Goal: Task Accomplishment & Management: Manage account settings

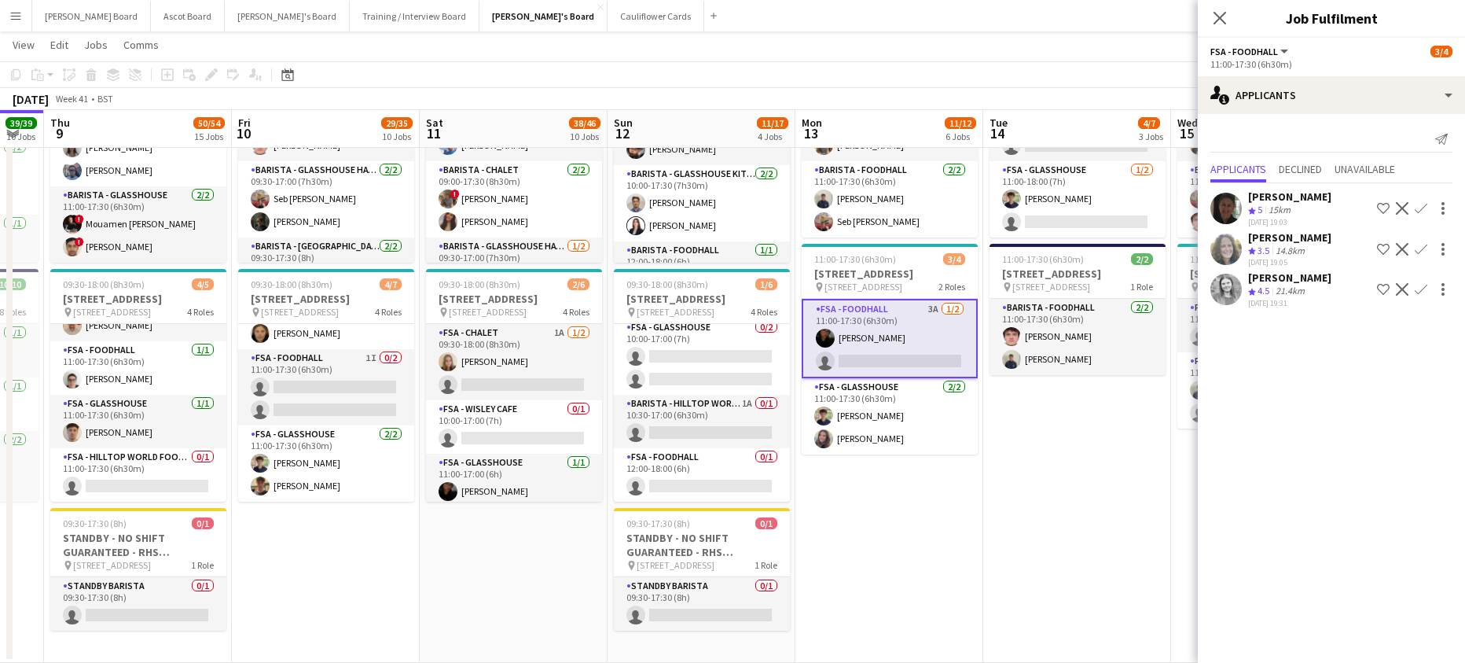
drag, startPoint x: 242, startPoint y: 578, endPoint x: 390, endPoint y: 571, distance: 147.9
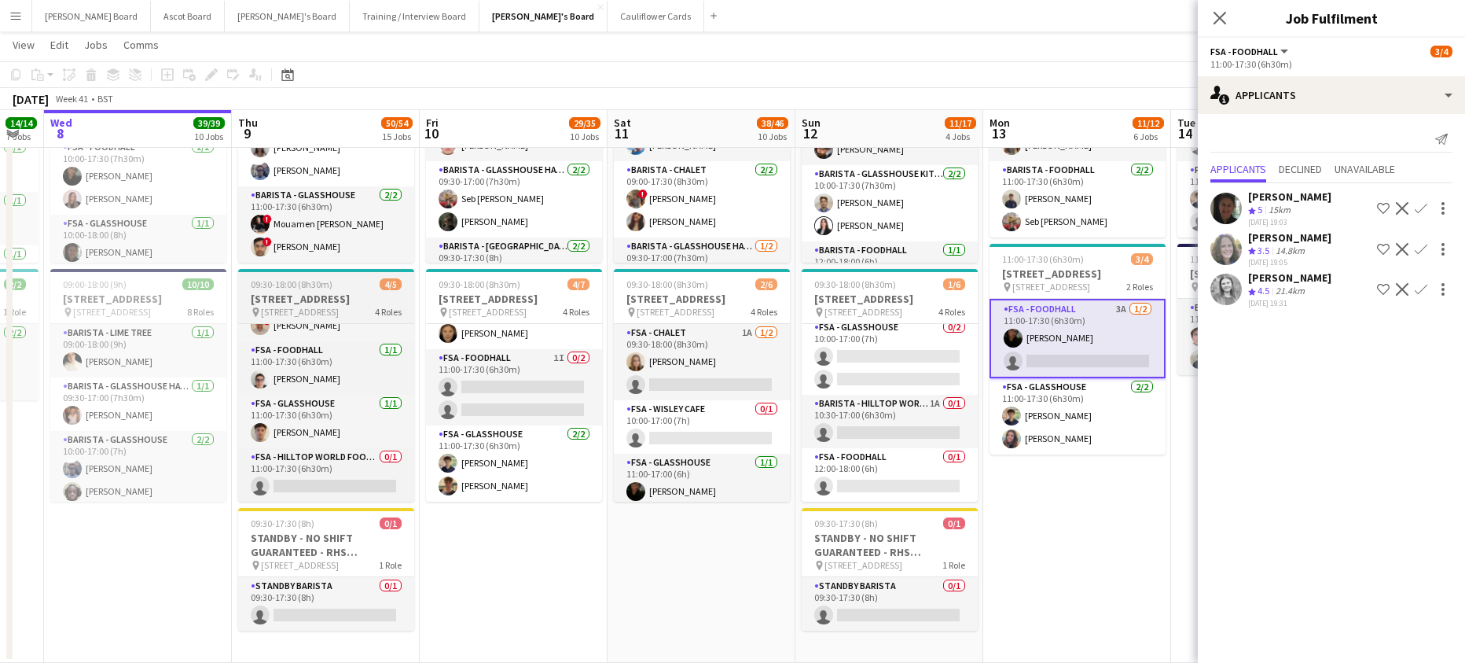
scroll to position [0, 491]
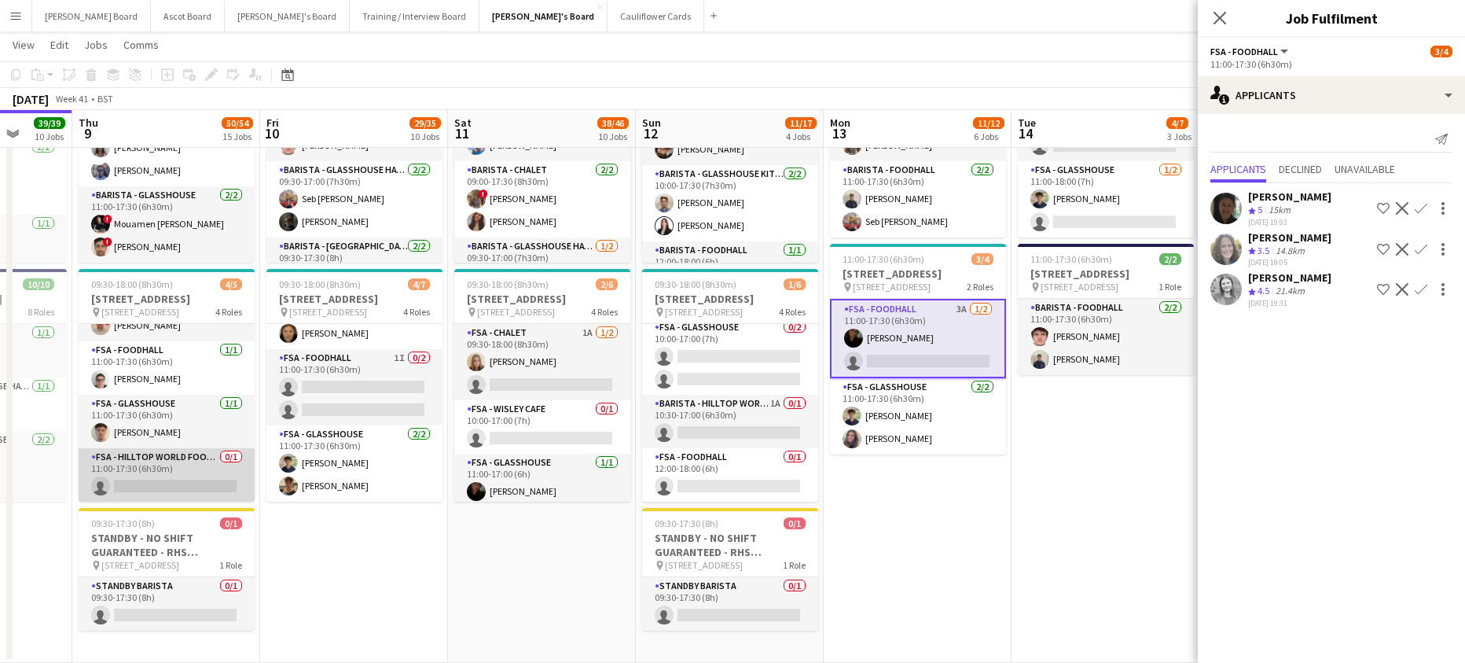
click at [171, 457] on app-card-role "FSA - Hilltop World Food Cafe 0/1 11:00-17:30 (6h30m) single-neutral-actions" at bounding box center [167, 474] width 176 height 53
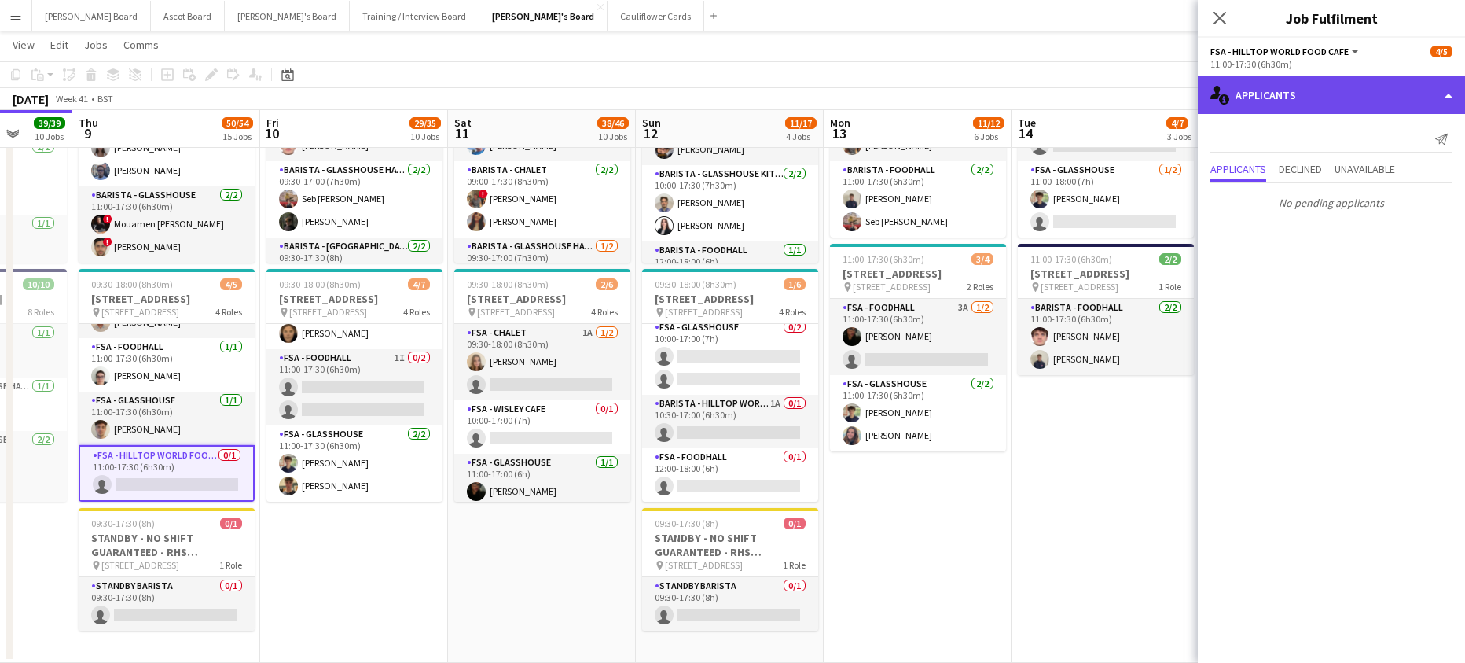
click at [1265, 101] on div "single-neutral-actions-information Applicants" at bounding box center [1331, 95] width 267 height 38
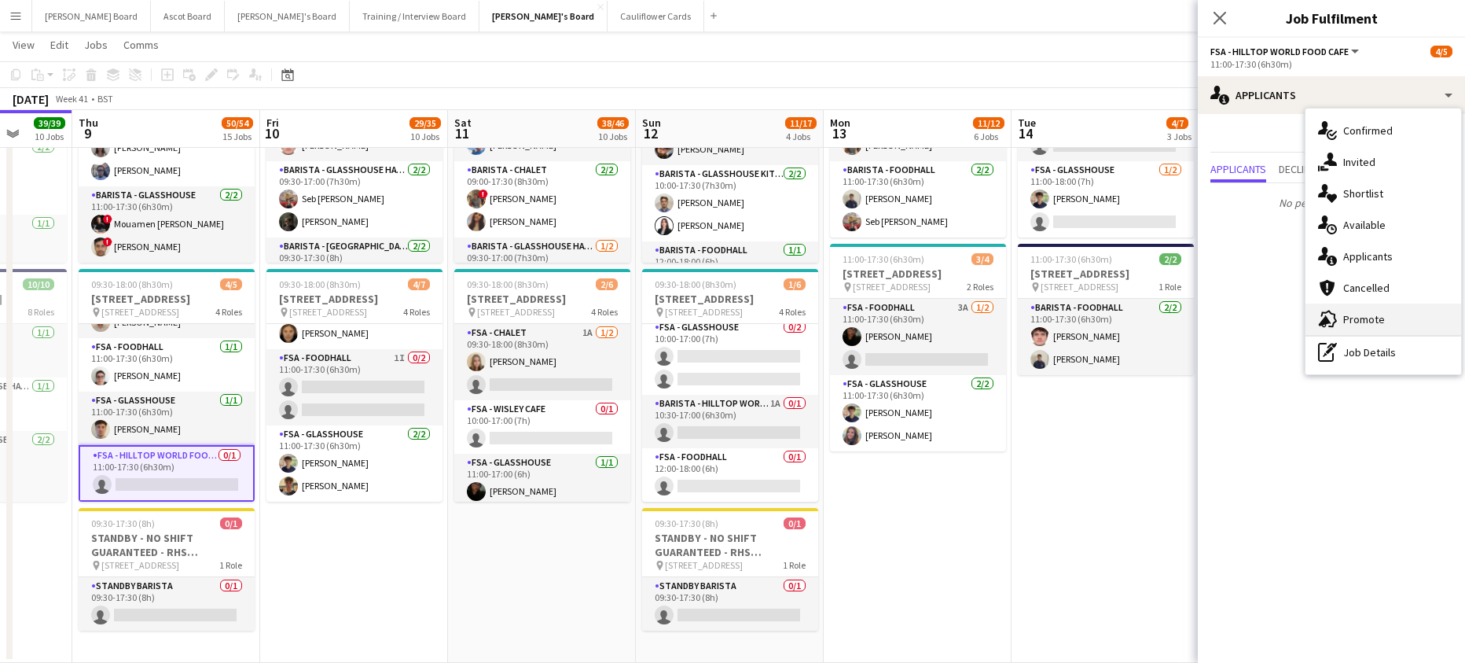
click at [1371, 315] on span "Promote" at bounding box center [1364, 319] width 42 height 14
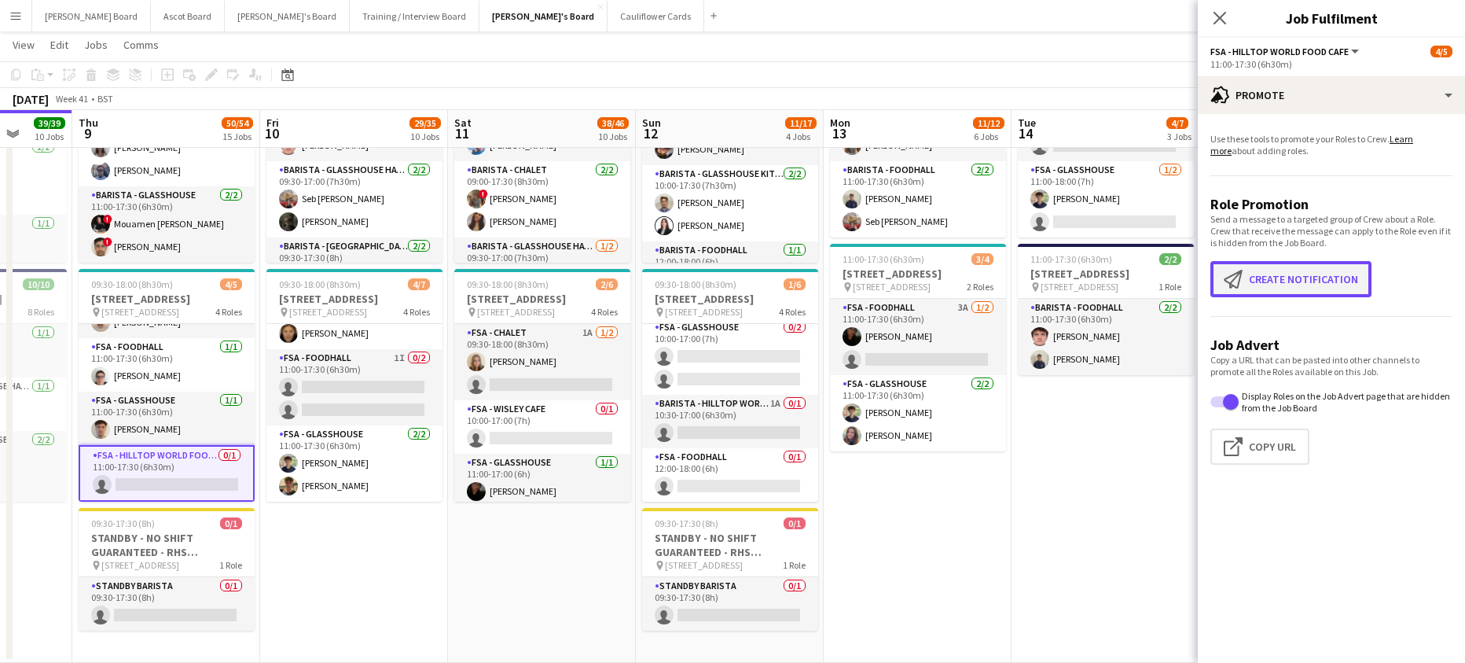
click at [1305, 287] on button "Create notification Create notification" at bounding box center [1290, 279] width 161 height 36
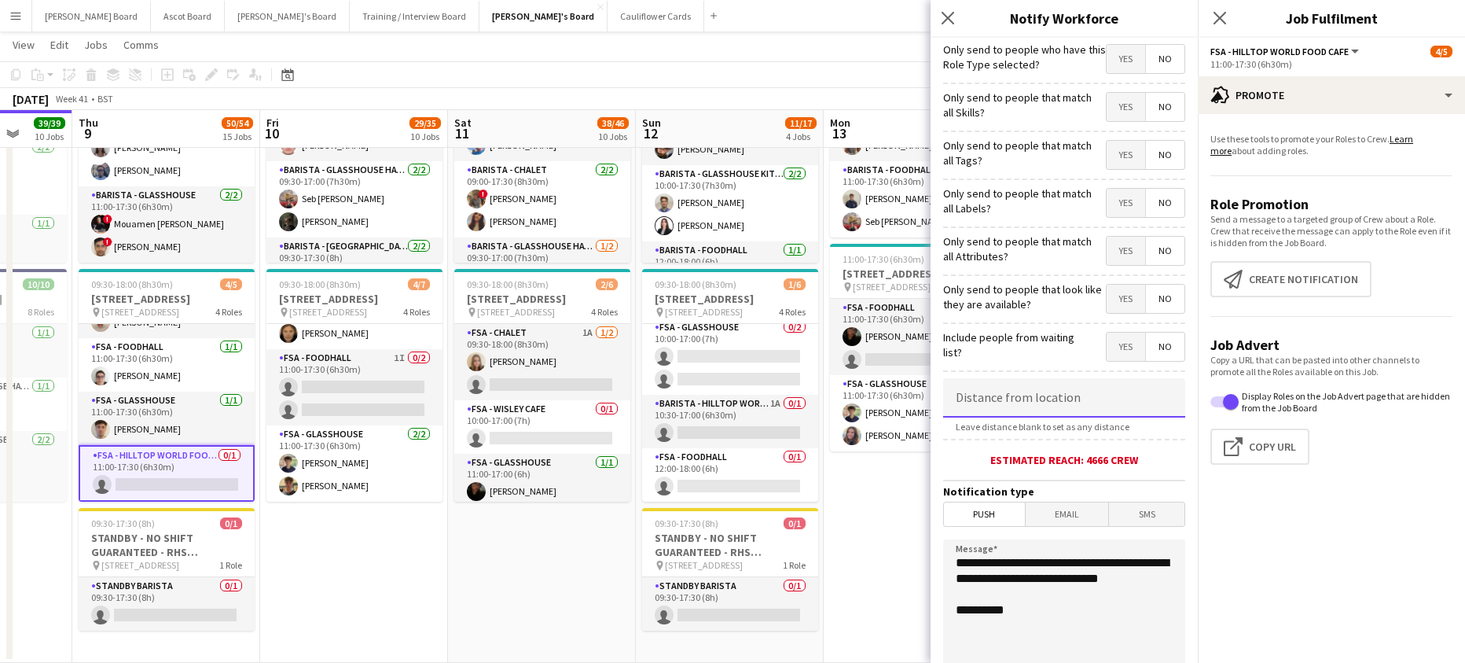
click at [1096, 389] on input at bounding box center [1064, 397] width 242 height 39
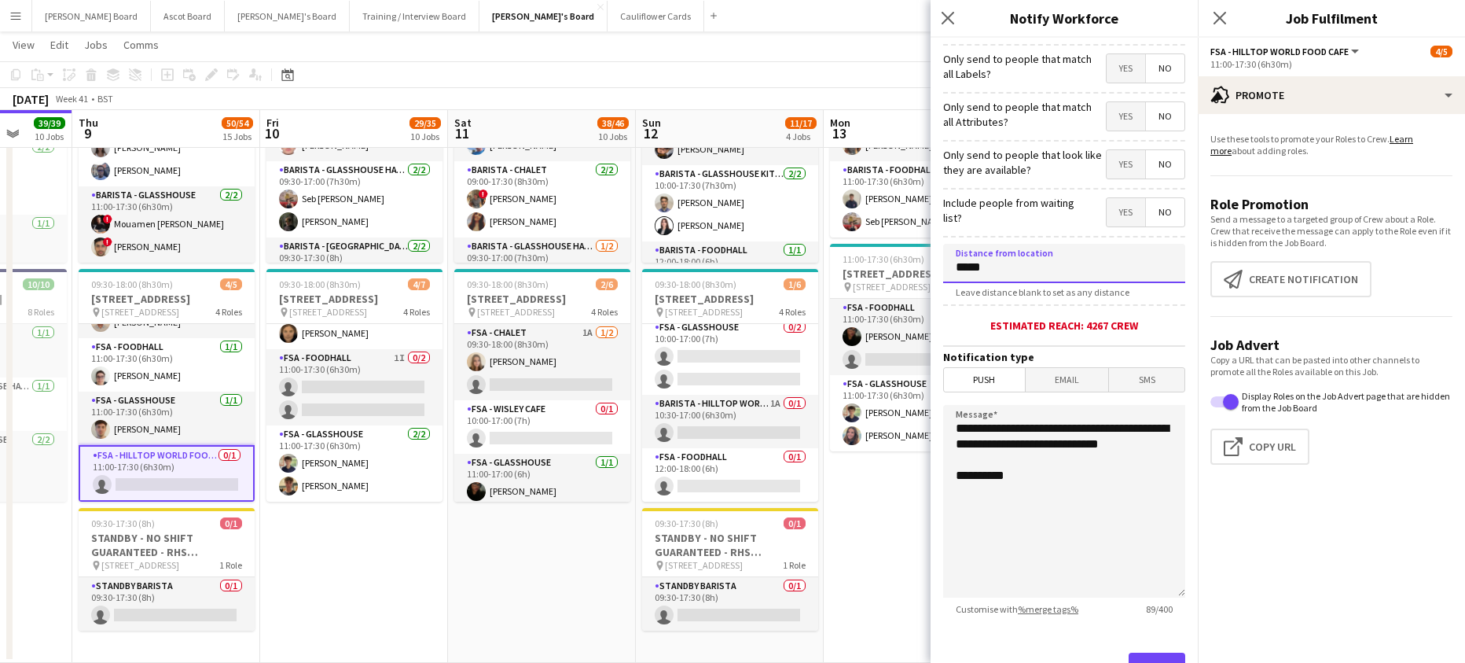
scroll to position [203, 0]
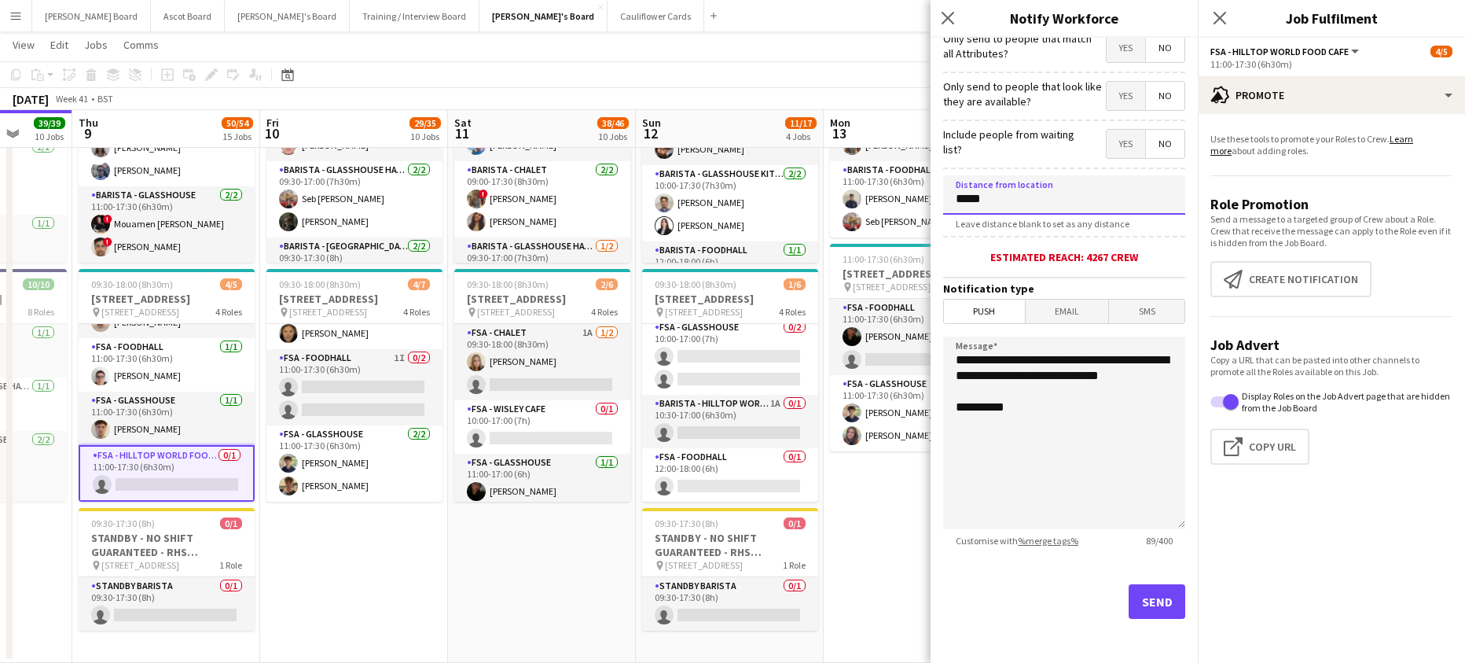
type input "*****"
click at [1158, 613] on button "Send" at bounding box center [1157, 601] width 57 height 35
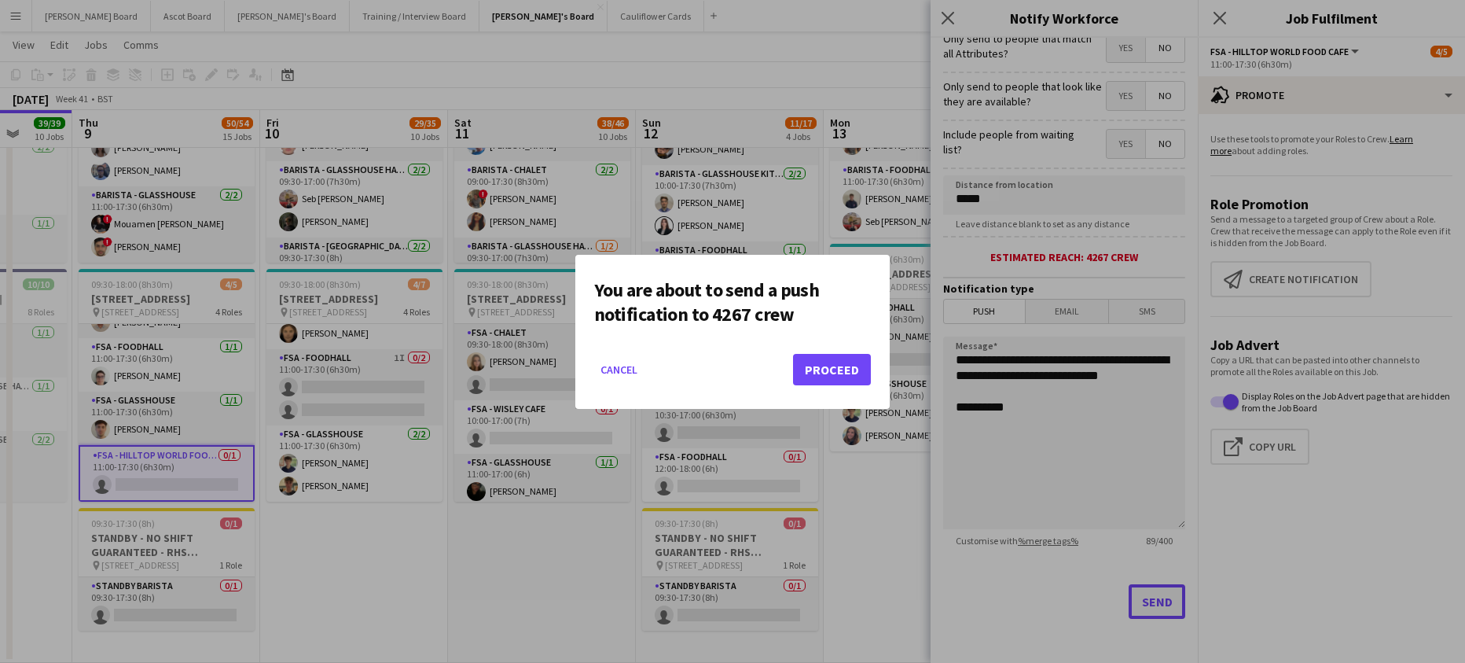
scroll to position [0, 0]
click at [838, 375] on button "Proceed" at bounding box center [832, 369] width 78 height 31
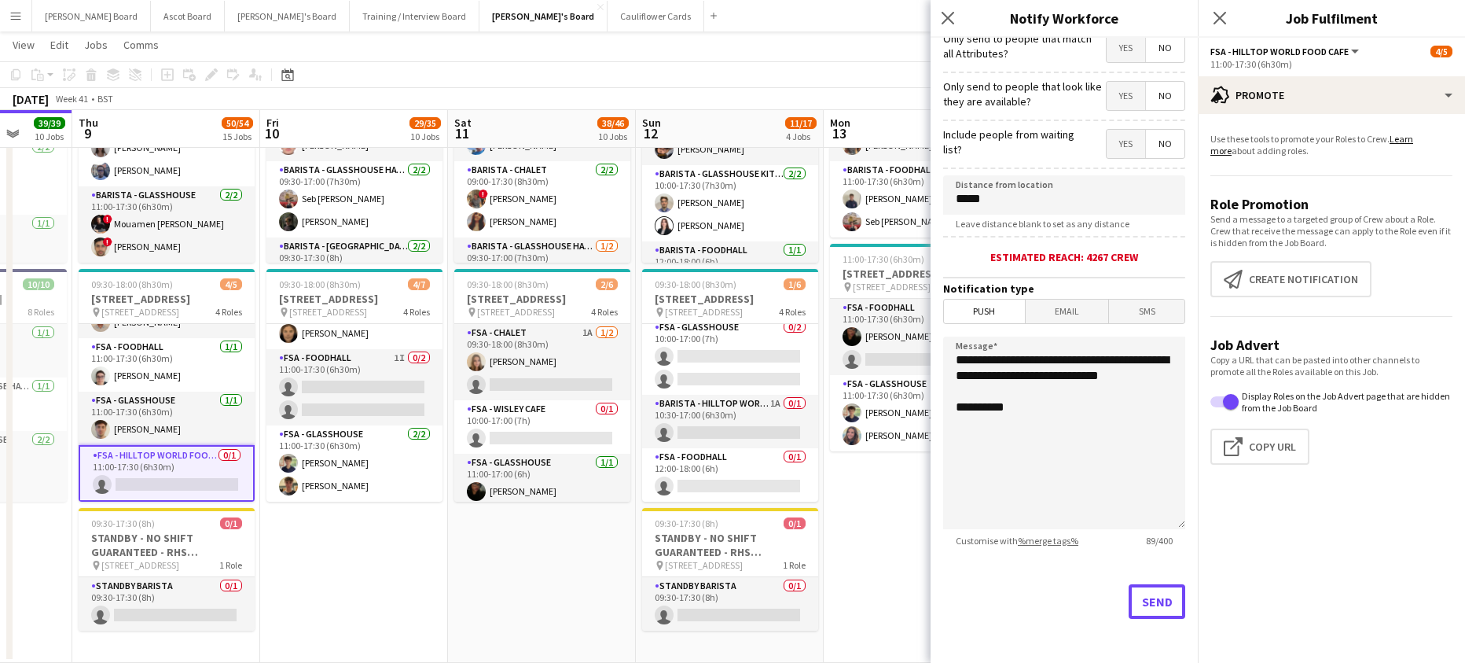
scroll to position [2998, 0]
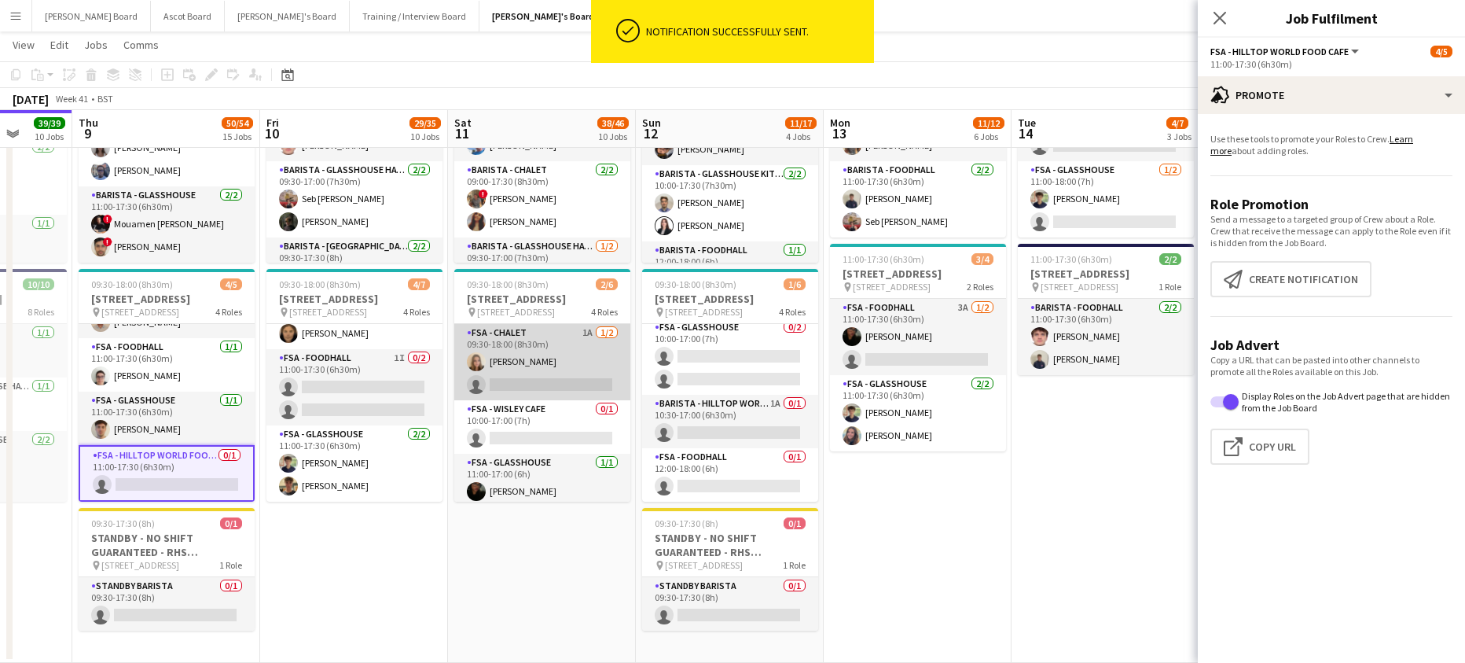
drag, startPoint x: 501, startPoint y: 376, endPoint x: 512, endPoint y: 386, distance: 14.5
click at [502, 376] on app-card-role "FSA - Chalet 1A [DATE] 09:30-18:00 (8h30m) [PERSON_NAME] single-neutral-actions" at bounding box center [542, 362] width 176 height 76
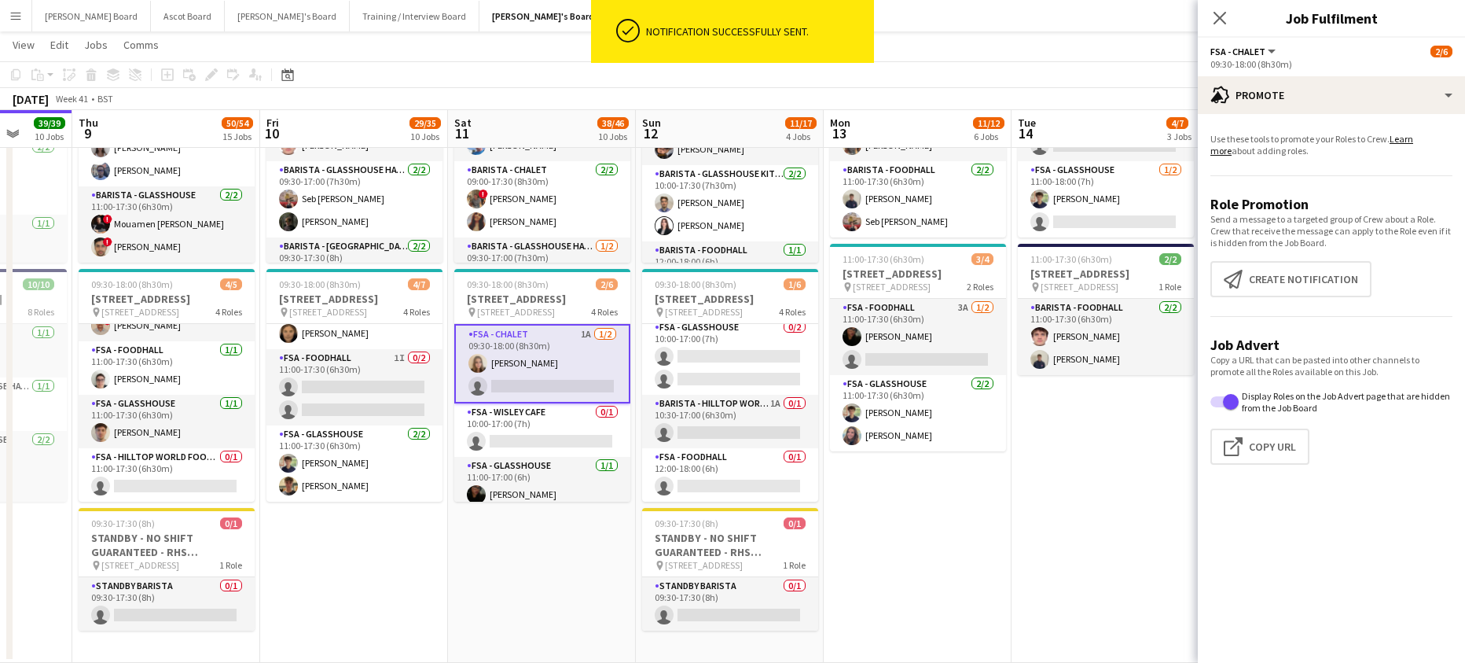
scroll to position [0, 490]
click at [1291, 72] on app-options-switcher "FSA - Chalet All roles FSA - Chalet 2/6 09:30-18:00 (8h30m)" at bounding box center [1331, 57] width 267 height 39
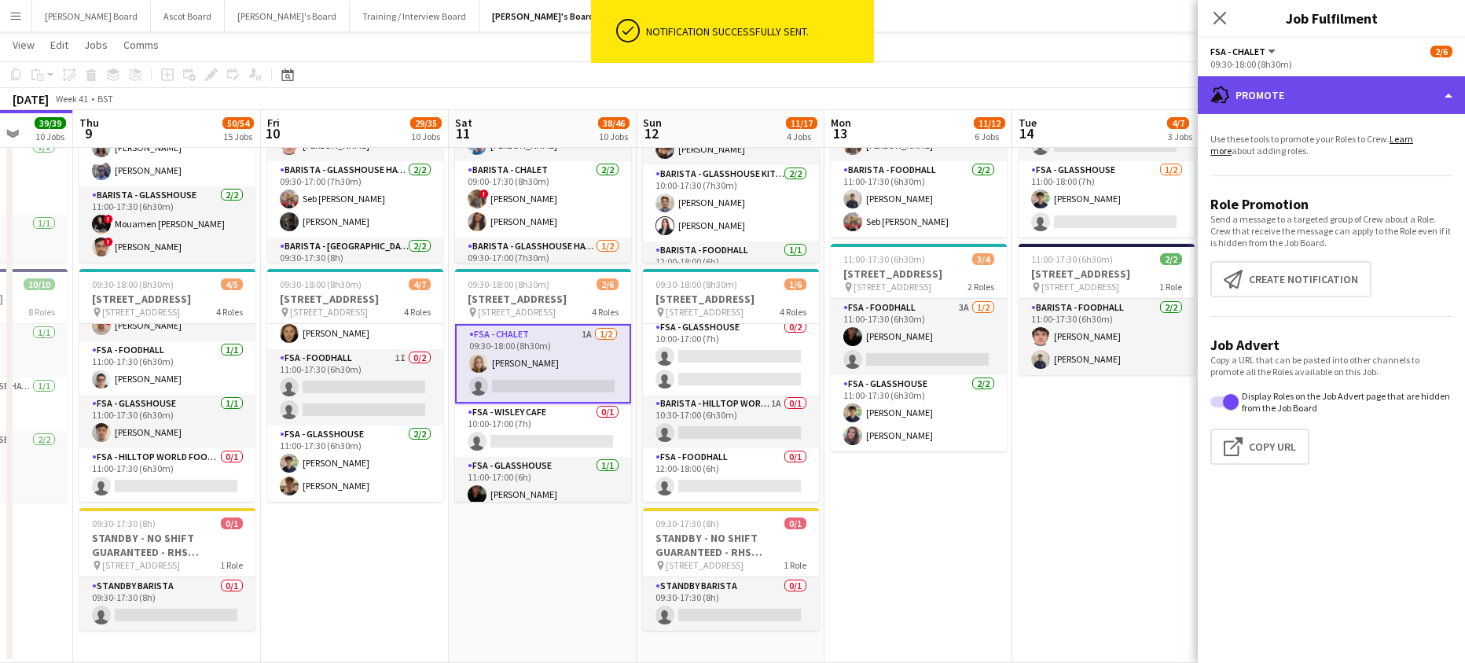
click at [1290, 88] on div "advertising-megaphone Promote" at bounding box center [1331, 95] width 267 height 38
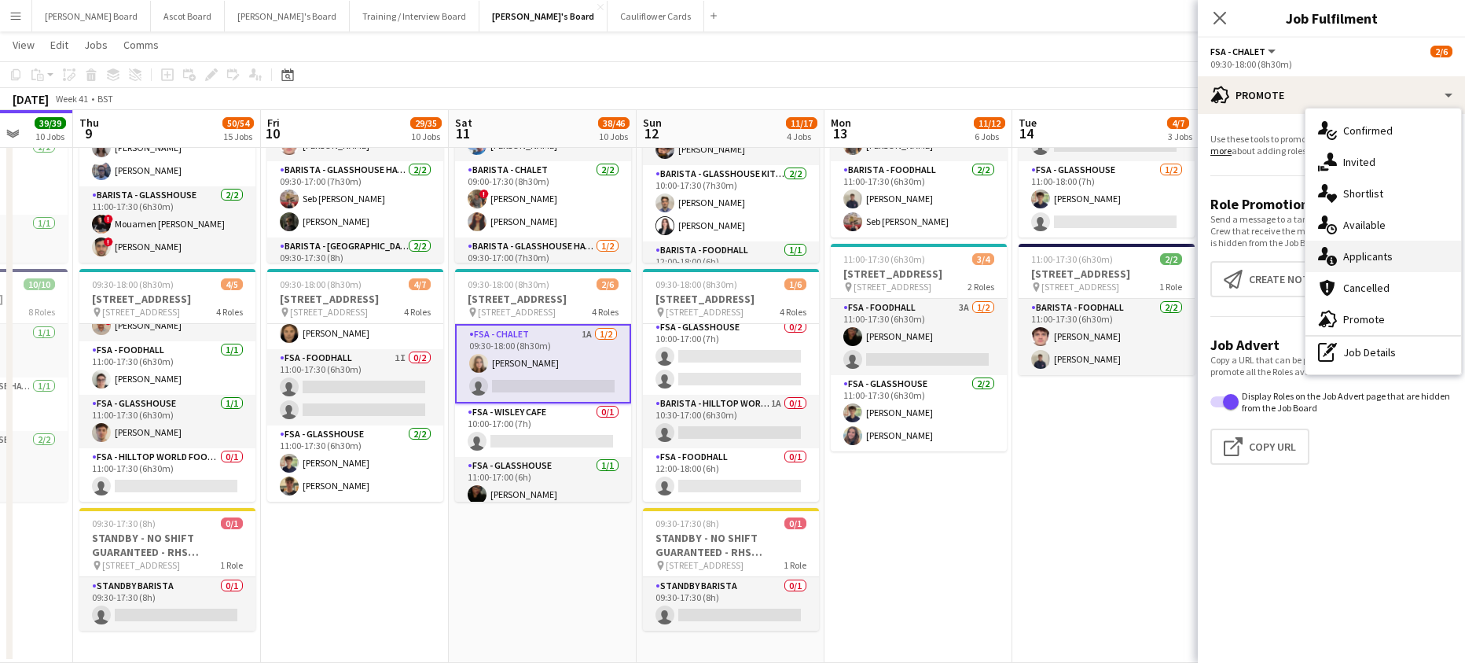
click at [1370, 257] on span "Applicants" at bounding box center [1368, 256] width 50 height 14
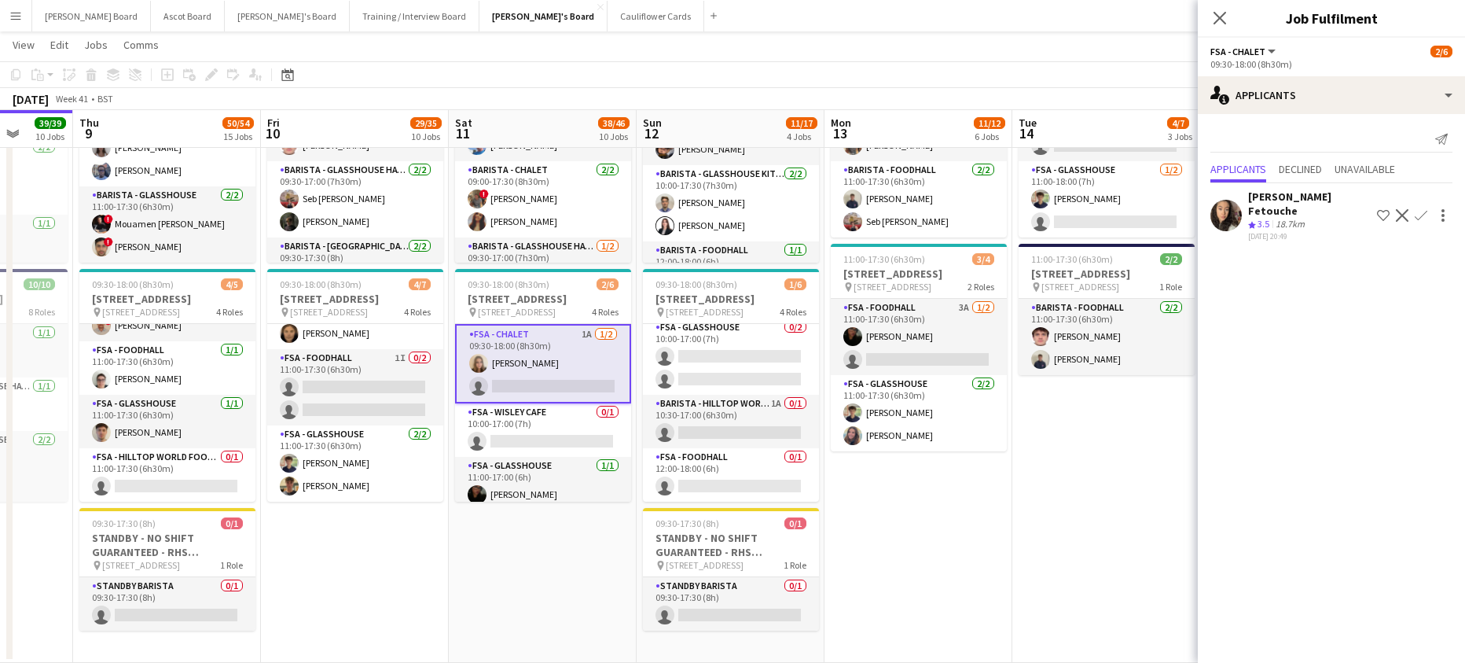
click at [1303, 218] on div "18.7km" at bounding box center [1289, 224] width 35 height 13
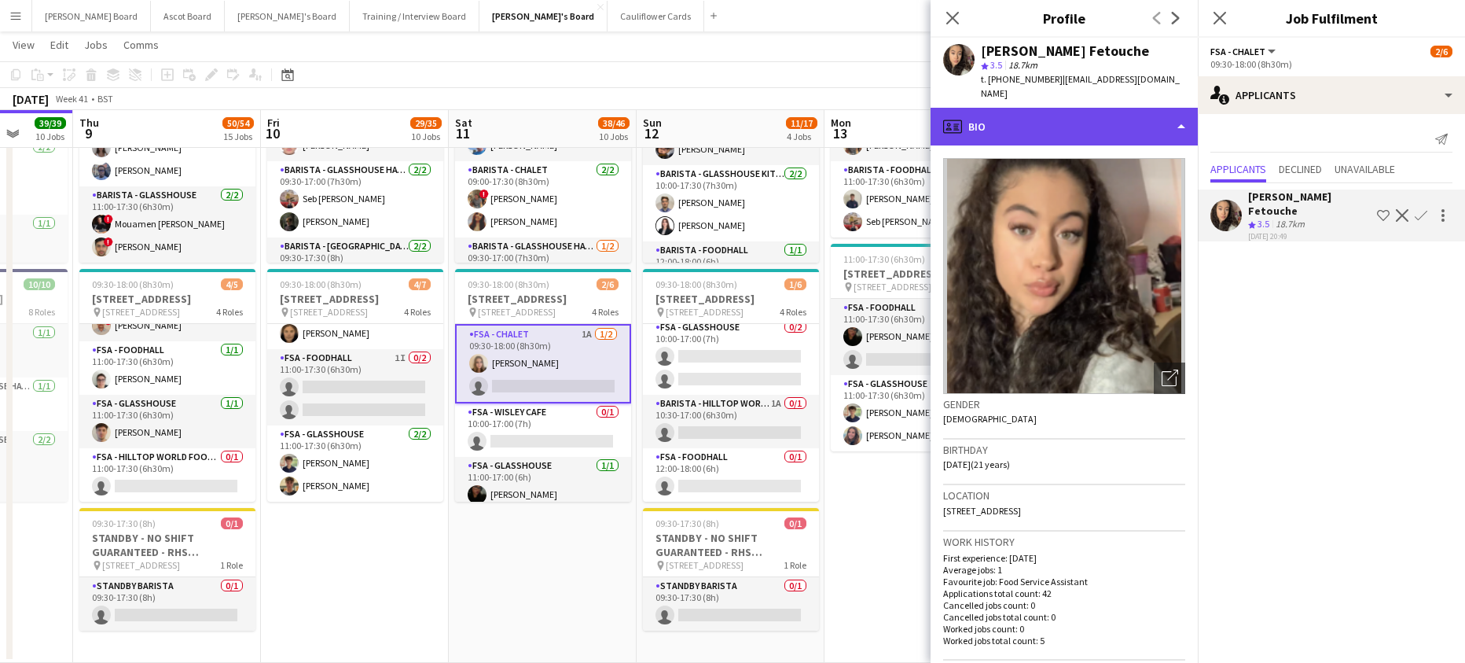
click at [1085, 113] on div "profile Bio" at bounding box center [1064, 127] width 267 height 38
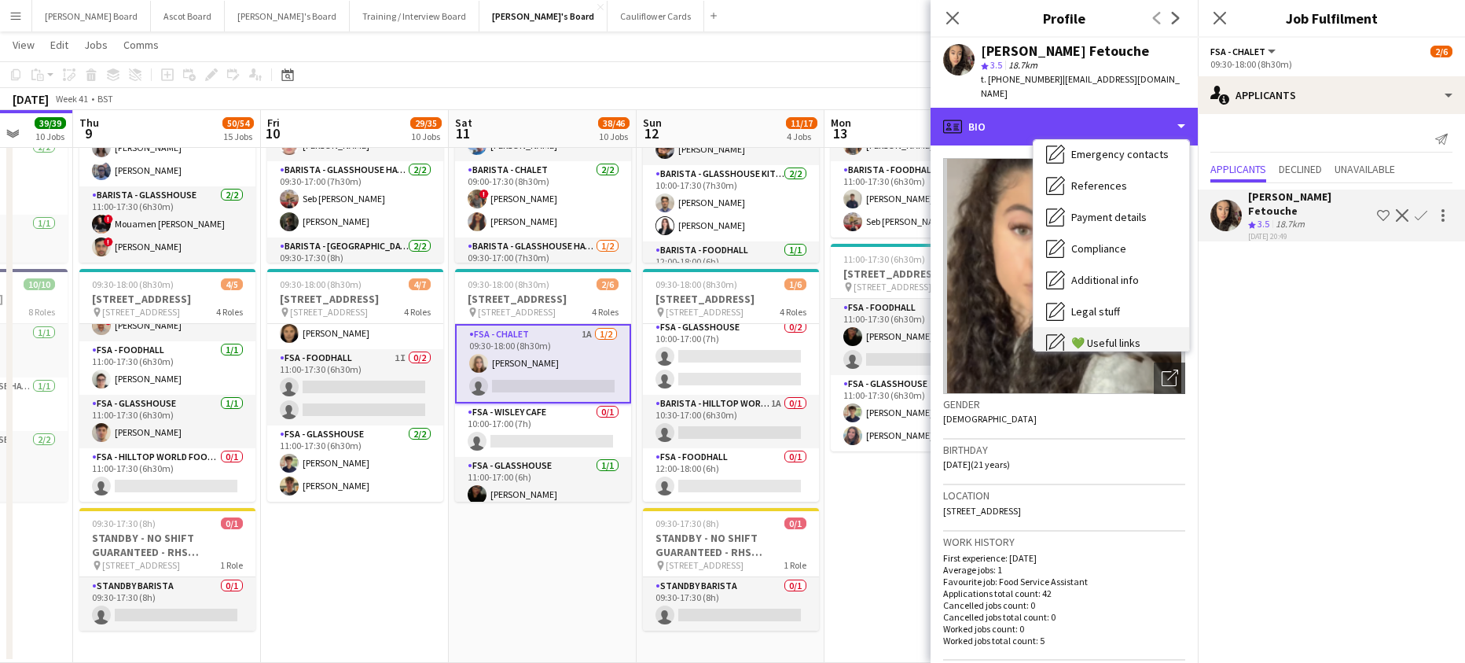
scroll to position [210, 0]
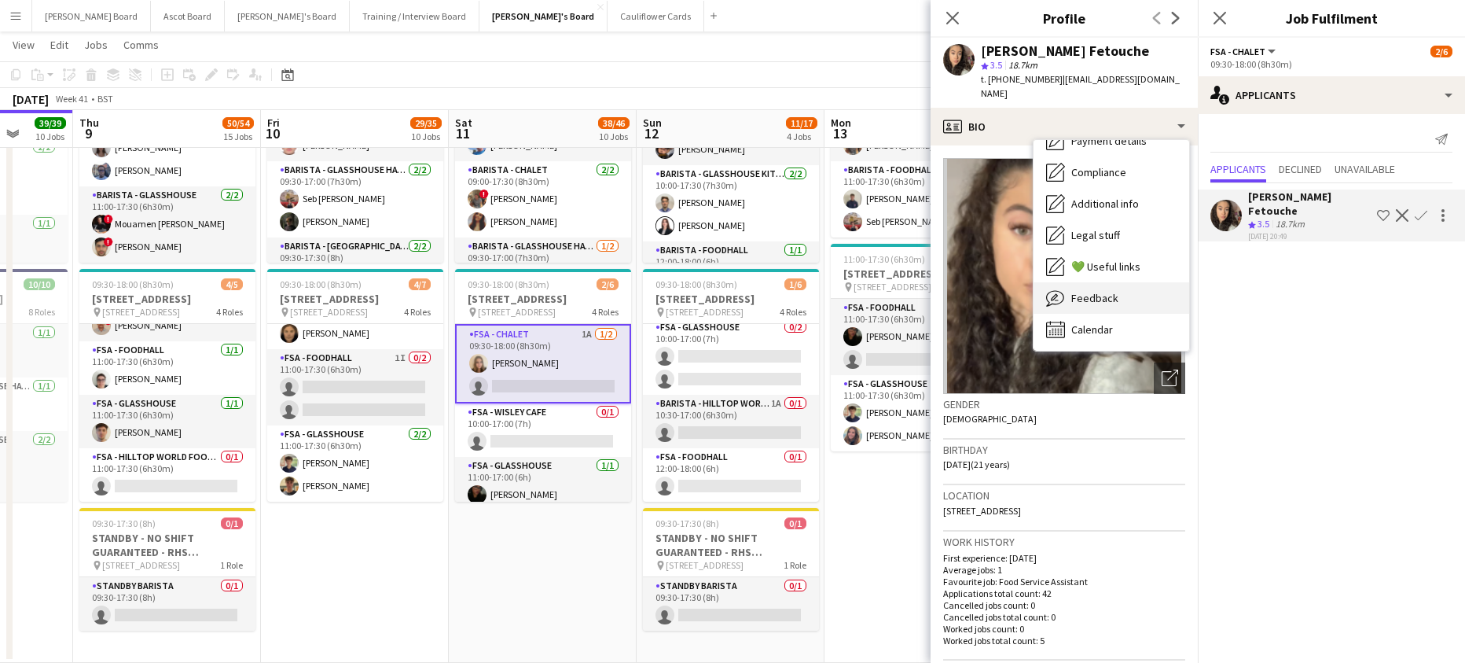
click at [1136, 283] on div "Feedback Feedback" at bounding box center [1112, 297] width 156 height 31
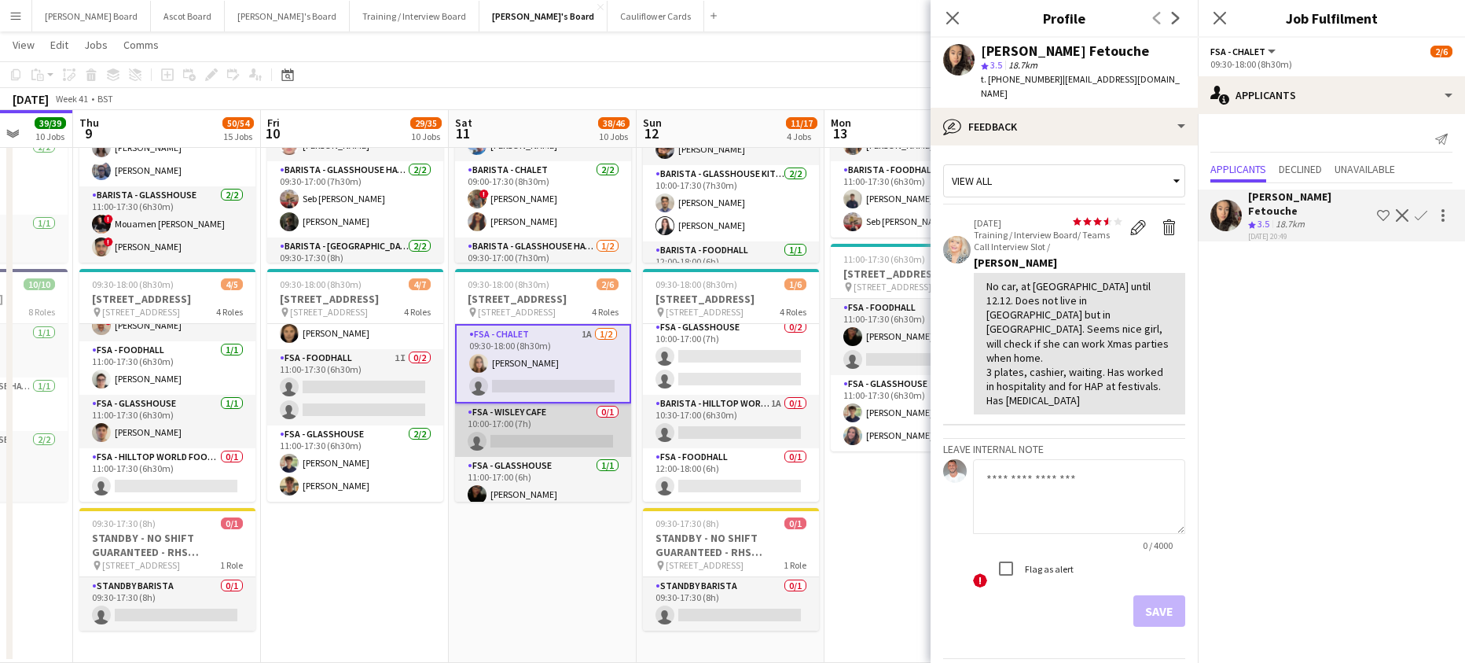
scroll to position [99, 0]
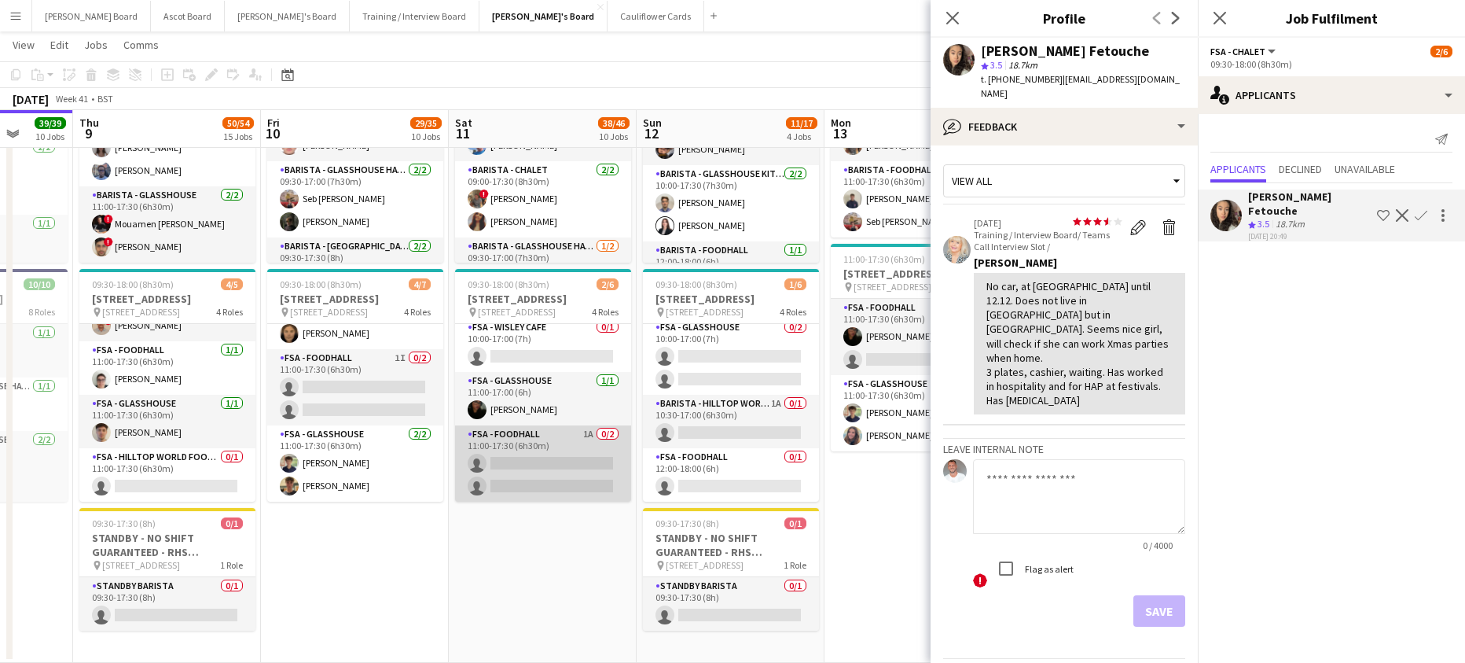
click at [567, 449] on app-card-role "FSA - Foodhall 1A 0/2 11:00-17:30 (6h30m) single-neutral-actions single-neutral…" at bounding box center [543, 463] width 176 height 76
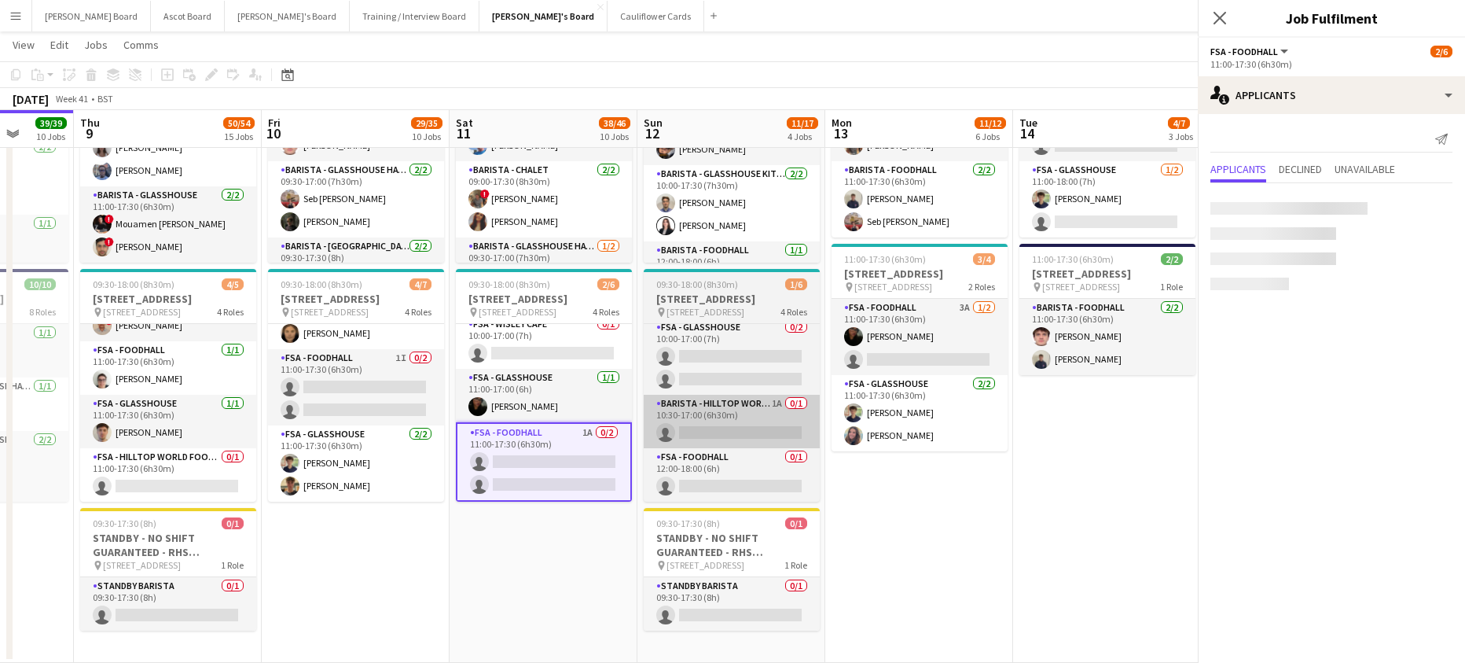
scroll to position [96, 0]
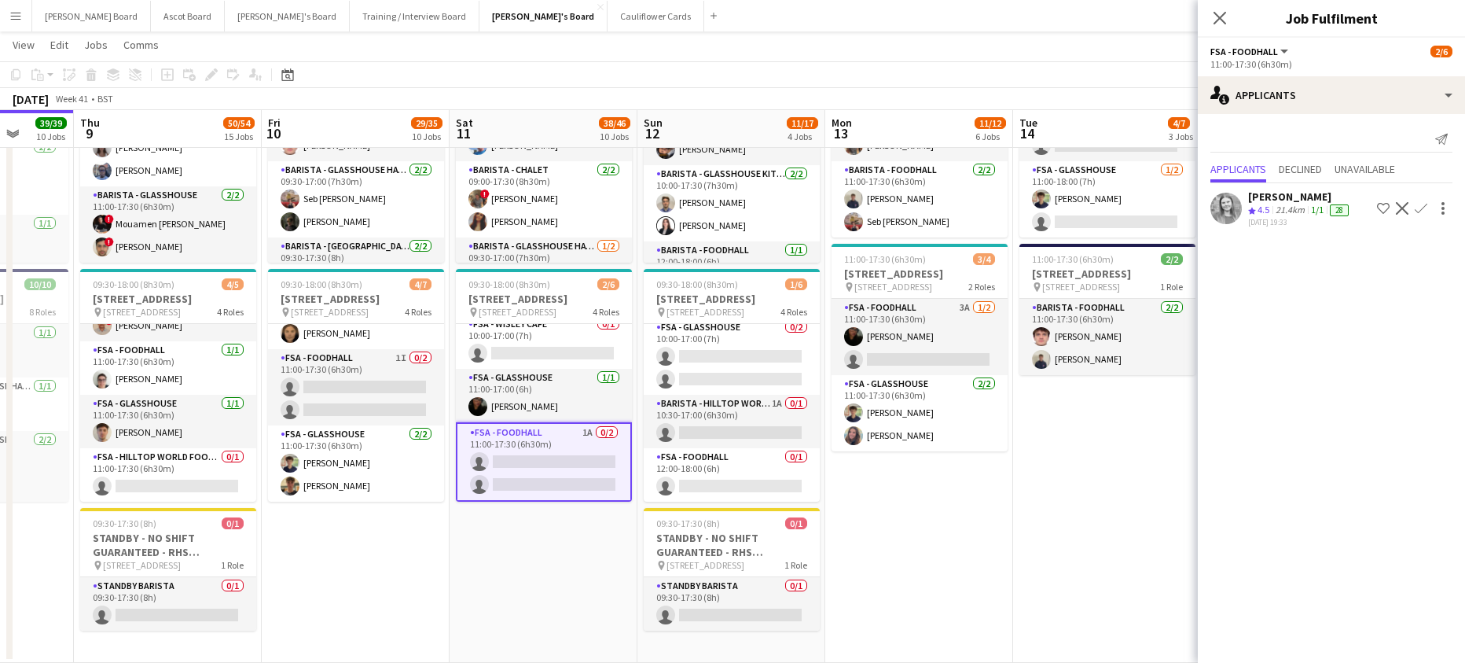
click at [1422, 207] on app-icon "Confirm" at bounding box center [1421, 208] width 13 height 13
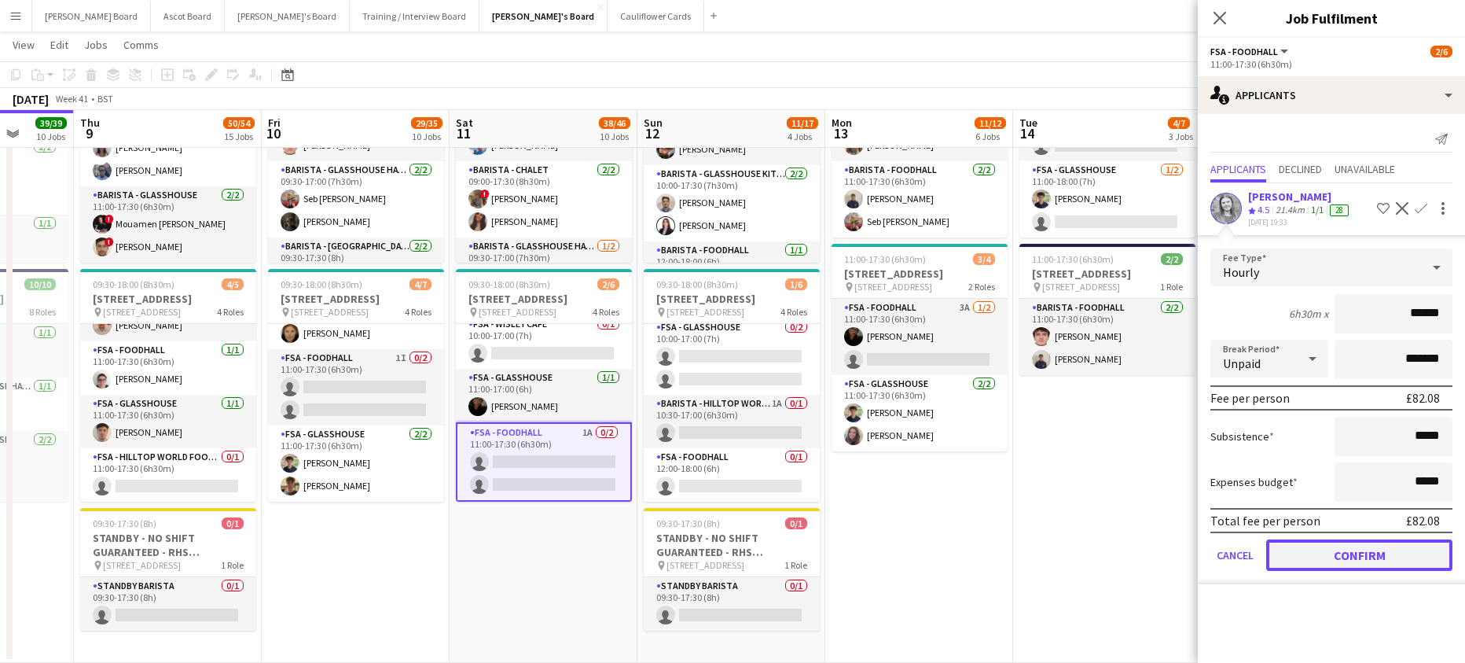
click at [1339, 549] on button "Confirm" at bounding box center [1359, 554] width 186 height 31
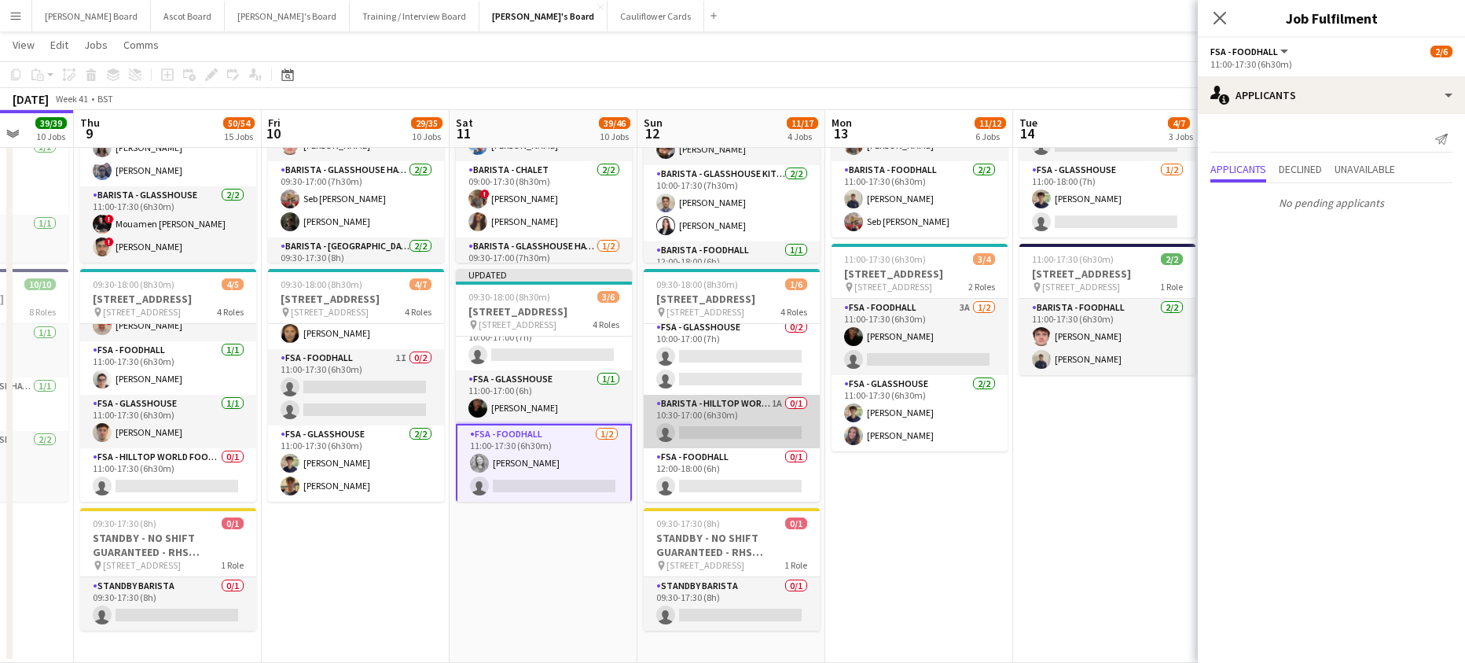
click at [744, 435] on app-card-role "Barista - Hilltop World Food Cafe 1A 0/1 10:30-17:00 (6h30m) single-neutral-act…" at bounding box center [732, 421] width 176 height 53
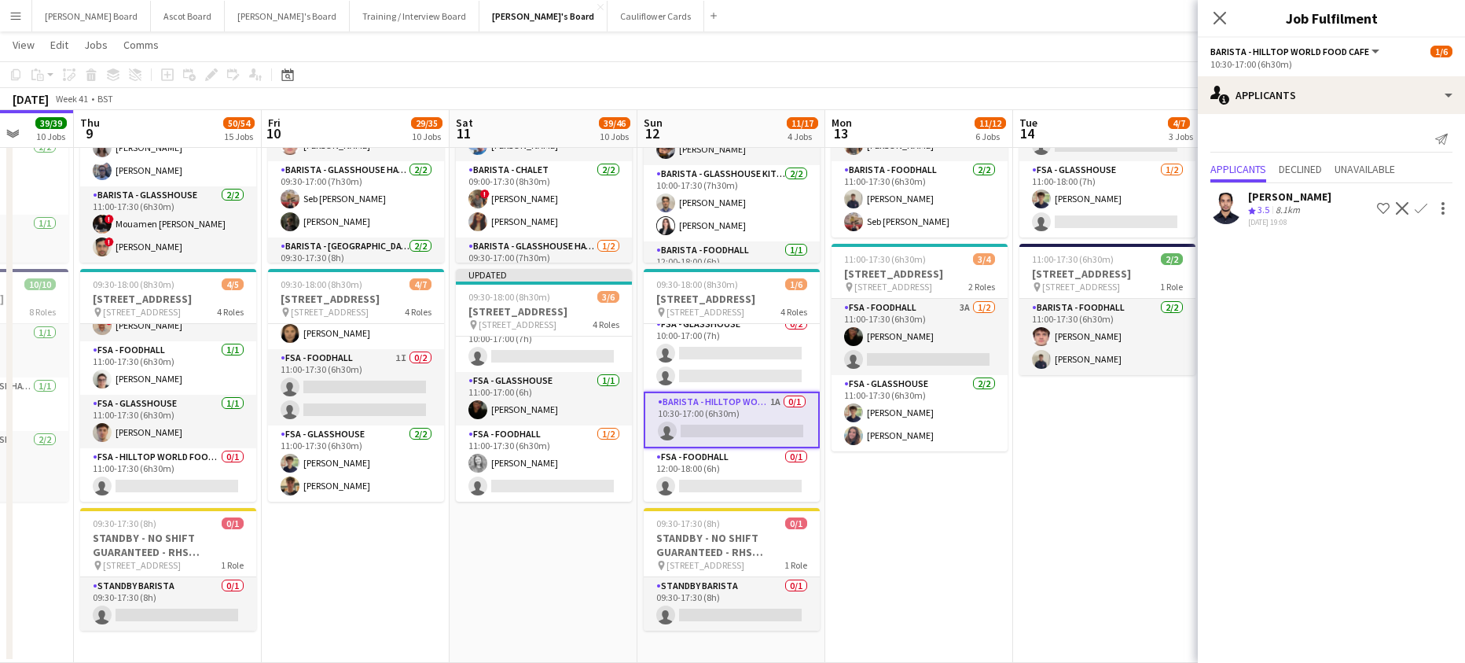
click at [1421, 208] on app-icon "Confirm" at bounding box center [1421, 208] width 13 height 13
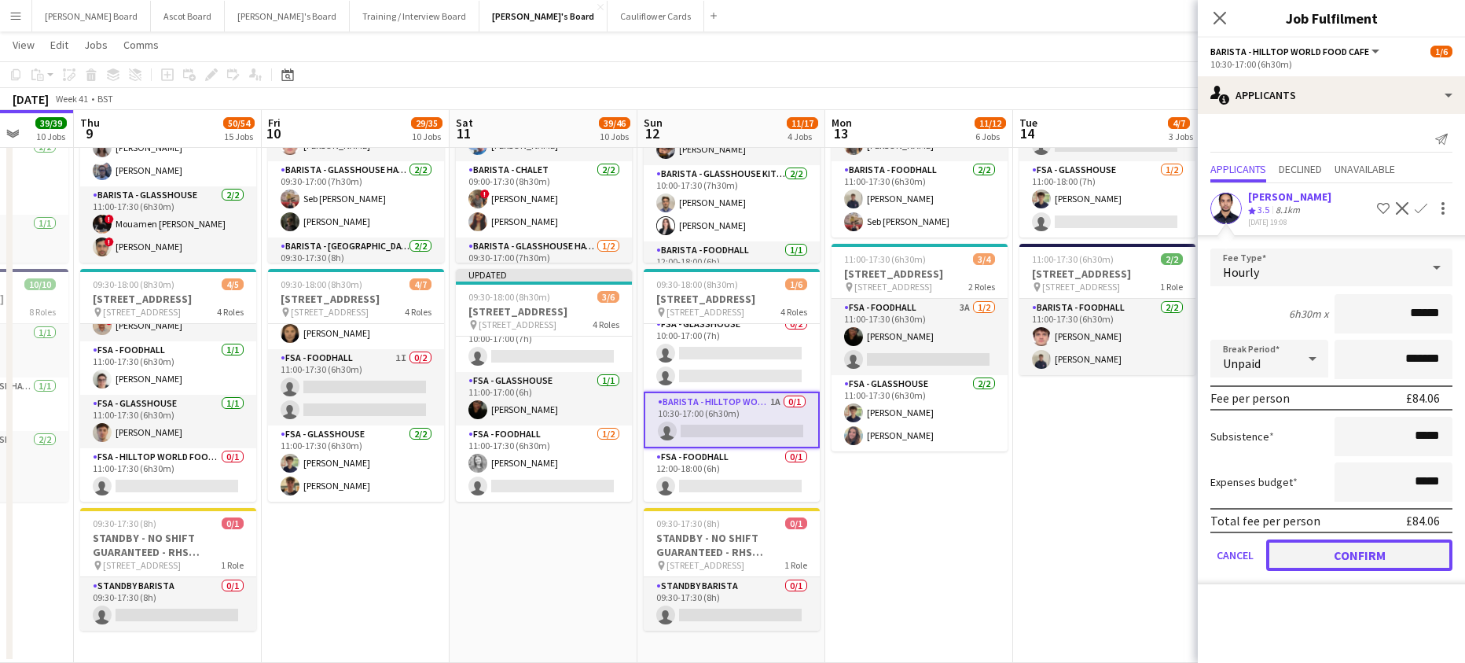
click at [1332, 548] on button "Confirm" at bounding box center [1359, 554] width 186 height 31
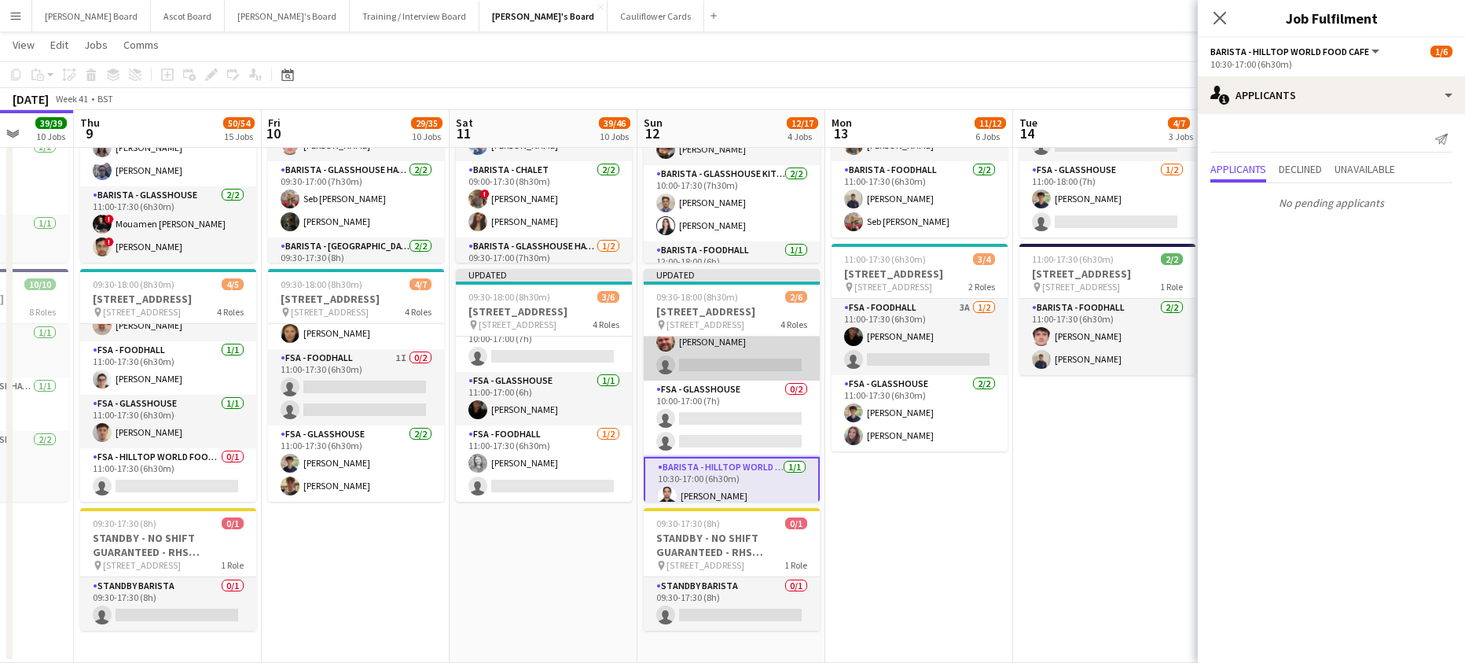
scroll to position [0, 0]
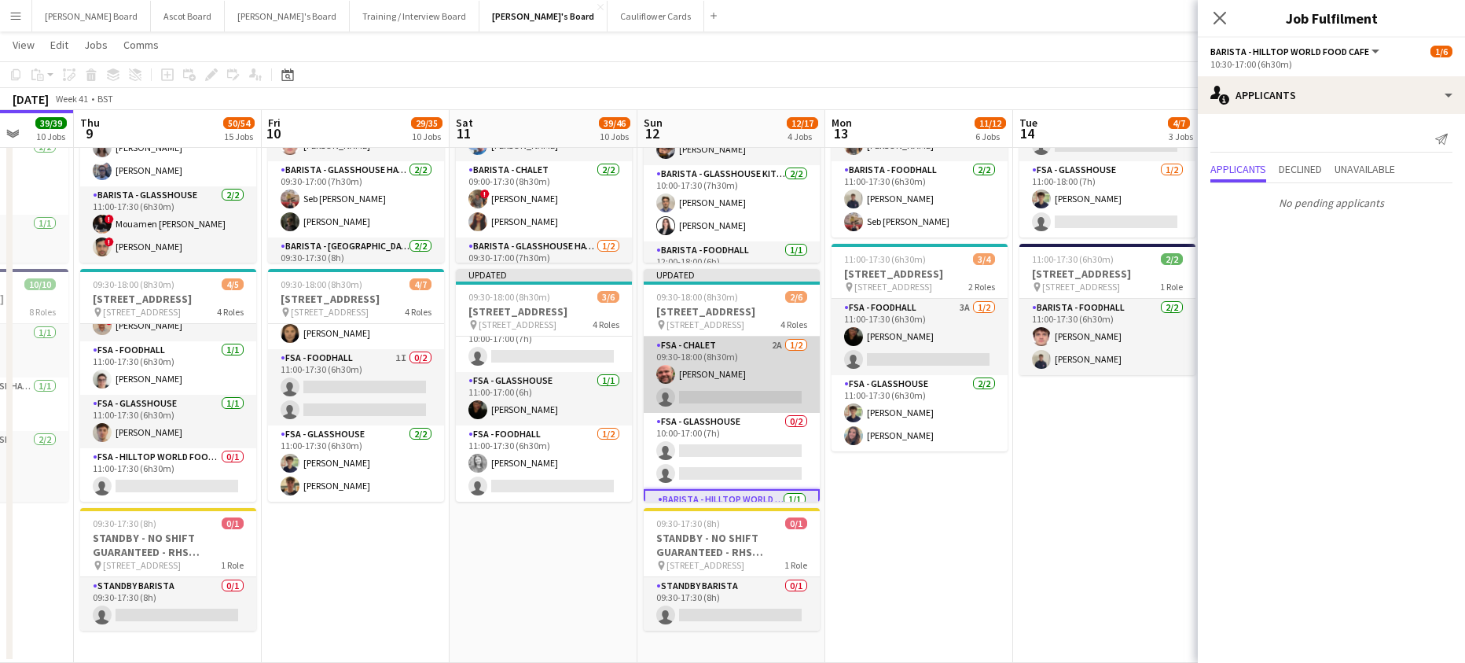
click at [765, 406] on app-card-role "FSA - Chalet 2A 1/2 09:30-18:00 (8h30m) Dyllon McGregor single-neutral-actions" at bounding box center [732, 374] width 176 height 76
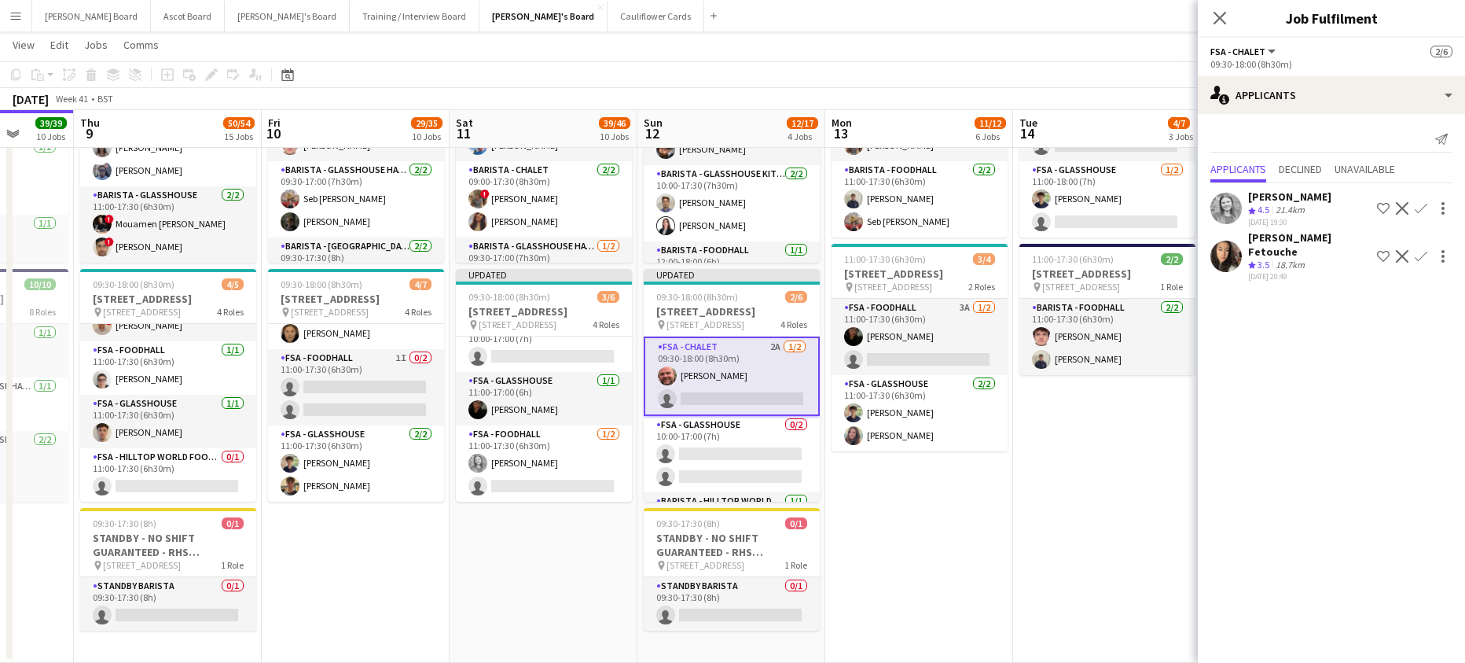
click at [1423, 206] on app-icon "Confirm" at bounding box center [1421, 208] width 13 height 13
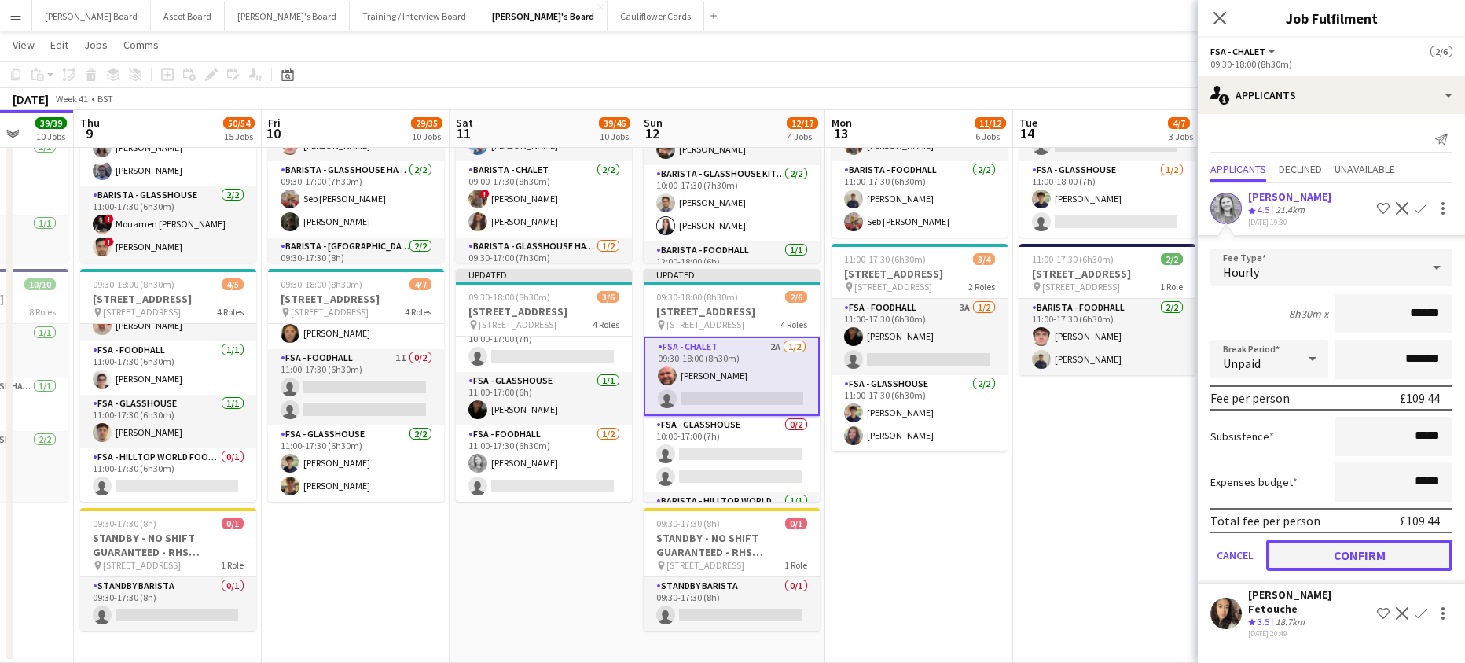
click at [1340, 551] on button "Confirm" at bounding box center [1359, 554] width 186 height 31
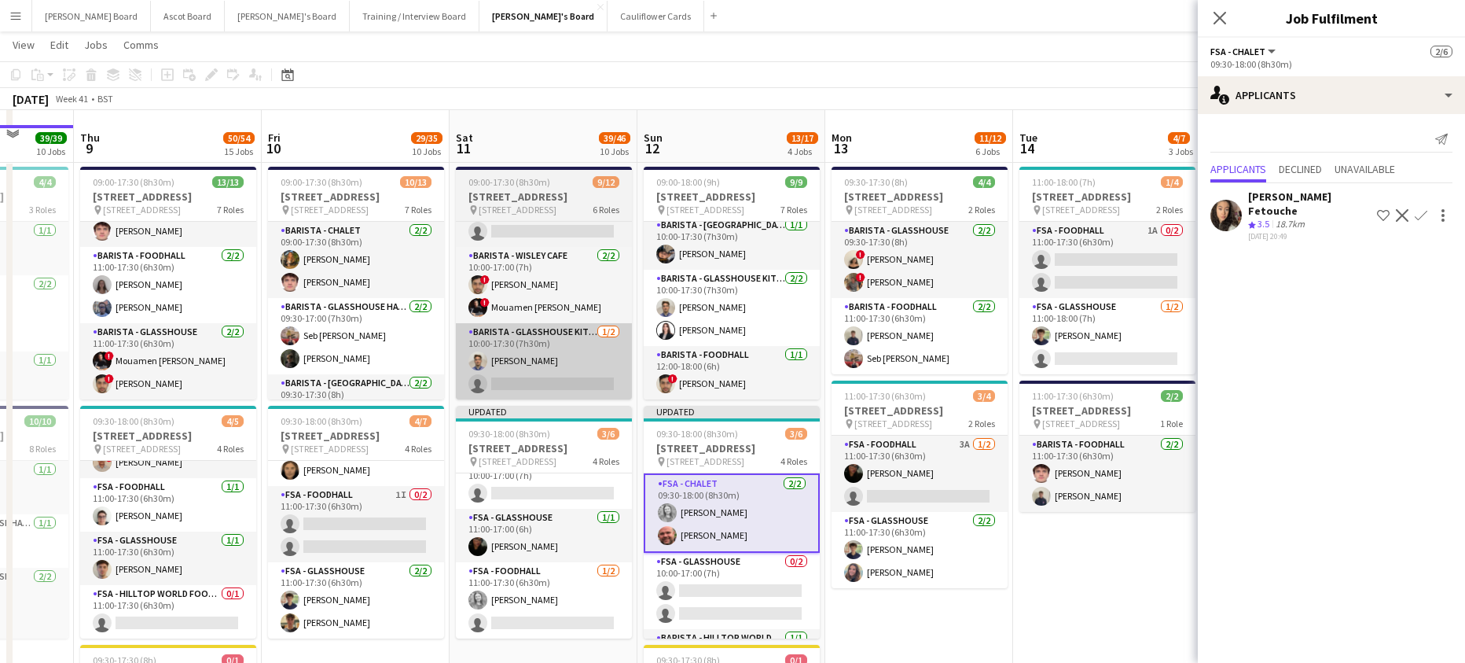
scroll to position [2894, 0]
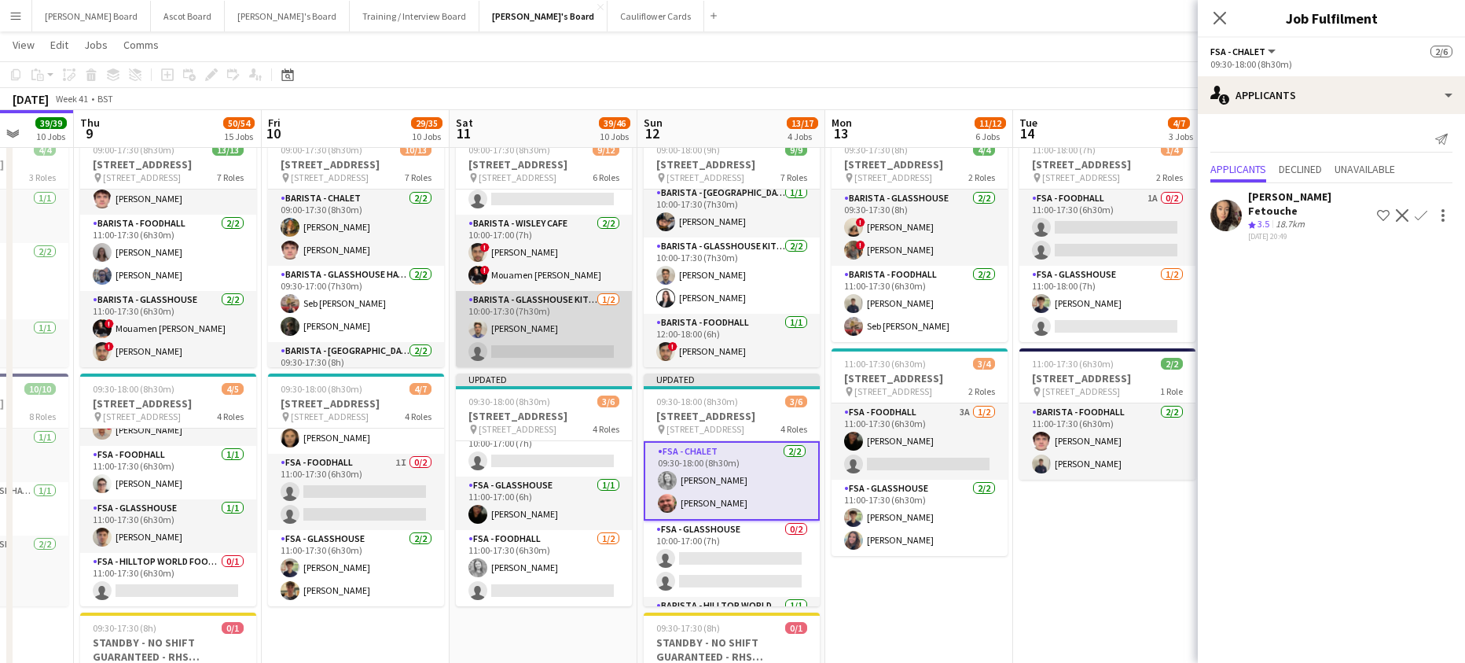
click at [591, 337] on app-card-role "Barista - Glasshouse Kitchen TV2 1/2 10:00-17:30 (7h30m) Joshua Edwards single-…" at bounding box center [544, 329] width 176 height 76
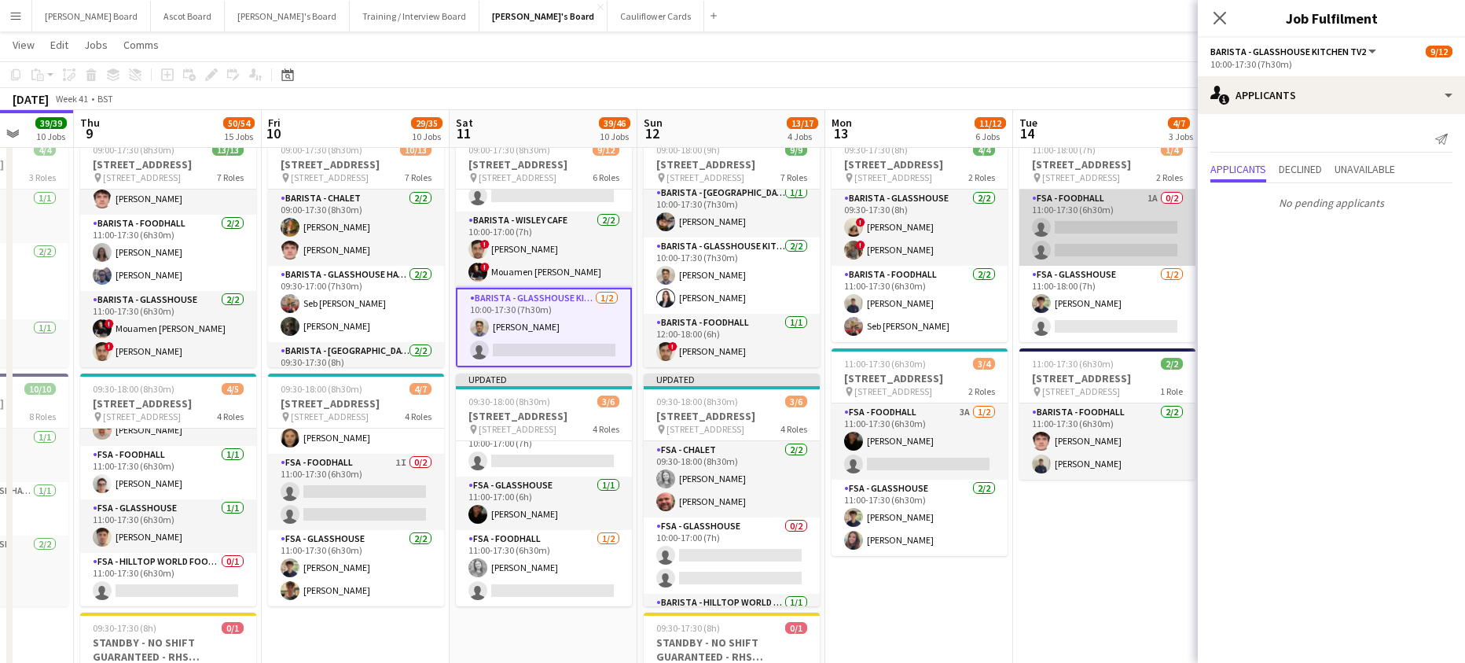
click at [1092, 233] on app-card-role "FSA - Foodhall 1A 0/2 11:00-17:30 (6h30m) single-neutral-actions single-neutral…" at bounding box center [1107, 227] width 176 height 76
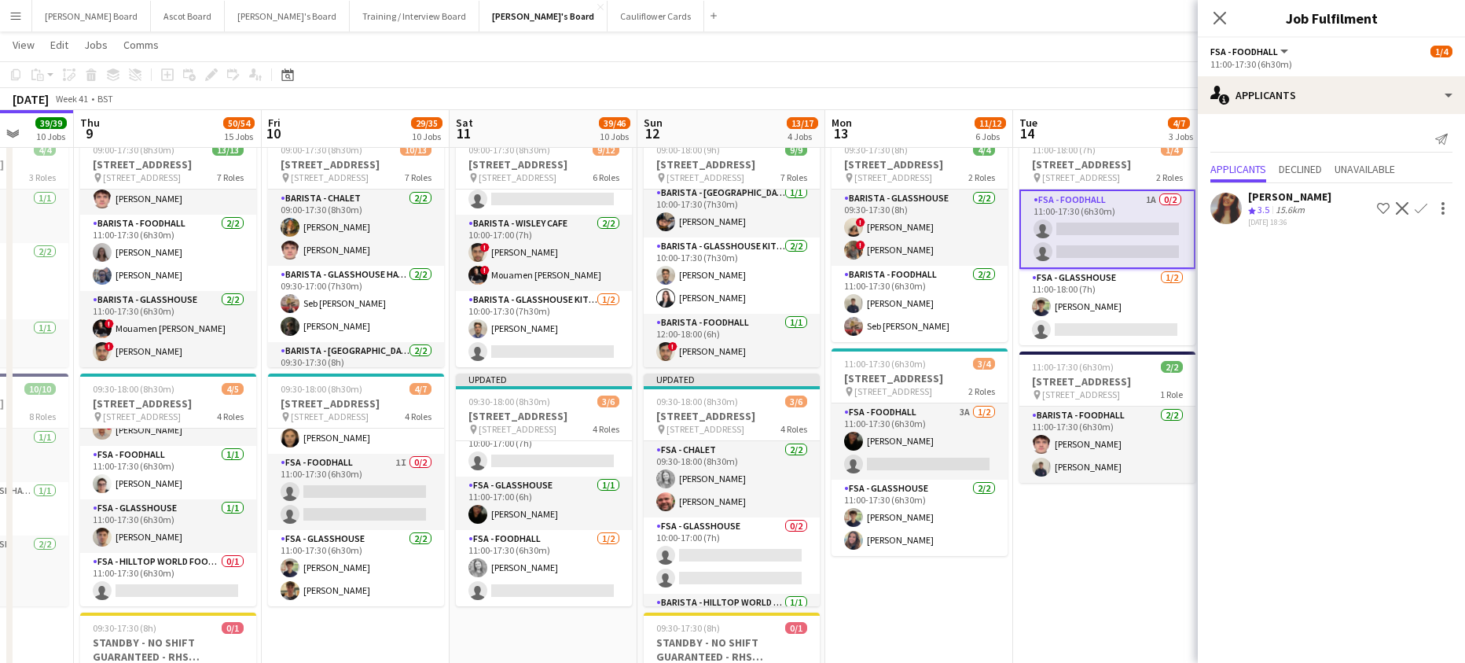
click at [1425, 204] on app-icon "Confirm" at bounding box center [1421, 208] width 13 height 13
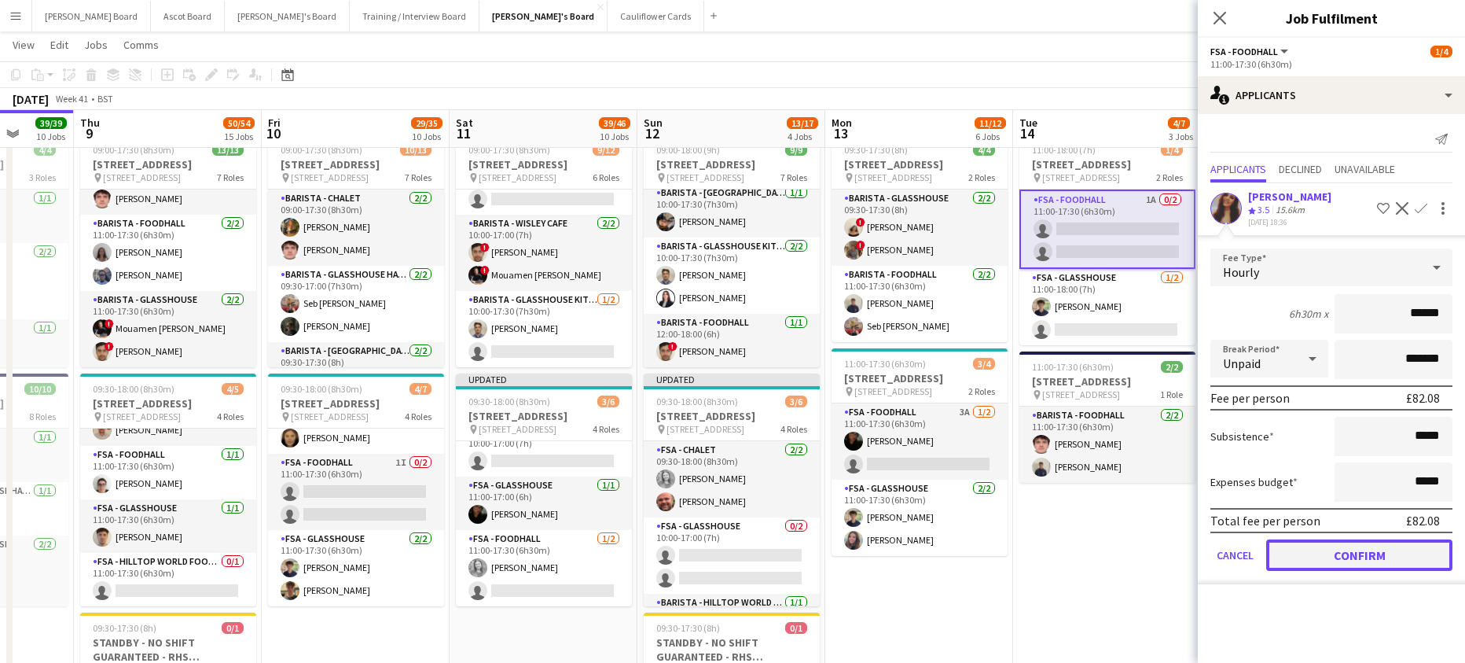
click at [1356, 566] on button "Confirm" at bounding box center [1359, 554] width 186 height 31
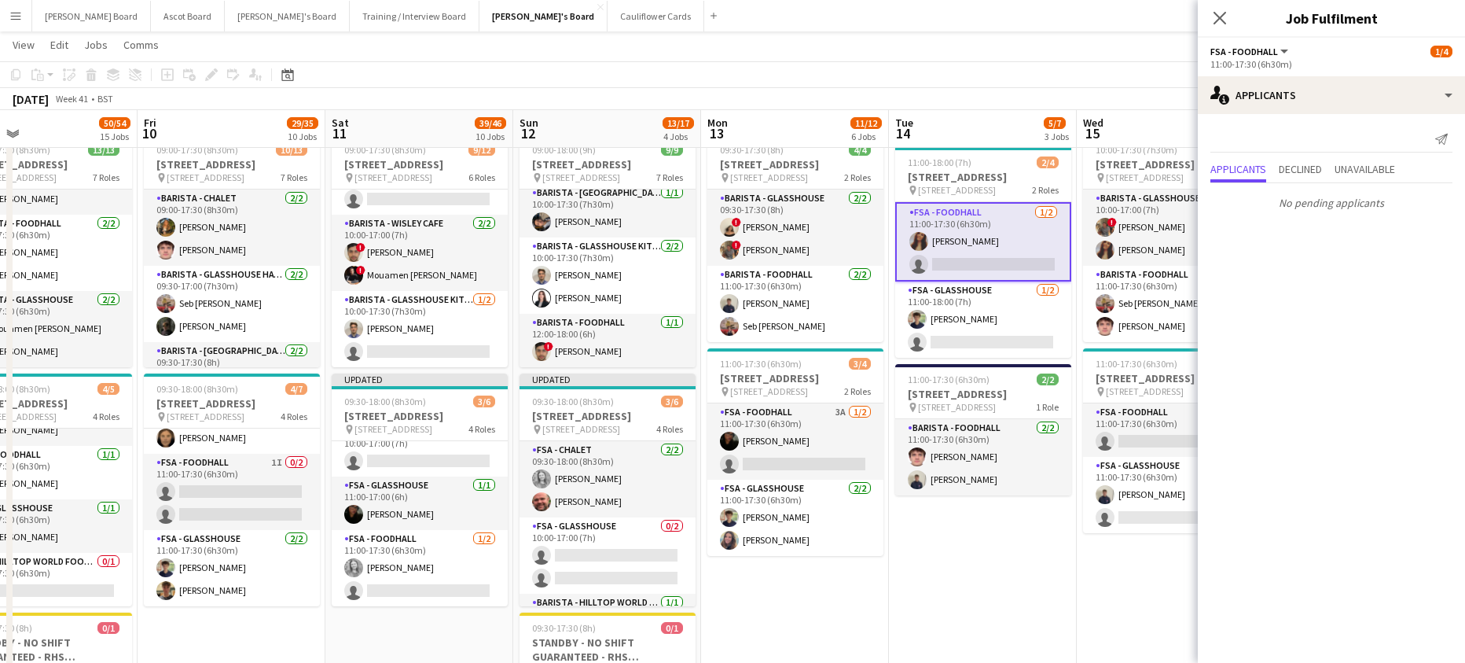
drag, startPoint x: 1054, startPoint y: 552, endPoint x: 970, endPoint y: 531, distance: 86.5
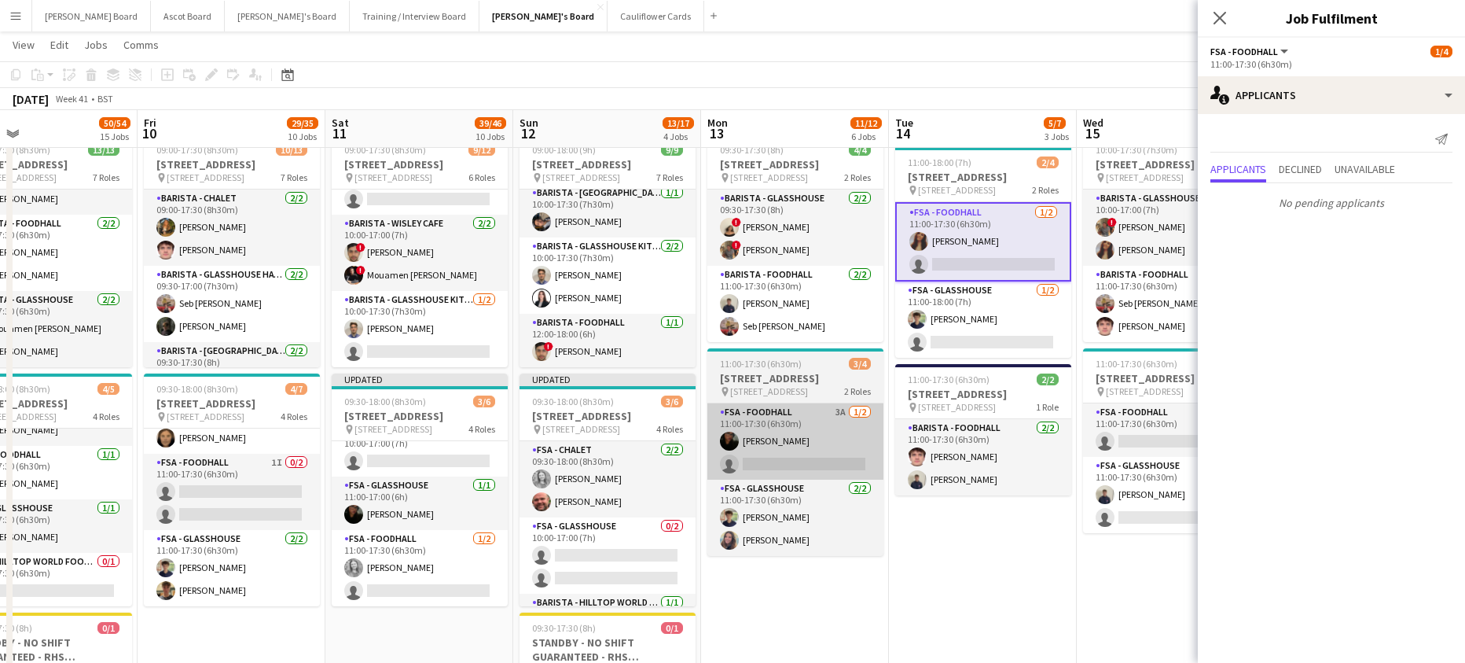
scroll to position [0, 621]
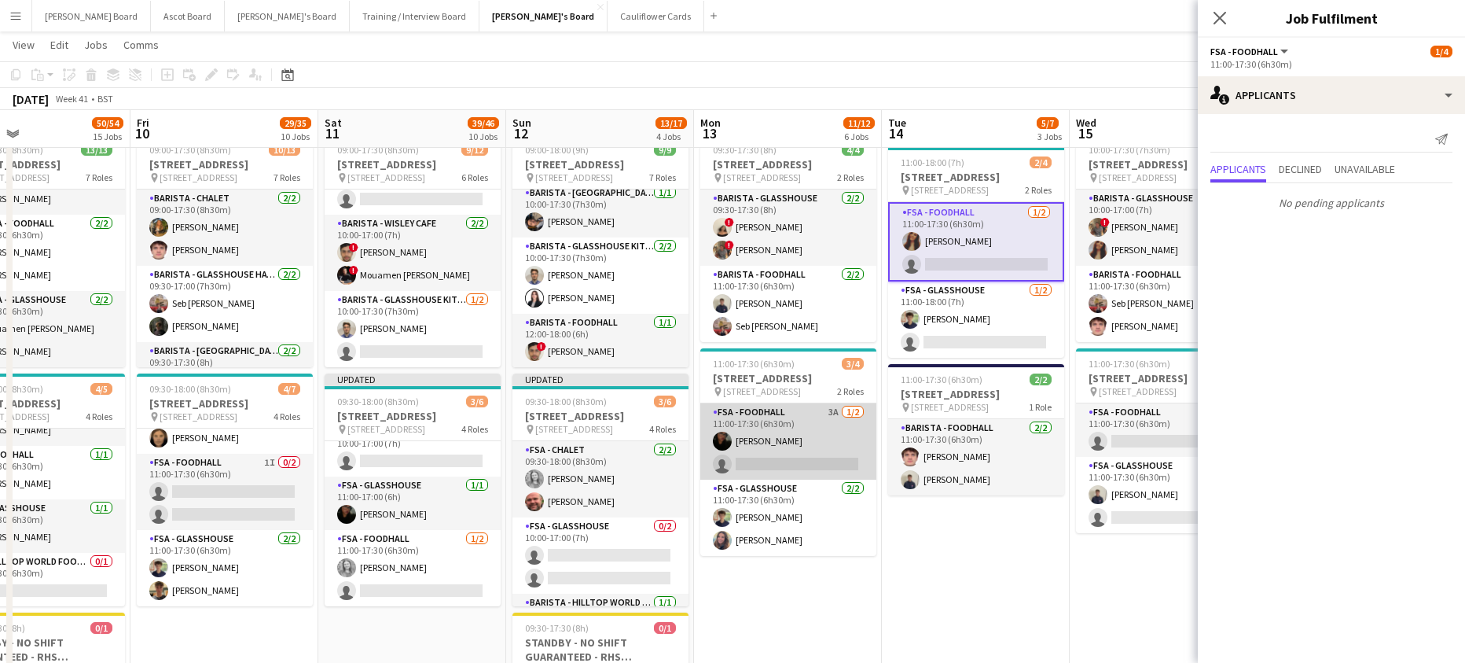
click at [794, 476] on app-card-role "FSA - Foodhall 3A 1/2 11:00-17:30 (6h30m) Tasneem Ali single-neutral-actions" at bounding box center [788, 441] width 176 height 76
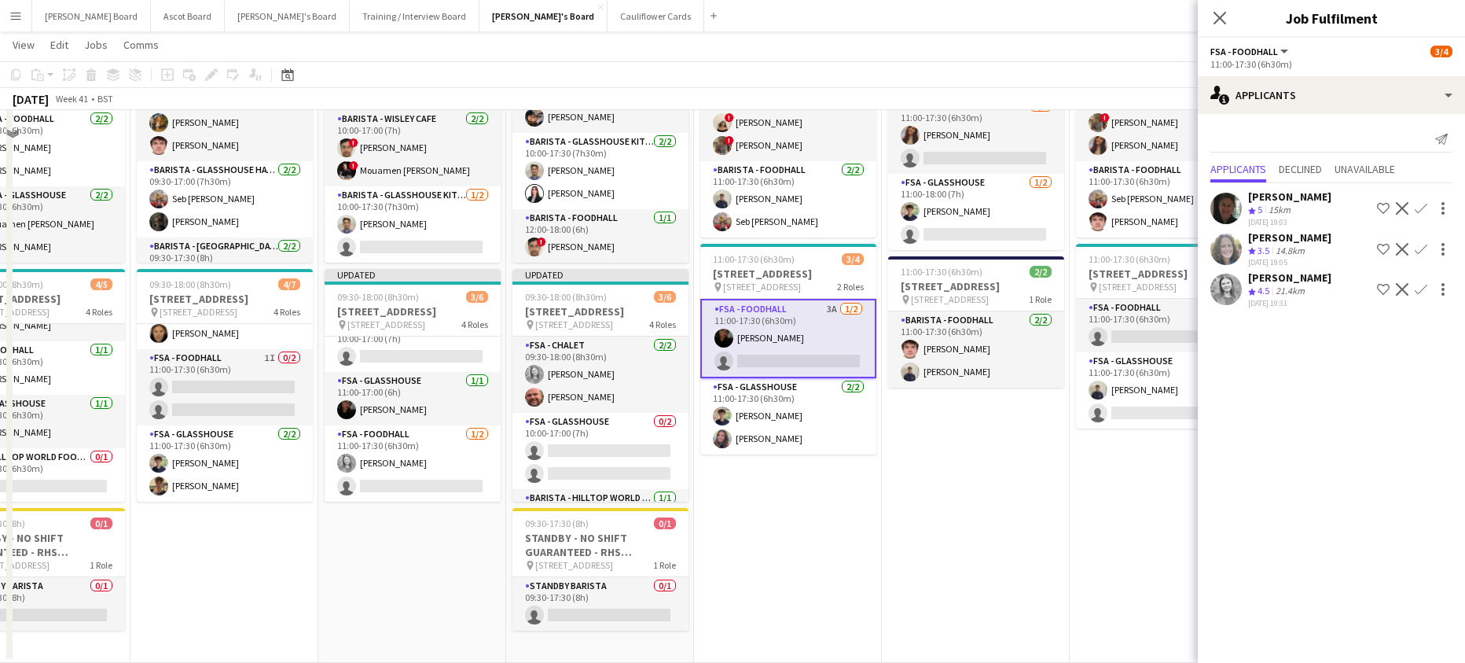
scroll to position [2894, 0]
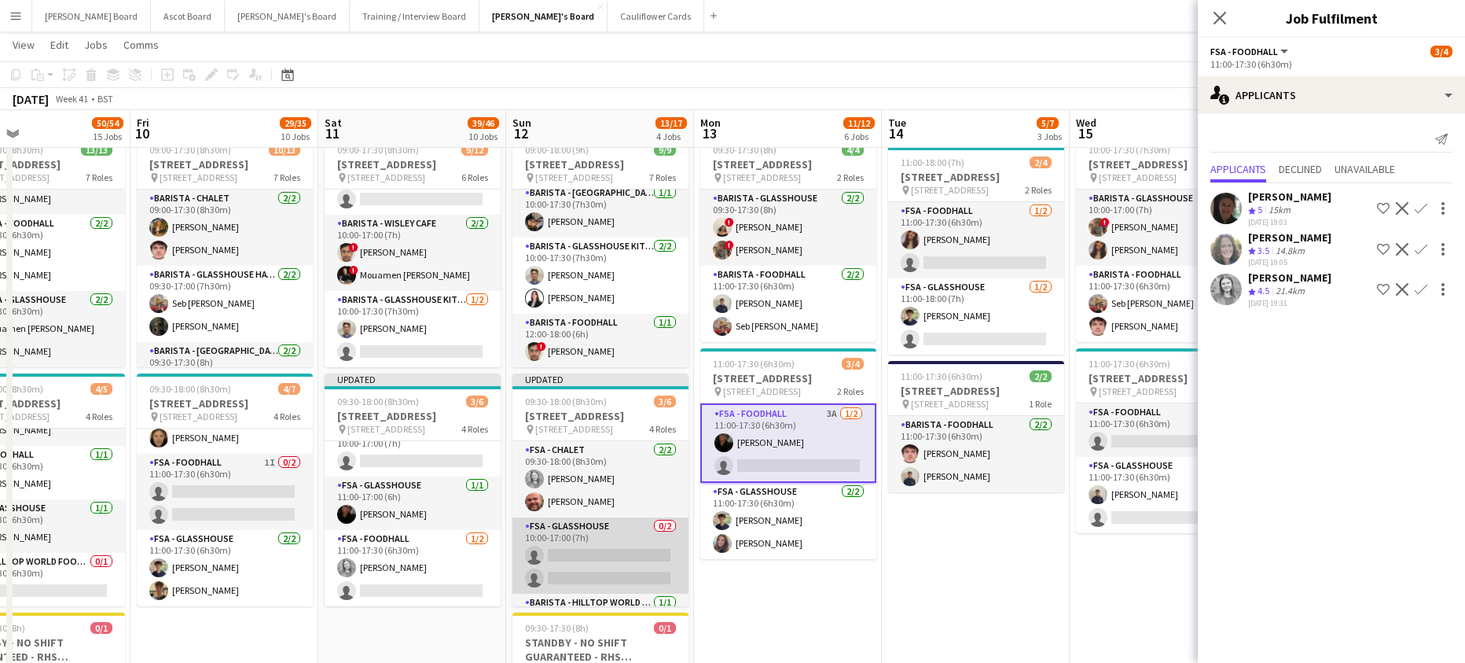
click at [622, 571] on app-card-role "FSA - Glasshouse 0/2 10:00-17:00 (7h) single-neutral-actions single-neutral-act…" at bounding box center [600, 555] width 176 height 76
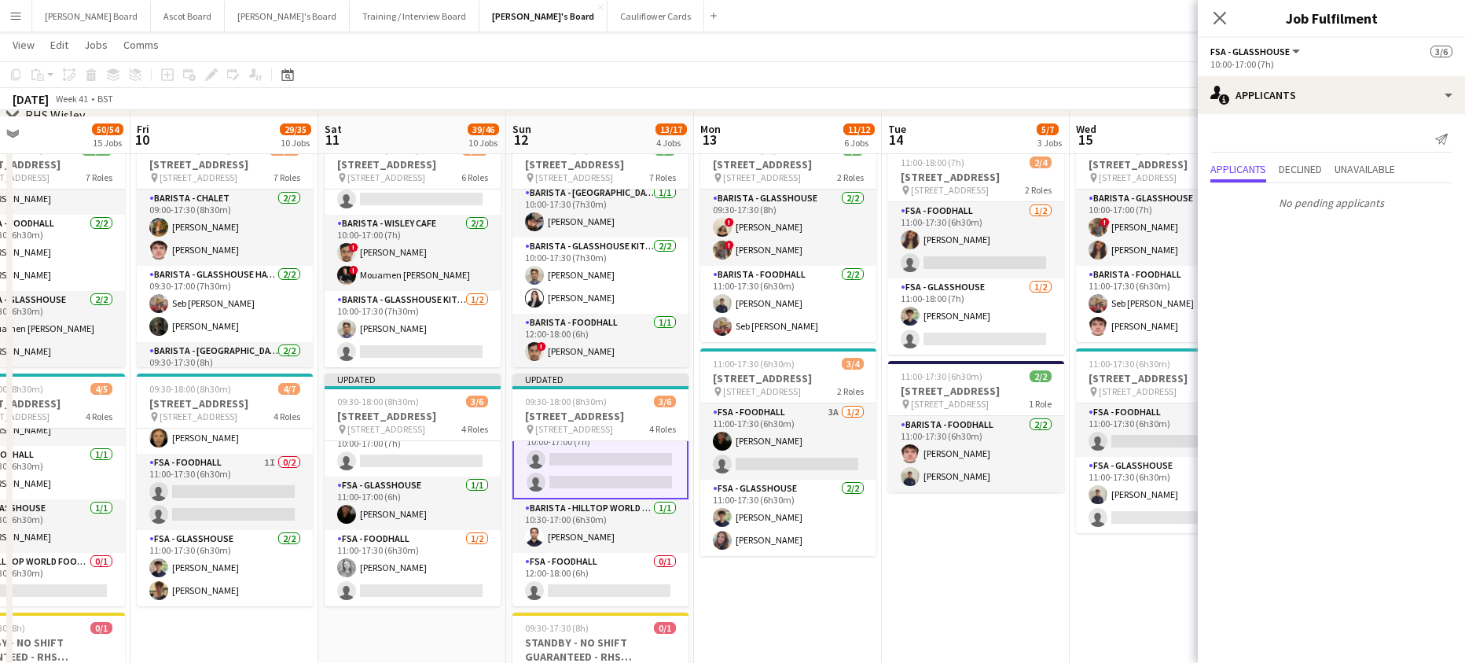
scroll to position [2998, 0]
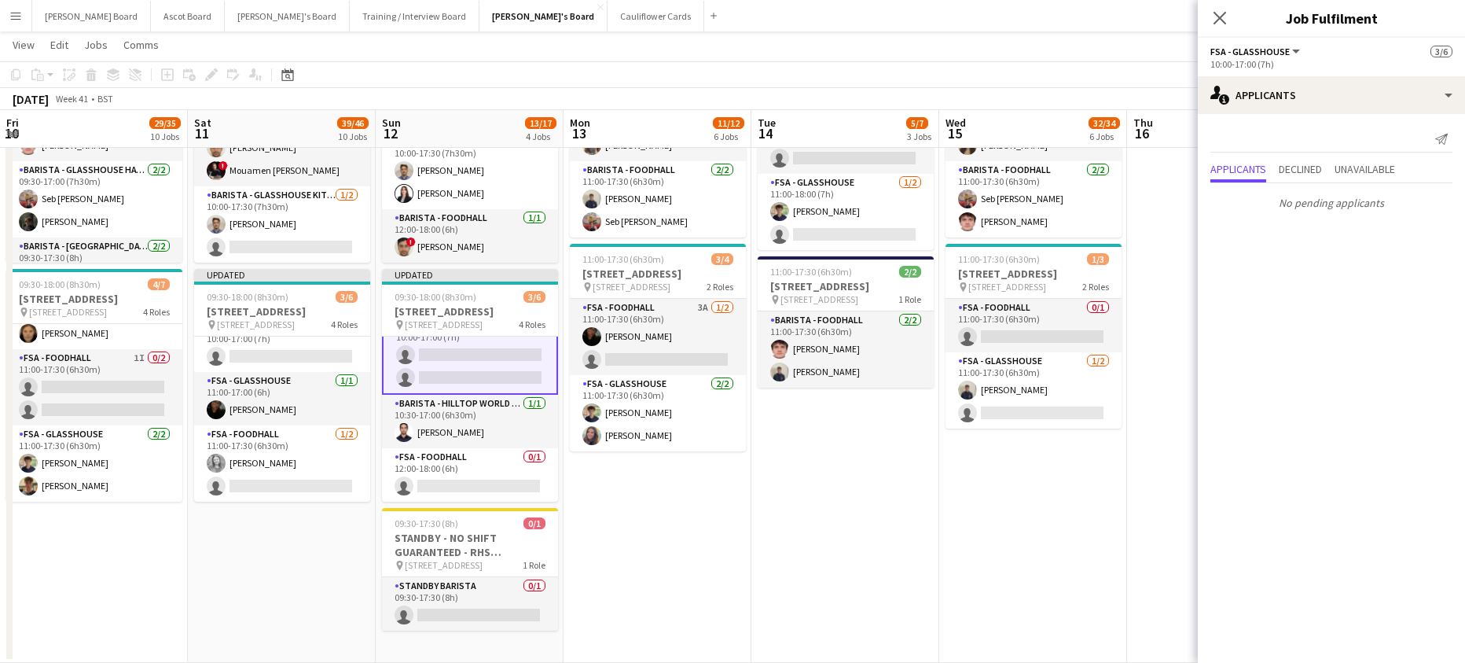
drag, startPoint x: 1061, startPoint y: 487, endPoint x: 818, endPoint y: 498, distance: 243.1
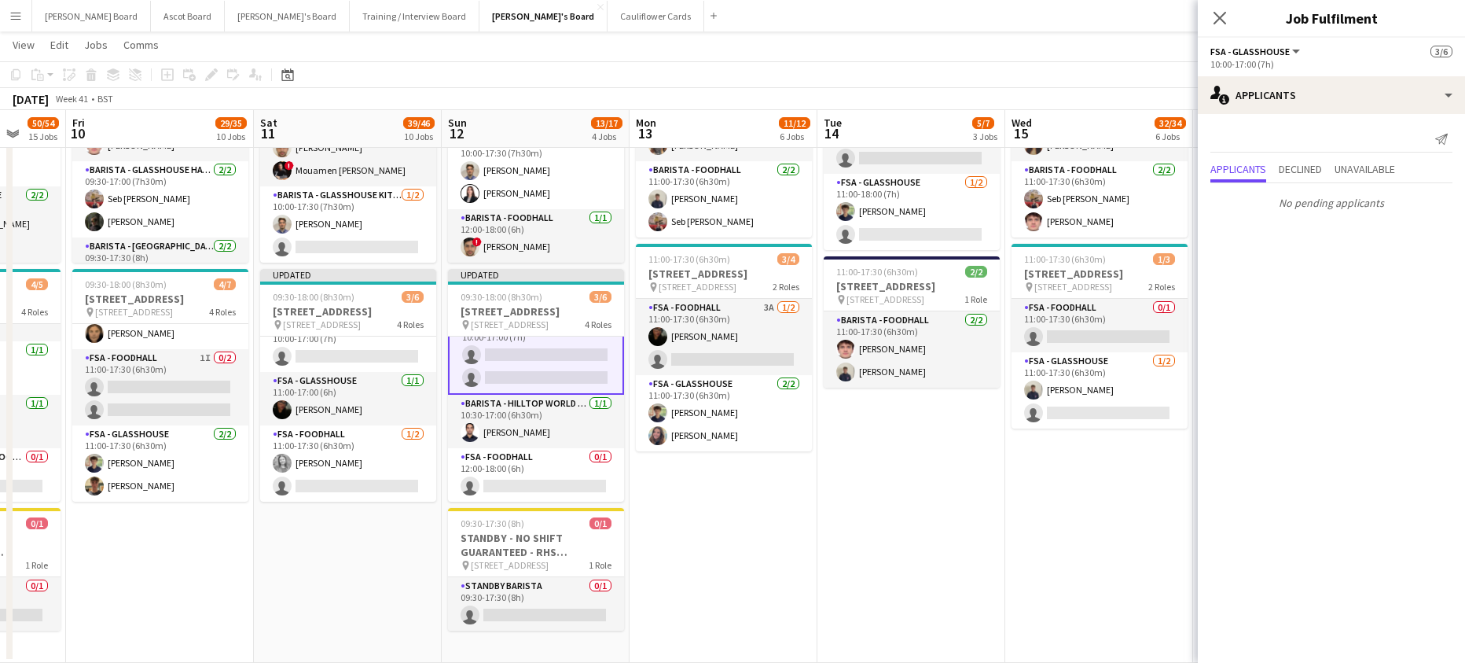
drag, startPoint x: 531, startPoint y: 652, endPoint x: 903, endPoint y: 550, distance: 386.1
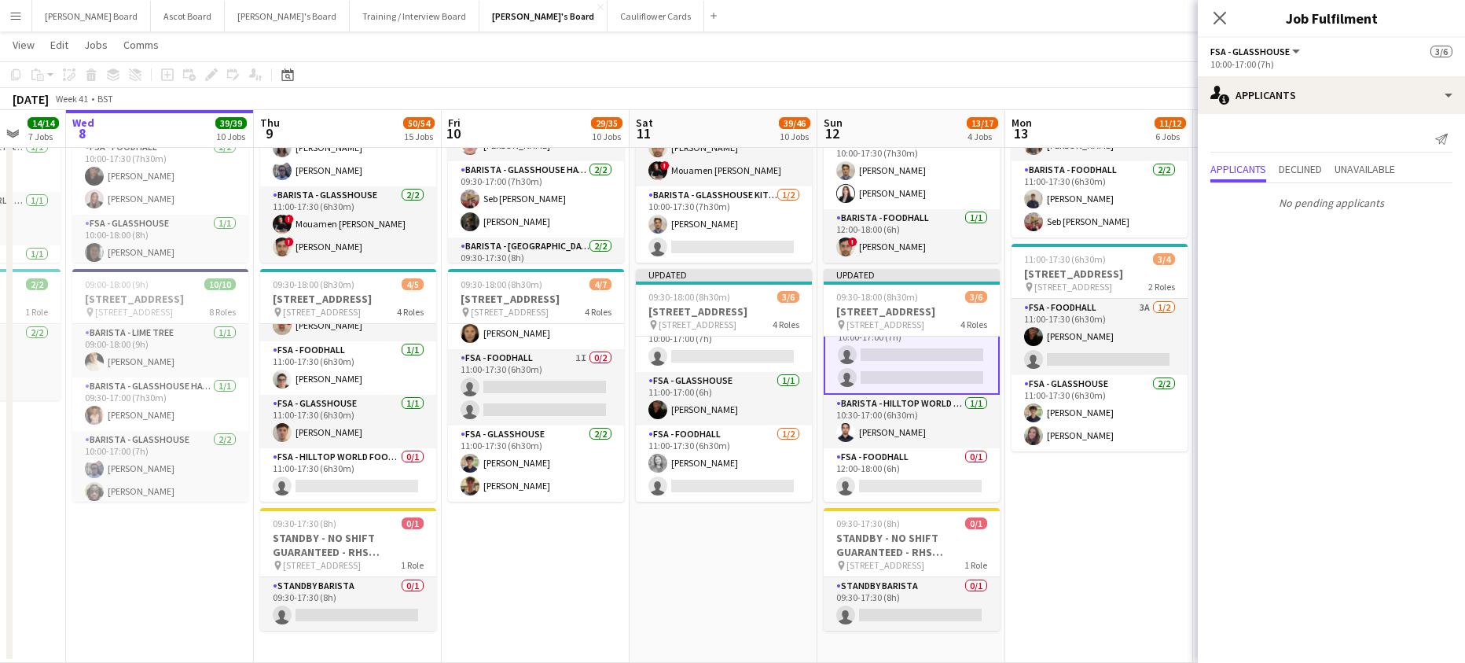
scroll to position [0, 476]
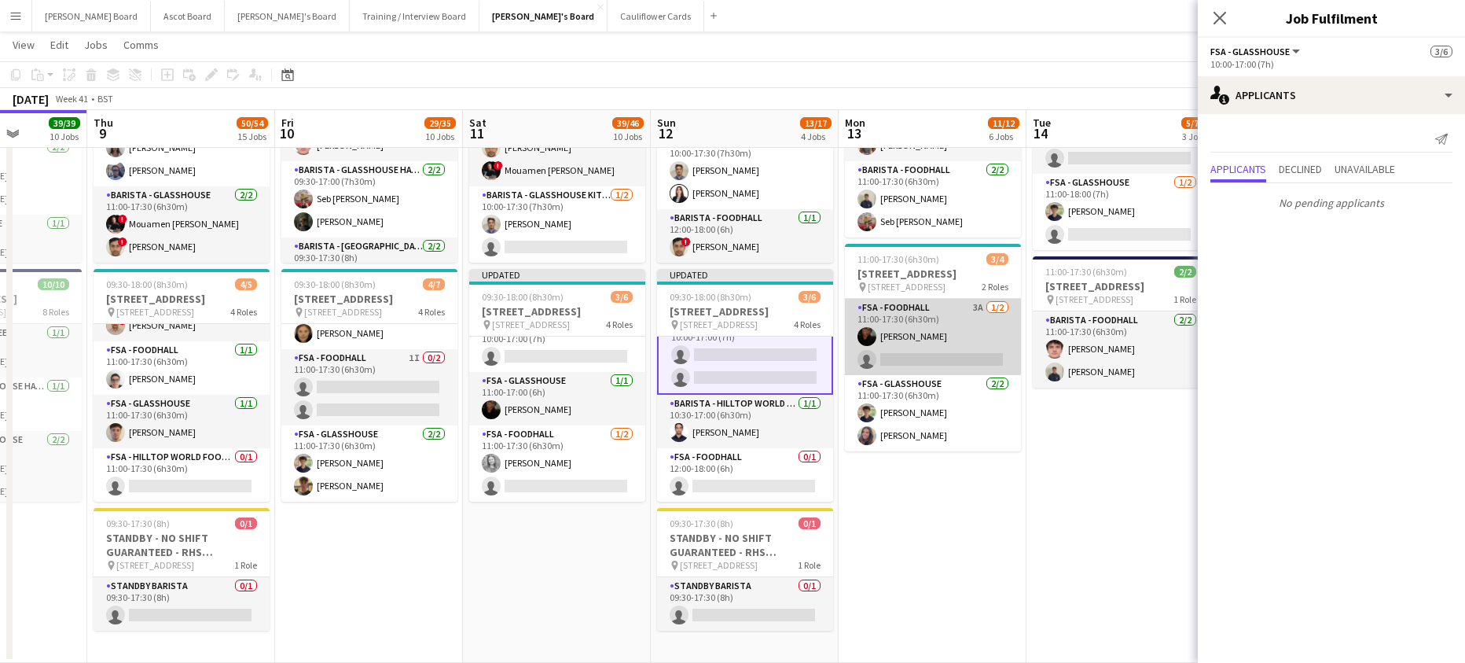
click at [894, 375] on app-card-role "FSA - Foodhall 3A 1/2 11:00-17:30 (6h30m) Tasneem Ali single-neutral-actions" at bounding box center [933, 337] width 176 height 76
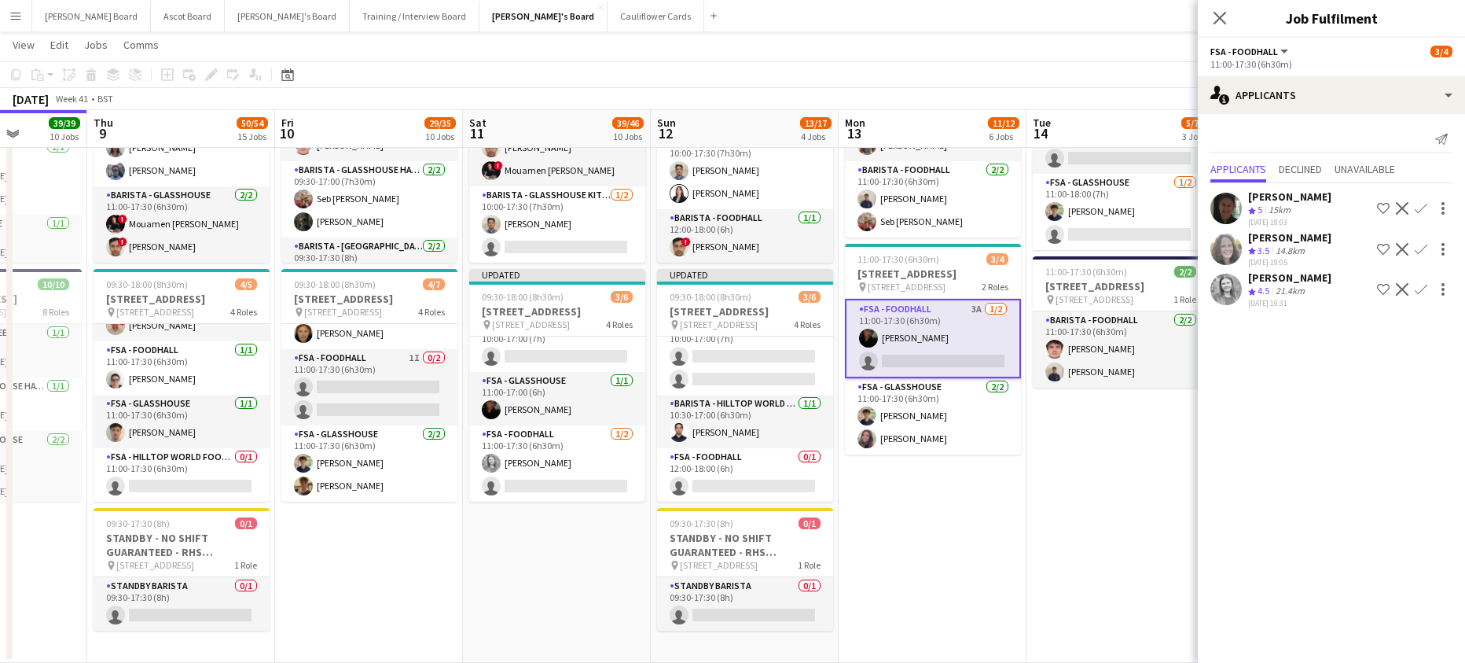
scroll to position [108, 0]
click at [1423, 292] on app-icon "Confirm" at bounding box center [1421, 289] width 13 height 13
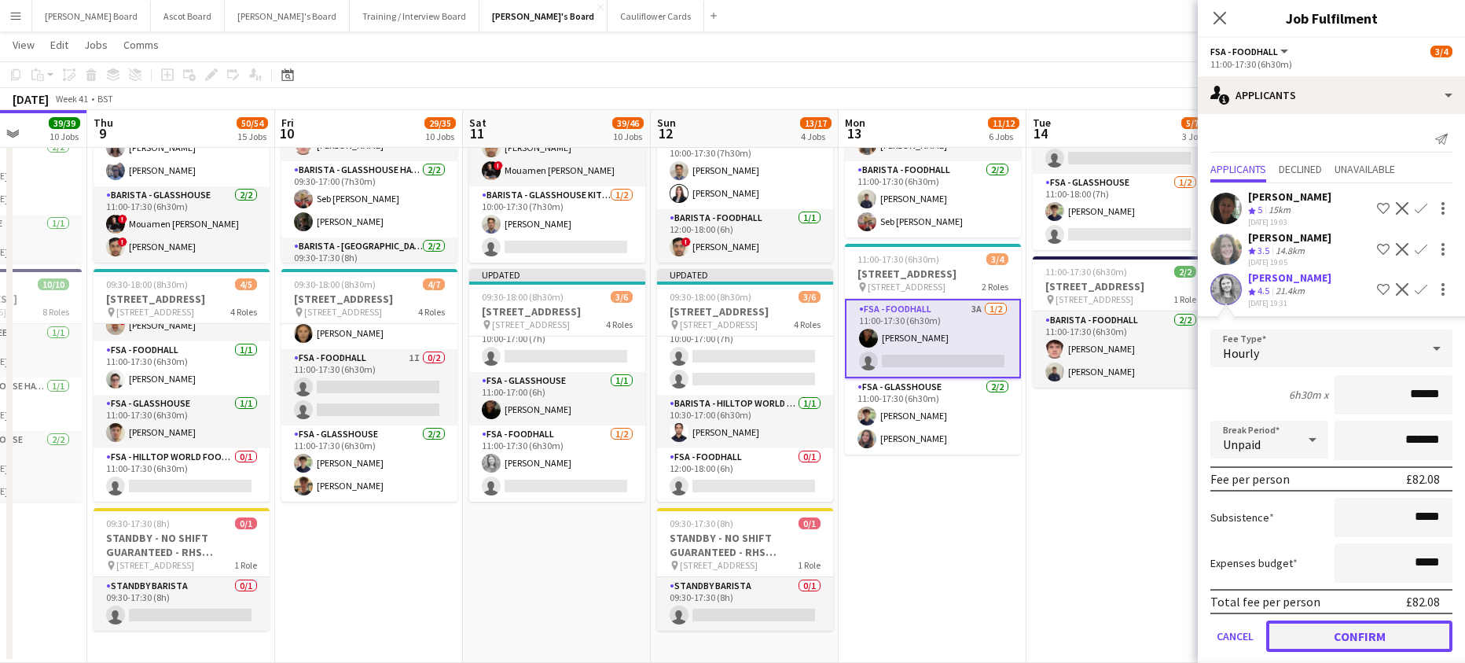
click at [1306, 620] on button "Confirm" at bounding box center [1359, 635] width 186 height 31
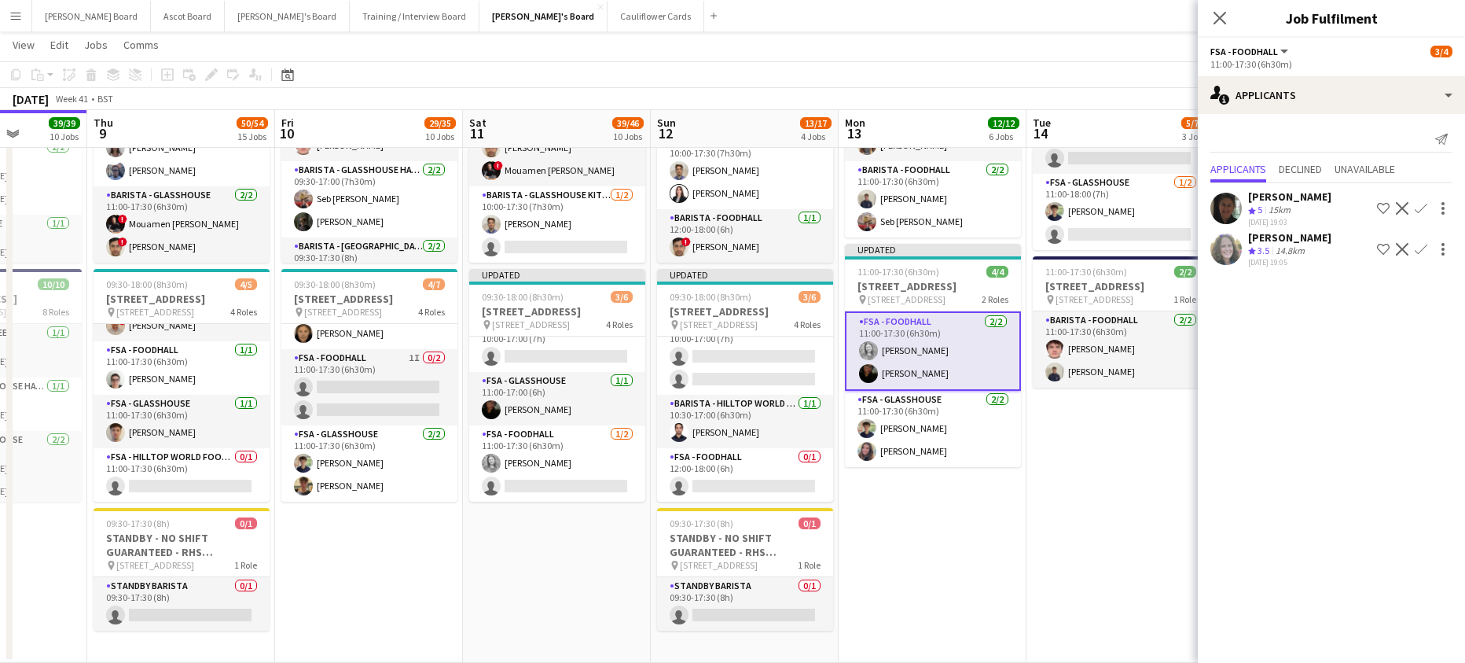
click at [1297, 626] on mat-expansion-panel "users2 Applicants Send notification Applicants Declined Unavailable Hala Collin…" at bounding box center [1331, 388] width 267 height 549
click at [1019, 496] on app-date-cell "09:30-17:30 (8h) 4/4 RHS Wisley Gardens, Wisley Ln, Woking GU23 6QB pin Woking,…" at bounding box center [933, 344] width 188 height 640
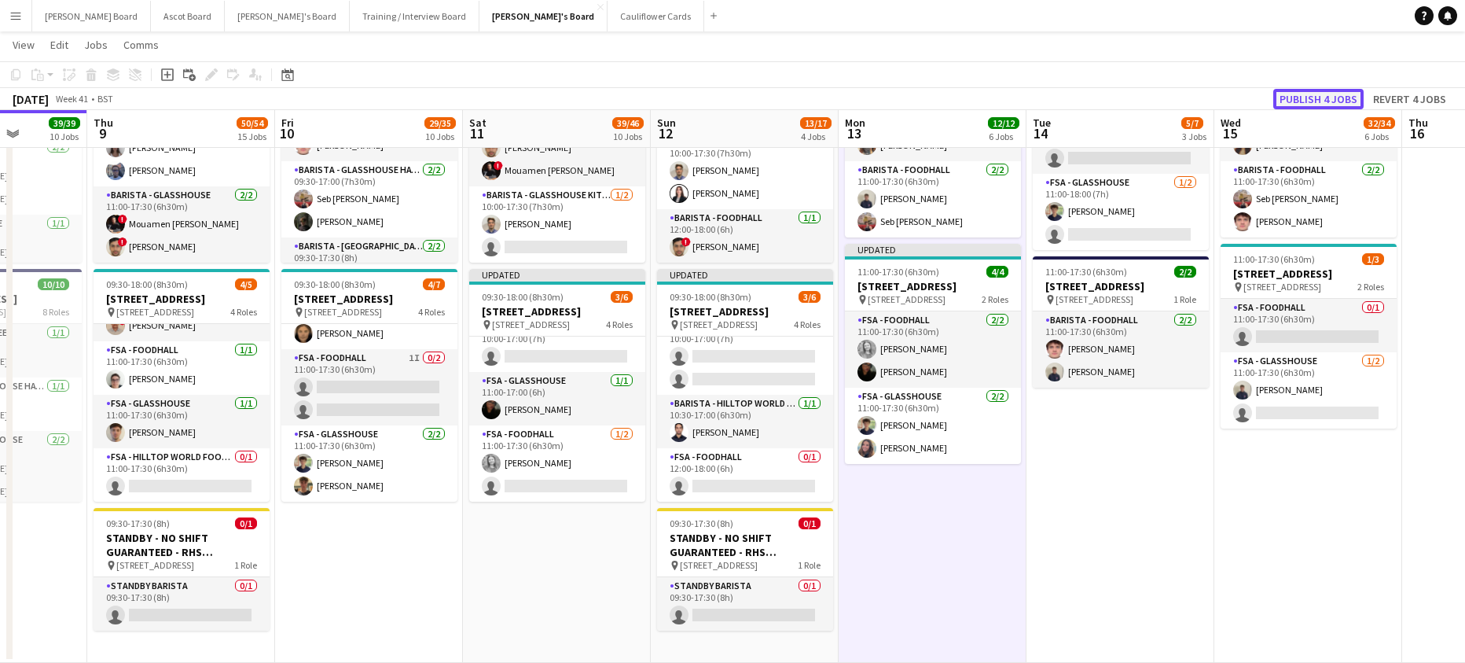
click at [1326, 89] on button "Publish 4 jobs" at bounding box center [1318, 99] width 90 height 20
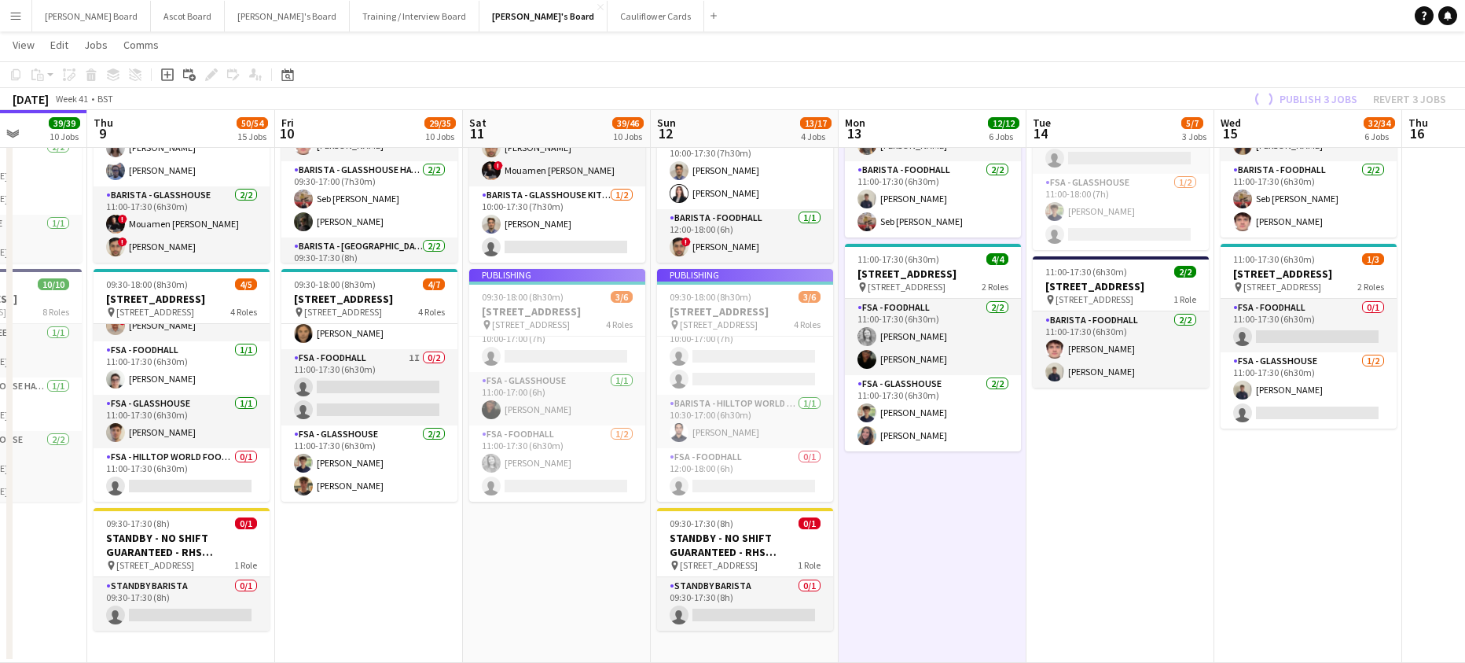
scroll to position [96, 0]
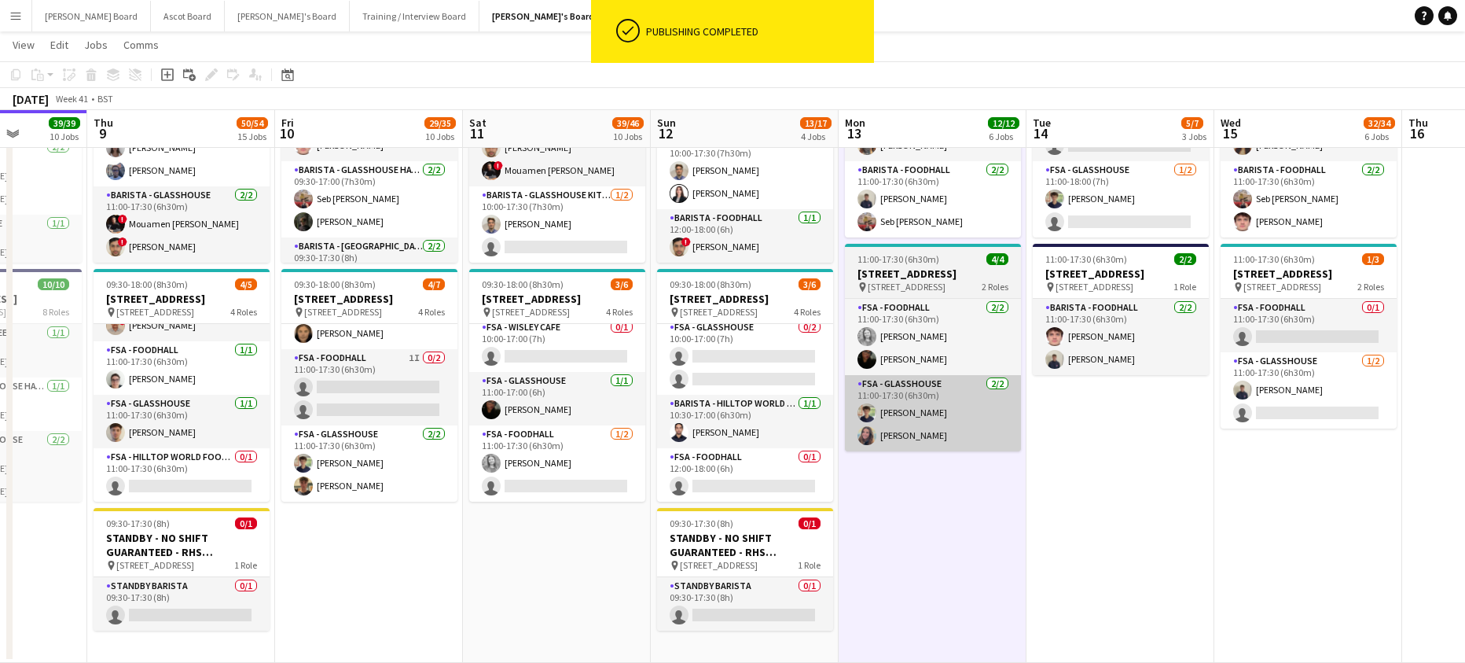
click at [850, 428] on app-card-role "FSA - Glasshouse 2/2 11:00-17:30 (6h30m) Sebastian Dubois Harriet Cope" at bounding box center [933, 413] width 176 height 76
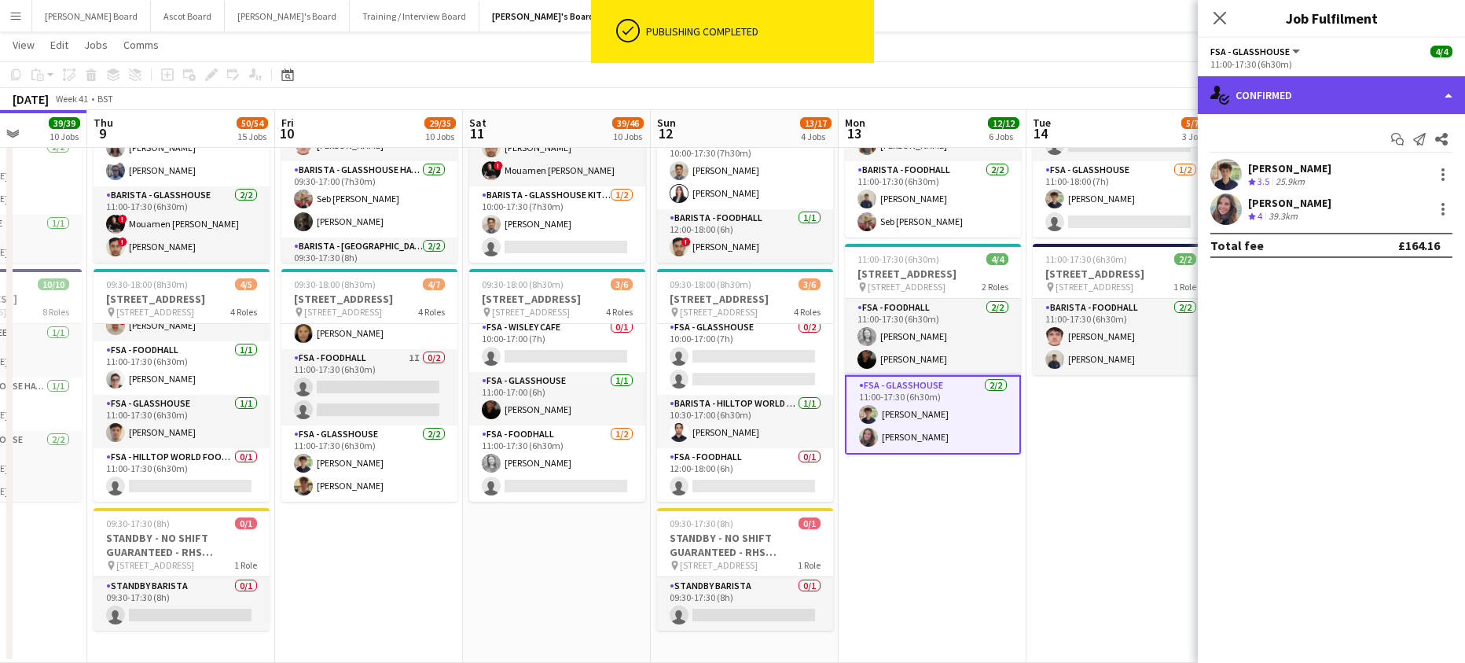
click at [1302, 100] on div "single-neutral-actions-check-2 Confirmed" at bounding box center [1331, 95] width 267 height 38
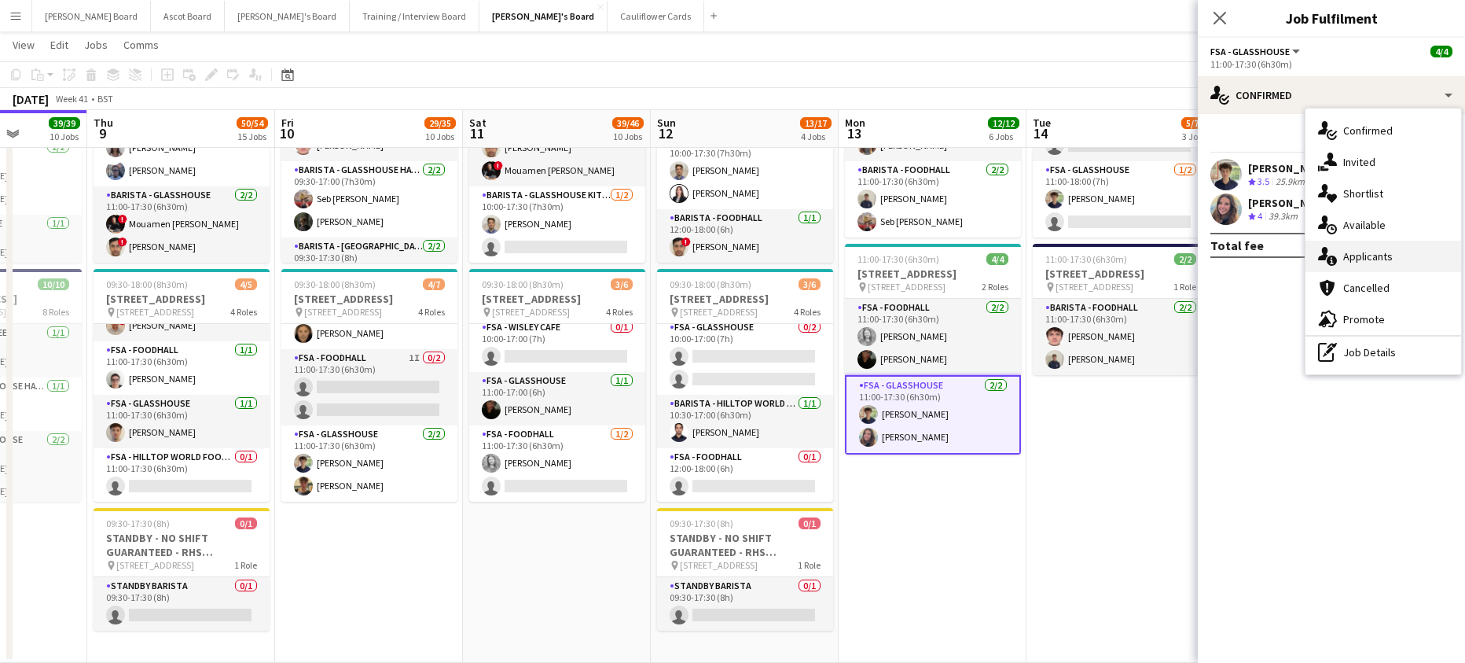
click at [1382, 266] on div "single-neutral-actions-information Applicants" at bounding box center [1383, 255] width 156 height 31
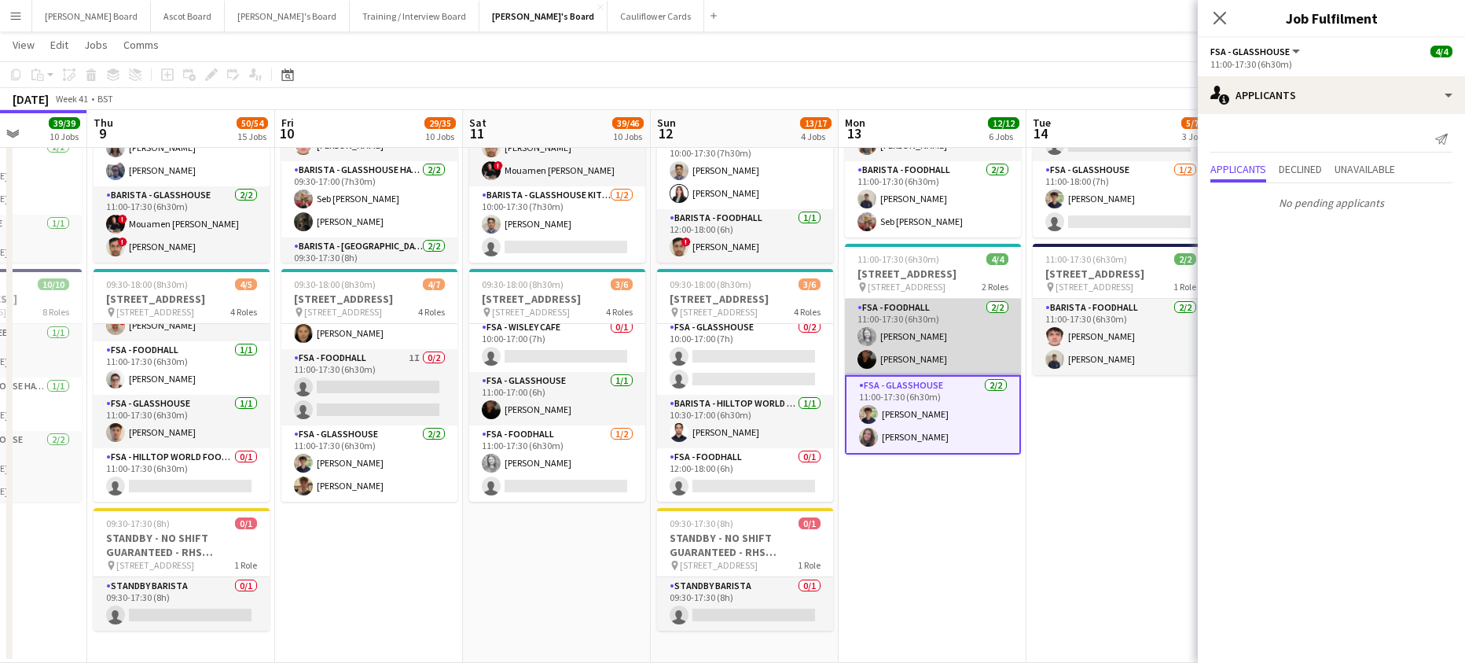
click at [964, 369] on app-card-role "FSA - Foodhall 2/2 11:00-17:30 (6h30m) Victoria Whitmarsh Tasneem Ali" at bounding box center [933, 337] width 176 height 76
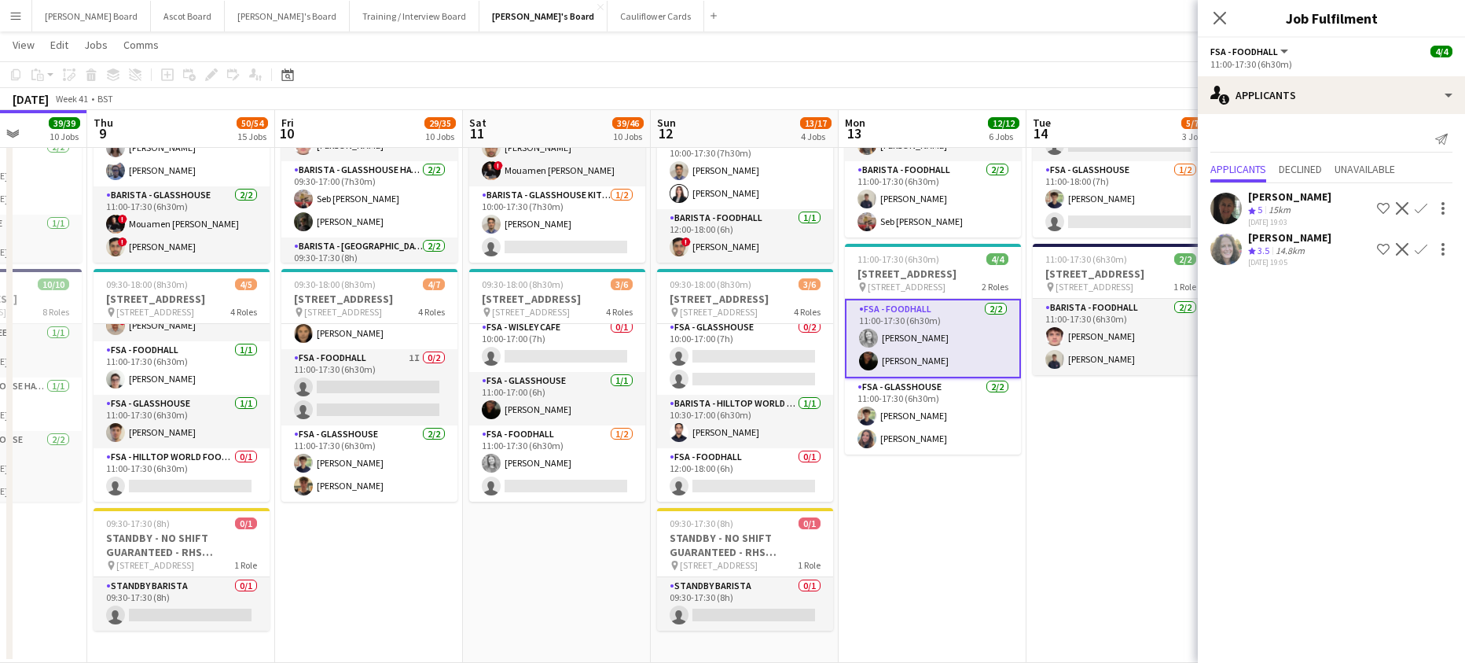
click at [1297, 244] on div "14.8km" at bounding box center [1289, 250] width 35 height 13
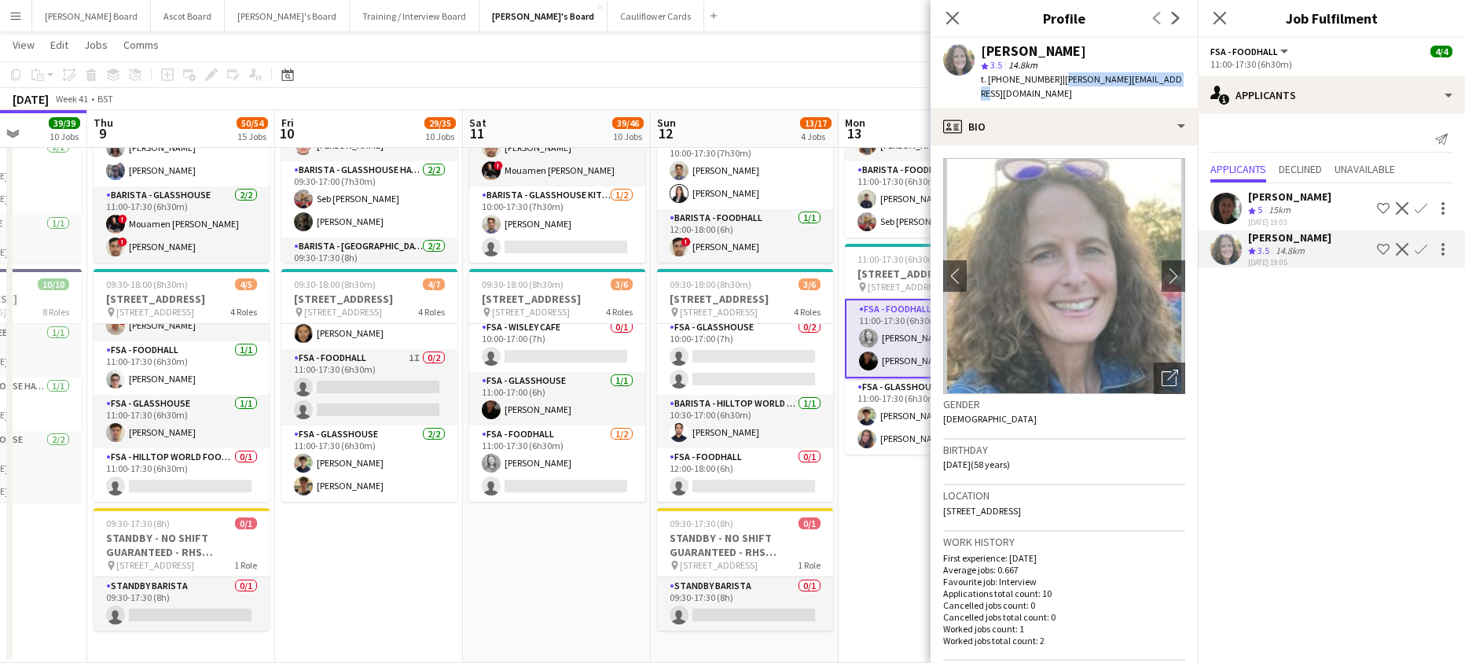
drag, startPoint x: 1165, startPoint y: 79, endPoint x: 1056, endPoint y: 83, distance: 109.3
click at [1056, 83] on div "Justine Beet star 3.5 14.8km t. +447770640765 | justine.beet@hotmail.com" at bounding box center [1064, 73] width 267 height 70
copy span "justine.beet@hotmail.com"
click at [729, 318] on span "[STREET_ADDRESS]" at bounding box center [719, 312] width 78 height 12
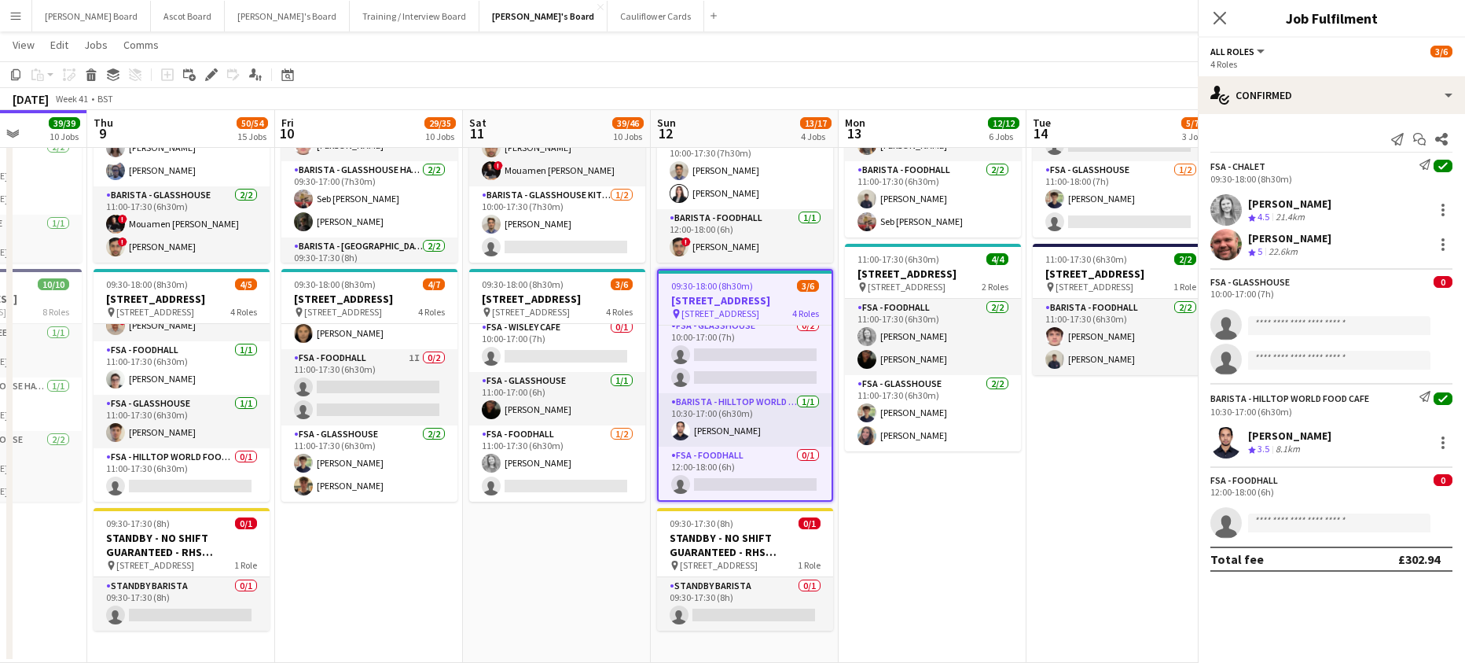
scroll to position [99, 0]
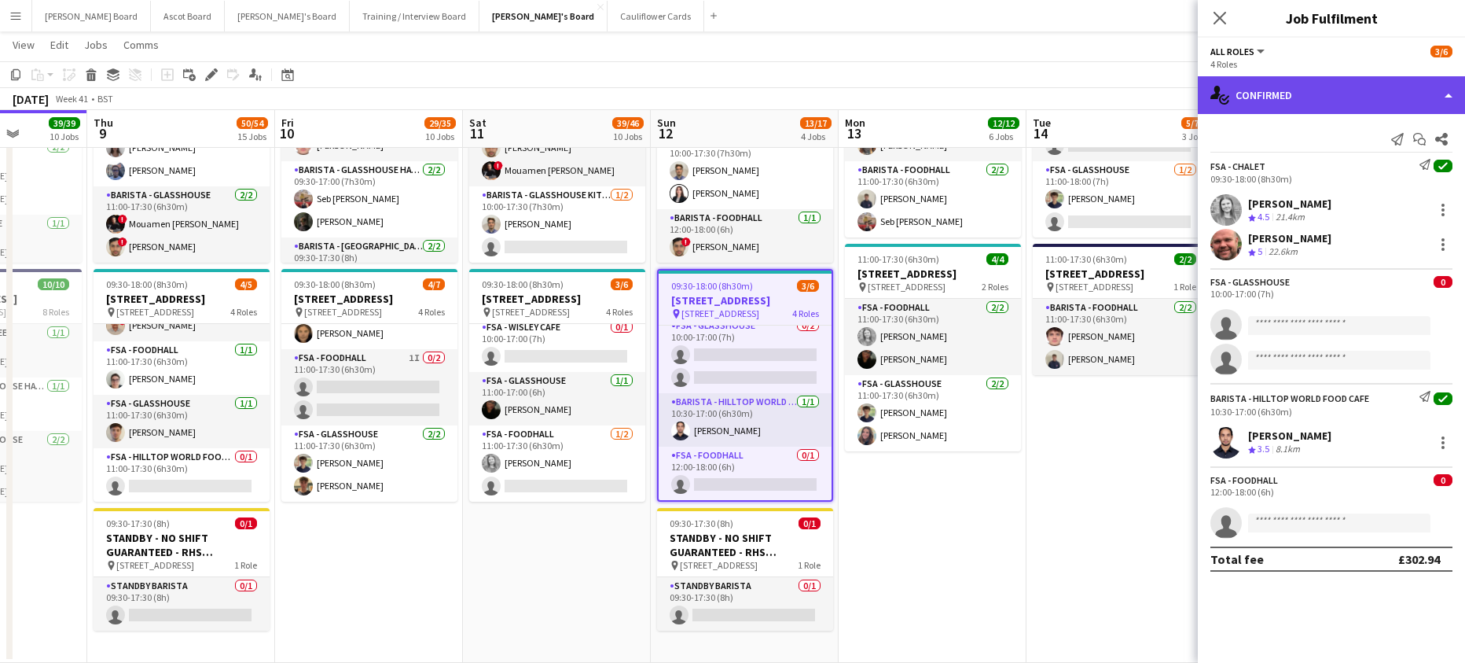
click at [1298, 84] on div "single-neutral-actions-check-2 Confirmed" at bounding box center [1331, 95] width 267 height 38
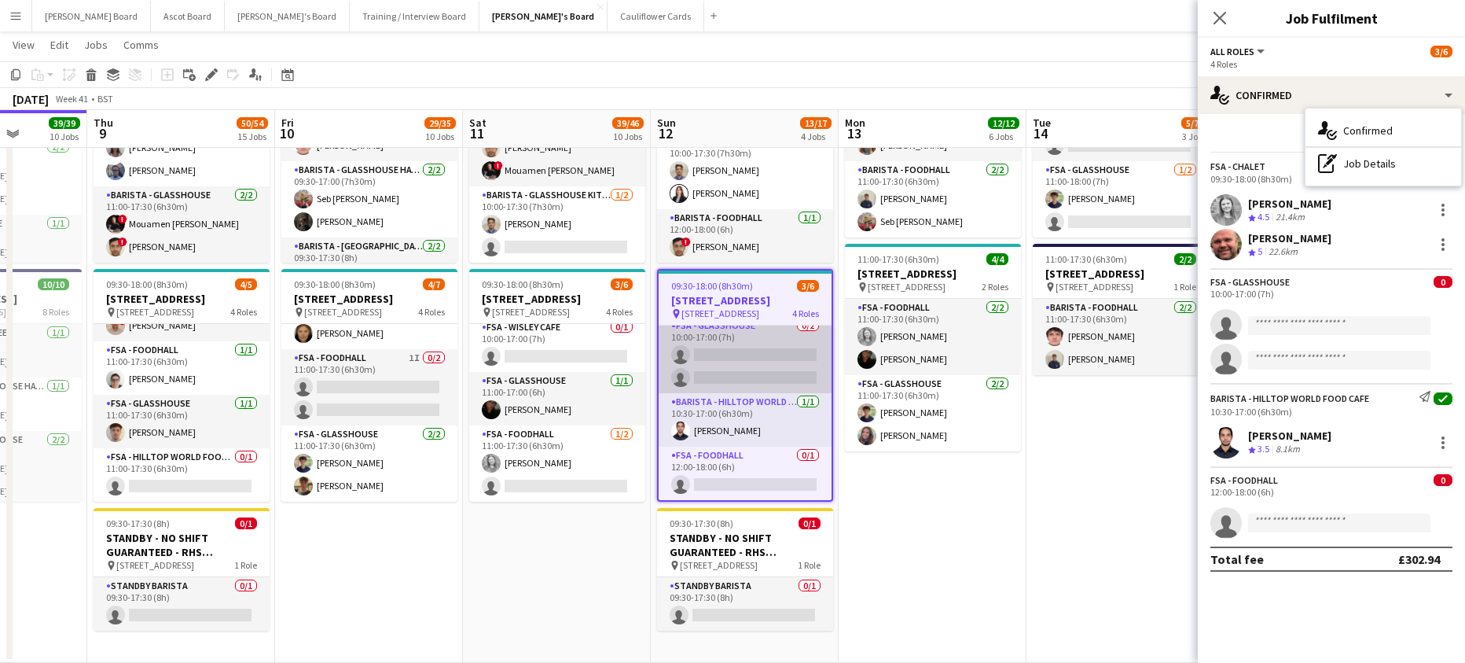
click at [764, 366] on app-card-role "FSA - Glasshouse 0/2 10:00-17:00 (7h) single-neutral-actions single-neutral-act…" at bounding box center [745, 355] width 173 height 76
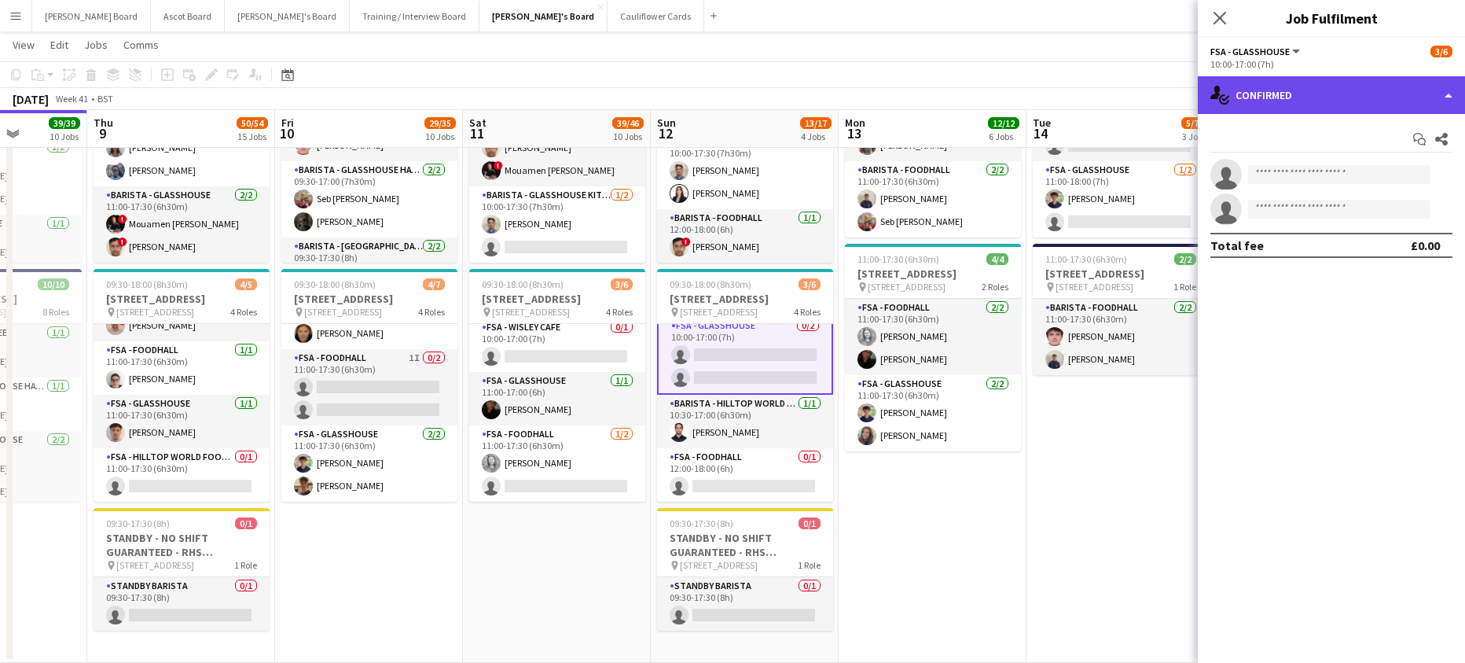
click at [1309, 94] on div "single-neutral-actions-check-2 Confirmed" at bounding box center [1331, 95] width 267 height 38
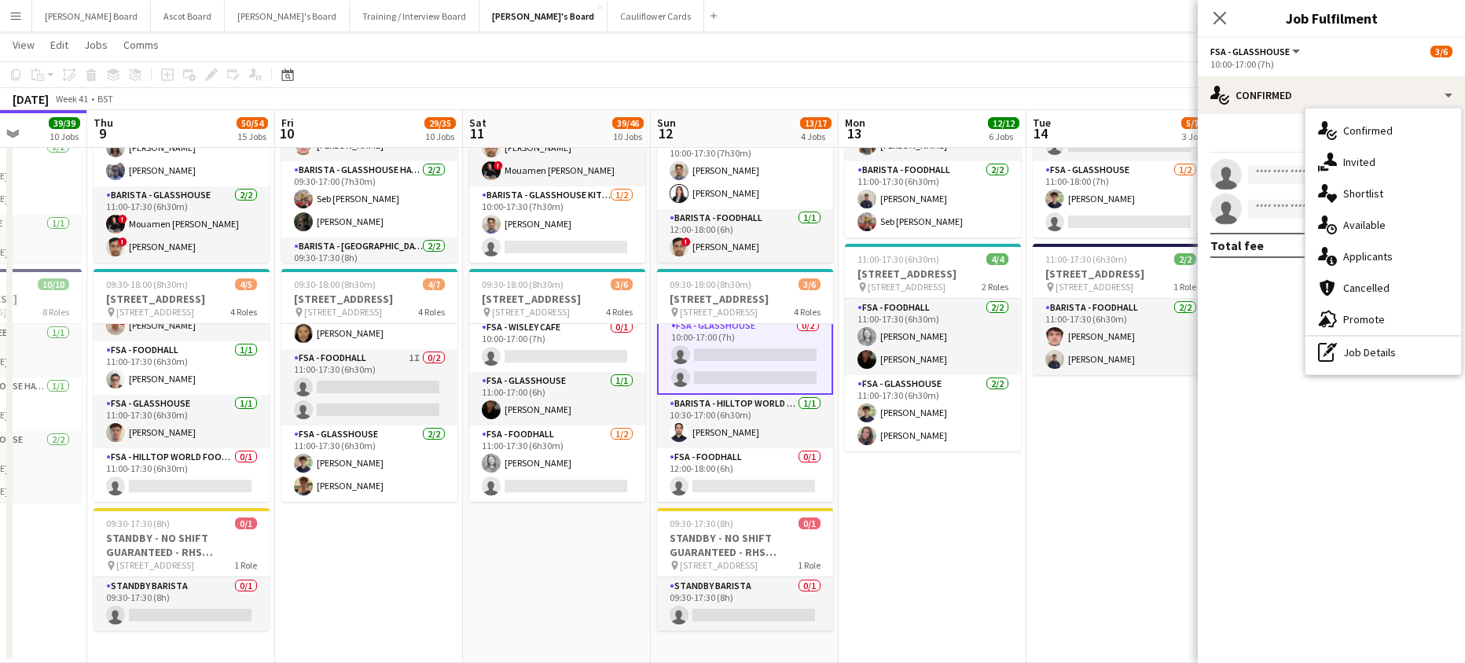
click at [1378, 171] on div "single-neutral-actions-share-1 Invited" at bounding box center [1383, 161] width 156 height 31
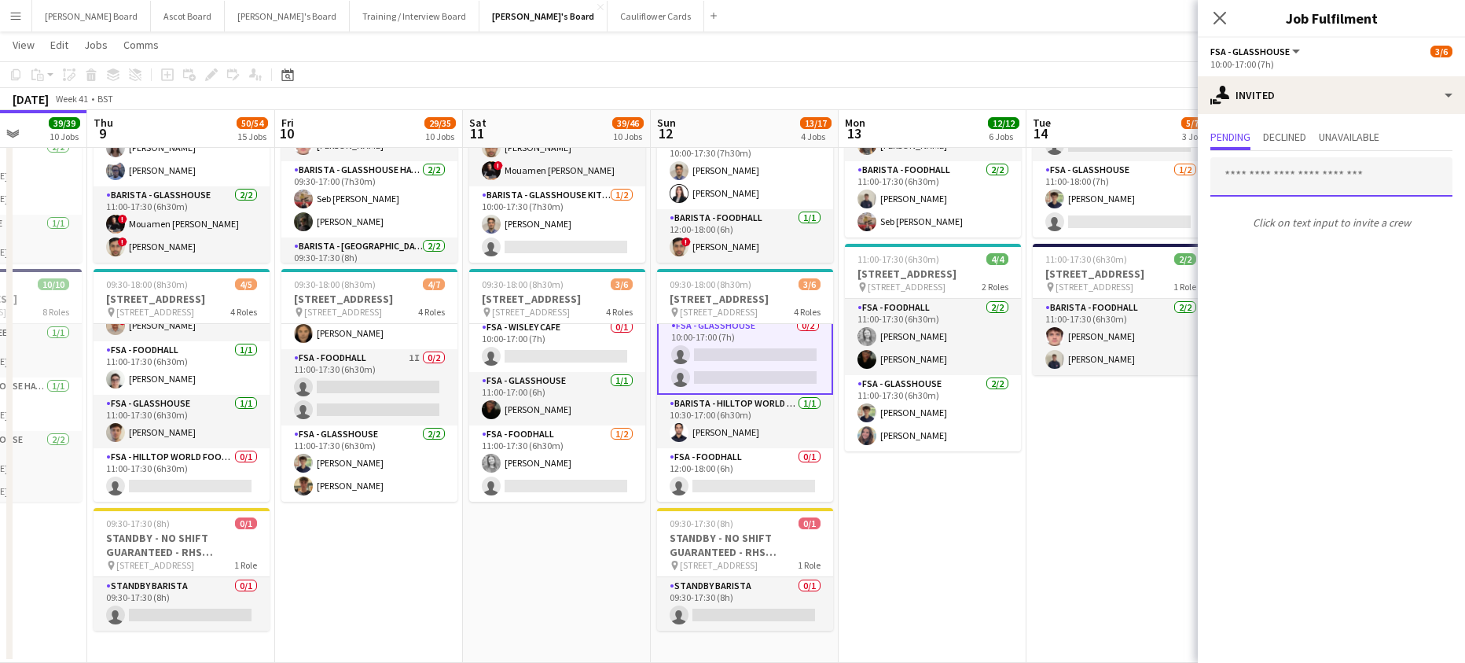
click at [1292, 192] on input "text" at bounding box center [1331, 176] width 242 height 39
paste input "**********"
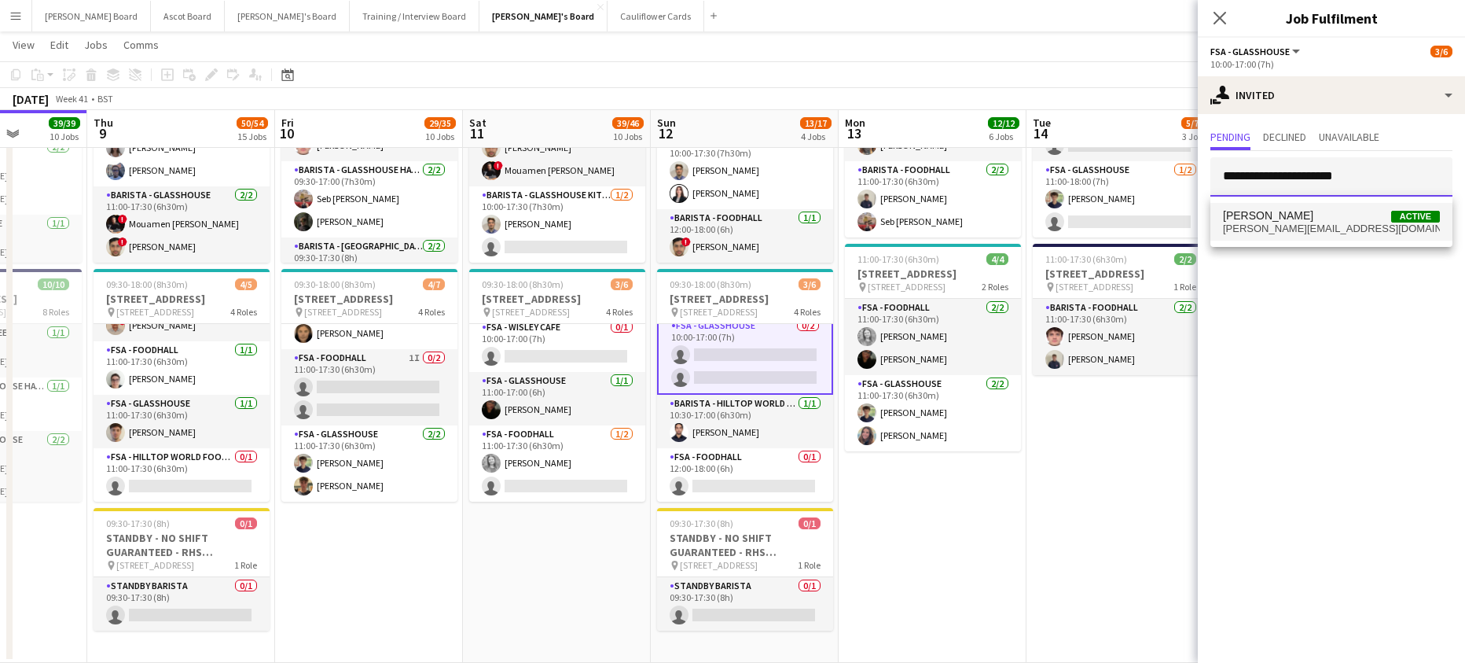
type input "**********"
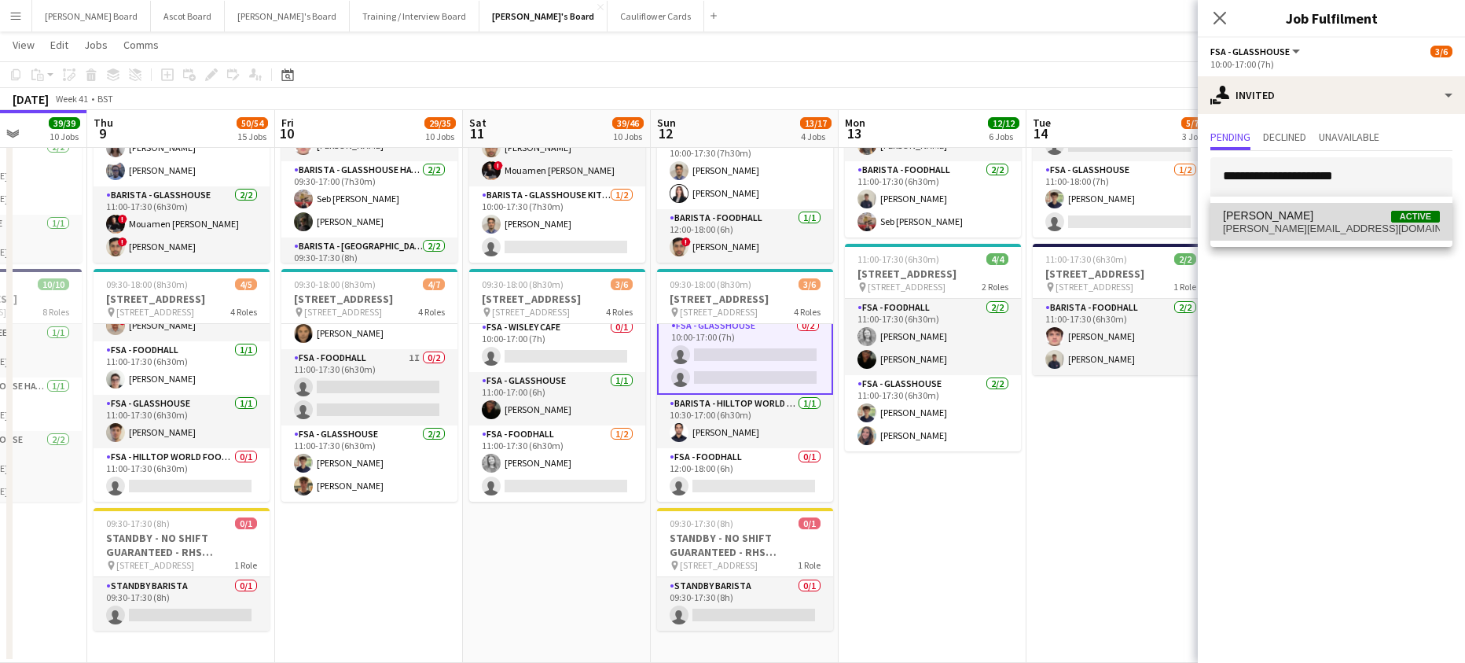
click at [1325, 207] on mat-option "Justine Beet Active justine.beet@hotmail.com" at bounding box center [1331, 222] width 242 height 38
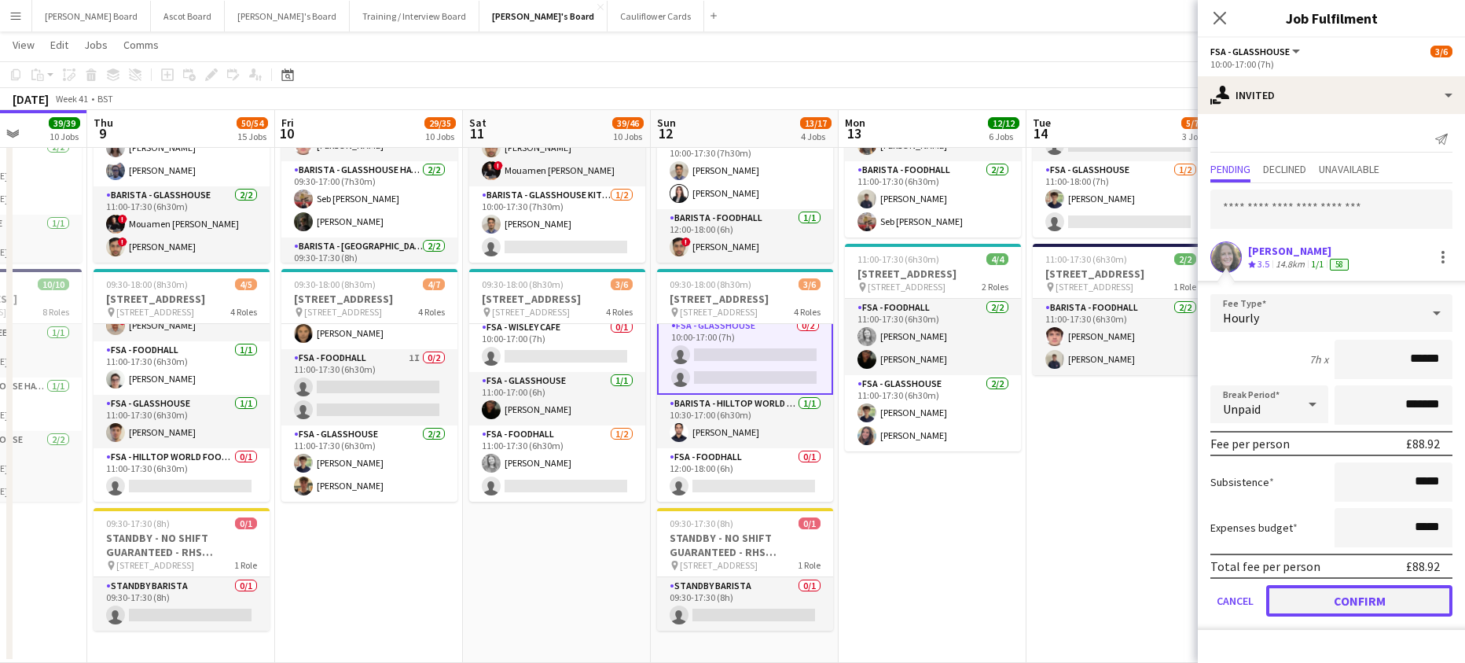
click at [1334, 603] on button "Confirm" at bounding box center [1359, 600] width 186 height 31
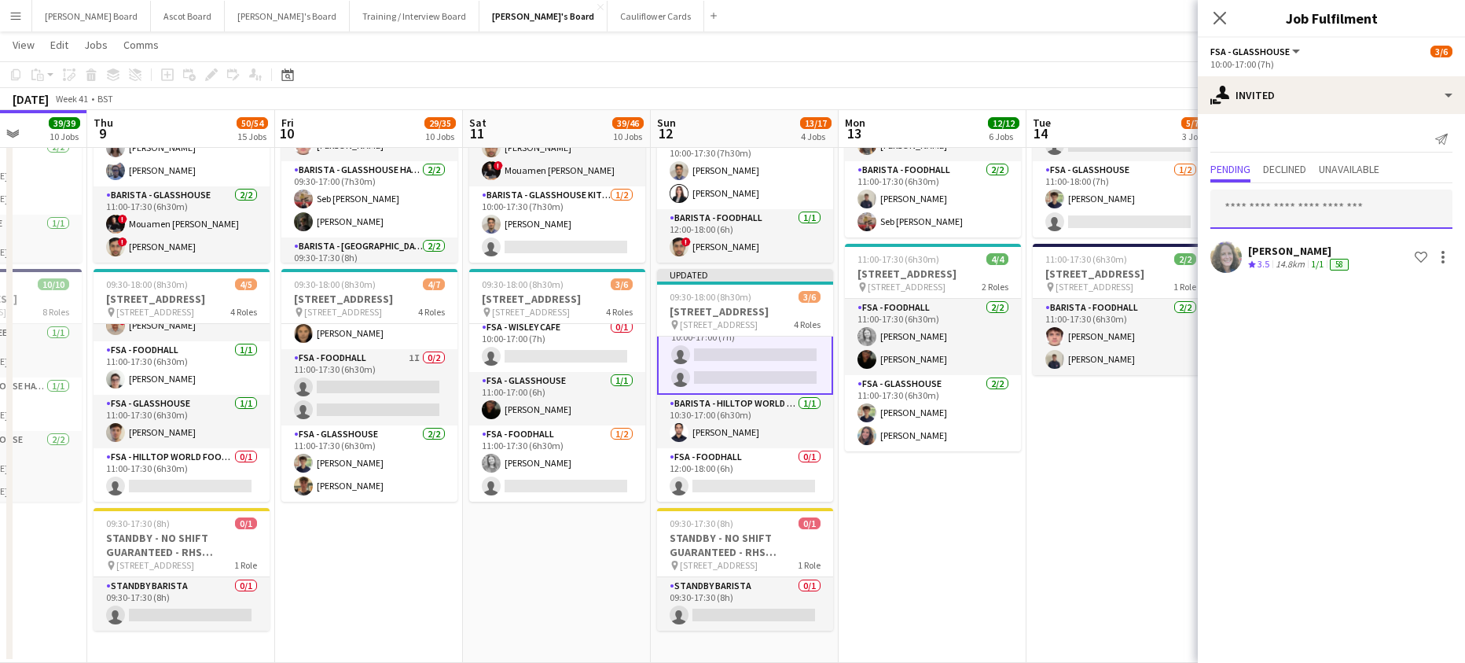
click at [1283, 213] on input "text" at bounding box center [1331, 208] width 242 height 39
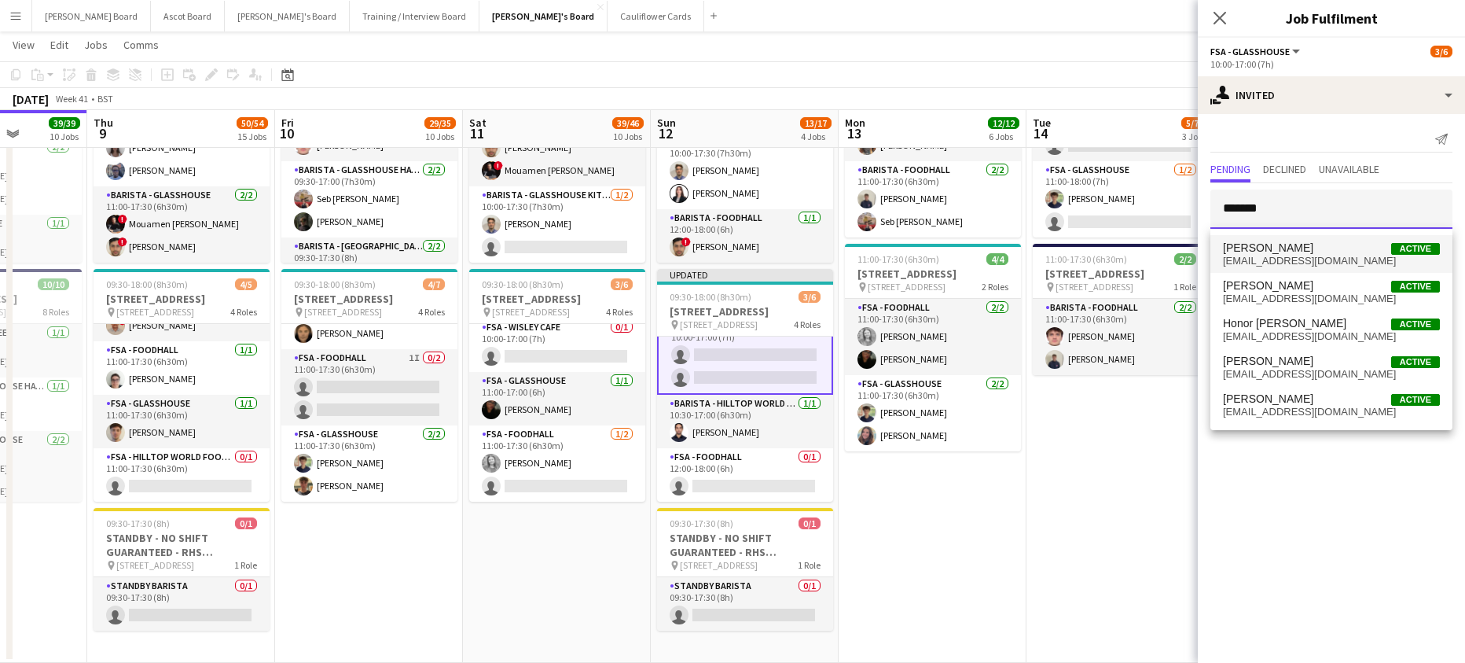
type input "*******"
click at [1282, 248] on span "Hala Collins Active" at bounding box center [1331, 247] width 217 height 13
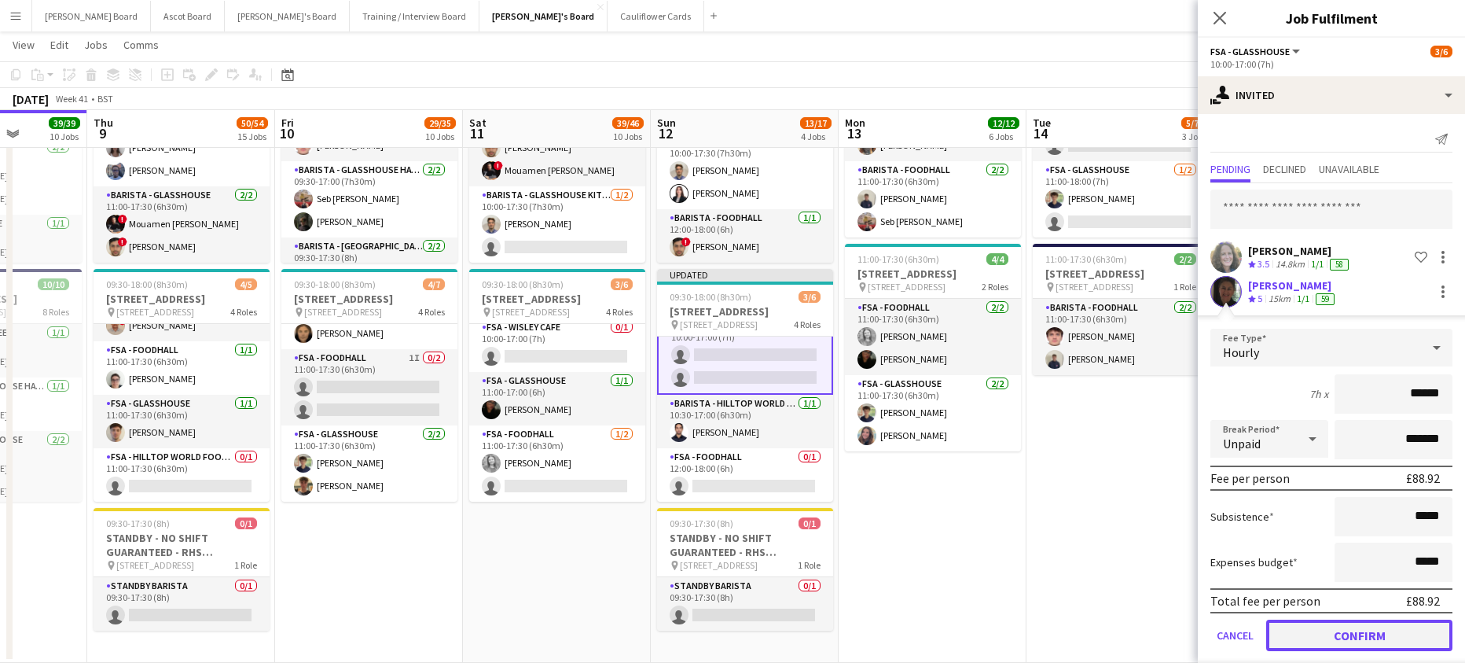
click at [1324, 623] on button "Confirm" at bounding box center [1359, 634] width 186 height 31
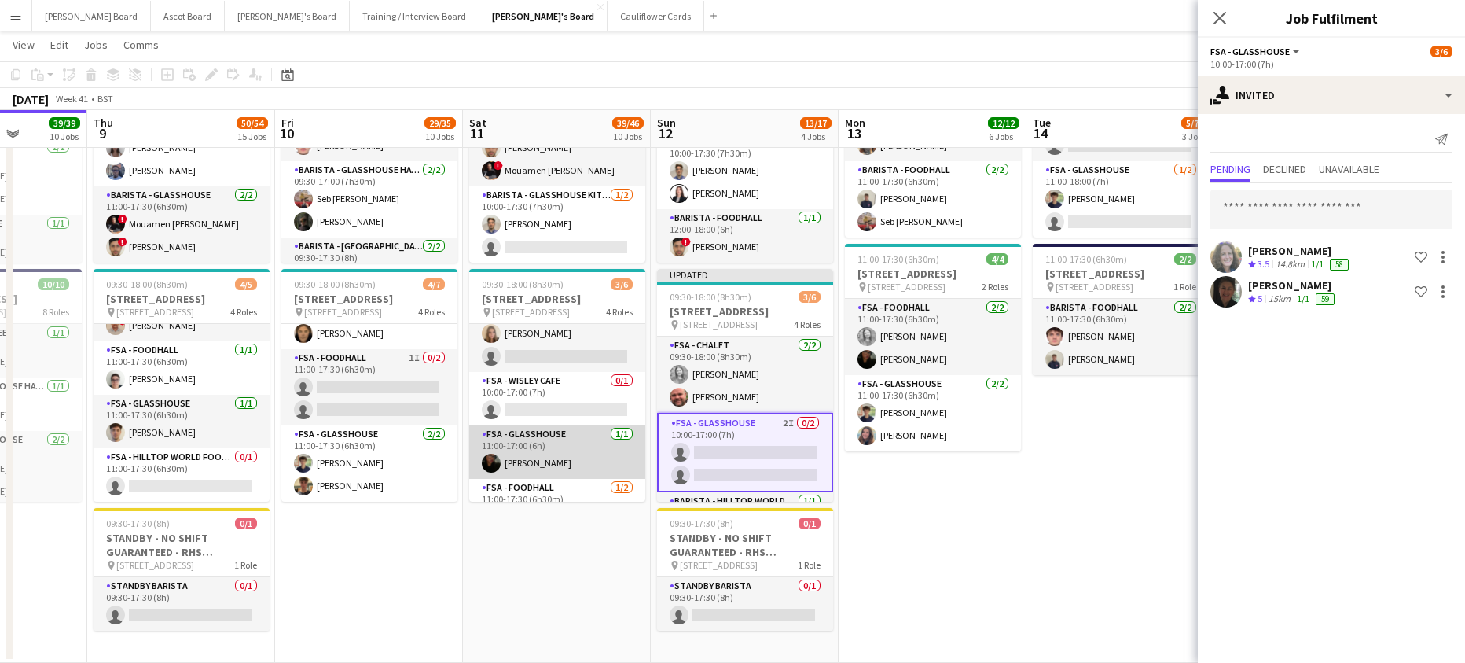
scroll to position [0, 0]
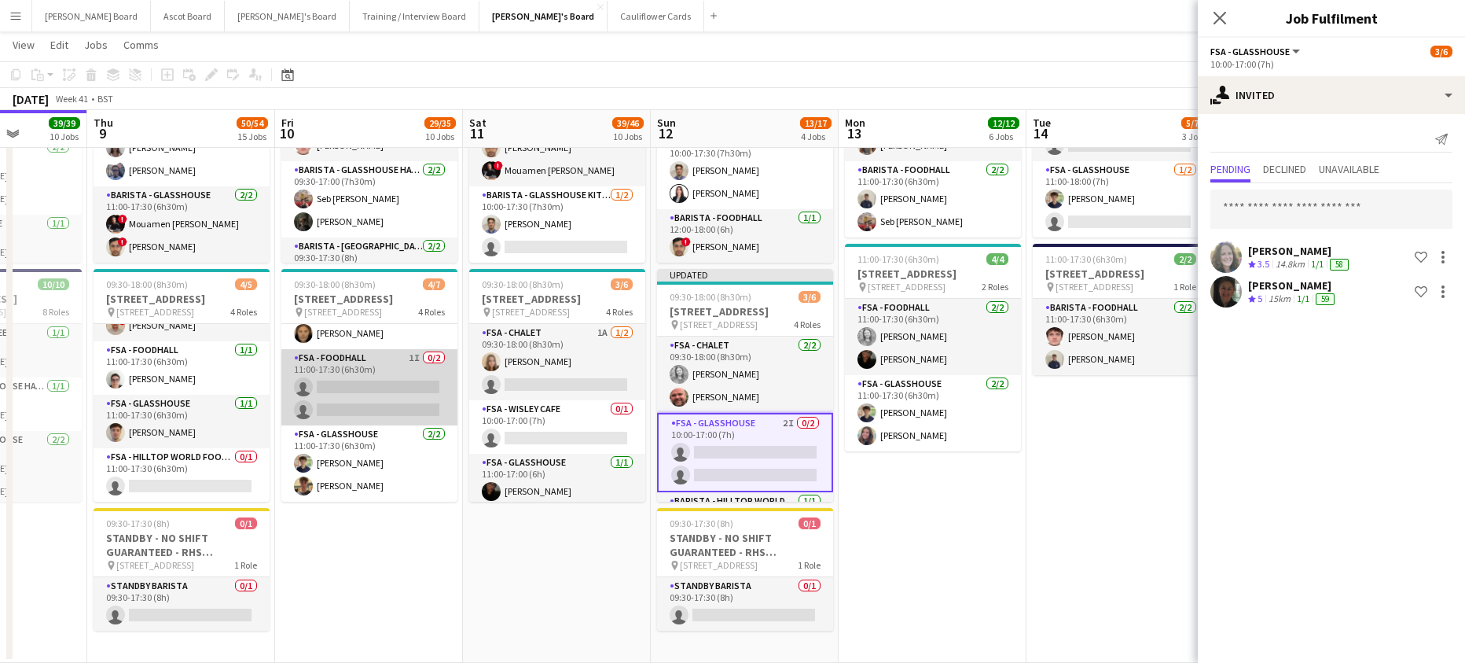
click at [413, 389] on app-card-role "FSA - Foodhall 1I 0/2 11:00-17:30 (6h30m) single-neutral-actions single-neutral…" at bounding box center [369, 387] width 176 height 76
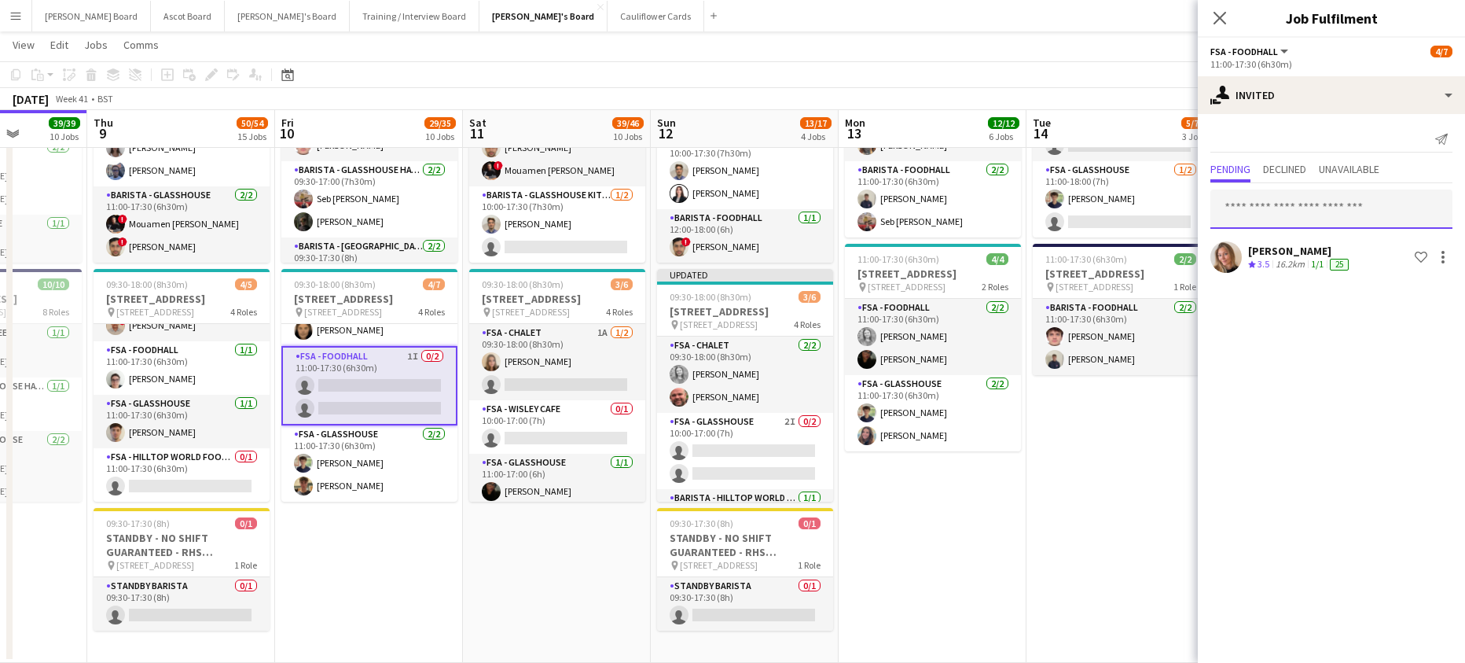
click at [1329, 206] on input "text" at bounding box center [1331, 208] width 242 height 39
paste input "**********"
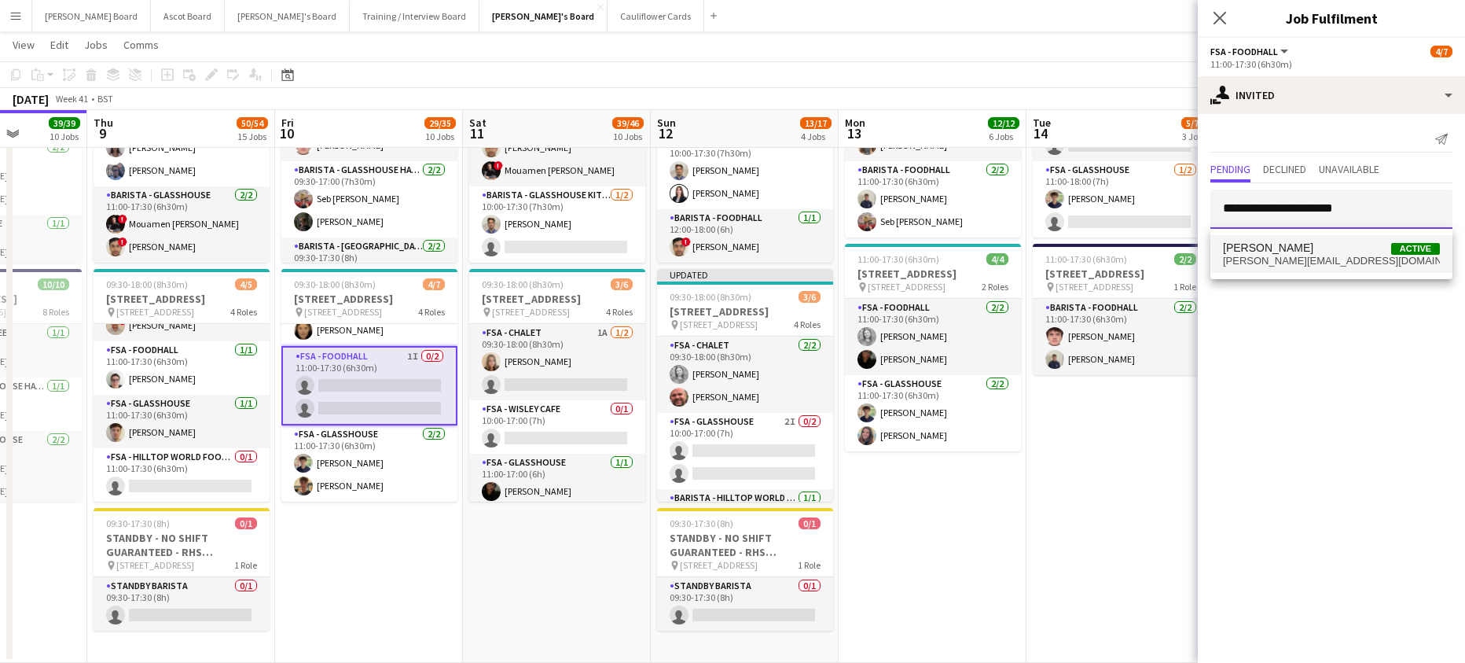
type input "**********"
click at [1375, 267] on mat-option "Justine Beet Active justine.beet@hotmail.com" at bounding box center [1331, 254] width 242 height 38
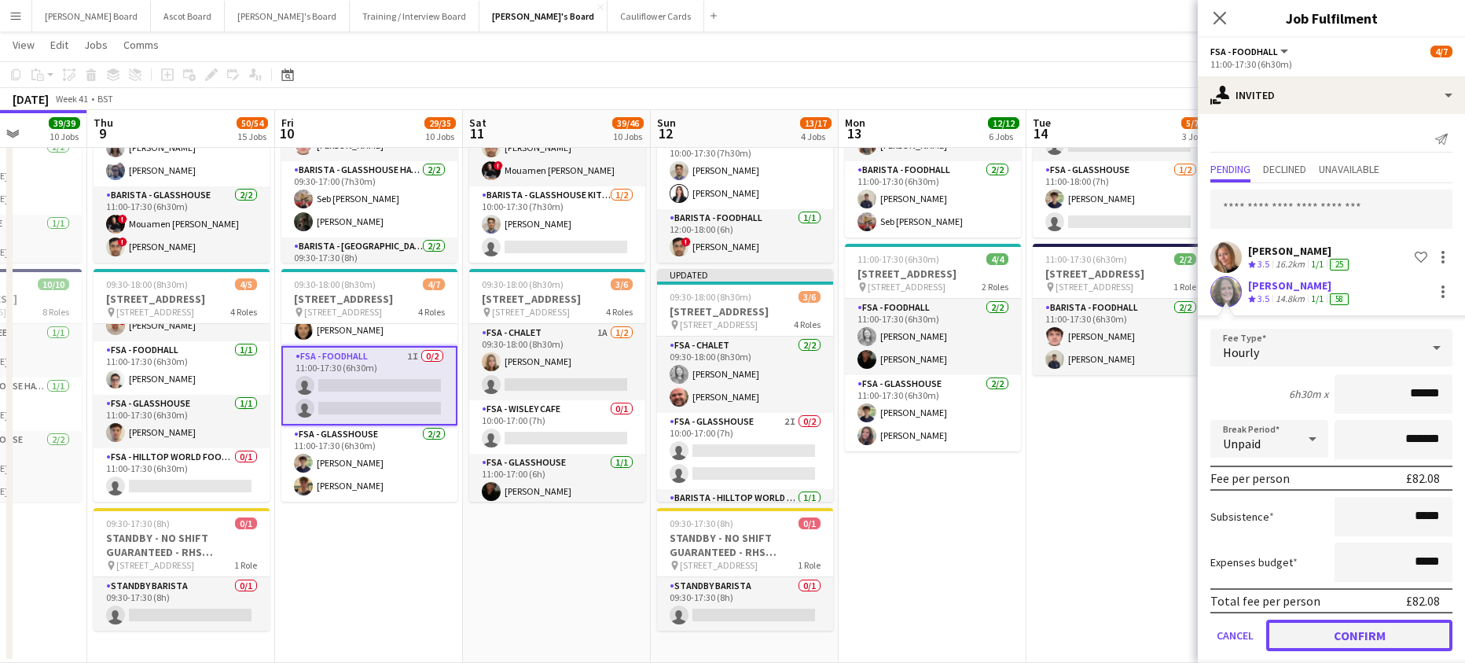
click at [1342, 633] on button "Confirm" at bounding box center [1359, 634] width 186 height 31
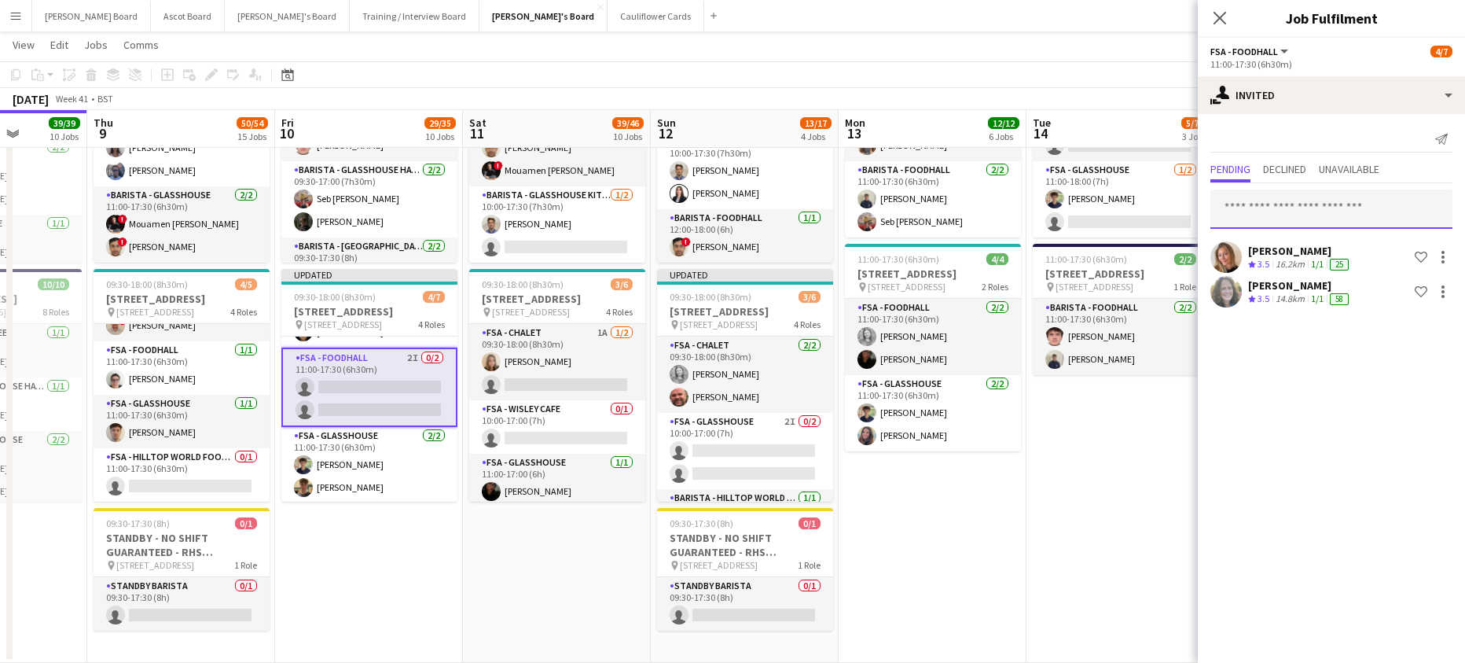
click at [1271, 221] on input "text" at bounding box center [1331, 208] width 242 height 39
type input "******"
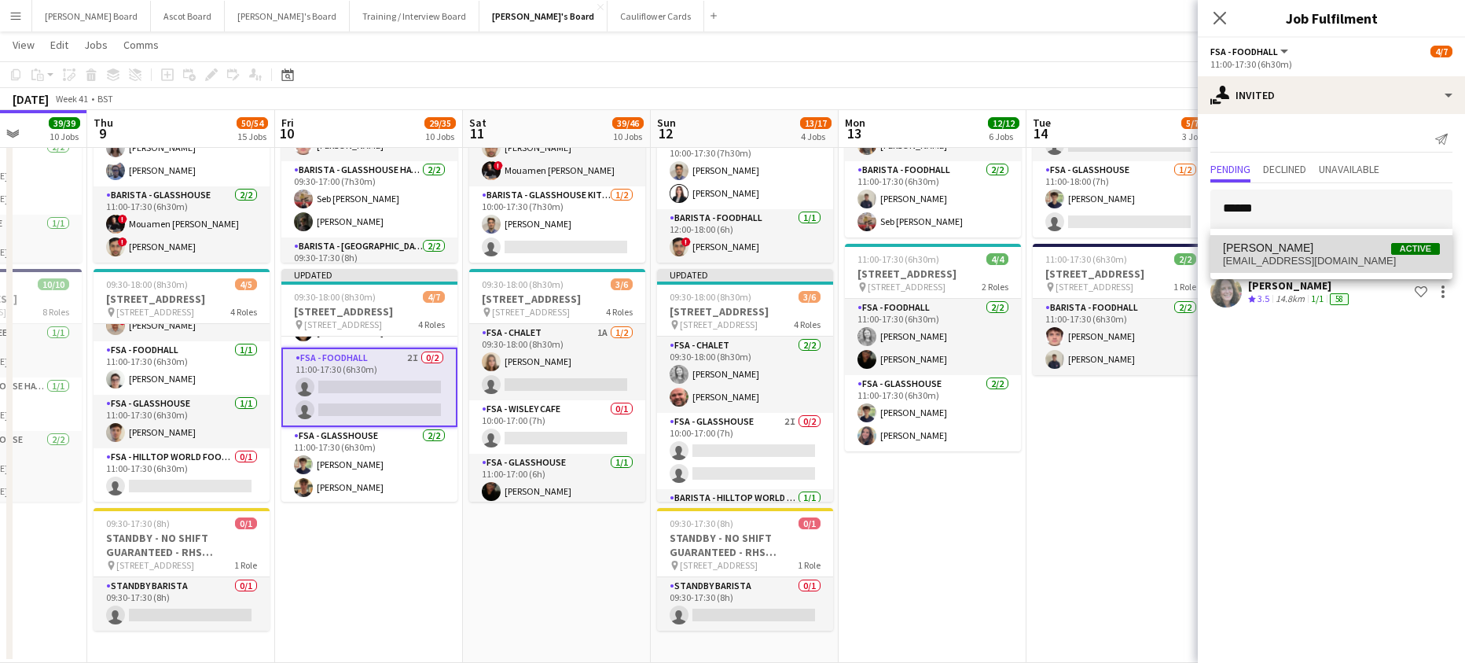
click at [1308, 244] on span "Hala Collins Active" at bounding box center [1331, 247] width 217 height 13
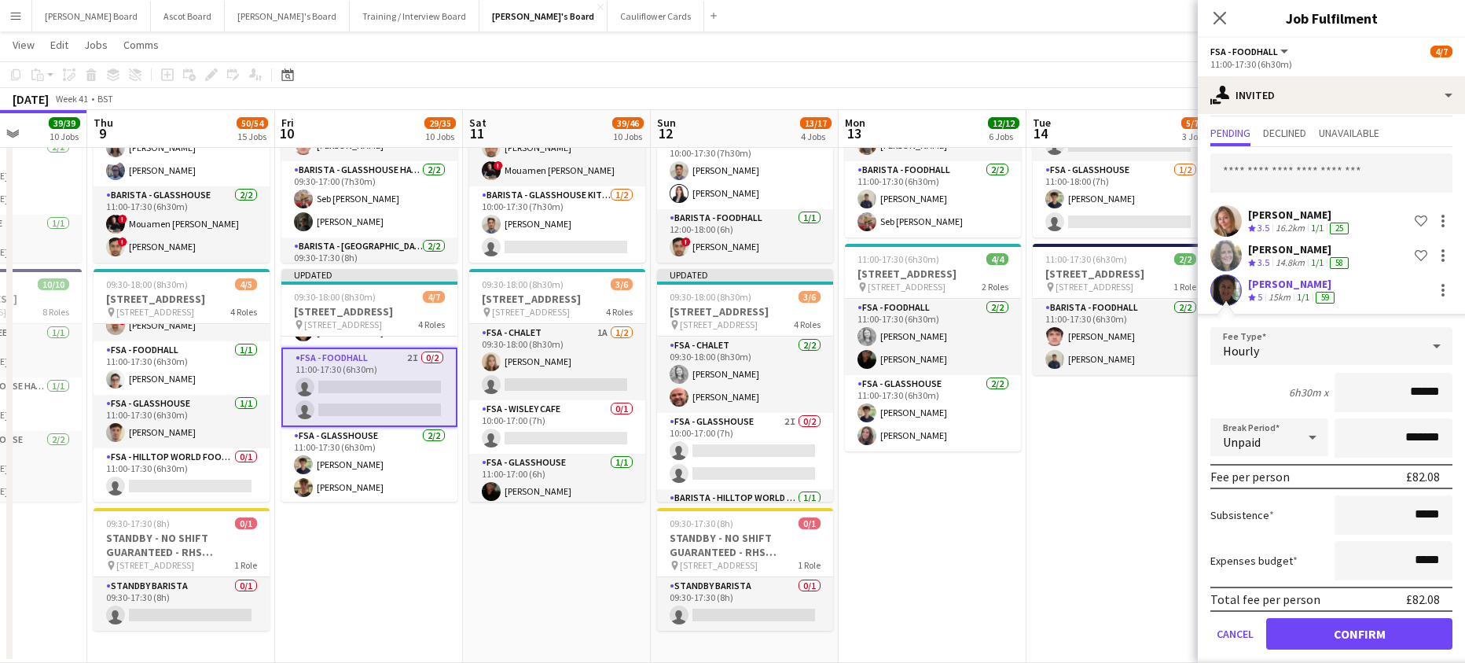
scroll to position [52, 0]
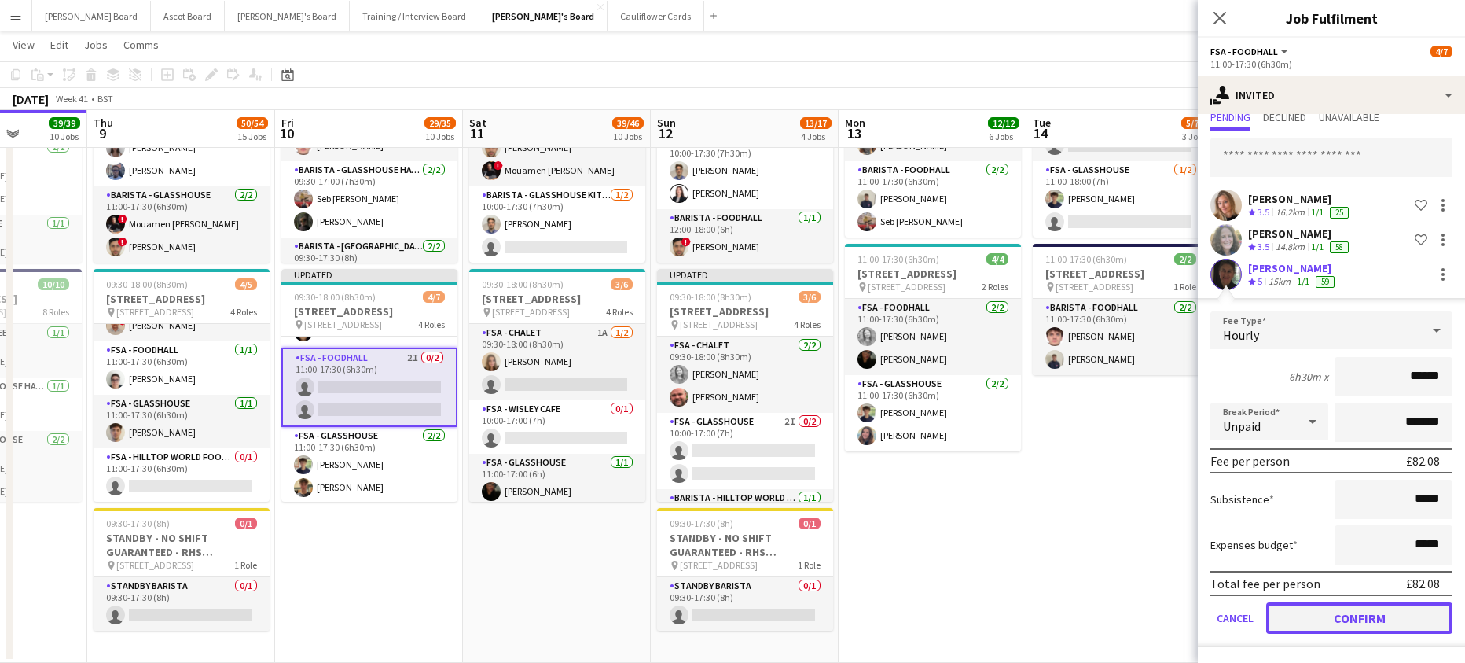
click at [1349, 611] on button "Confirm" at bounding box center [1359, 617] width 186 height 31
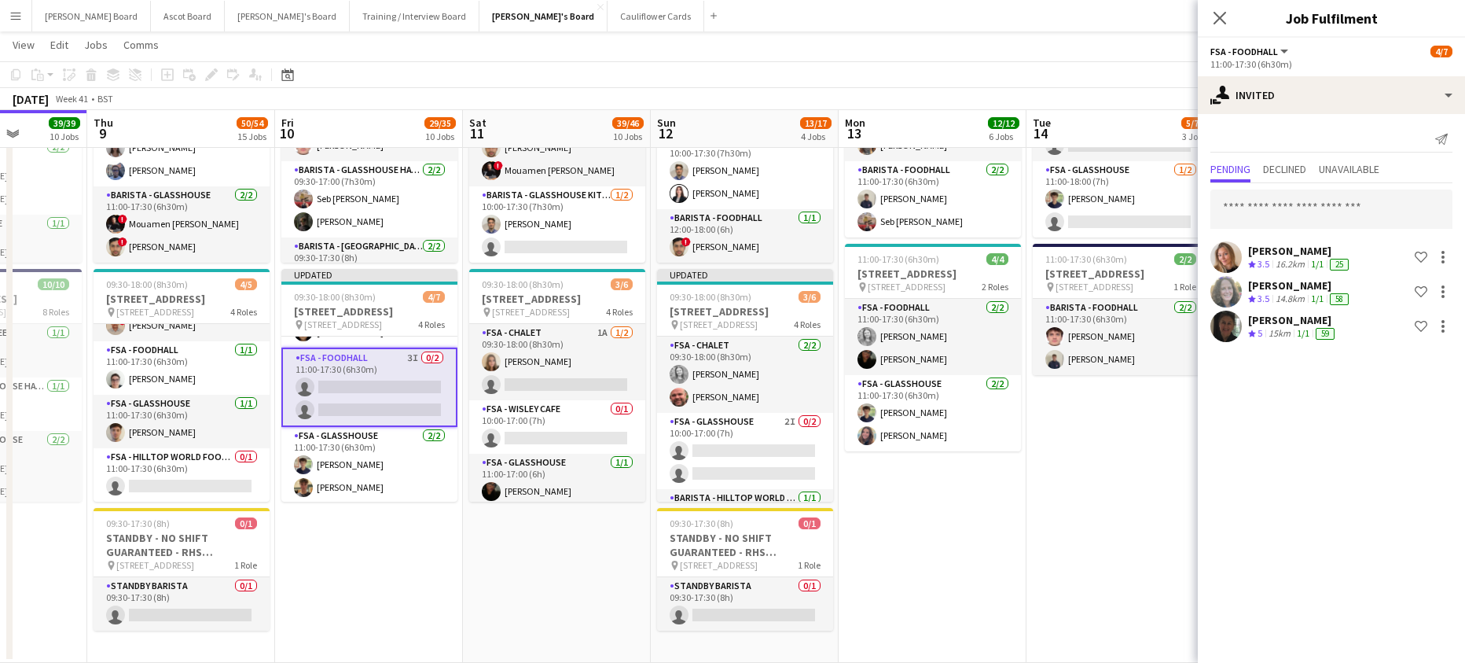
click at [1117, 493] on app-date-cell "11:00-18:00 (7h) 2/4 RHS Wisley Gardens, Wisley Ln, Woking GU23 6QB pin Woking,…" at bounding box center [1120, 344] width 188 height 640
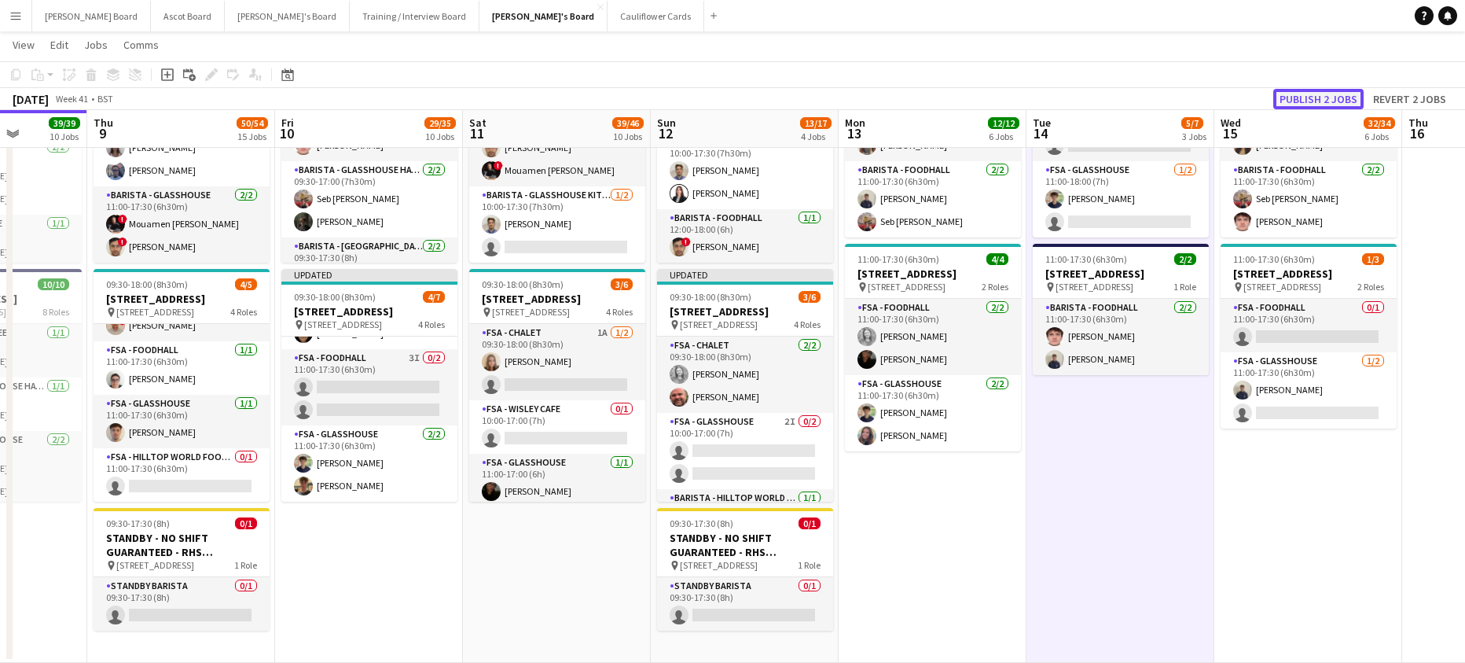
click at [1313, 104] on button "Publish 2 jobs" at bounding box center [1318, 99] width 90 height 20
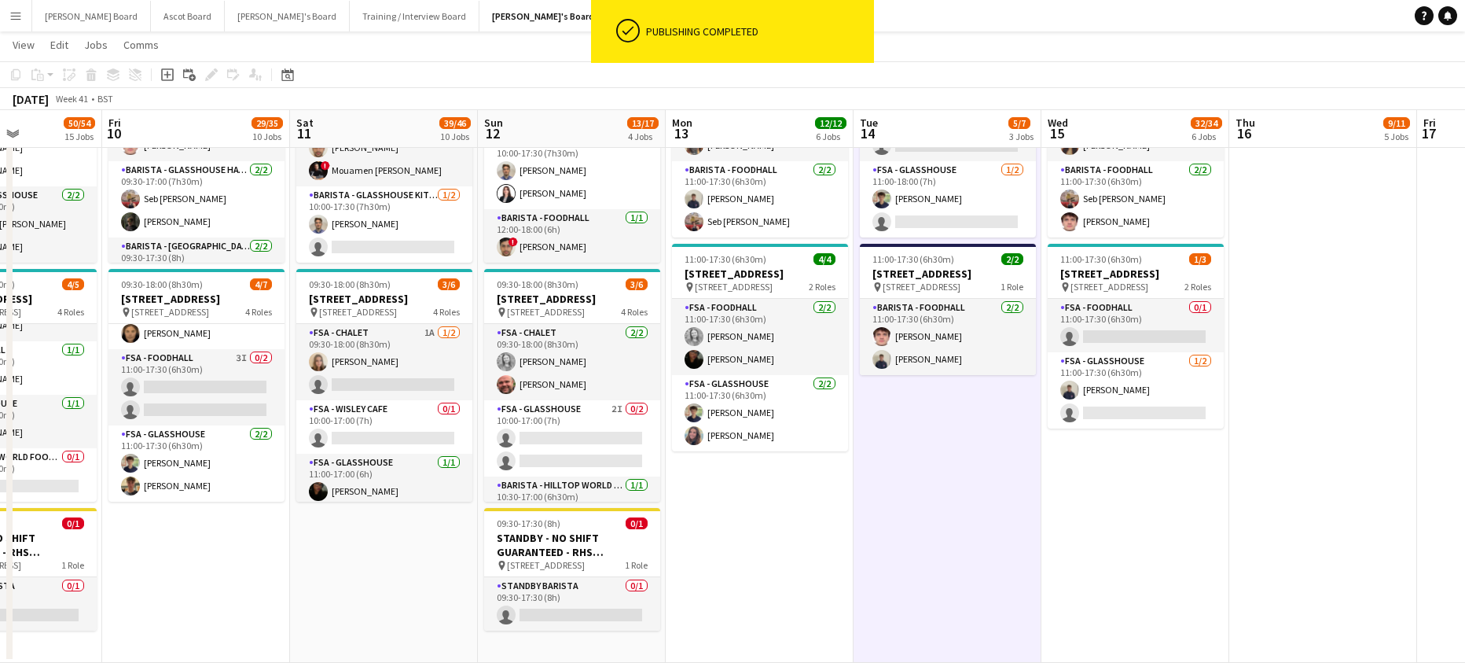
drag, startPoint x: 1382, startPoint y: 550, endPoint x: 1117, endPoint y: 537, distance: 265.2
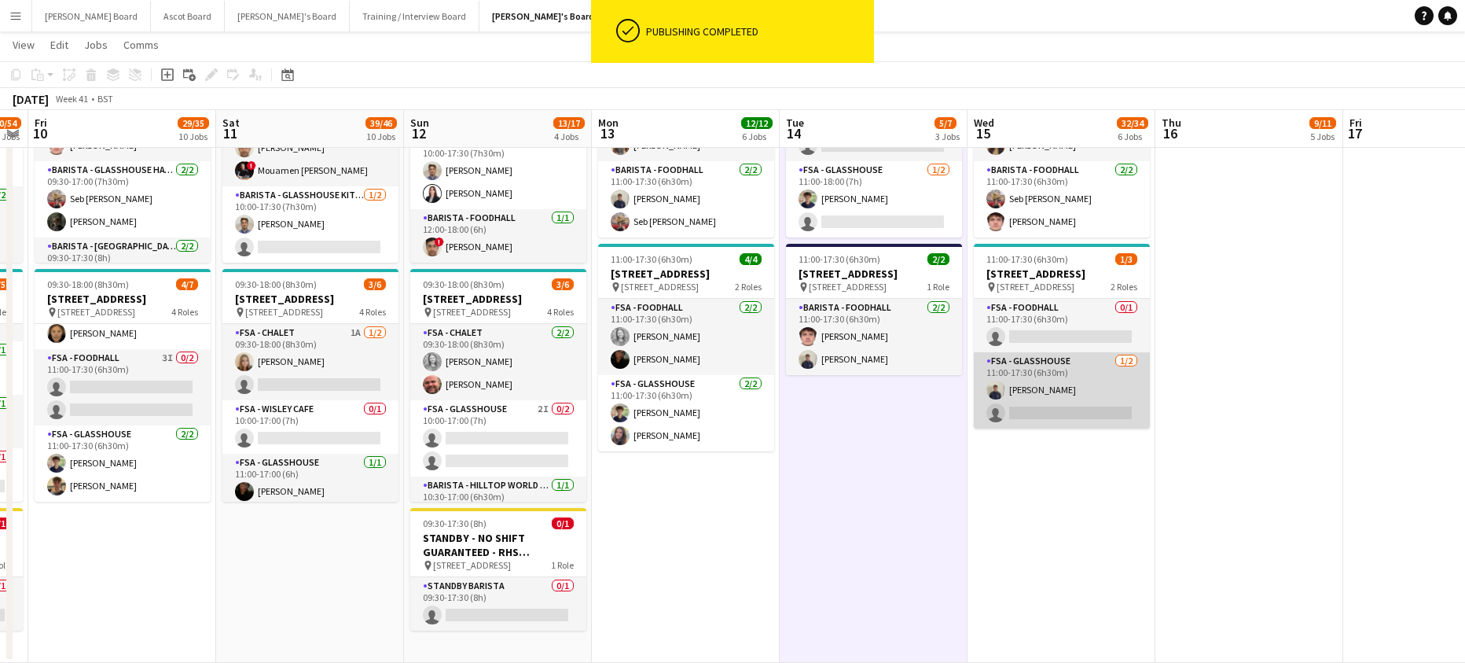
click at [1080, 428] on app-card-role "FSA - Glasshouse 1/2 11:00-17:30 (6h30m) Charlie Gibbons single-neutral-actions" at bounding box center [1062, 390] width 176 height 76
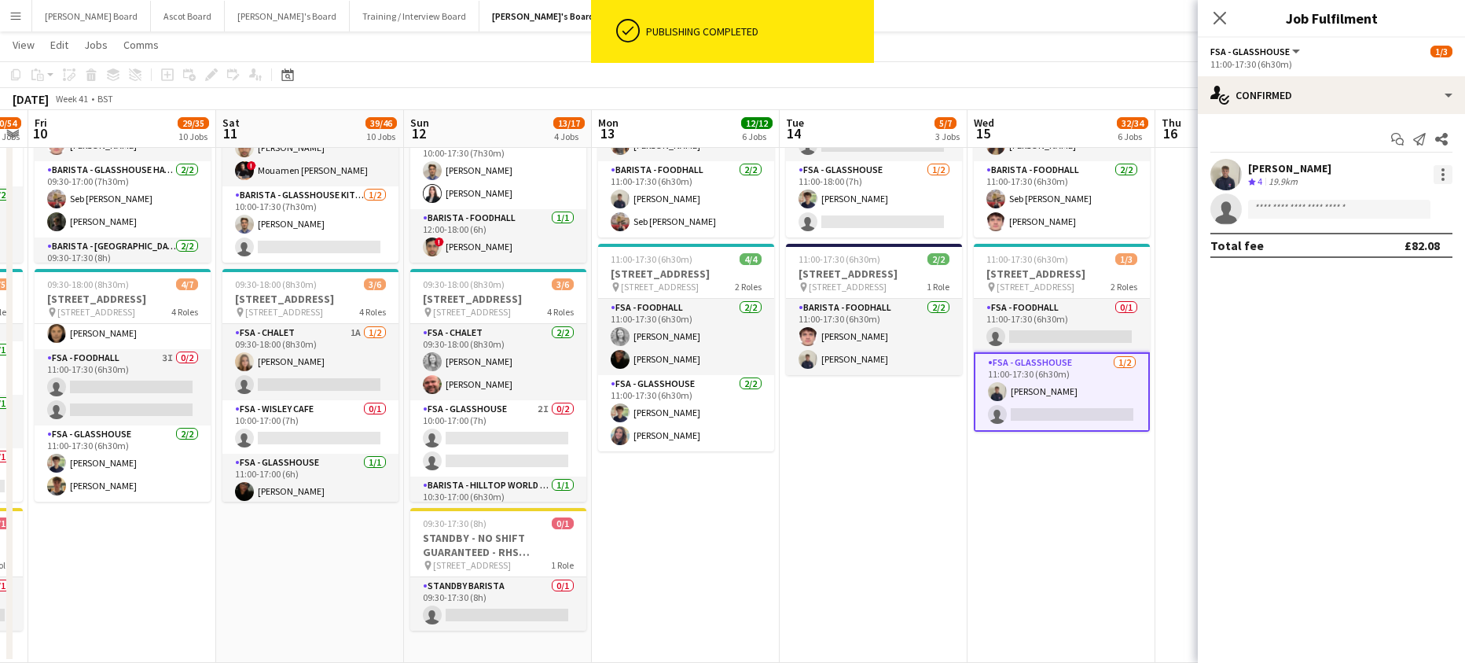
click at [1434, 171] on div at bounding box center [1441, 174] width 22 height 19
click at [1437, 173] on div at bounding box center [1443, 174] width 19 height 19
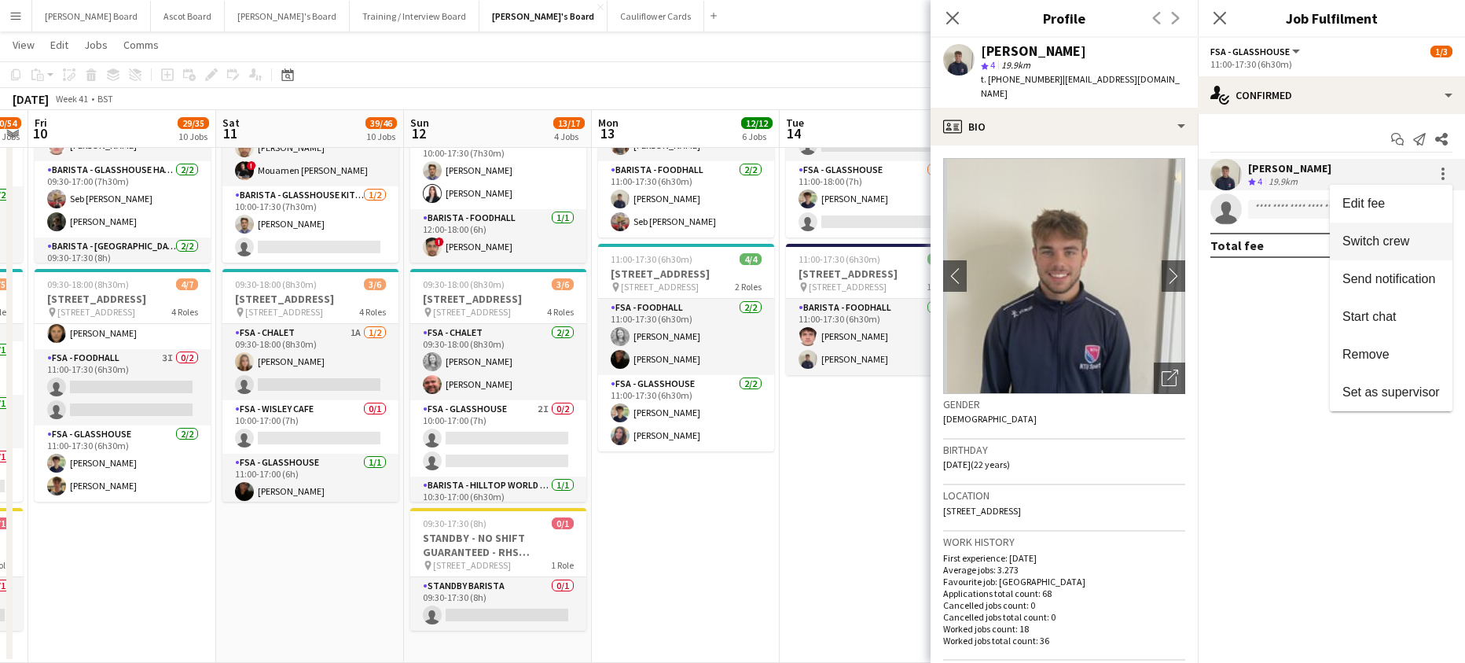
drag, startPoint x: 1384, startPoint y: 238, endPoint x: 1298, endPoint y: 252, distance: 87.6
click at [1382, 238] on span "Switch crew" at bounding box center [1375, 240] width 67 height 13
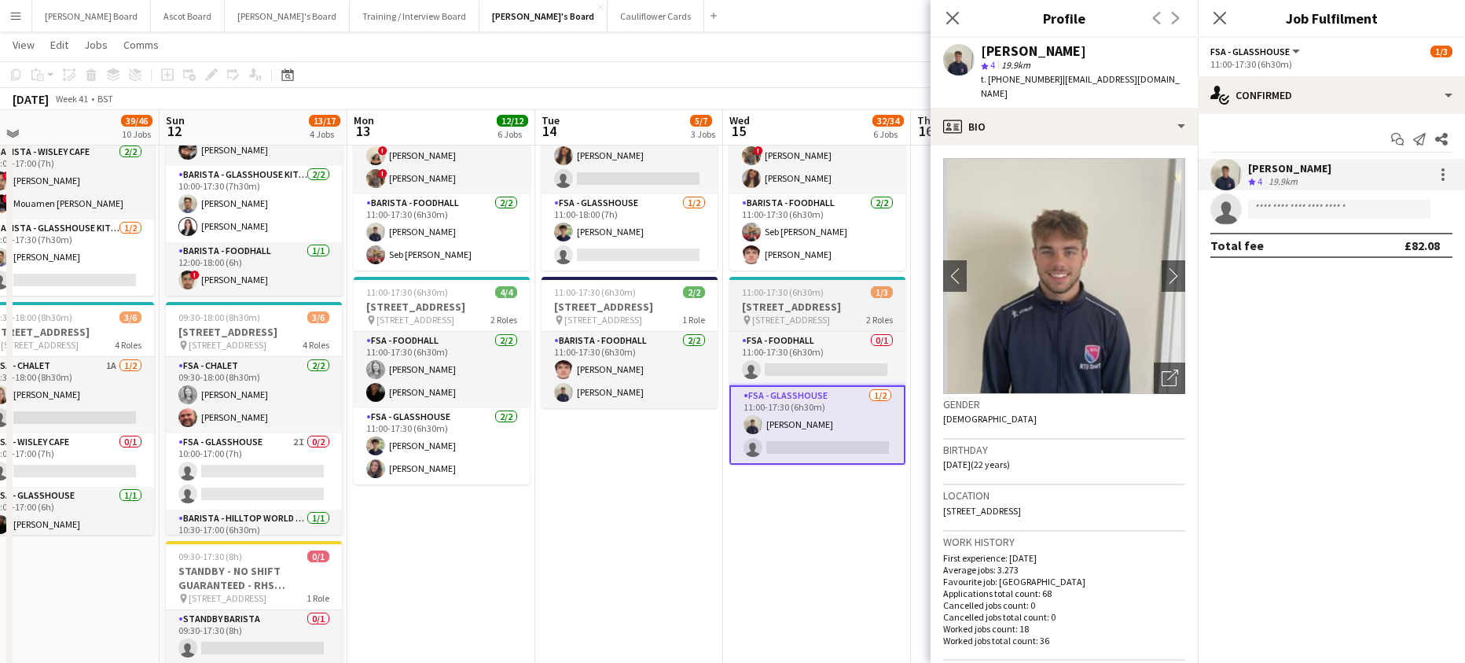
drag, startPoint x: 844, startPoint y: 498, endPoint x: 684, endPoint y: 473, distance: 162.3
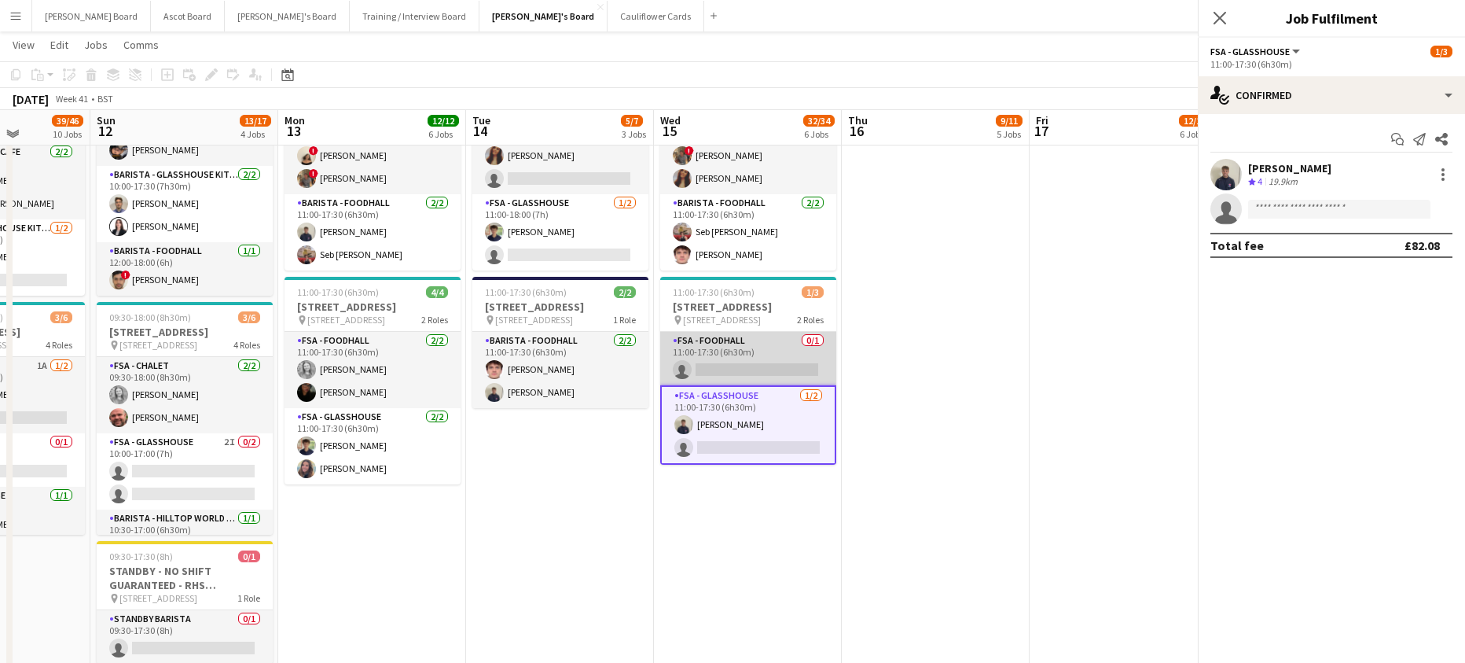
click at [754, 385] on app-card-role "FSA - Foodhall 0/1 11:00-17:30 (6h30m) single-neutral-actions" at bounding box center [748, 358] width 176 height 53
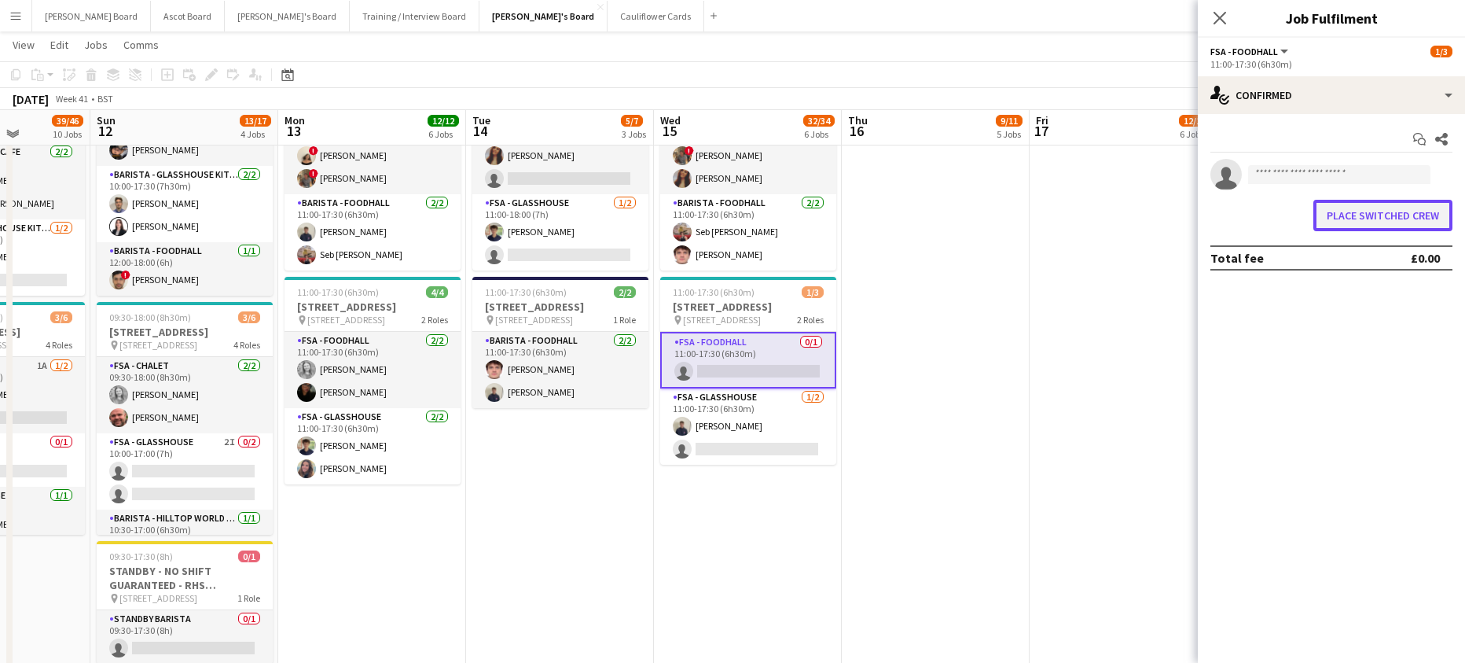
click at [1333, 211] on button "Place switched crew" at bounding box center [1382, 215] width 139 height 31
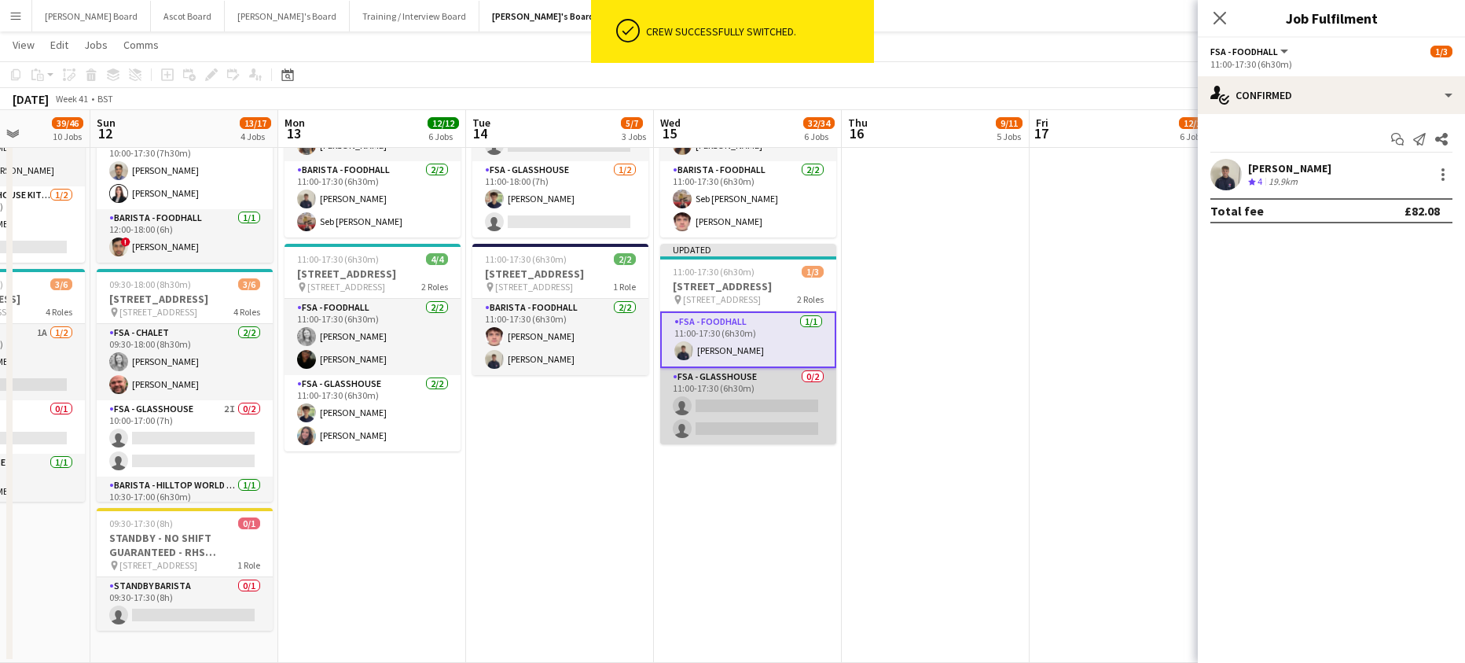
click at [740, 420] on app-card-role "FSA - Glasshouse 0/2 11:00-17:30 (6h30m) single-neutral-actions single-neutral-…" at bounding box center [748, 406] width 176 height 76
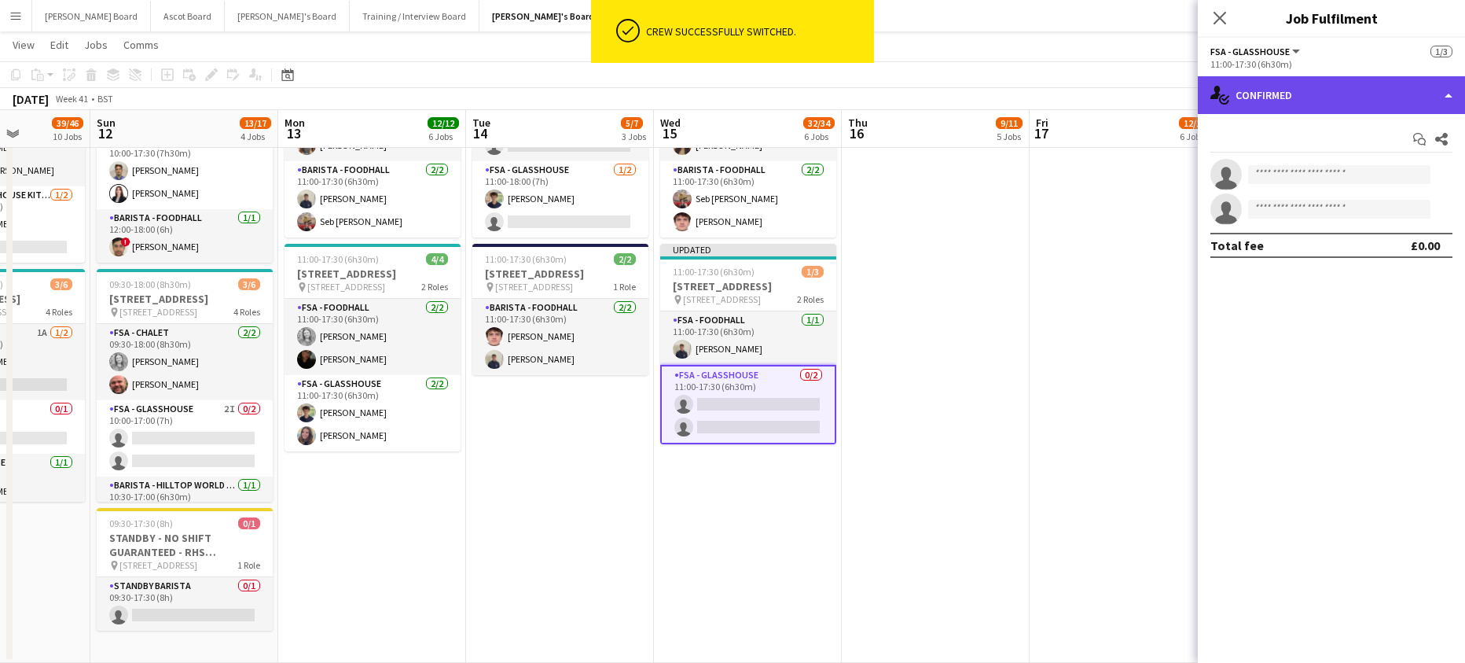
click at [1284, 99] on div "single-neutral-actions-check-2 Confirmed" at bounding box center [1331, 95] width 267 height 38
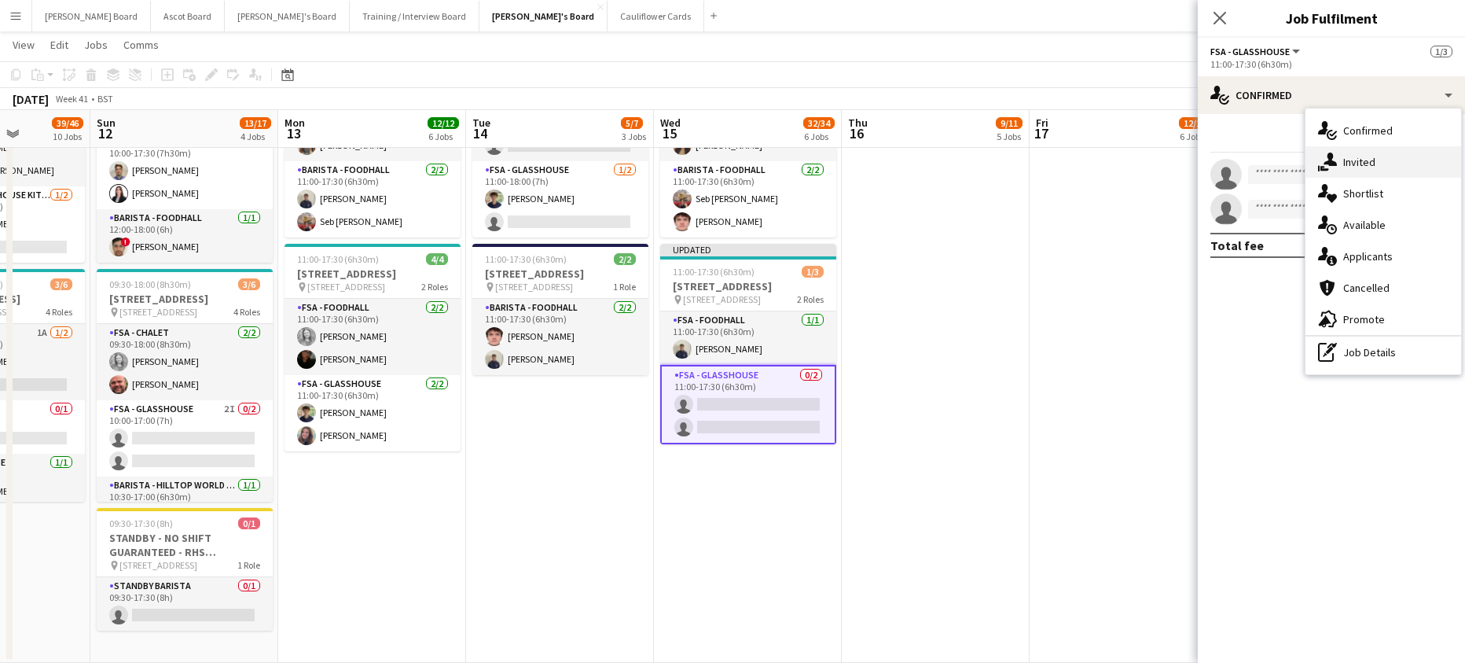
click at [1336, 151] on div "single-neutral-actions-share-1 Invited" at bounding box center [1383, 161] width 156 height 31
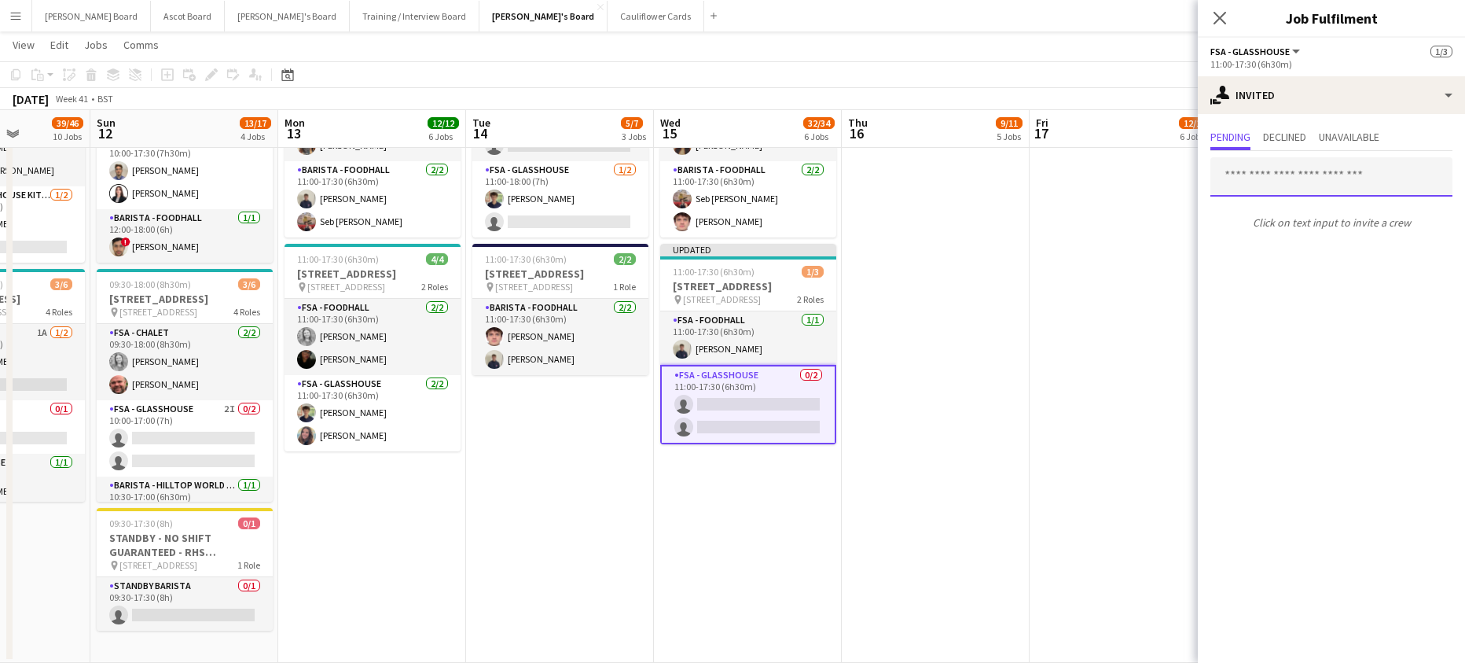
click at [1279, 183] on input "text" at bounding box center [1331, 176] width 242 height 39
paste input "**********"
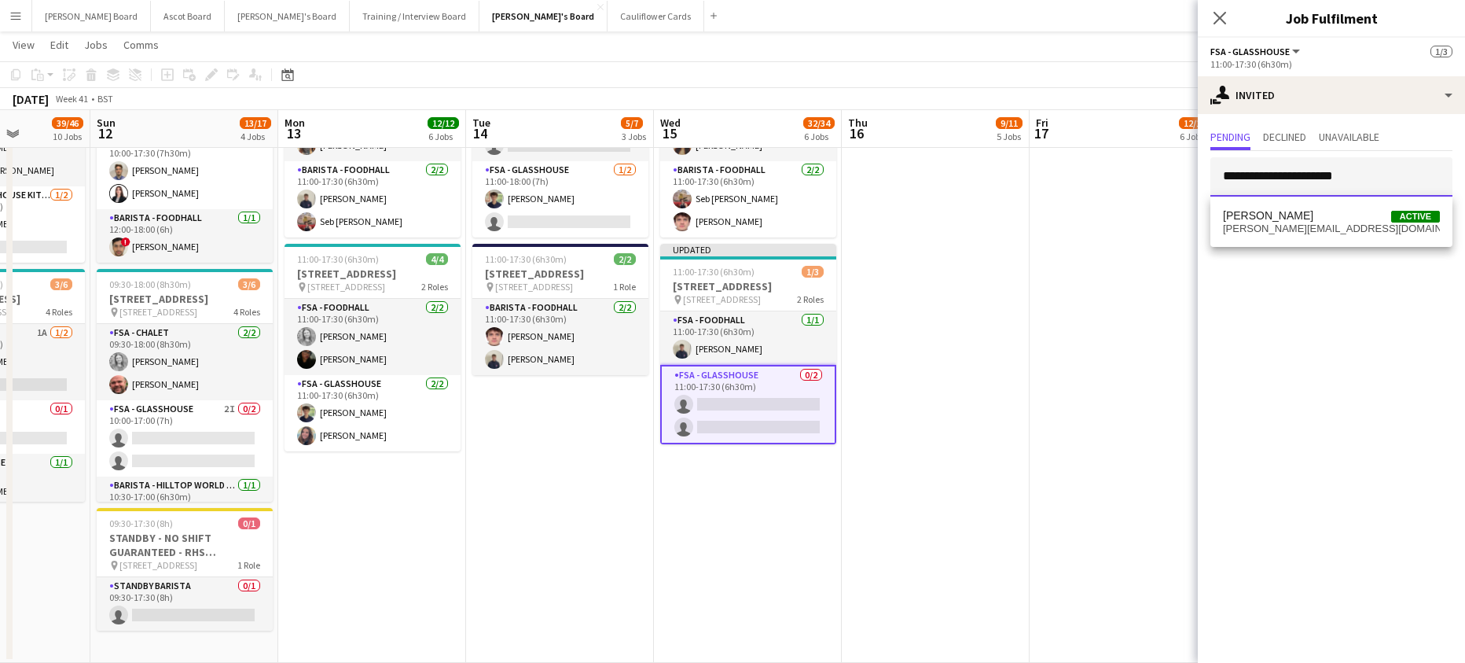
type input "**********"
click at [1381, 233] on span "justine.beet@hotmail.com" at bounding box center [1331, 228] width 217 height 13
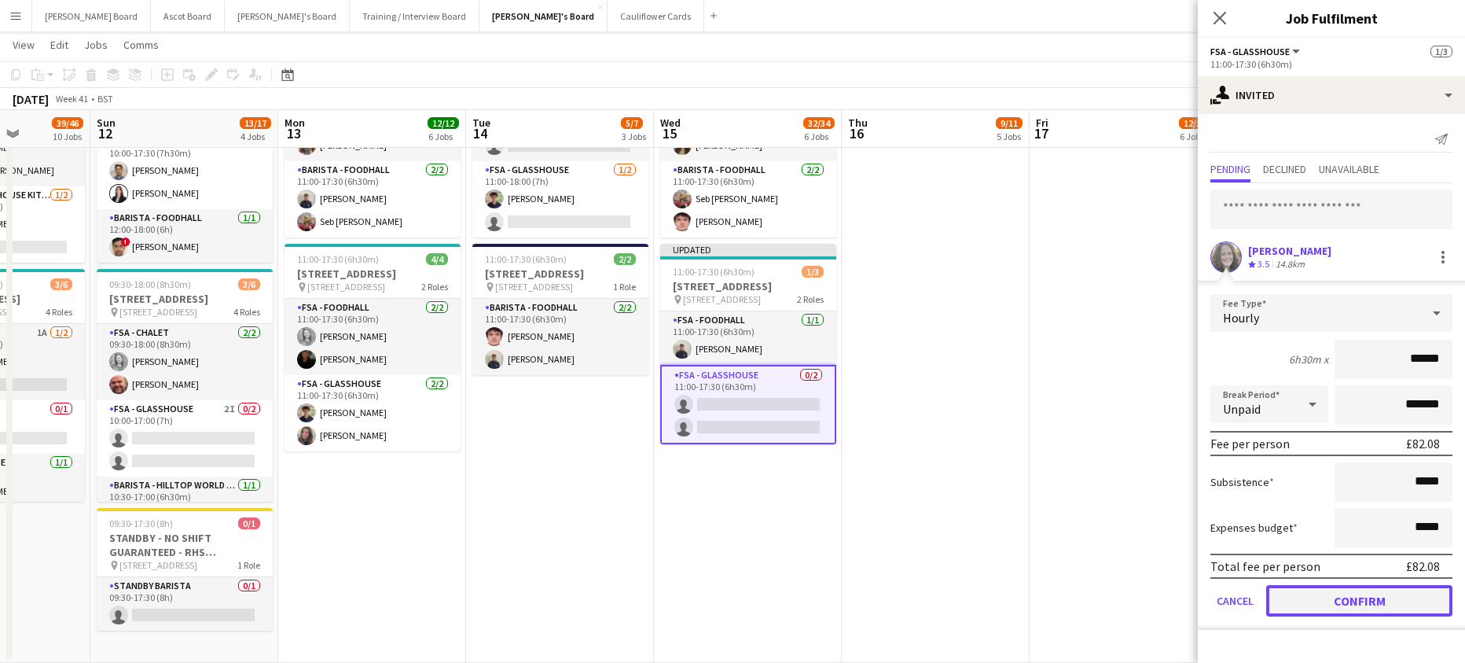
click at [1319, 604] on button "Confirm" at bounding box center [1359, 600] width 186 height 31
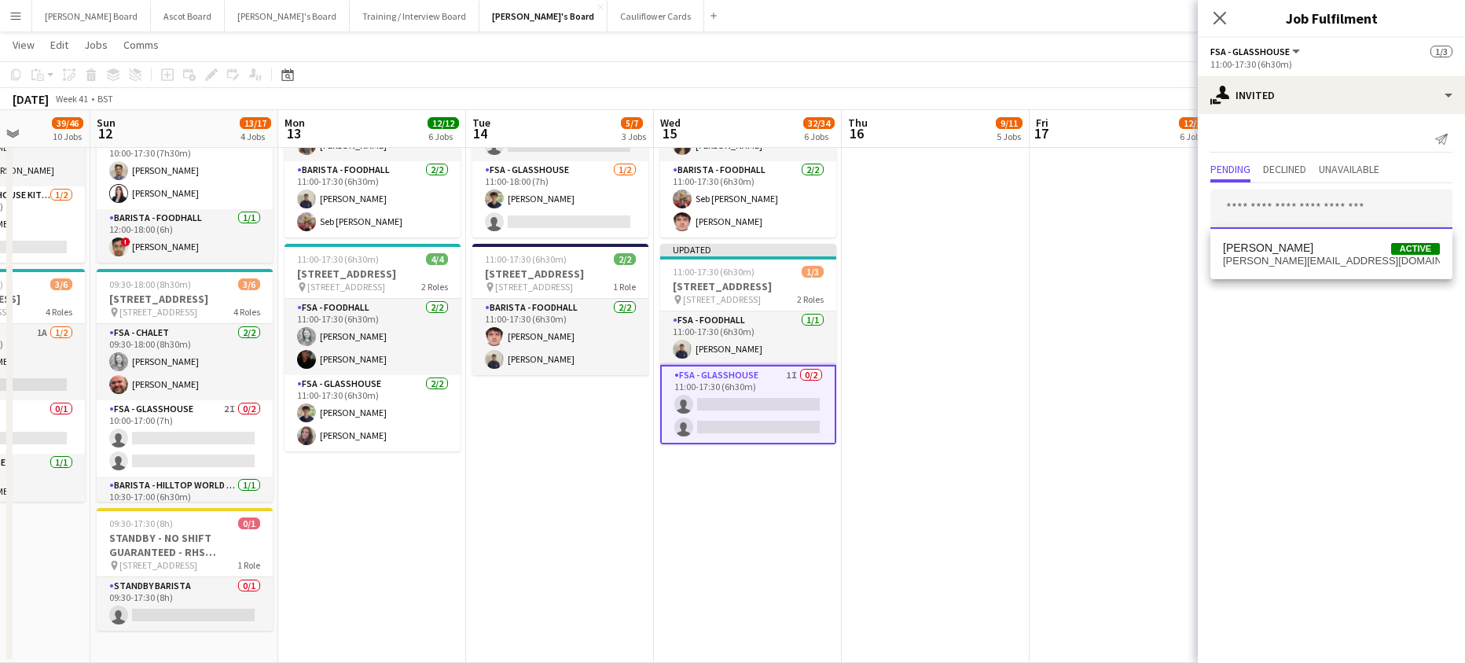
click at [1305, 212] on input "text" at bounding box center [1331, 208] width 242 height 39
type input "*******"
click at [1286, 249] on span "Hala Collins Active" at bounding box center [1331, 247] width 217 height 13
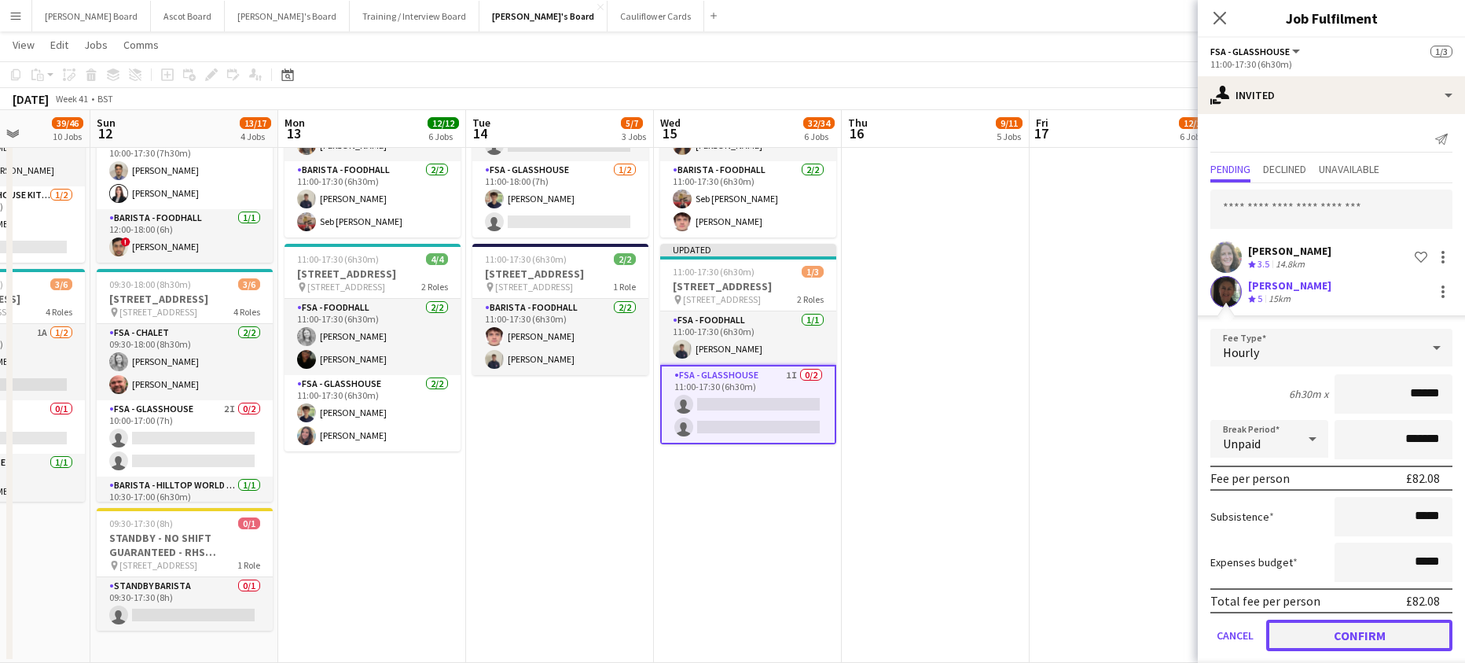
click at [1327, 639] on button "Confirm" at bounding box center [1359, 634] width 186 height 31
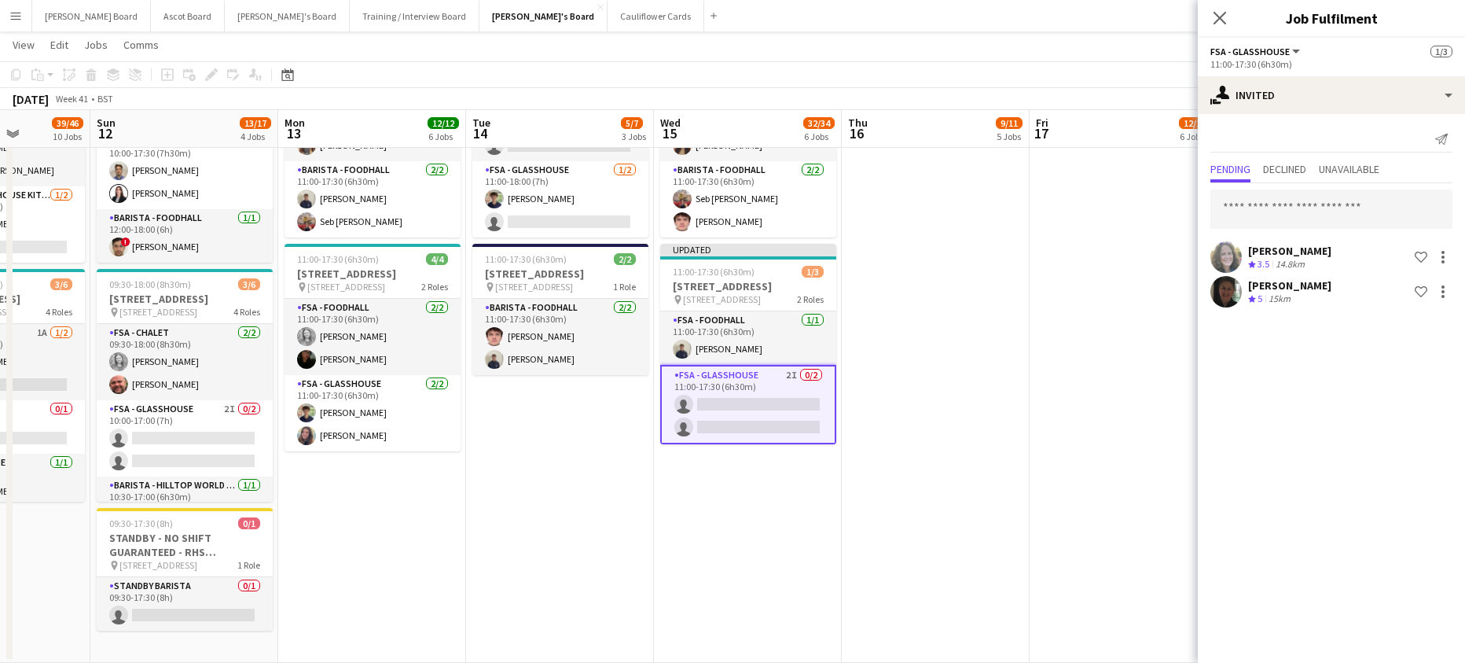
click at [1004, 399] on app-date-cell at bounding box center [936, 344] width 188 height 640
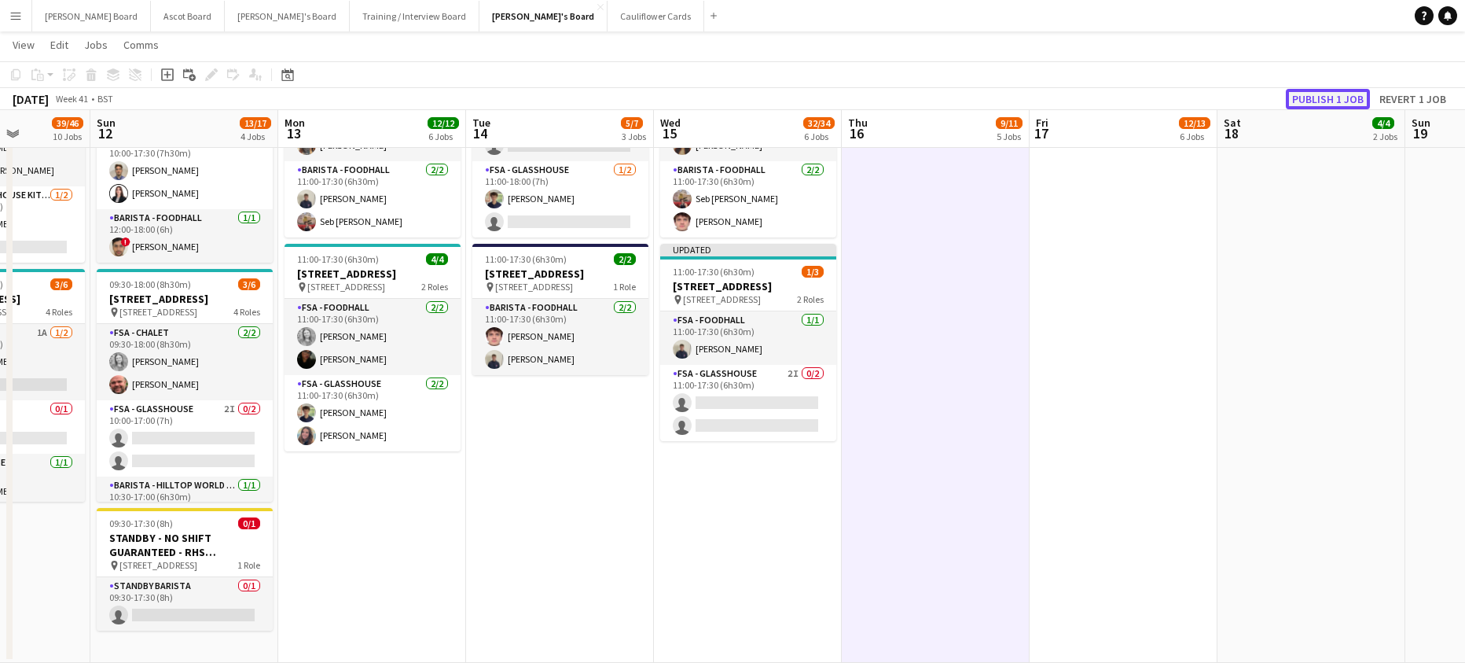
click at [1310, 90] on button "Publish 1 job" at bounding box center [1328, 99] width 84 height 20
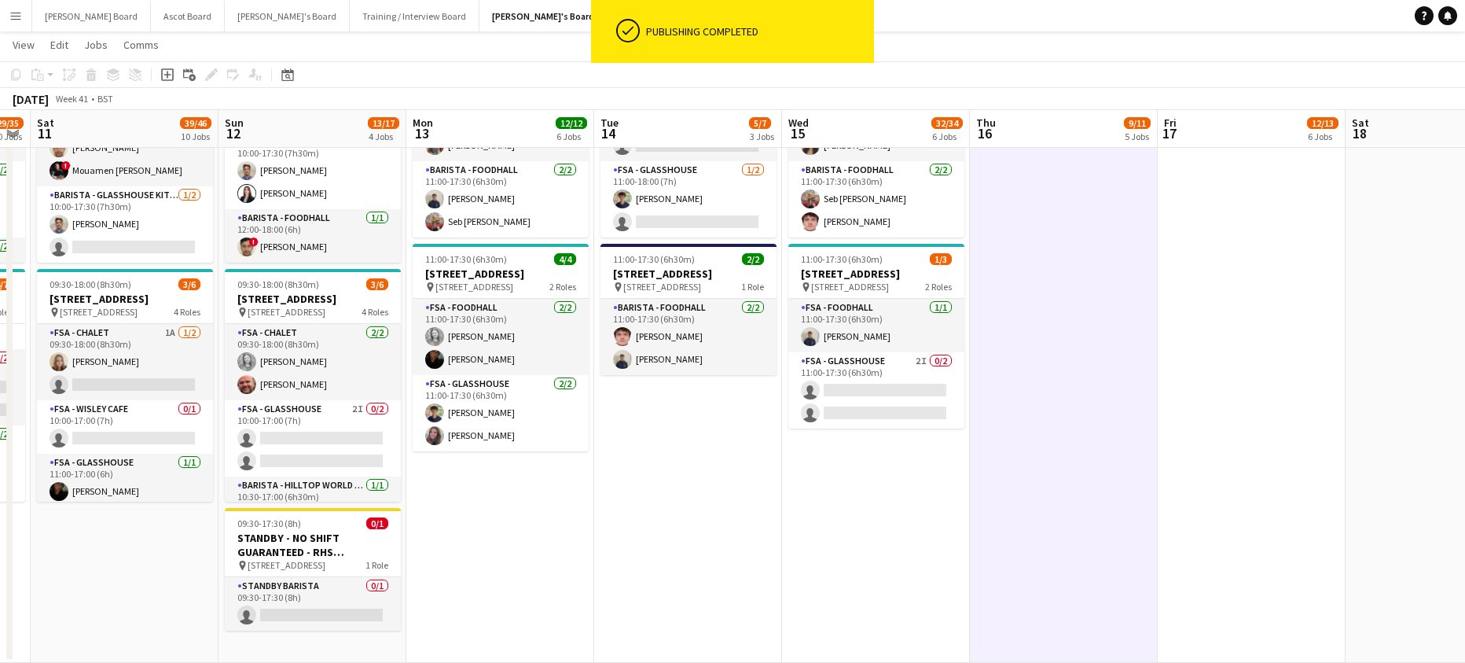
drag, startPoint x: 473, startPoint y: 528, endPoint x: 307, endPoint y: 493, distance: 169.6
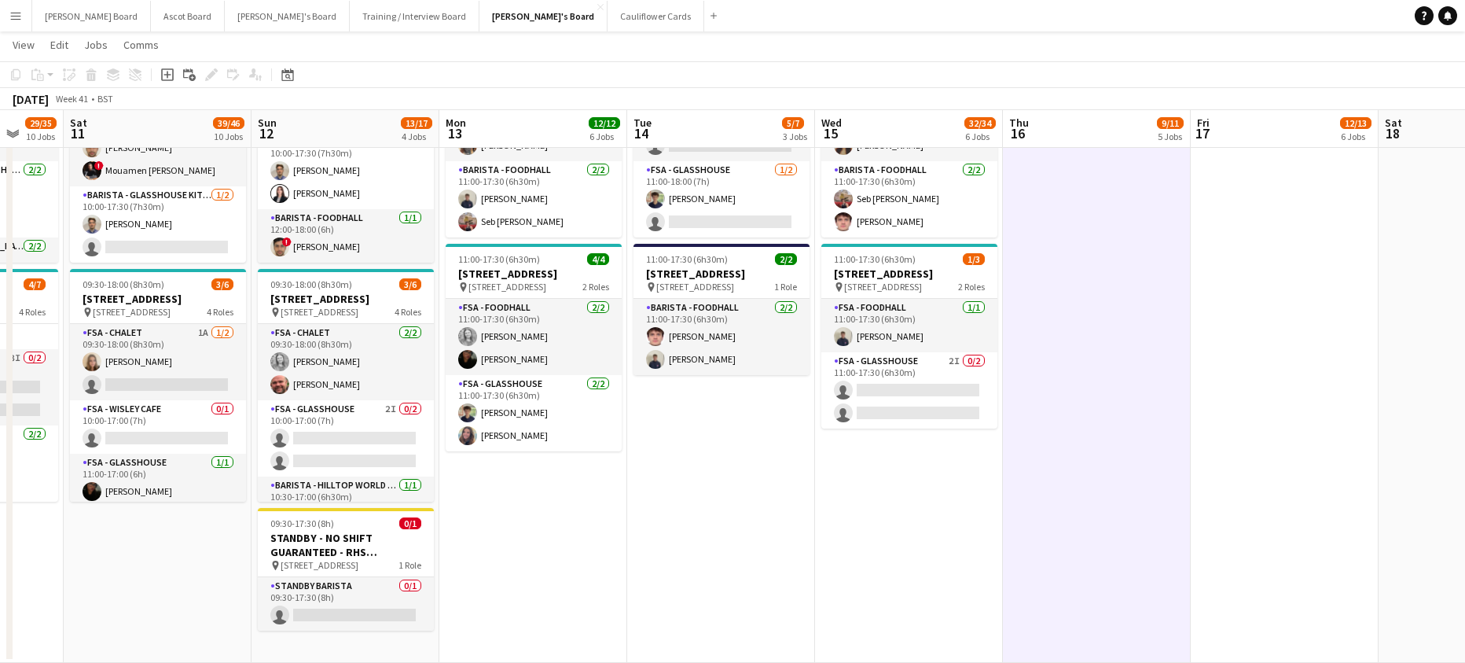
drag, startPoint x: 850, startPoint y: 438, endPoint x: 1263, endPoint y: 405, distance: 414.7
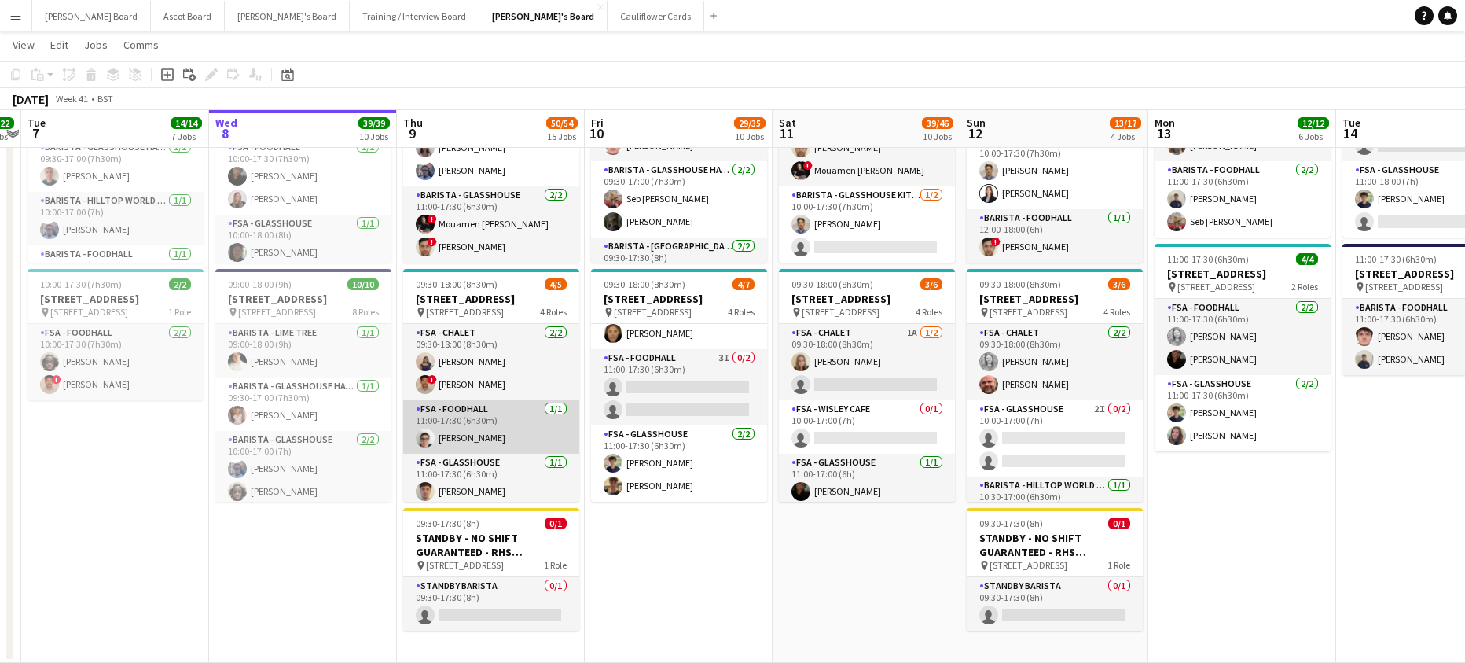
scroll to position [73, 0]
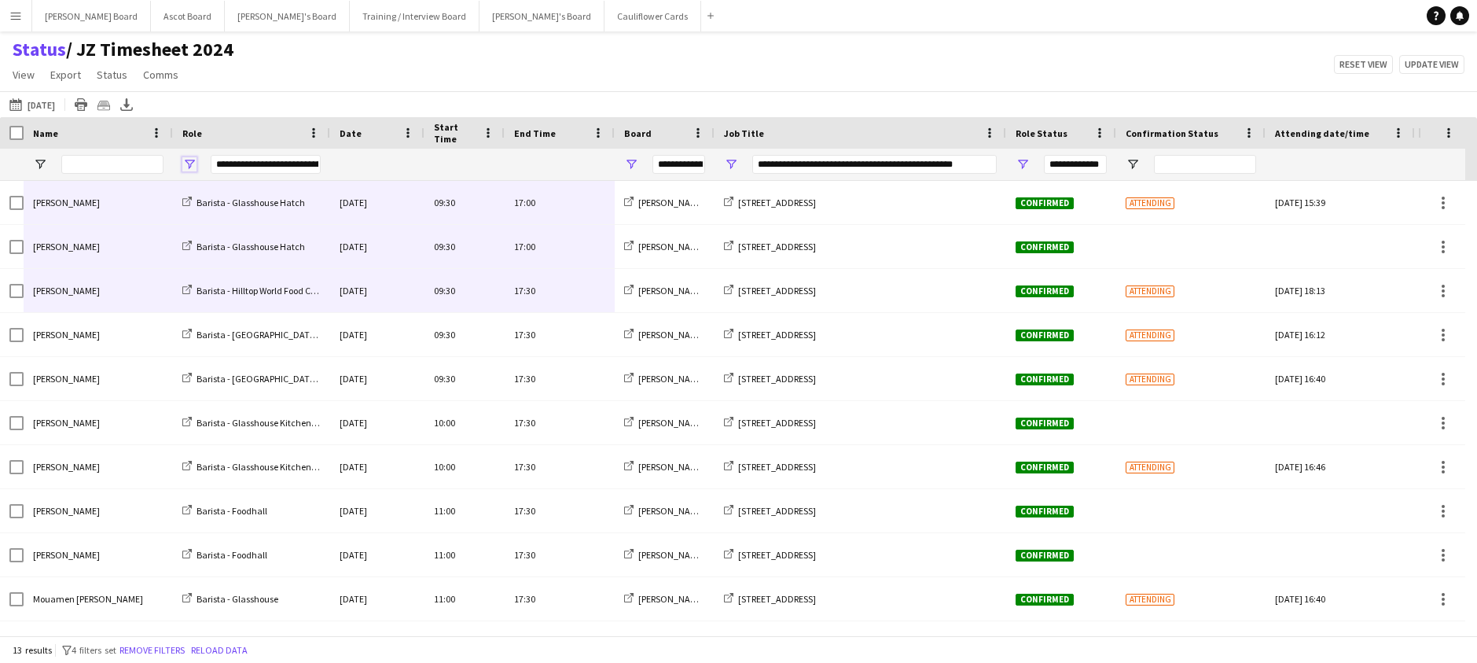
click at [191, 162] on span "Open Filter Menu" at bounding box center [189, 164] width 14 height 14
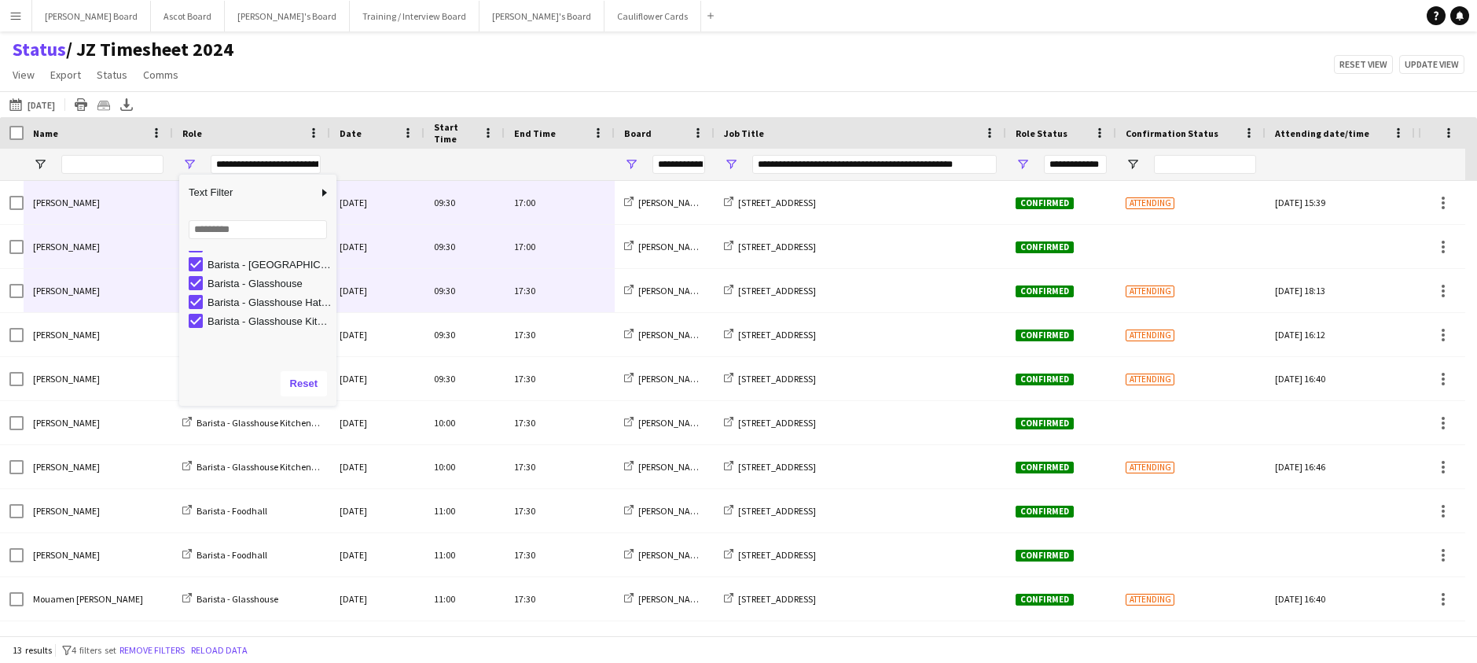
scroll to position [99, 0]
click at [237, 647] on button "Reload data" at bounding box center [219, 649] width 63 height 17
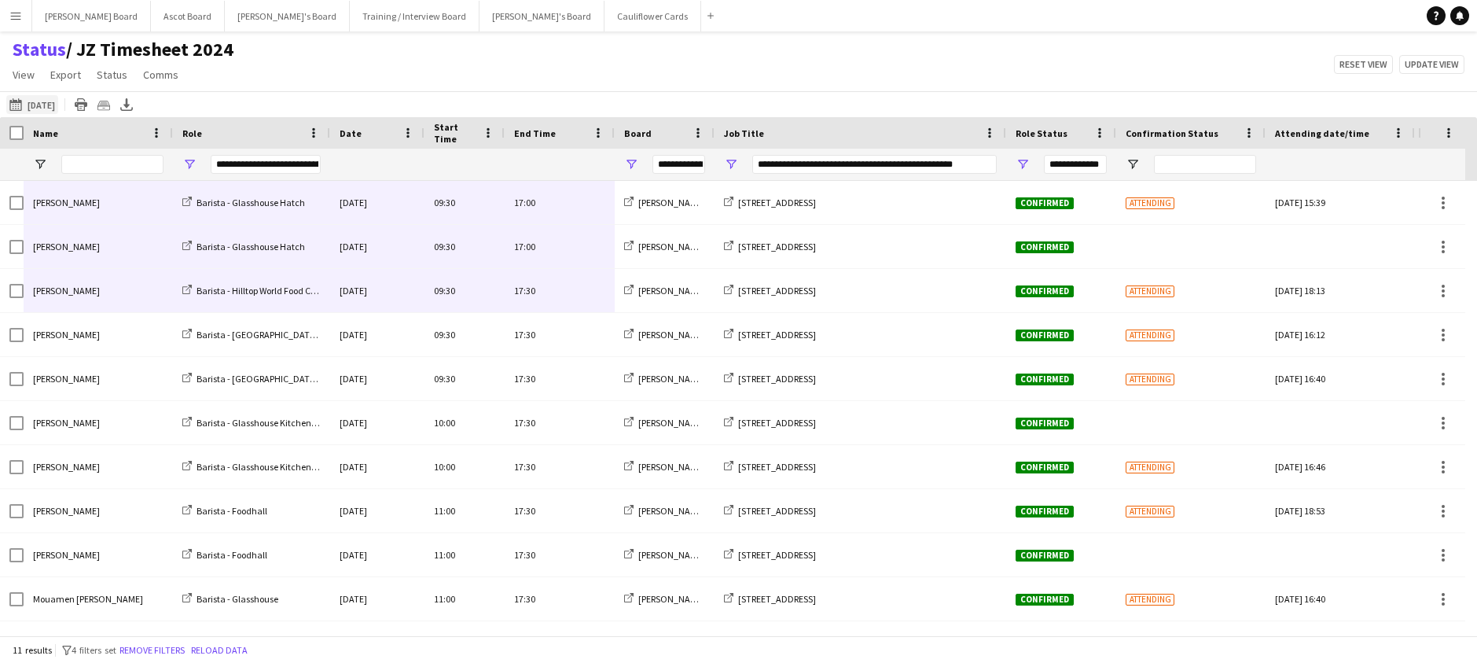
click at [58, 105] on button "08-10-2025 to 14-10-2025 Tomorrow" at bounding box center [32, 104] width 52 height 19
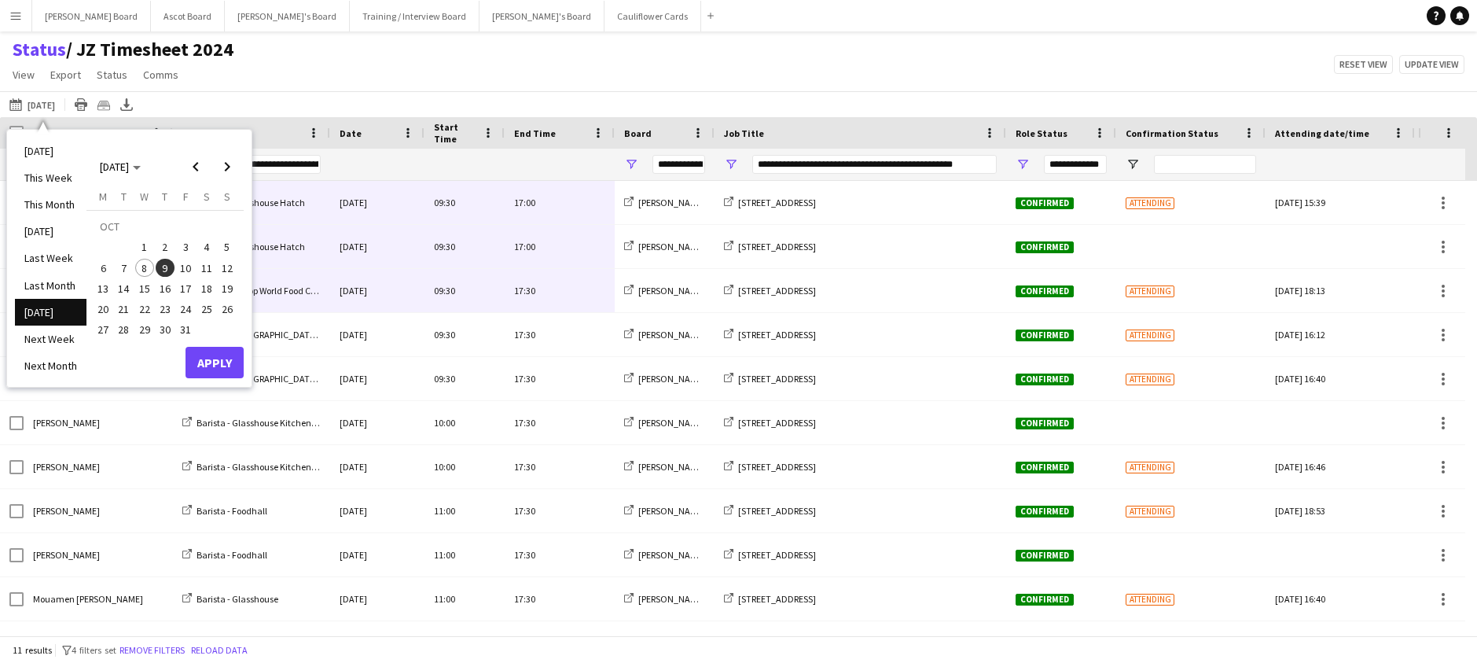
click at [166, 261] on span "9" at bounding box center [165, 268] width 19 height 19
click at [209, 372] on button "Apply" at bounding box center [214, 362] width 58 height 31
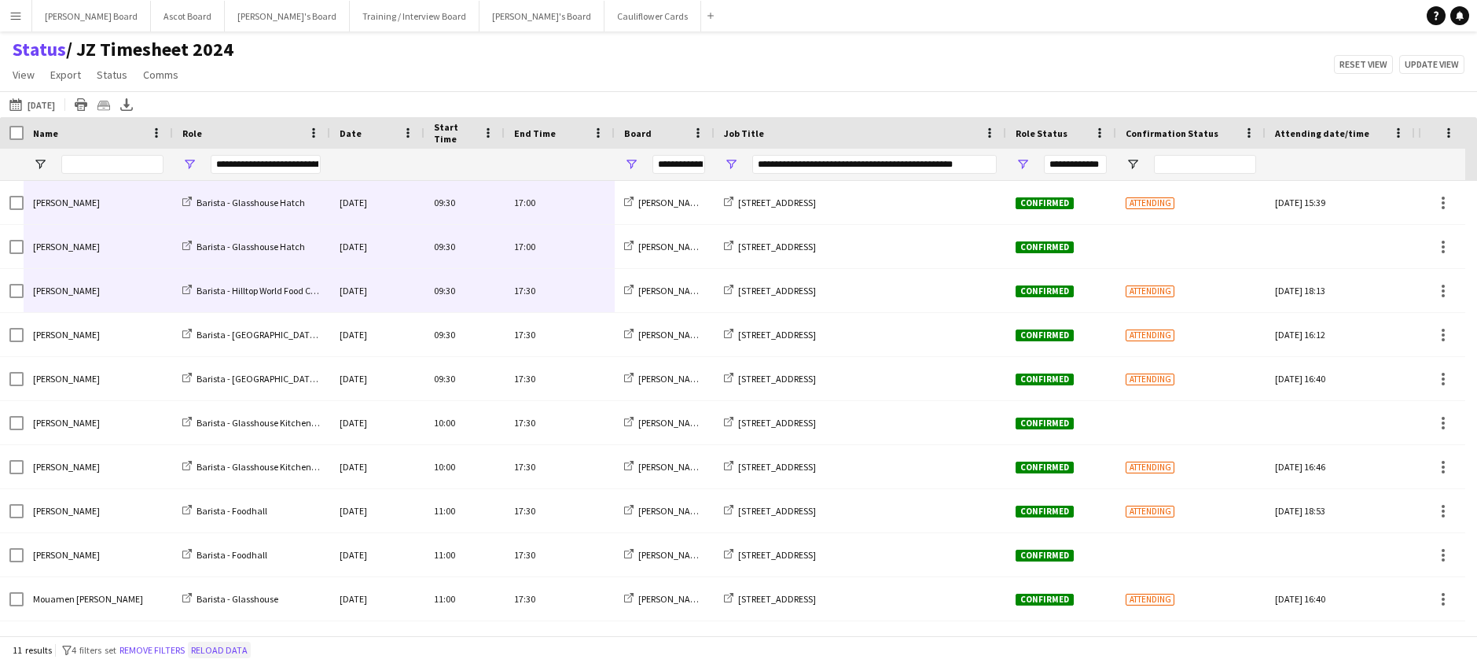
click at [251, 649] on button "Reload data" at bounding box center [219, 649] width 63 height 17
click at [185, 163] on span "Open Filter Menu" at bounding box center [189, 164] width 14 height 14
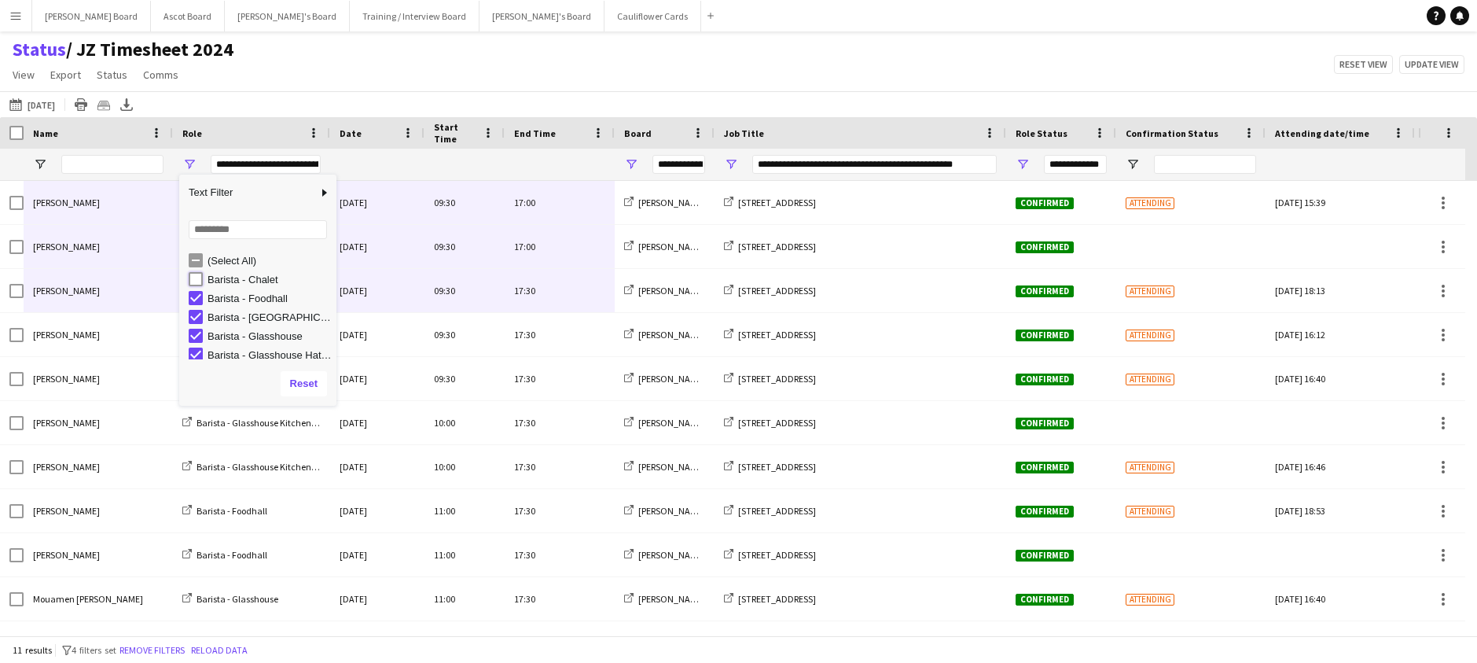
type input "**********"
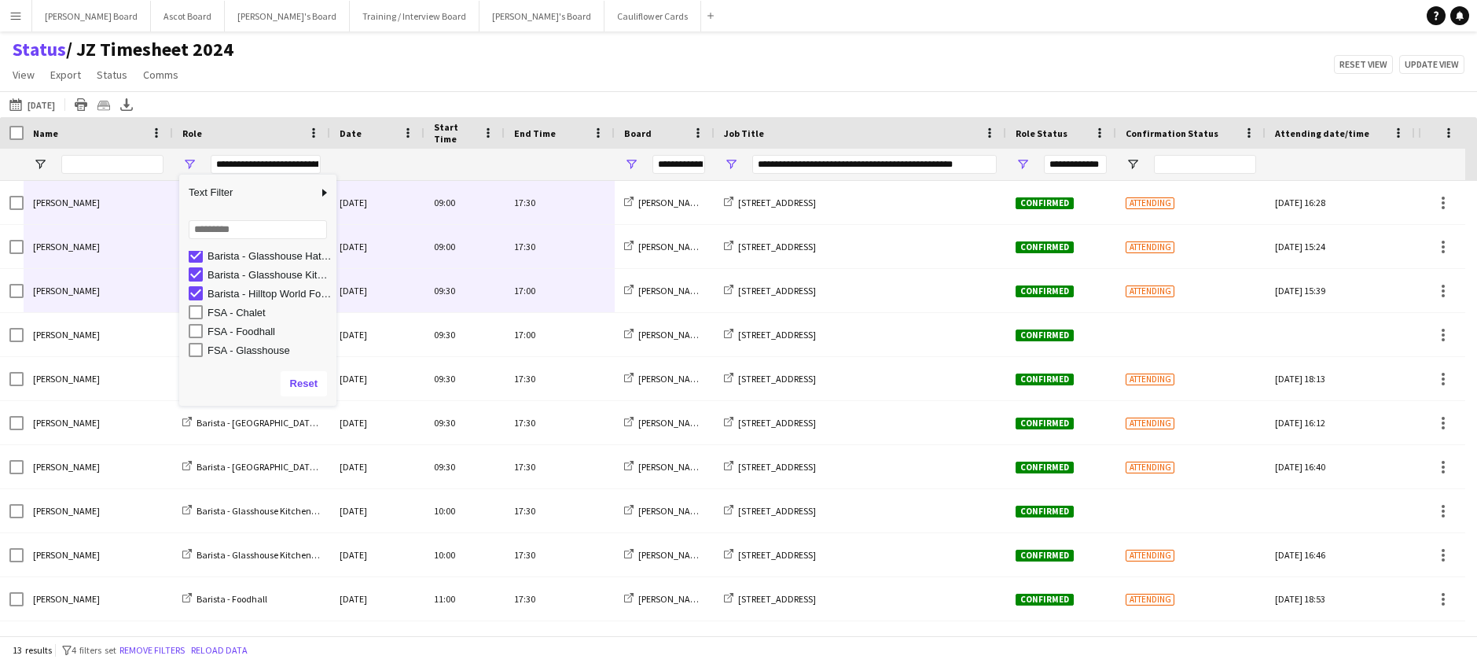
click at [442, 64] on div "Status / JZ Timesheet 2024 View Views Default view Airshow Accreditation Airsho…" at bounding box center [738, 64] width 1477 height 53
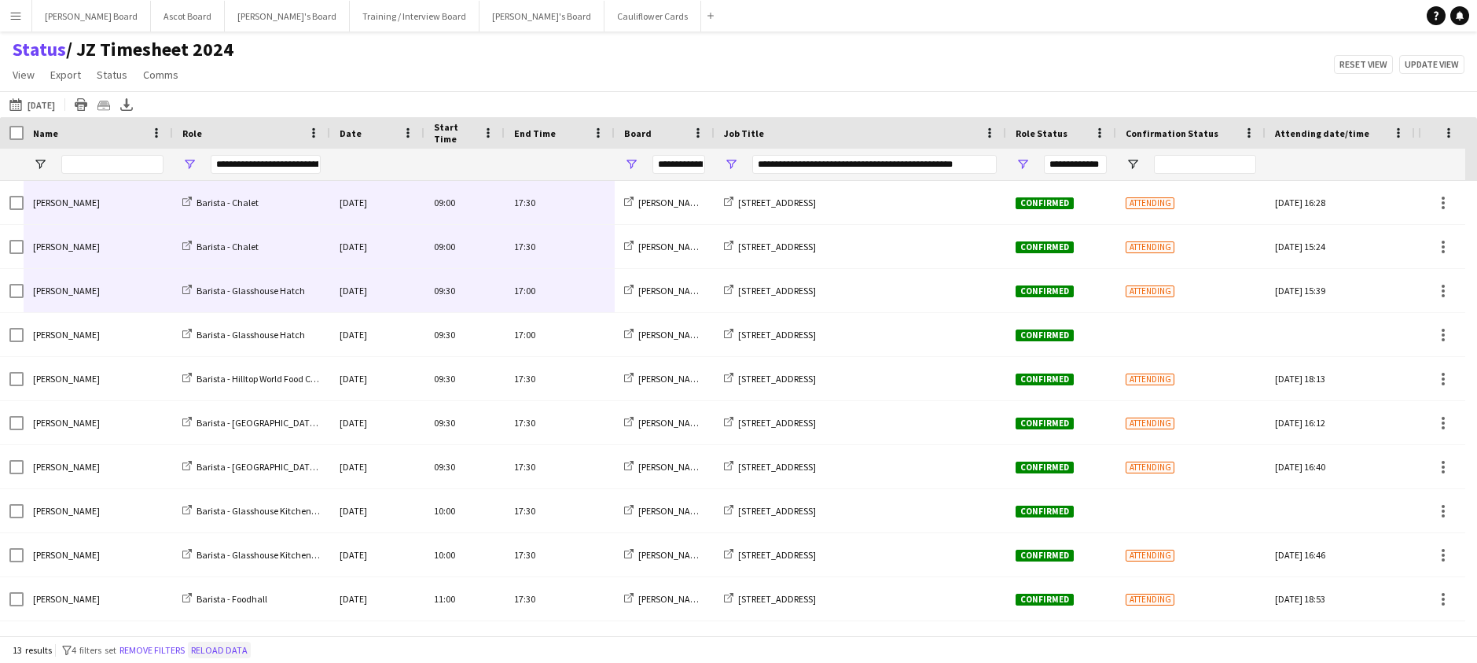
click at [218, 650] on button "Reload data" at bounding box center [219, 649] width 63 height 17
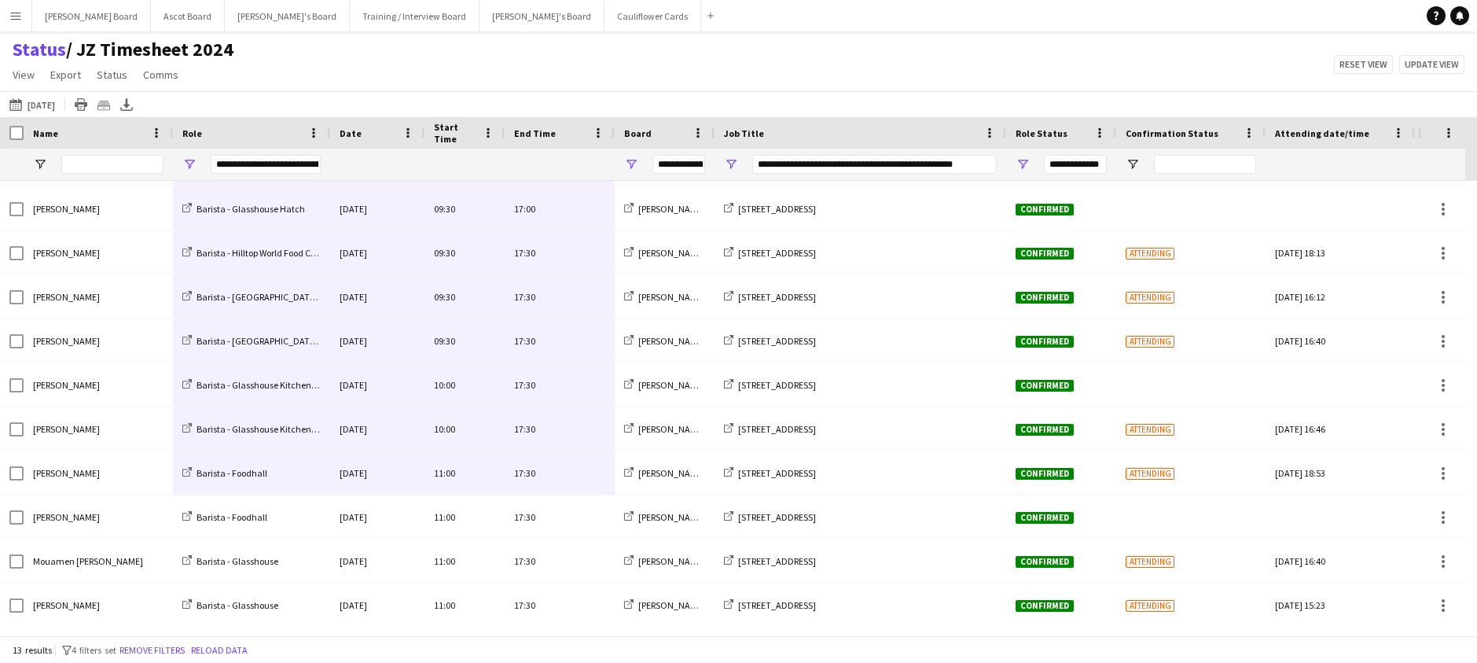
scroll to position [130, 0]
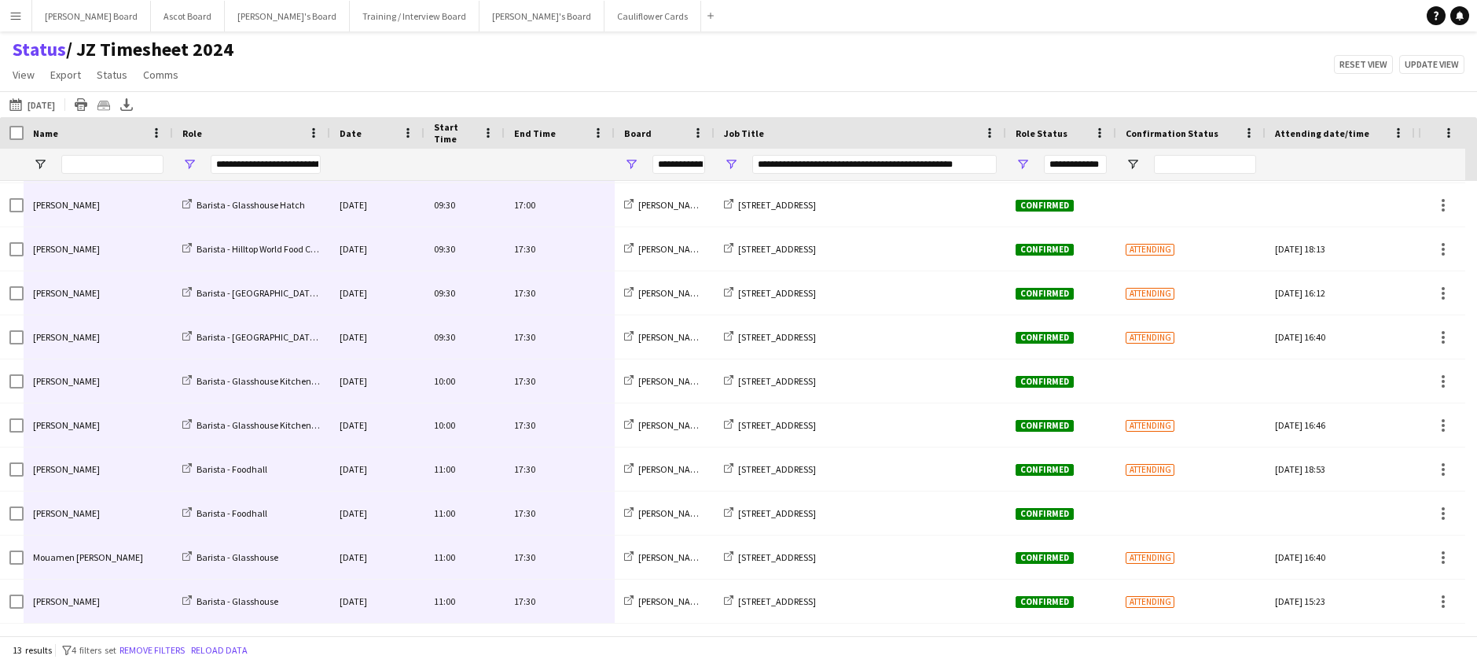
drag, startPoint x: 575, startPoint y: 199, endPoint x: 95, endPoint y: 596, distance: 623.0
click at [95, 596] on div "Sian Garland Barista - Glasshouse Hatch Thu, 9 Oct 2025 09:30 17:00 Jakub's Boa…" at bounding box center [849, 337] width 1698 height 572
click at [193, 164] on span "Open Filter Menu" at bounding box center [189, 164] width 14 height 14
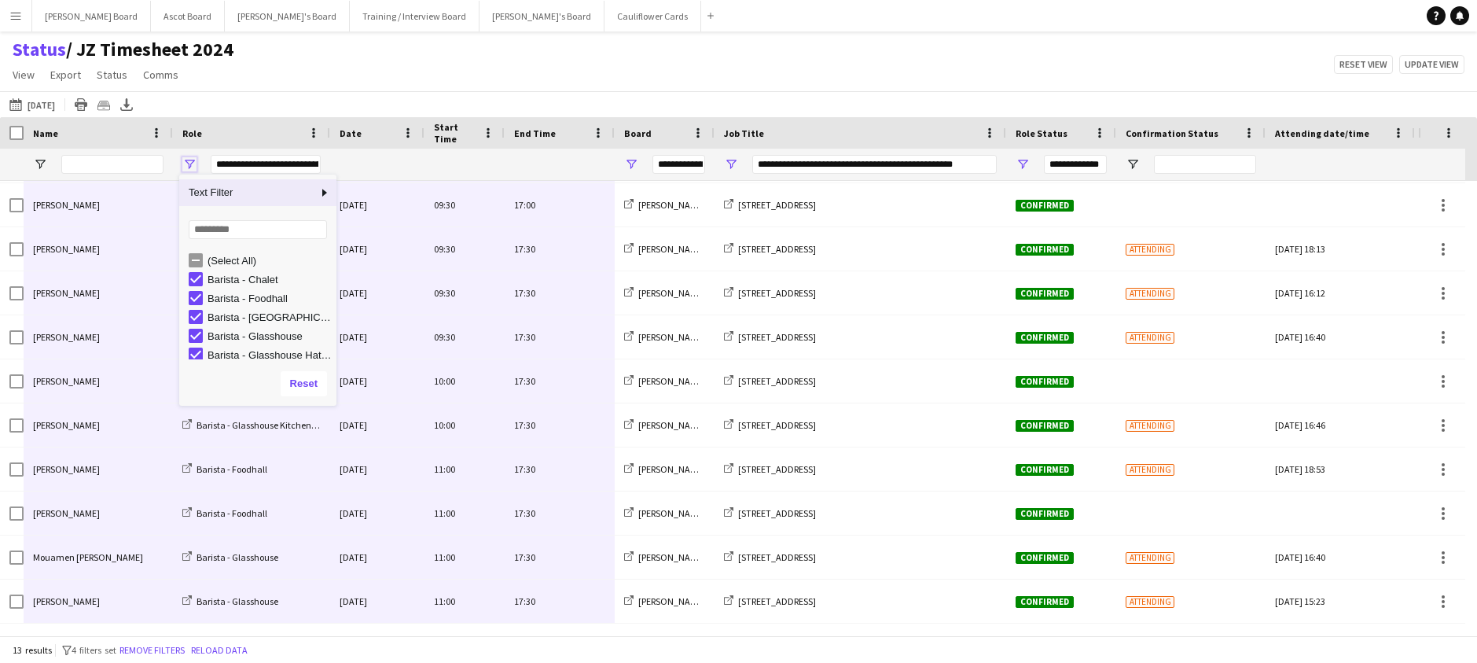
click at [193, 164] on span "Open Filter Menu" at bounding box center [189, 164] width 14 height 14
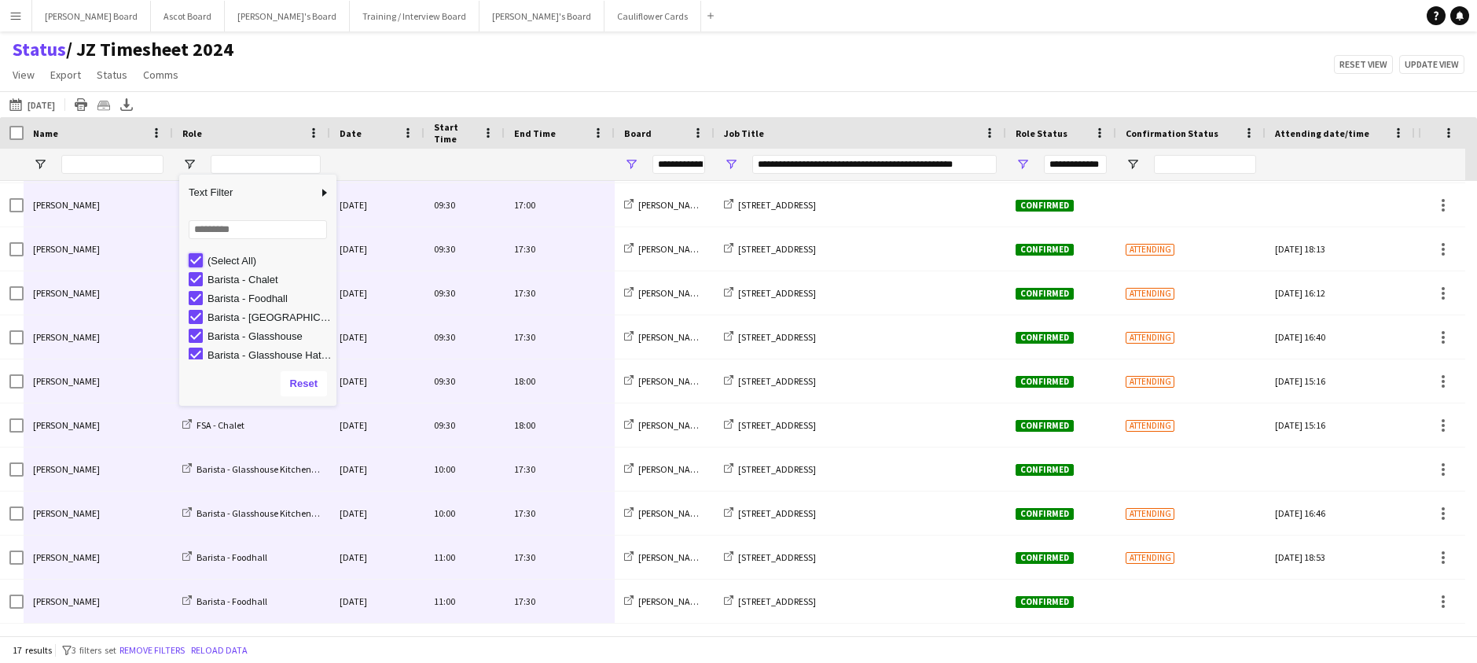
type input "***"
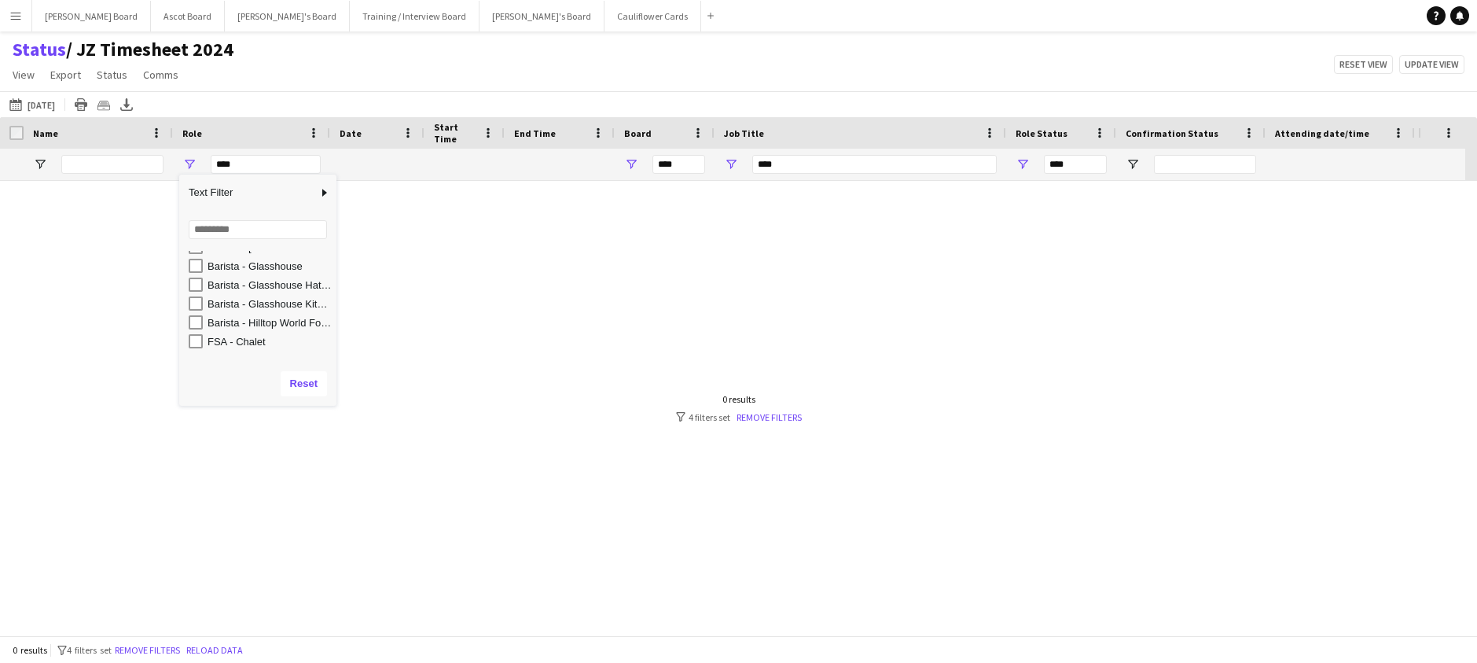
scroll to position [99, 0]
type input "**********"
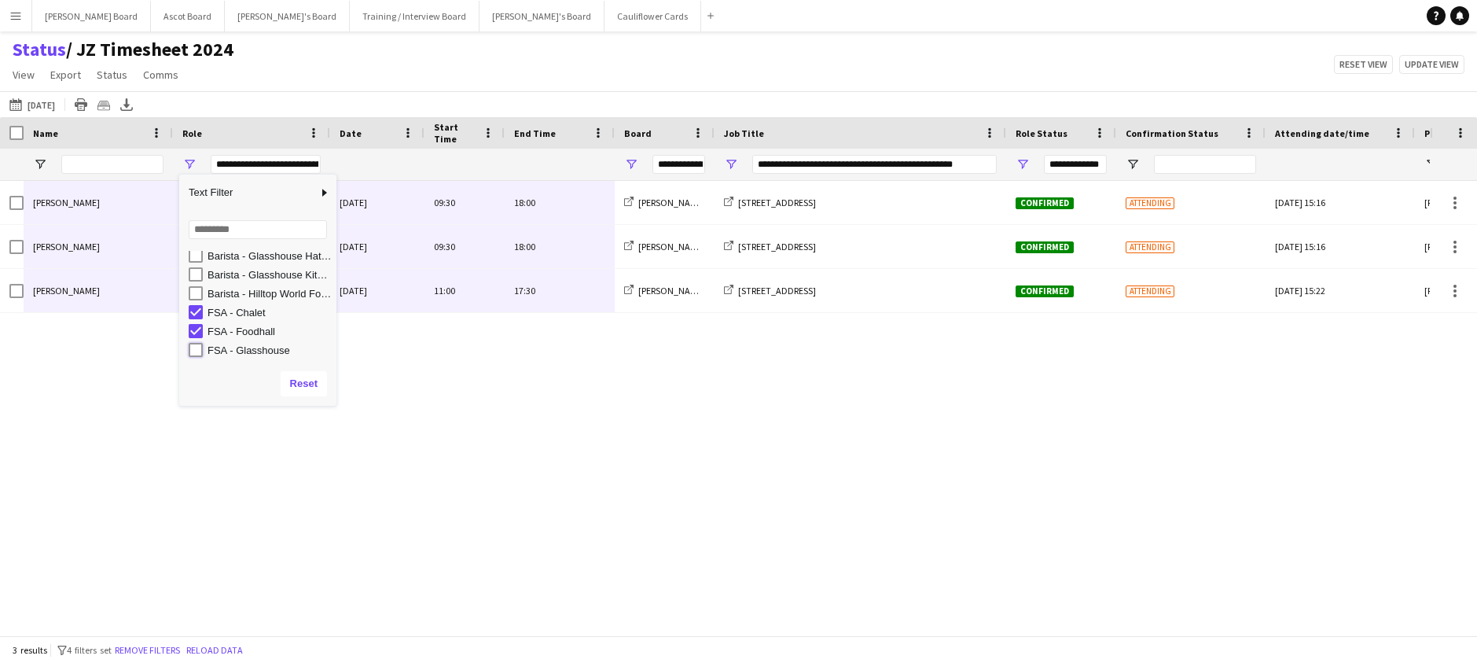
type input "**********"
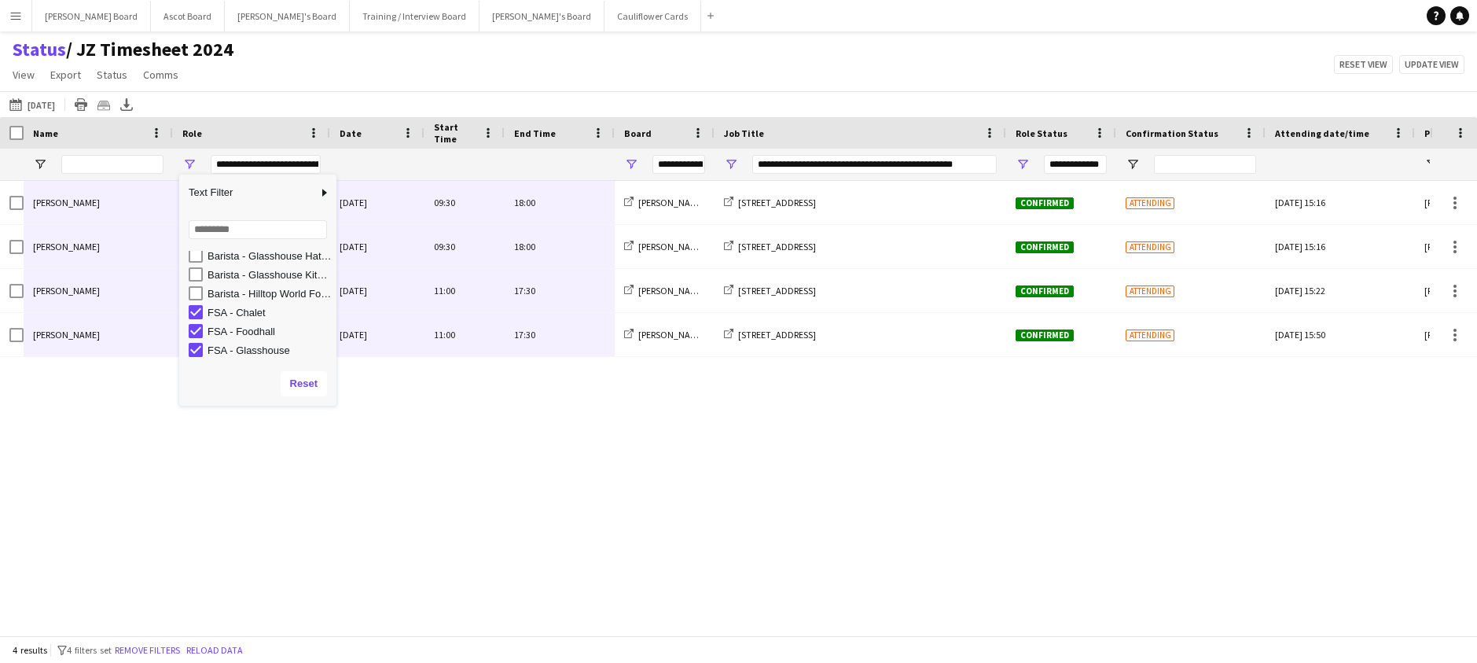
click at [327, 452] on div "Lizanne Fonseca FSA - Chalet Thu, 9 Oct 2025 09:30 18:00 Jakub's Board RHS Wisl…" at bounding box center [715, 402] width 1430 height 442
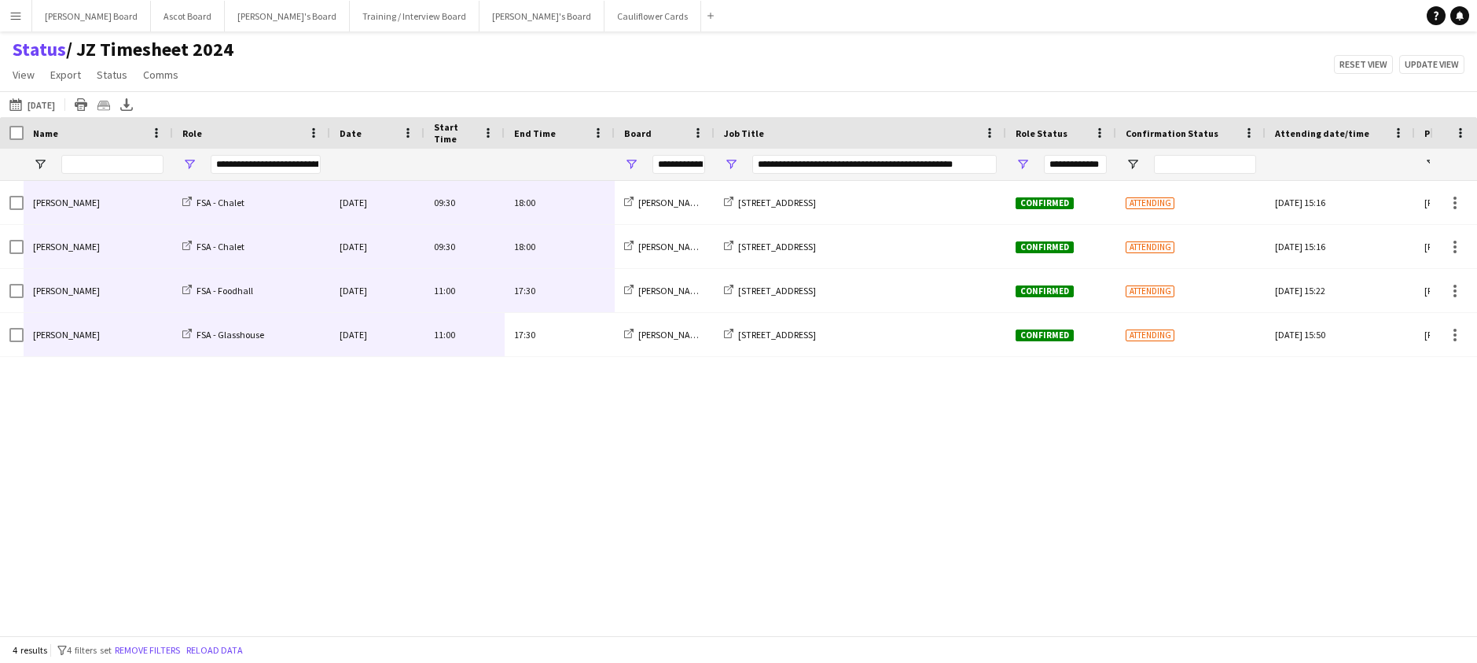
drag, startPoint x: 566, startPoint y: 341, endPoint x: 94, endPoint y: 216, distance: 487.8
click at [94, 216] on div "Lizanne Fonseca FSA - Chalet Thu, 9 Oct 2025 09:30 18:00 Jakub's Board RHS Wisl…" at bounding box center [849, 269] width 1698 height 176
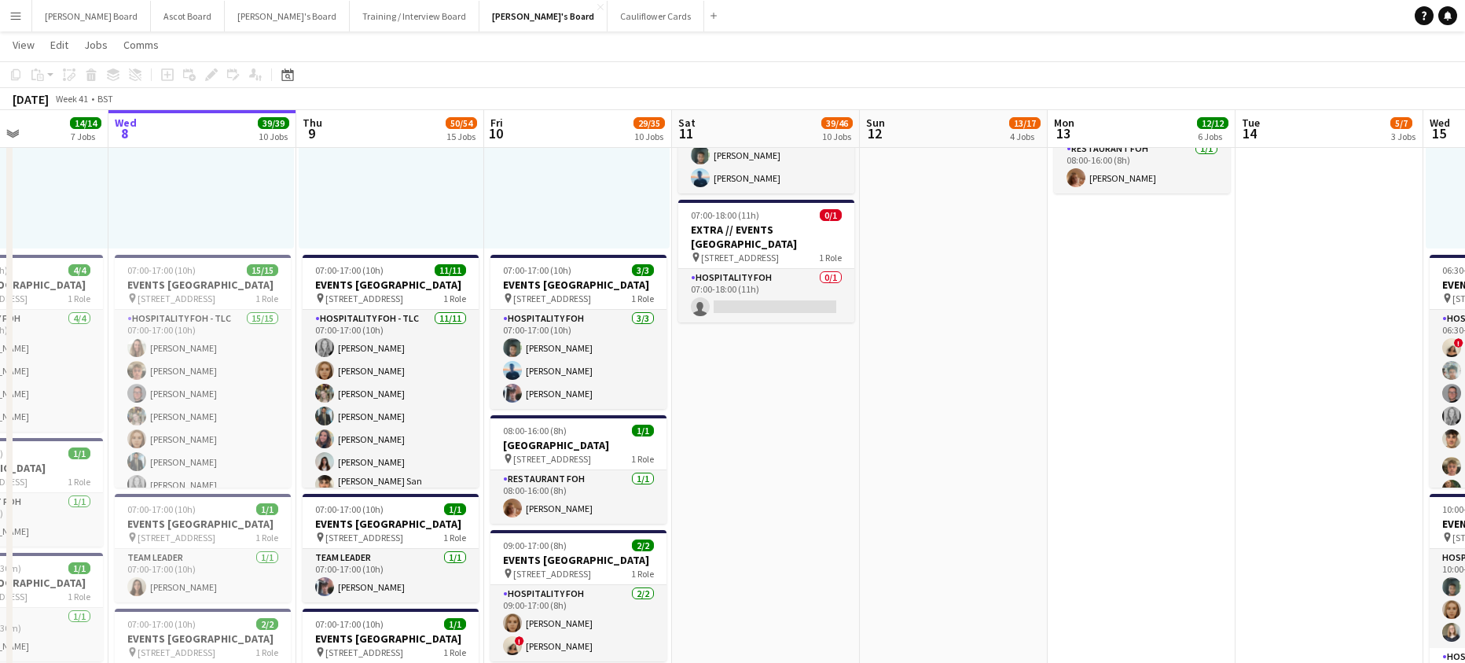
scroll to position [0, 464]
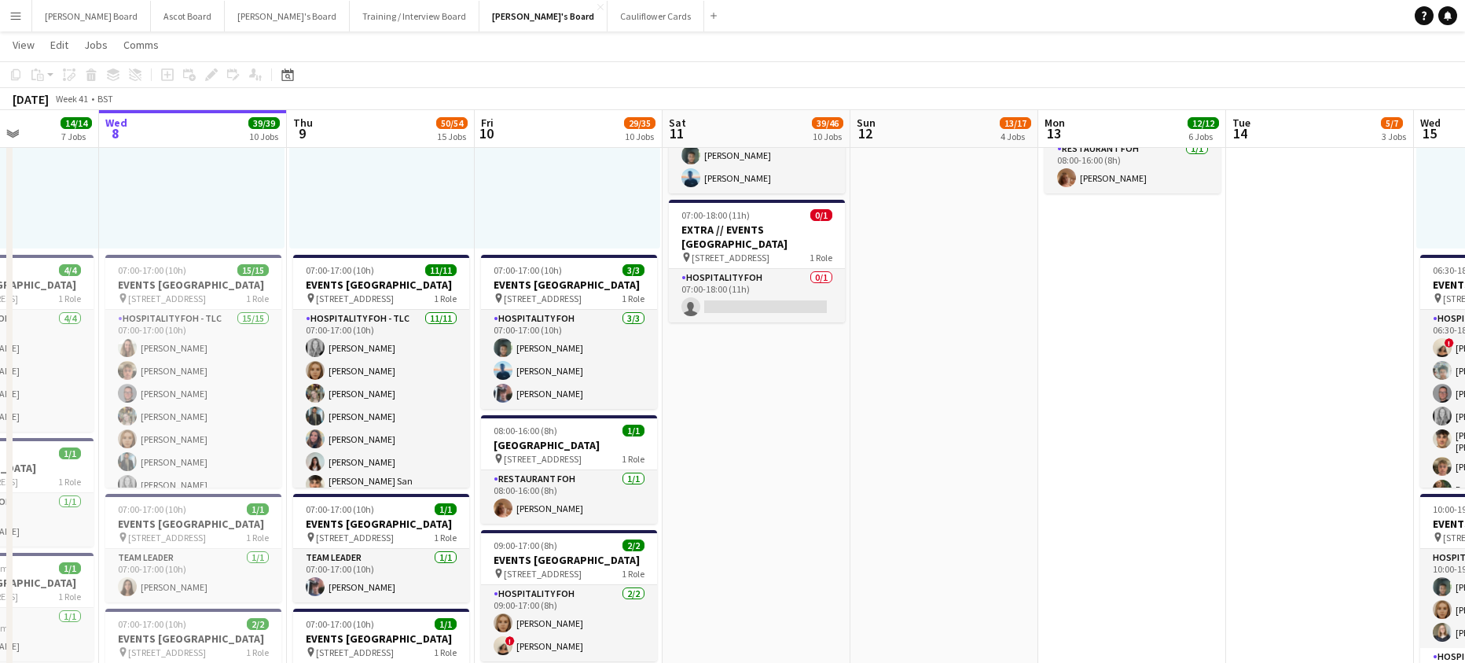
drag, startPoint x: 1066, startPoint y: 486, endPoint x: 975, endPoint y: 496, distance: 90.9
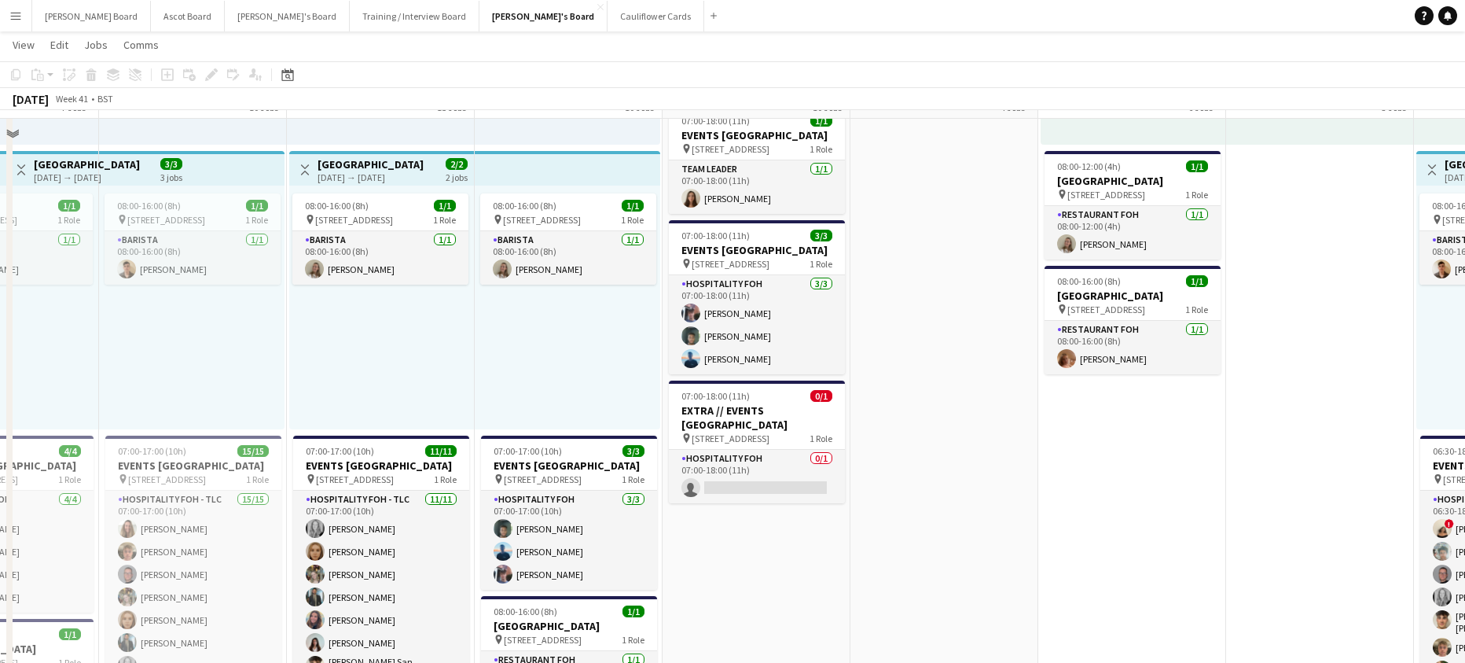
scroll to position [733, 0]
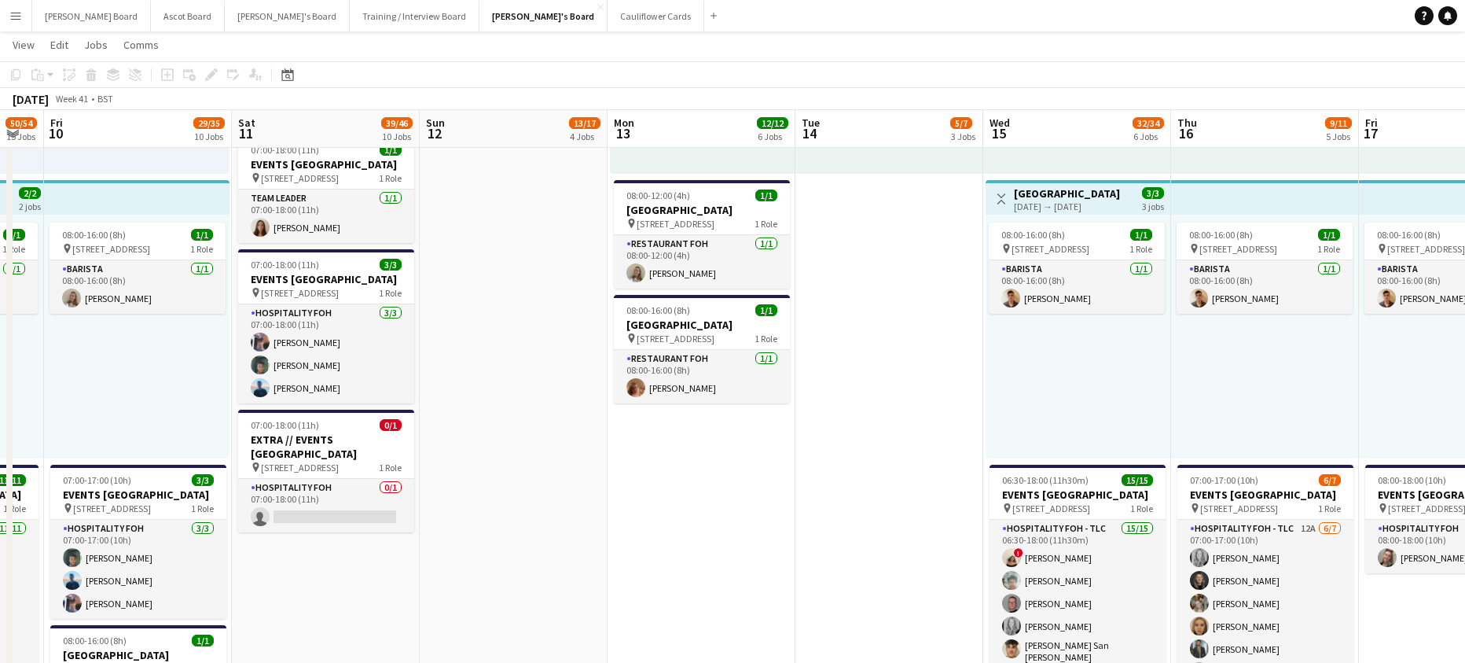
drag, startPoint x: 1070, startPoint y: 498, endPoint x: 679, endPoint y: 493, distance: 391.4
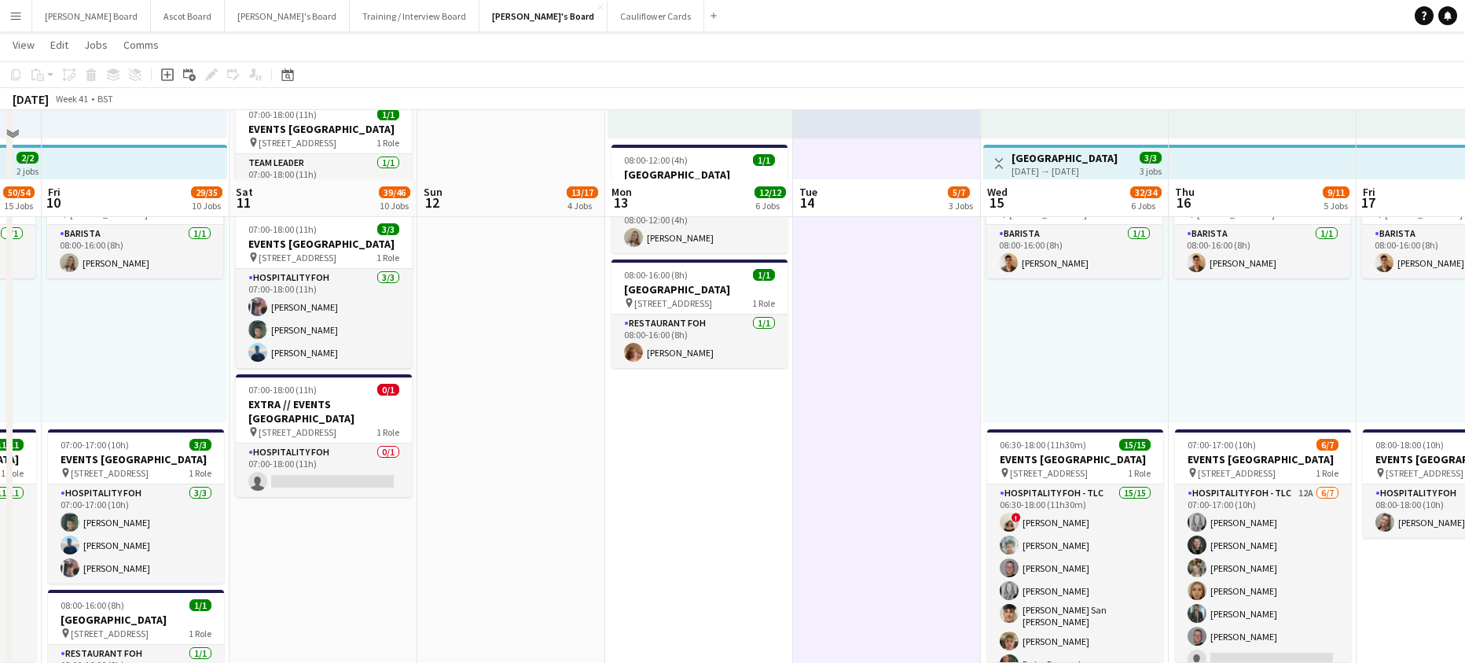
scroll to position [839, 0]
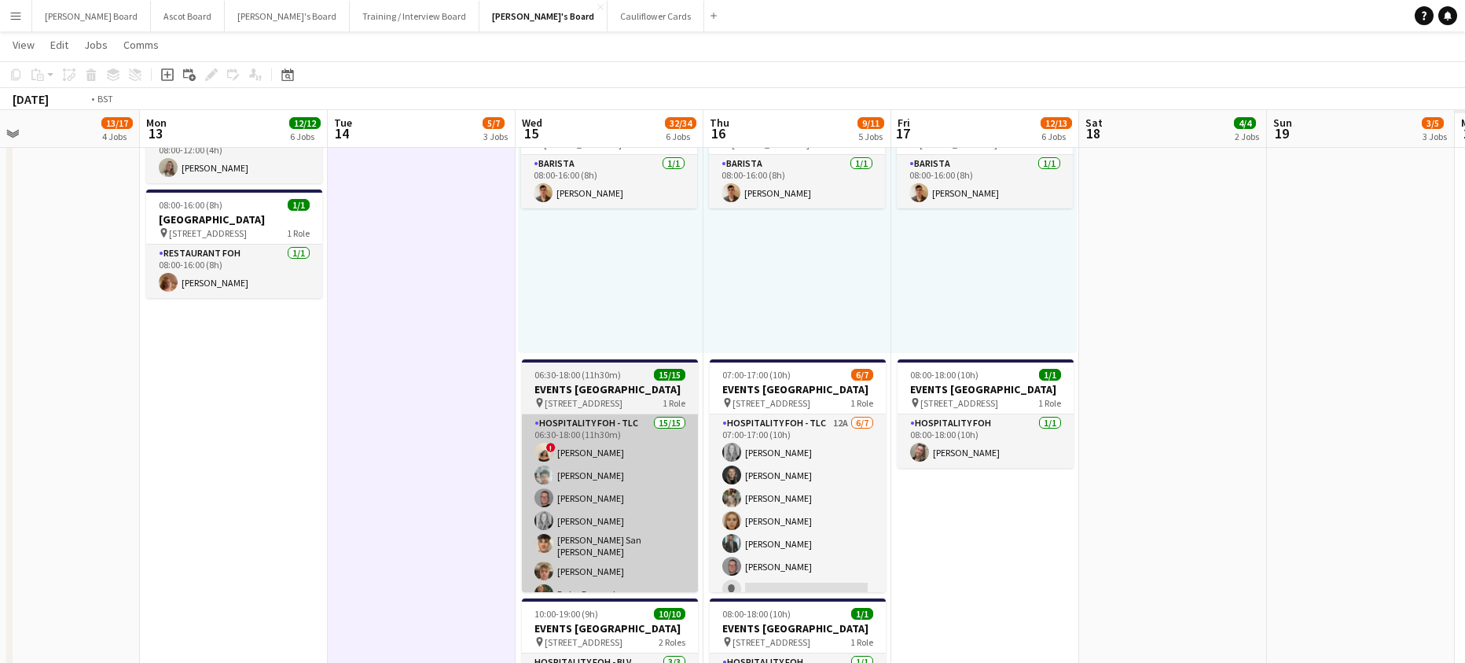
drag, startPoint x: 982, startPoint y: 529, endPoint x: 431, endPoint y: 511, distance: 551.2
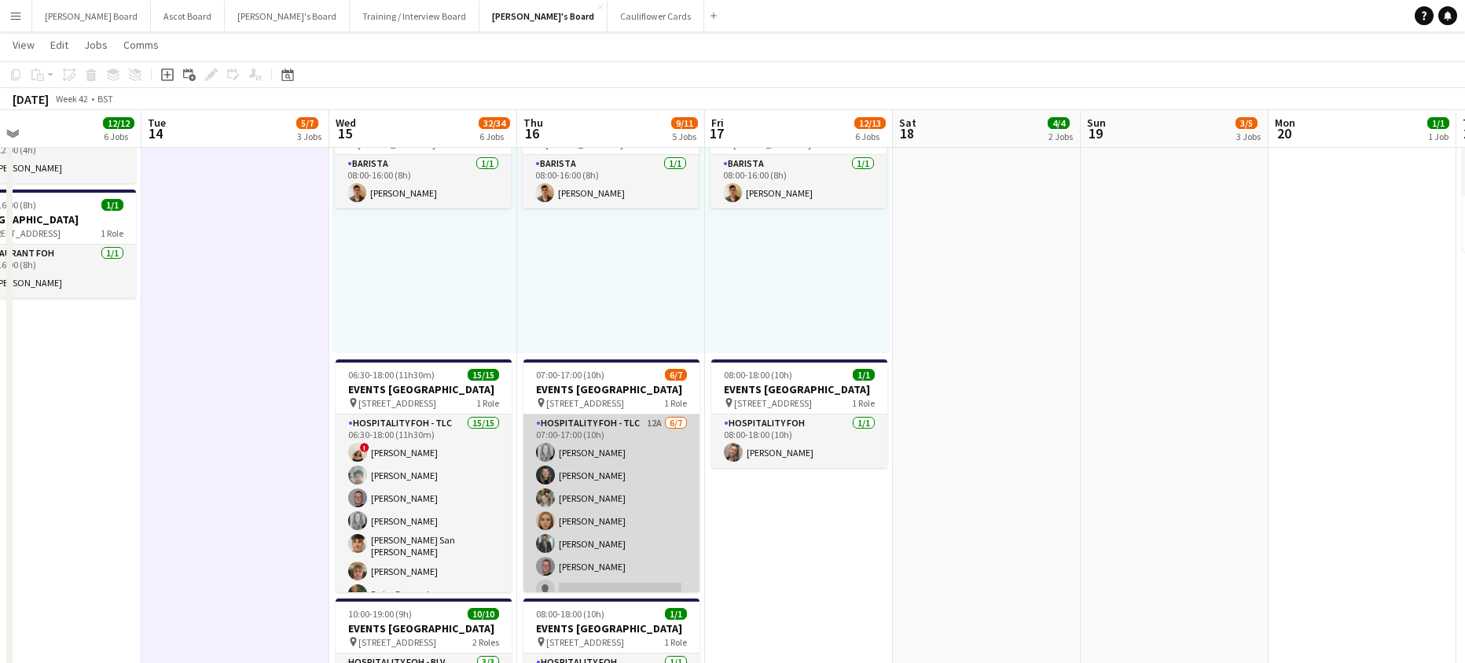
click at [630, 502] on app-card-role "Hospitality FOH - TLC 12A [DATE] 07:00-17:00 (10h) [PERSON_NAME] [PERSON_NAME] …" at bounding box center [611, 509] width 176 height 190
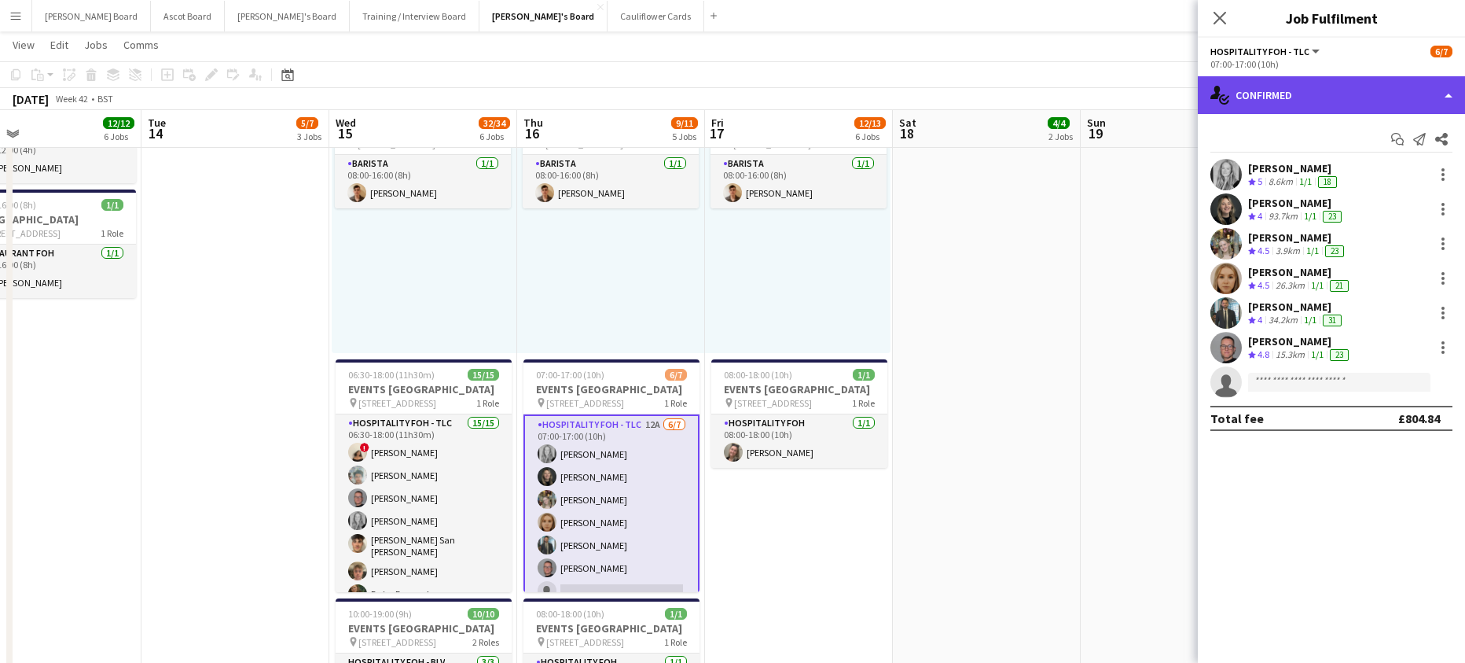
click at [1285, 95] on div "single-neutral-actions-check-2 Confirmed" at bounding box center [1331, 95] width 267 height 38
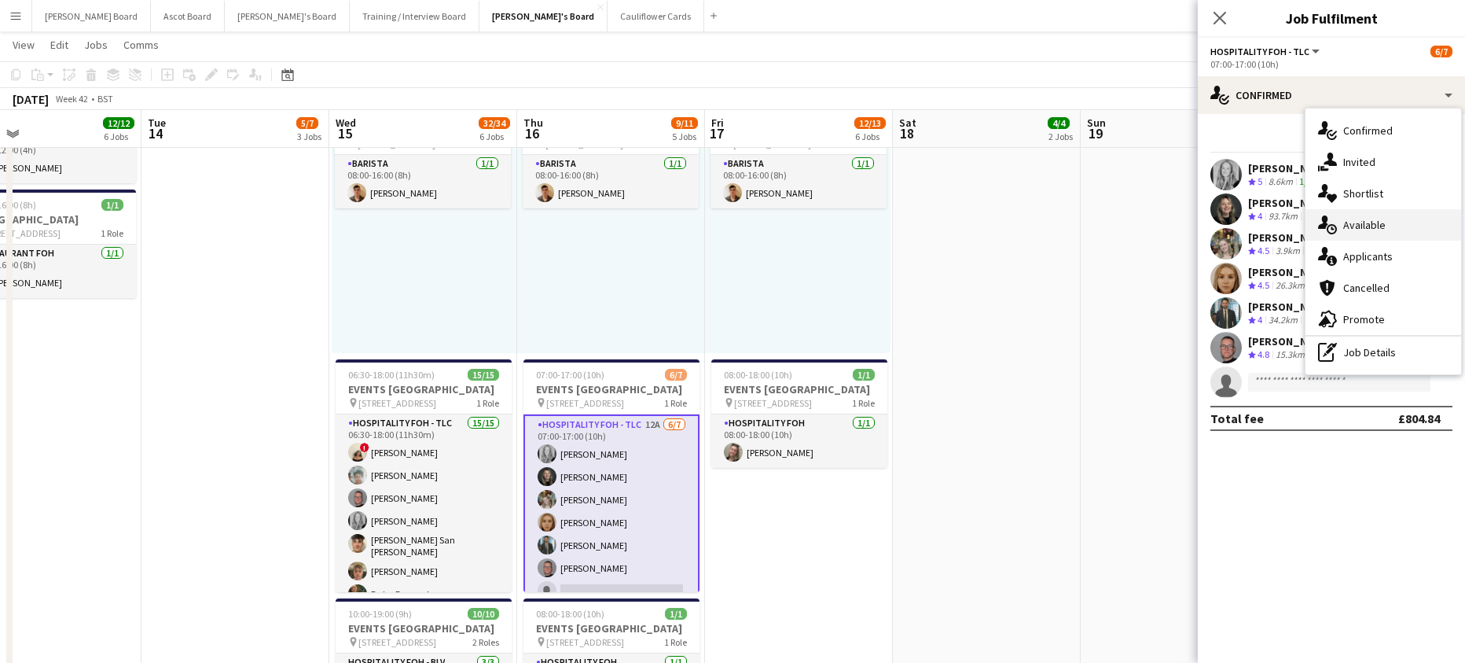
click at [1359, 238] on div "single-neutral-actions-upload Available" at bounding box center [1383, 224] width 156 height 31
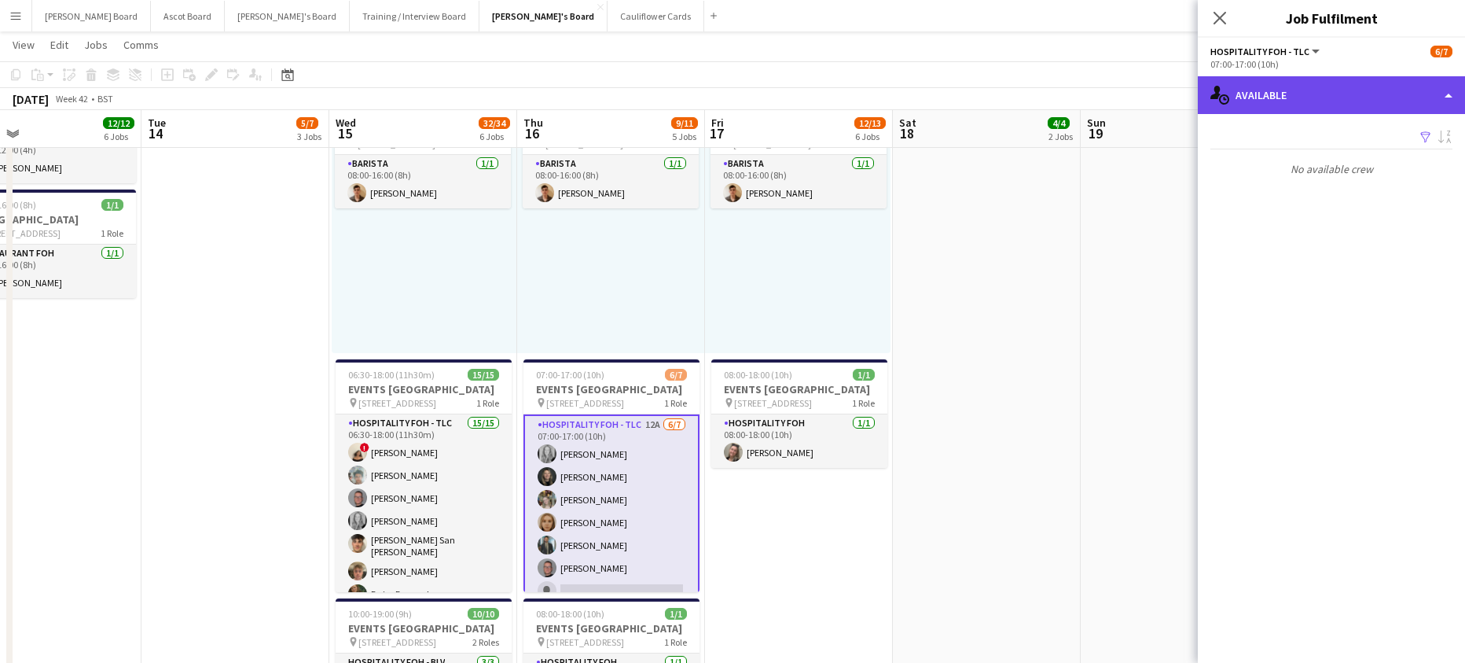
click at [1357, 97] on div "single-neutral-actions-upload Available" at bounding box center [1331, 95] width 267 height 38
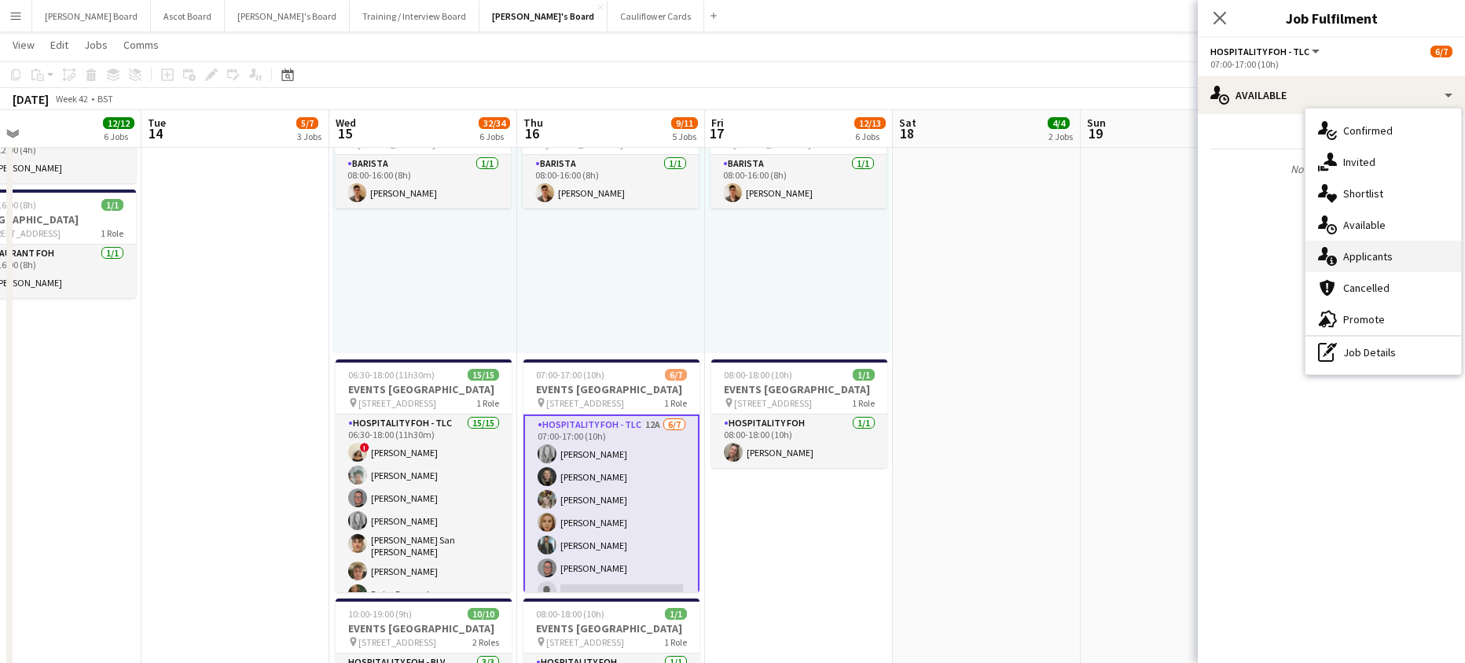
click at [1366, 261] on span "Applicants" at bounding box center [1368, 256] width 50 height 14
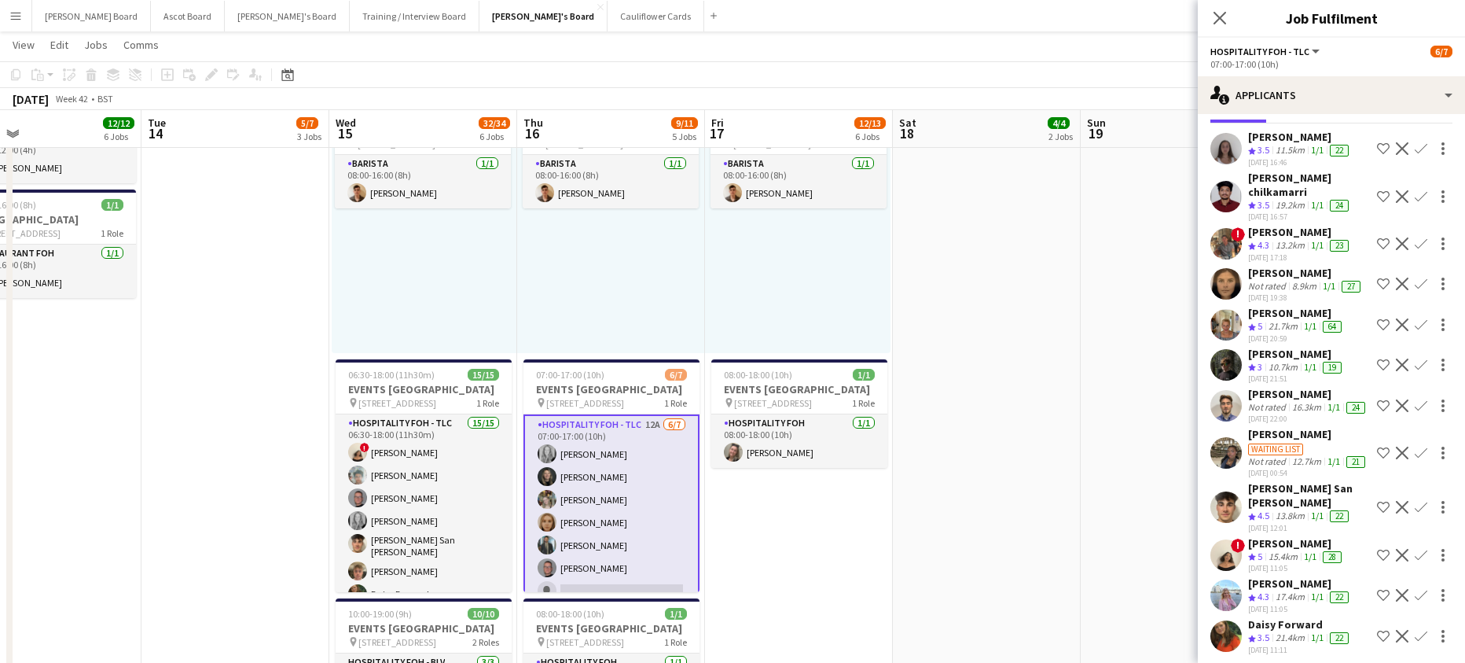
scroll to position [100, 0]
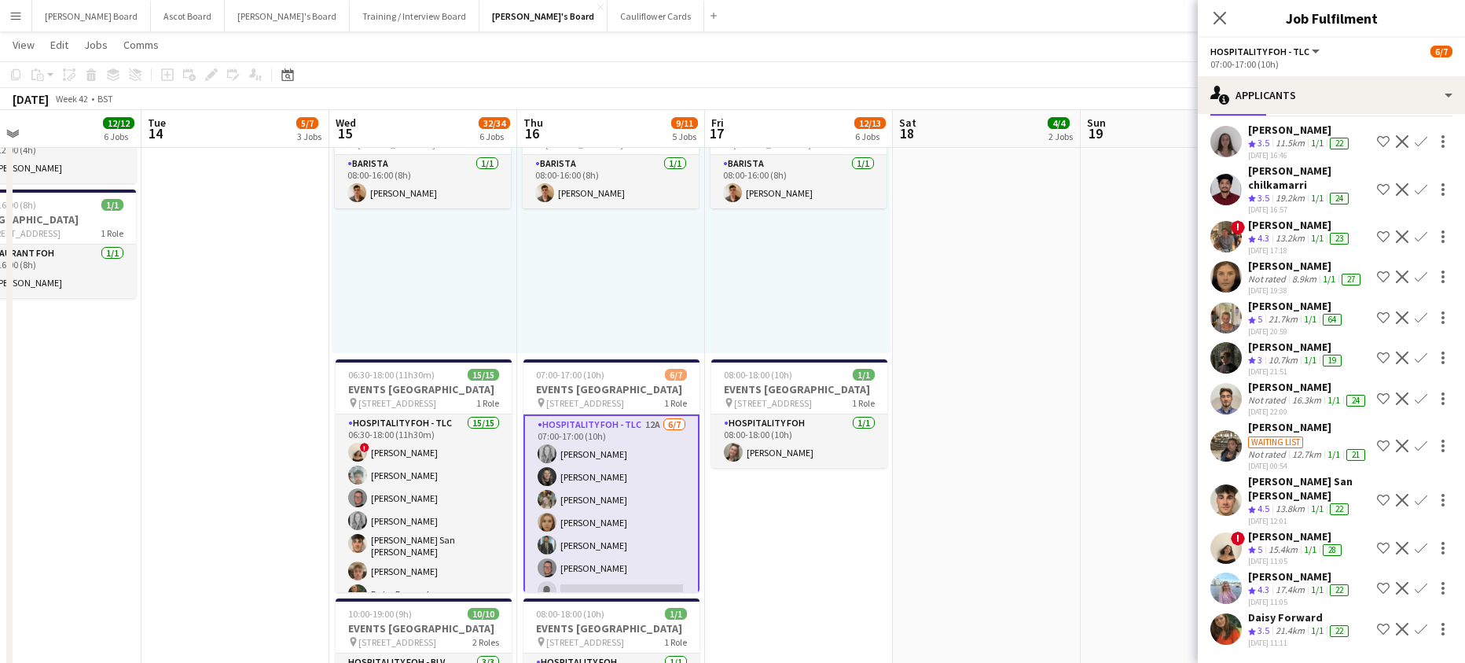
click at [1415, 497] on app-icon "Confirm" at bounding box center [1421, 500] width 13 height 13
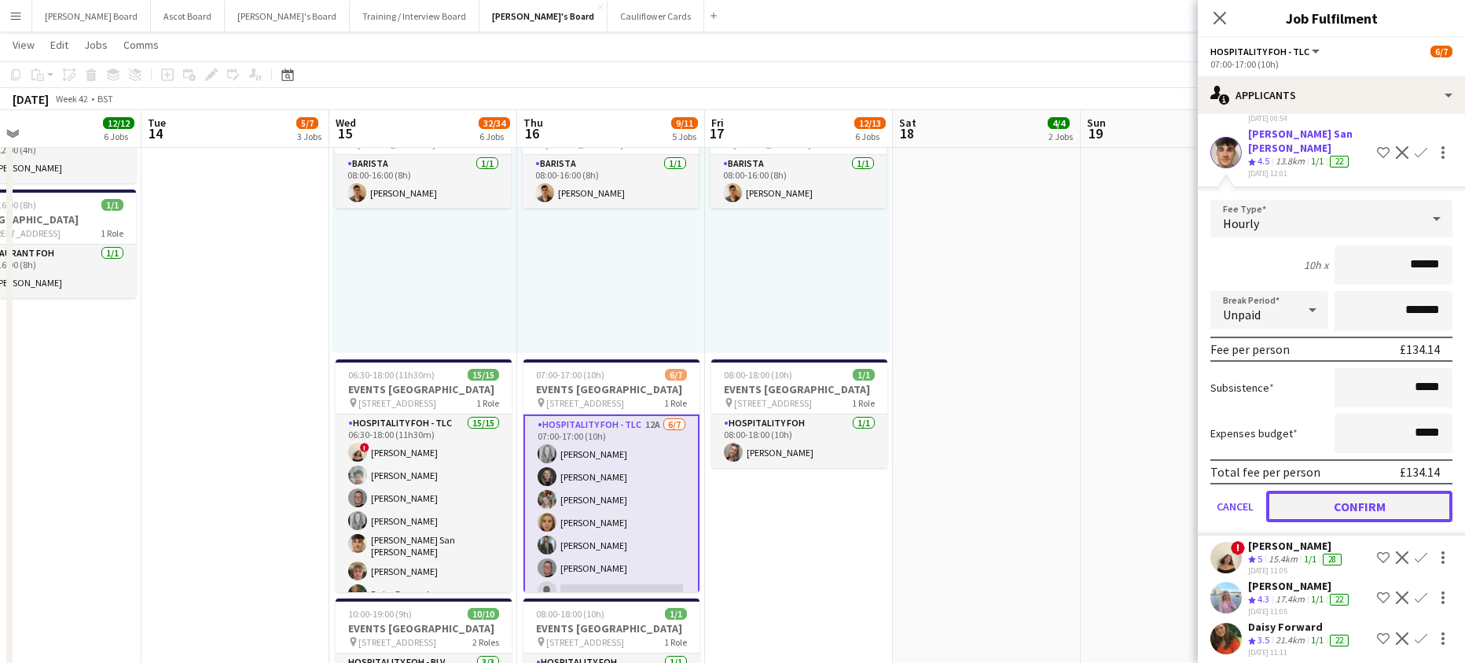
click at [1341, 522] on button "Confirm" at bounding box center [1359, 505] width 186 height 31
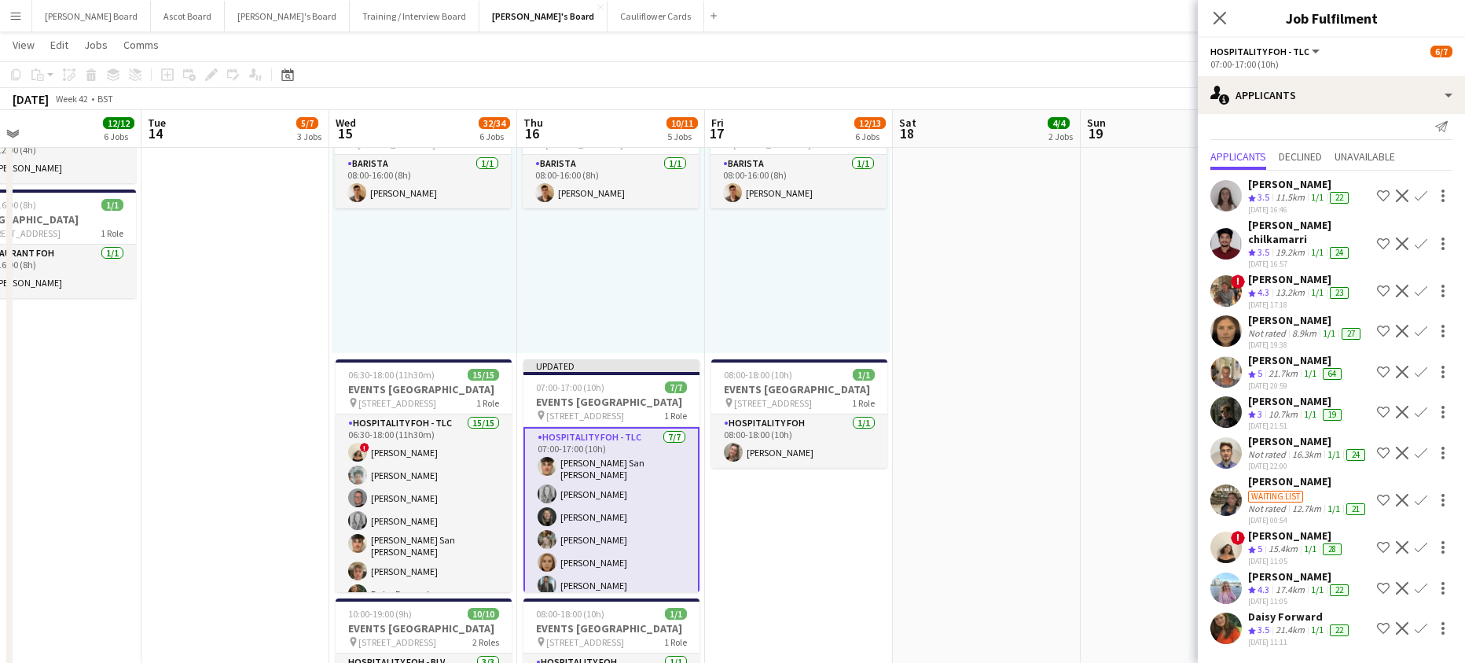
click at [1097, 486] on app-date-cell "08:00-18:00 (10h) 1/1 EVENTS [GEOGRAPHIC_DATA] pin Woking, GU21 4YH 1 Role Hosp…" at bounding box center [1175, 648] width 188 height 1729
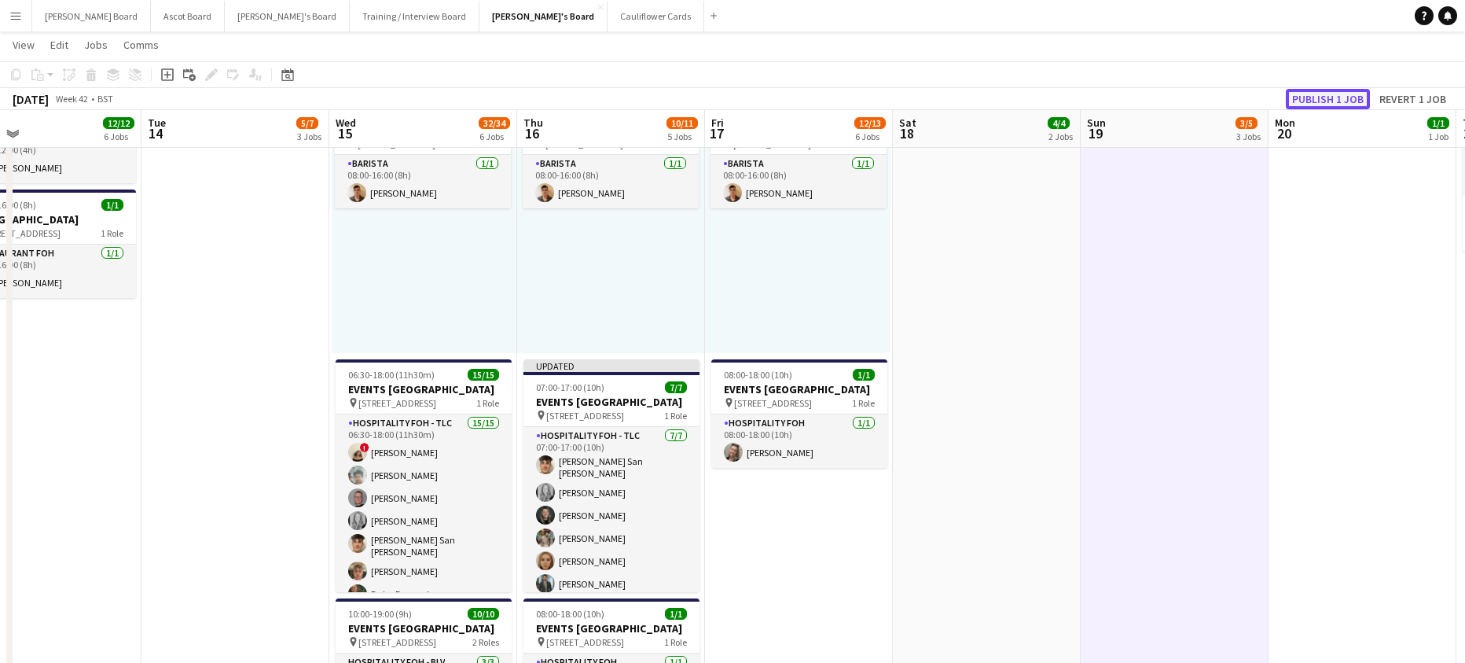
click at [1308, 104] on button "Publish 1 job" at bounding box center [1328, 99] width 84 height 20
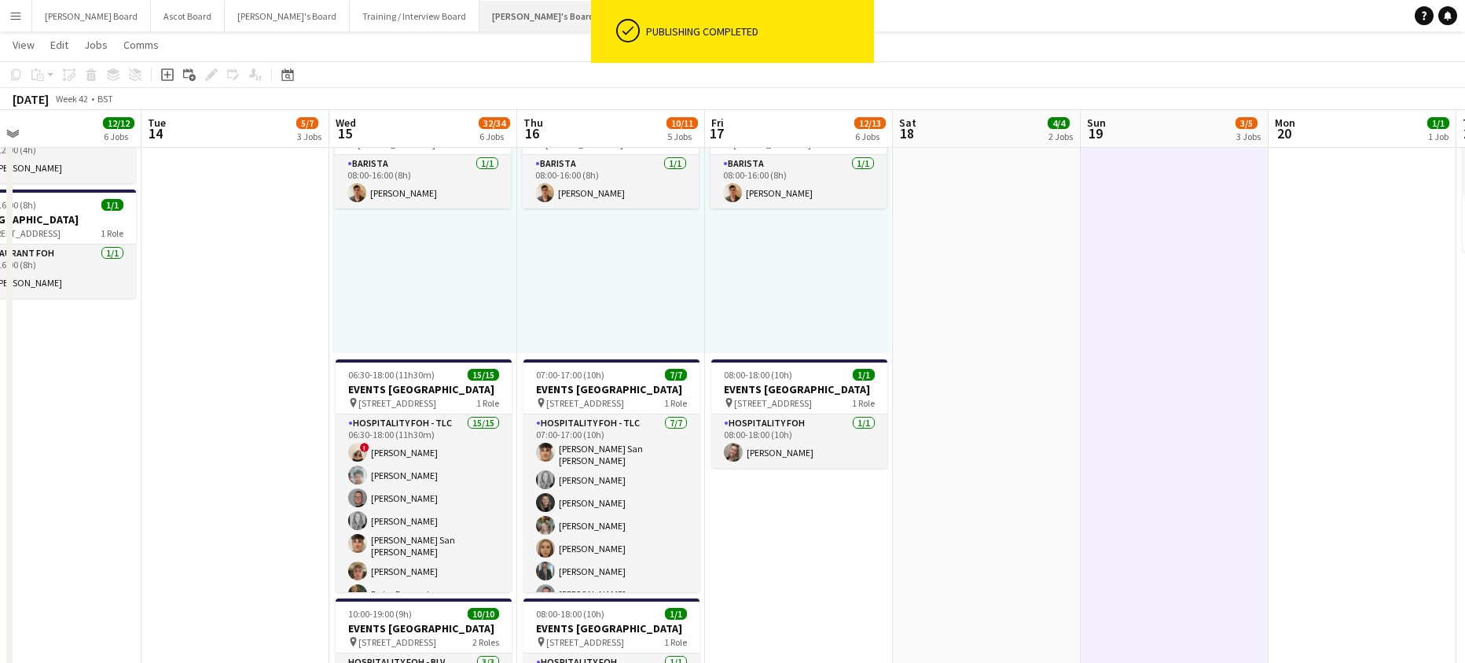
click at [479, 19] on button "[PERSON_NAME]'s Board Close" at bounding box center [543, 16] width 128 height 31
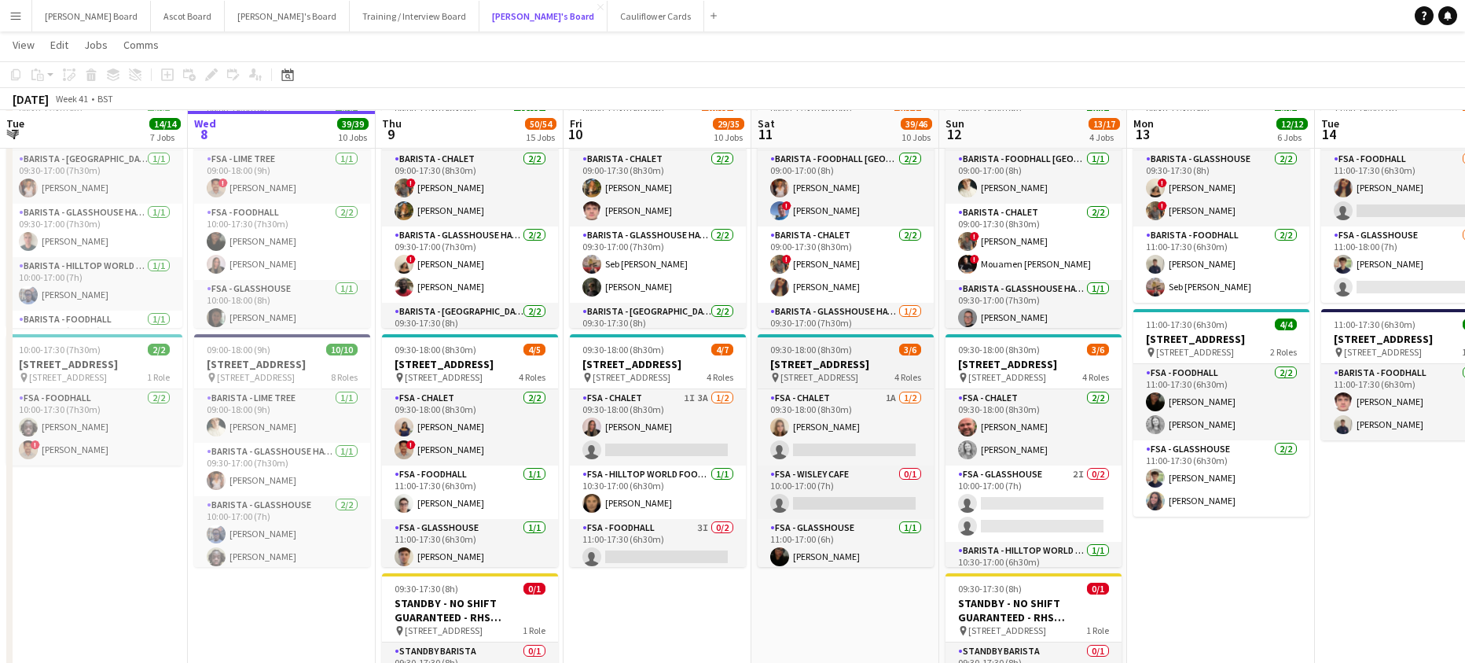
scroll to position [2934, 0]
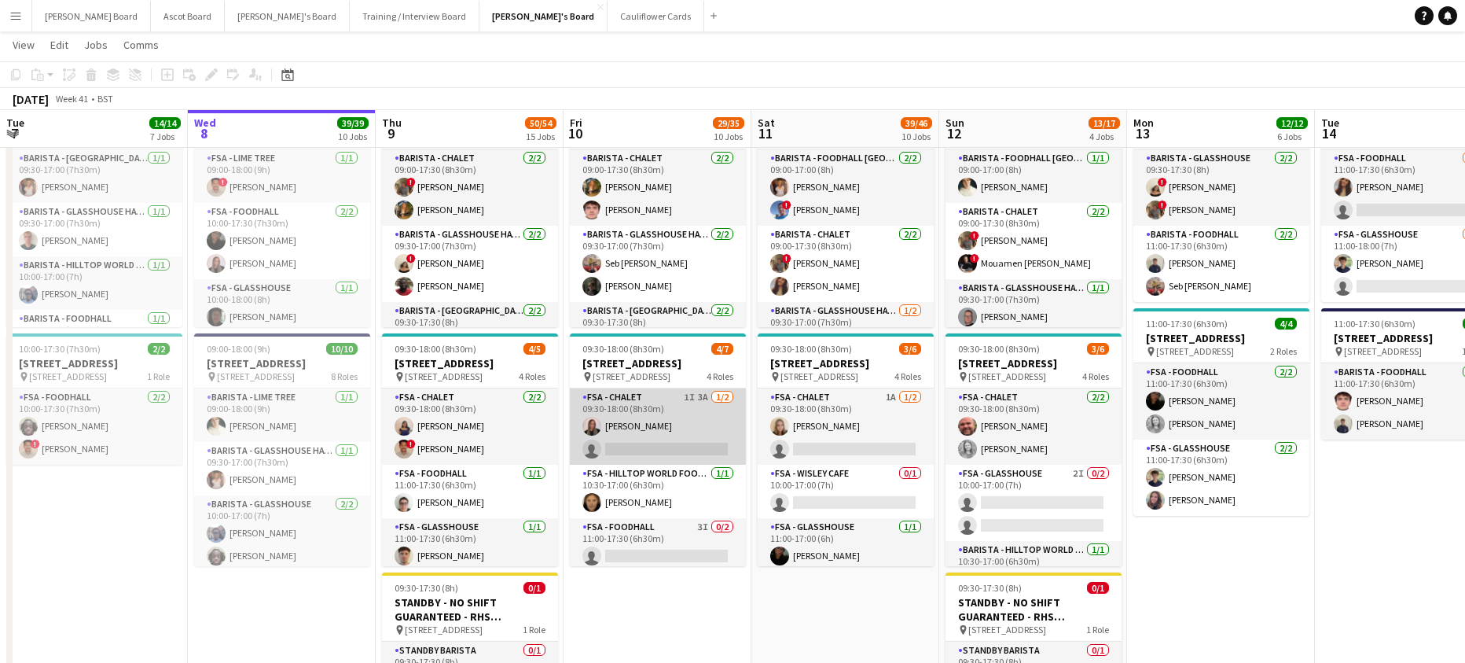
click at [697, 435] on app-card-role "FSA - Chalet 1I 3A [DATE] 09:30-18:00 (8h30m) [PERSON_NAME] Ndangang single-neu…" at bounding box center [658, 426] width 176 height 76
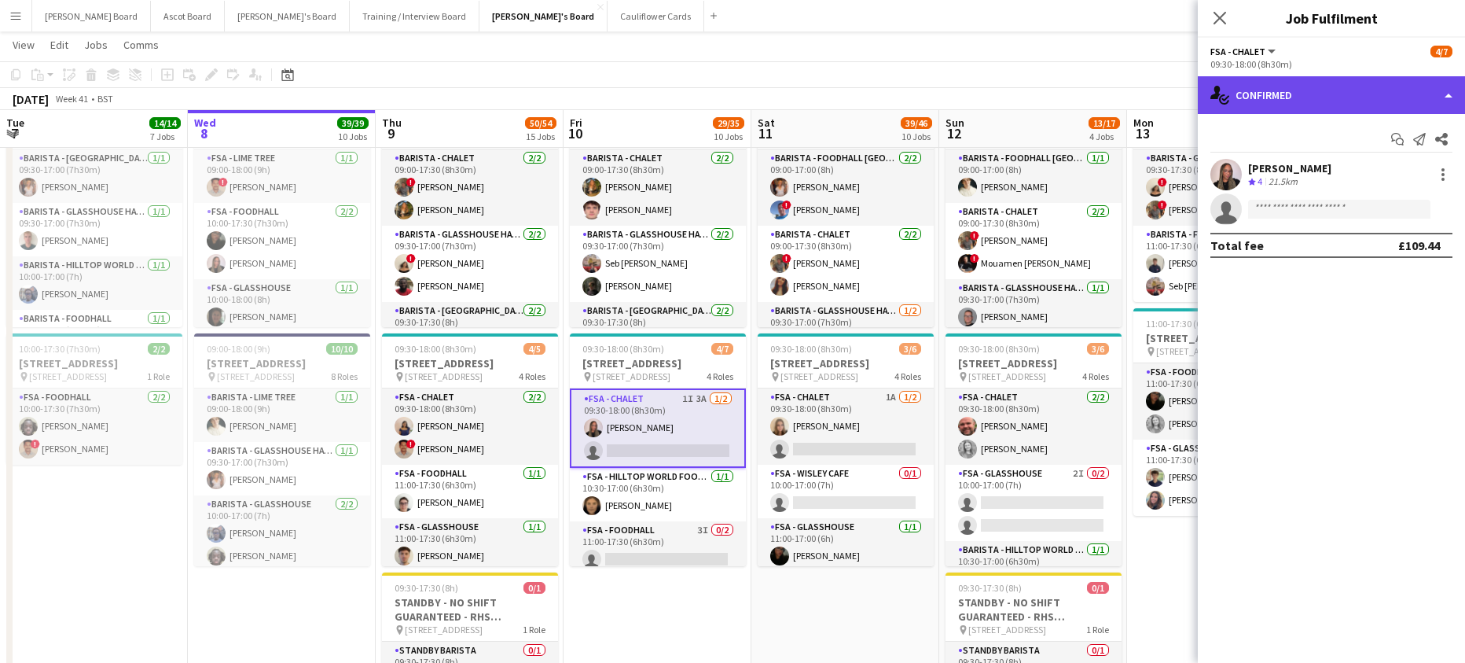
click at [1345, 93] on div "single-neutral-actions-check-2 Confirmed" at bounding box center [1331, 95] width 267 height 38
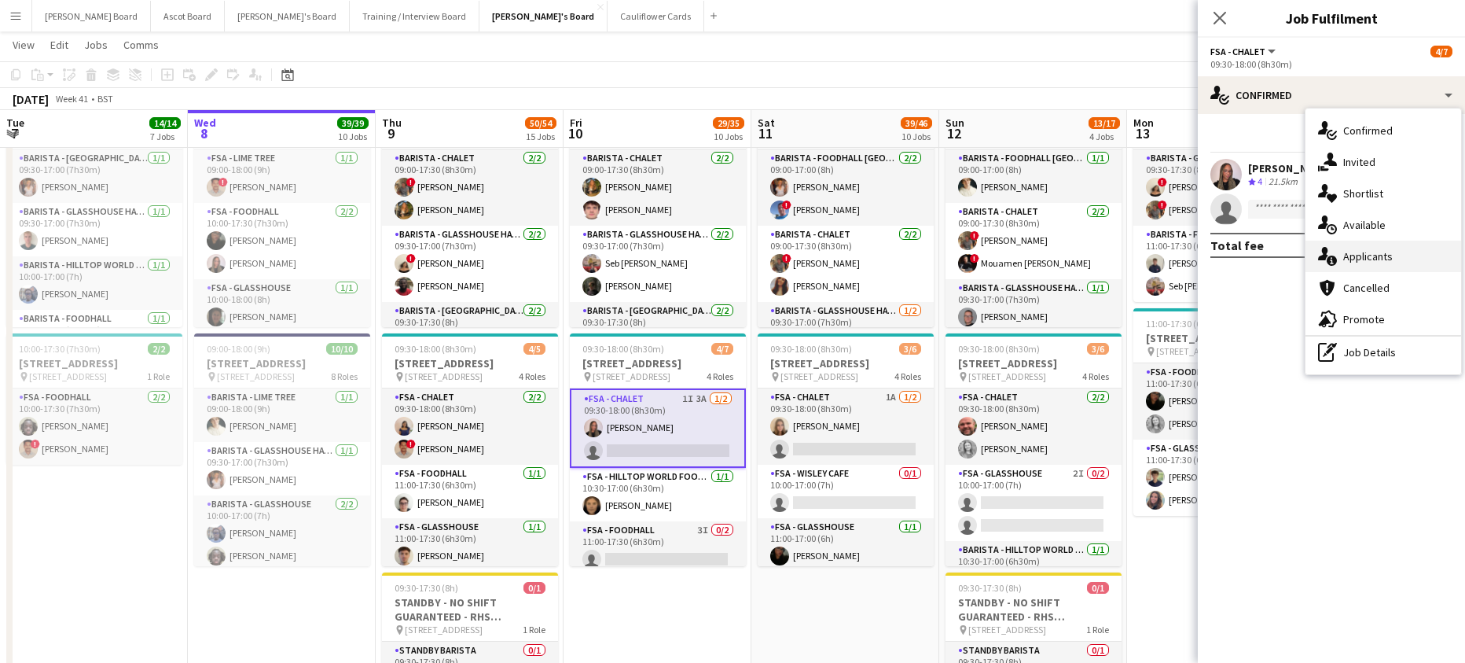
click at [1379, 253] on span "Applicants" at bounding box center [1368, 256] width 50 height 14
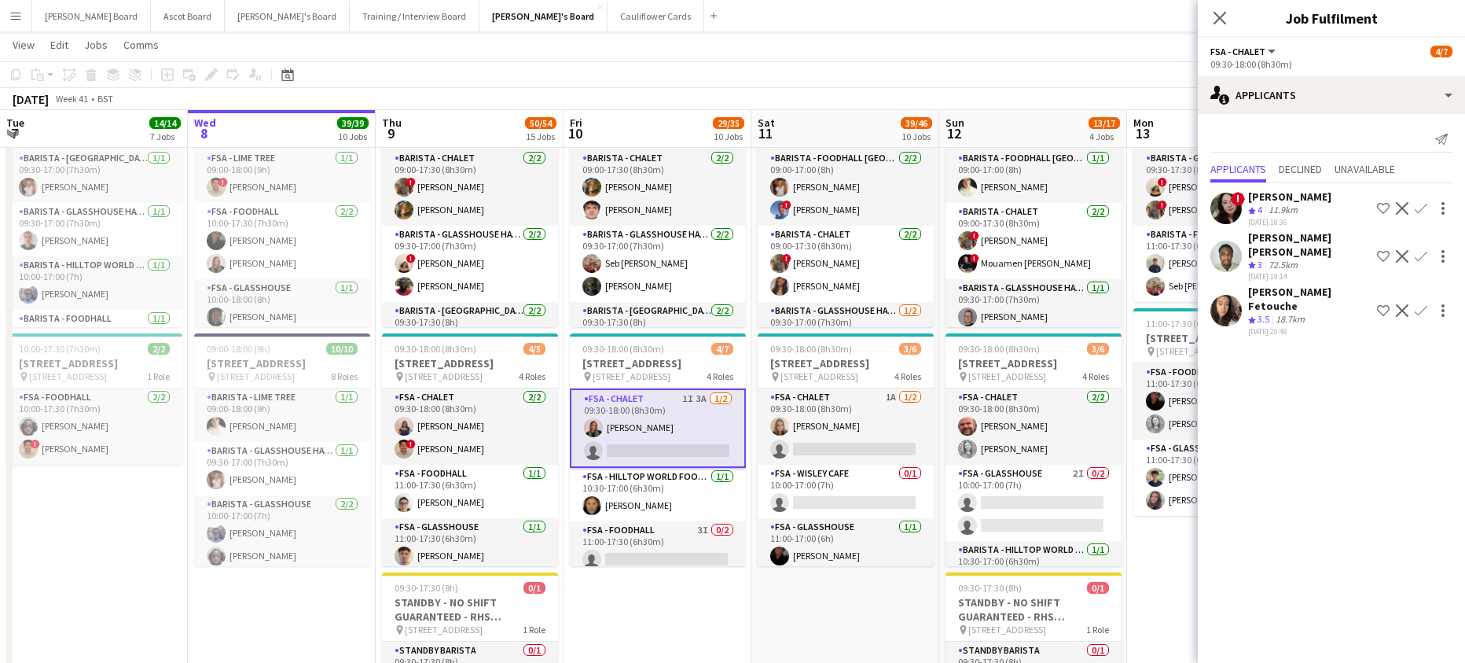
click at [1285, 313] on div "18.7km" at bounding box center [1289, 319] width 35 height 13
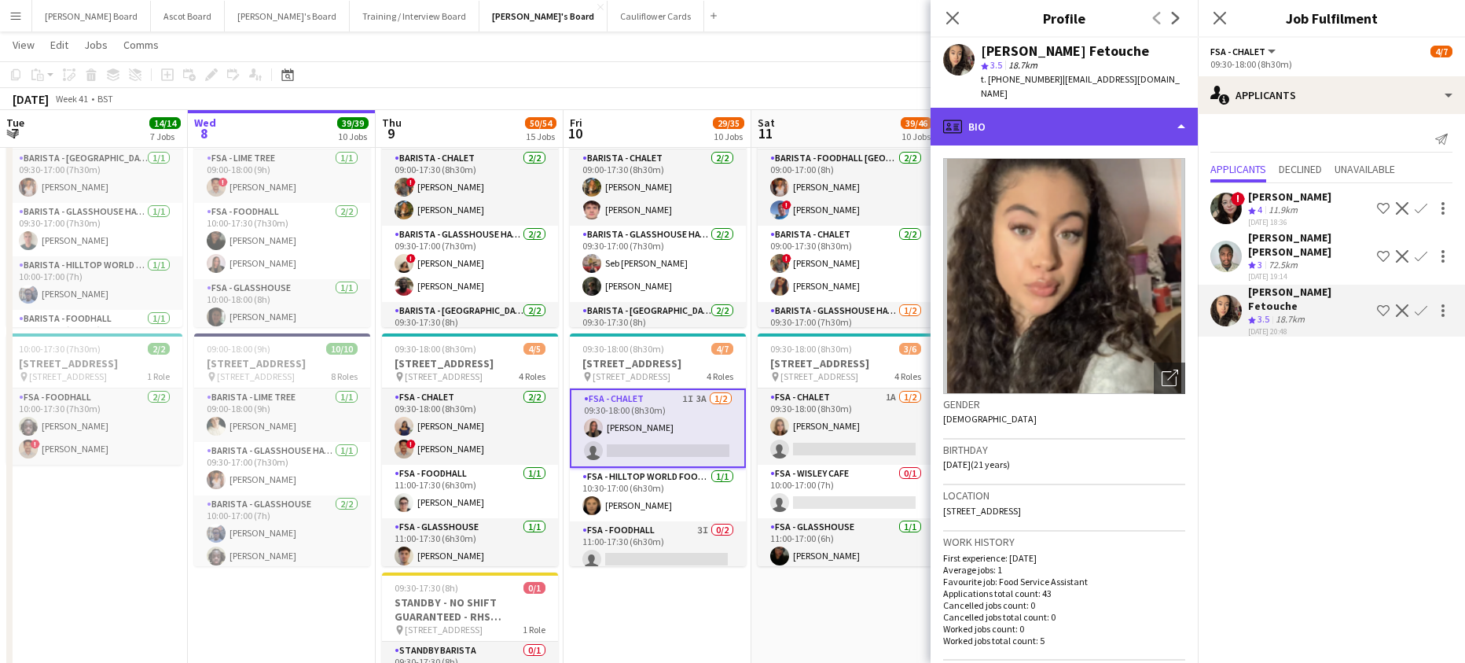
click at [1055, 116] on div "profile Bio" at bounding box center [1064, 127] width 267 height 38
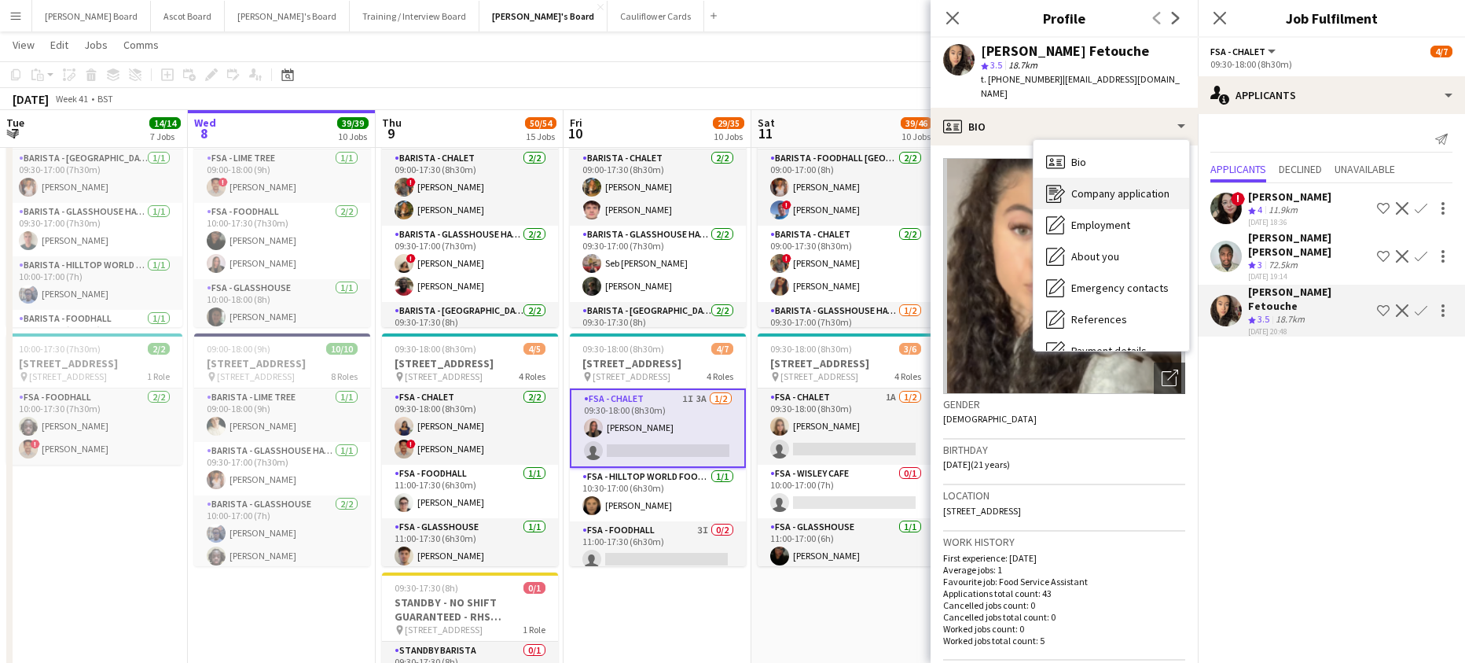
click at [1096, 186] on span "Company application" at bounding box center [1120, 193] width 98 height 14
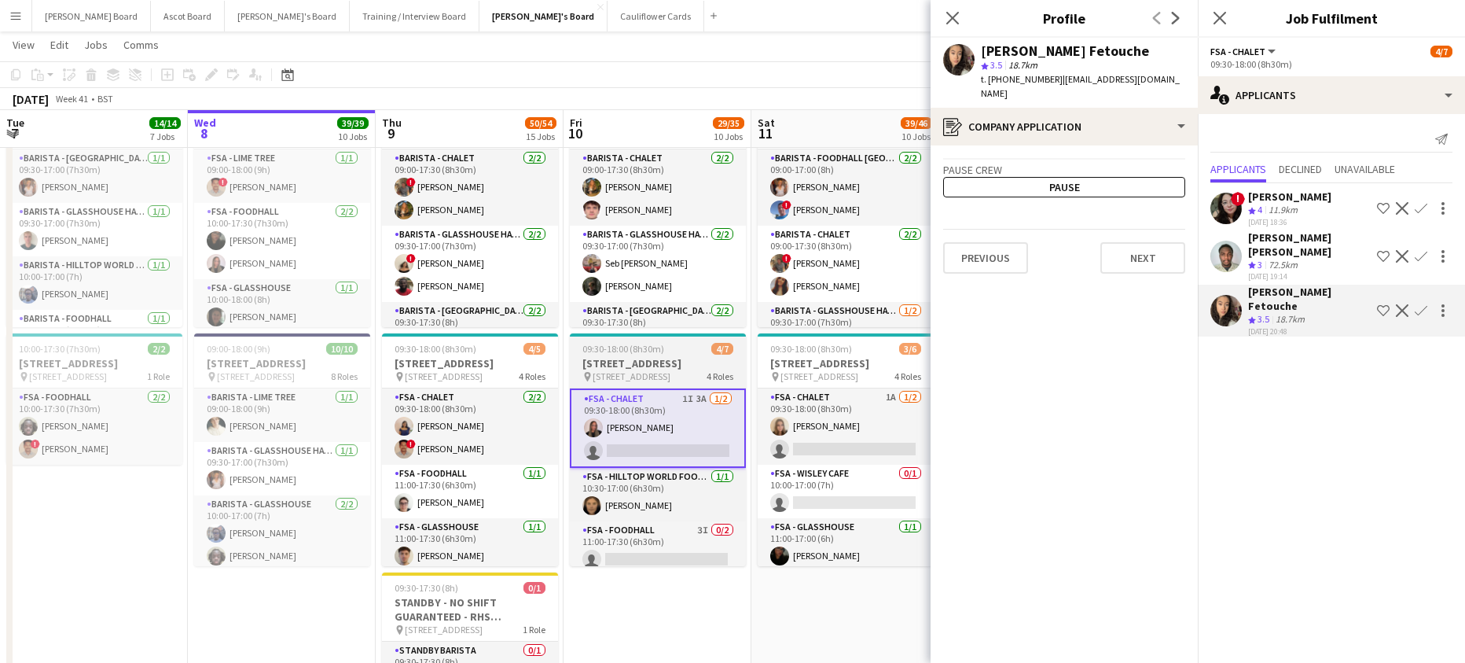
click at [631, 370] on h3 "[STREET_ADDRESS]" at bounding box center [658, 363] width 176 height 14
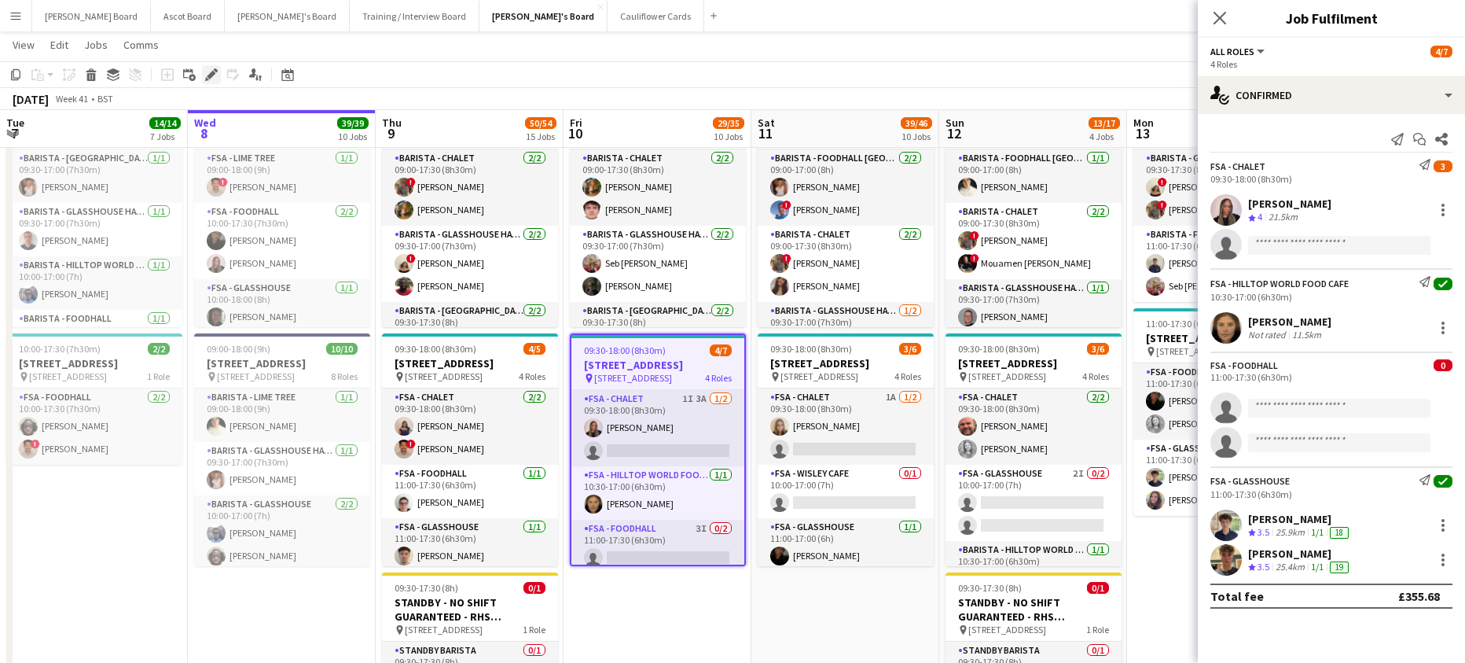
click at [210, 68] on icon "Edit" at bounding box center [211, 74] width 13 height 13
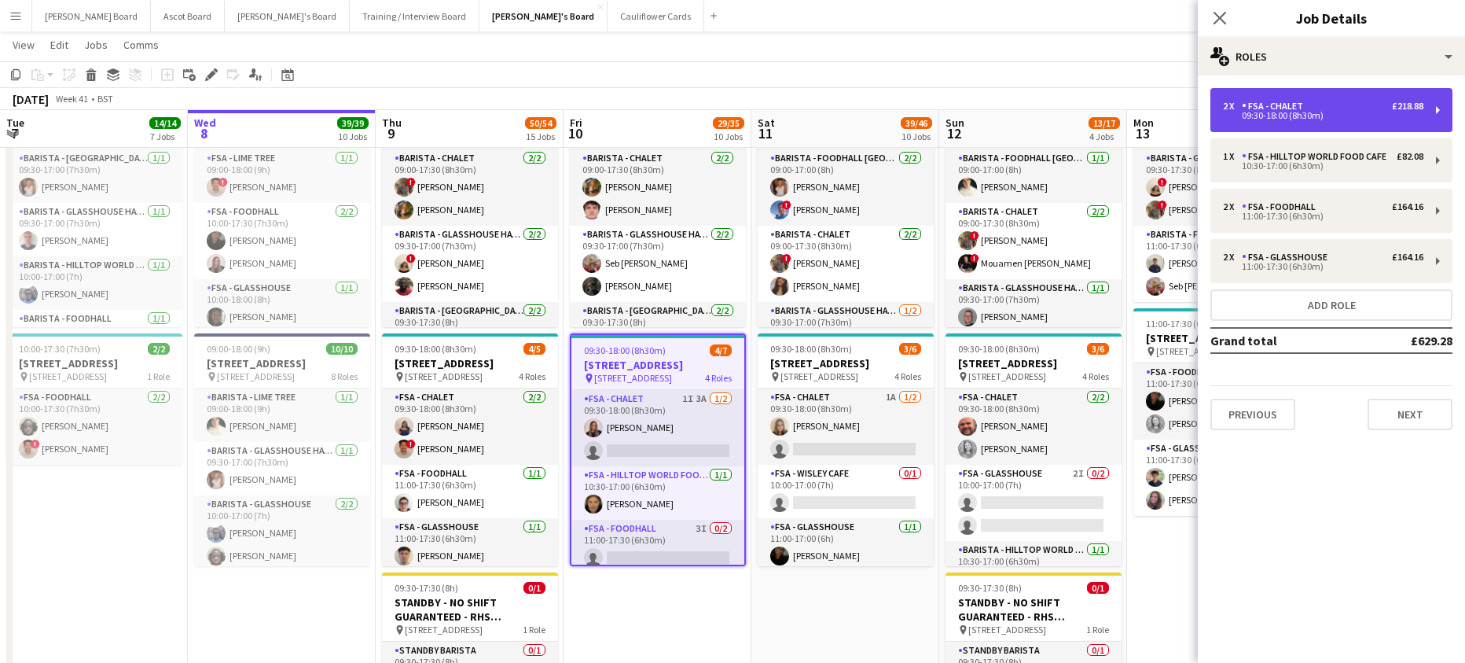
click at [1302, 105] on div "FSA - Chalet" at bounding box center [1276, 106] width 68 height 11
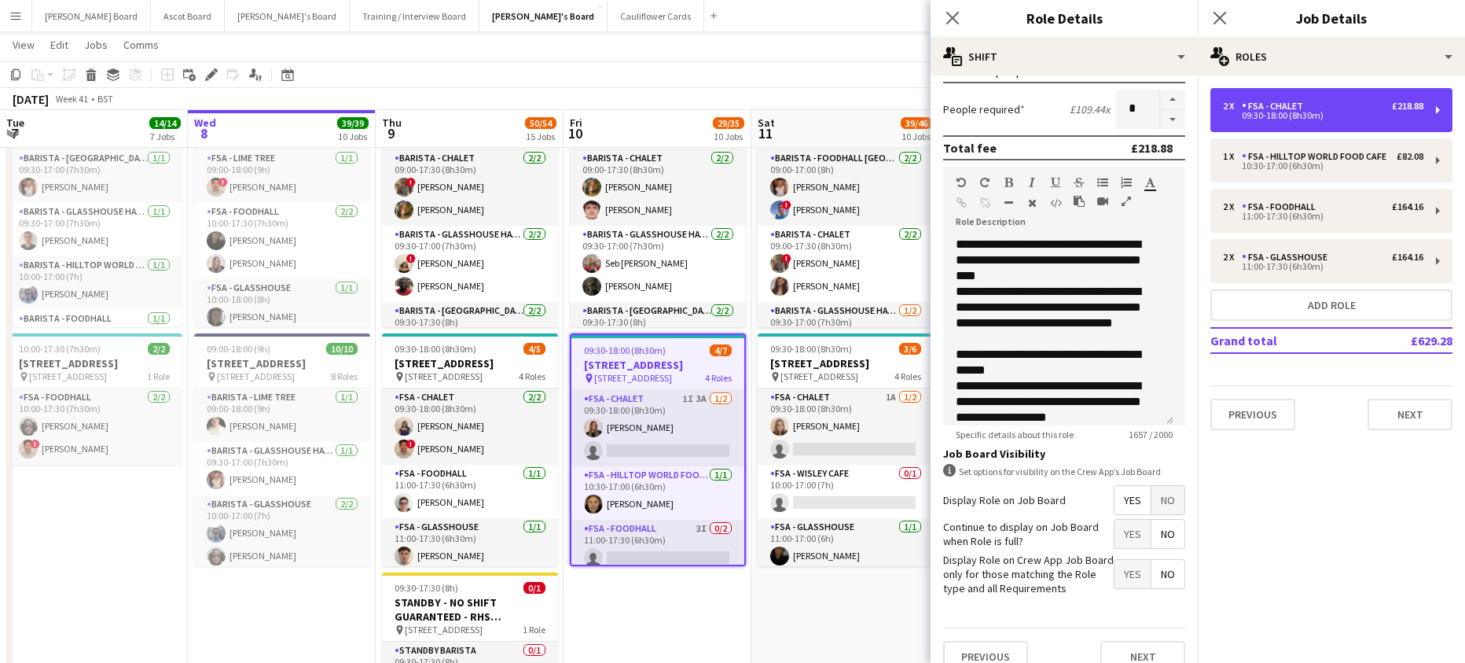
scroll to position [402, 0]
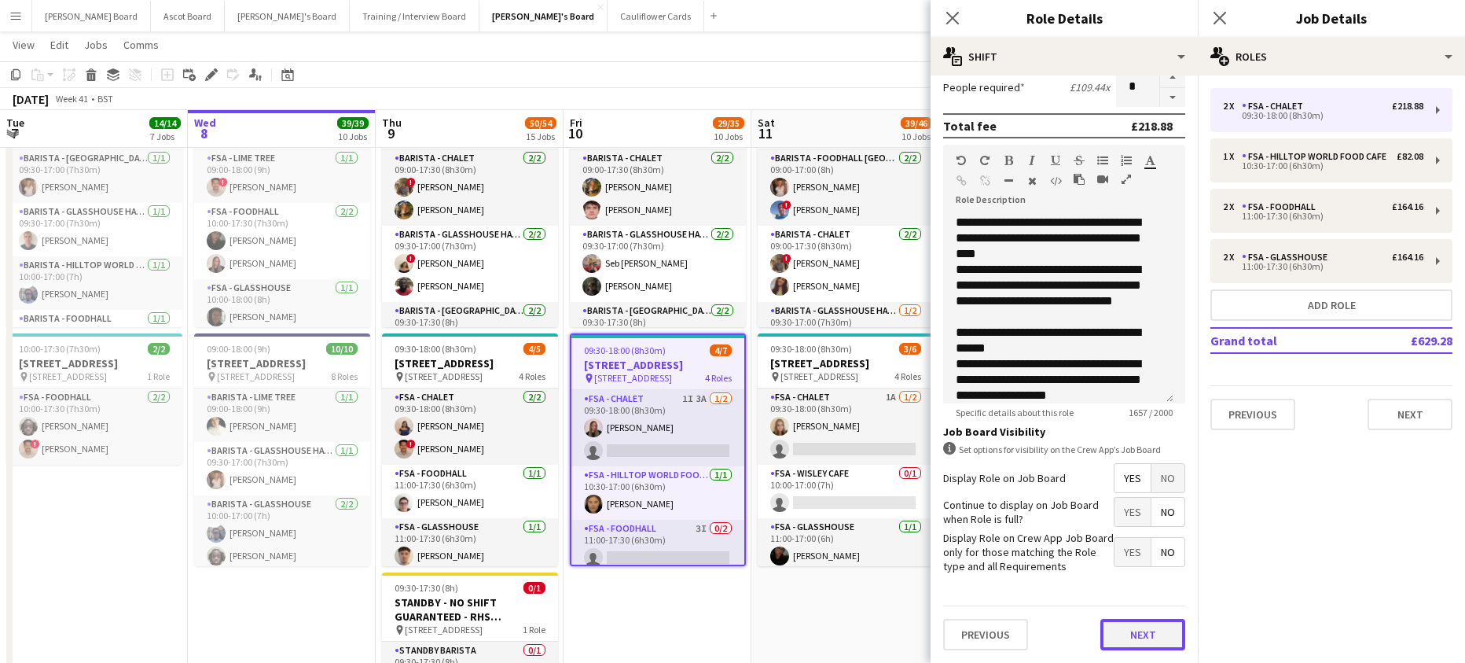
click at [1119, 626] on button "Next" at bounding box center [1142, 634] width 85 height 31
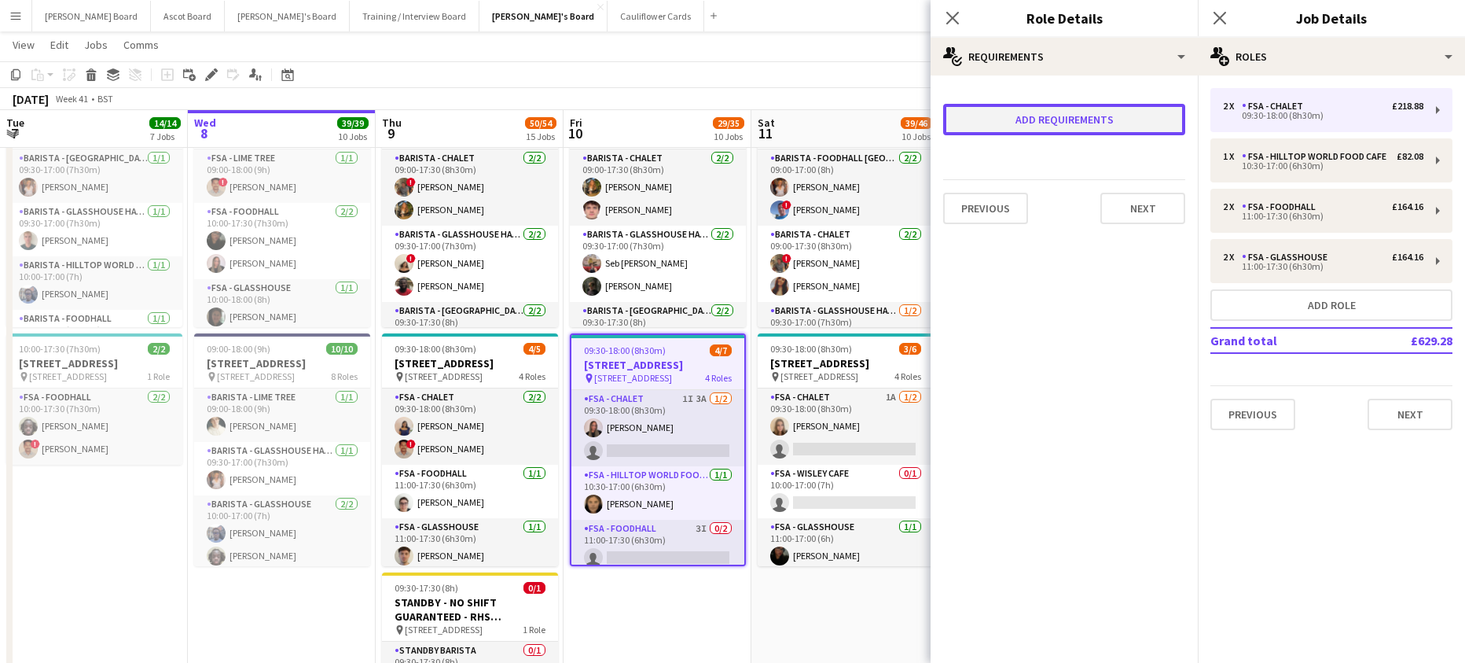
click at [1081, 123] on button "Add requirements" at bounding box center [1064, 119] width 242 height 31
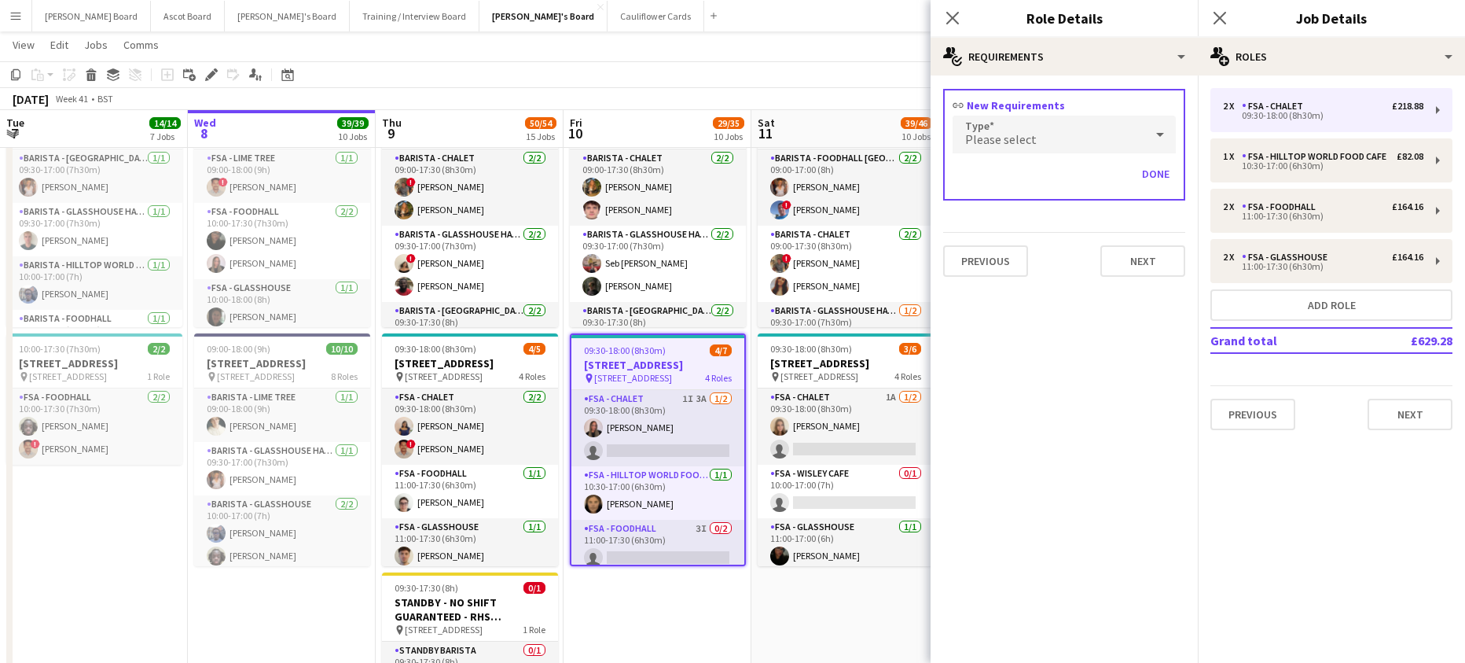
click at [1042, 138] on div "Please select" at bounding box center [1049, 135] width 192 height 38
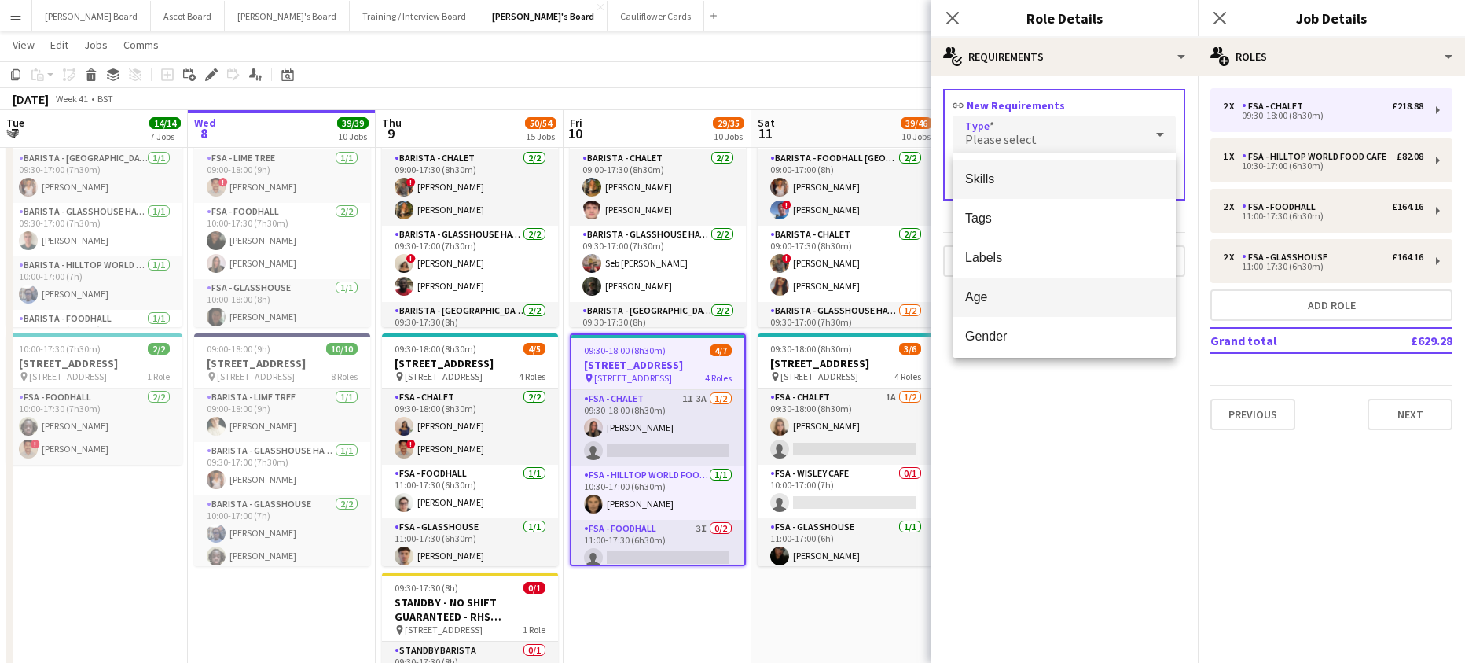
click at [1006, 289] on span "Age" at bounding box center [1064, 296] width 198 height 15
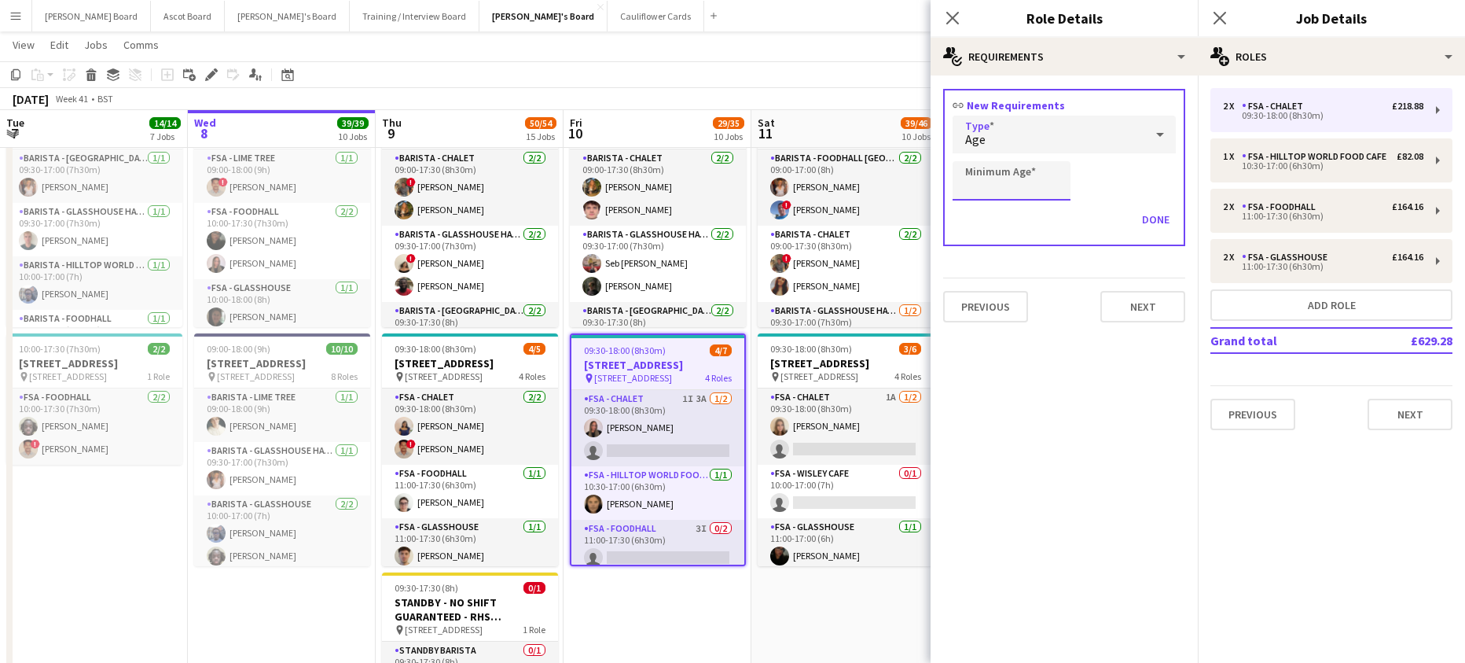
click at [1003, 185] on input "Minimum Age" at bounding box center [1012, 180] width 118 height 39
type input "**"
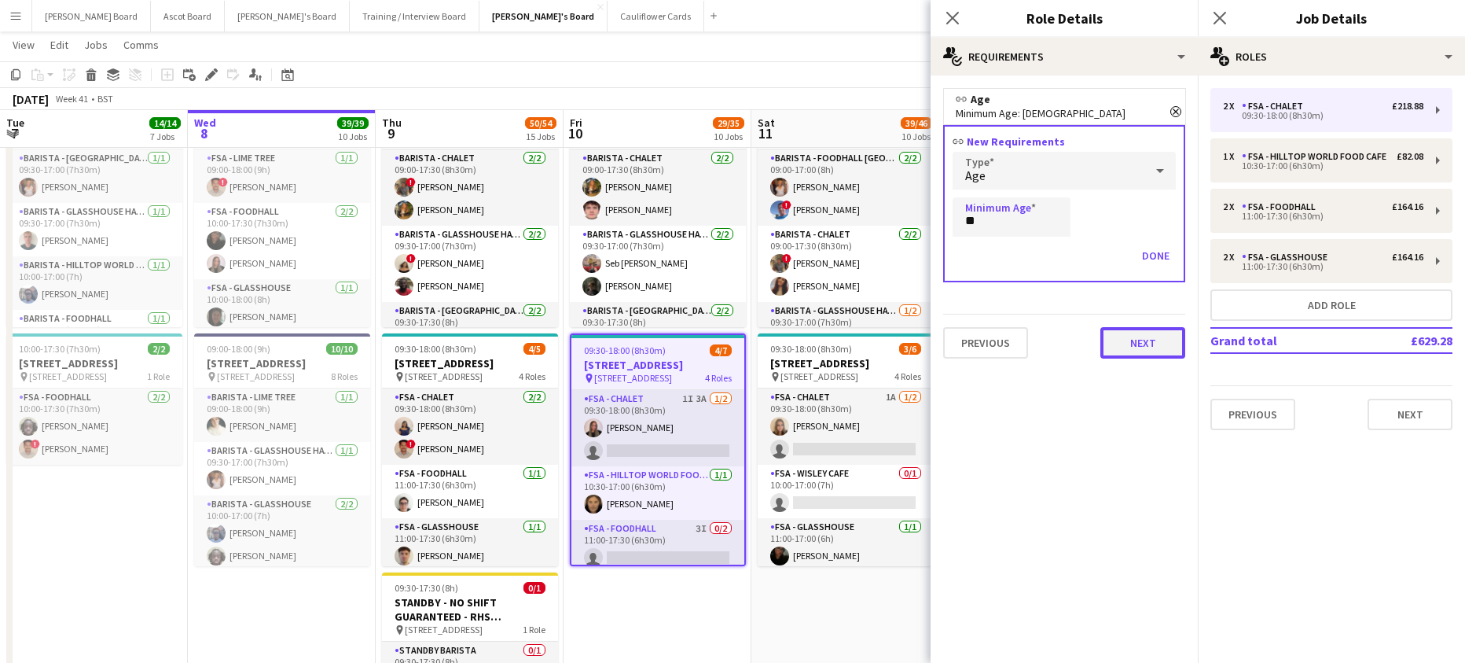
click at [1133, 344] on button "Next" at bounding box center [1142, 342] width 85 height 31
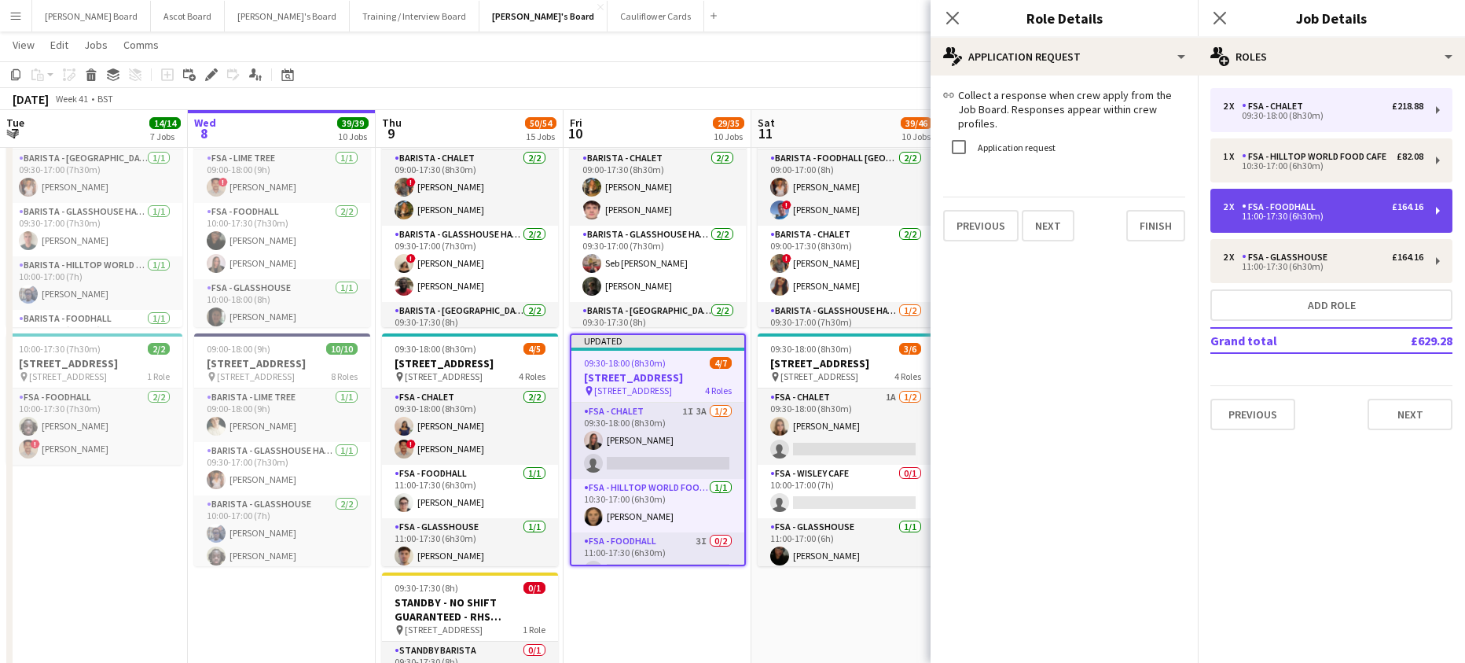
click at [1293, 208] on div "FSA - Foodhall" at bounding box center [1282, 206] width 80 height 11
type input "**********"
type input "*****"
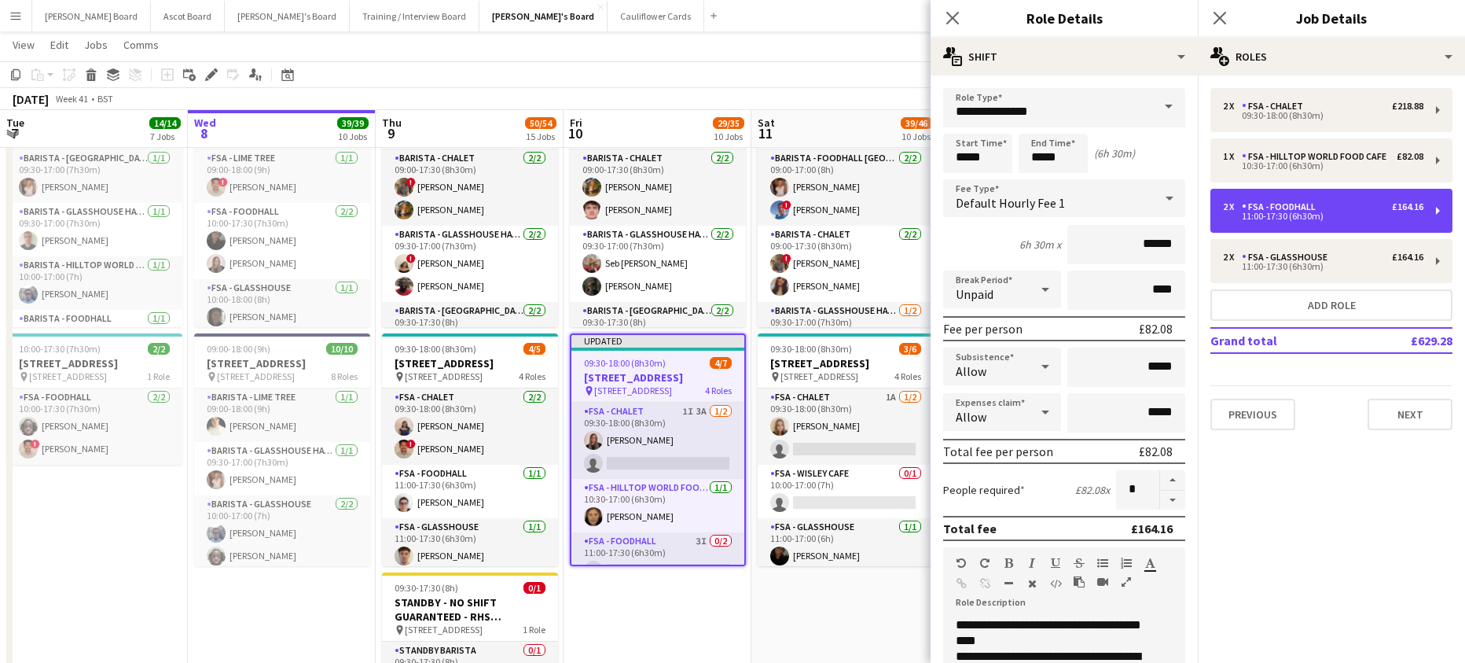
scroll to position [402, 0]
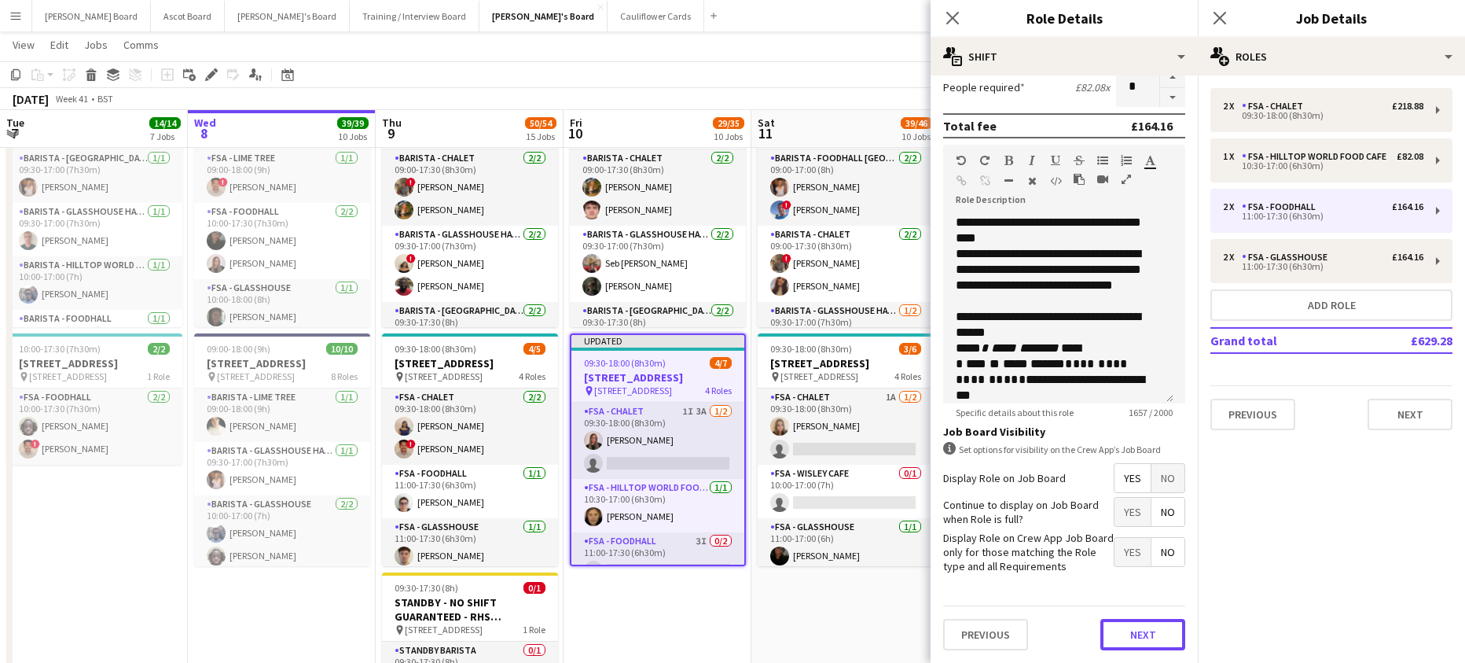
click at [1144, 632] on button "Next" at bounding box center [1142, 634] width 85 height 31
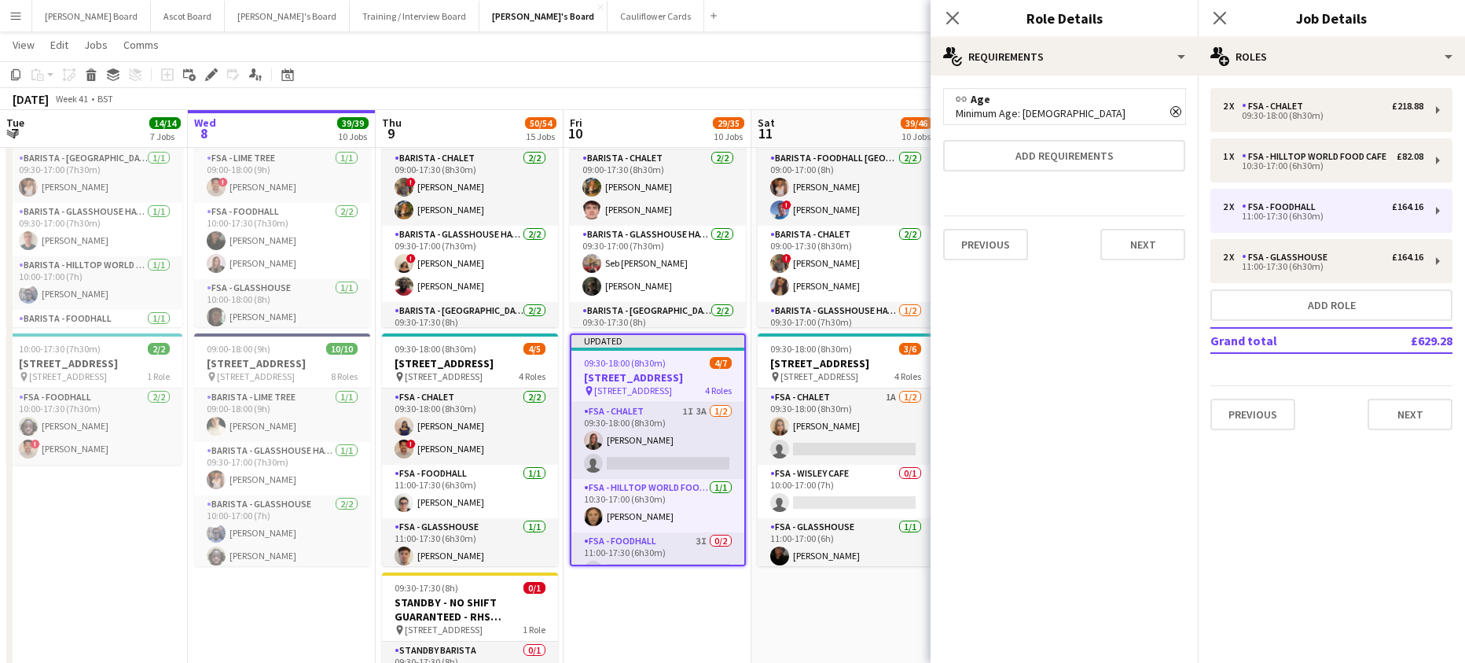
scroll to position [0, 0]
click at [1121, 233] on button "Next" at bounding box center [1142, 244] width 85 height 31
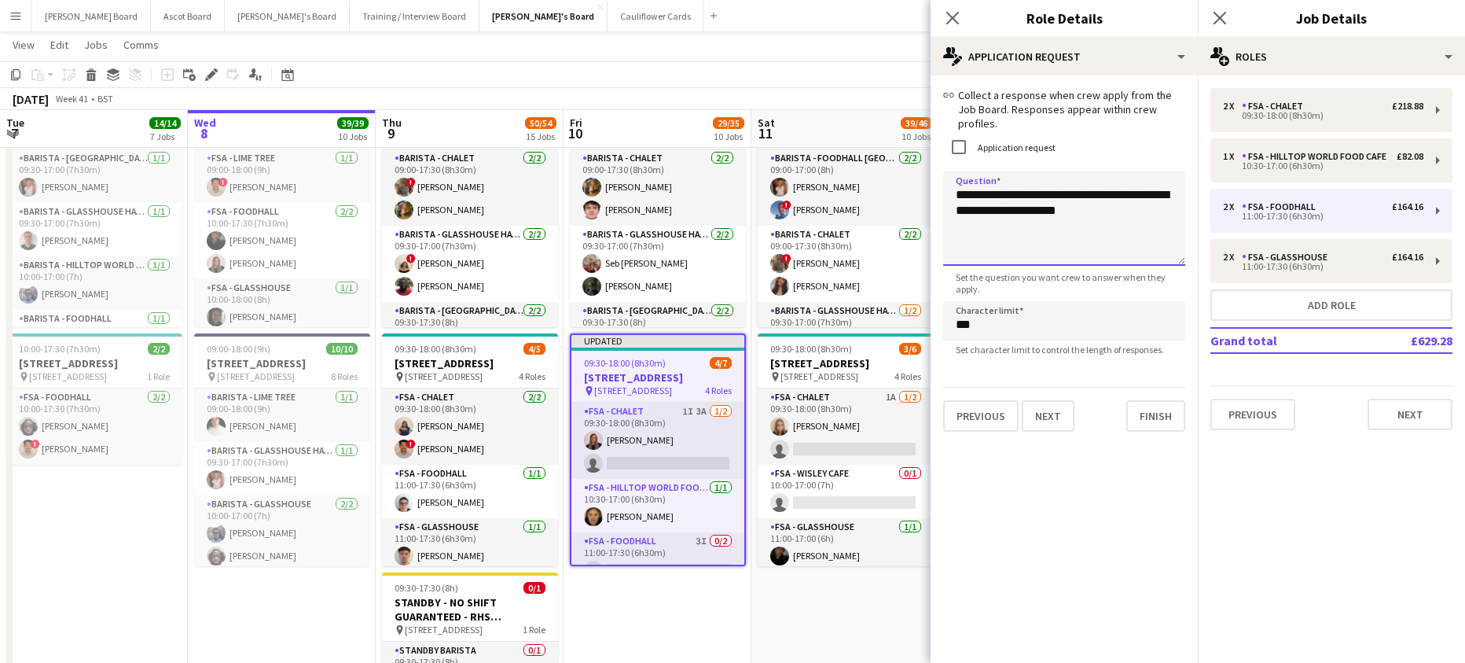
drag, startPoint x: 1134, startPoint y: 213, endPoint x: 933, endPoint y: 189, distance: 202.6
click at [933, 189] on form "**********" at bounding box center [1064, 259] width 267 height 343
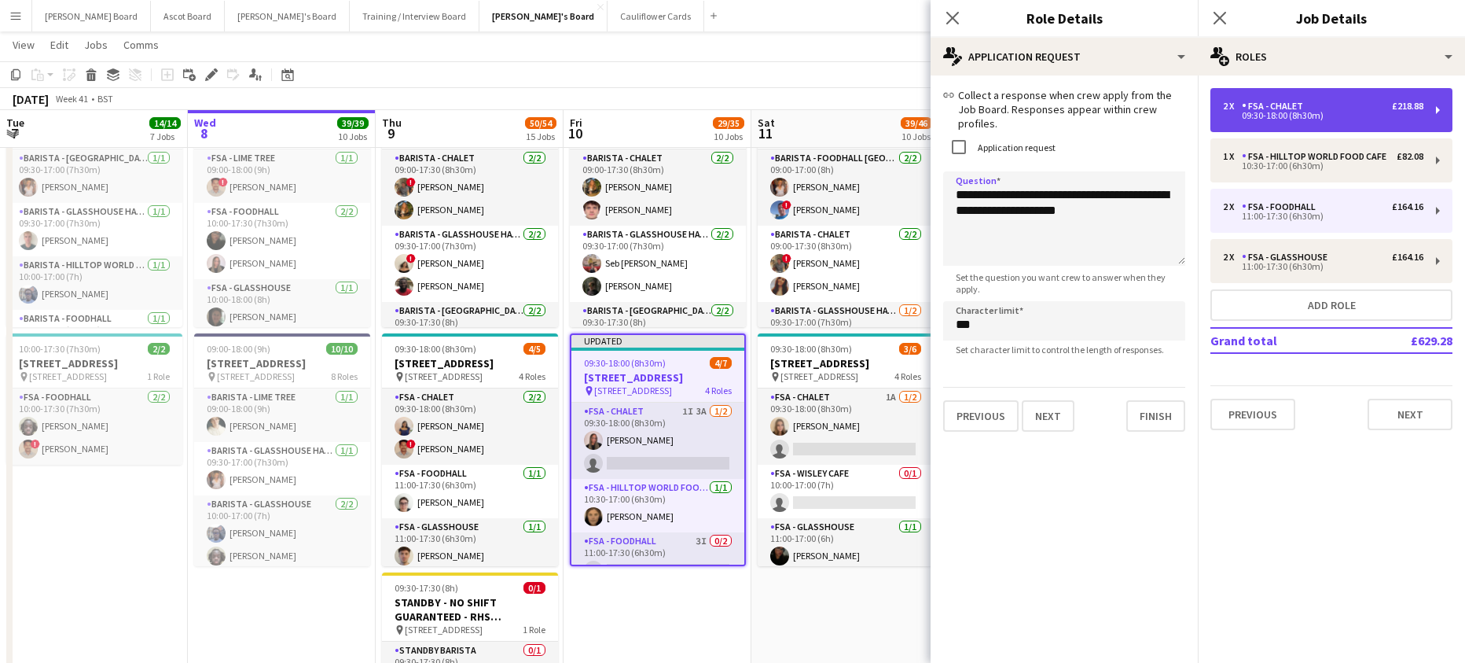
click at [1309, 101] on div "2 x FSA - Chalet £218.88" at bounding box center [1323, 106] width 200 height 11
type input "**********"
type input "*****"
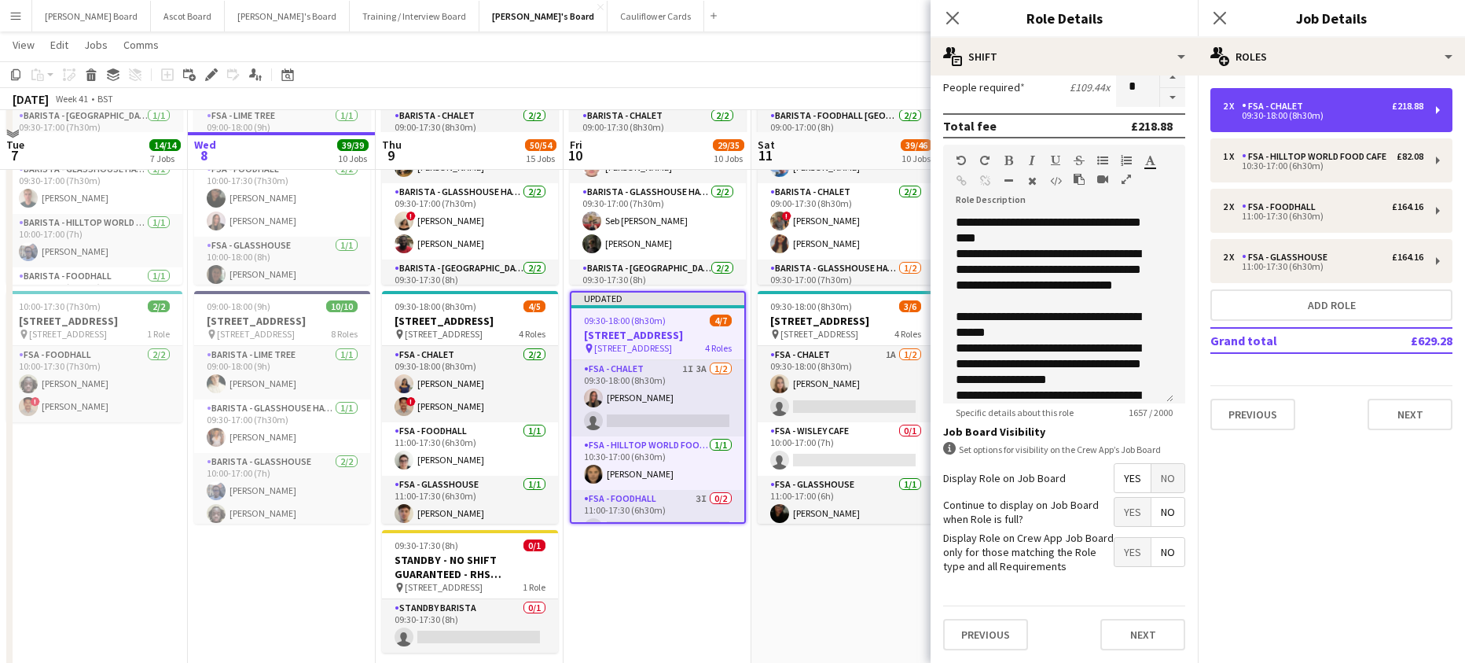
scroll to position [2998, 0]
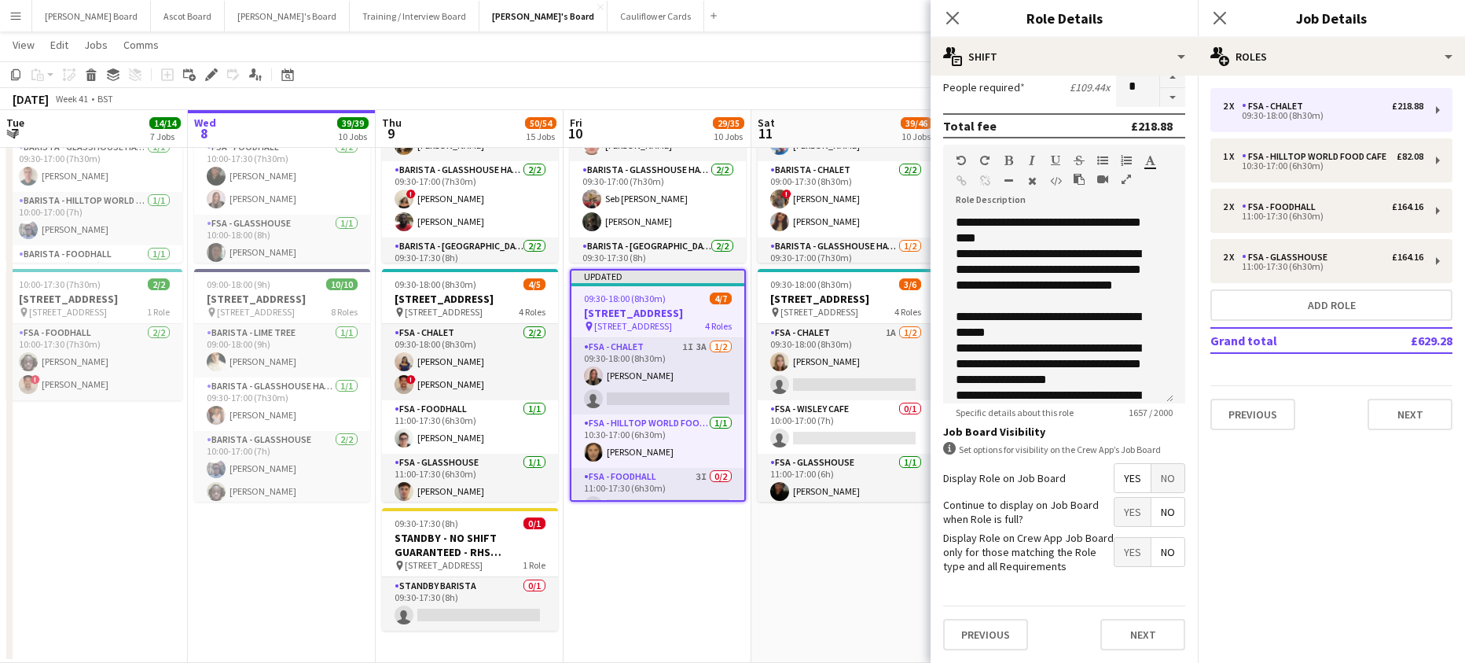
click at [1111, 651] on div "Previous Next" at bounding box center [1064, 633] width 242 height 57
click at [1114, 632] on button "Next" at bounding box center [1142, 634] width 85 height 31
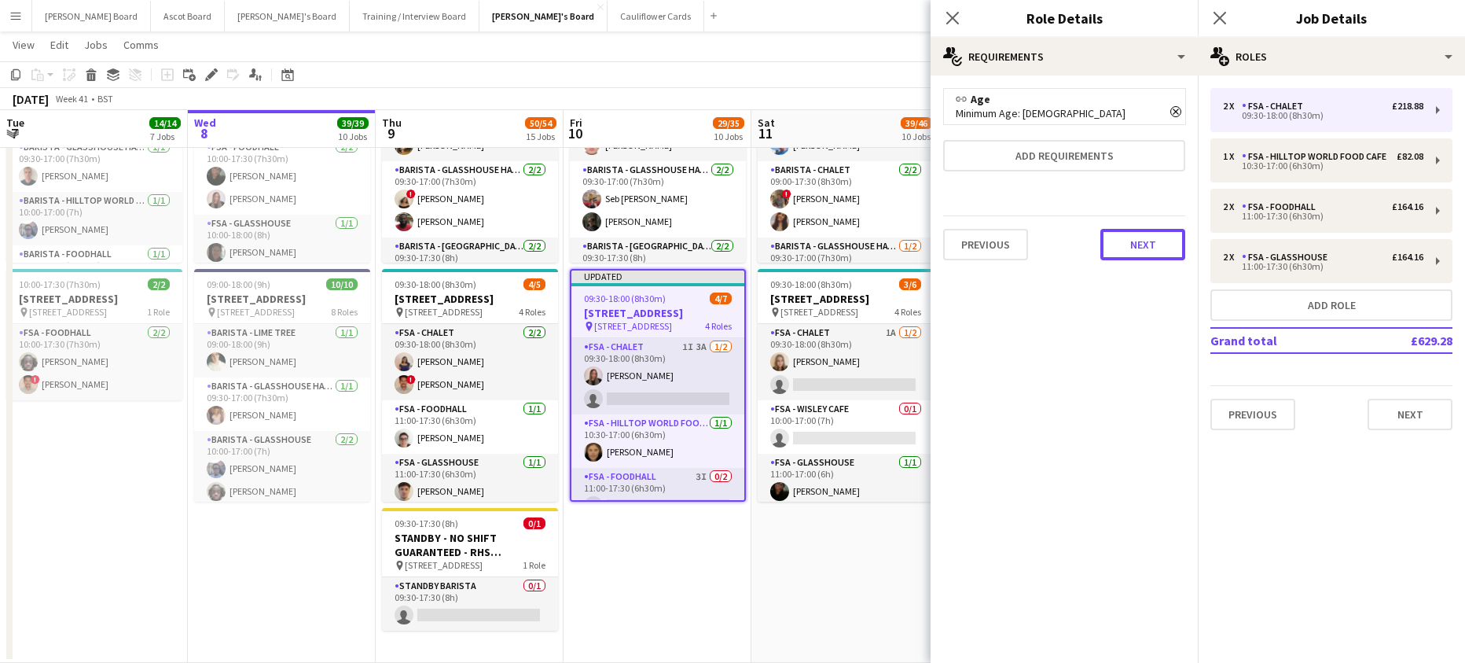
click at [1143, 236] on button "Next" at bounding box center [1142, 244] width 85 height 31
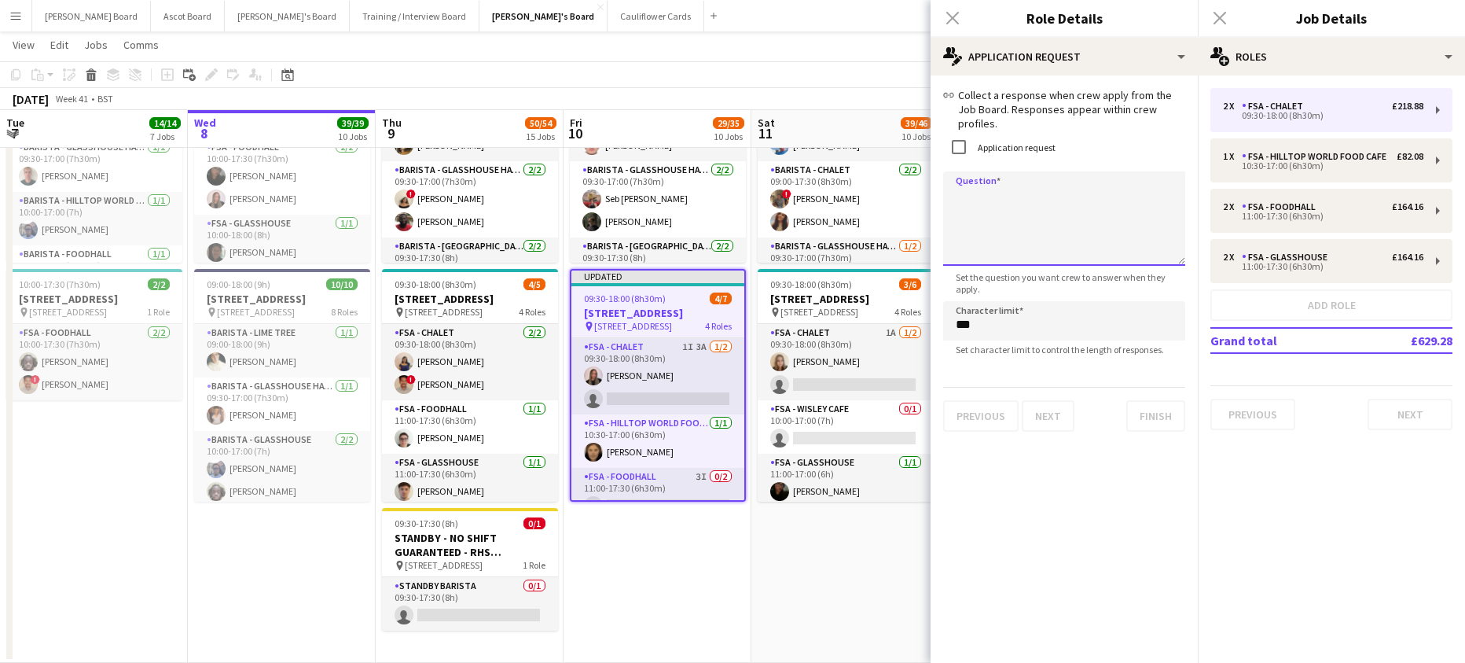
click at [973, 181] on textarea "Question" at bounding box center [1064, 218] width 242 height 94
paste textarea "**********"
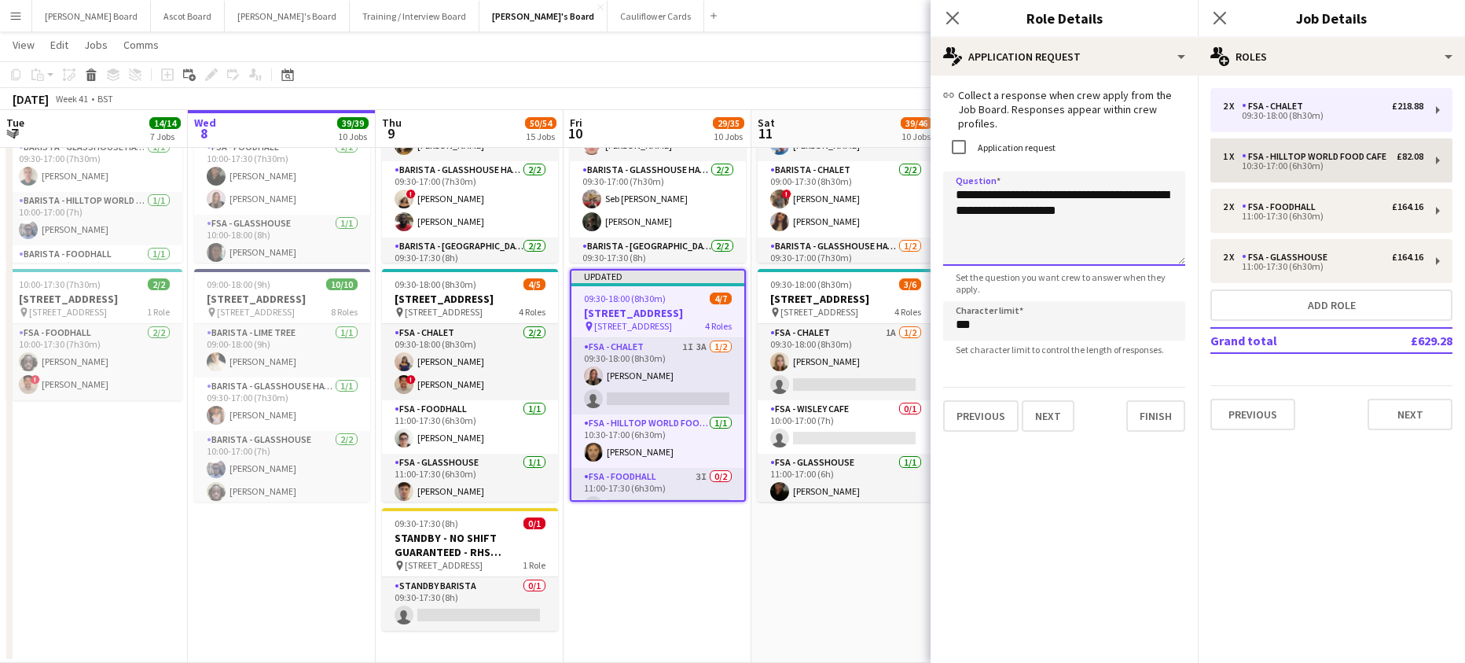
type textarea "**********"
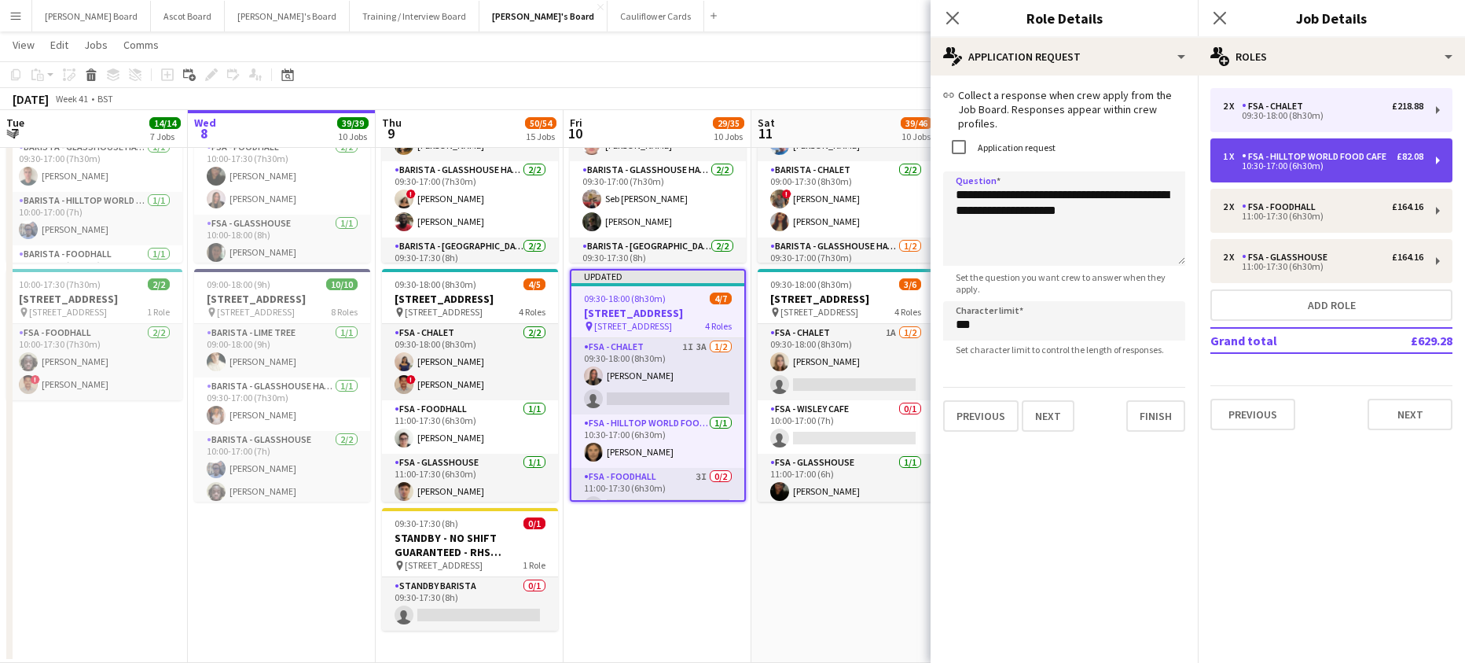
click at [1286, 161] on div "FSA - Hilltop World Food Cafe" at bounding box center [1317, 156] width 151 height 11
type input "**********"
type input "*****"
type input "*"
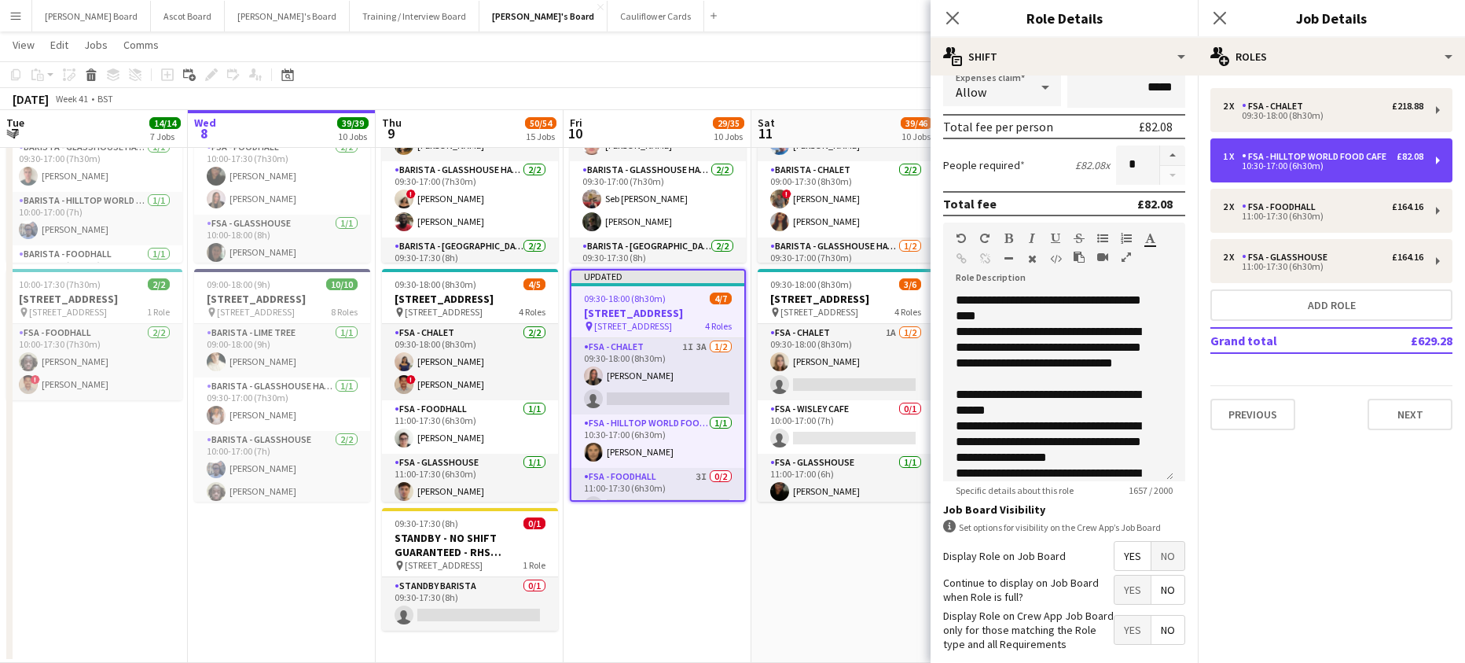
scroll to position [402, 0]
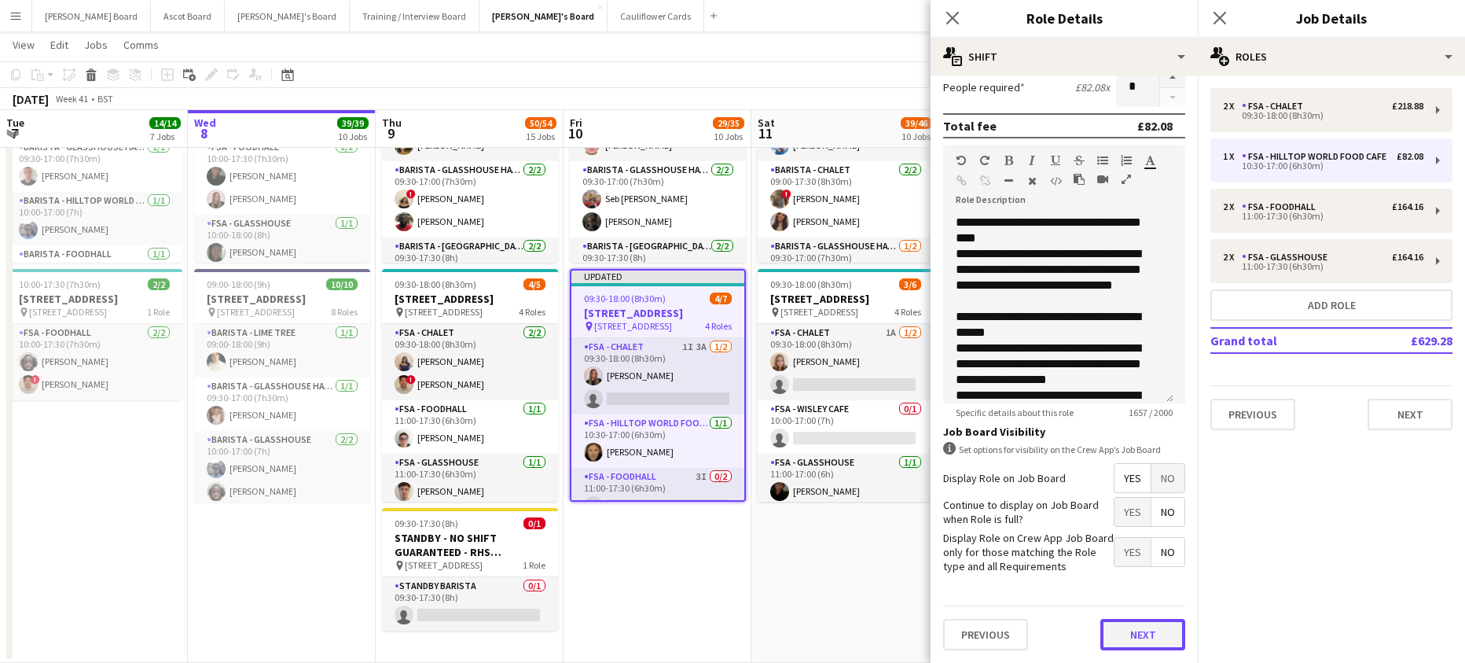
click at [1147, 632] on button "Next" at bounding box center [1142, 634] width 85 height 31
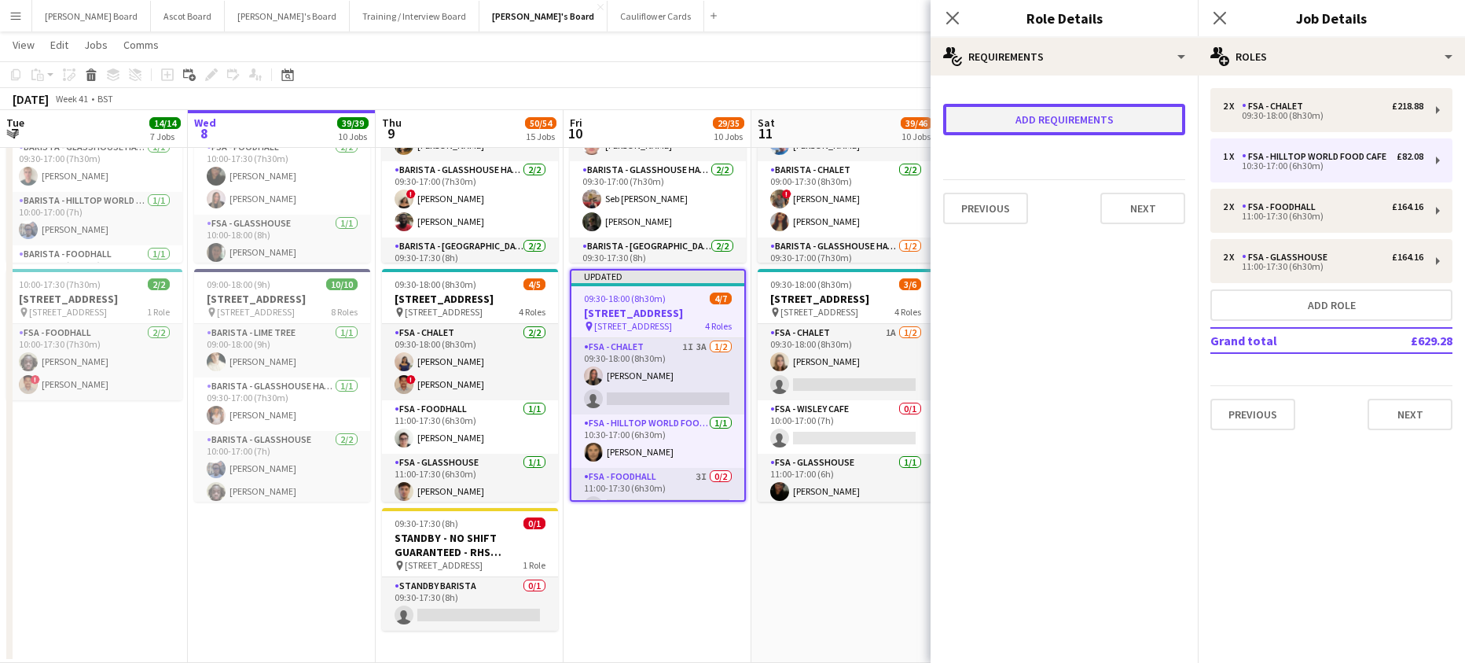
click at [1063, 109] on button "Add requirements" at bounding box center [1064, 119] width 242 height 31
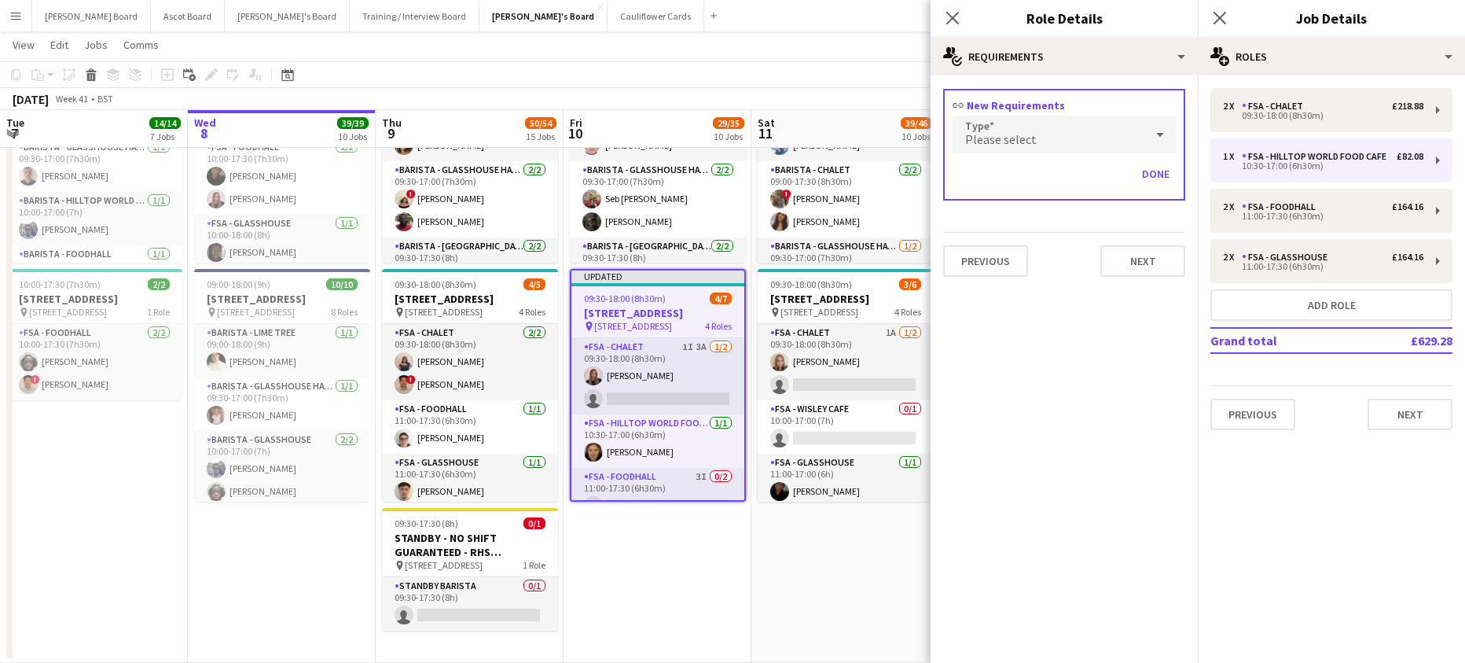
click at [1037, 150] on div "Please select" at bounding box center [1049, 135] width 192 height 38
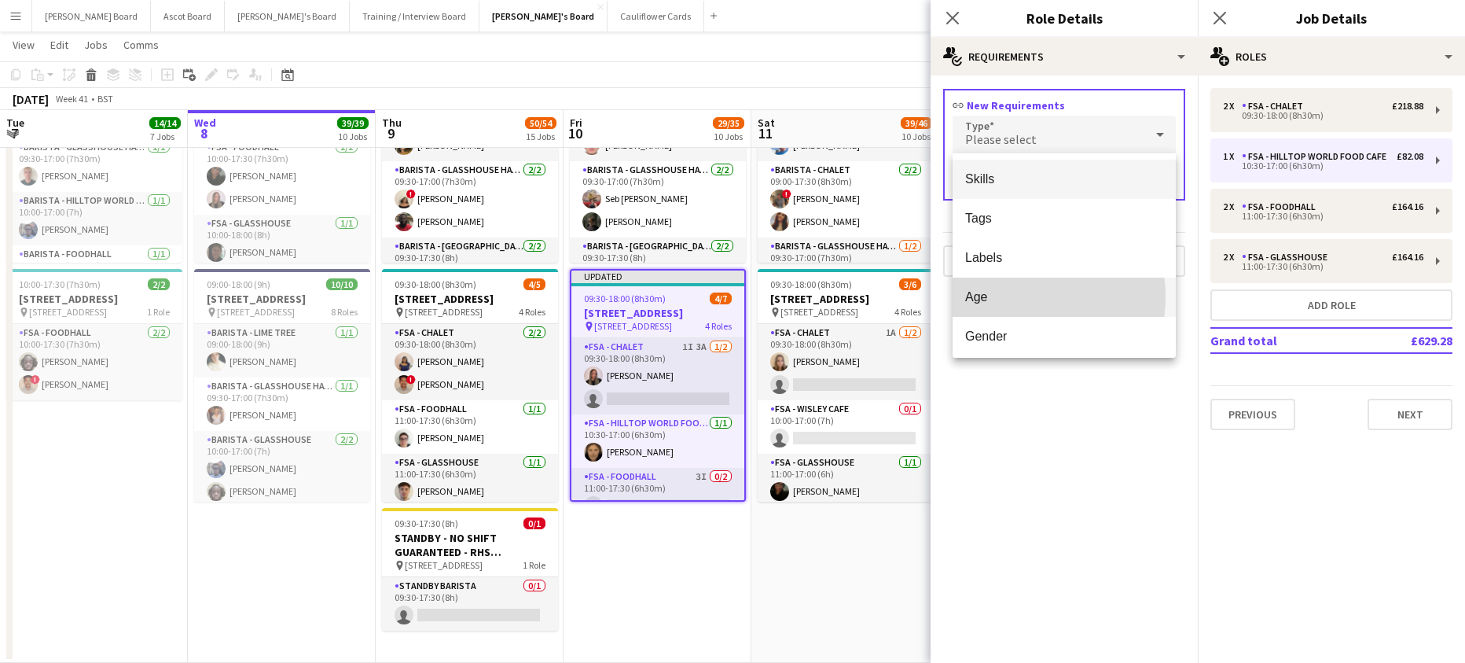
click at [1014, 296] on span "Age" at bounding box center [1064, 296] width 198 height 15
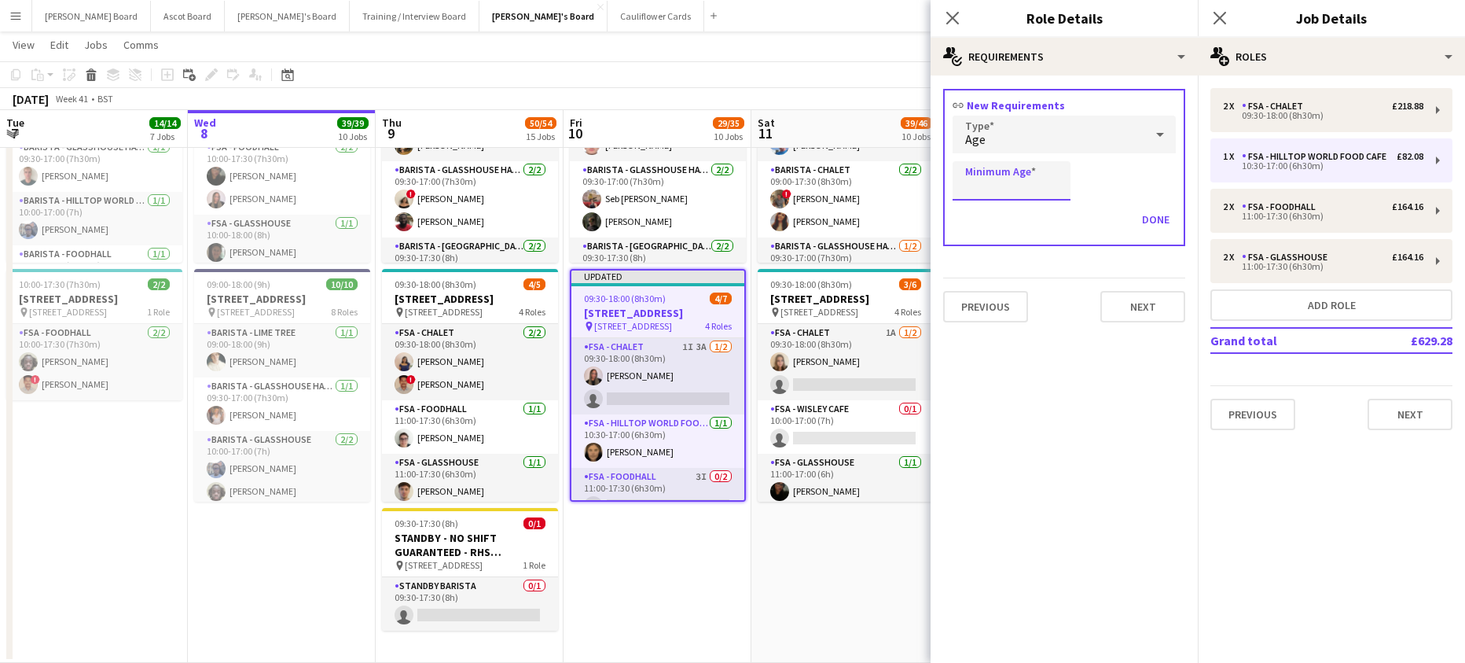
click at [978, 167] on input "Minimum Age" at bounding box center [1012, 180] width 118 height 39
type input "**"
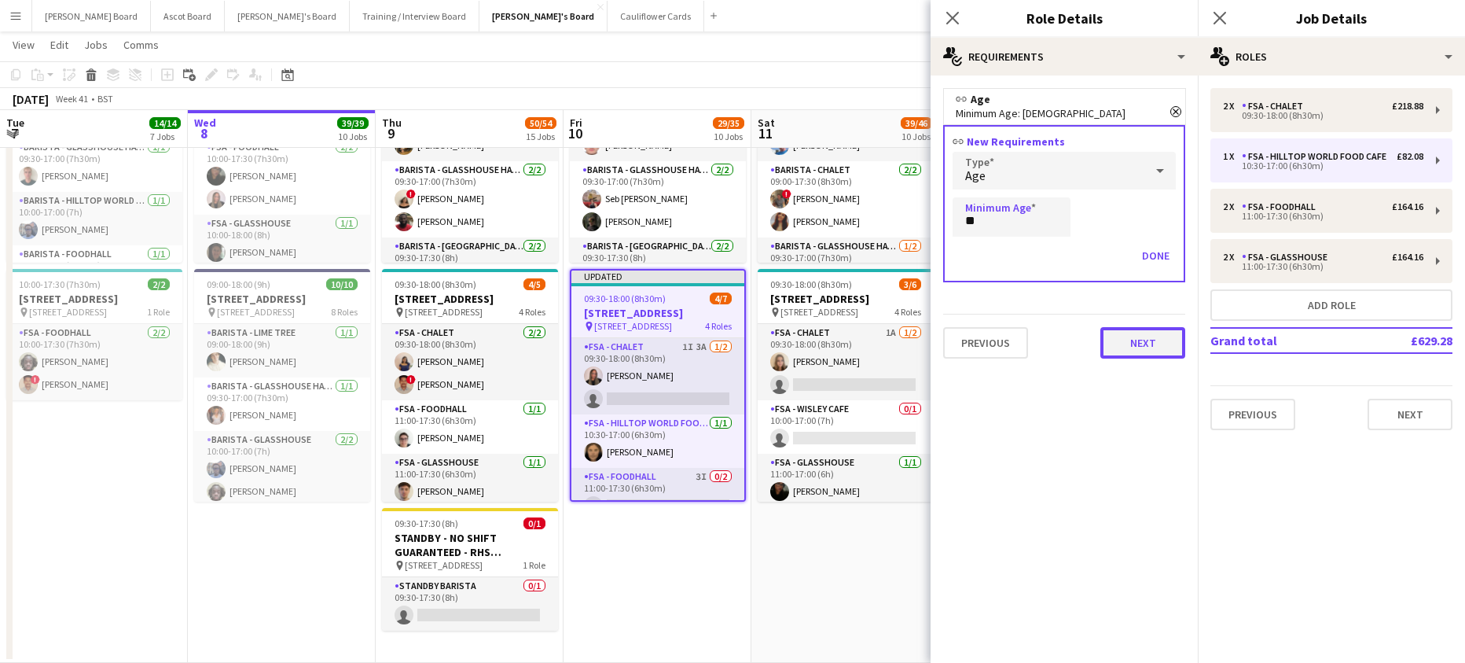
click at [1137, 337] on button "Next" at bounding box center [1142, 342] width 85 height 31
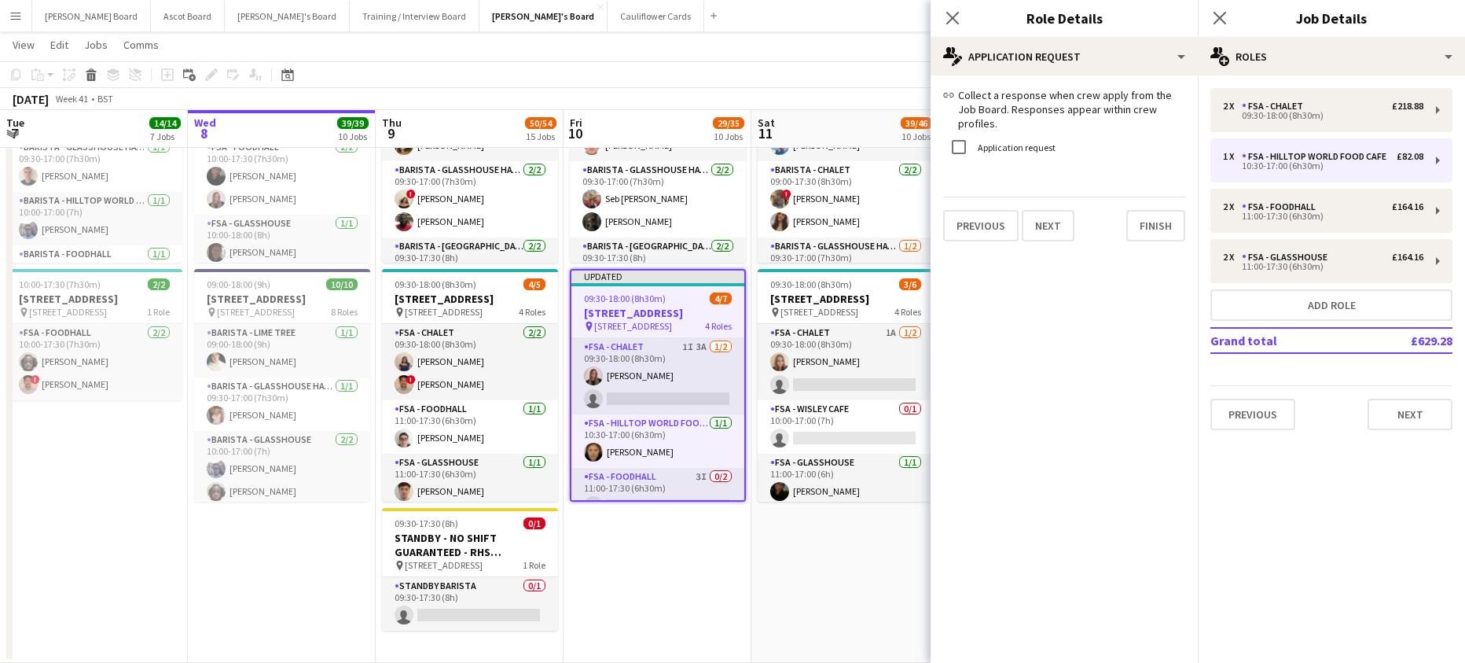
click at [996, 151] on label "Application request" at bounding box center [1015, 147] width 81 height 12
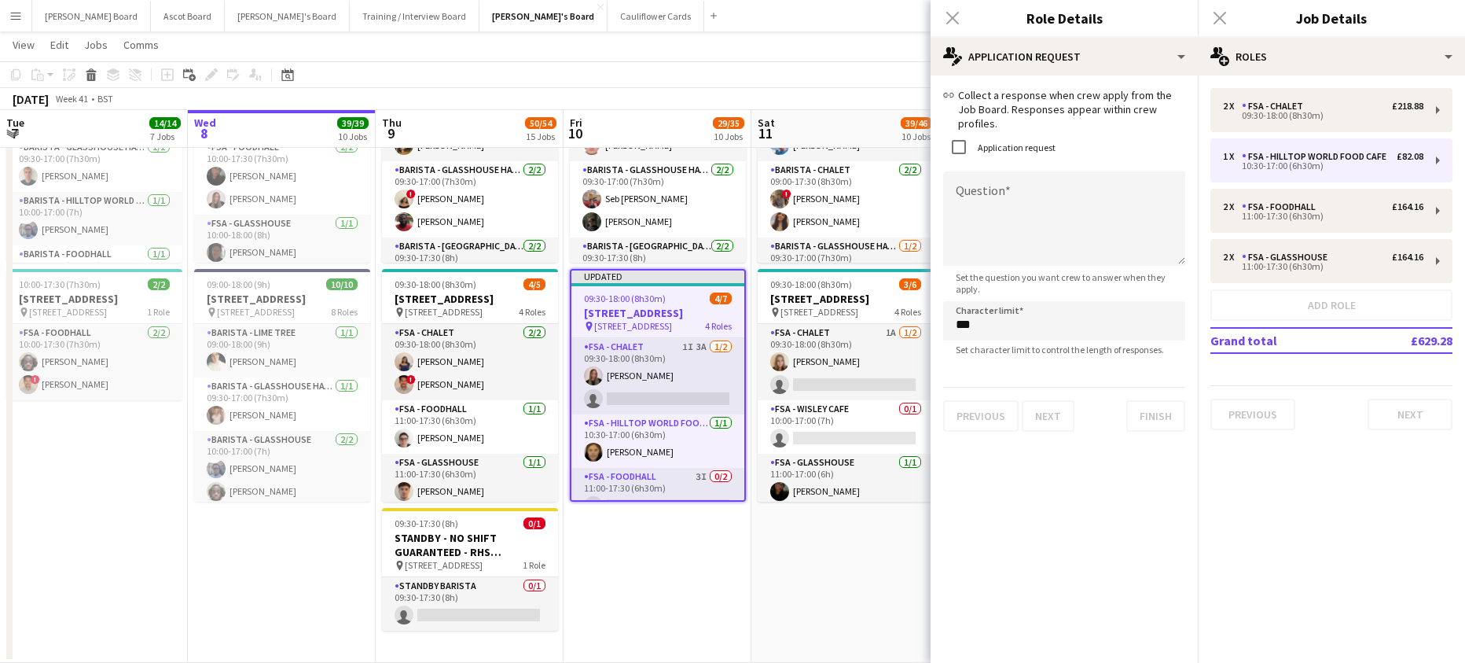
click at [991, 145] on div "Application request" at bounding box center [999, 146] width 112 height 31
click at [997, 200] on textarea "Question" at bounding box center [1064, 218] width 242 height 94
paste textarea "**********"
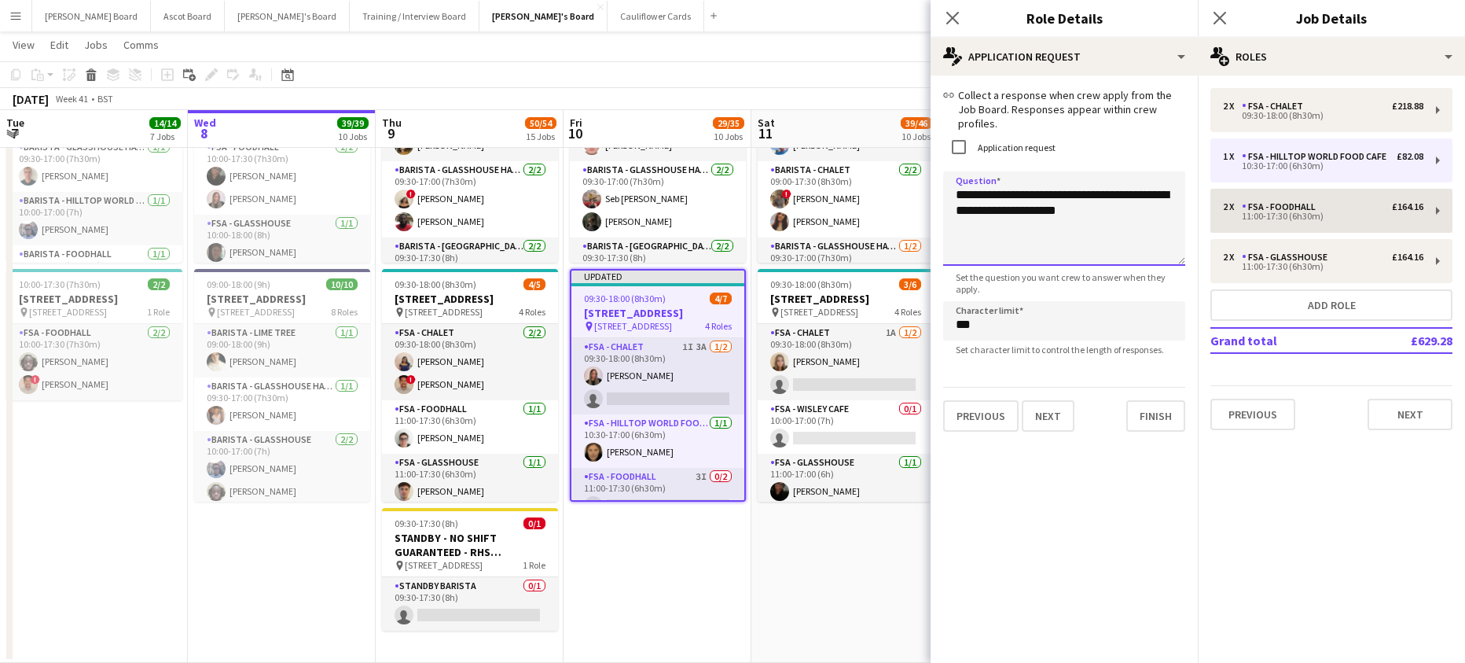
type textarea "**********"
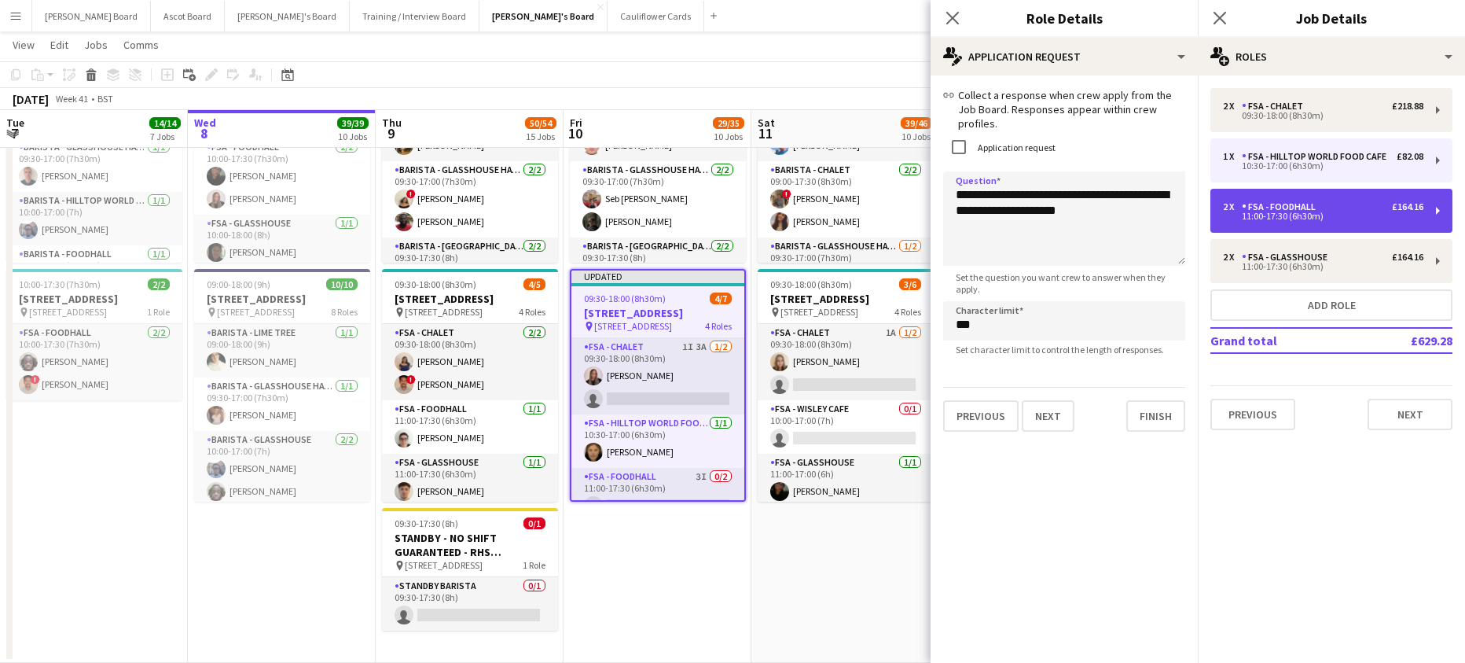
click at [1277, 215] on div "11:00-17:30 (6h30m)" at bounding box center [1323, 216] width 200 height 8
type input "**********"
type input "*****"
type input "*"
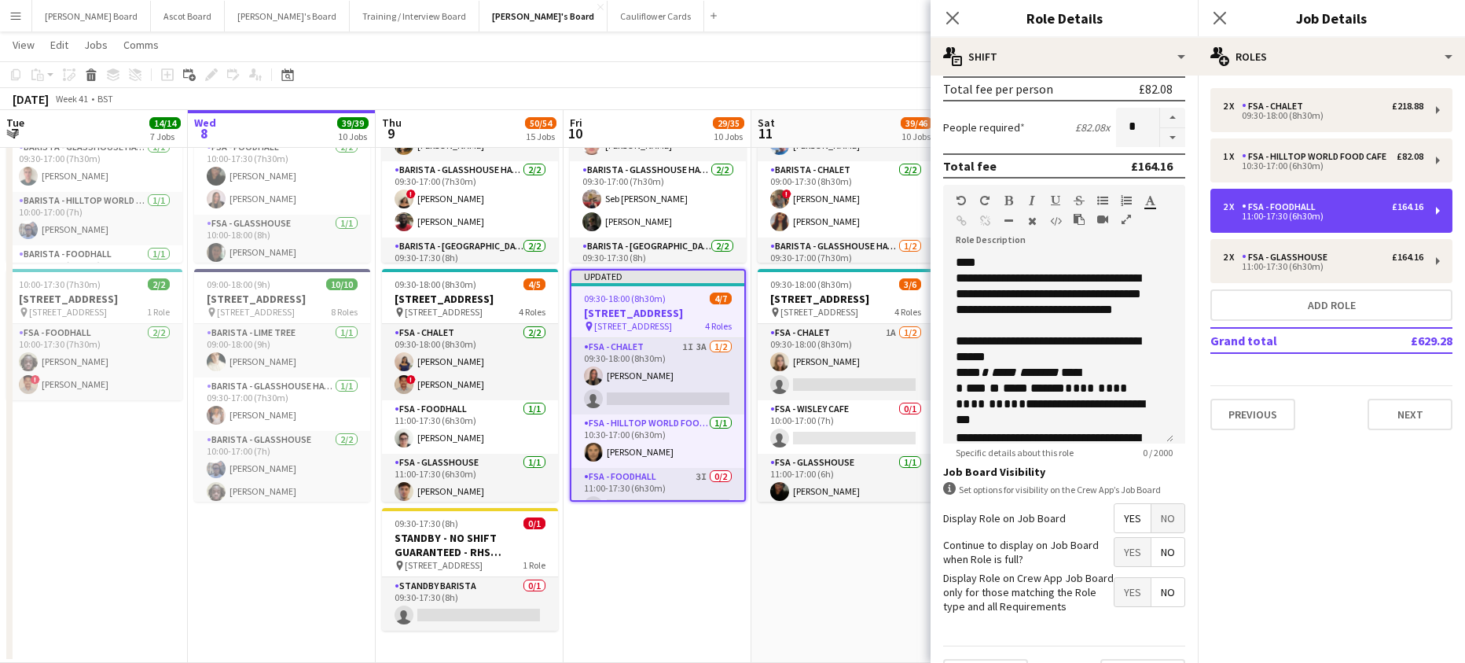
scroll to position [402, 0]
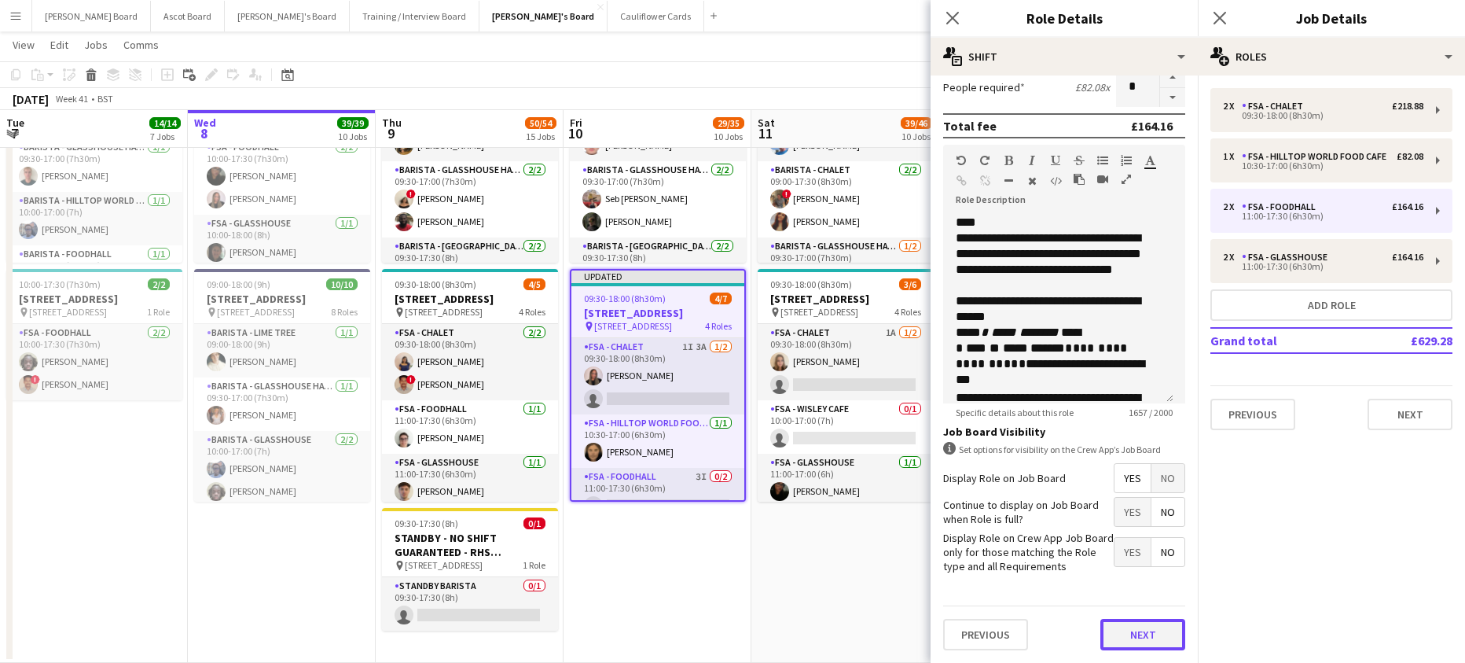
click at [1147, 631] on button "Next" at bounding box center [1142, 634] width 85 height 31
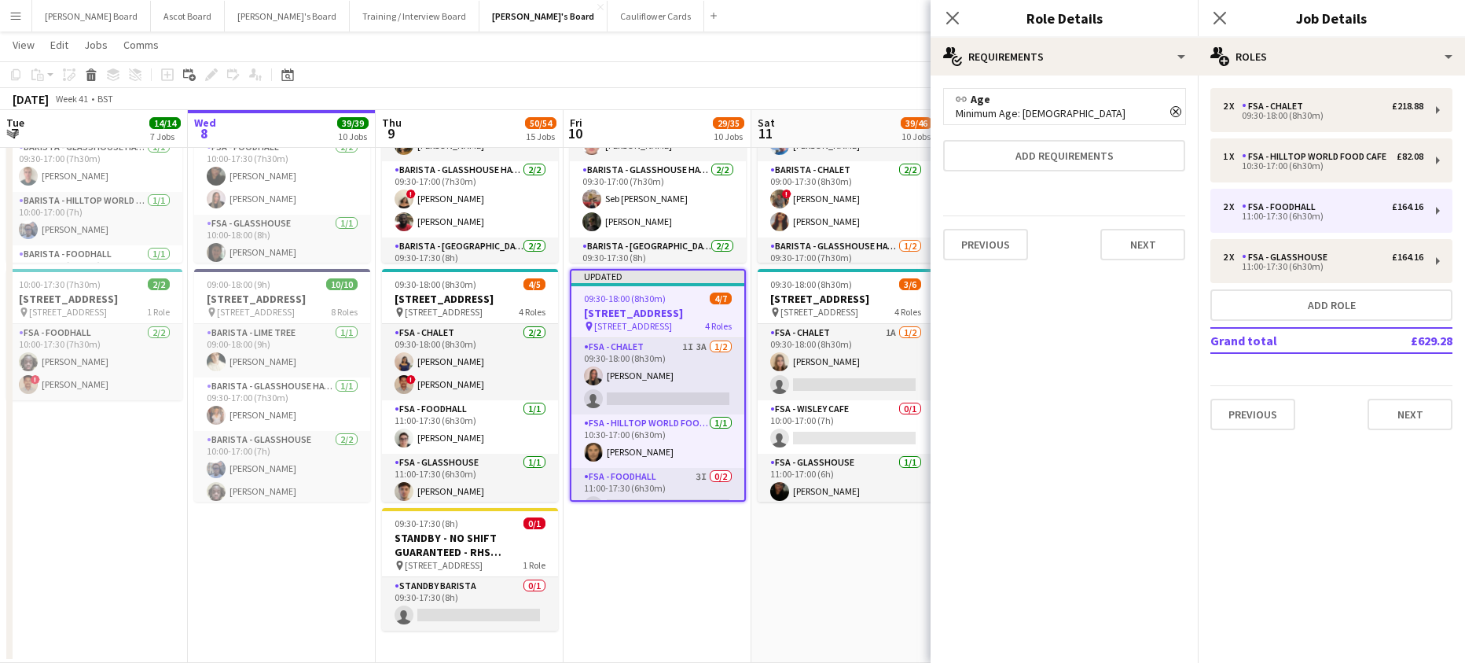
scroll to position [0, 0]
click at [1119, 253] on button "Next" at bounding box center [1142, 244] width 85 height 31
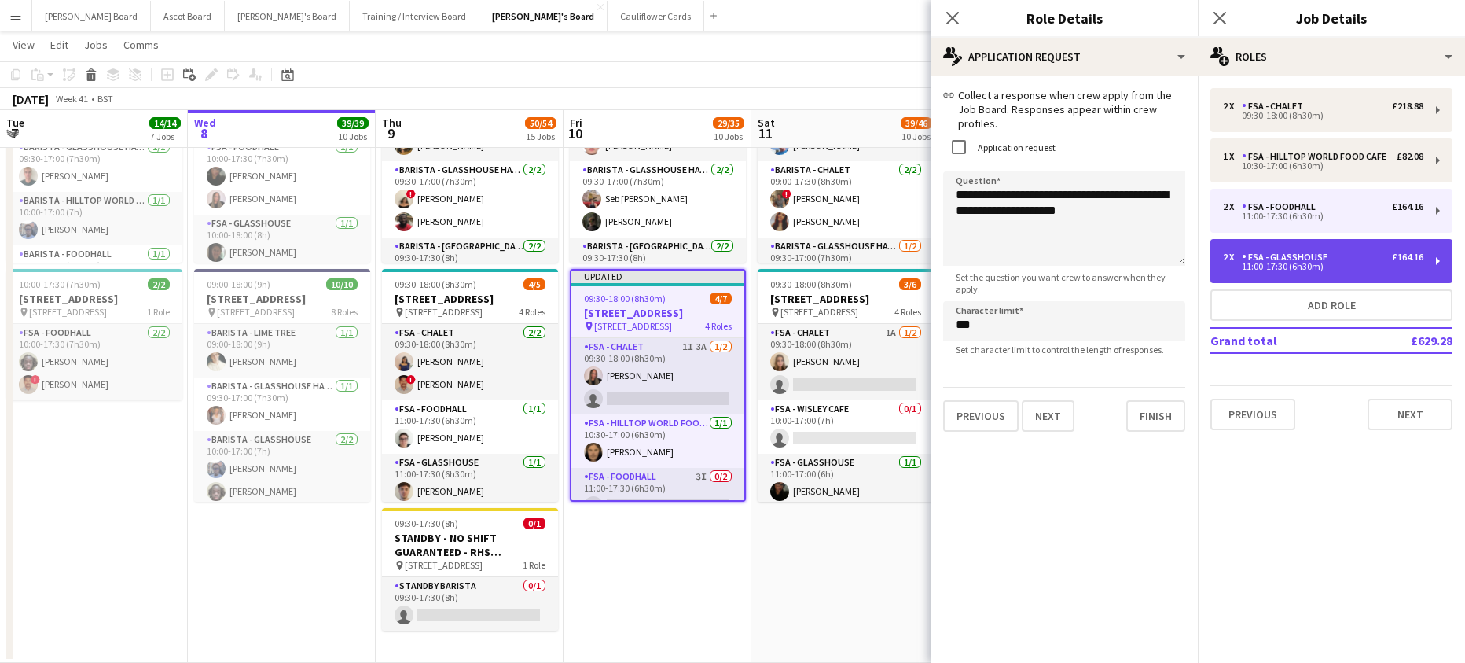
click at [1249, 256] on div "FSA - Glasshouse" at bounding box center [1288, 257] width 92 height 11
type input "**********"
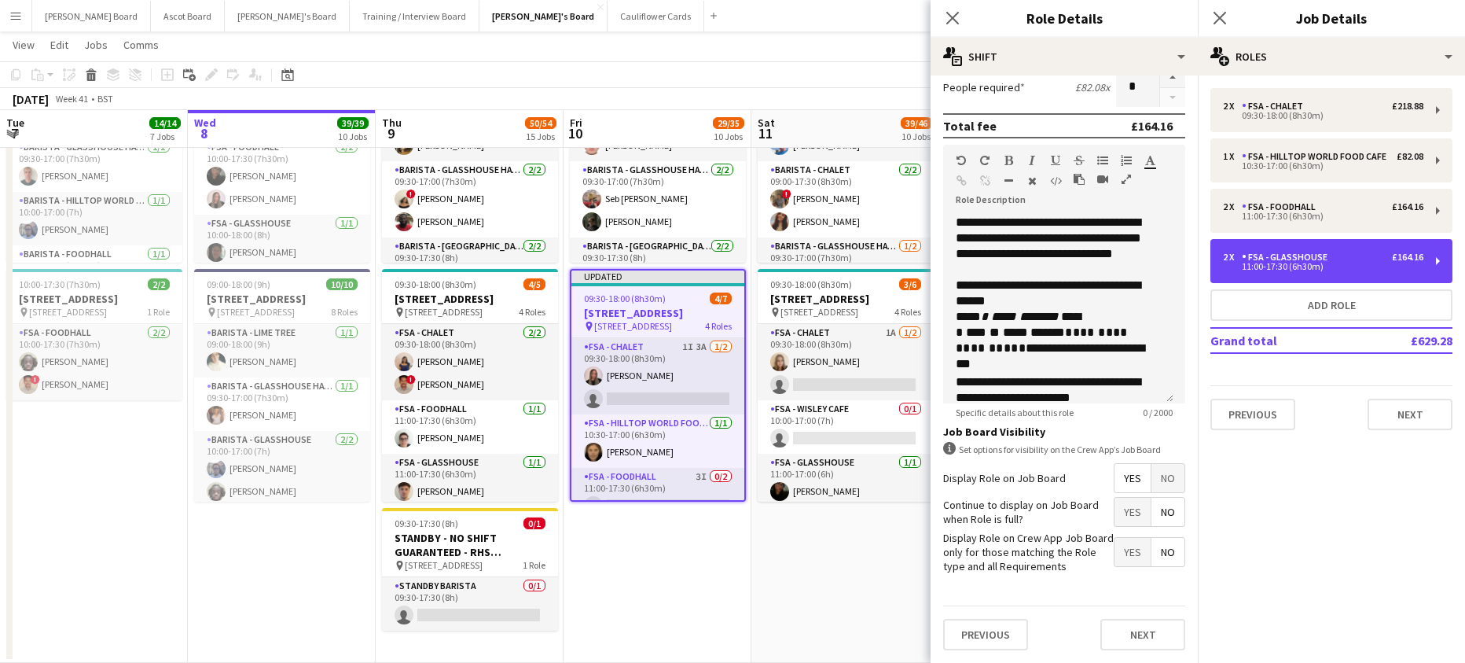
scroll to position [402, 0]
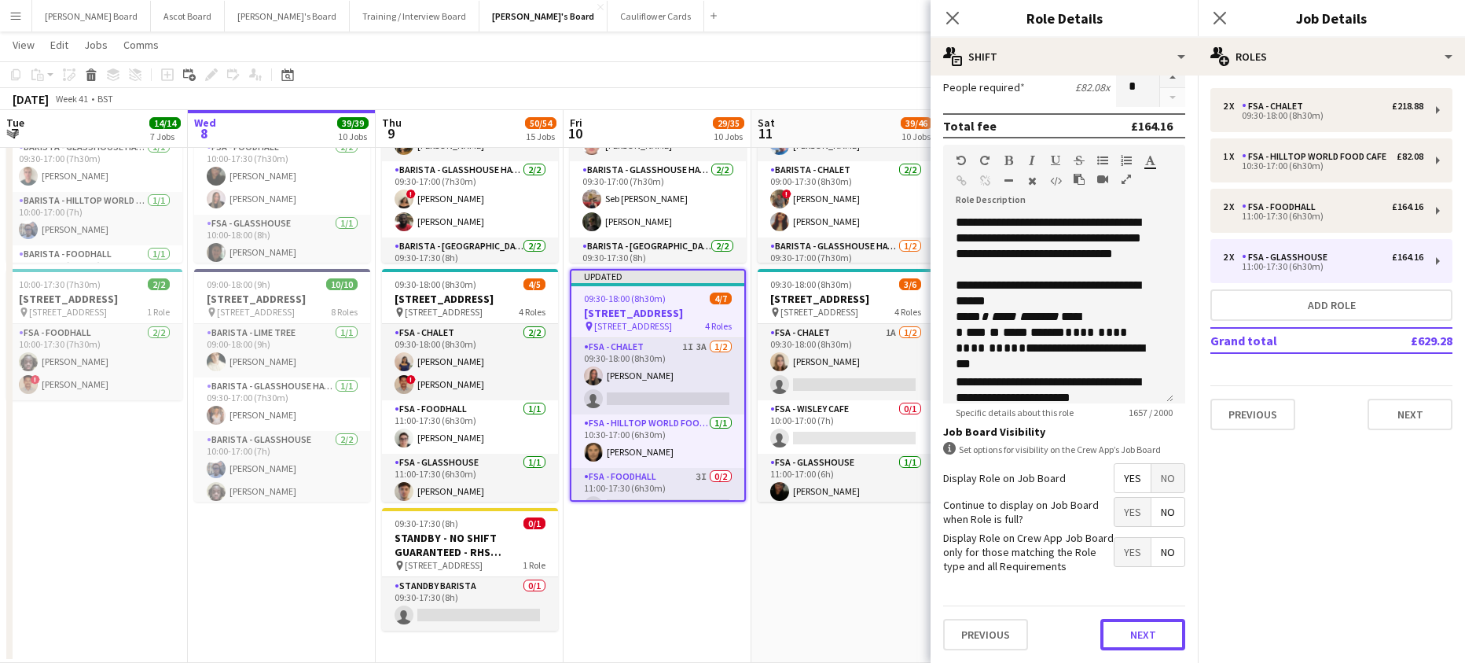
click at [1136, 623] on button "Next" at bounding box center [1142, 634] width 85 height 31
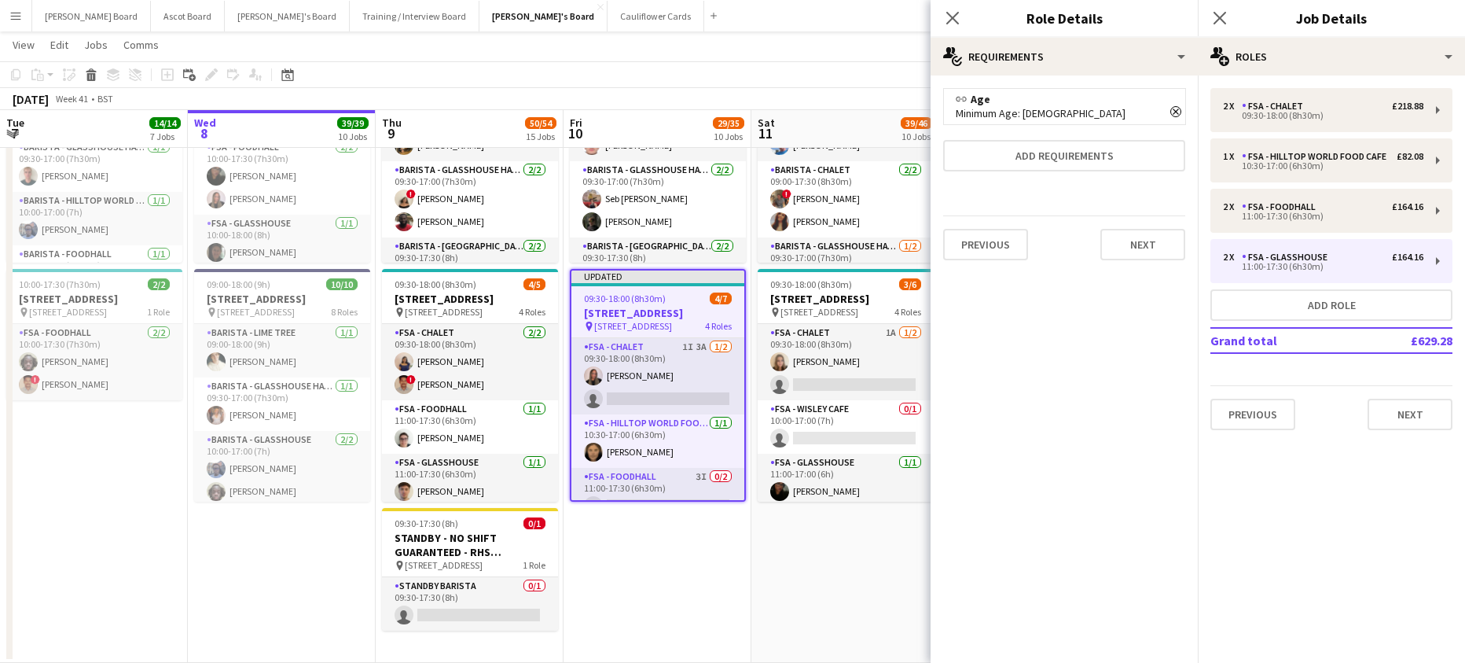
scroll to position [0, 0]
click at [1129, 249] on button "Next" at bounding box center [1142, 244] width 85 height 31
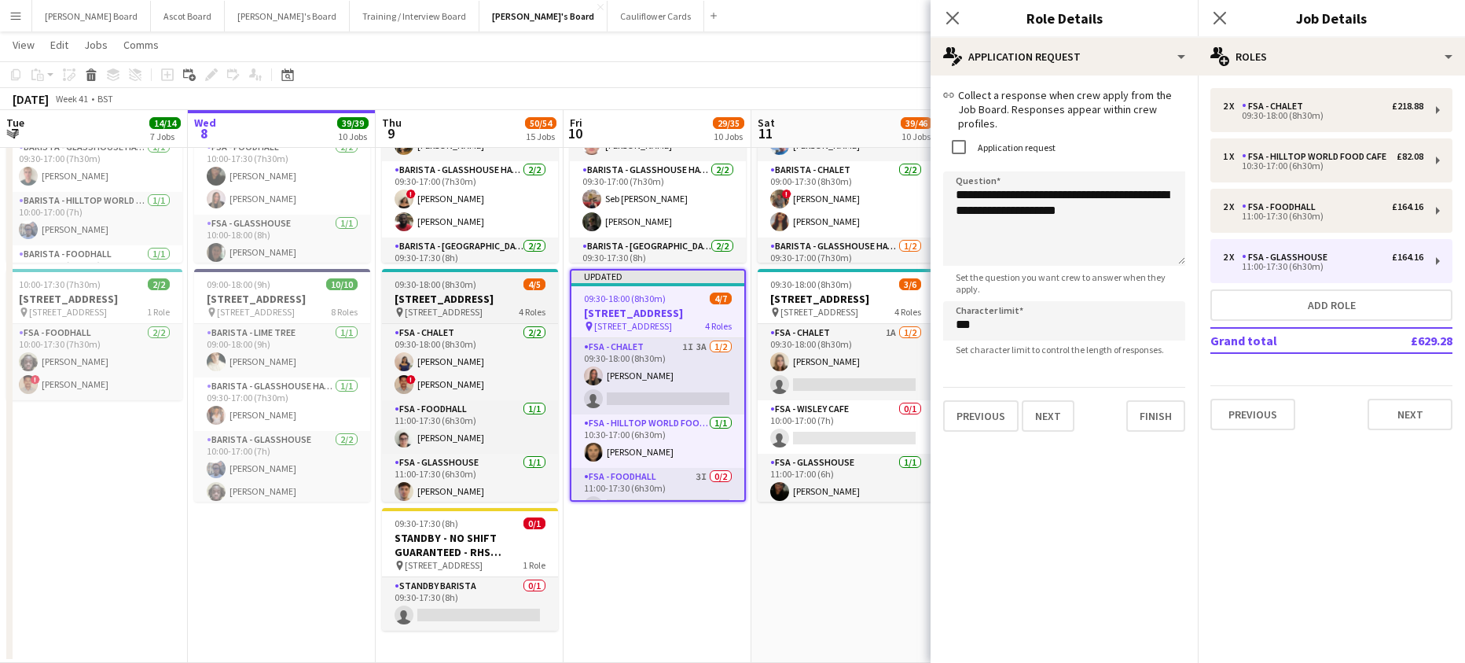
click at [489, 285] on div "09:30-18:00 (8h30m) 4/5" at bounding box center [470, 284] width 176 height 12
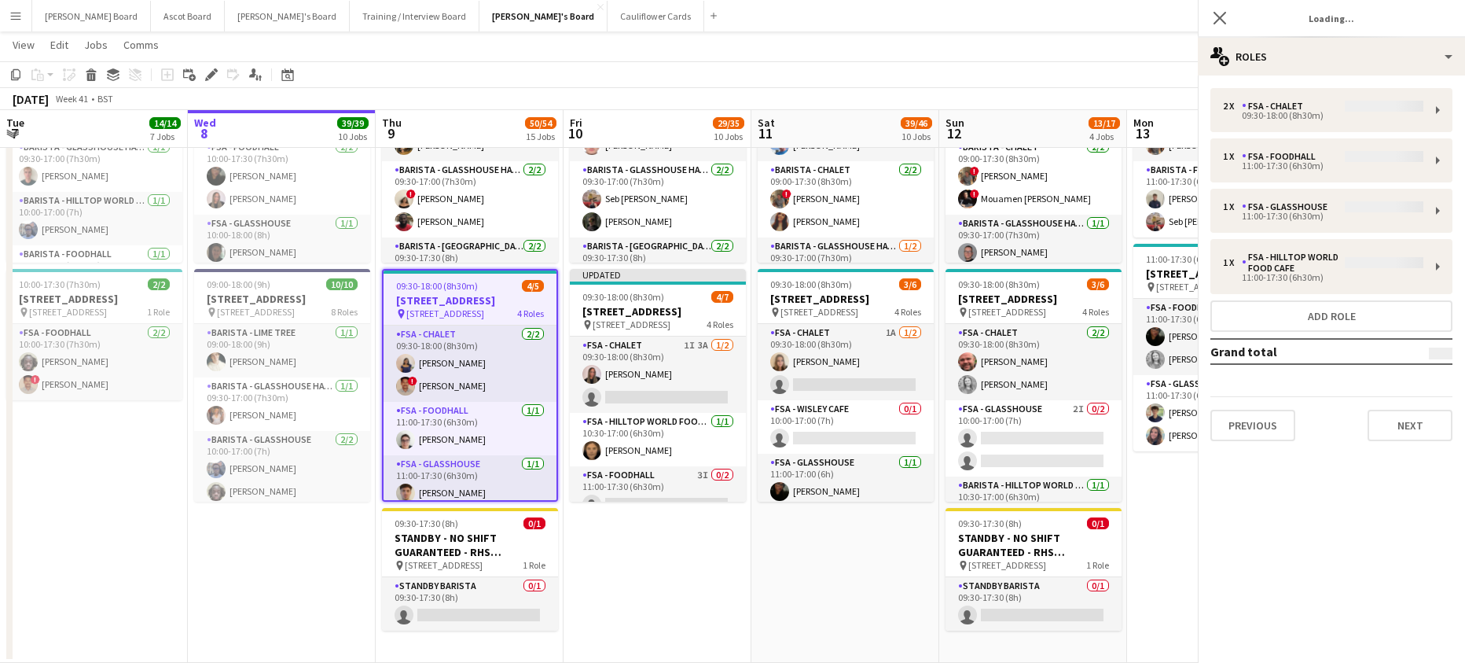
scroll to position [0, 375]
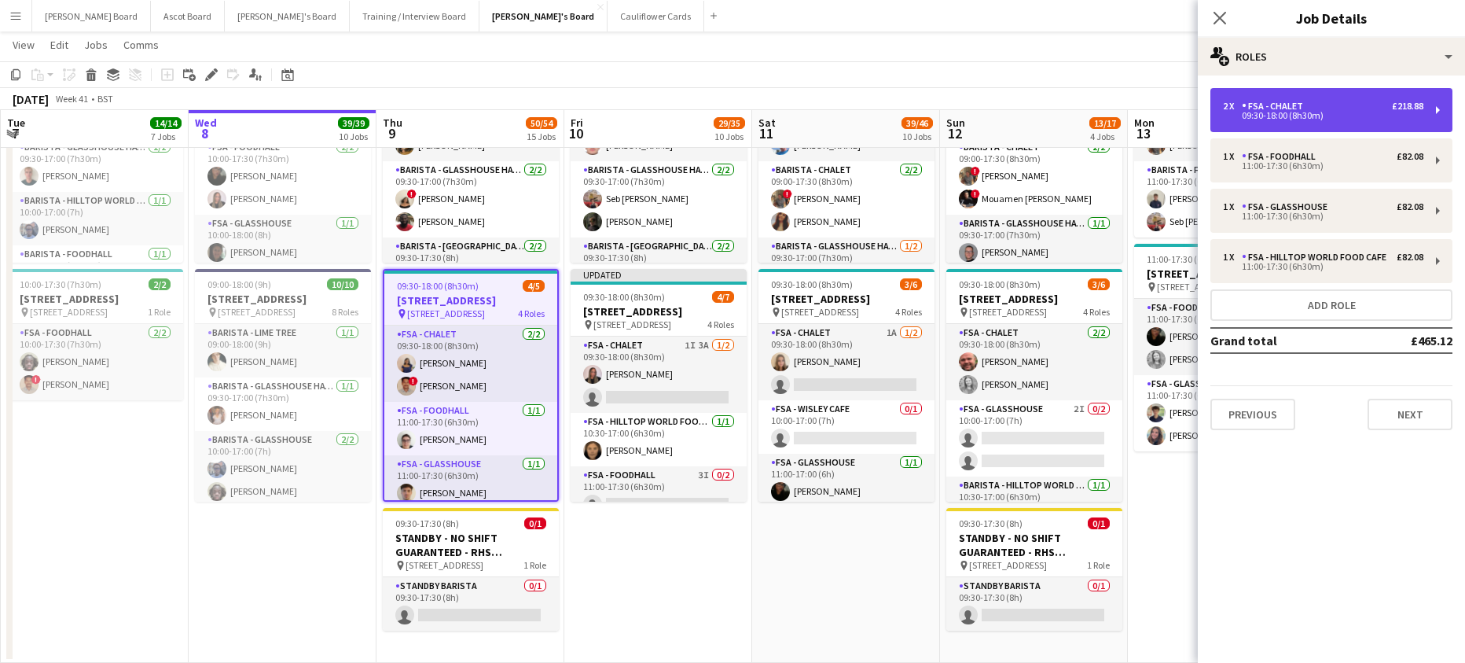
click at [1246, 116] on div "09:30-18:00 (8h30m)" at bounding box center [1323, 116] width 200 height 8
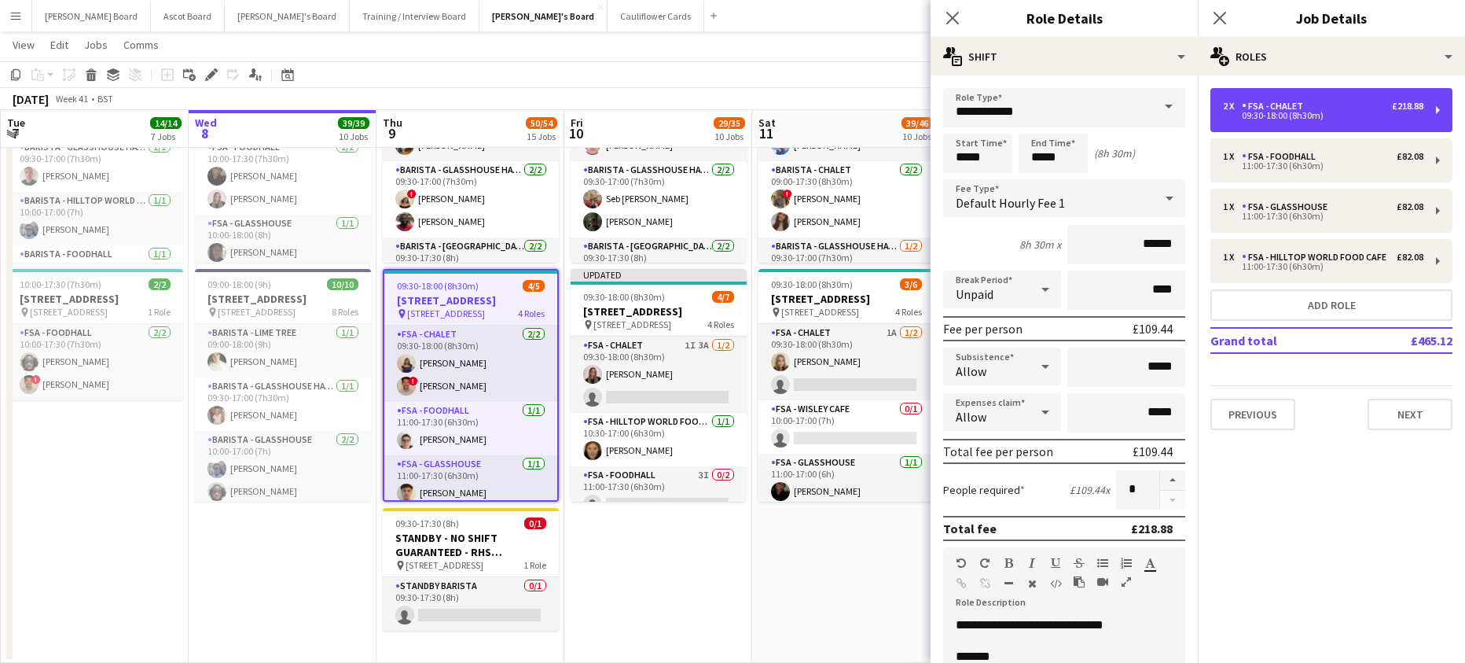
scroll to position [402, 0]
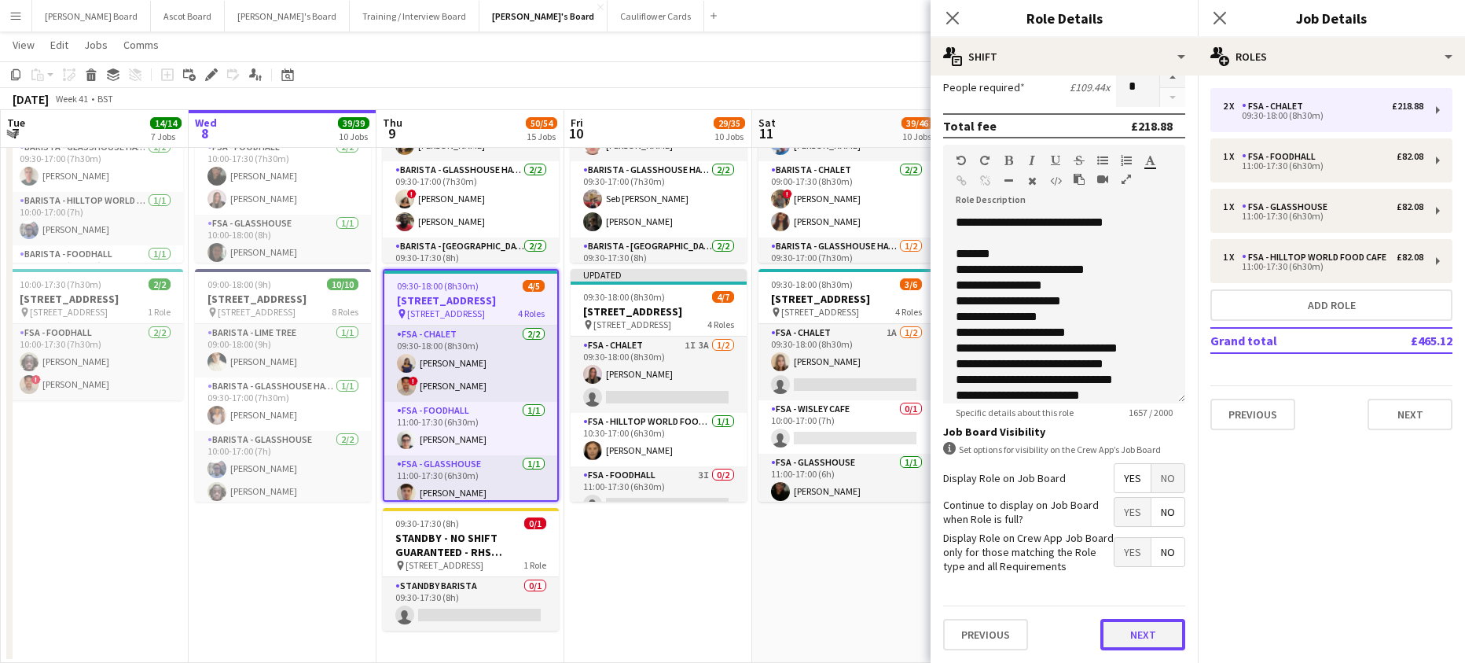
click at [1138, 631] on button "Next" at bounding box center [1142, 634] width 85 height 31
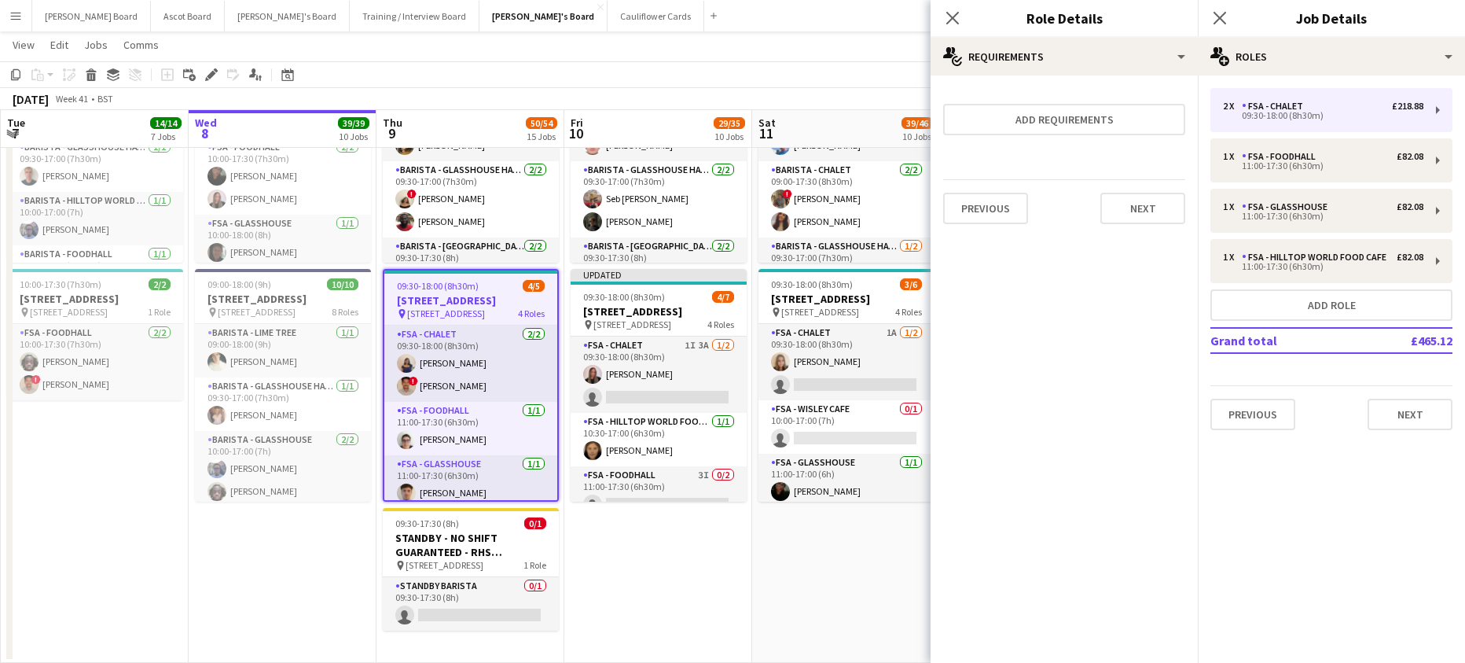
scroll to position [0, 0]
click at [1022, 124] on button "Add requirements" at bounding box center [1064, 119] width 242 height 31
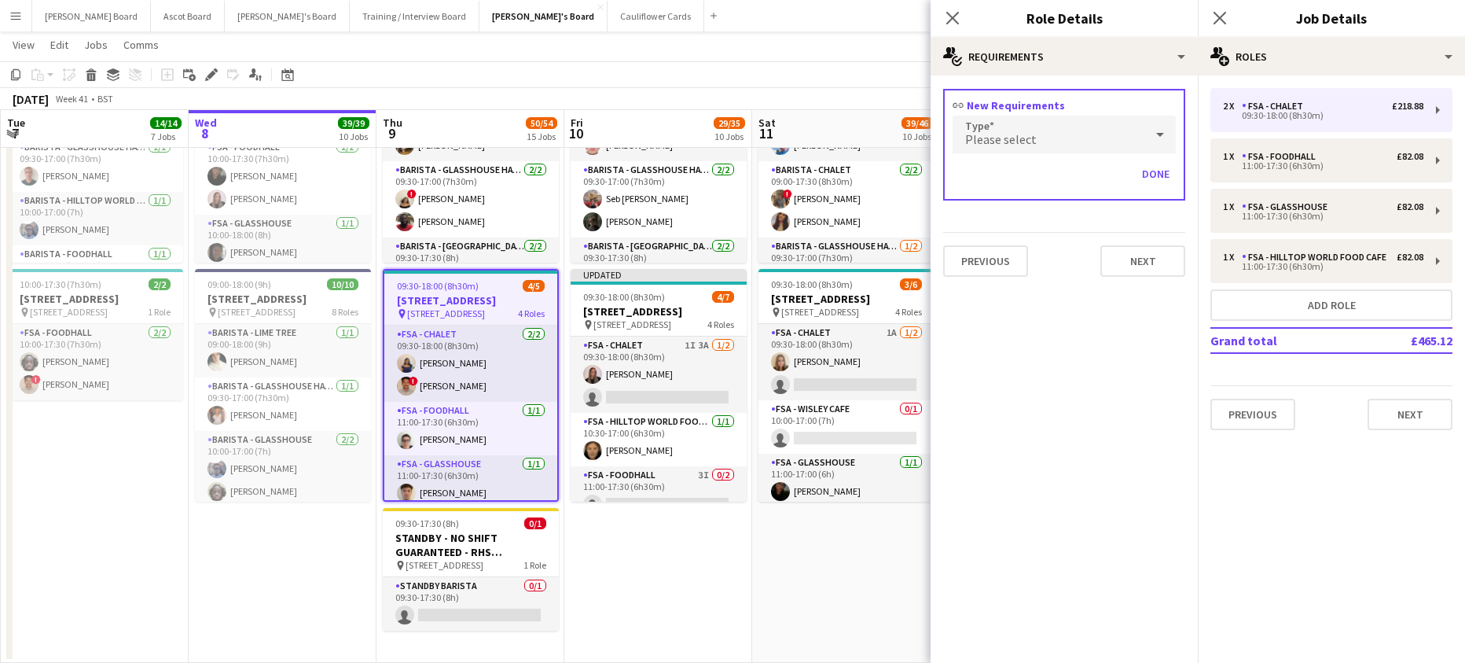
click at [1042, 129] on div "Please select" at bounding box center [1049, 135] width 192 height 38
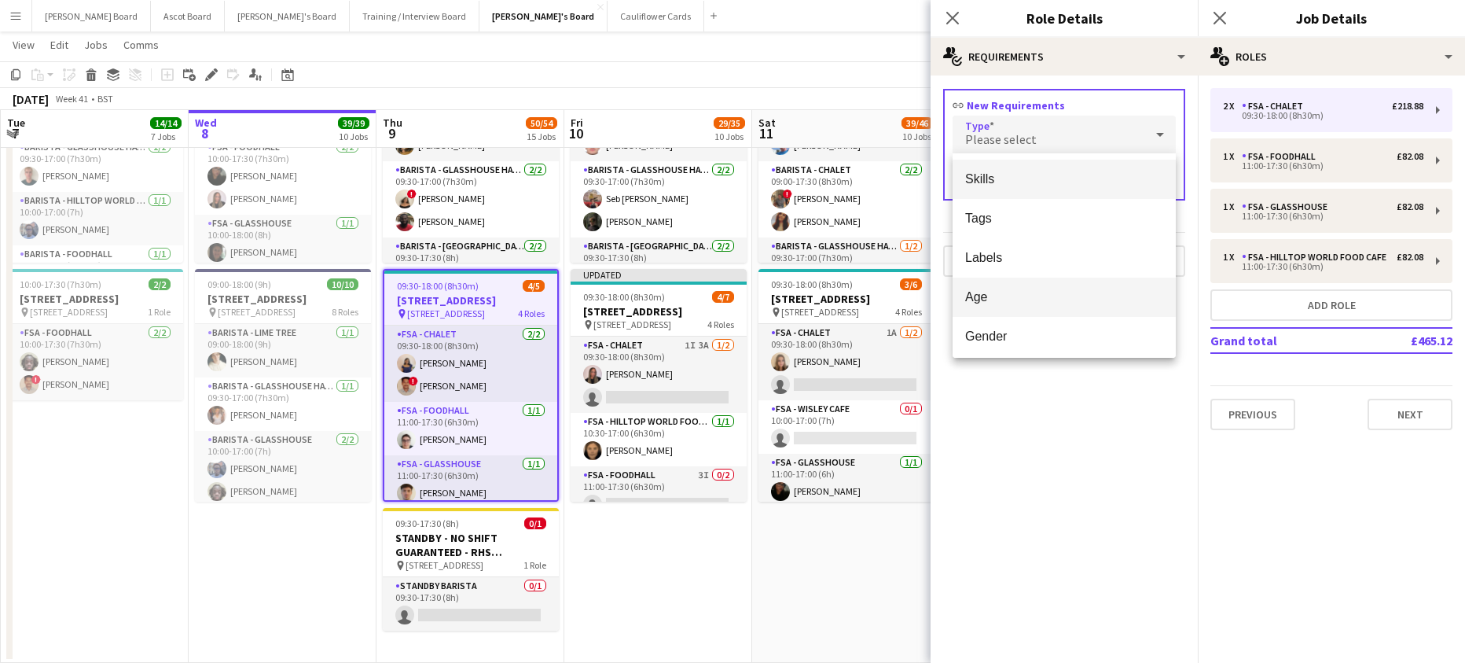
click at [1012, 296] on span "Age" at bounding box center [1064, 296] width 198 height 15
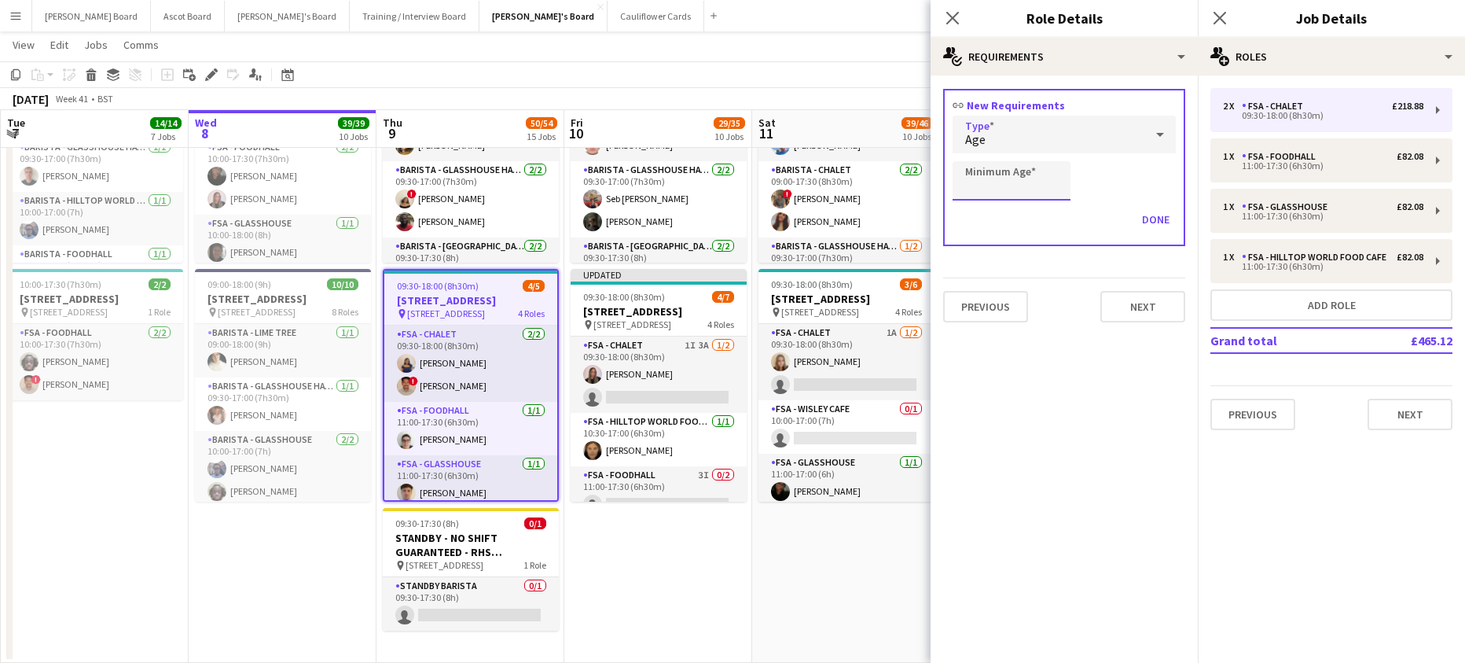
click at [1003, 193] on input "Minimum Age" at bounding box center [1012, 180] width 118 height 39
type input "**"
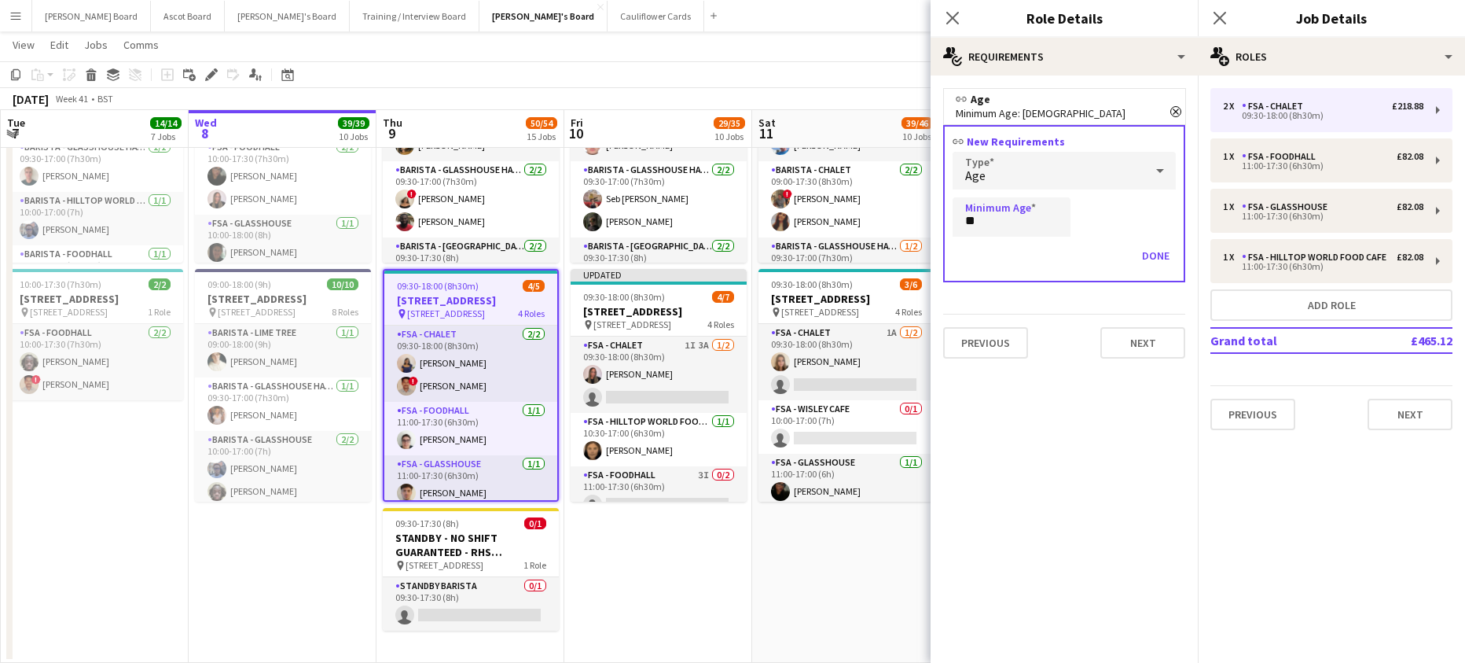
click at [1117, 316] on div "Previous Next" at bounding box center [1064, 342] width 242 height 57
click at [1129, 336] on button "Next" at bounding box center [1142, 342] width 85 height 31
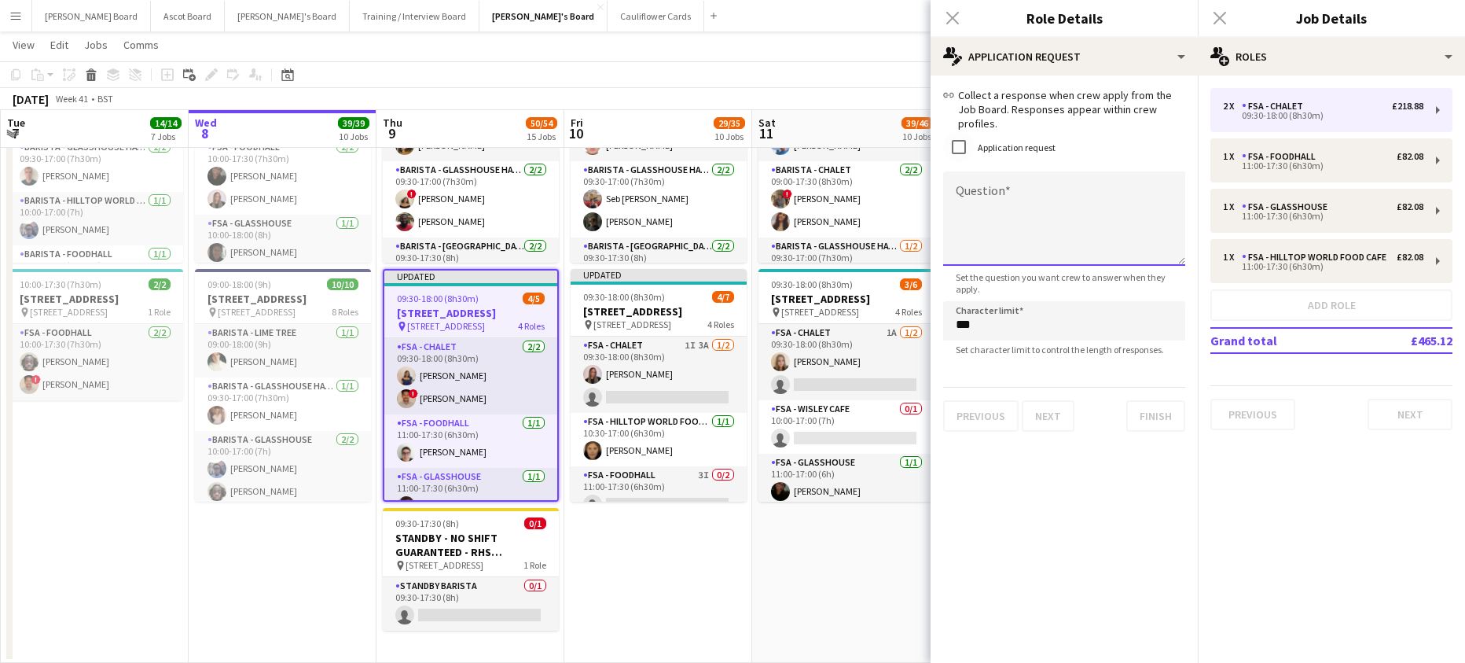
click at [994, 193] on textarea "Question" at bounding box center [1064, 218] width 242 height 94
paste textarea "**********"
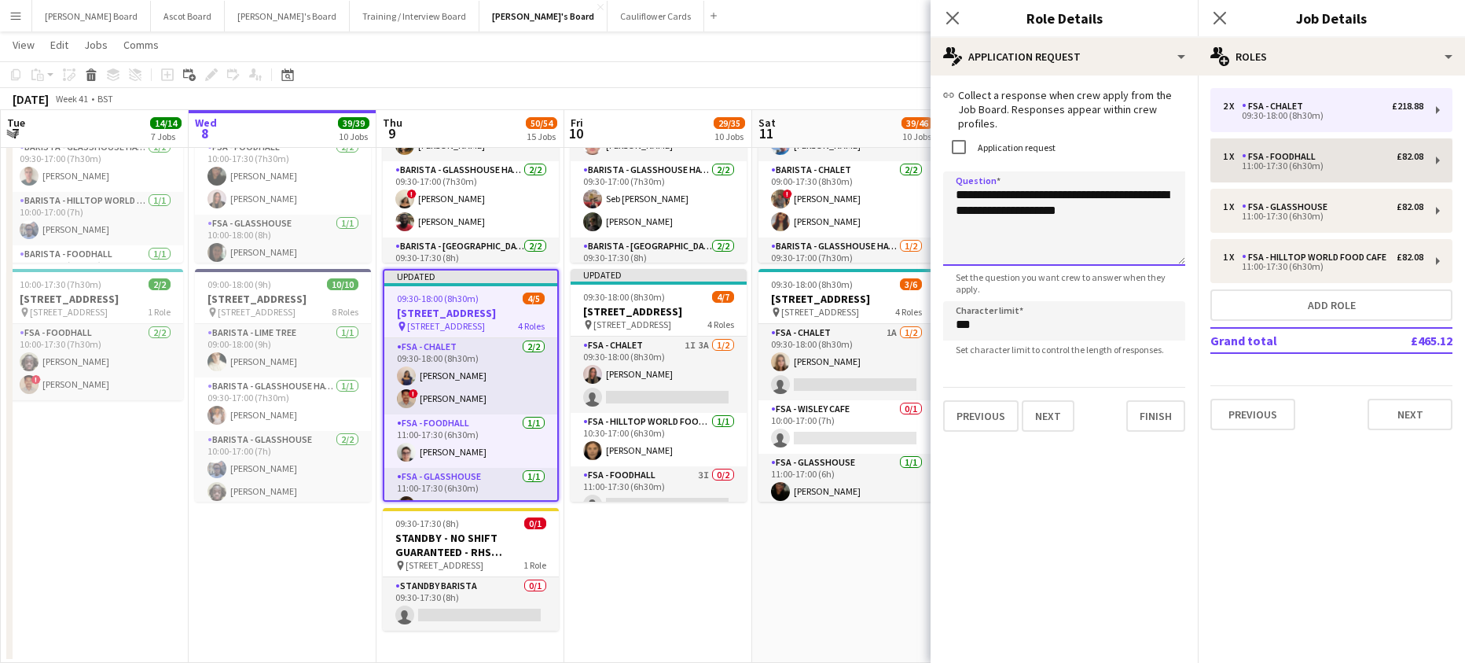
type textarea "**********"
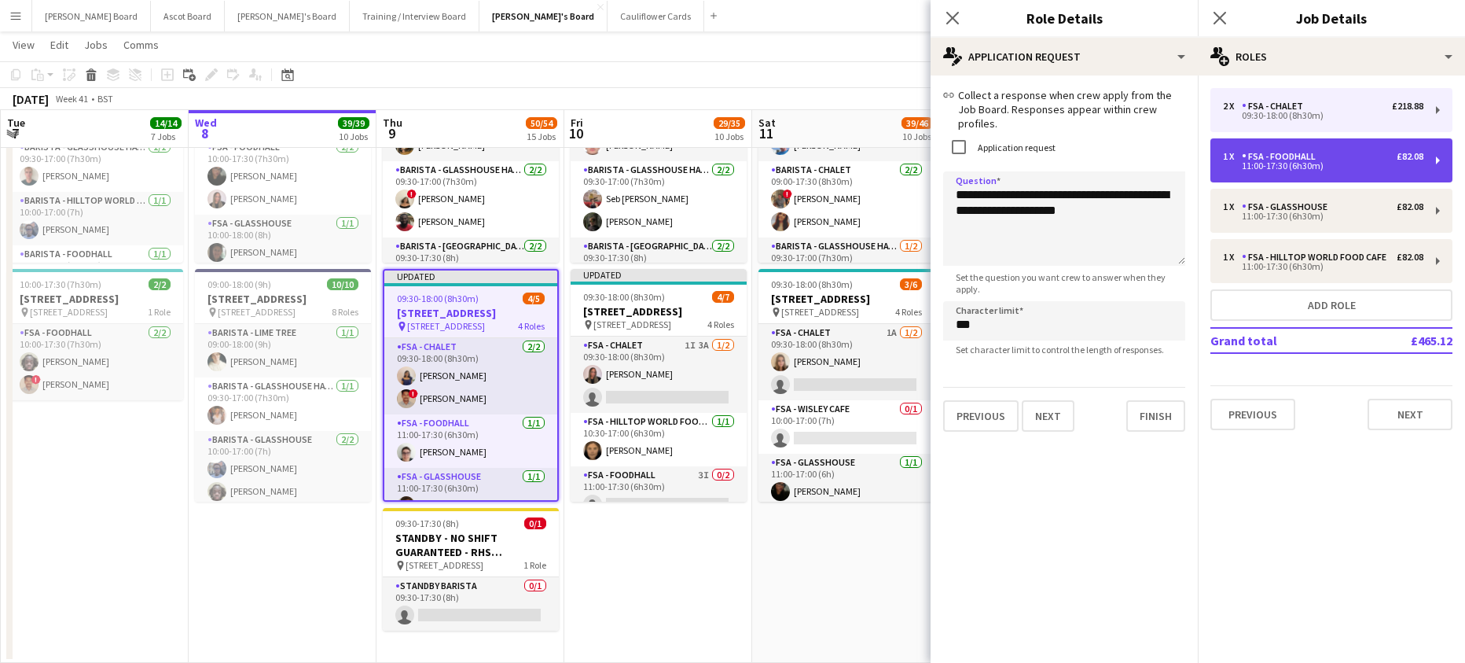
click at [1272, 145] on div "1 x FSA - Foodhall £82.08 11:00-17:30 (6h30m)" at bounding box center [1331, 160] width 242 height 44
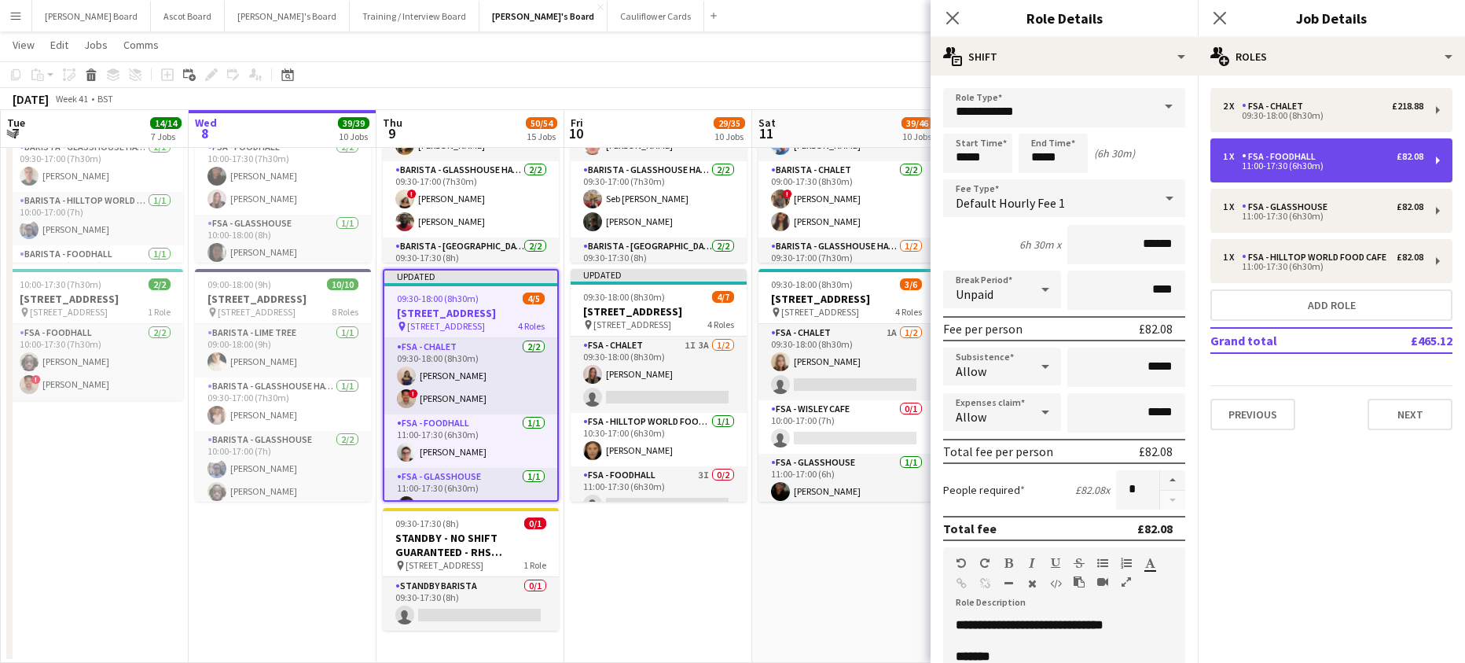
type input "**********"
type input "*****"
type input "*"
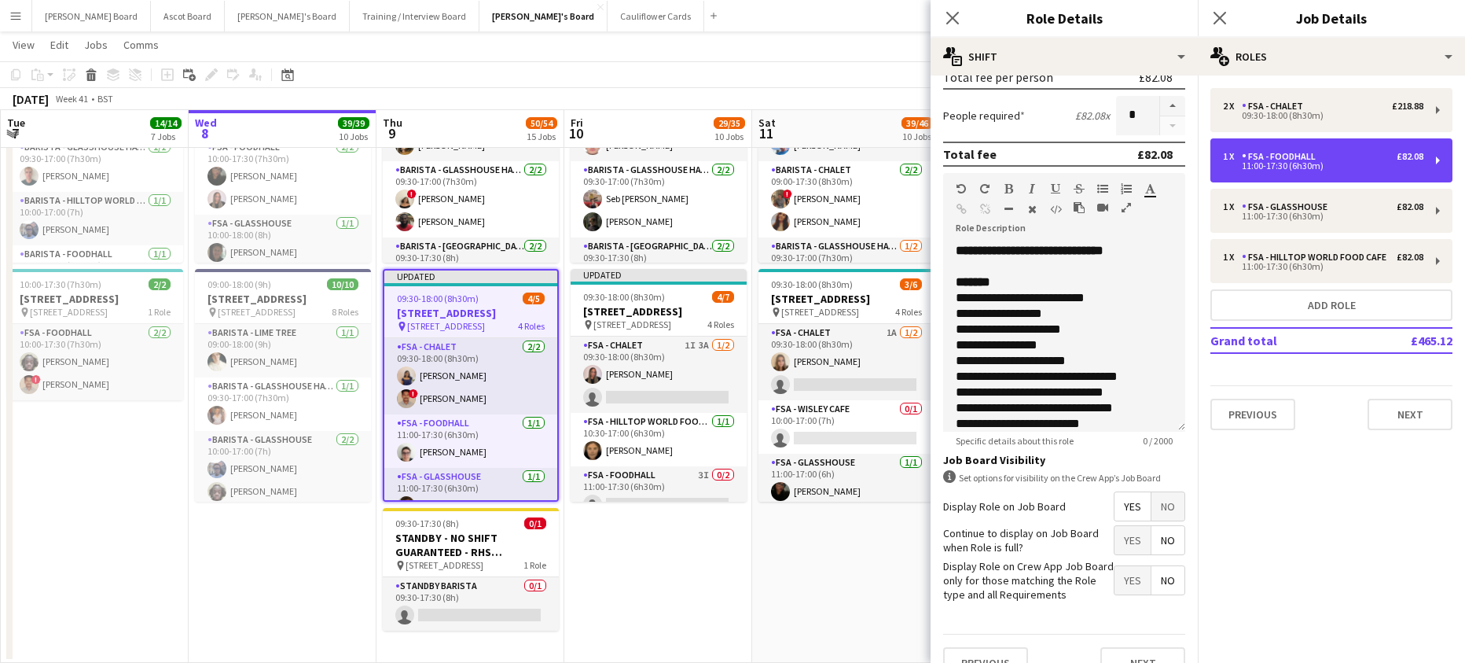
scroll to position [402, 0]
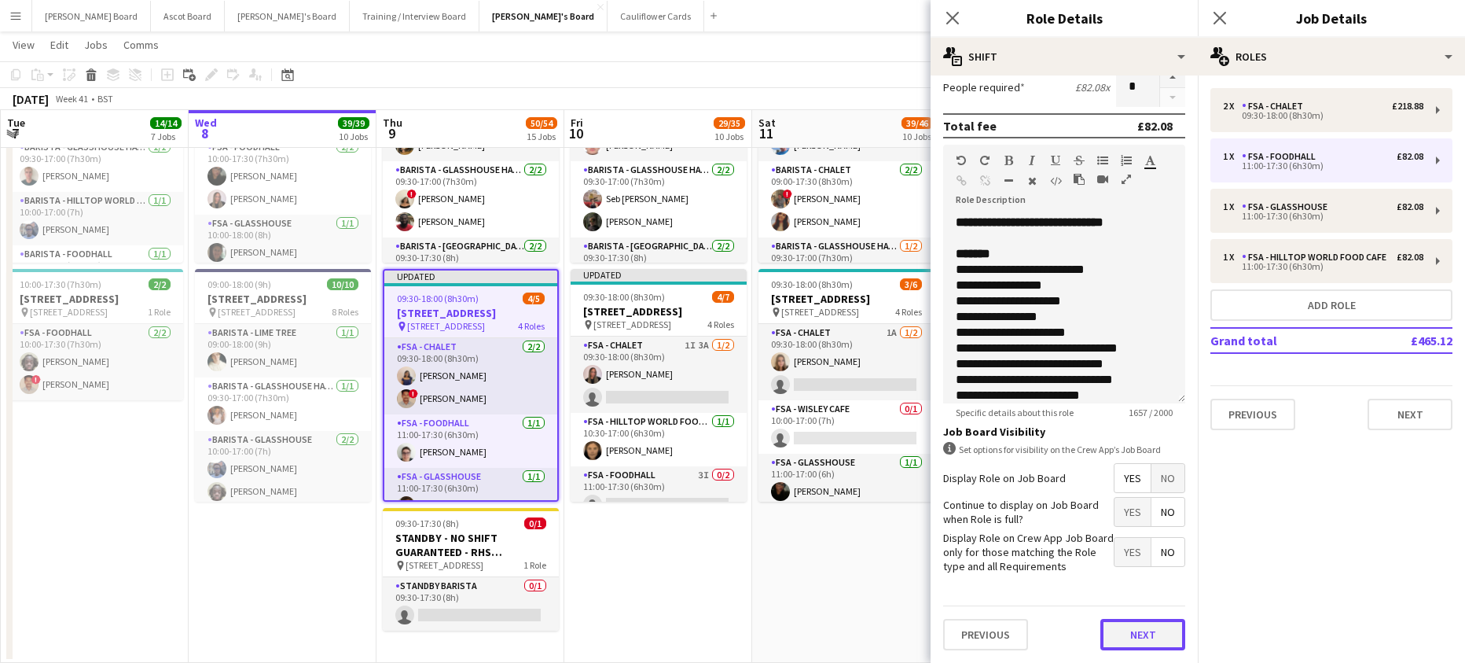
click at [1130, 622] on button "Next" at bounding box center [1142, 634] width 85 height 31
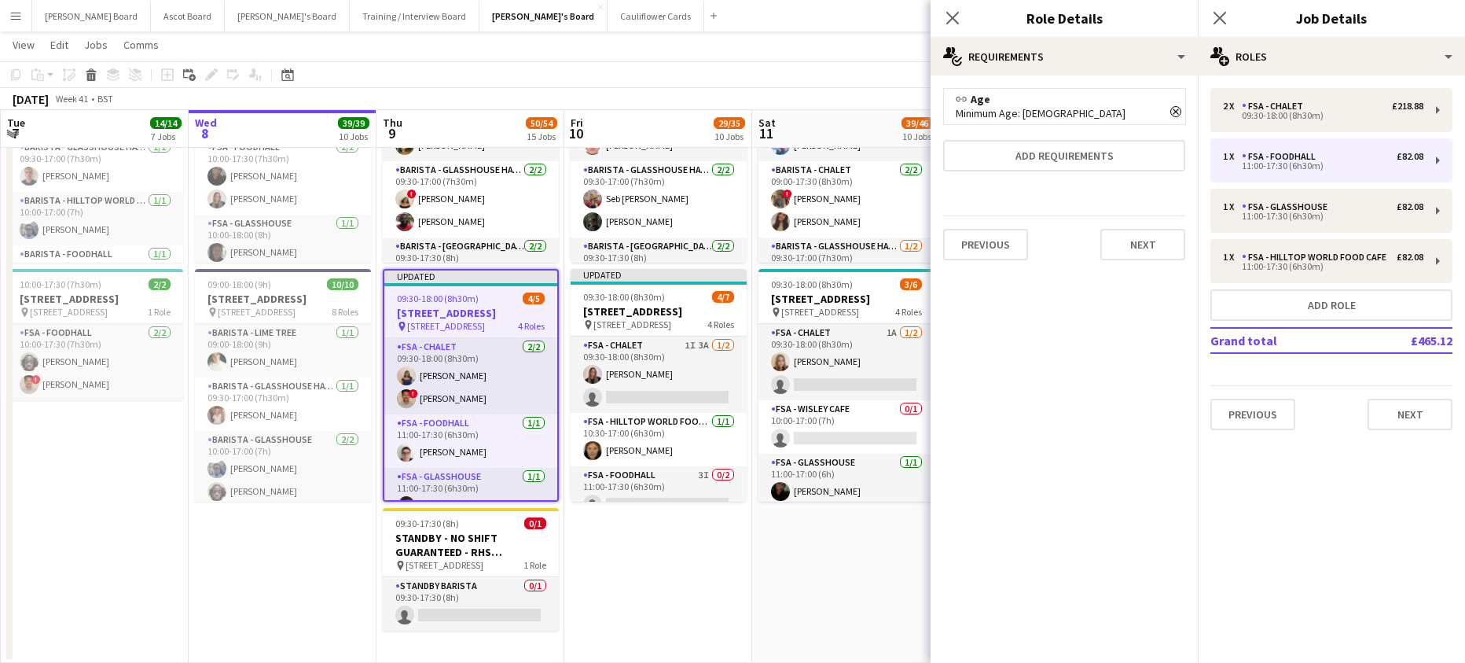
scroll to position [0, 0]
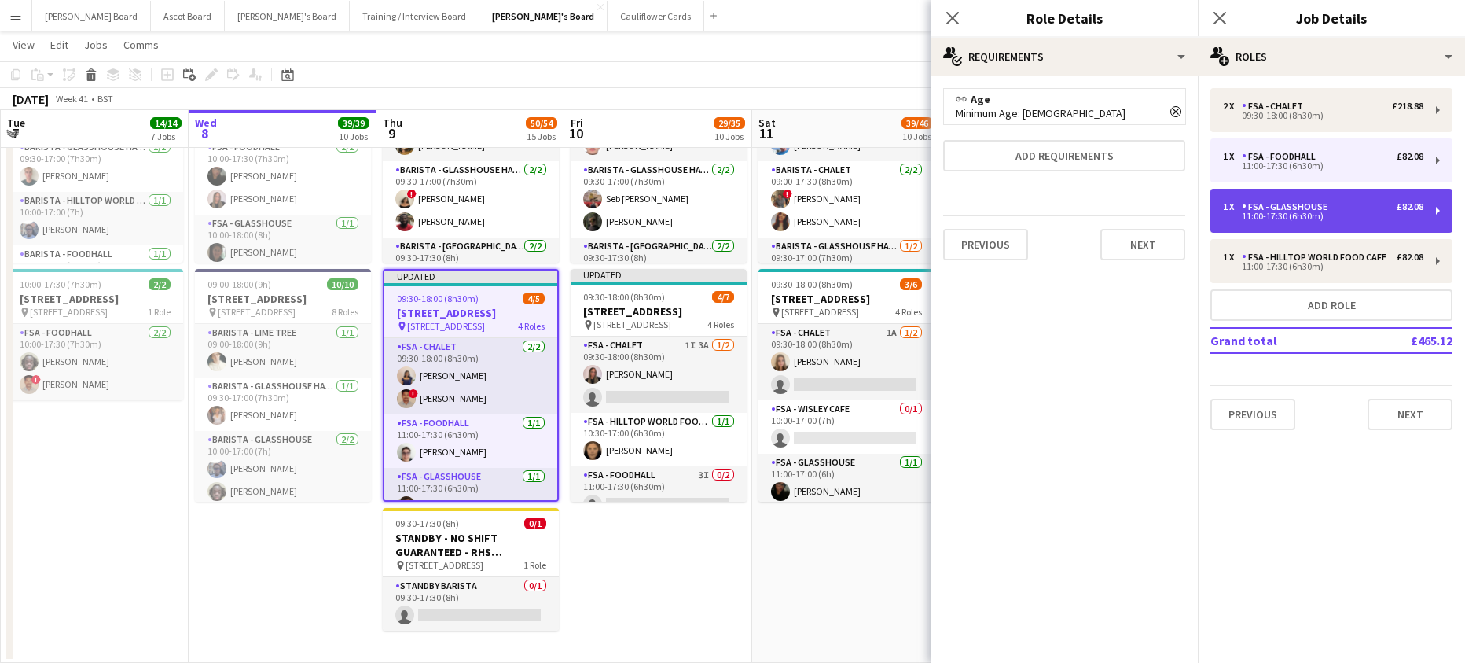
click at [1303, 191] on div "1 x FSA - Glasshouse £82.08 11:00-17:30 (6h30m)" at bounding box center [1331, 211] width 242 height 44
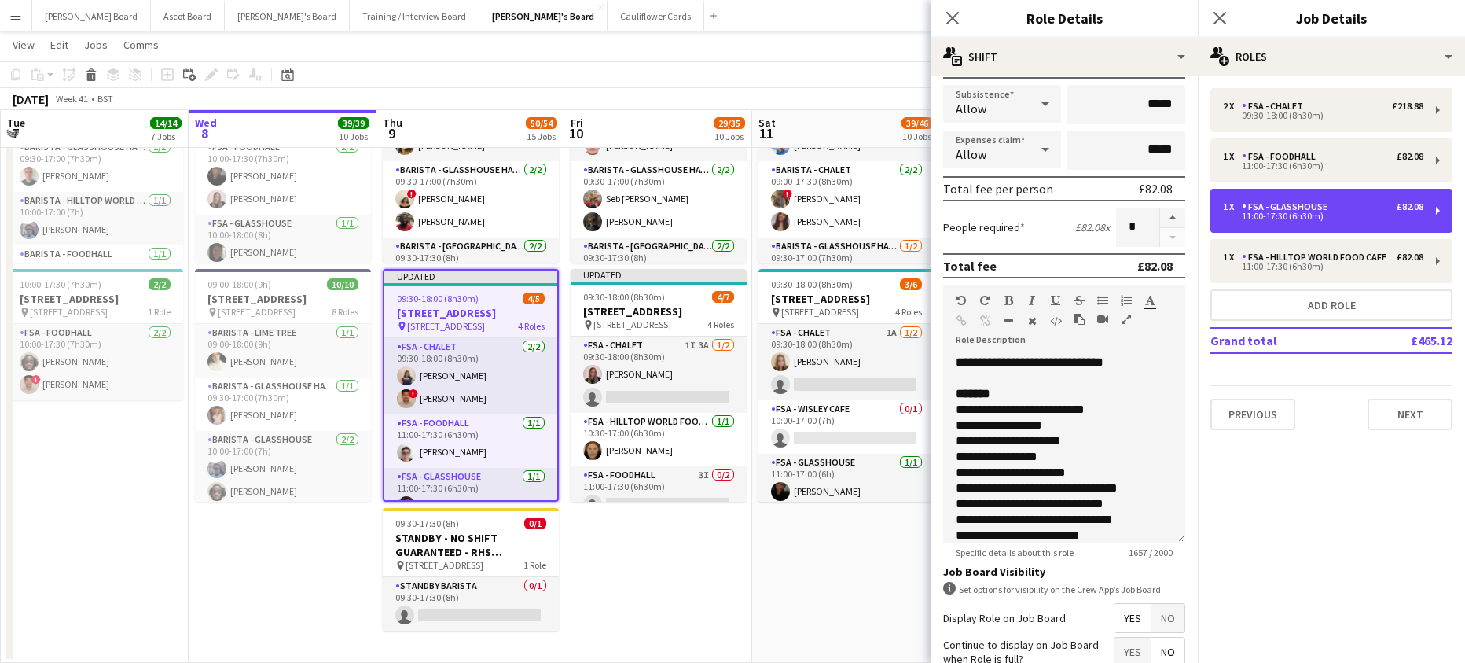
scroll to position [402, 0]
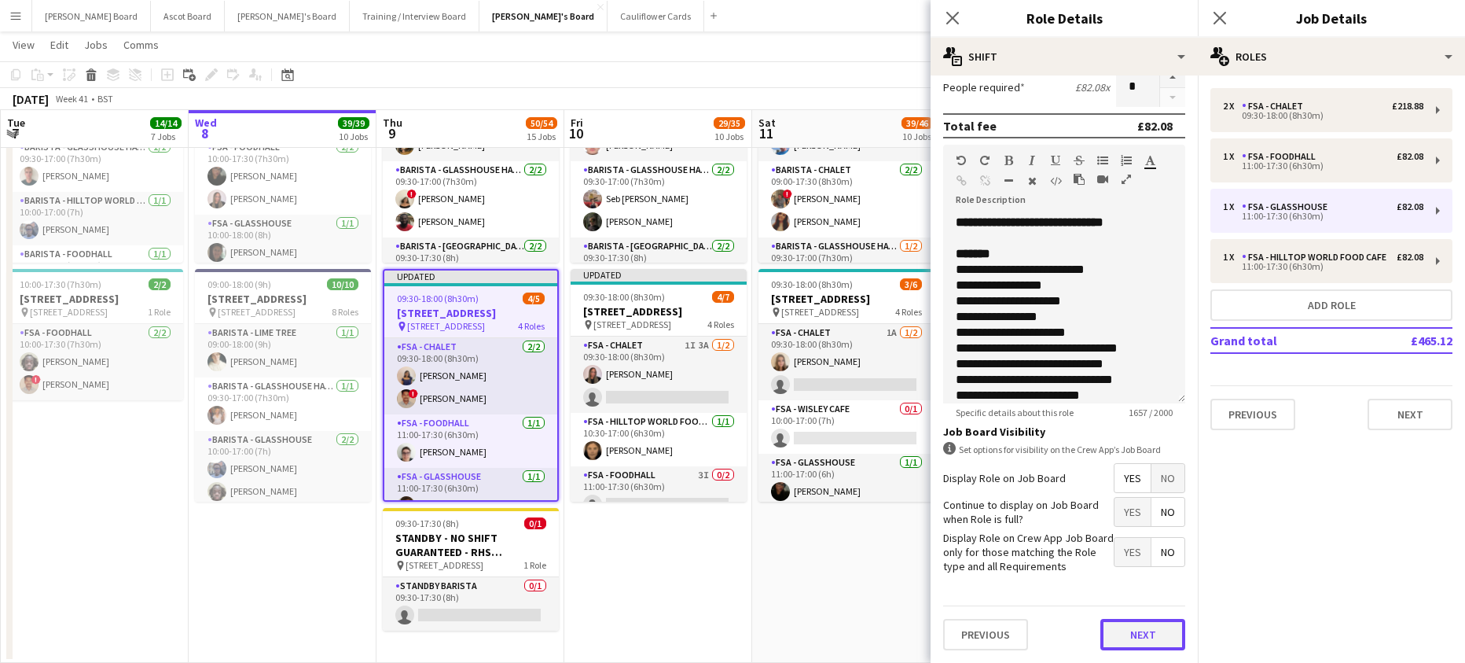
click at [1133, 639] on button "Next" at bounding box center [1142, 634] width 85 height 31
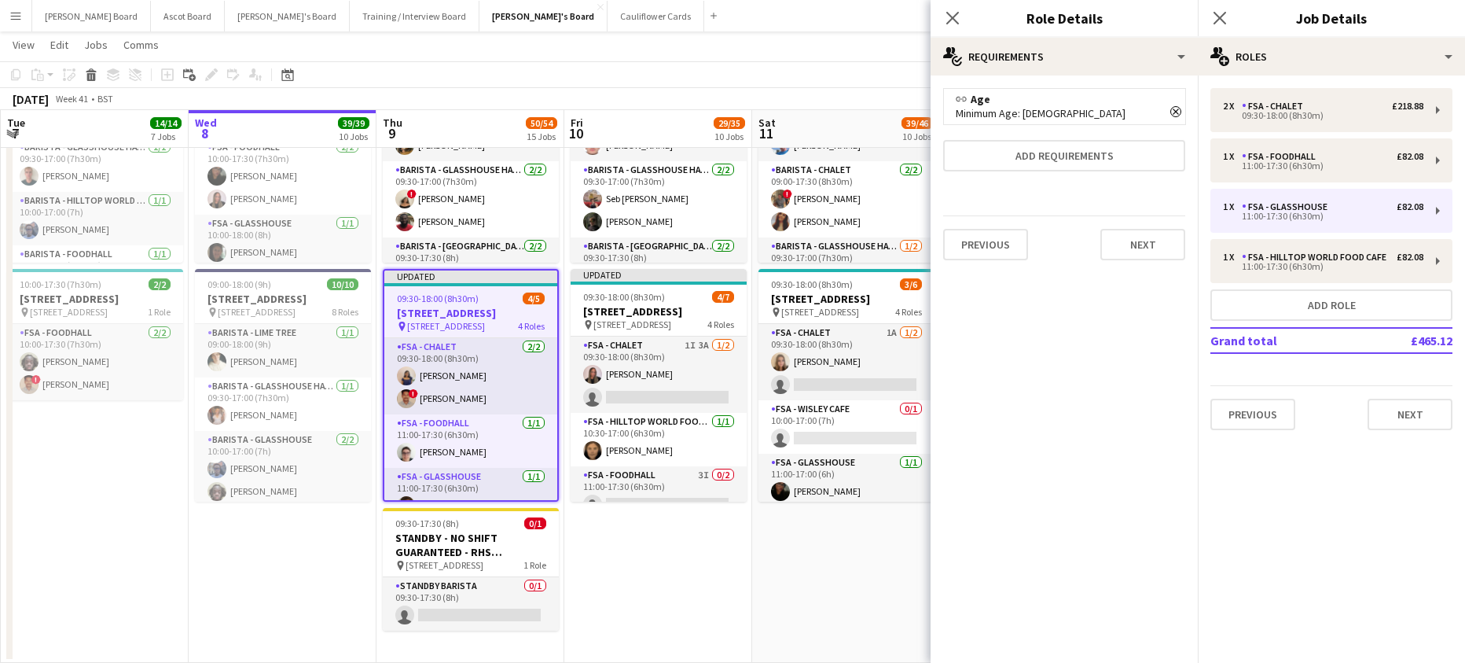
scroll to position [0, 0]
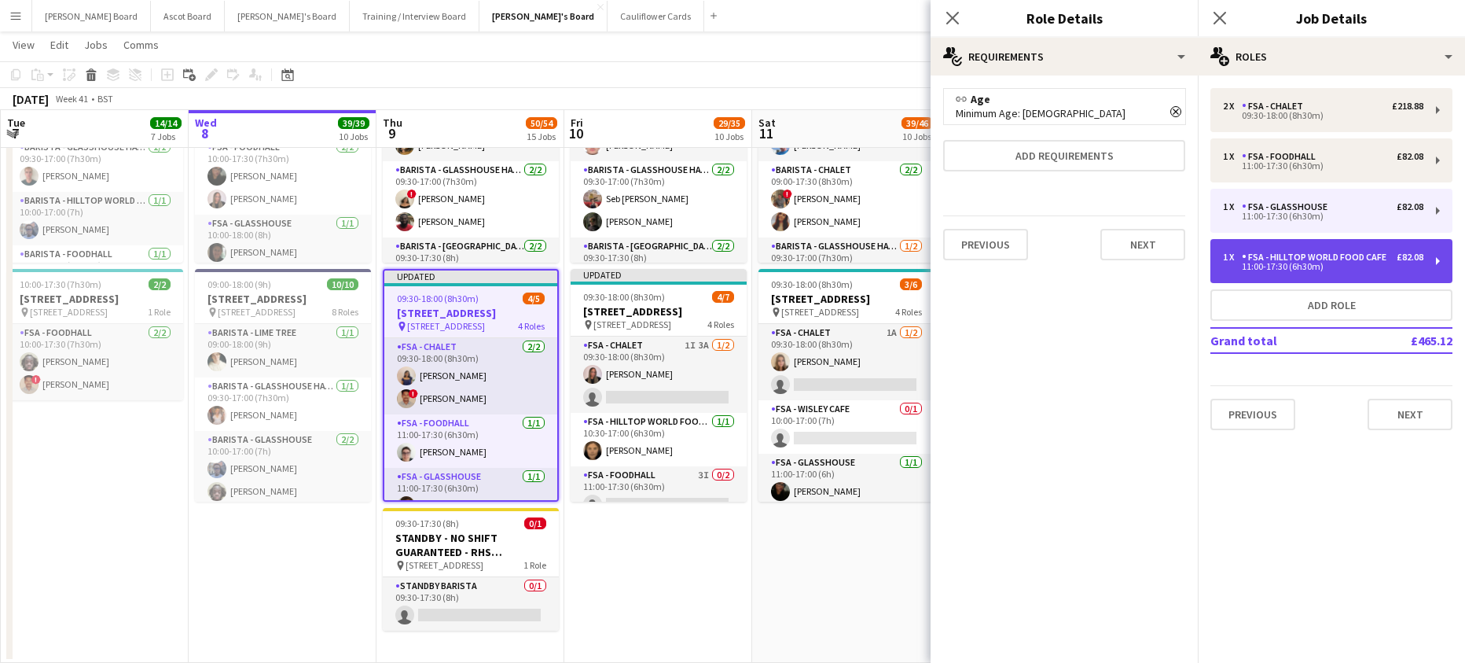
click at [1300, 259] on div "FSA - Hilltop World Food Cafe" at bounding box center [1317, 257] width 151 height 11
type input "**********"
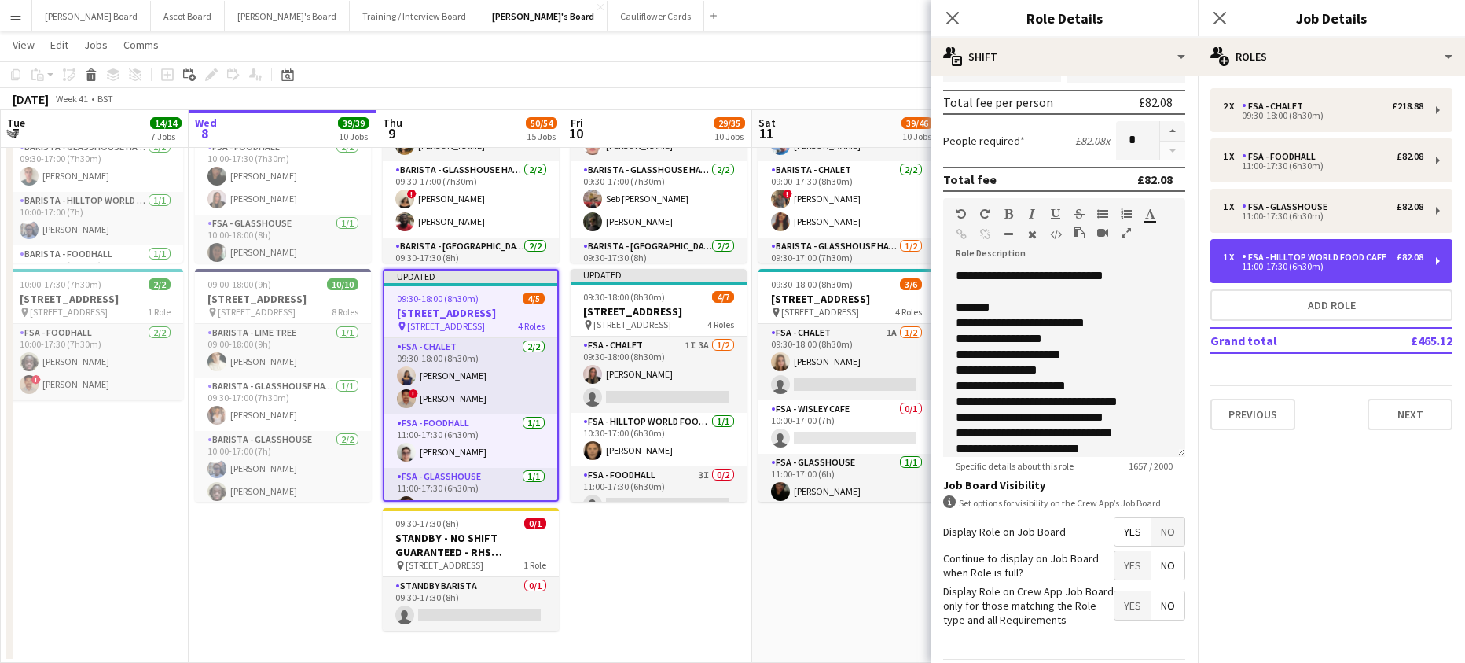
scroll to position [402, 0]
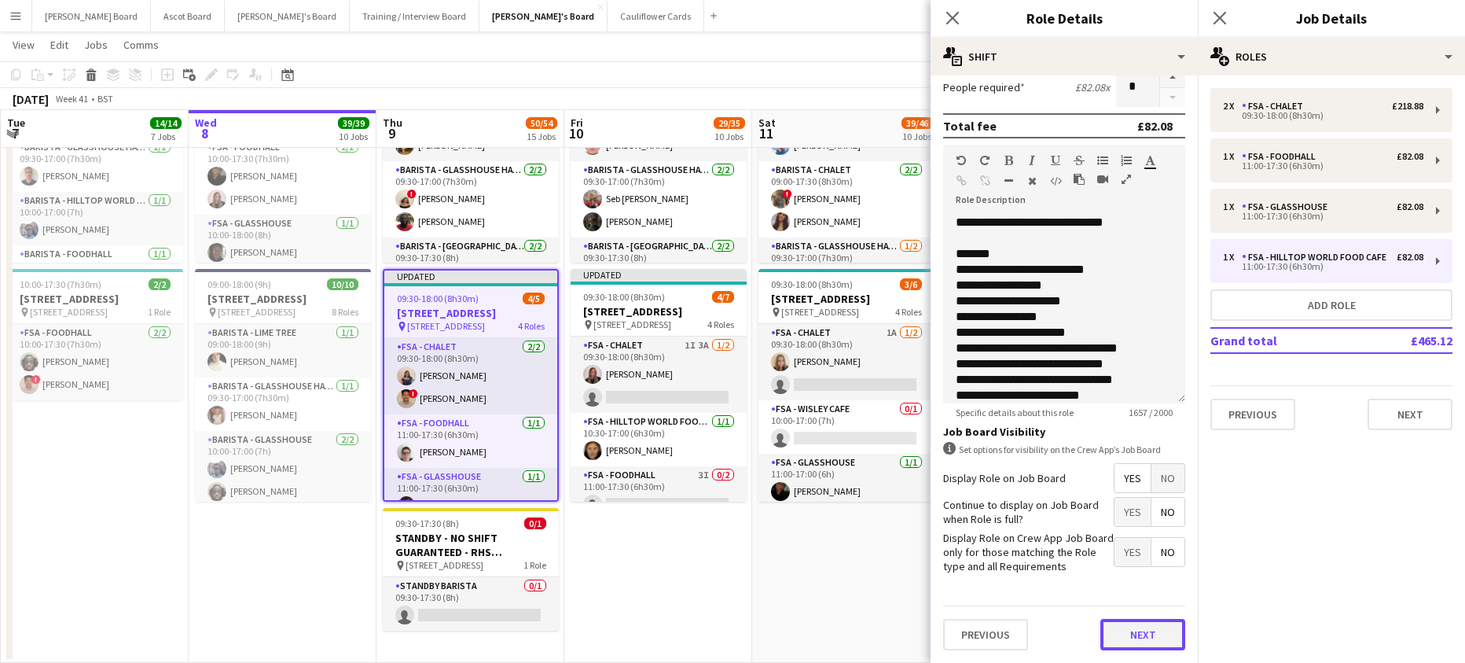
click at [1138, 637] on button "Next" at bounding box center [1142, 634] width 85 height 31
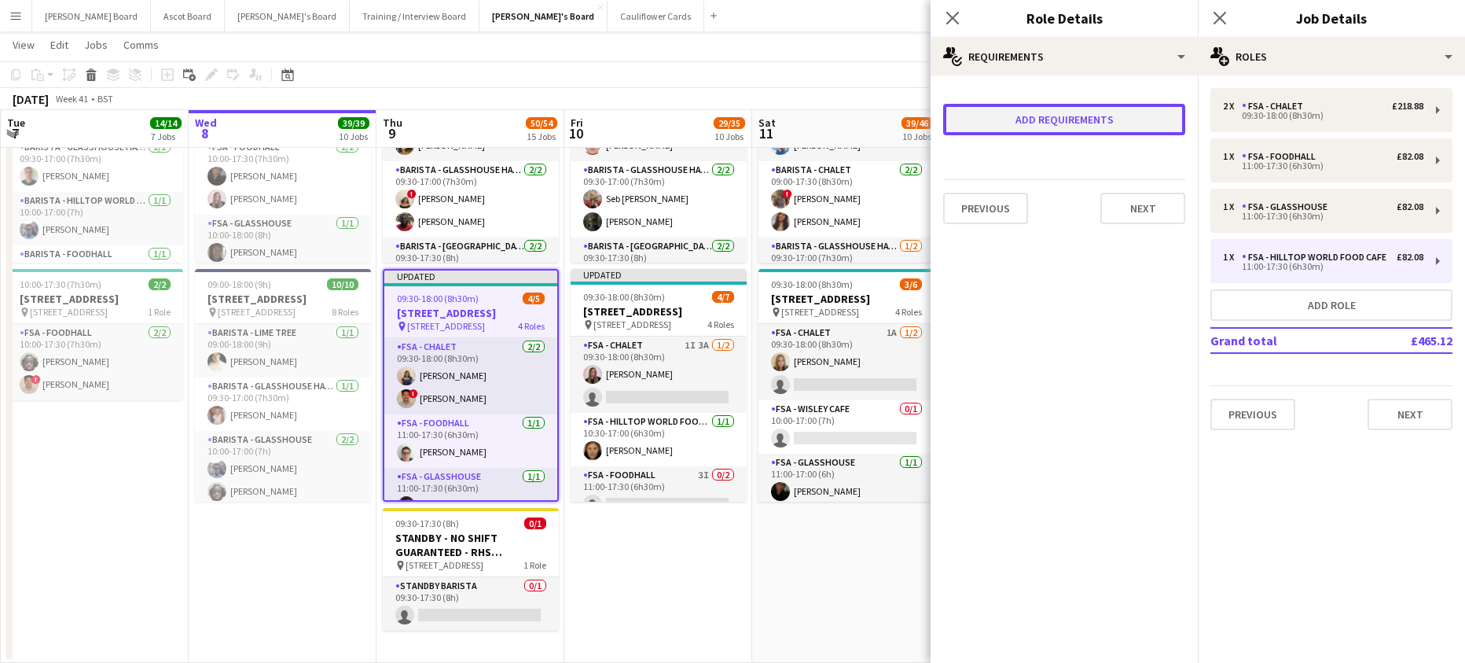
click at [1078, 128] on button "Add requirements" at bounding box center [1064, 119] width 242 height 31
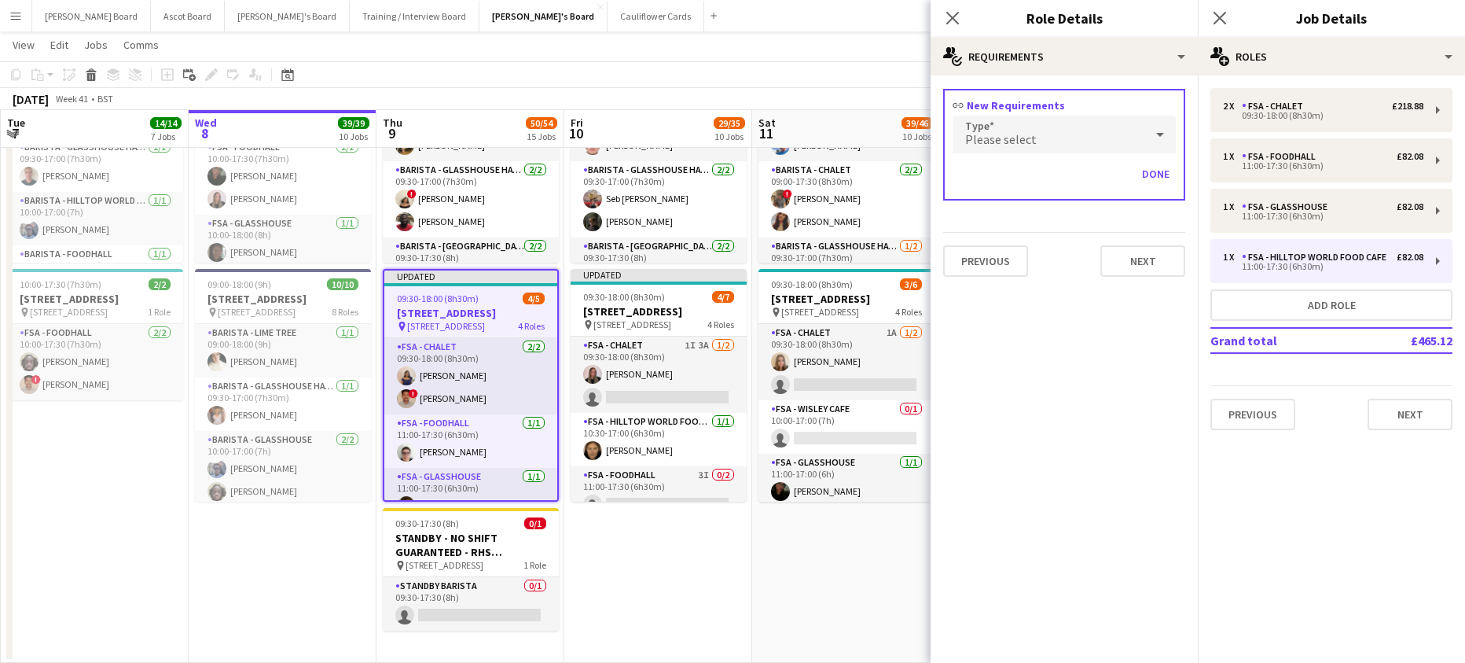
click at [1015, 138] on span "Please select" at bounding box center [1001, 139] width 72 height 16
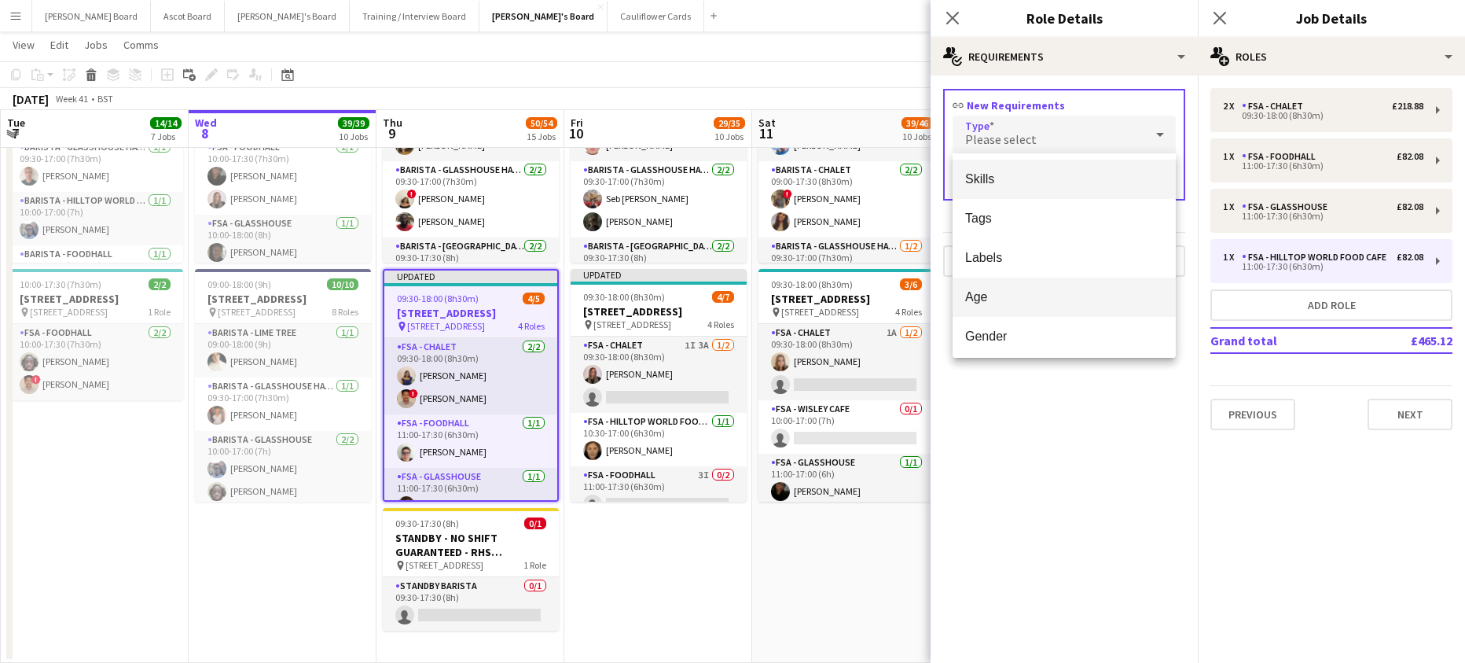
click at [1019, 307] on mat-option "Age" at bounding box center [1064, 296] width 223 height 39
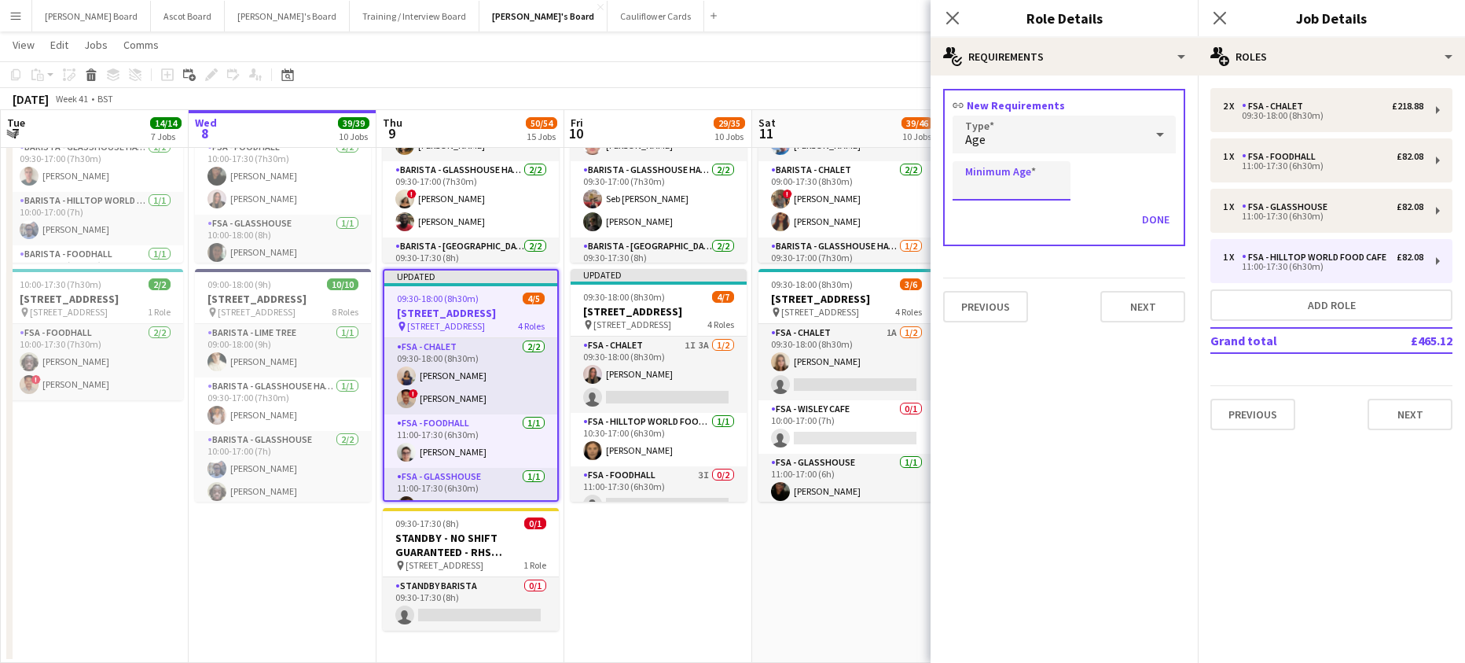
click at [1061, 194] on input "Minimum Age" at bounding box center [1012, 180] width 118 height 39
type input "**"
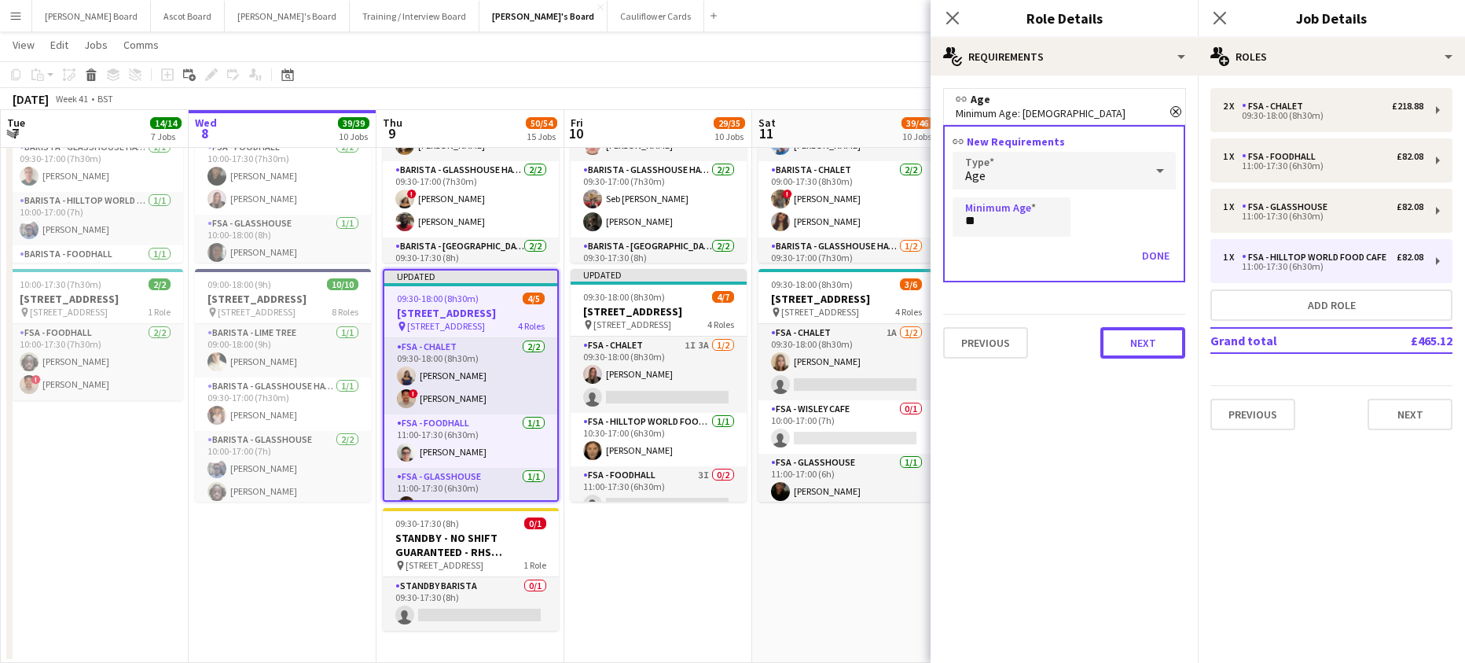
click at [1124, 340] on button "Next" at bounding box center [1142, 342] width 85 height 31
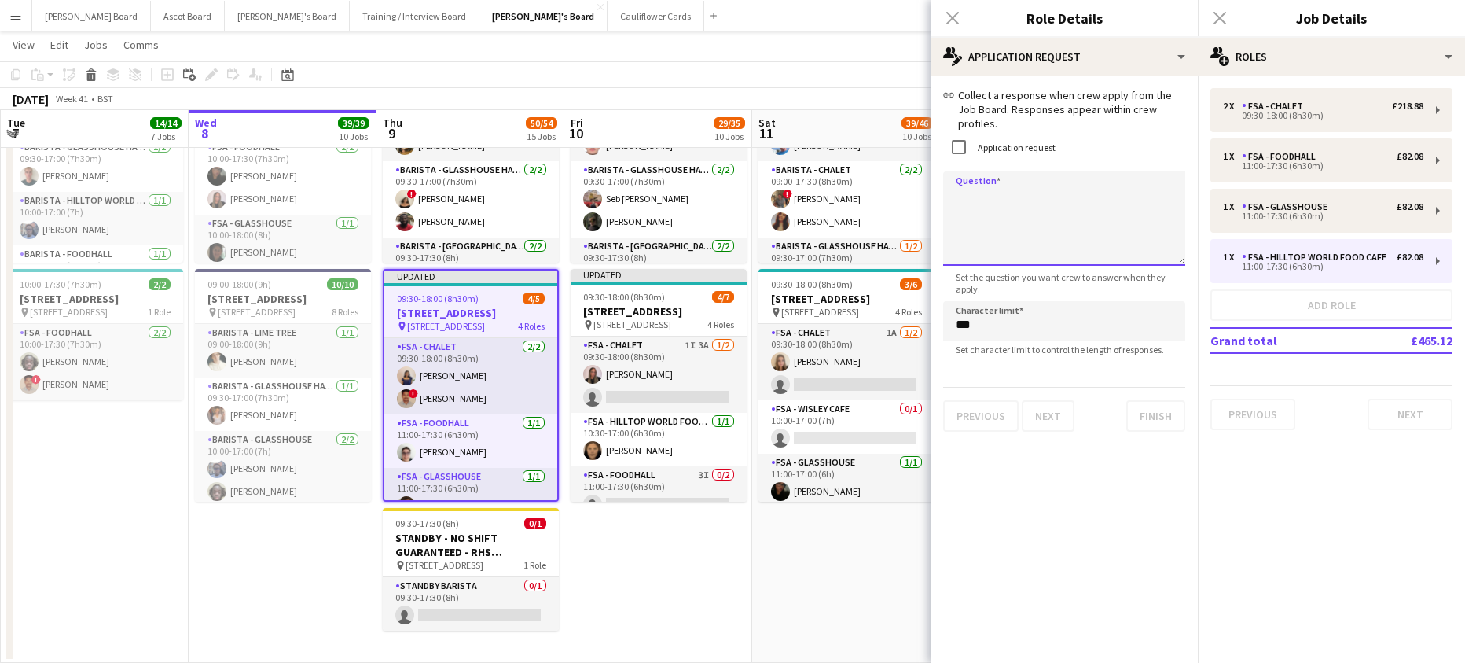
click at [1017, 191] on textarea "Question" at bounding box center [1064, 218] width 242 height 94
paste textarea "**********"
type textarea "**********"
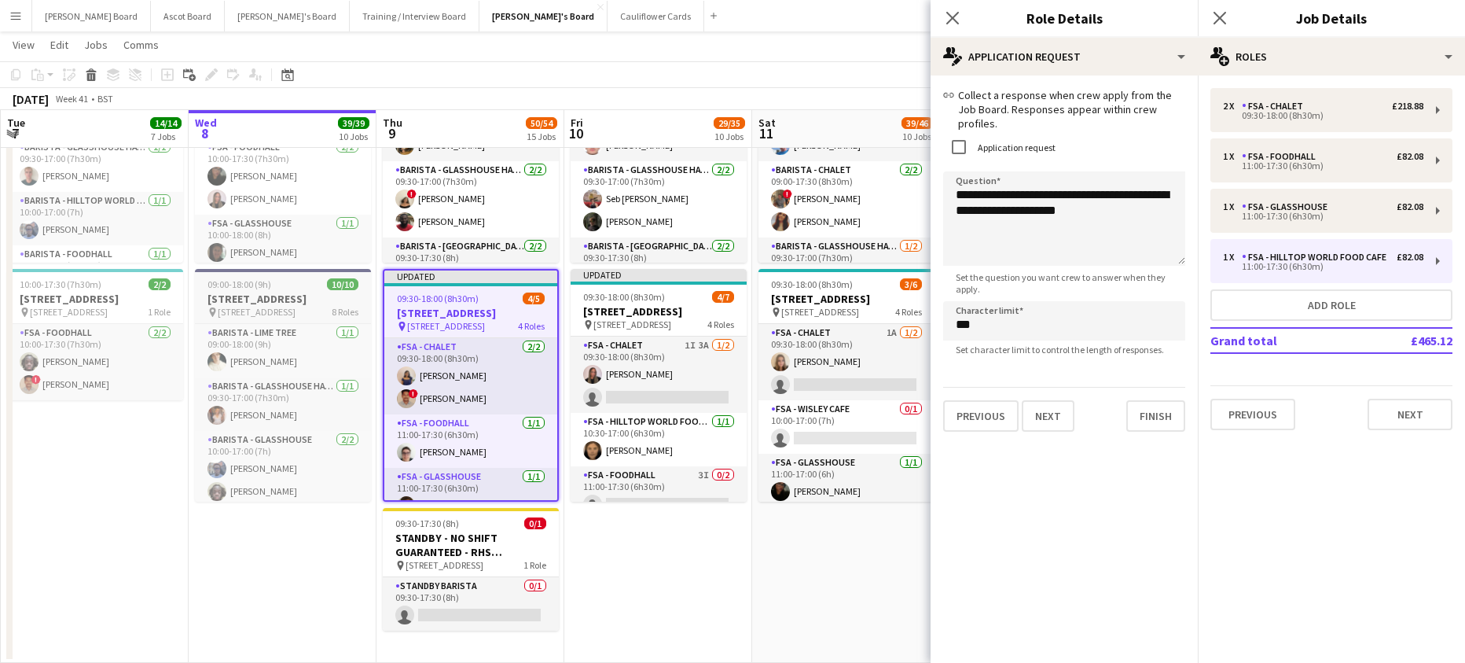
click at [265, 297] on h3 "[STREET_ADDRESS]" at bounding box center [283, 299] width 176 height 14
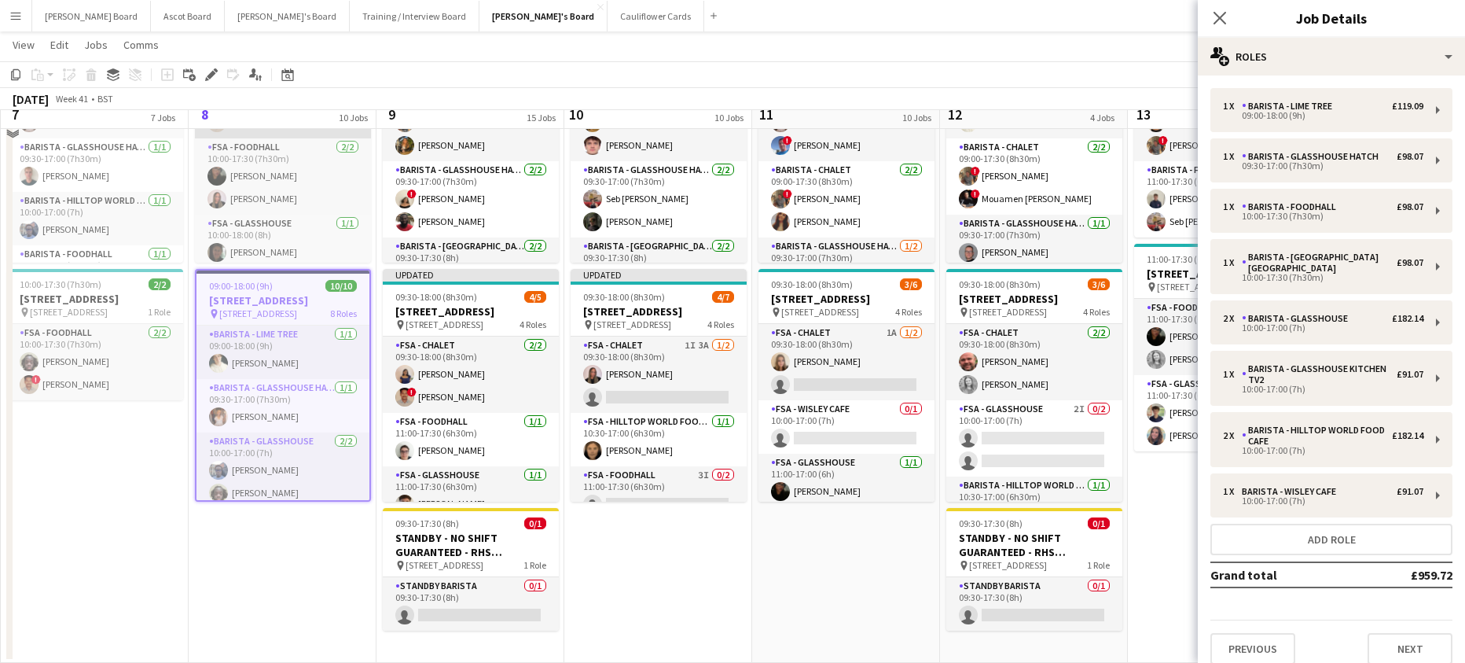
scroll to position [2894, 0]
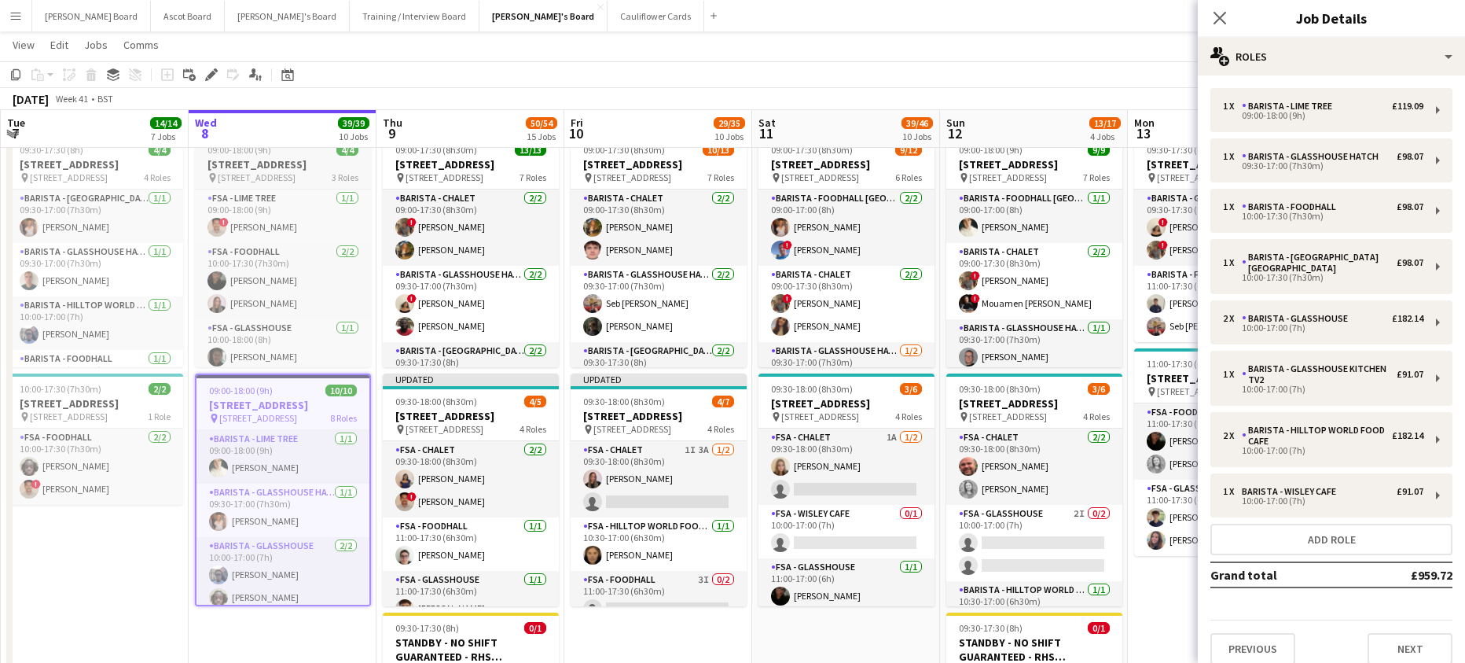
click at [255, 170] on h3 "[STREET_ADDRESS]" at bounding box center [283, 164] width 176 height 14
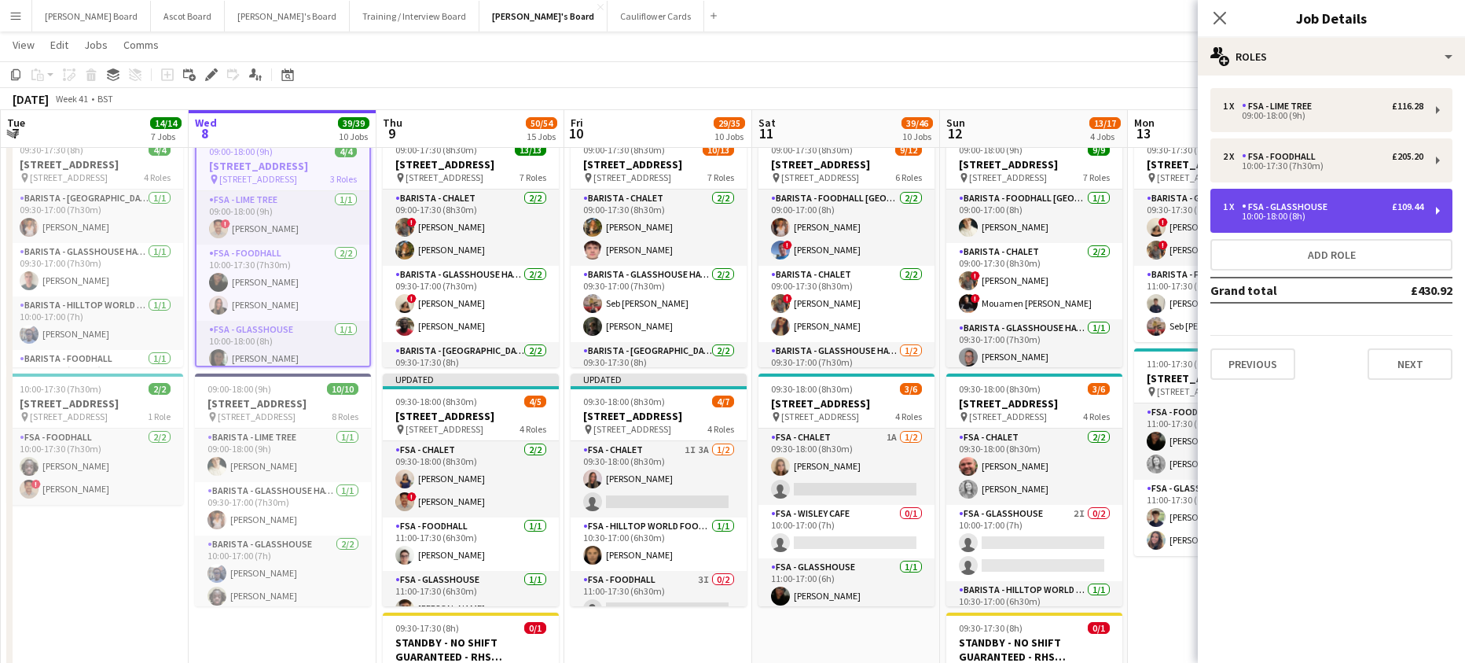
click at [1273, 190] on div "1 x FSA - Glasshouse £109.44 10:00-18:00 (8h)" at bounding box center [1331, 211] width 242 height 44
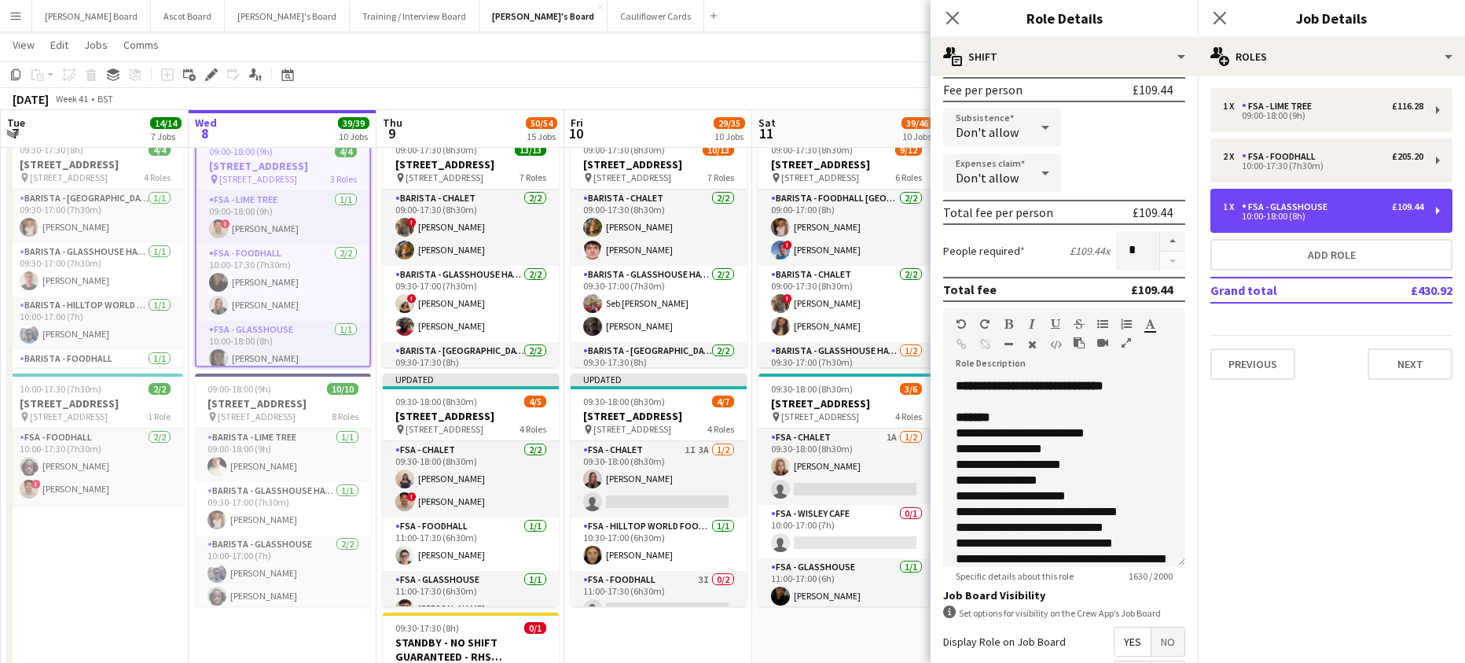
scroll to position [402, 0]
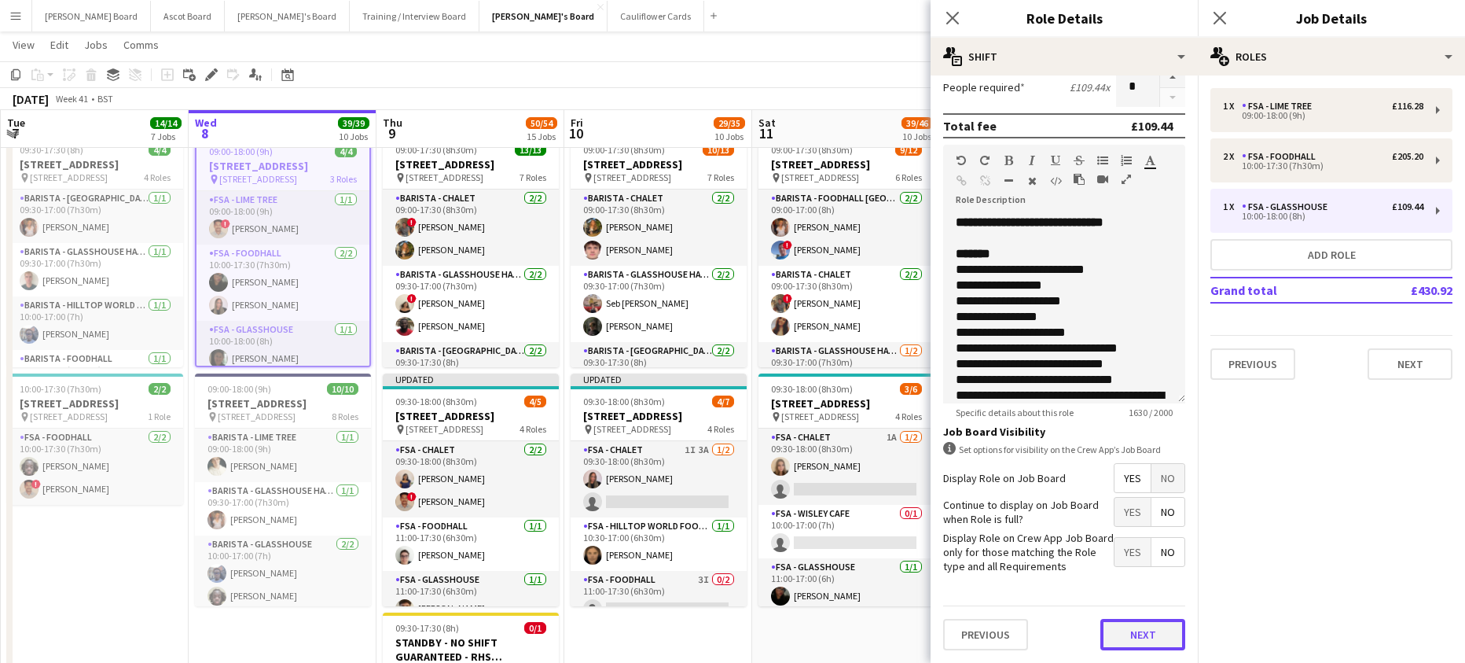
click at [1150, 648] on button "Next" at bounding box center [1142, 634] width 85 height 31
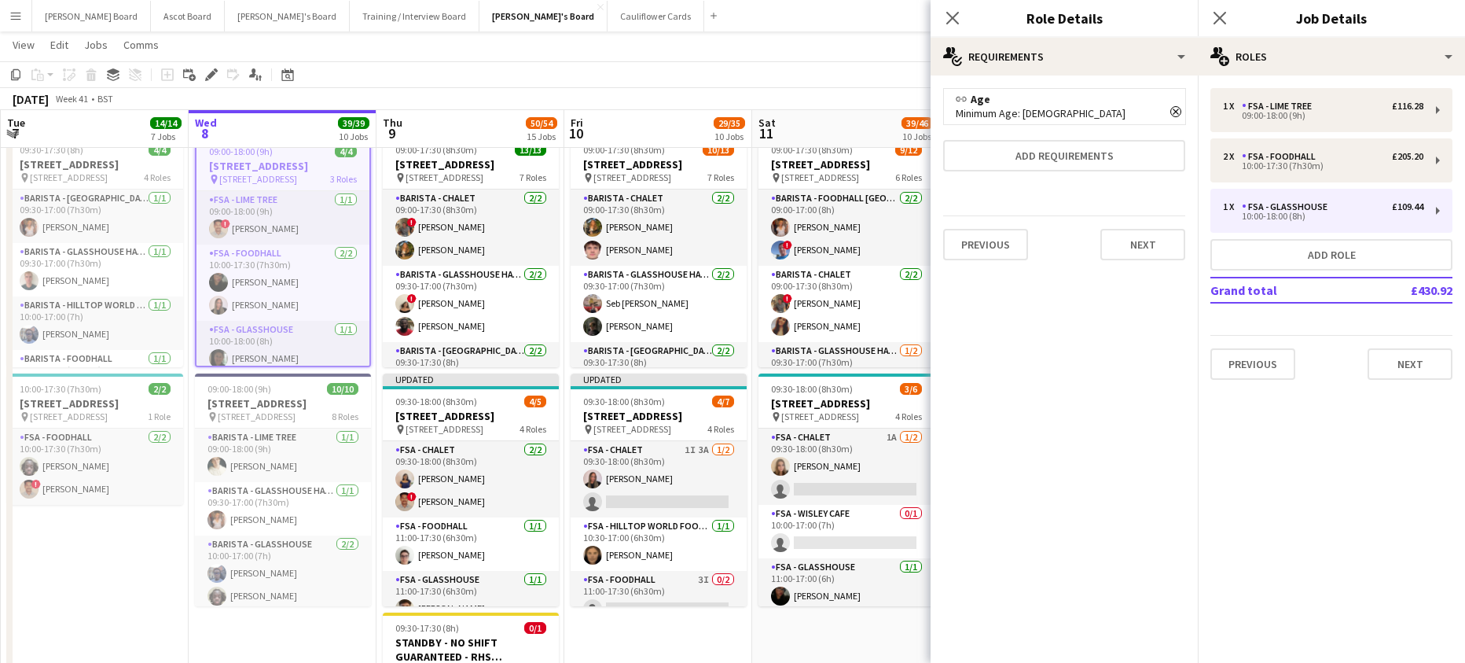
scroll to position [0, 0]
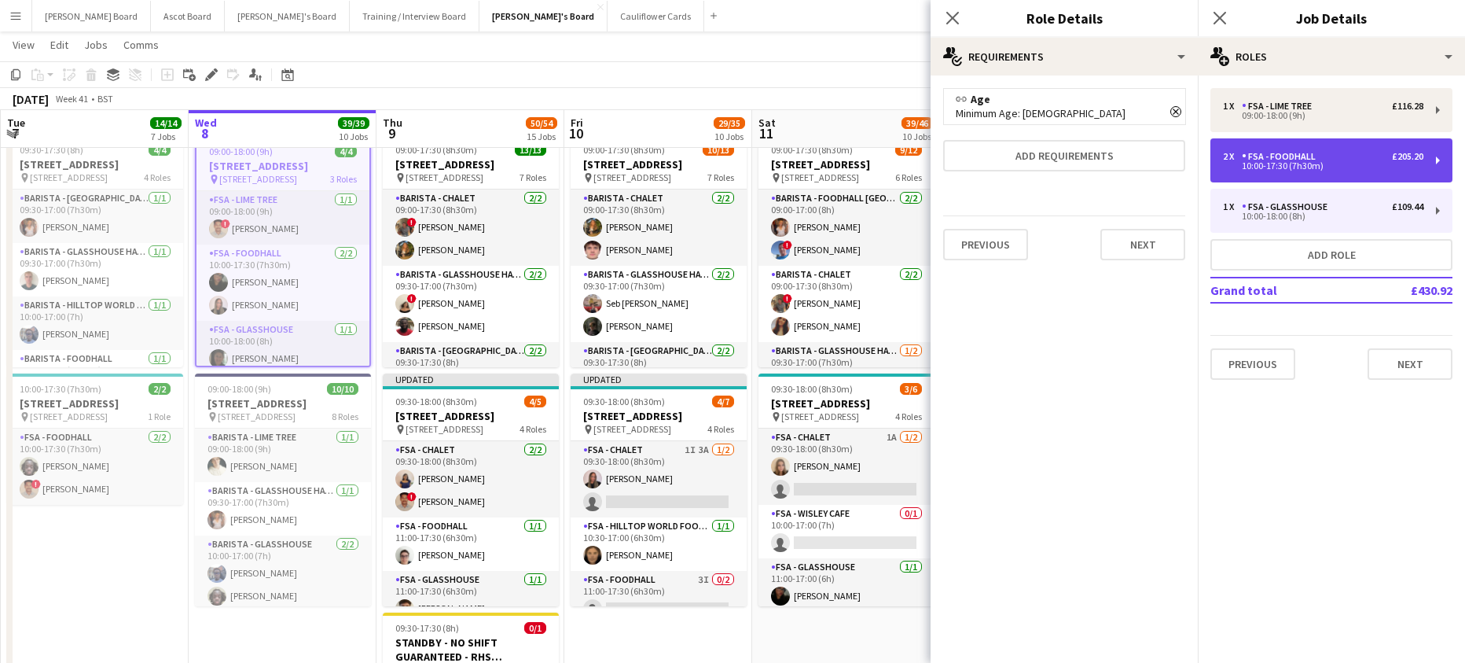
click at [1246, 171] on div "2 x FSA - Foodhall £205.20 10:00-17:30 (7h30m)" at bounding box center [1331, 160] width 242 height 44
type input "**********"
type input "*****"
type input "*"
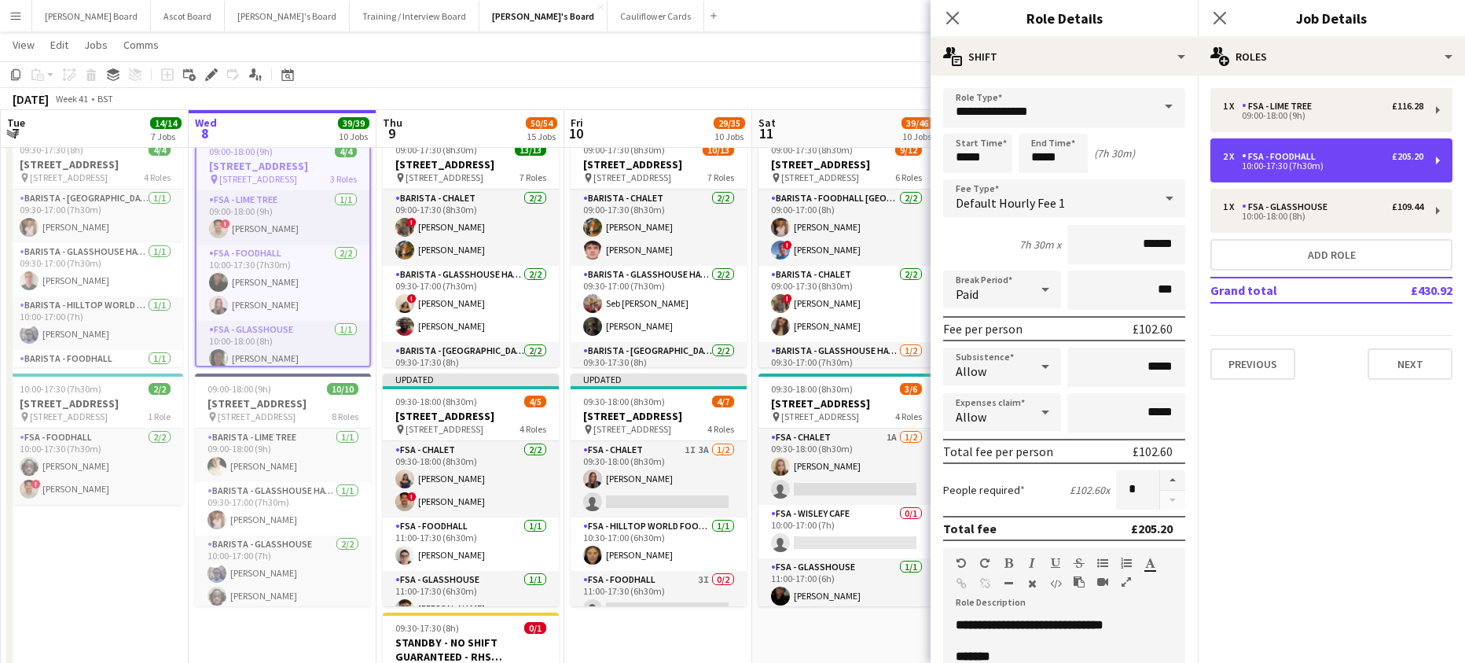
scroll to position [402, 0]
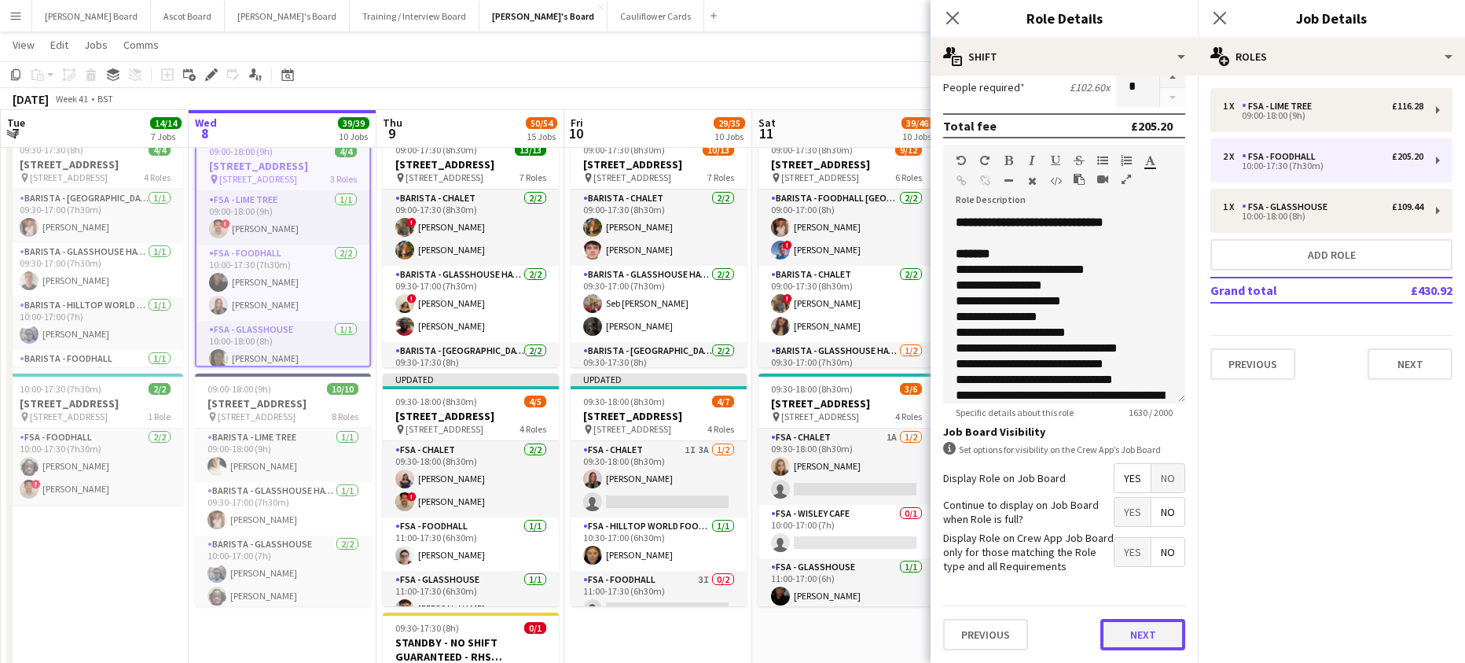
click at [1120, 628] on button "Next" at bounding box center [1142, 634] width 85 height 31
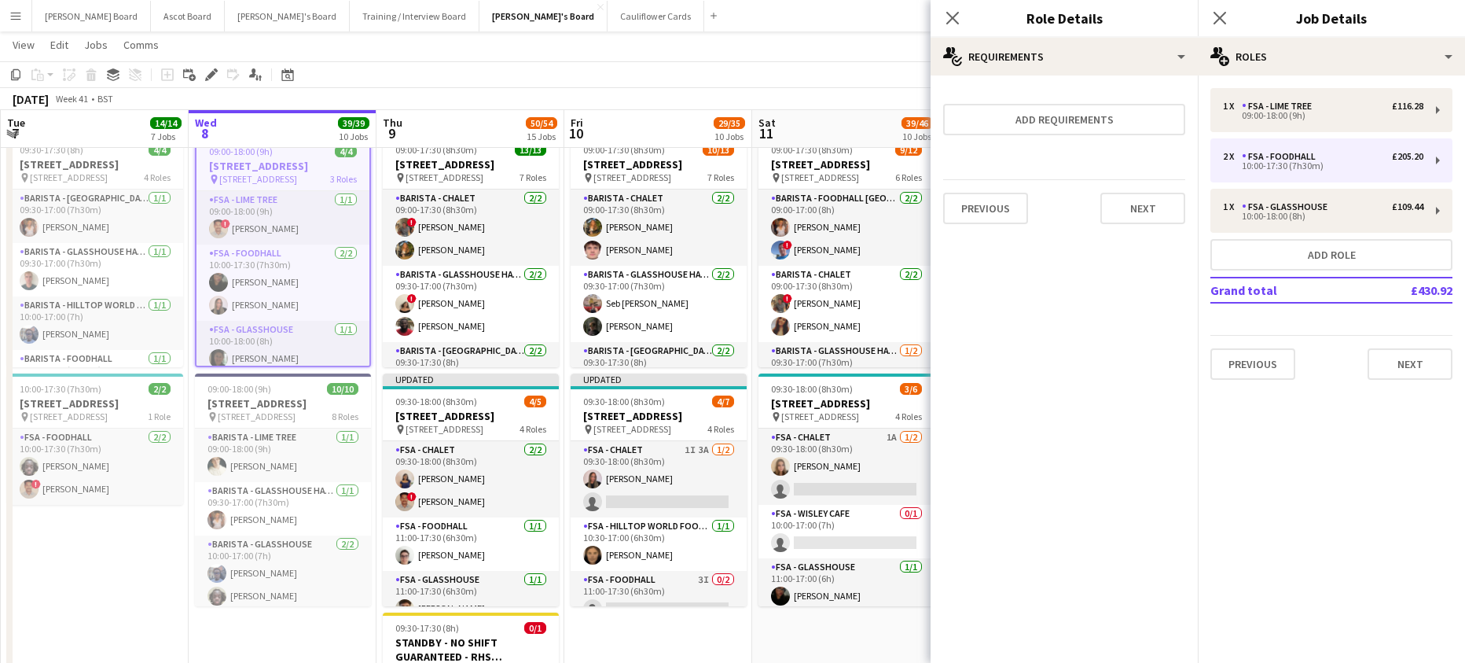
scroll to position [0, 0]
click at [1086, 113] on button "Add requirements" at bounding box center [1064, 119] width 242 height 31
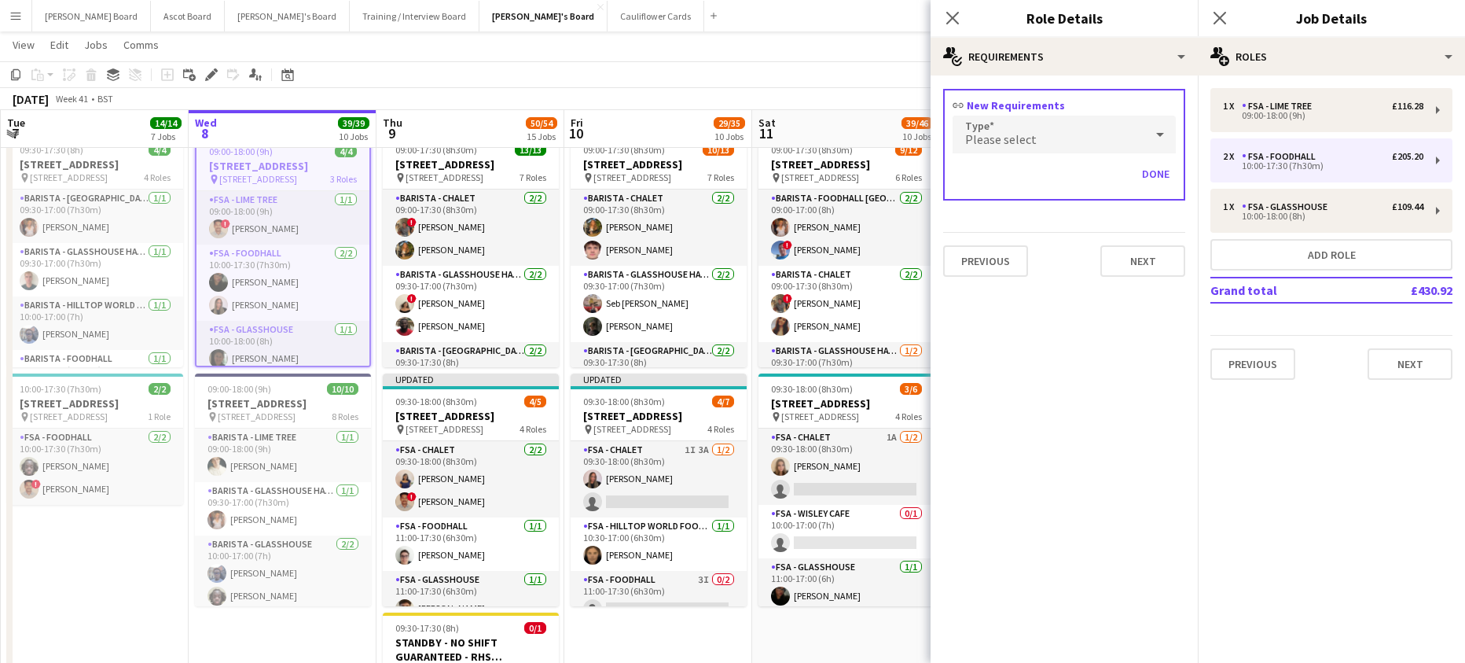
click at [998, 137] on span "Please select" at bounding box center [1001, 139] width 72 height 16
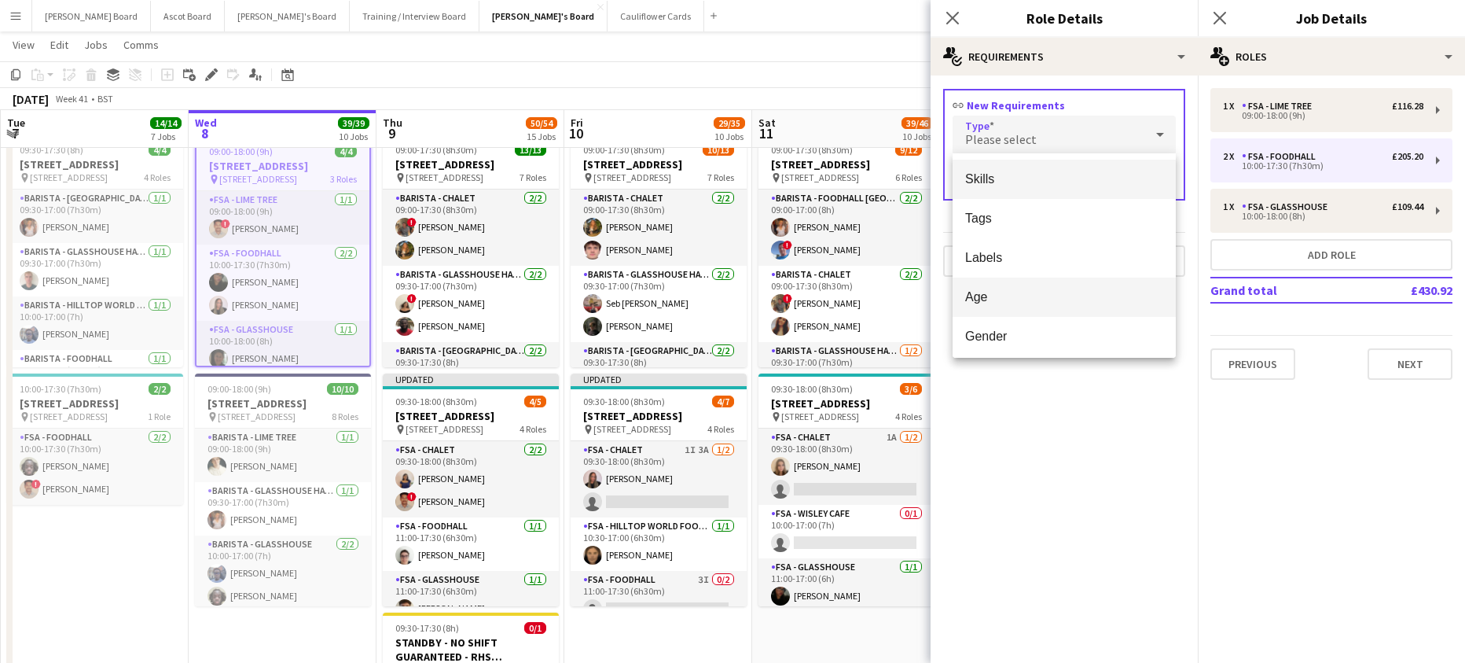
click at [1024, 303] on span "Age" at bounding box center [1064, 296] width 198 height 15
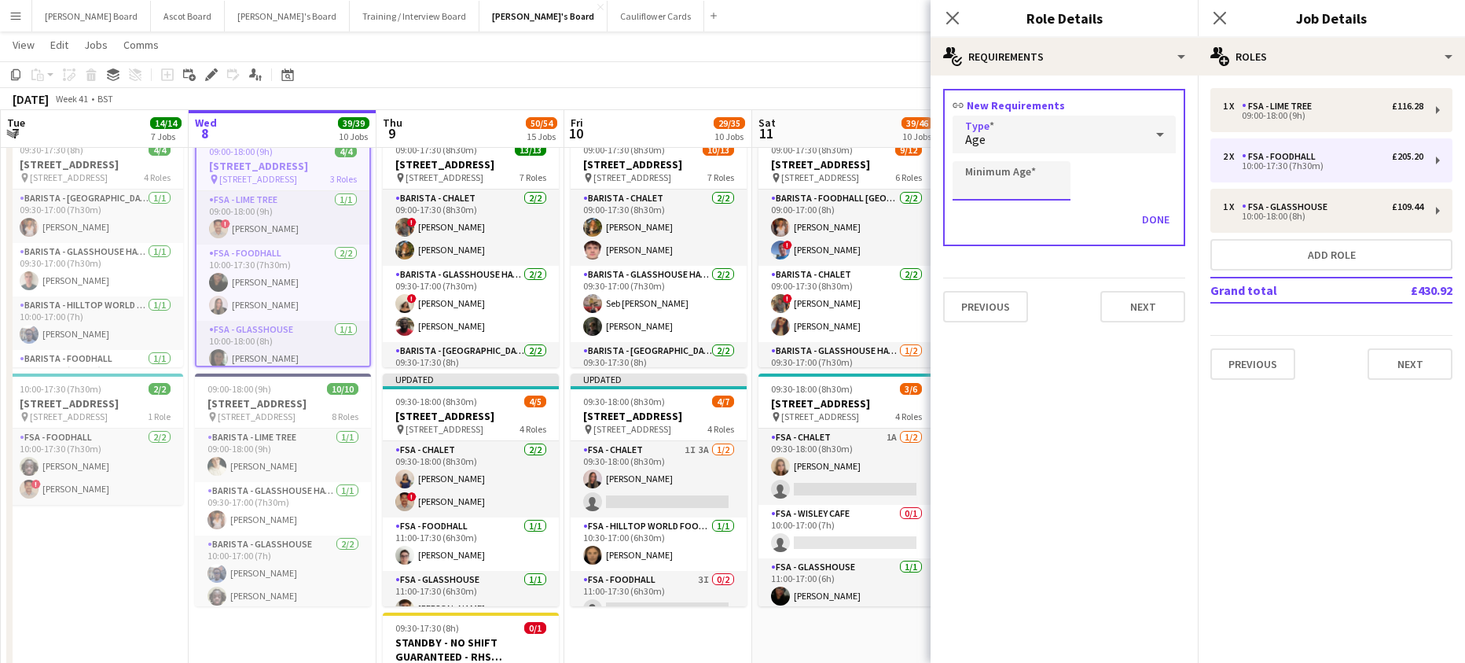
click at [988, 179] on input "Minimum Age" at bounding box center [1012, 180] width 118 height 39
type input "**"
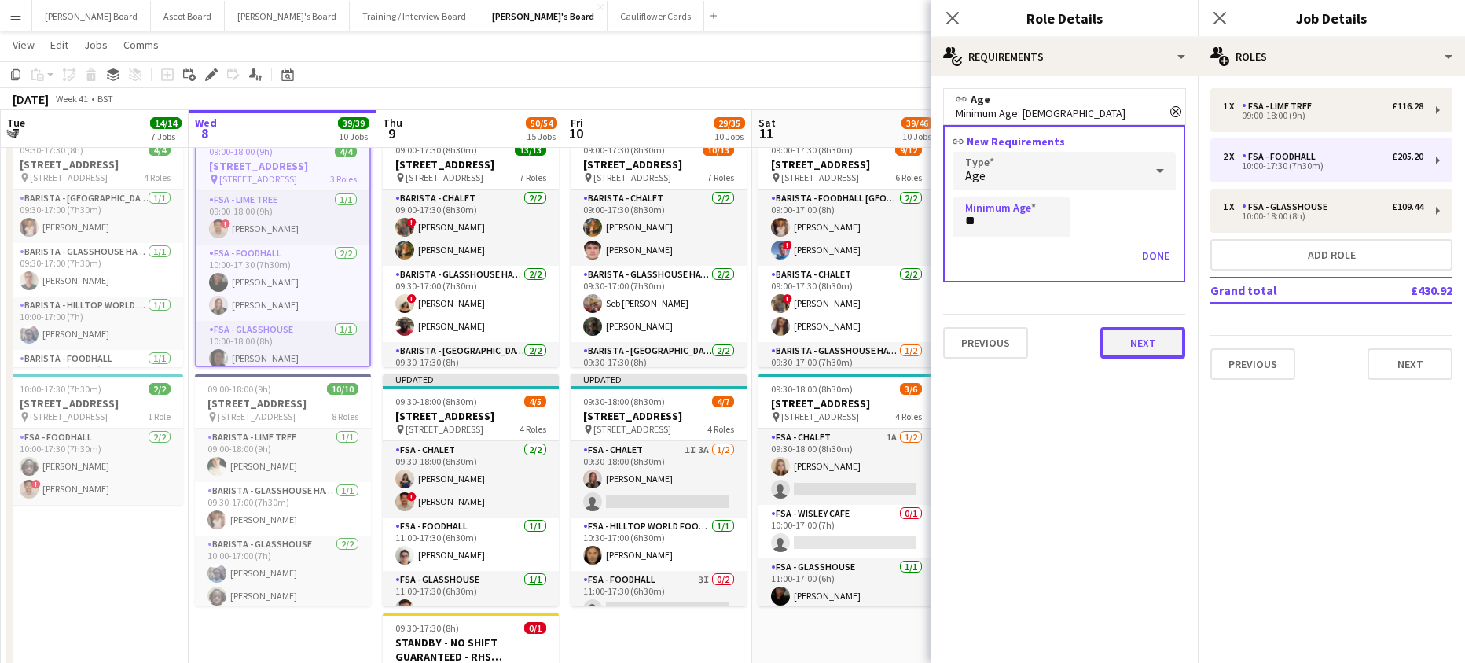
click at [1141, 342] on button "Next" at bounding box center [1142, 342] width 85 height 31
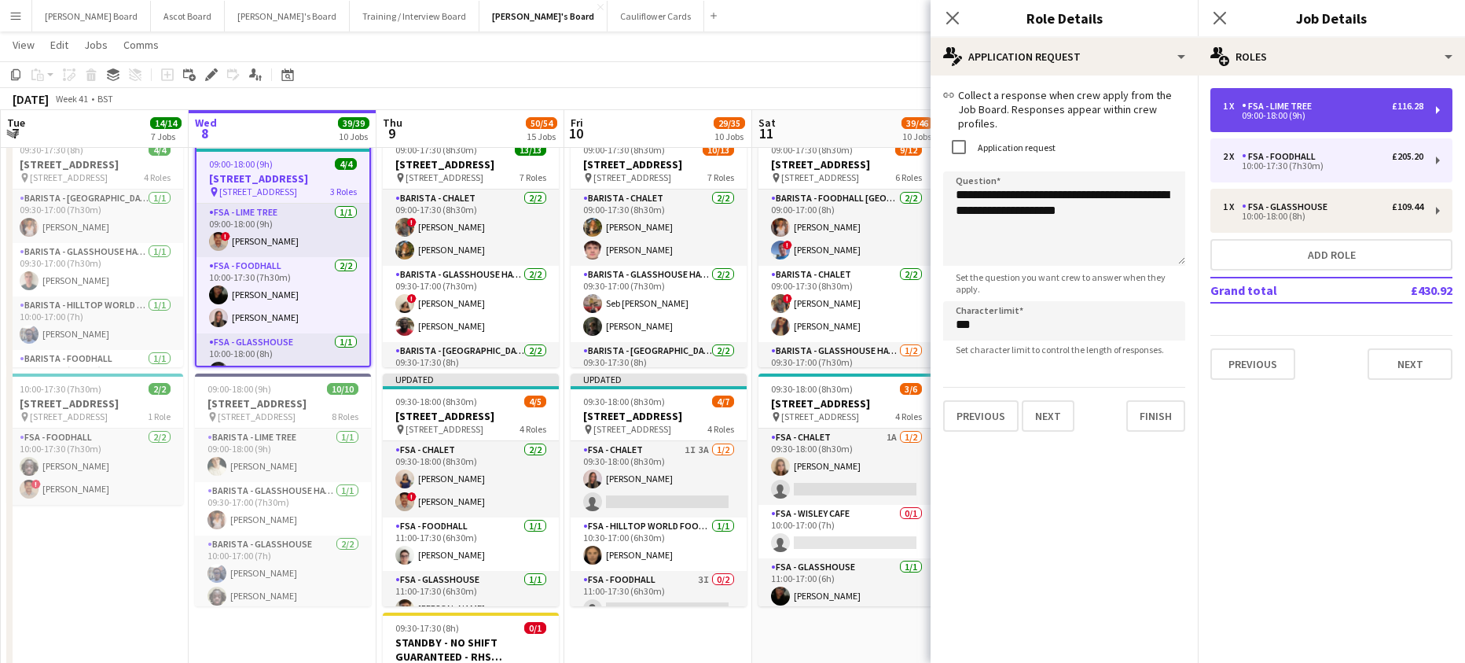
click at [1302, 104] on div "FSA - Lime Tree" at bounding box center [1280, 106] width 76 height 11
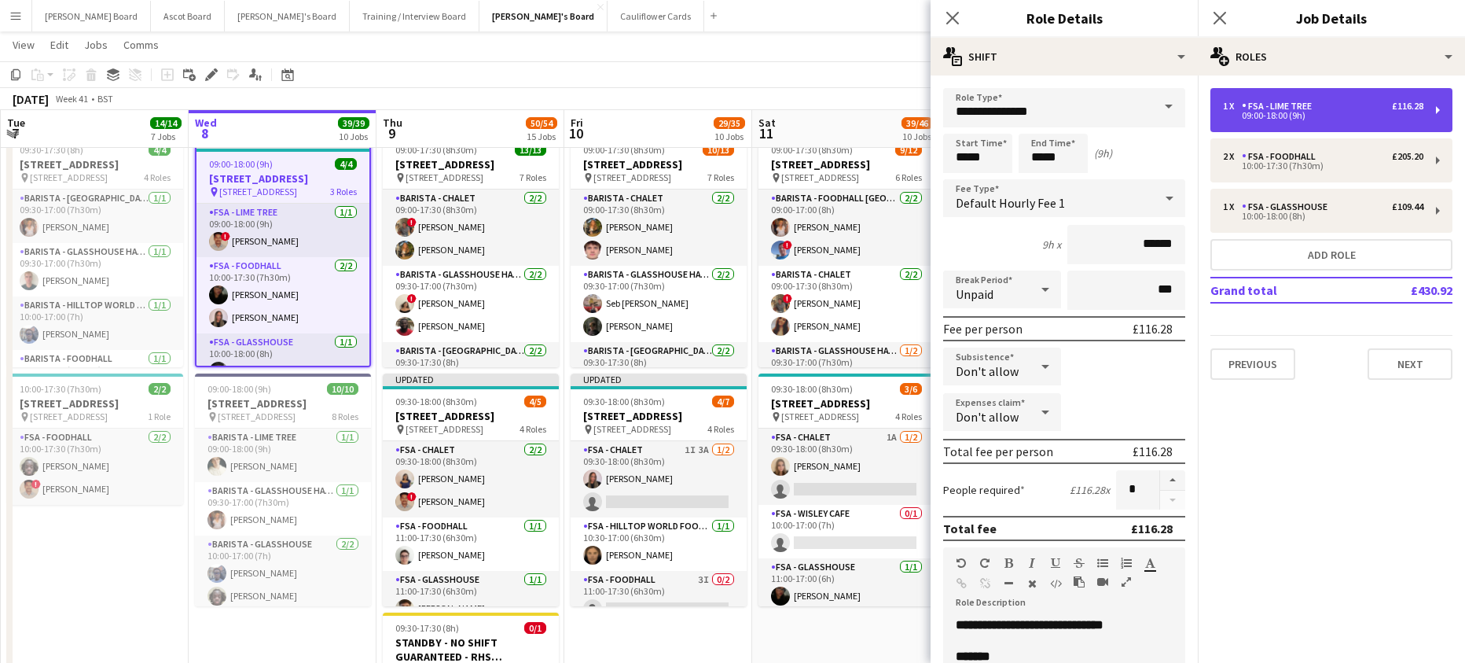
type input "**********"
type input "*****"
type input "****"
type input "*"
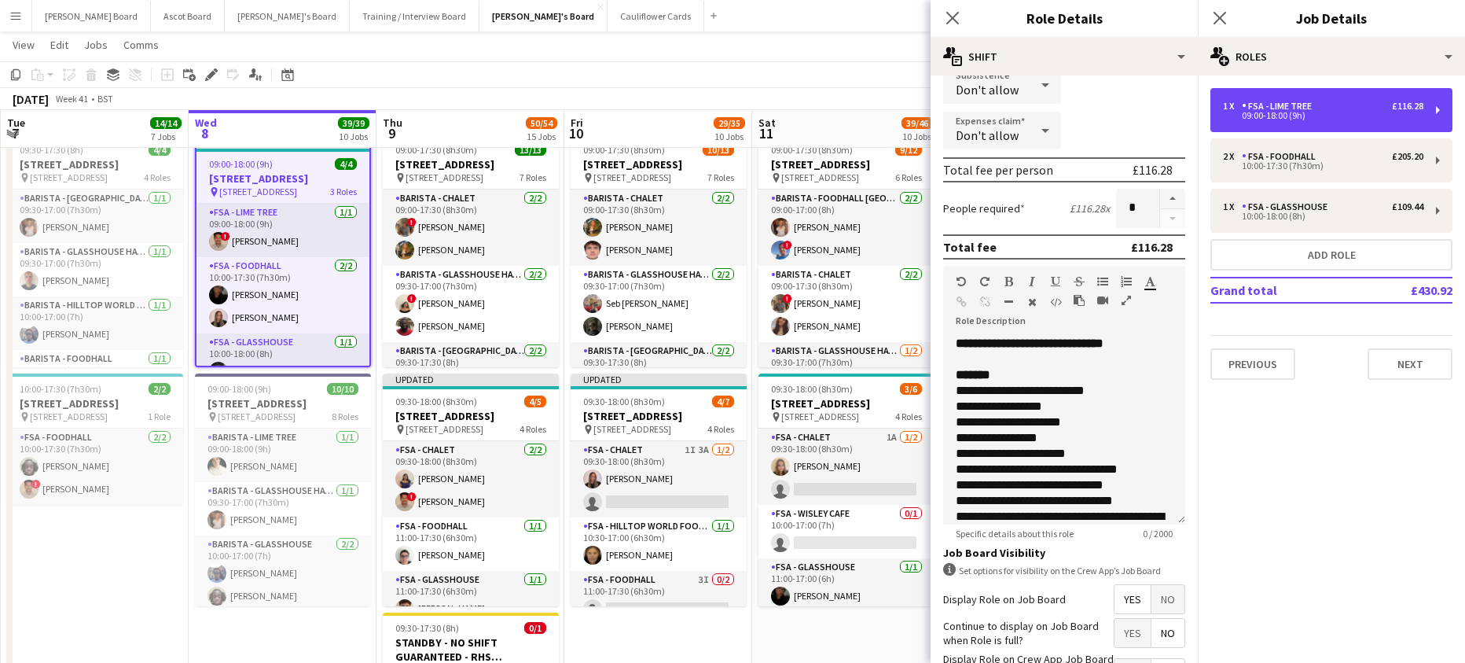
scroll to position [402, 0]
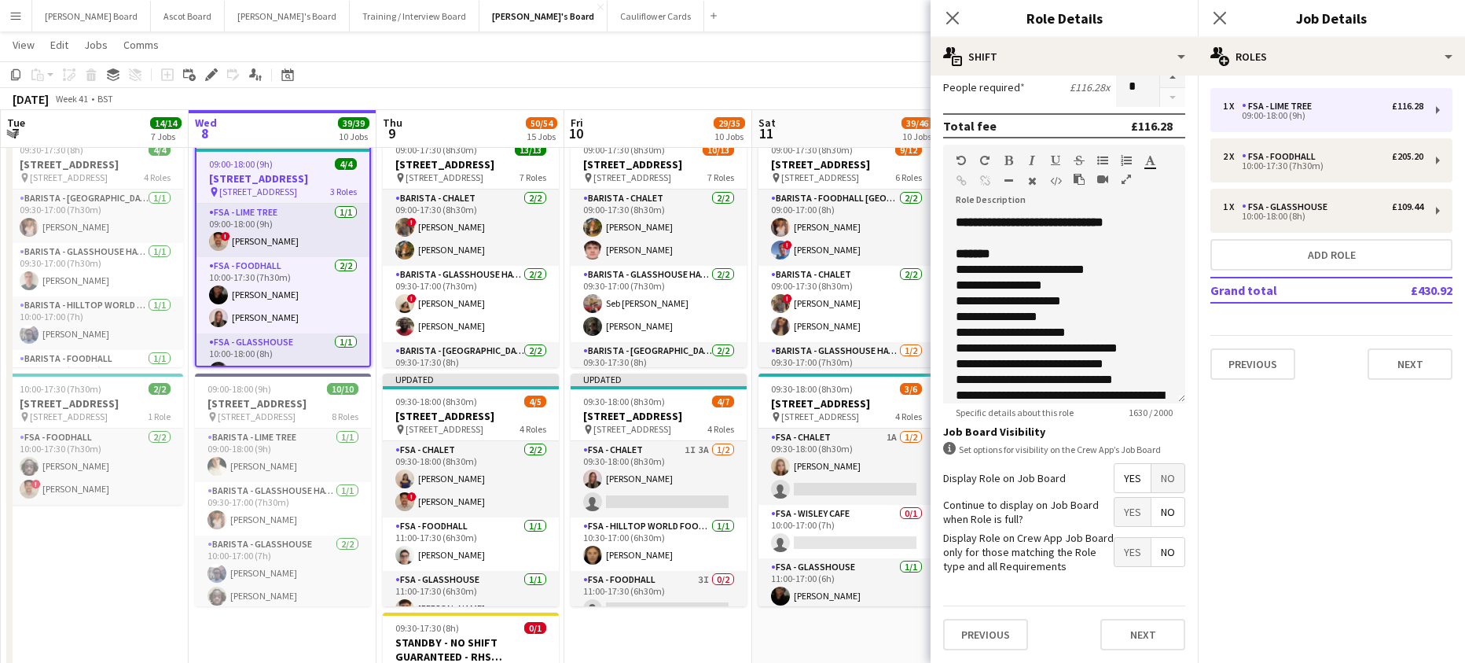
click at [1136, 652] on div "Previous Next" at bounding box center [1064, 633] width 242 height 57
click at [1133, 635] on button "Next" at bounding box center [1142, 634] width 85 height 31
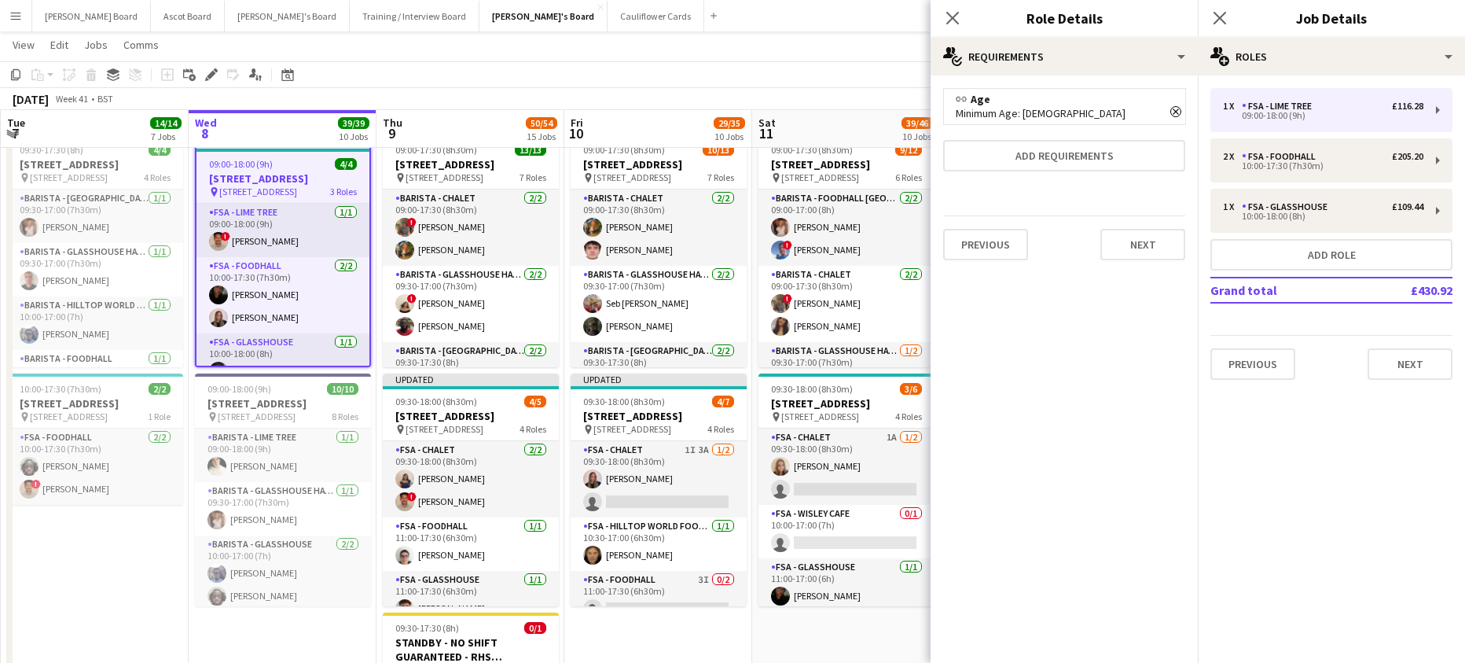
scroll to position [0, 0]
click at [1168, 258] on button "Next" at bounding box center [1142, 244] width 85 height 31
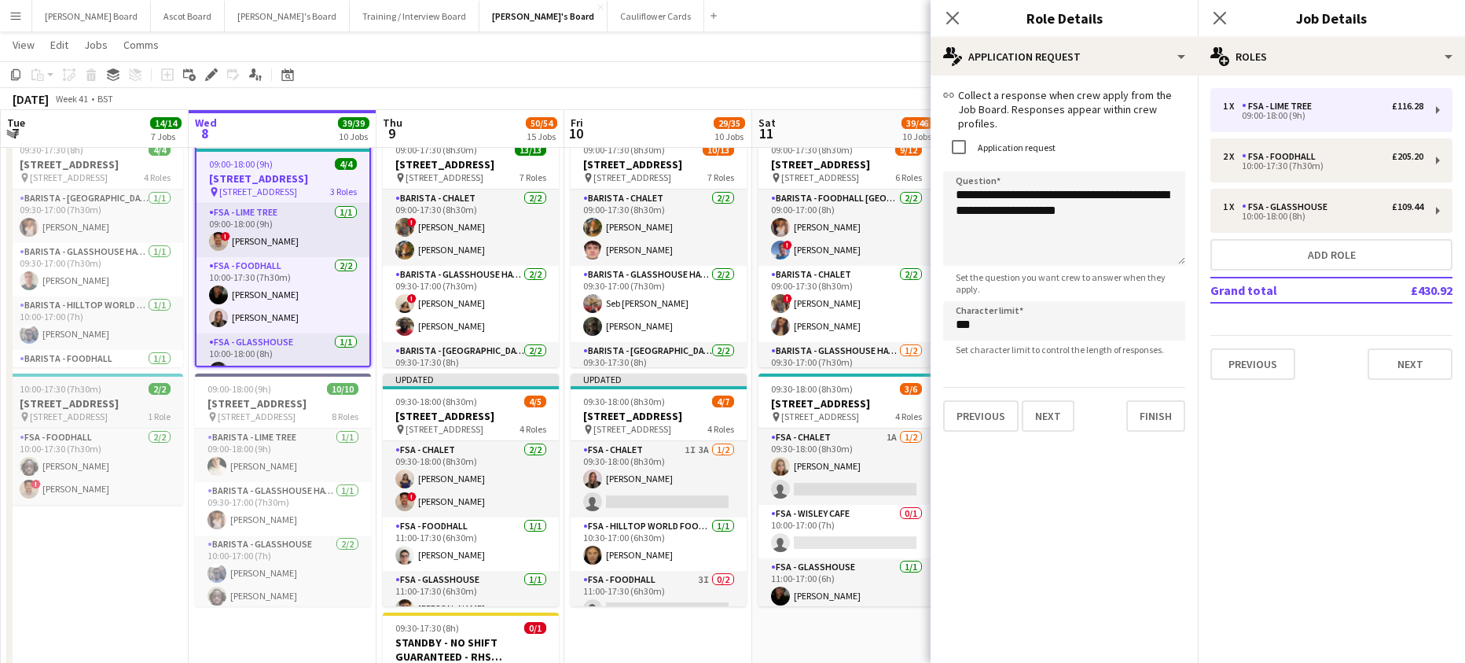
click at [77, 388] on span "10:00-17:30 (7h30m)" at bounding box center [61, 389] width 82 height 12
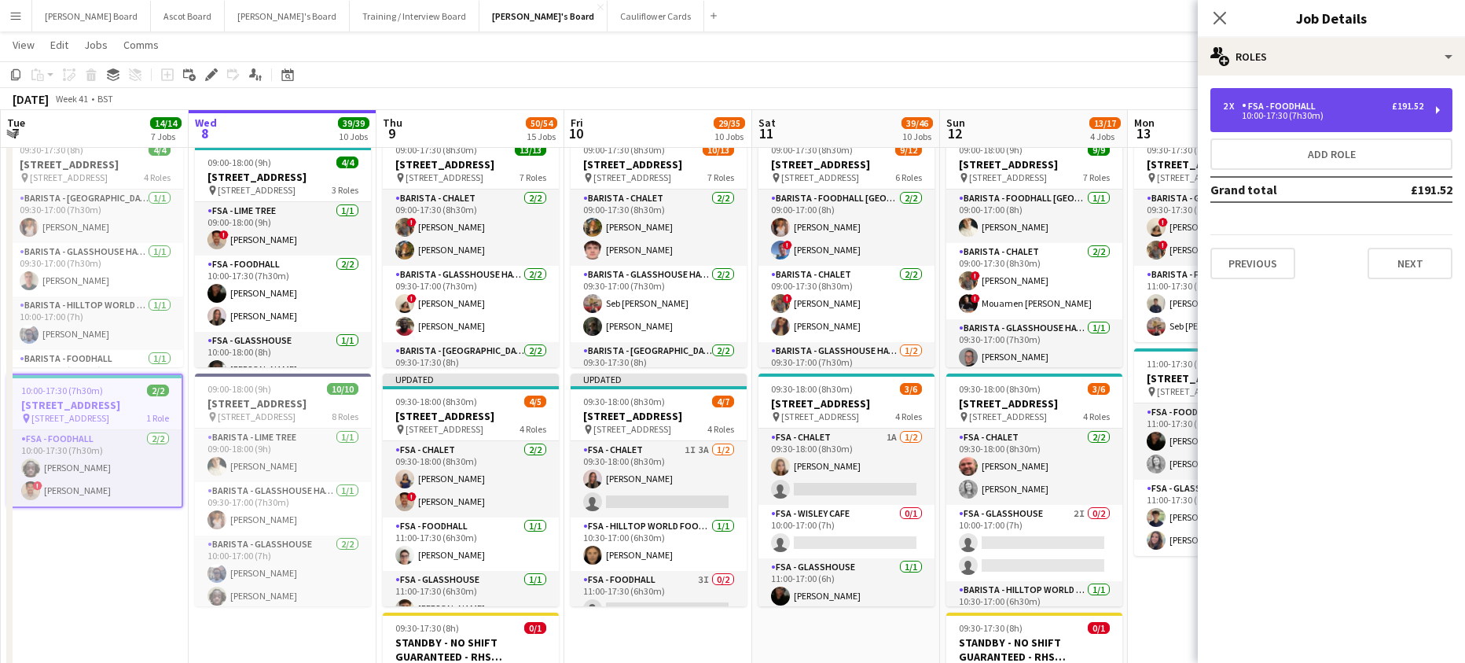
click at [1290, 100] on div "2 x FSA - Foodhall £191.52 10:00-17:30 (7h30m)" at bounding box center [1331, 110] width 242 height 44
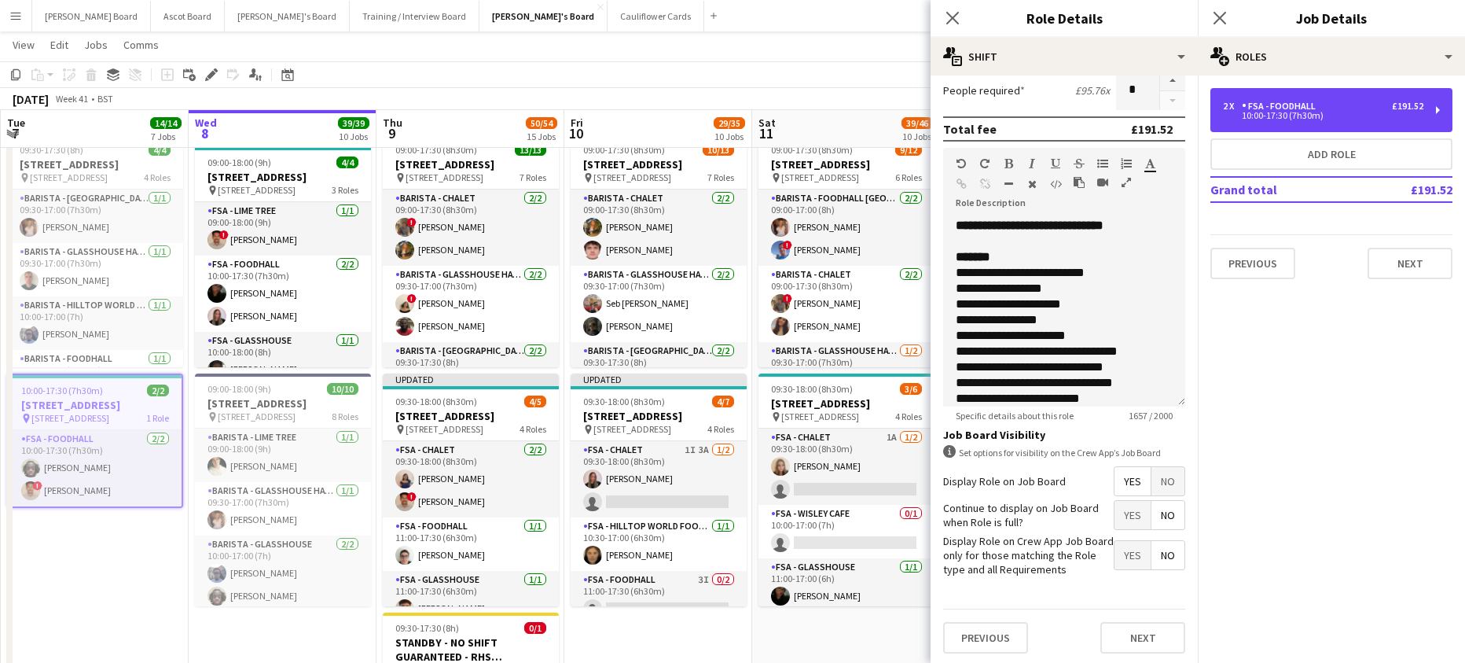
scroll to position [402, 0]
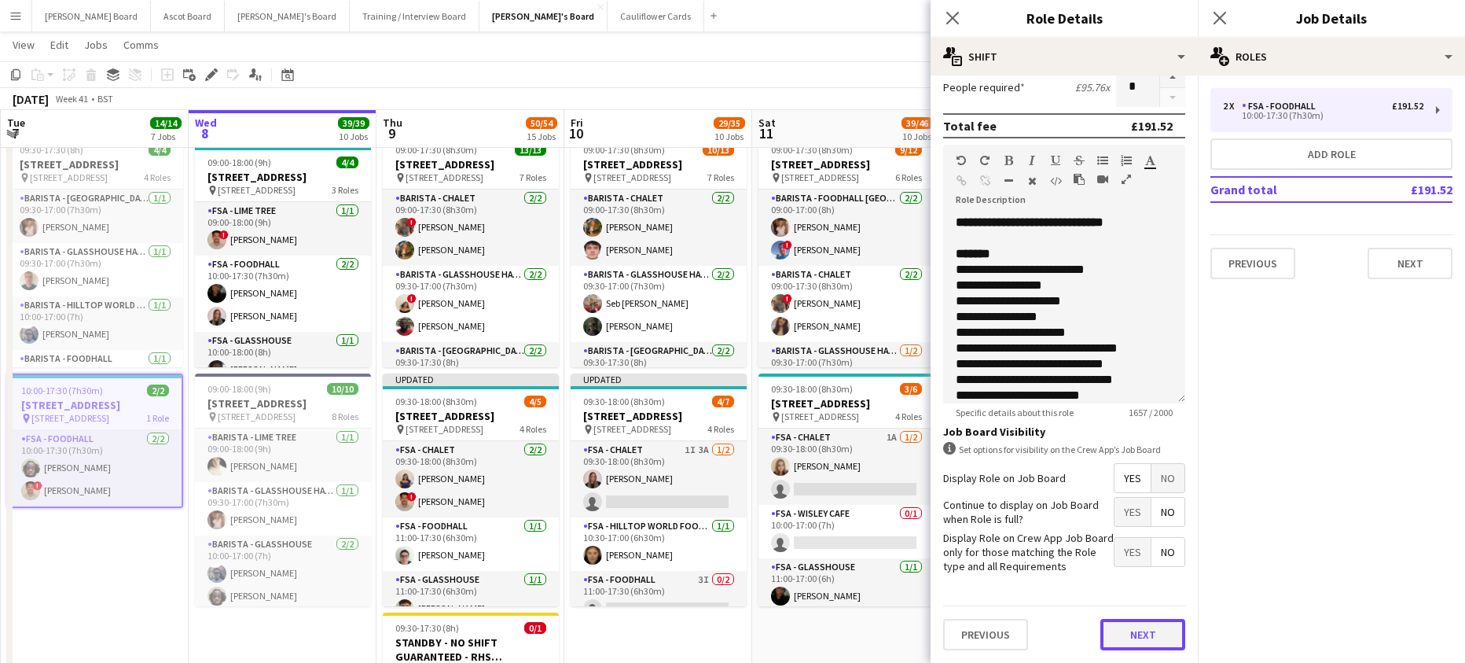
click at [1118, 629] on button "Next" at bounding box center [1142, 634] width 85 height 31
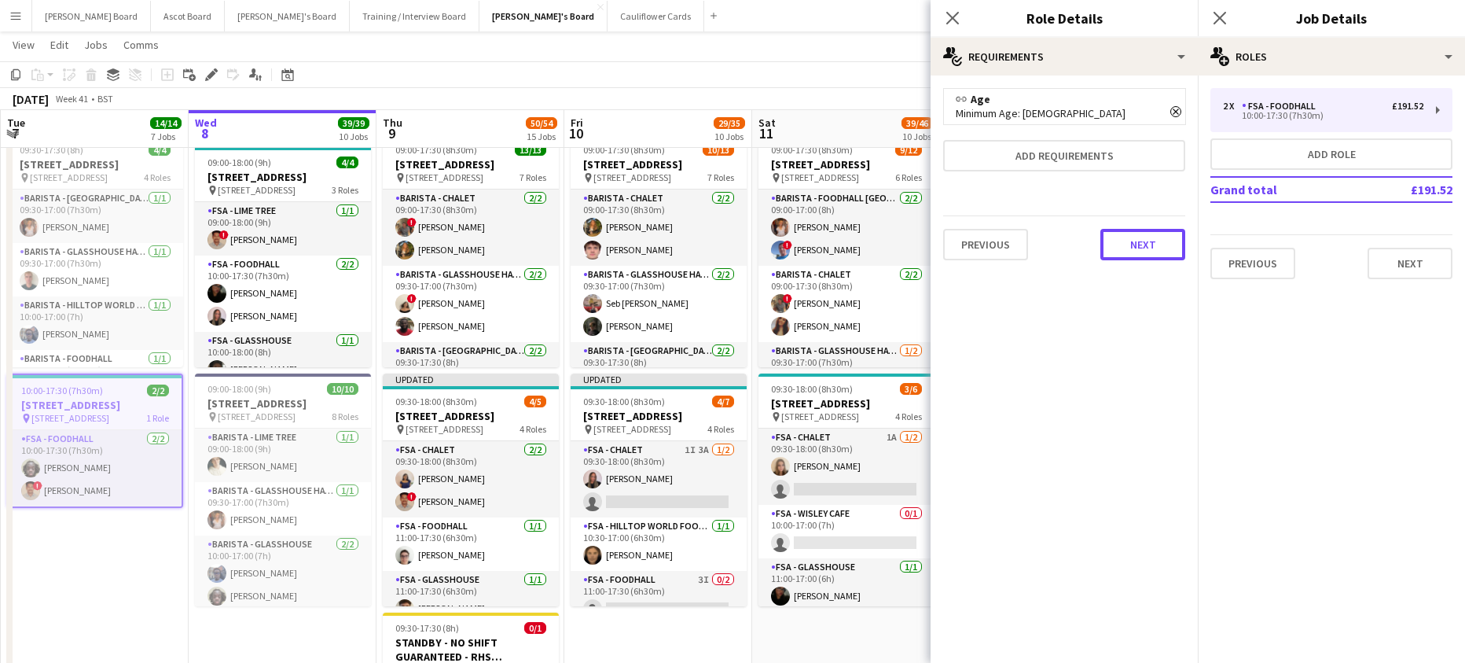
click at [1144, 255] on button "Next" at bounding box center [1142, 244] width 85 height 31
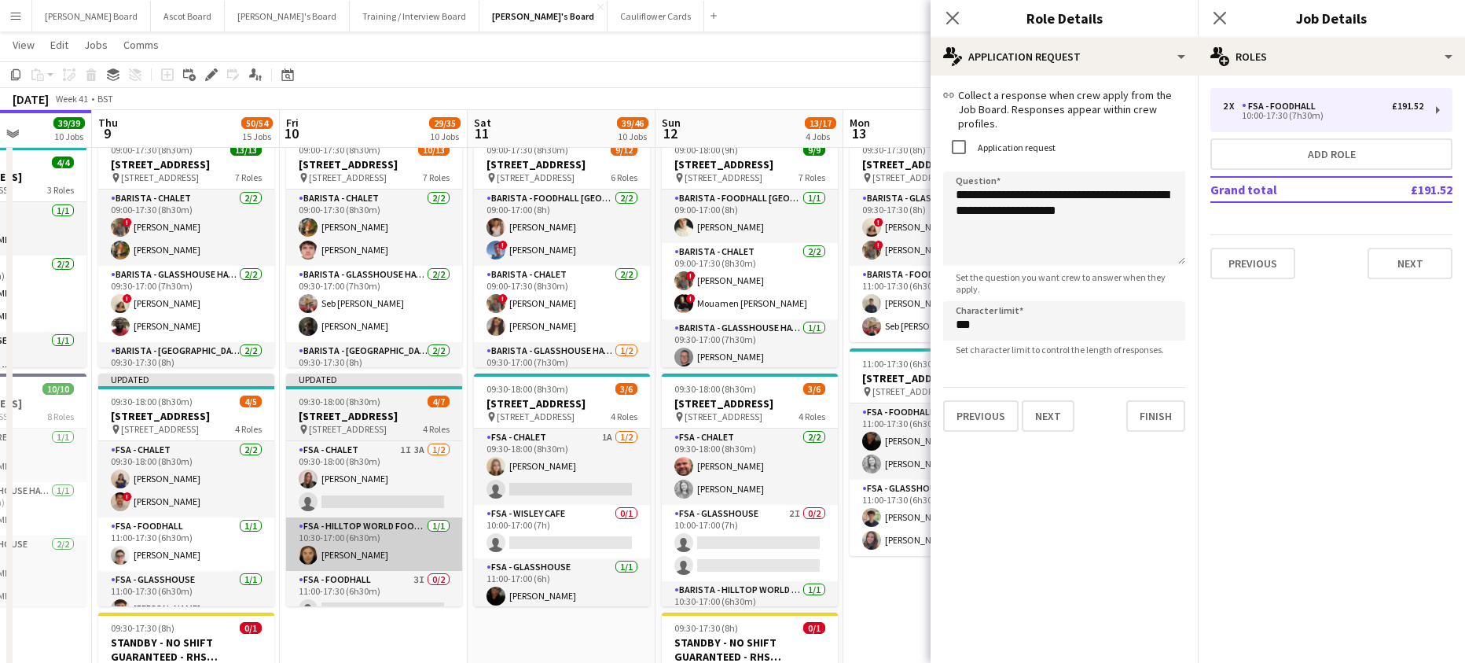
drag, startPoint x: 389, startPoint y: 596, endPoint x: 341, endPoint y: 563, distance: 58.2
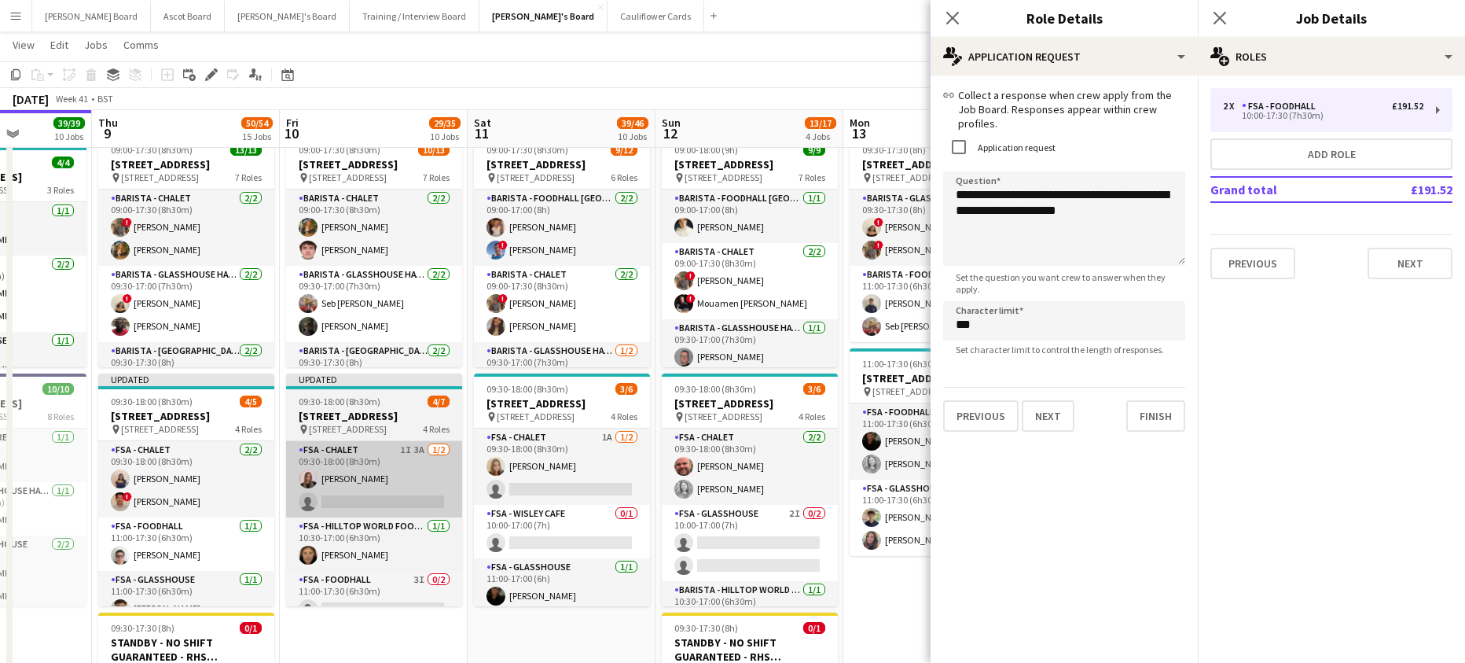
scroll to position [0, 662]
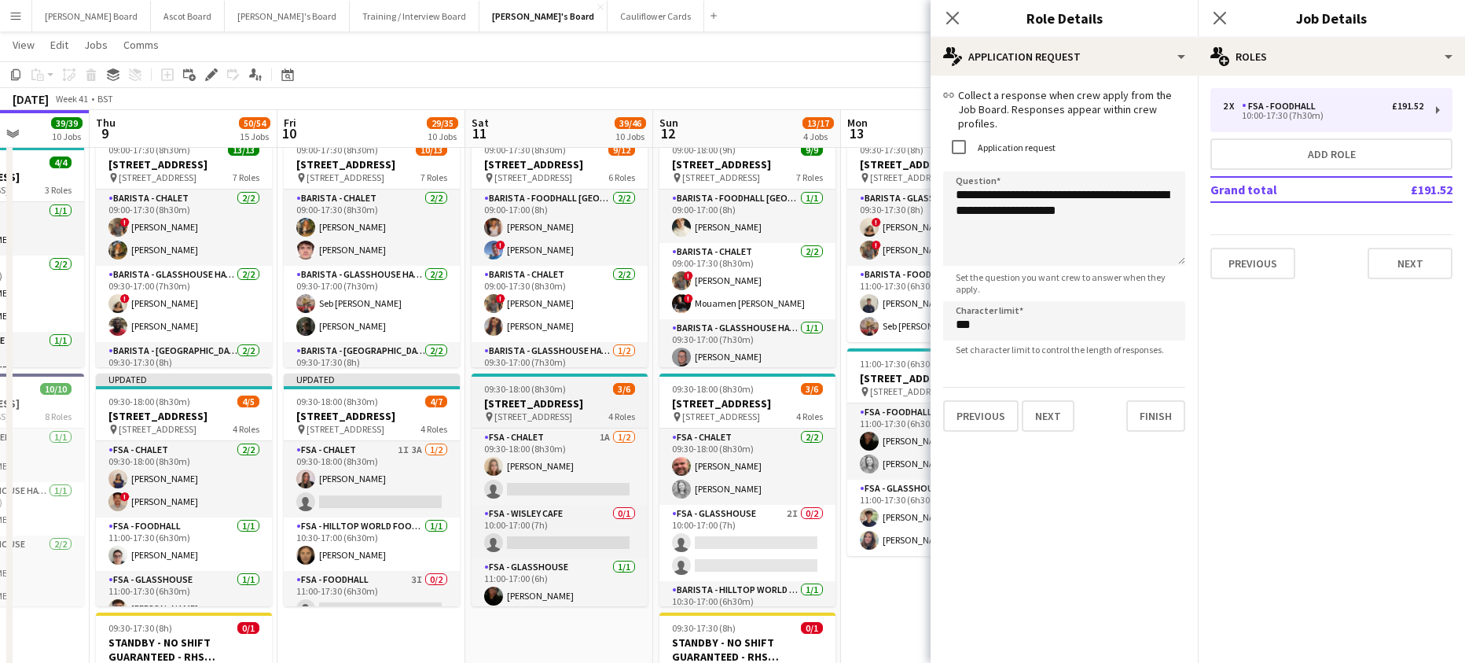
click at [520, 406] on h3 "[STREET_ADDRESS]" at bounding box center [560, 403] width 176 height 14
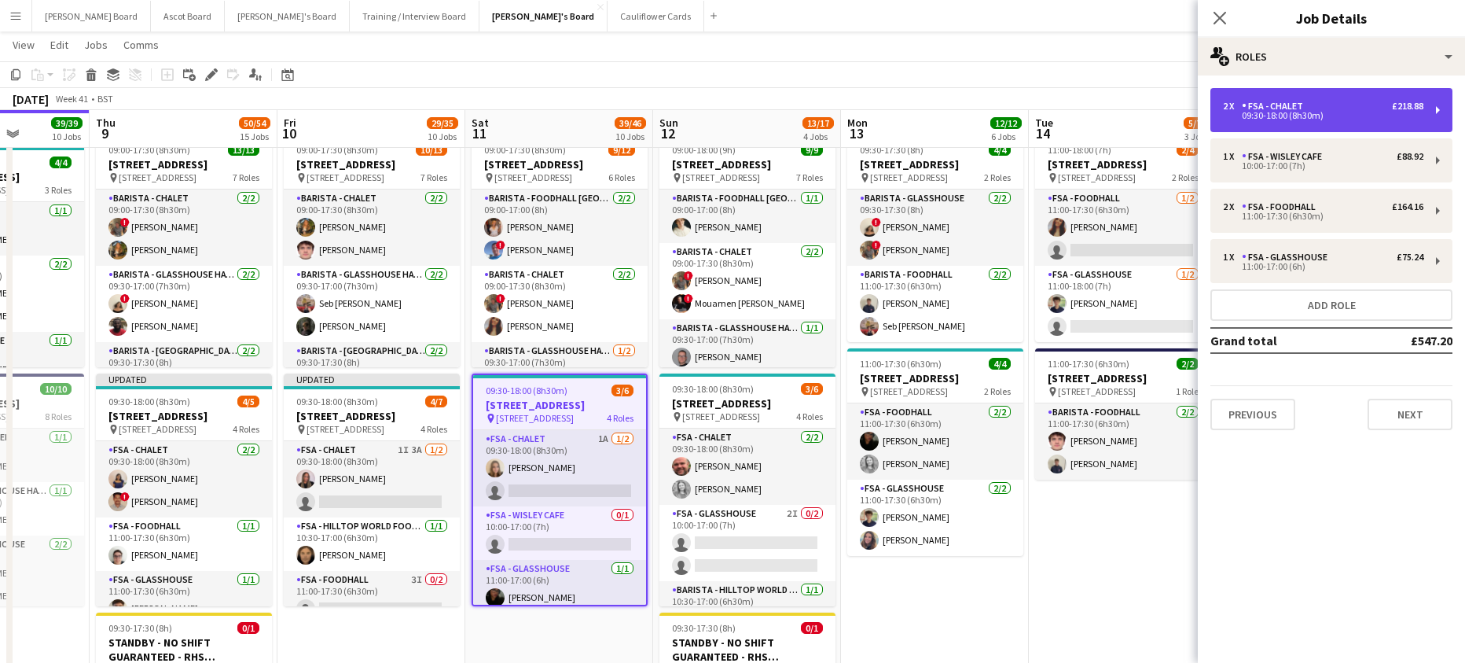
click at [1258, 105] on div "FSA - Chalet" at bounding box center [1276, 106] width 68 height 11
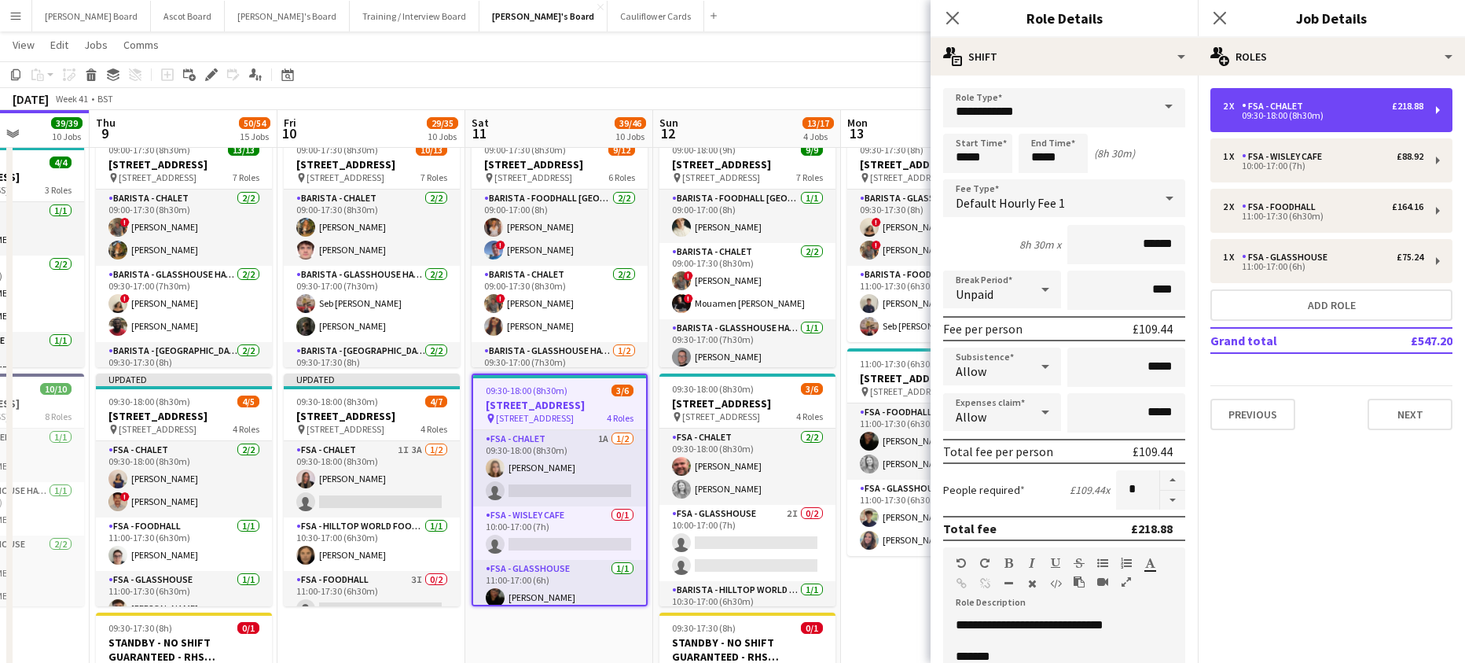
scroll to position [402, 0]
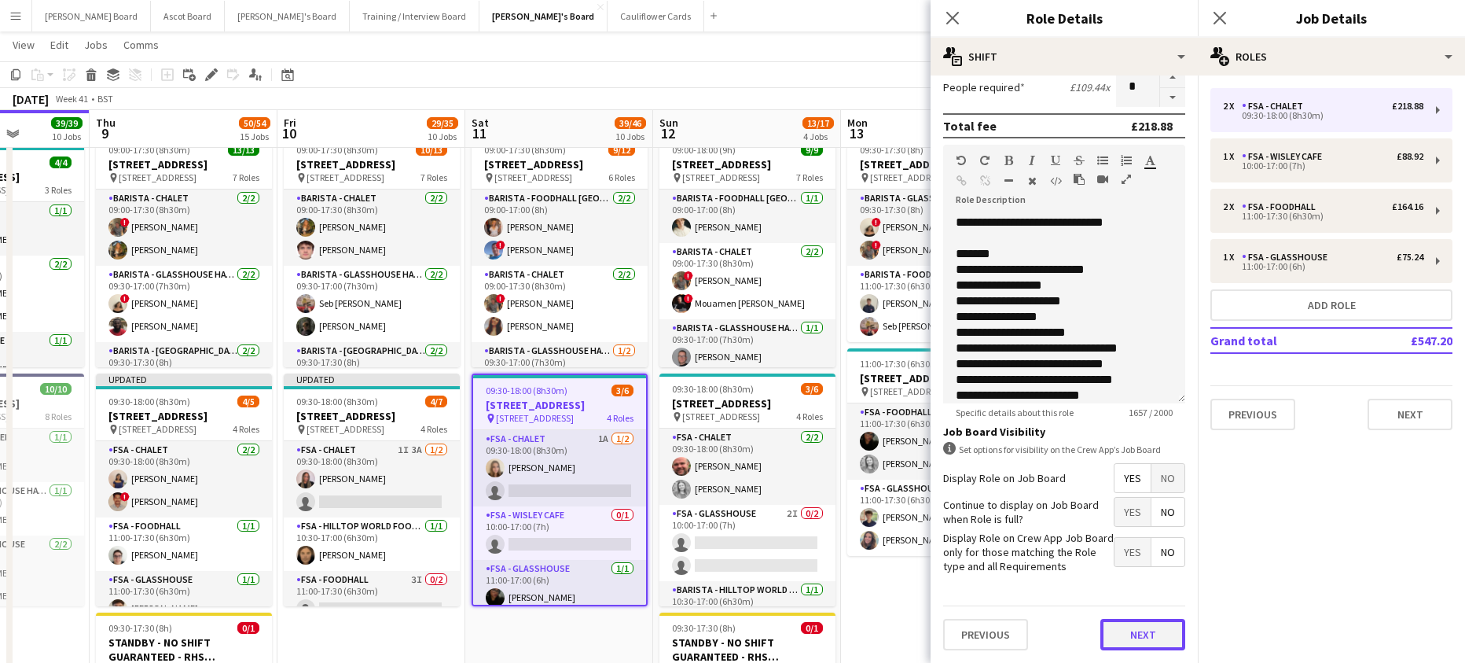
click at [1157, 635] on button "Next" at bounding box center [1142, 634] width 85 height 31
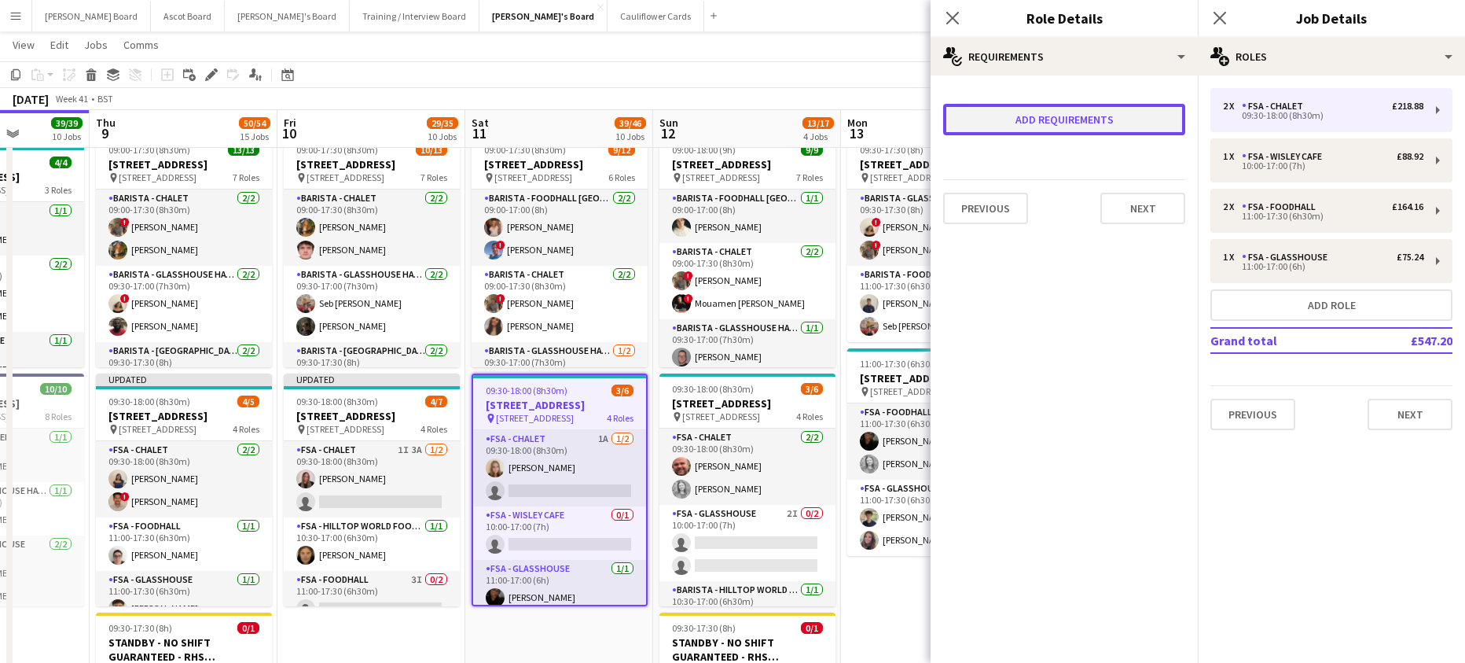
click at [1042, 127] on button "Add requirements" at bounding box center [1064, 119] width 242 height 31
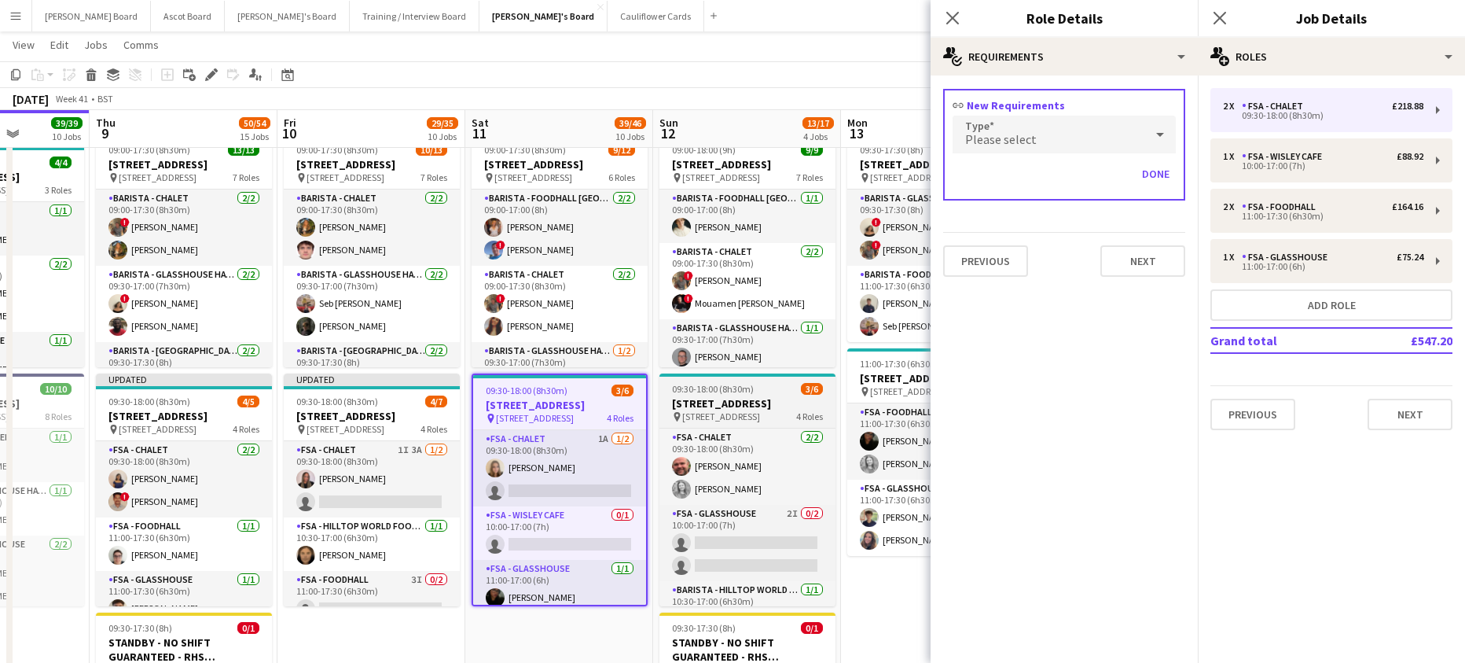
click at [736, 394] on span "09:30-18:00 (8h30m)" at bounding box center [713, 389] width 82 height 12
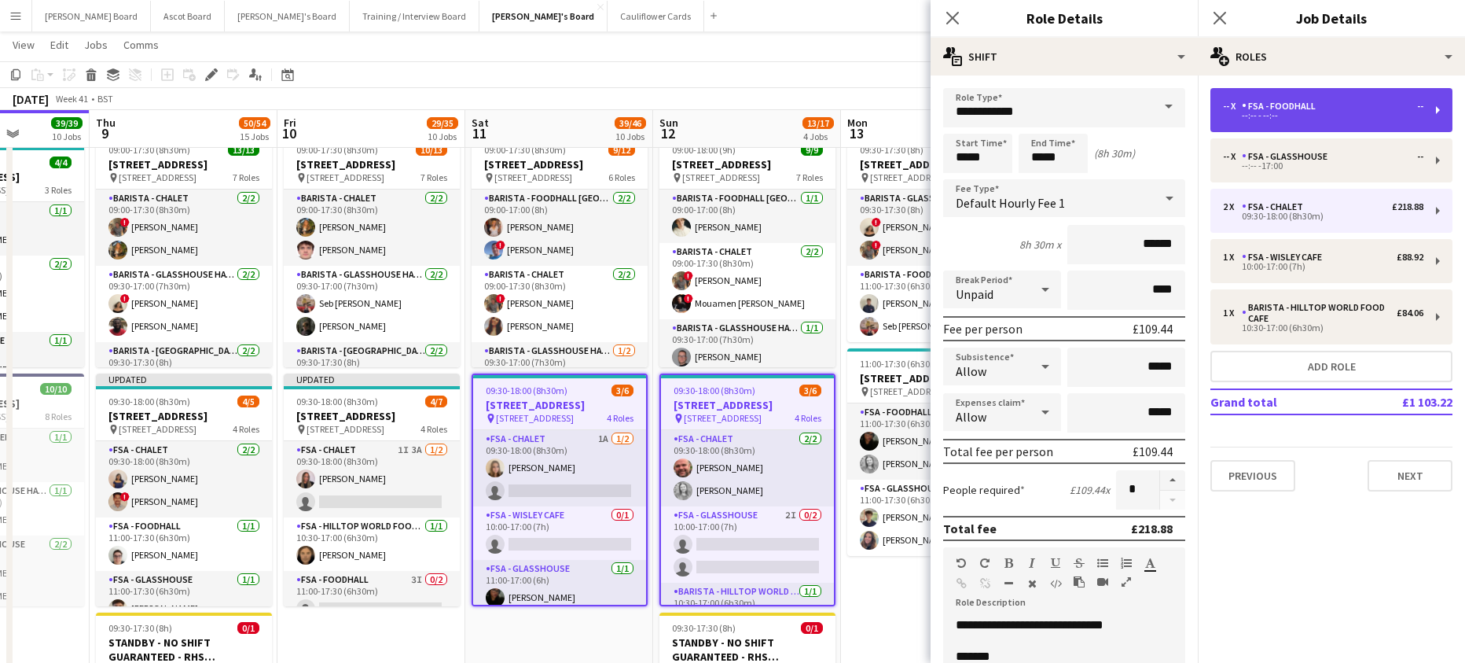
click at [1292, 108] on div "FSA - Foodhall" at bounding box center [1282, 106] width 80 height 11
type input "**********"
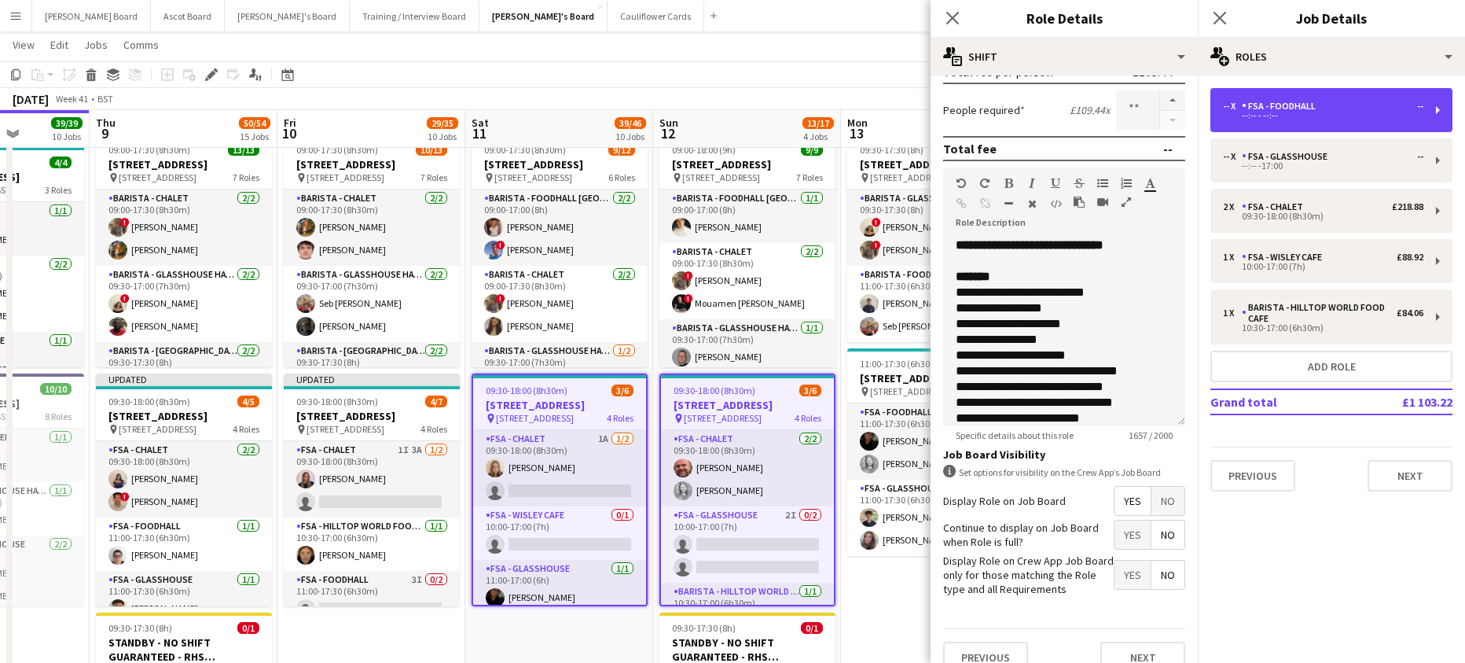
scroll to position [402, 0]
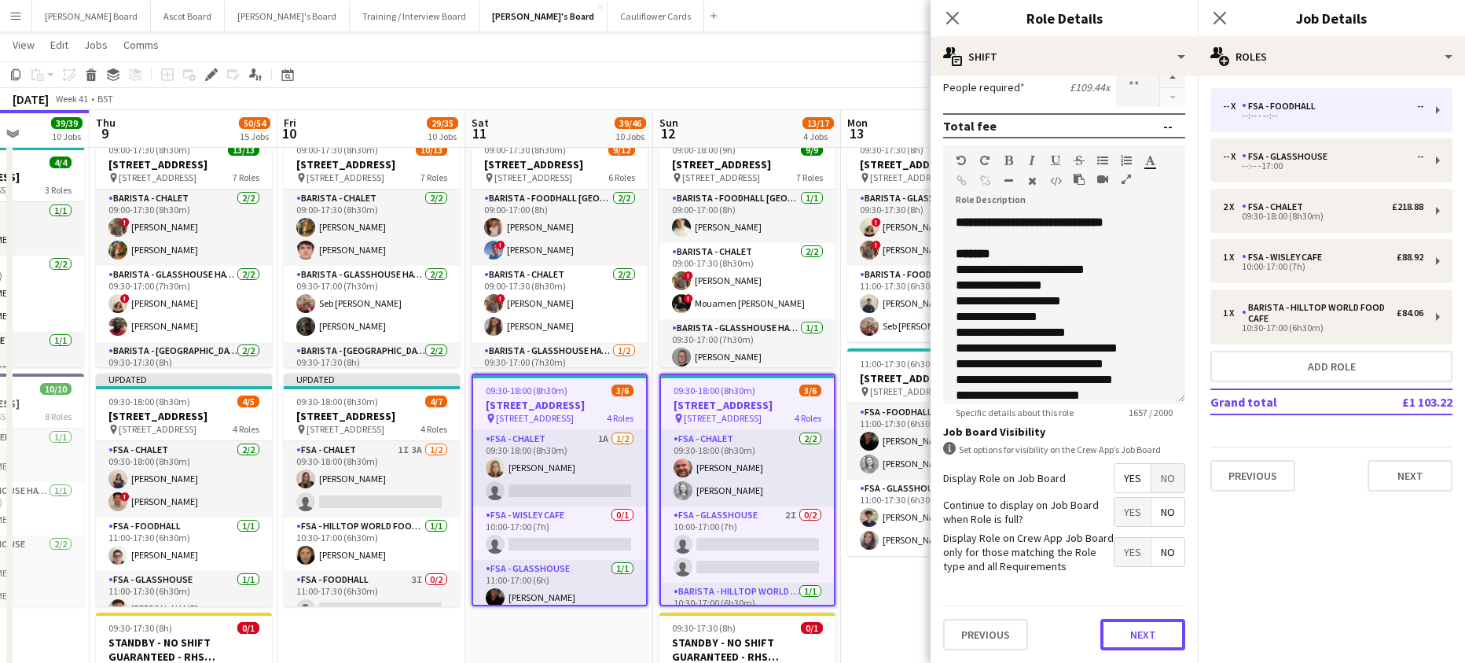
click at [1129, 636] on button "Next" at bounding box center [1142, 634] width 85 height 31
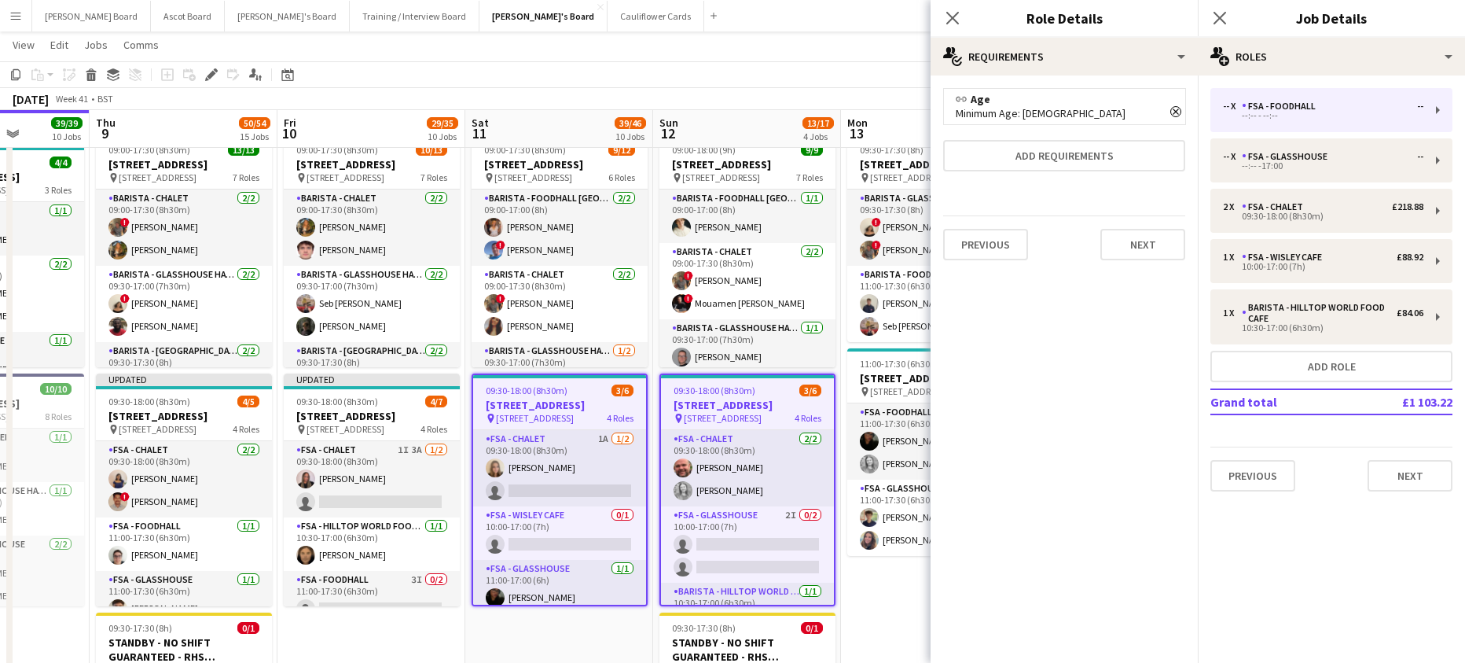
scroll to position [0, 0]
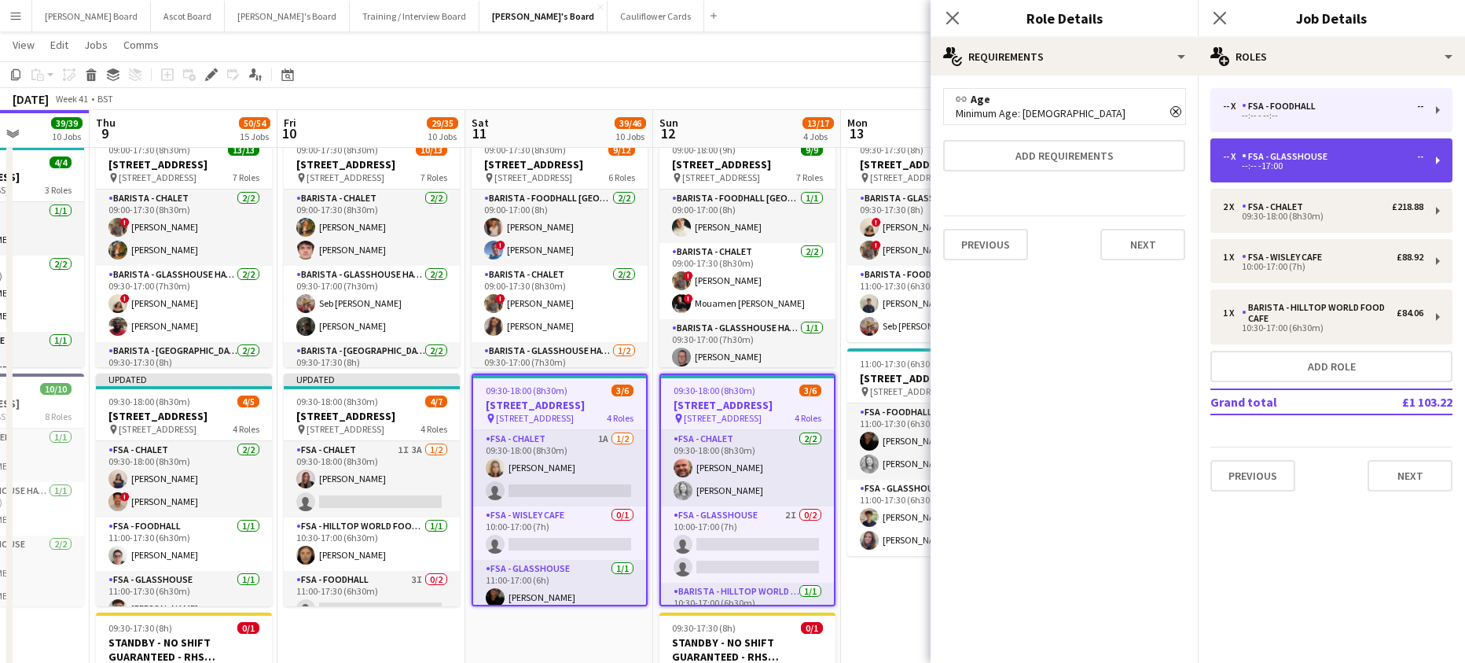
click at [1255, 152] on div "FSA - Glasshouse" at bounding box center [1288, 156] width 92 height 11
type input "**********"
type input "*****"
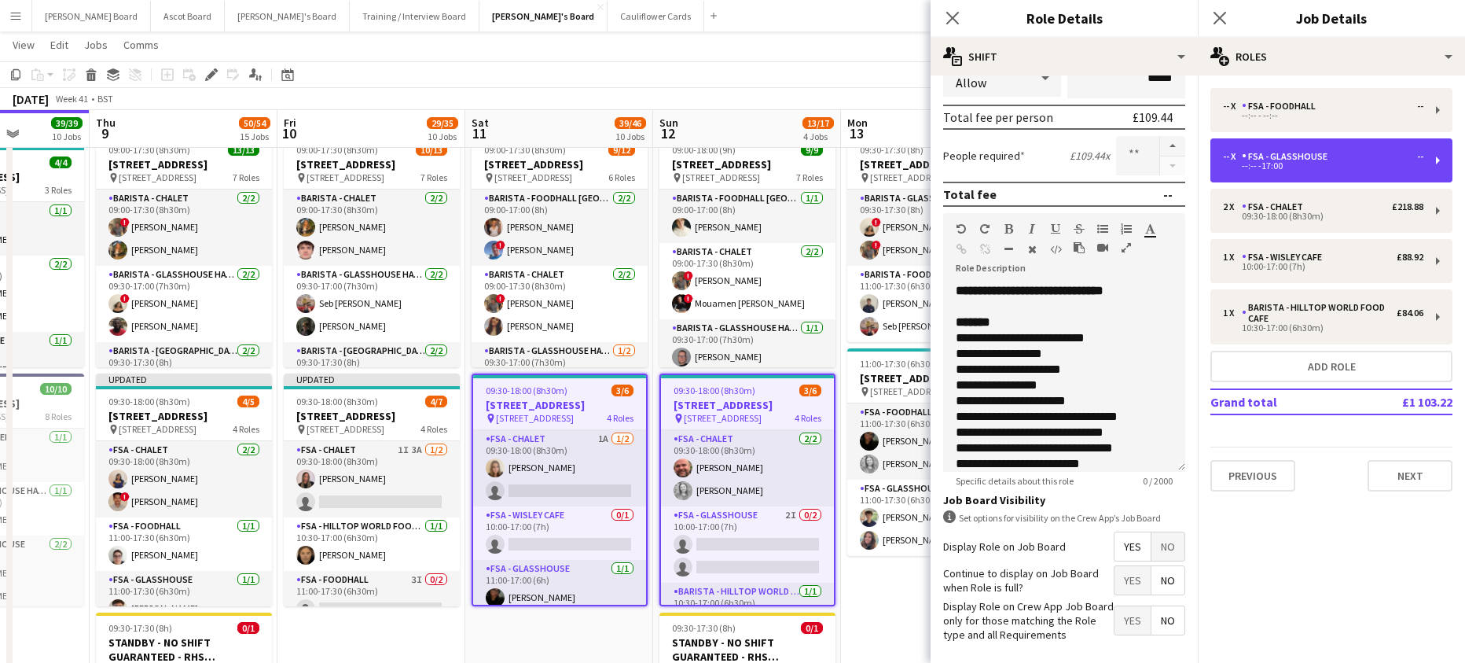
scroll to position [402, 0]
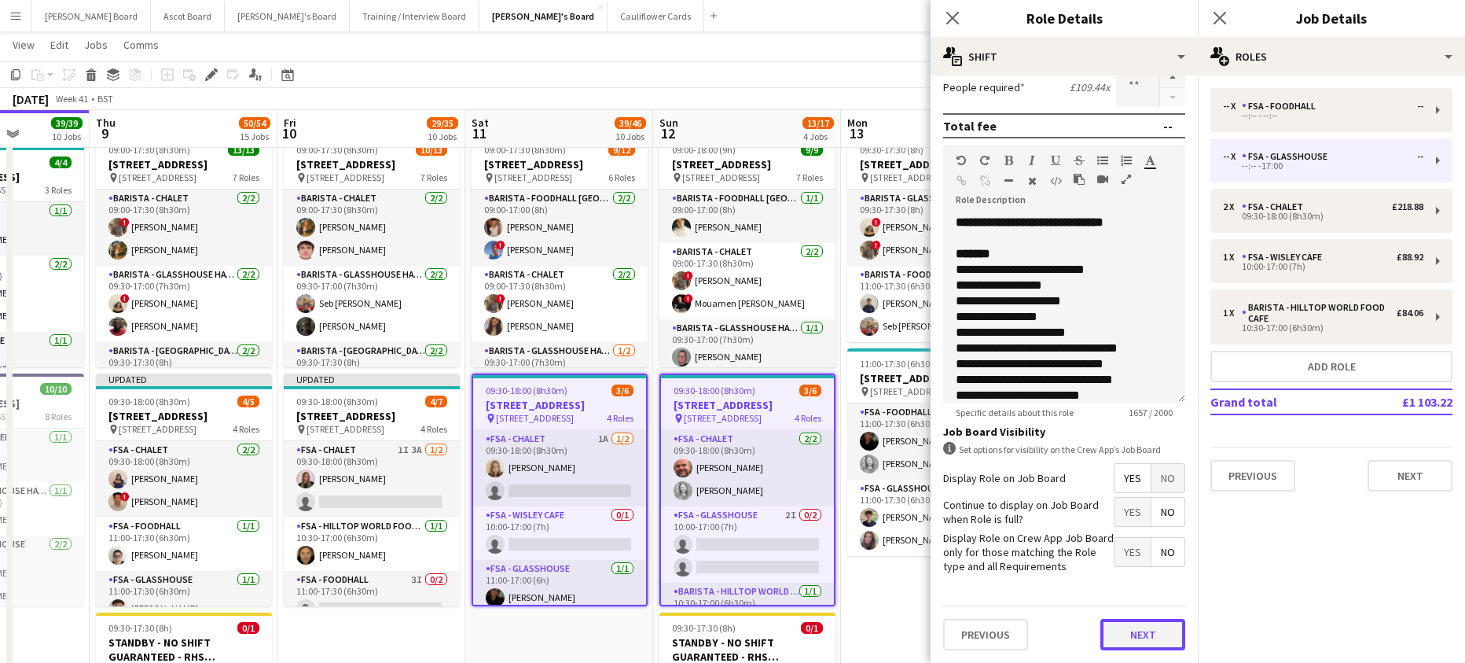
click at [1115, 634] on button "Next" at bounding box center [1142, 634] width 85 height 31
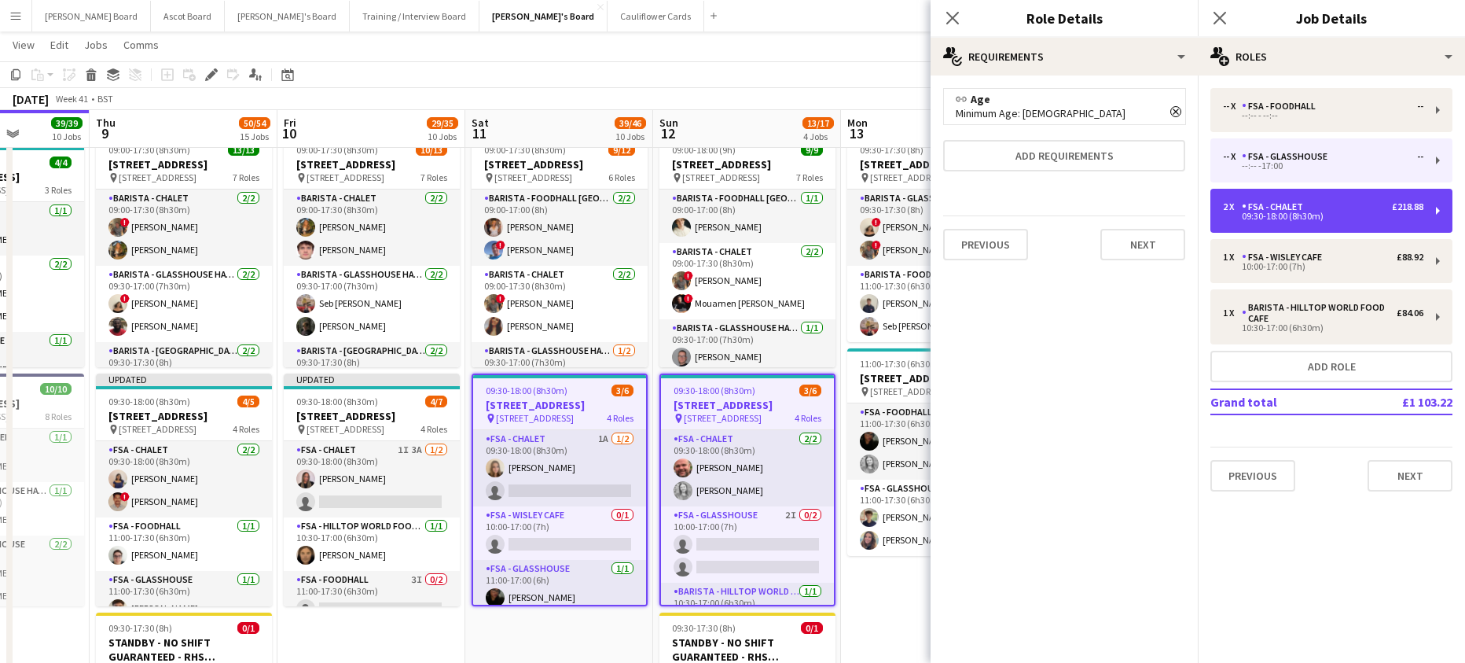
drag, startPoint x: 1256, startPoint y: 212, endPoint x: 1078, endPoint y: 321, distance: 208.1
click at [1256, 210] on div "2 x FSA - Chalet £218.88 09:30-18:00 (8h30m)" at bounding box center [1323, 210] width 200 height 19
type input "**********"
type input "*****"
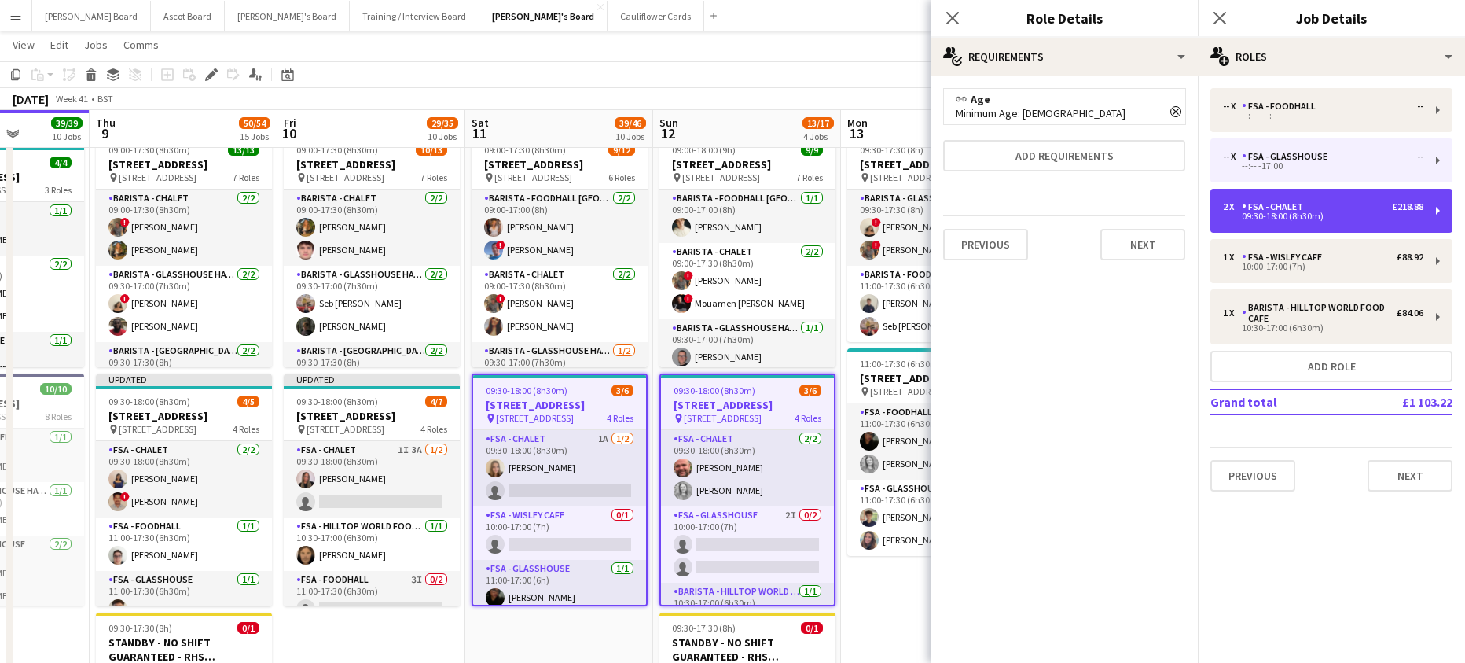
type input "*"
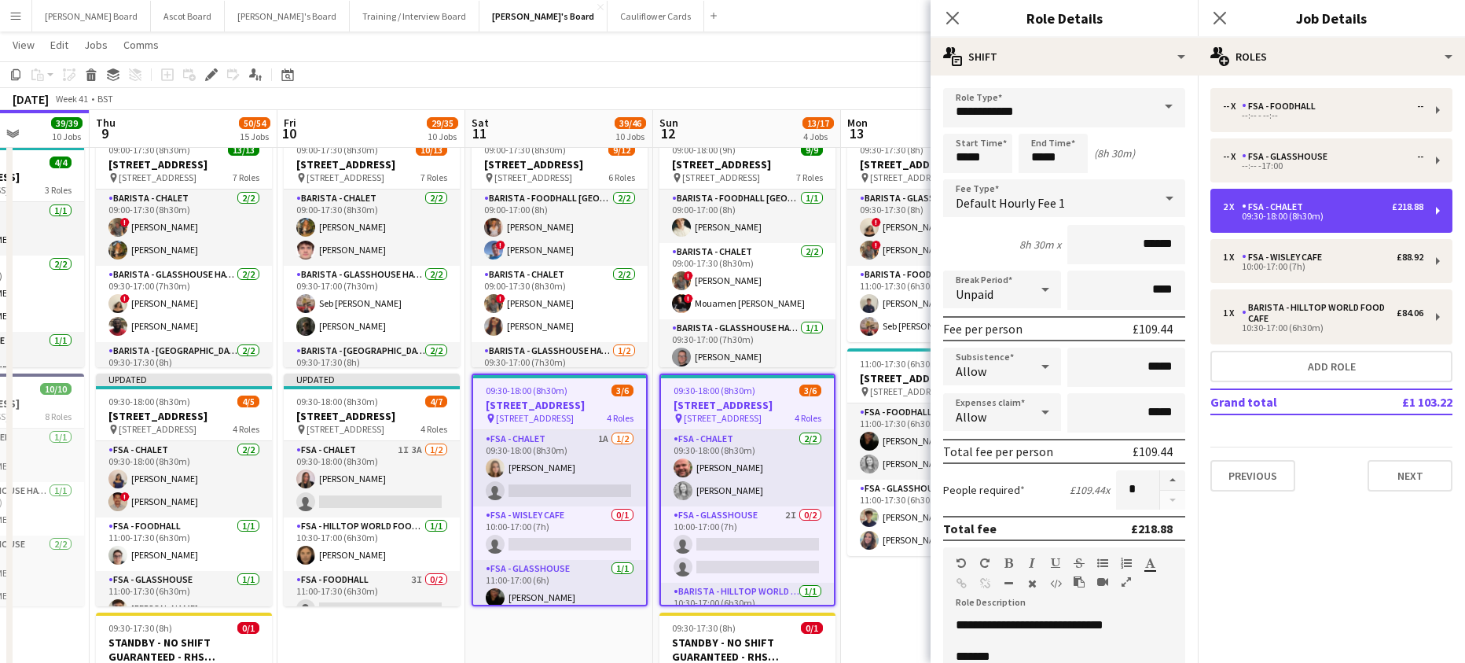
scroll to position [402, 0]
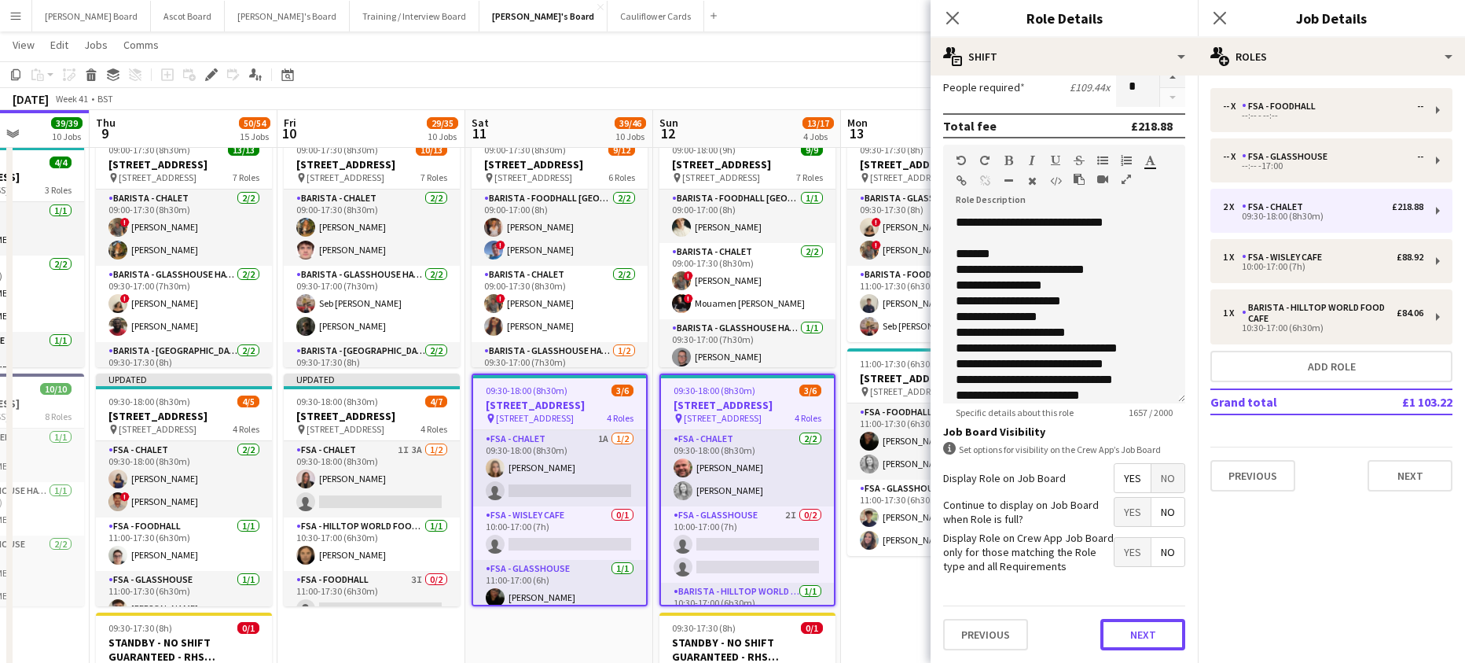
click at [1118, 637] on button "Next" at bounding box center [1142, 634] width 85 height 31
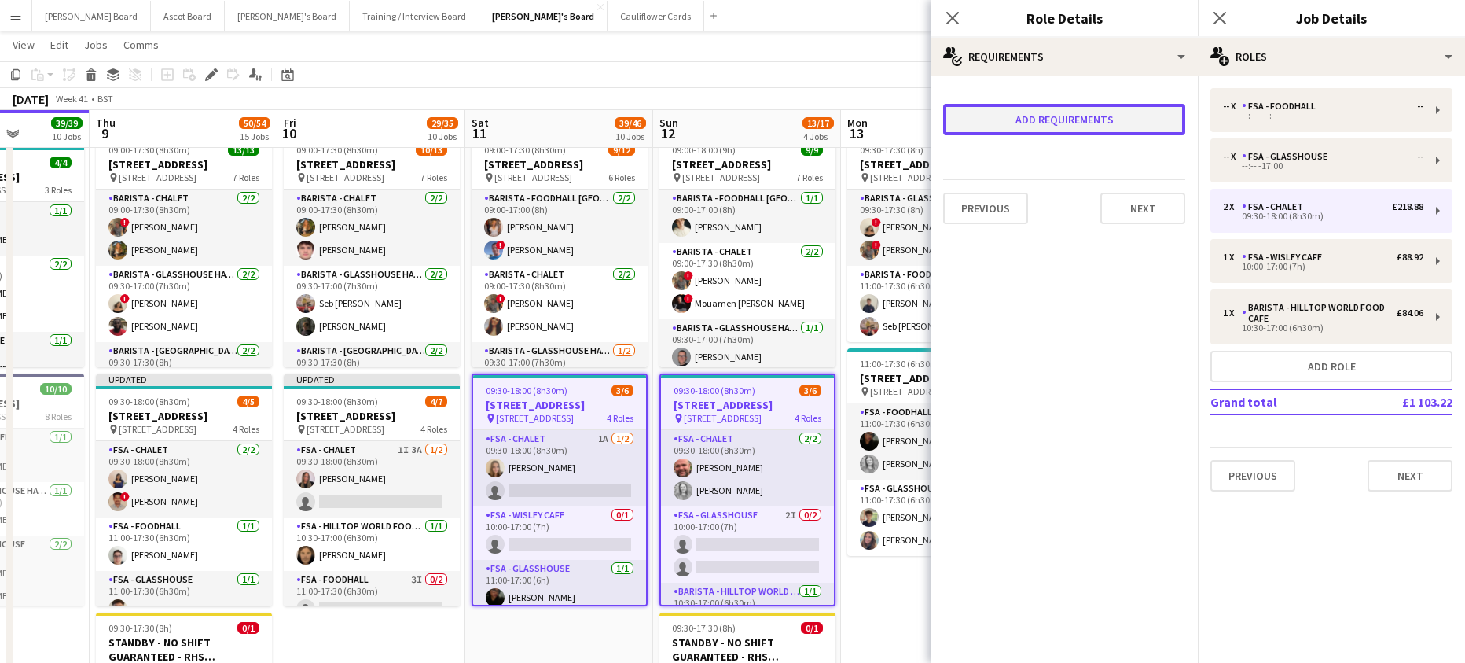
click at [1024, 125] on button "Add requirements" at bounding box center [1064, 119] width 242 height 31
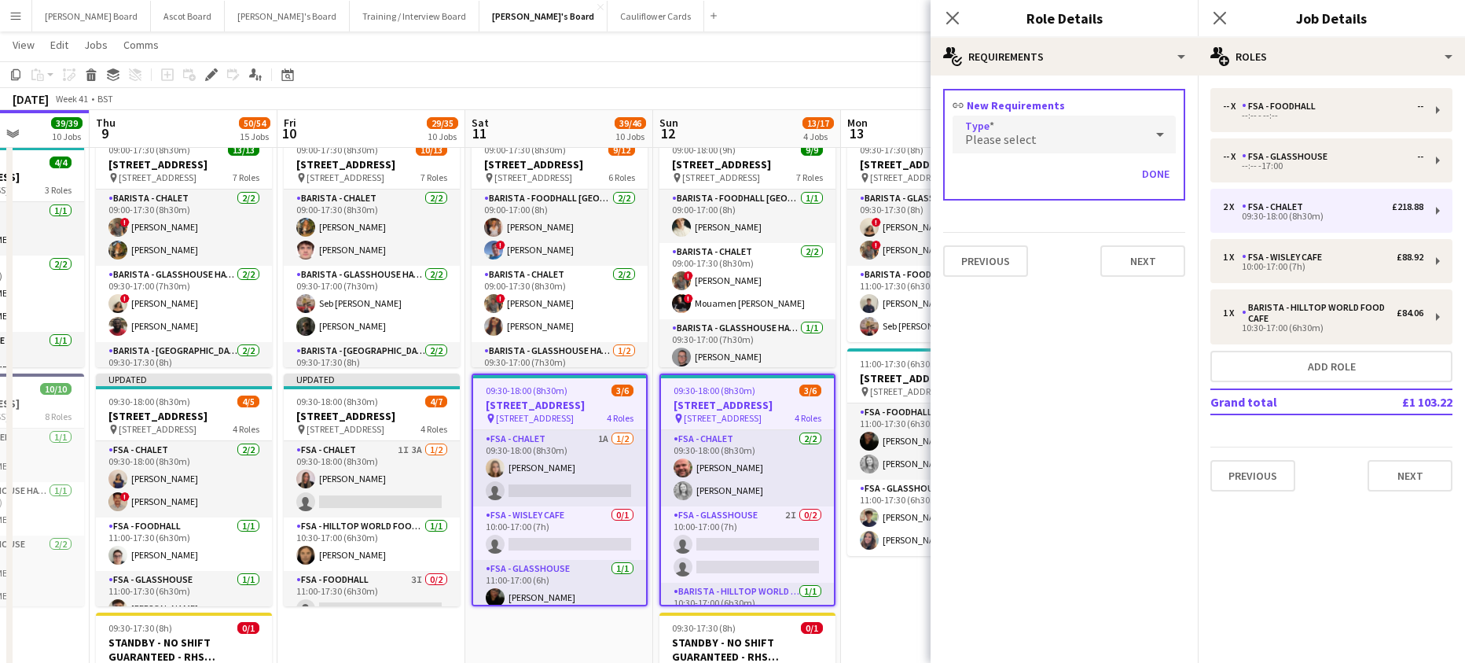
click at [1022, 137] on span "Please select" at bounding box center [1001, 139] width 72 height 16
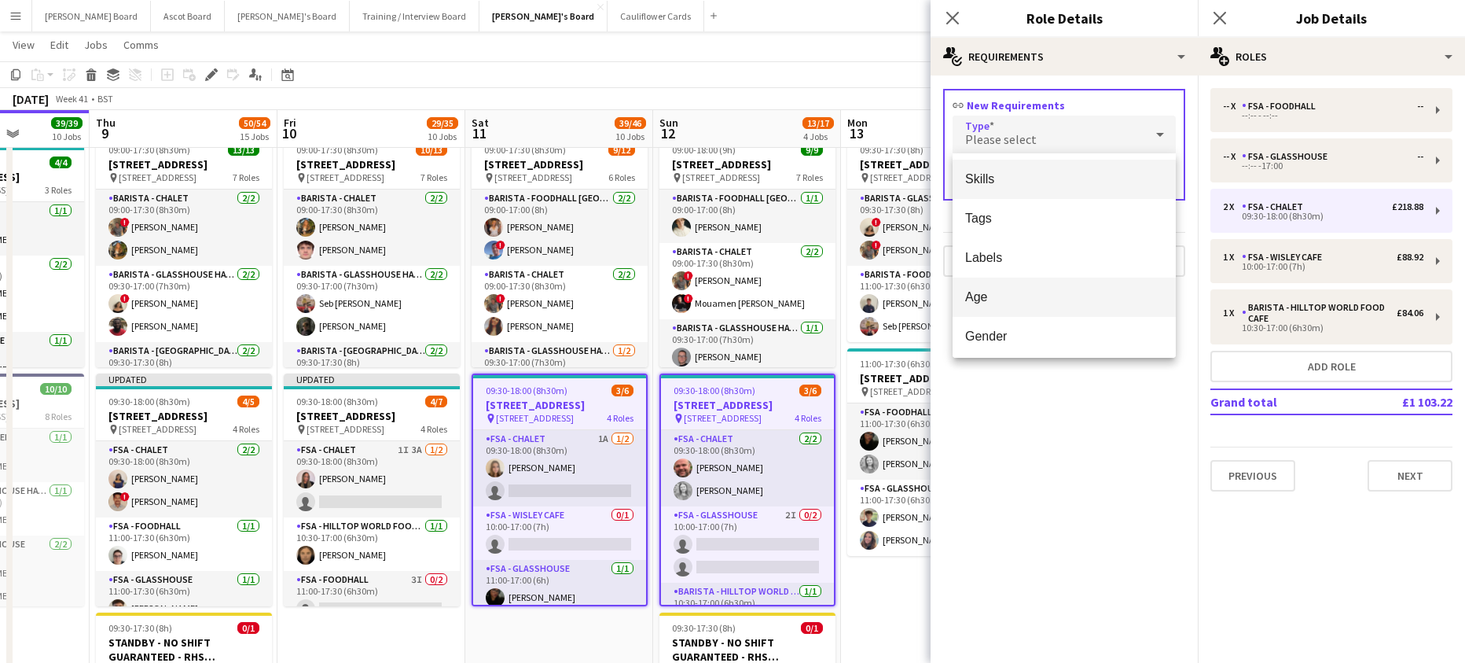
click at [1015, 285] on mat-option "Age" at bounding box center [1064, 296] width 223 height 39
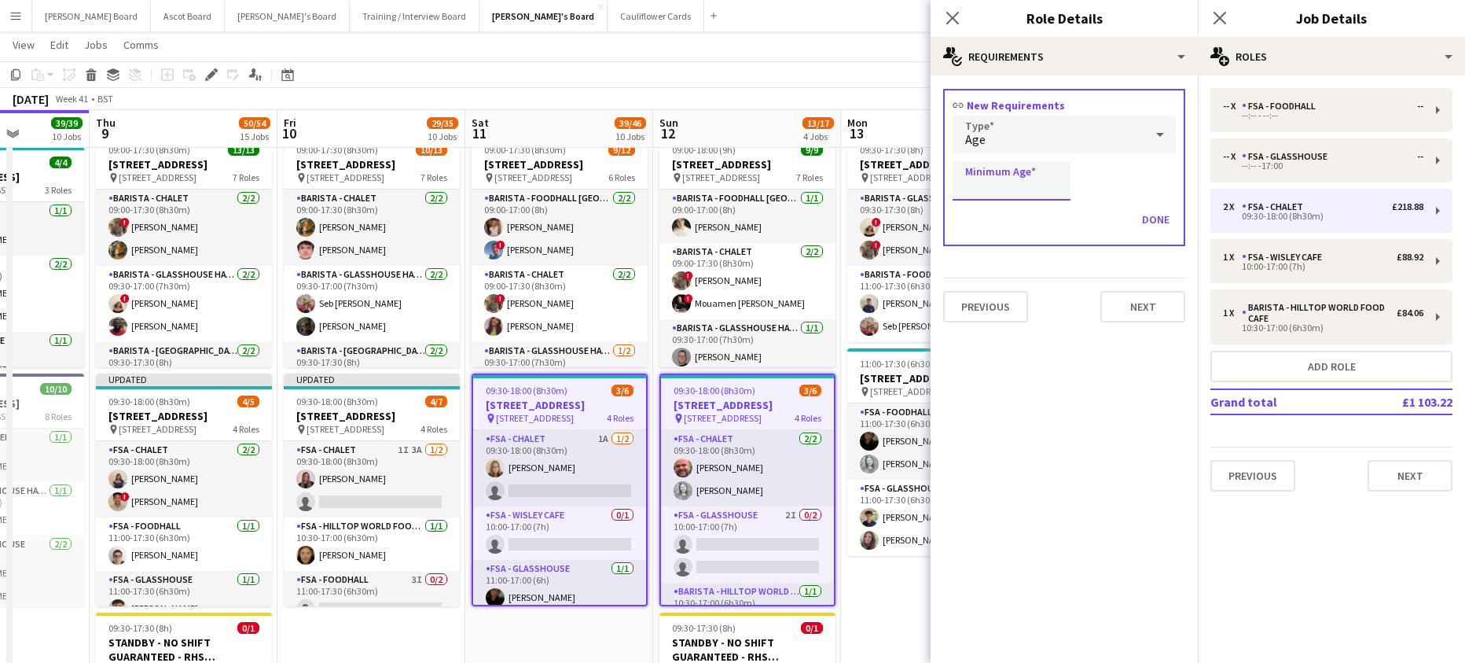
drag, startPoint x: 1013, startPoint y: 182, endPoint x: 1012, endPoint y: 198, distance: 15.7
click at [1013, 182] on input "Minimum Age" at bounding box center [1012, 180] width 118 height 39
type input "**"
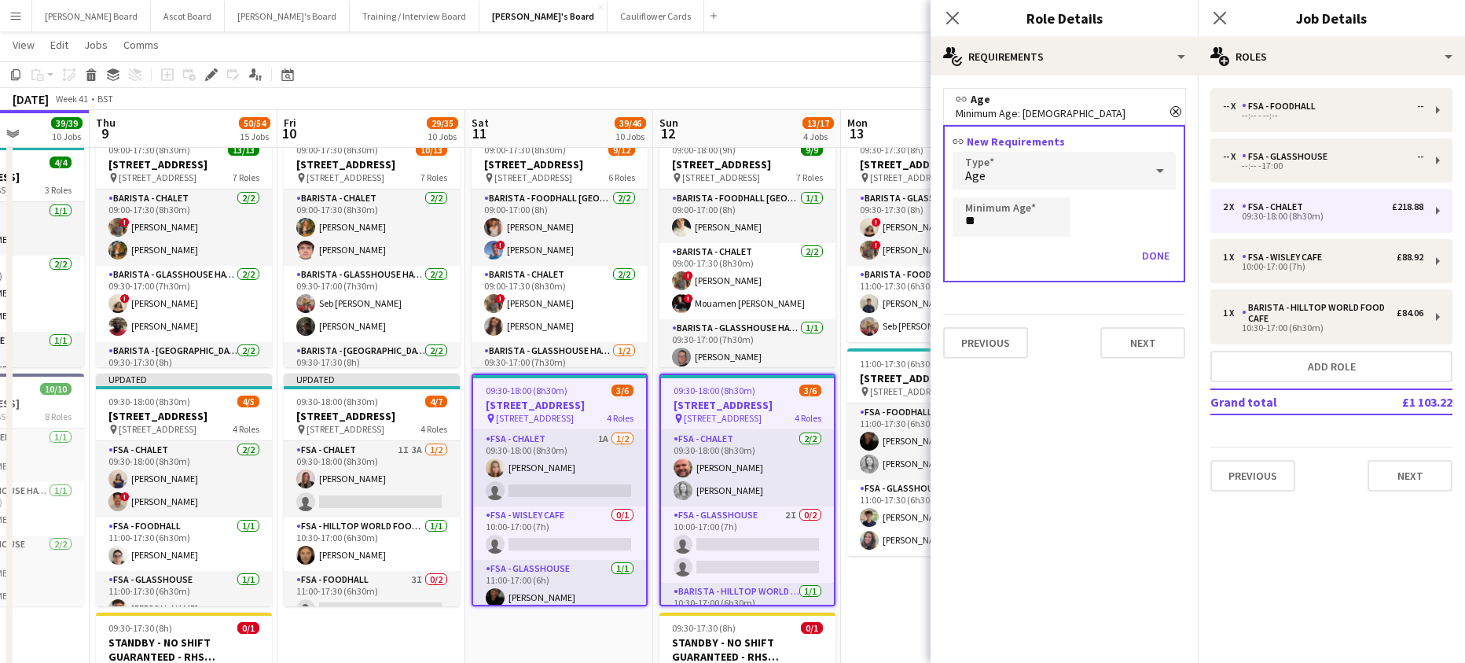
click at [1133, 321] on div "Previous Next" at bounding box center [1064, 342] width 242 height 57
click at [1133, 338] on button "Next" at bounding box center [1142, 342] width 85 height 31
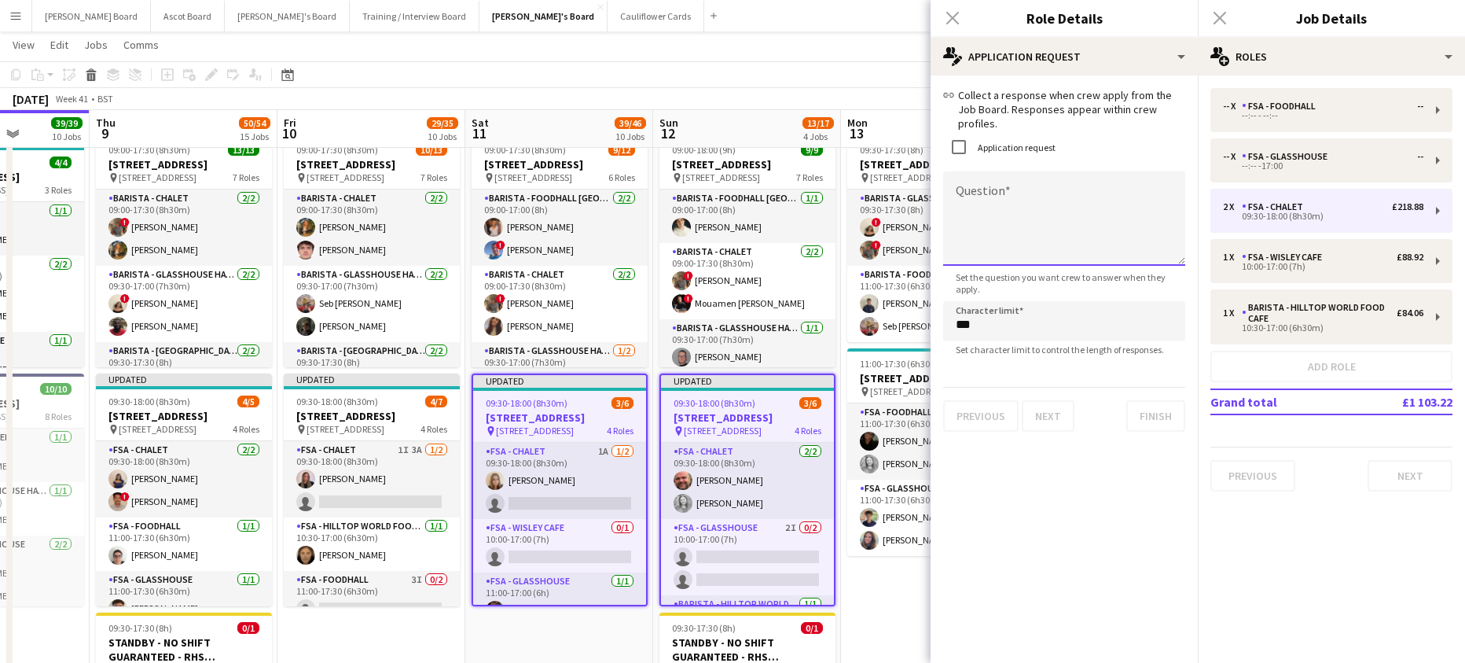
click at [1020, 190] on textarea "Question" at bounding box center [1064, 218] width 242 height 94
paste textarea "**********"
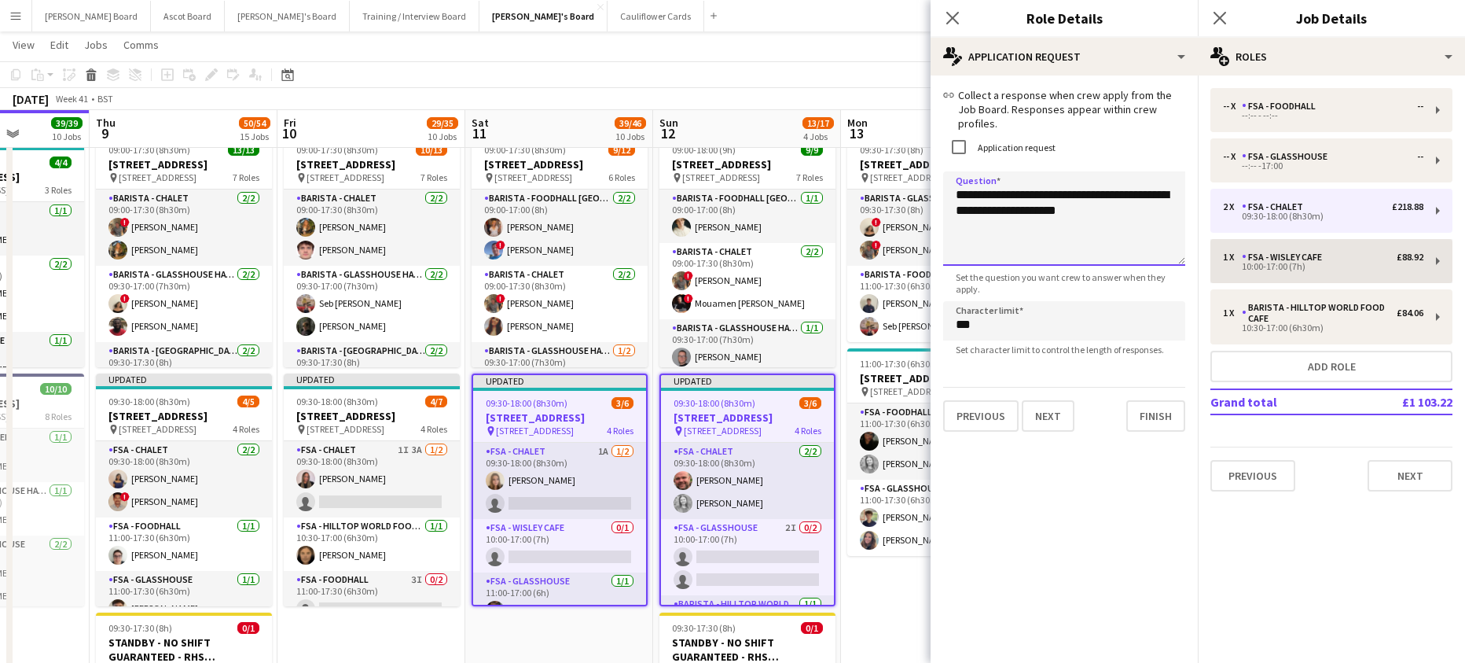
type textarea "**********"
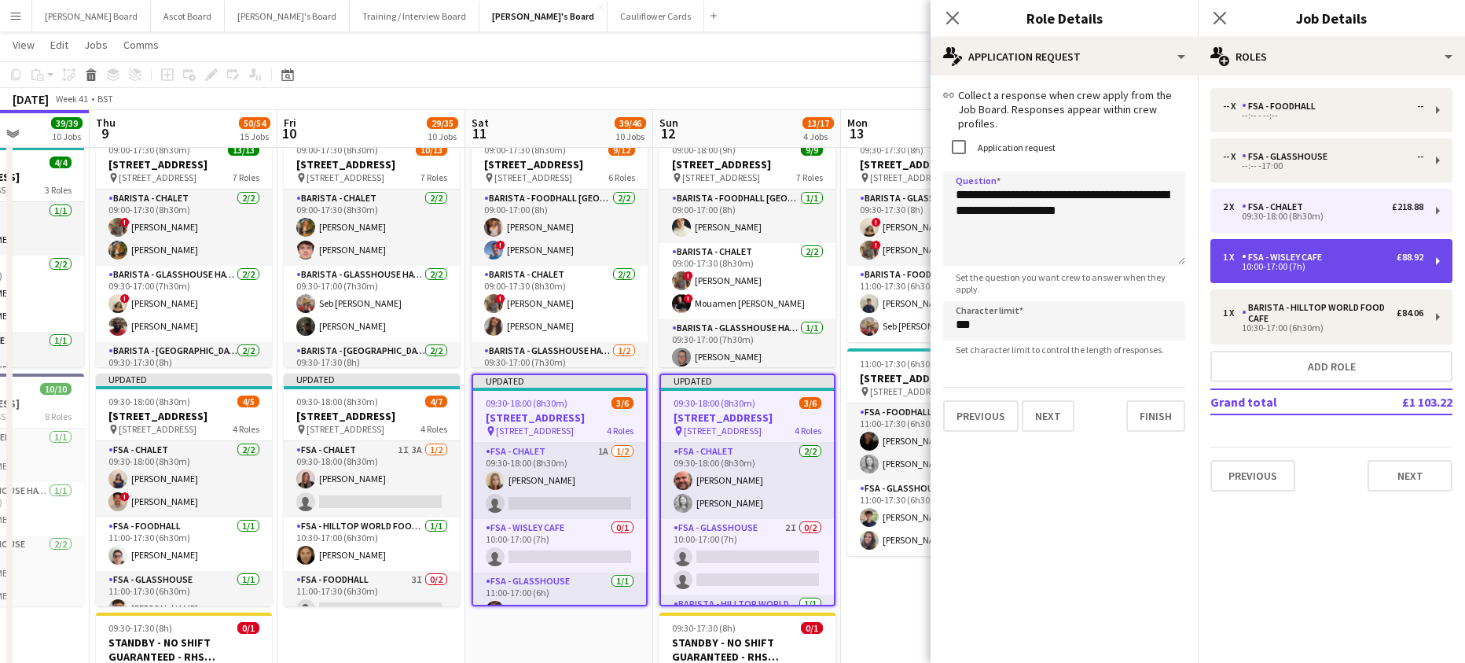
click at [1296, 269] on div "10:00-17:00 (7h)" at bounding box center [1323, 267] width 200 height 8
type input "**********"
type input "*****"
type input "*"
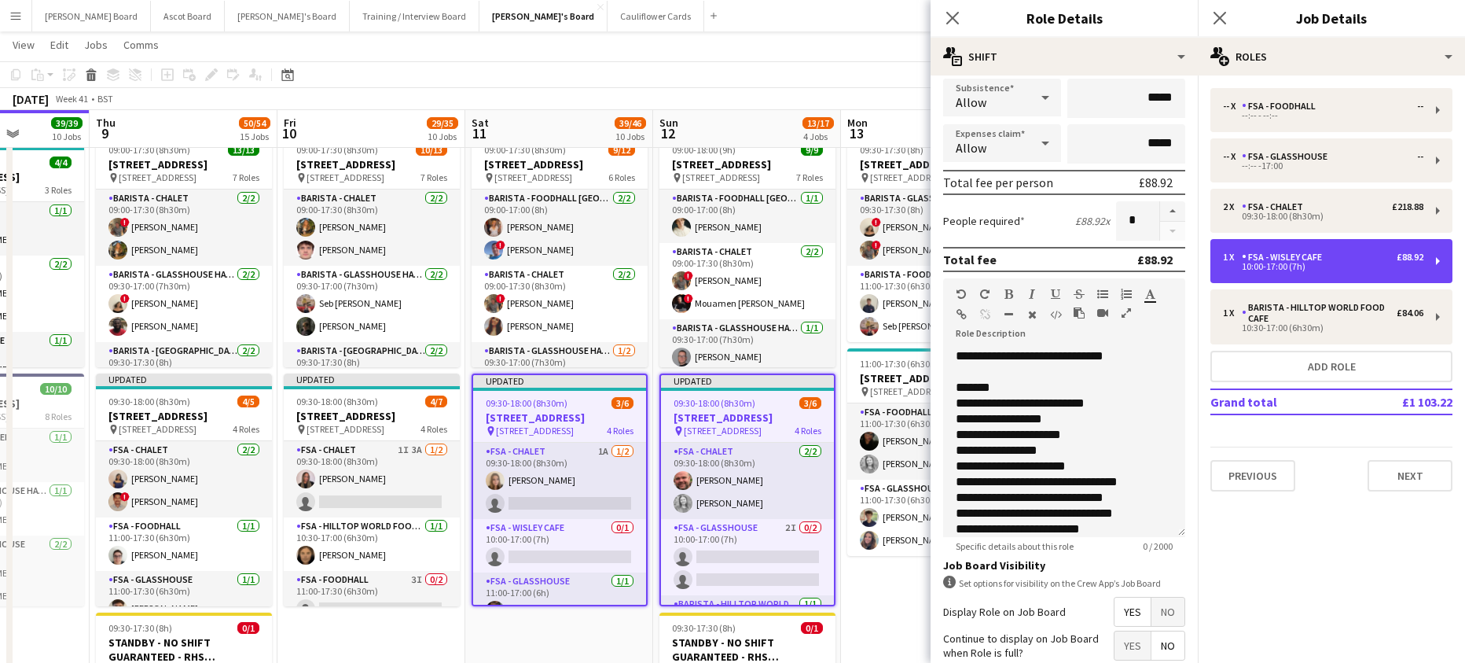
scroll to position [402, 0]
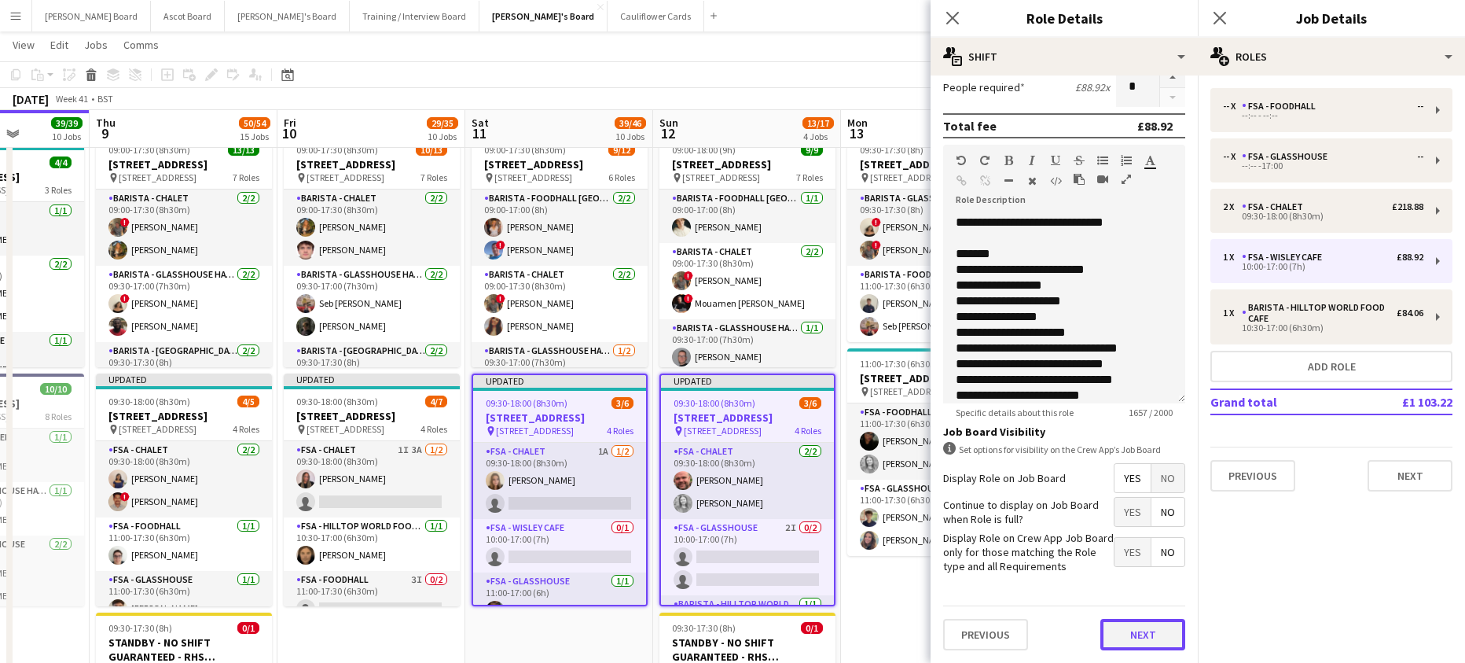
click at [1136, 628] on button "Next" at bounding box center [1142, 634] width 85 height 31
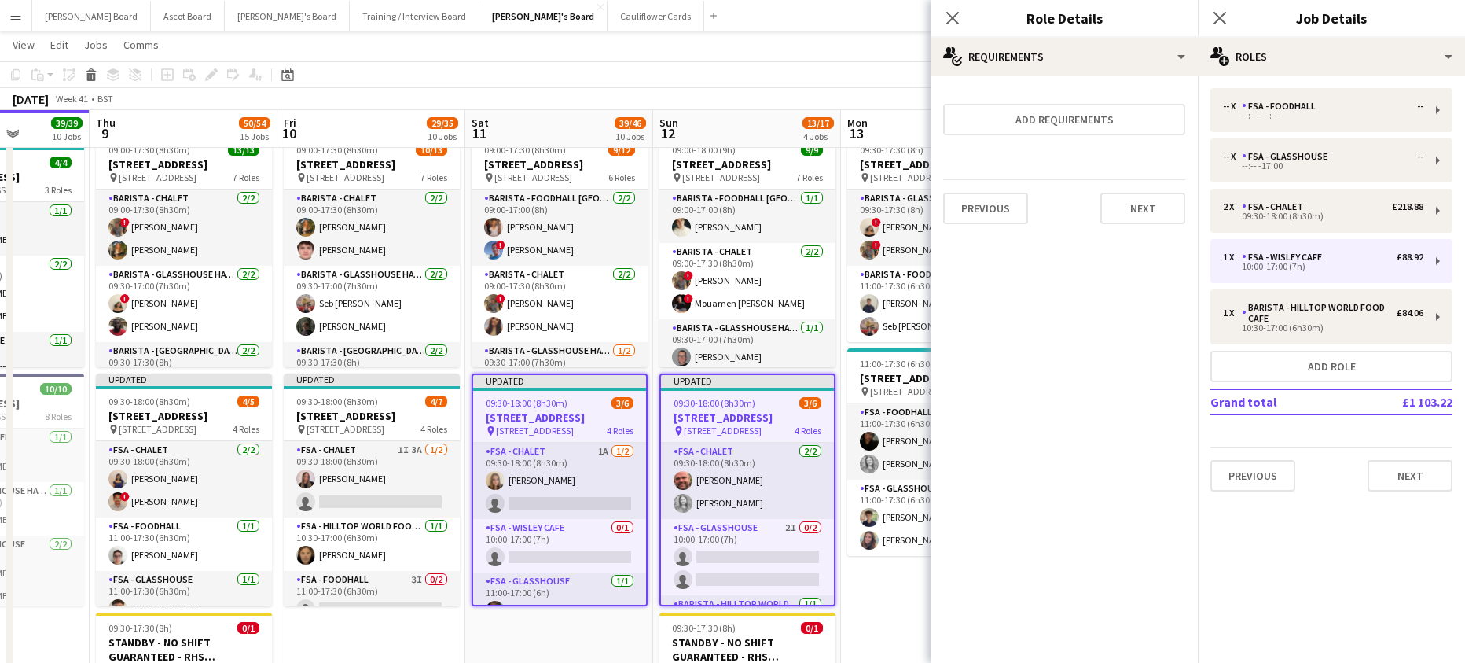
scroll to position [0, 0]
click at [1070, 84] on div "Add requirements Previous Next" at bounding box center [1064, 155] width 267 height 161
click at [1065, 113] on button "Add requirements" at bounding box center [1064, 119] width 242 height 31
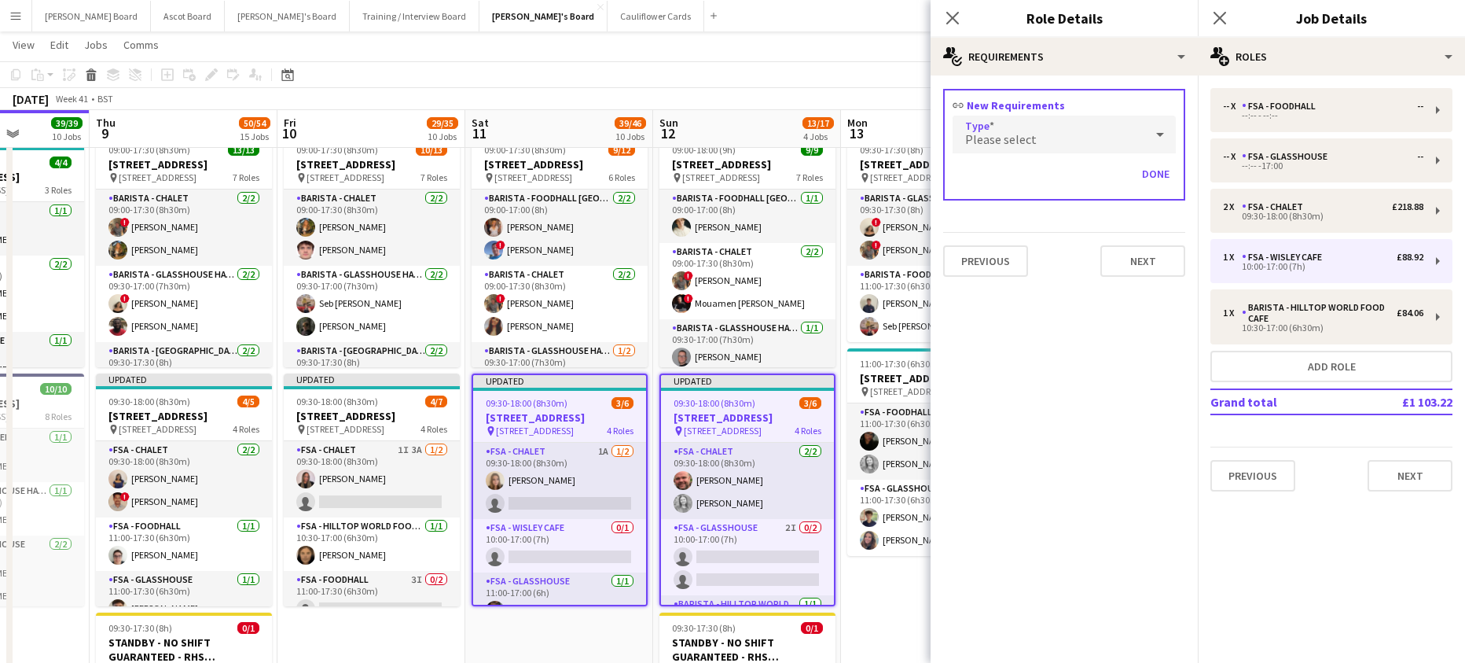
click at [1032, 145] on span "Please select" at bounding box center [1001, 139] width 72 height 16
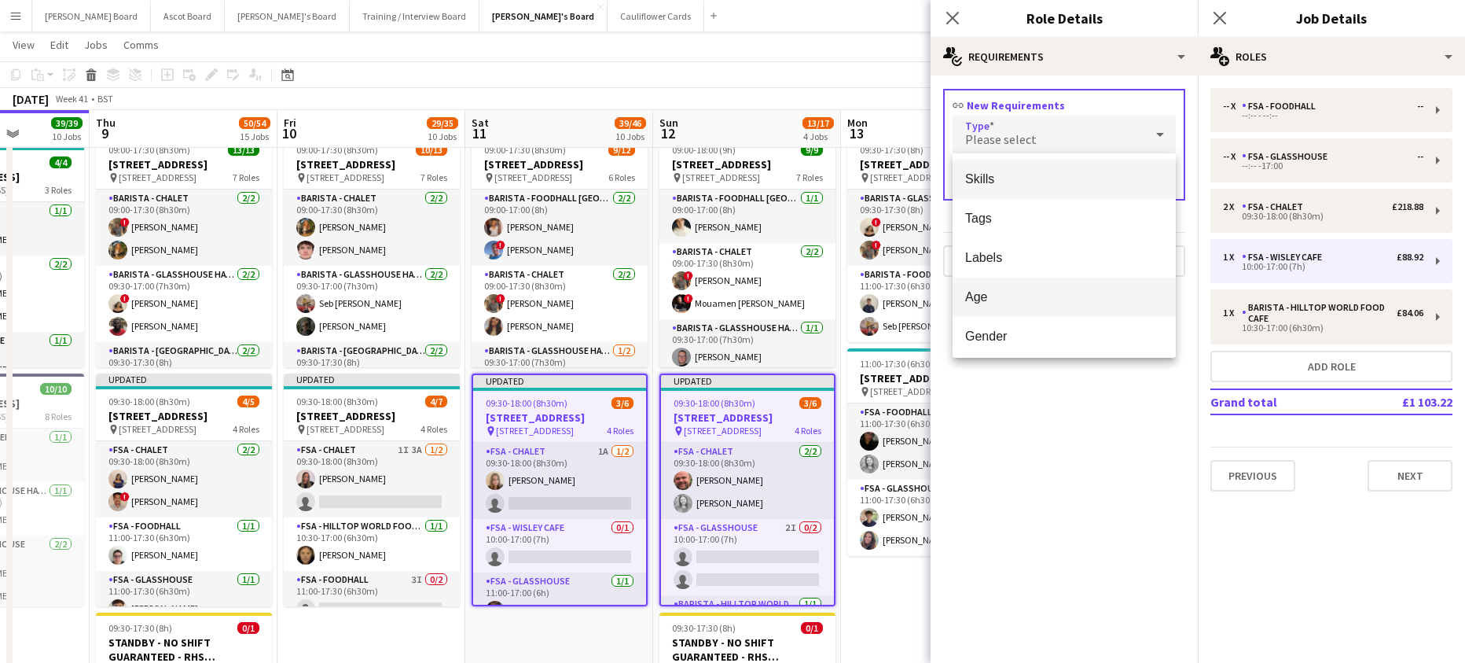
click at [1045, 308] on mat-option "Age" at bounding box center [1064, 296] width 223 height 39
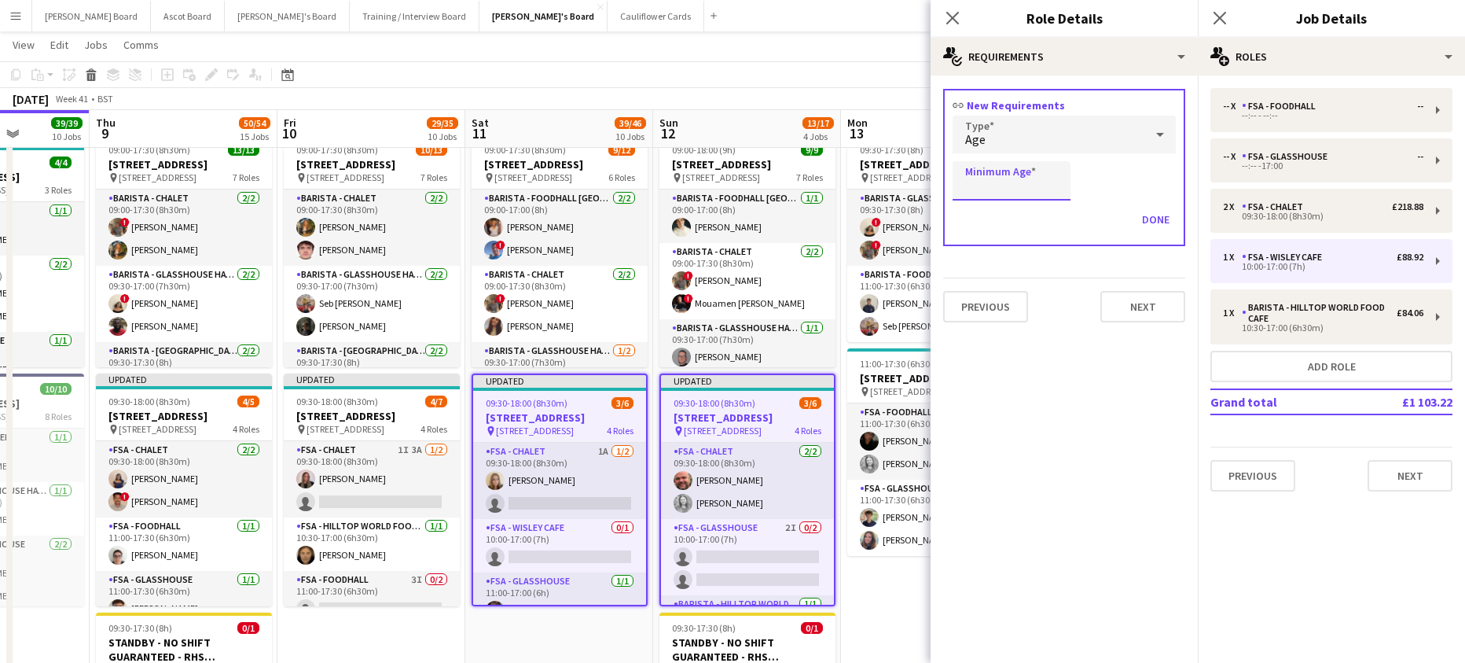
click at [1003, 200] on input "Minimum Age" at bounding box center [1012, 180] width 118 height 39
type input "**"
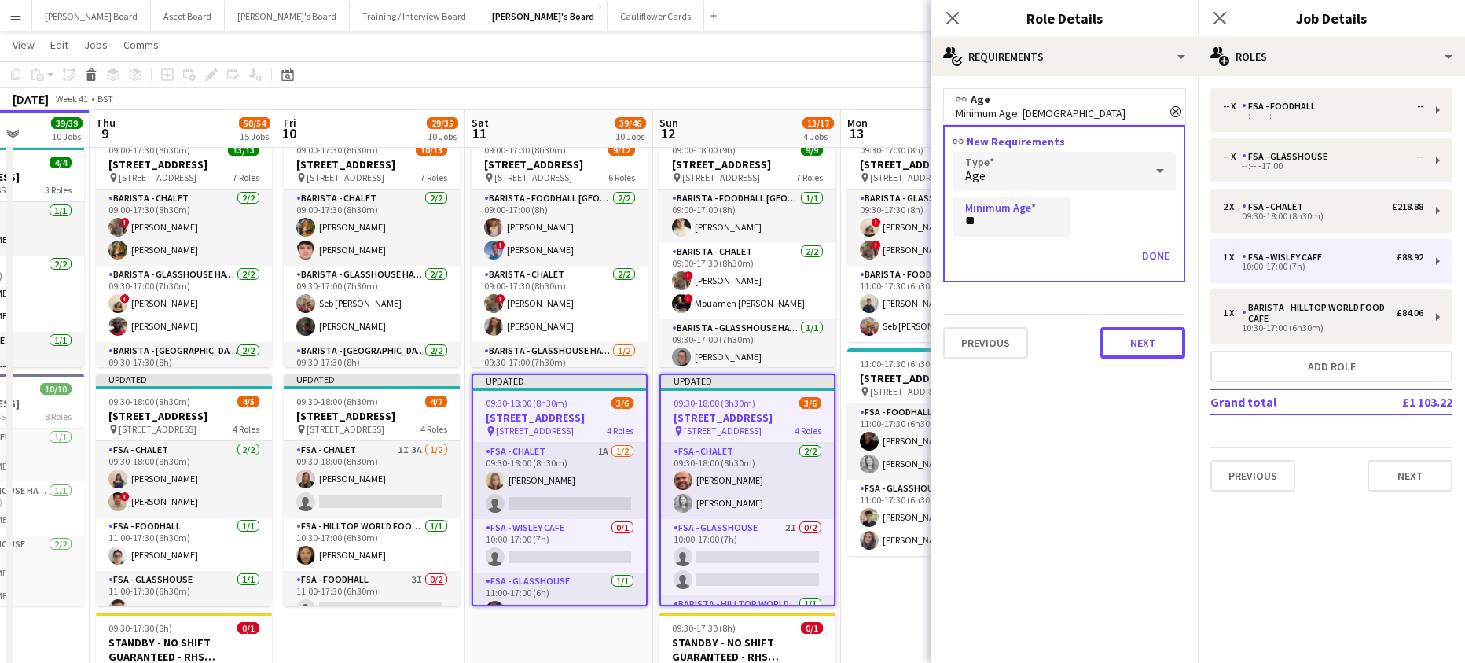
drag, startPoint x: 1124, startPoint y: 333, endPoint x: 1110, endPoint y: 325, distance: 16.6
click at [1125, 333] on button "Next" at bounding box center [1142, 342] width 85 height 31
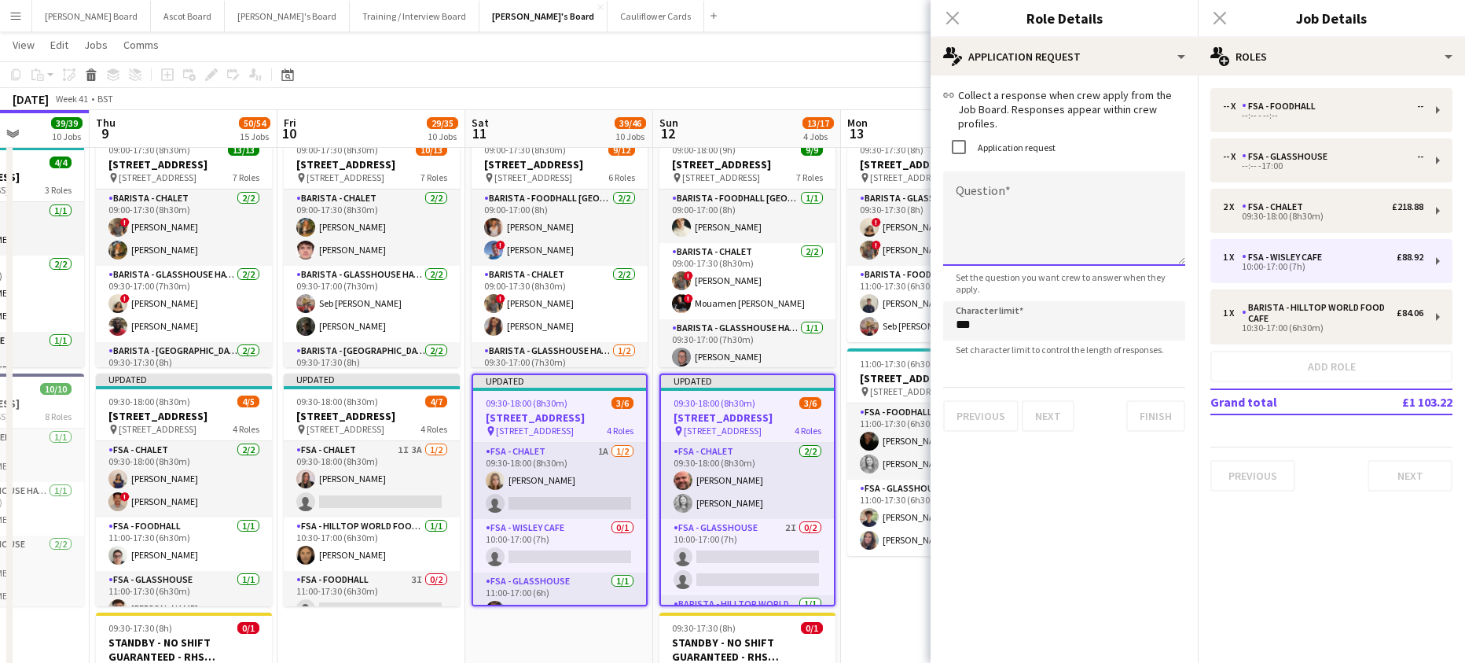
click at [985, 171] on textarea "Question" at bounding box center [1064, 218] width 242 height 94
paste textarea "**********"
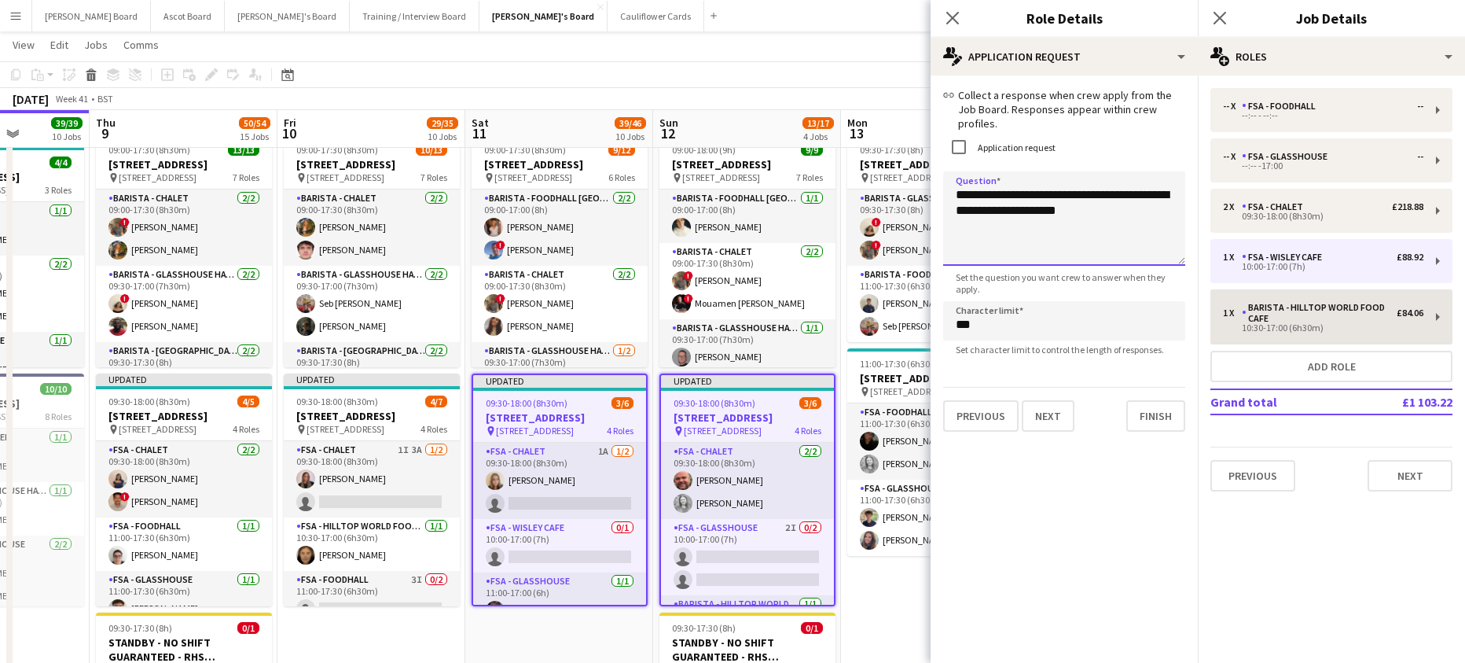
type textarea "**********"
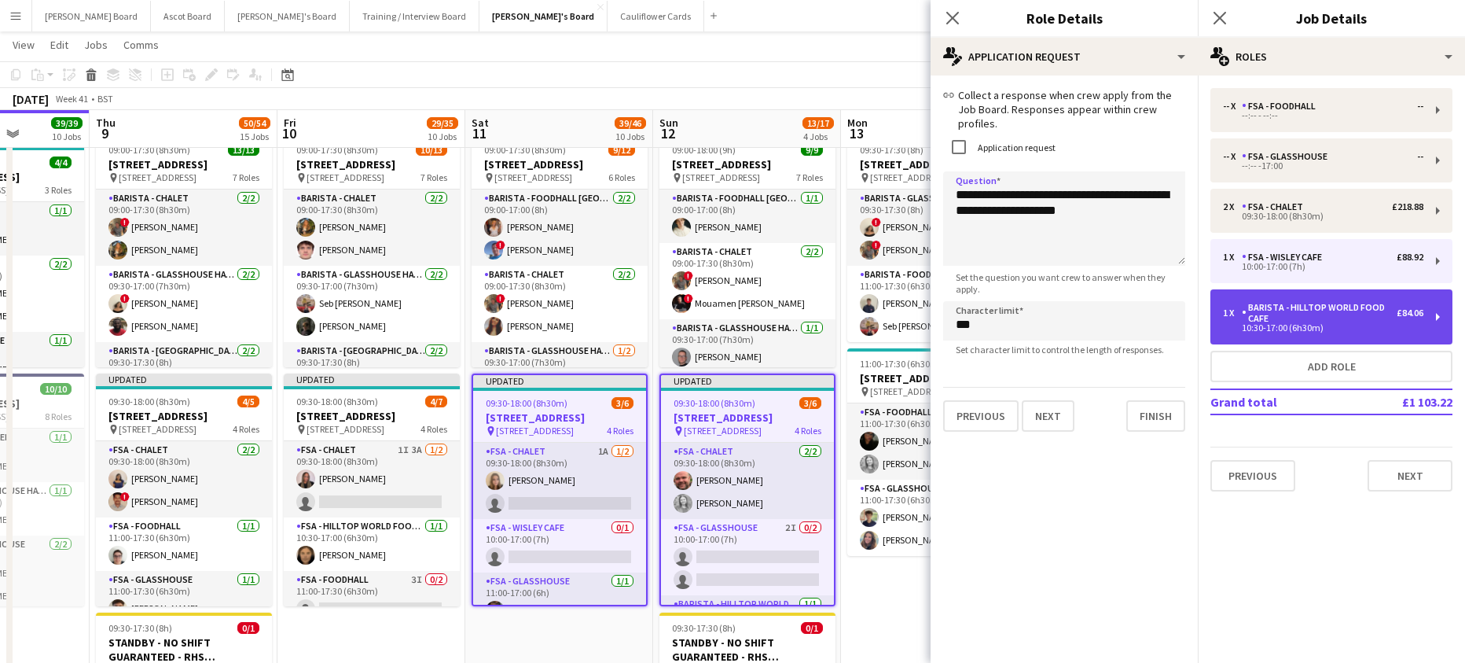
click at [1333, 318] on div "Barista - Hilltop World Food Cafe" at bounding box center [1319, 313] width 155 height 22
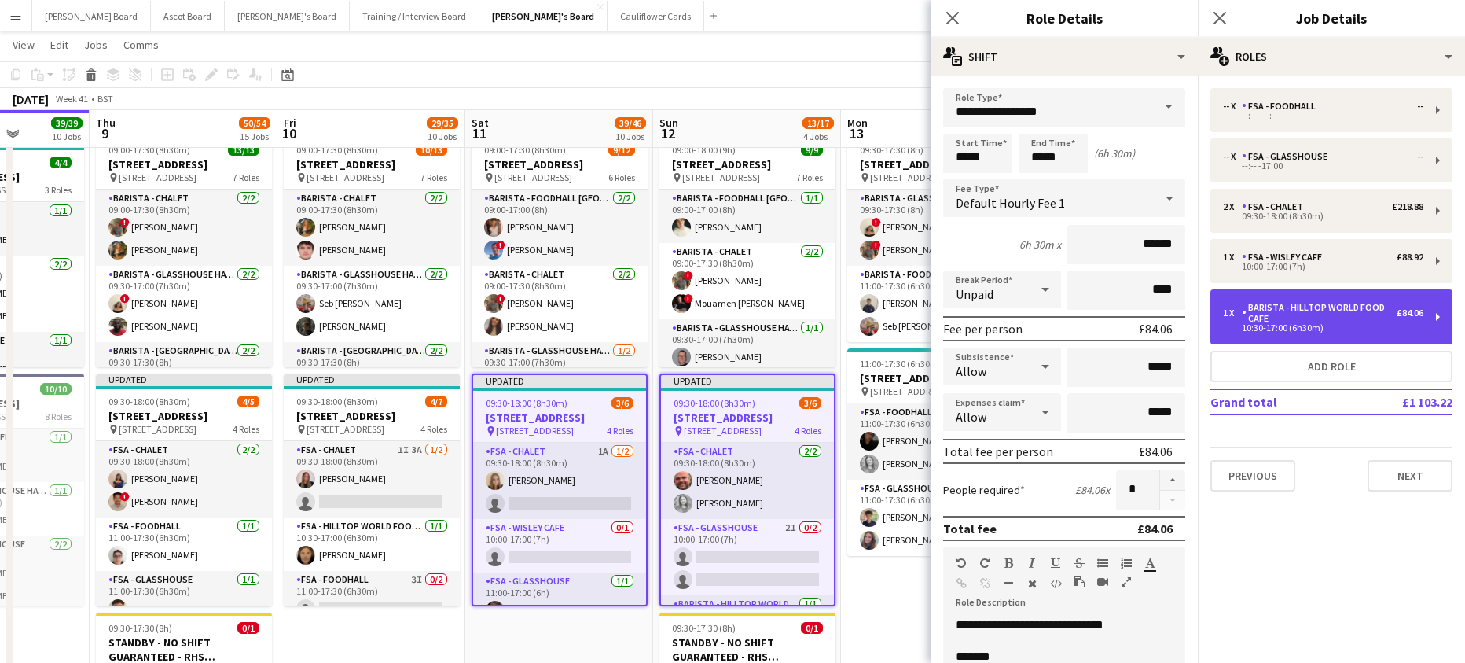
type input "**********"
type input "*****"
type input "******"
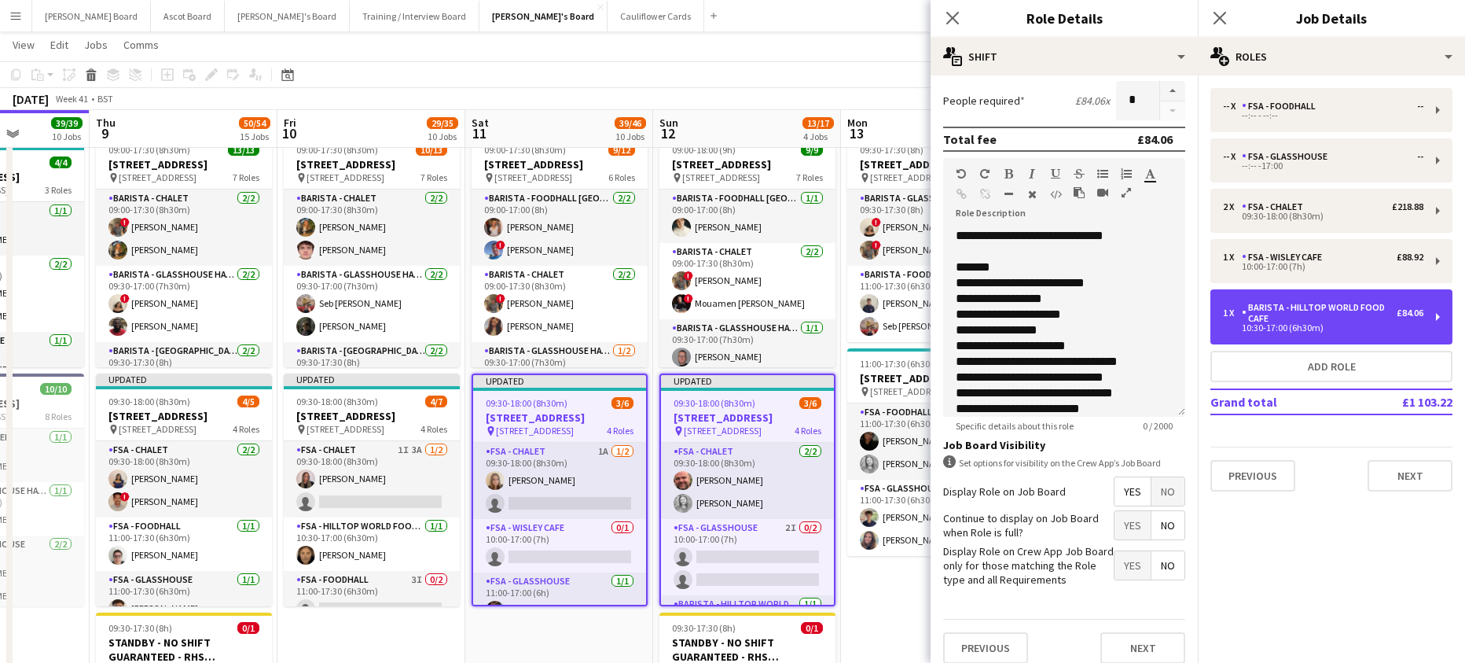
scroll to position [402, 0]
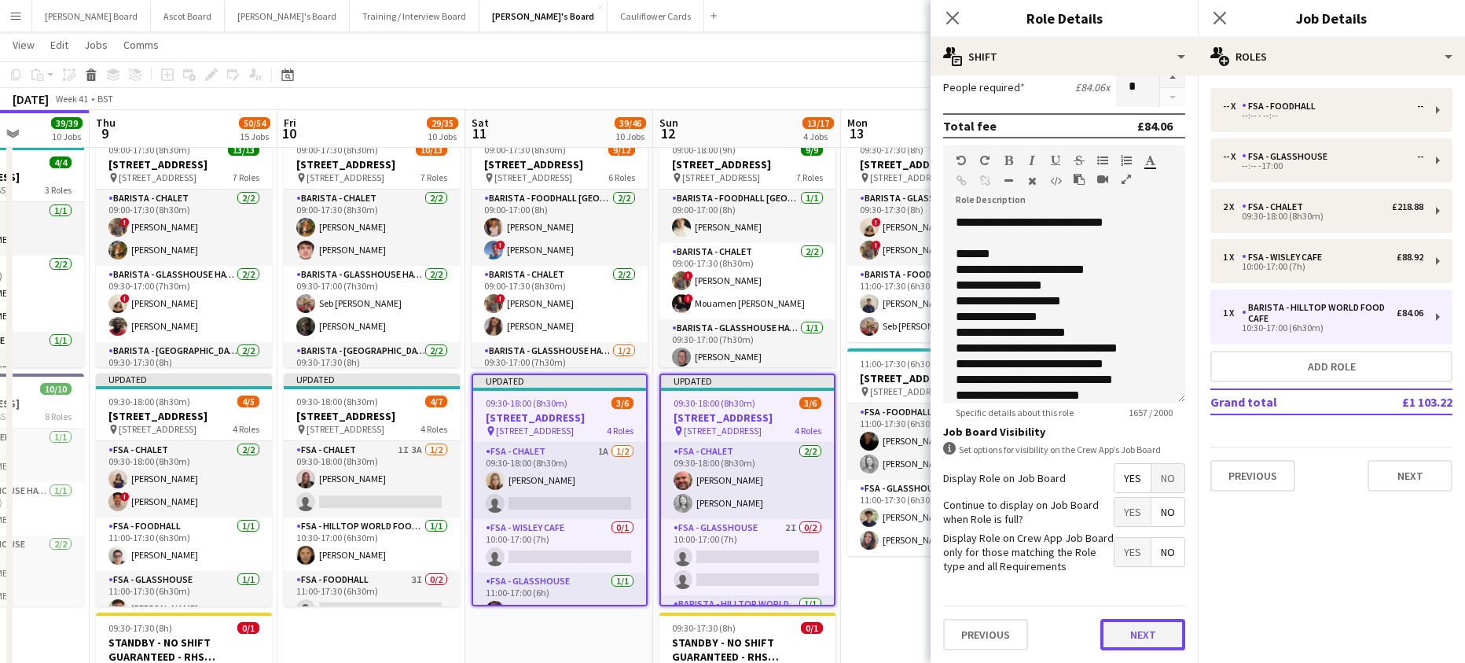
click at [1158, 635] on button "Next" at bounding box center [1142, 634] width 85 height 31
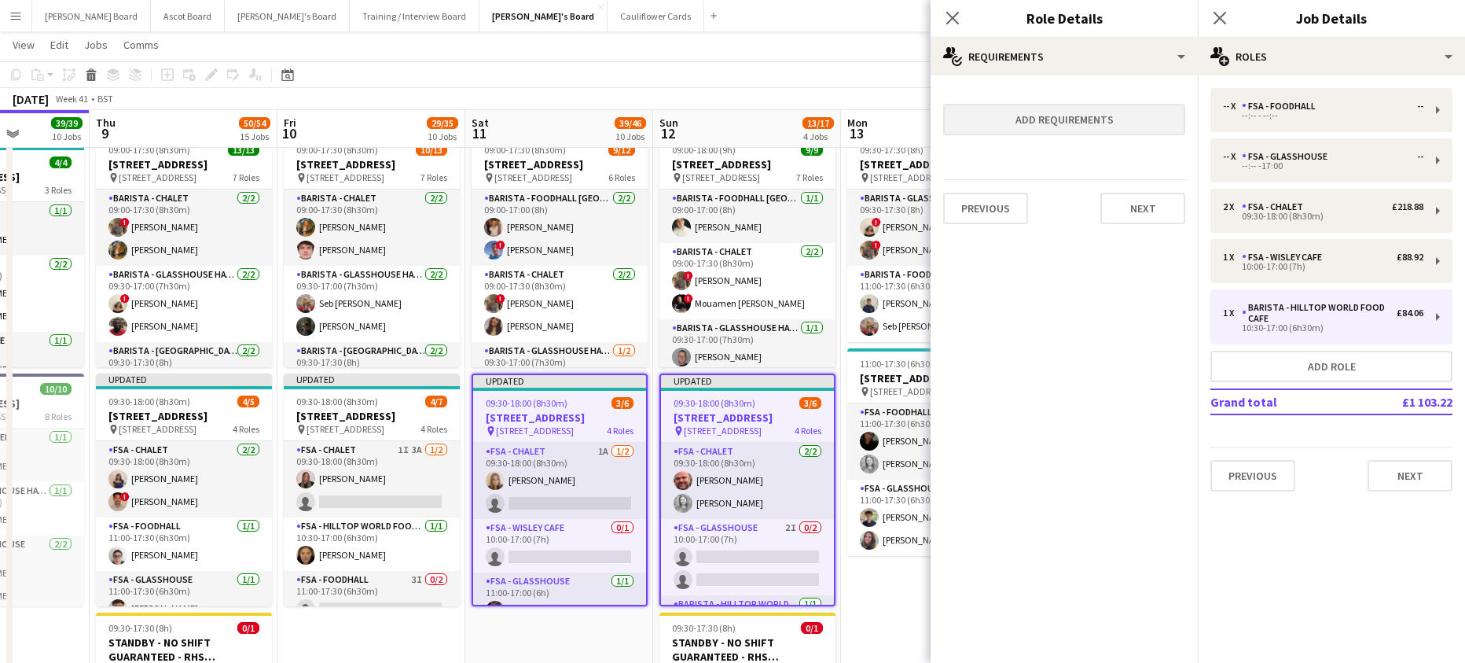
click at [1071, 139] on form "Add requirements Previous Next" at bounding box center [1064, 162] width 267 height 149
click at [1061, 119] on button "Add requirements" at bounding box center [1064, 119] width 242 height 31
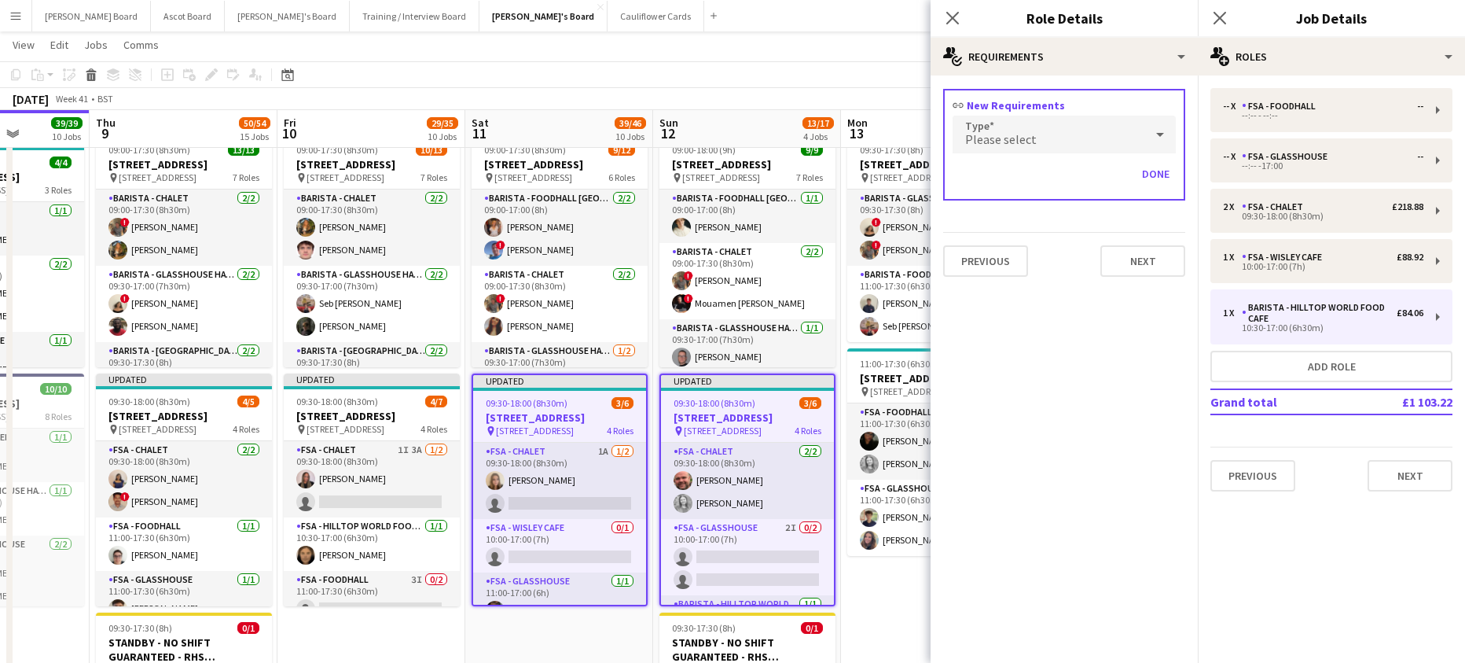
click at [1006, 130] on div "Please select" at bounding box center [1049, 135] width 192 height 38
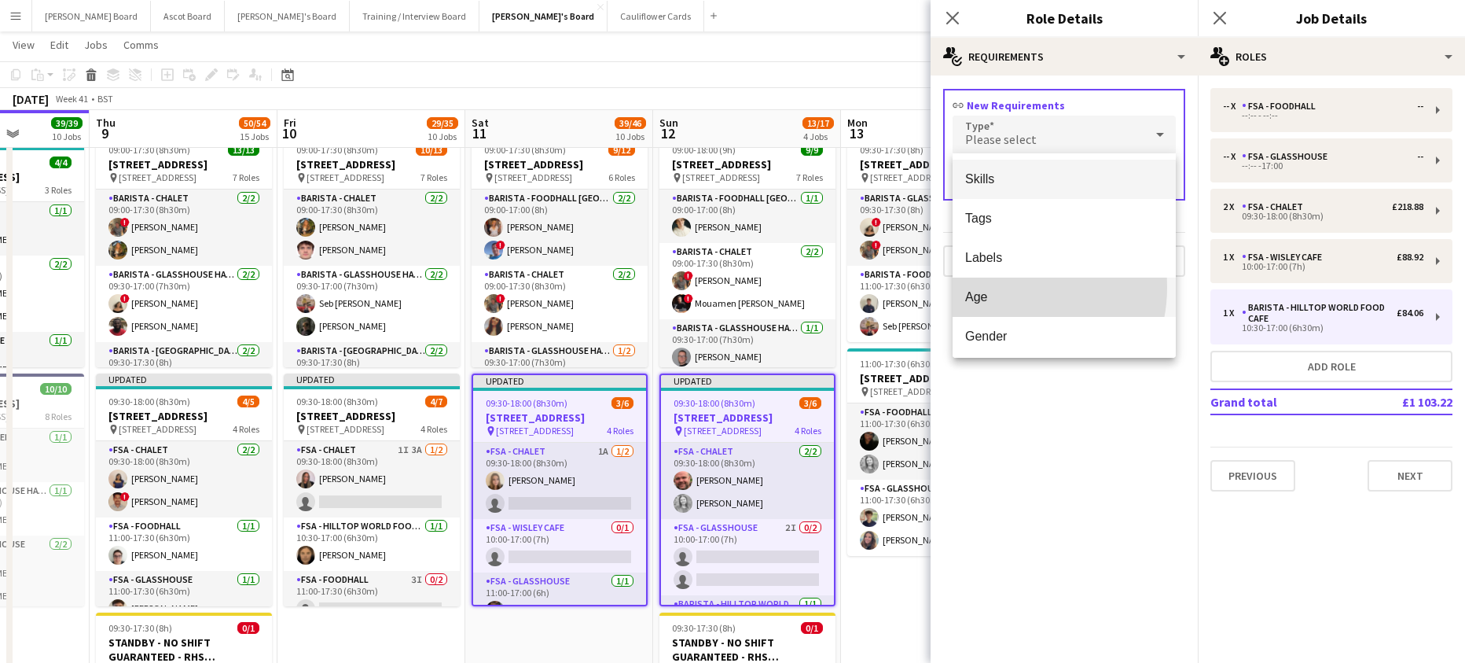
click at [1004, 287] on mat-option "Age" at bounding box center [1064, 296] width 223 height 39
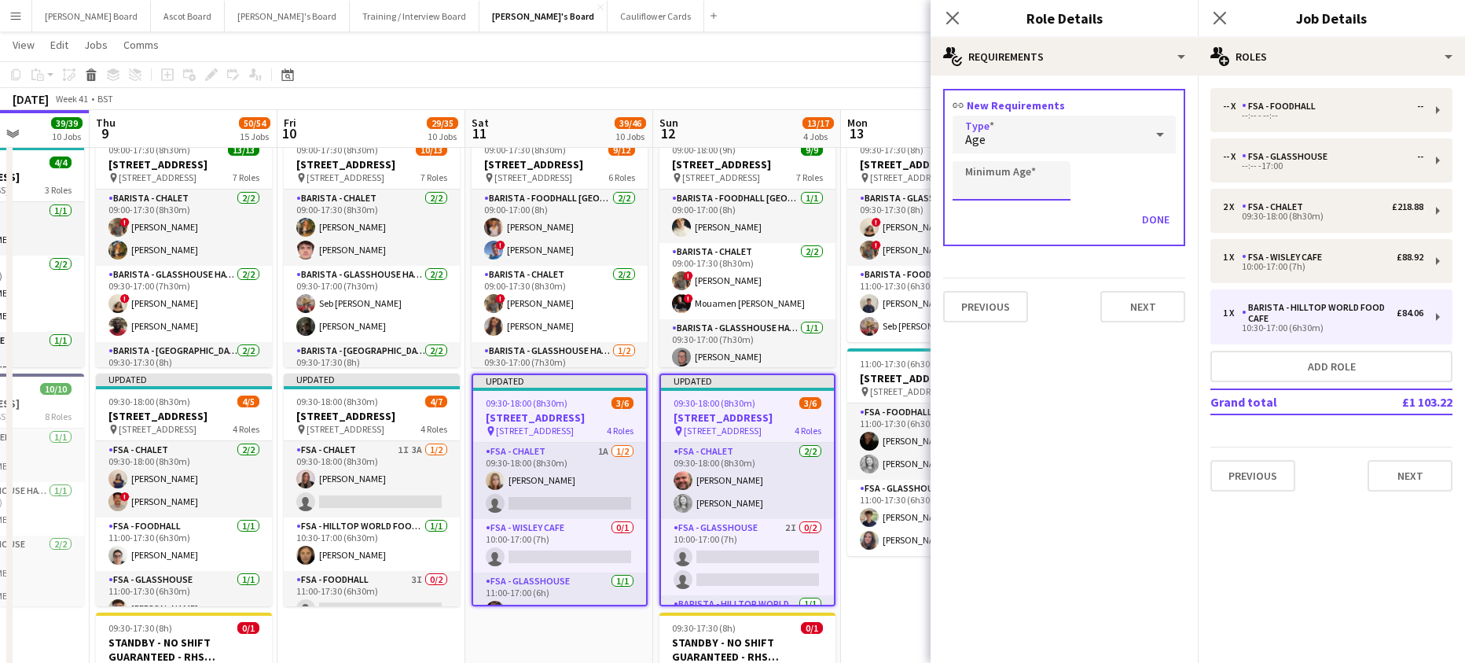
drag, startPoint x: 1019, startPoint y: 180, endPoint x: 1023, endPoint y: 196, distance: 16.4
click at [1019, 180] on input "Minimum Age" at bounding box center [1012, 180] width 118 height 39
type input "**"
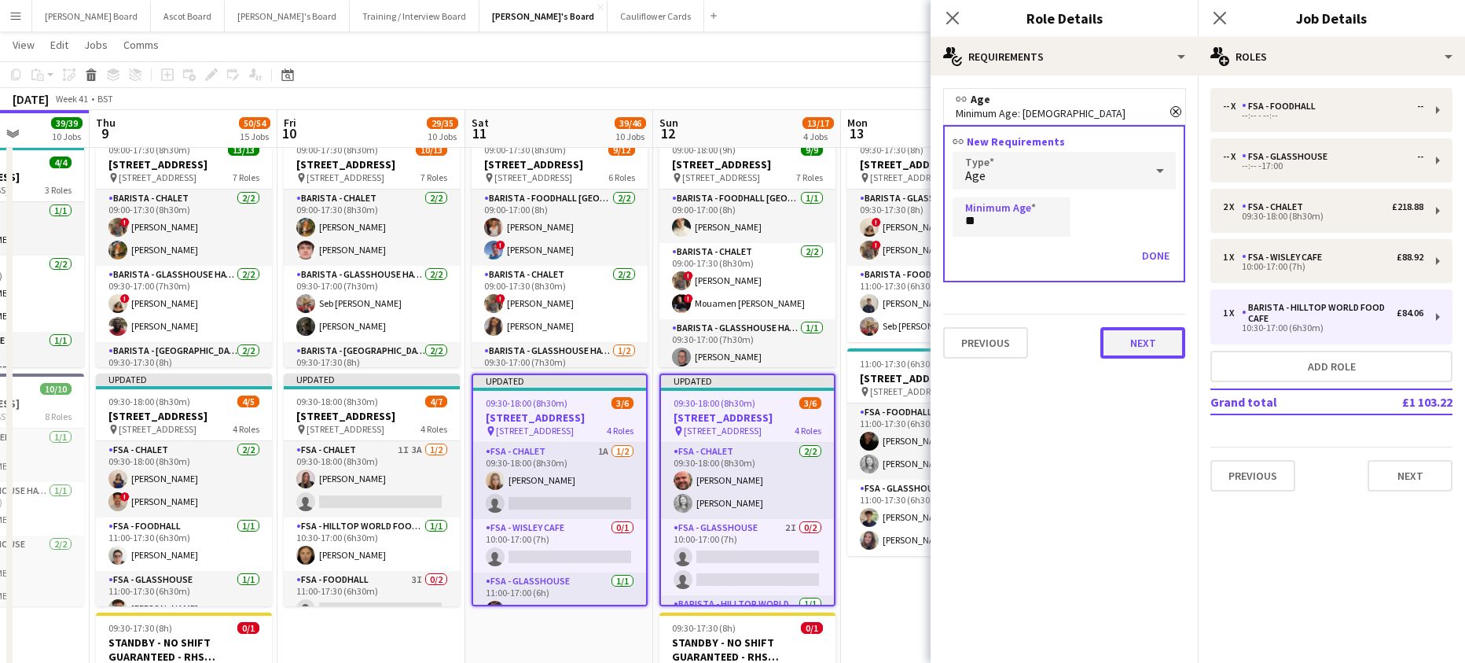
click at [1158, 345] on button "Next" at bounding box center [1142, 342] width 85 height 31
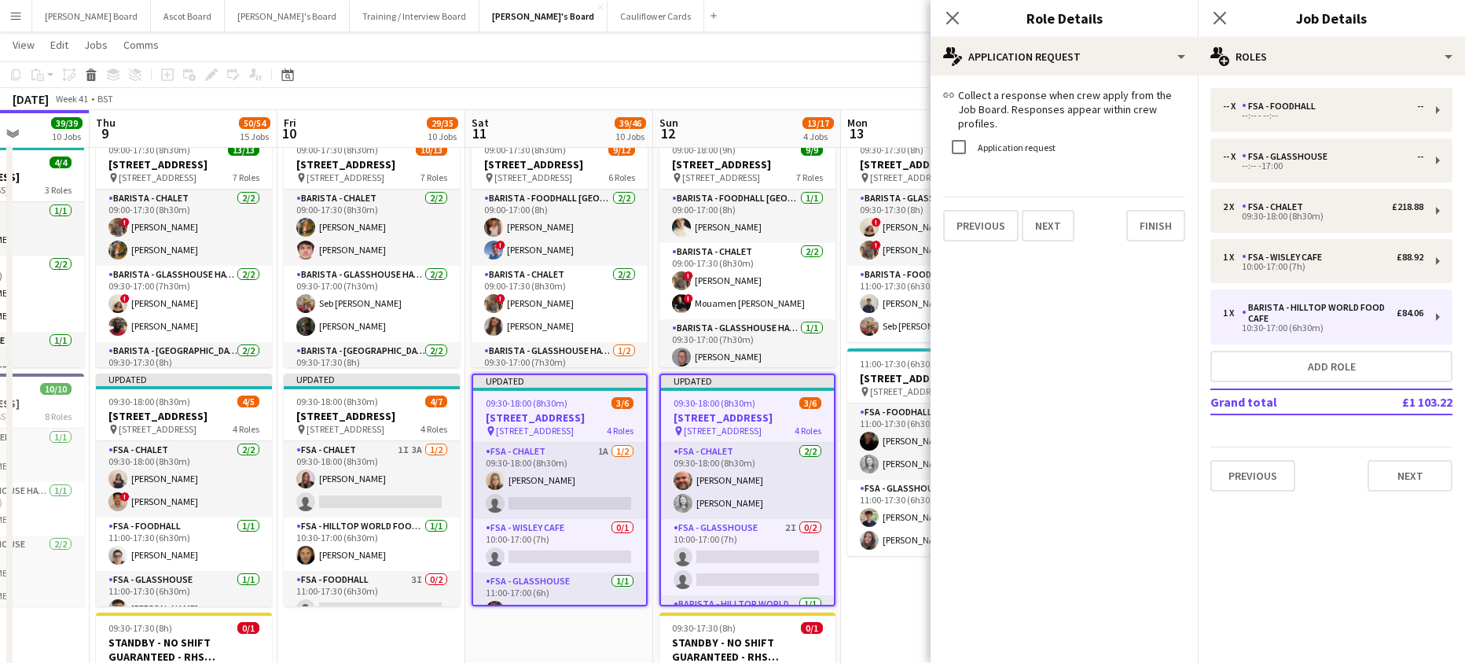
click at [997, 144] on label "Application request" at bounding box center [1015, 147] width 81 height 12
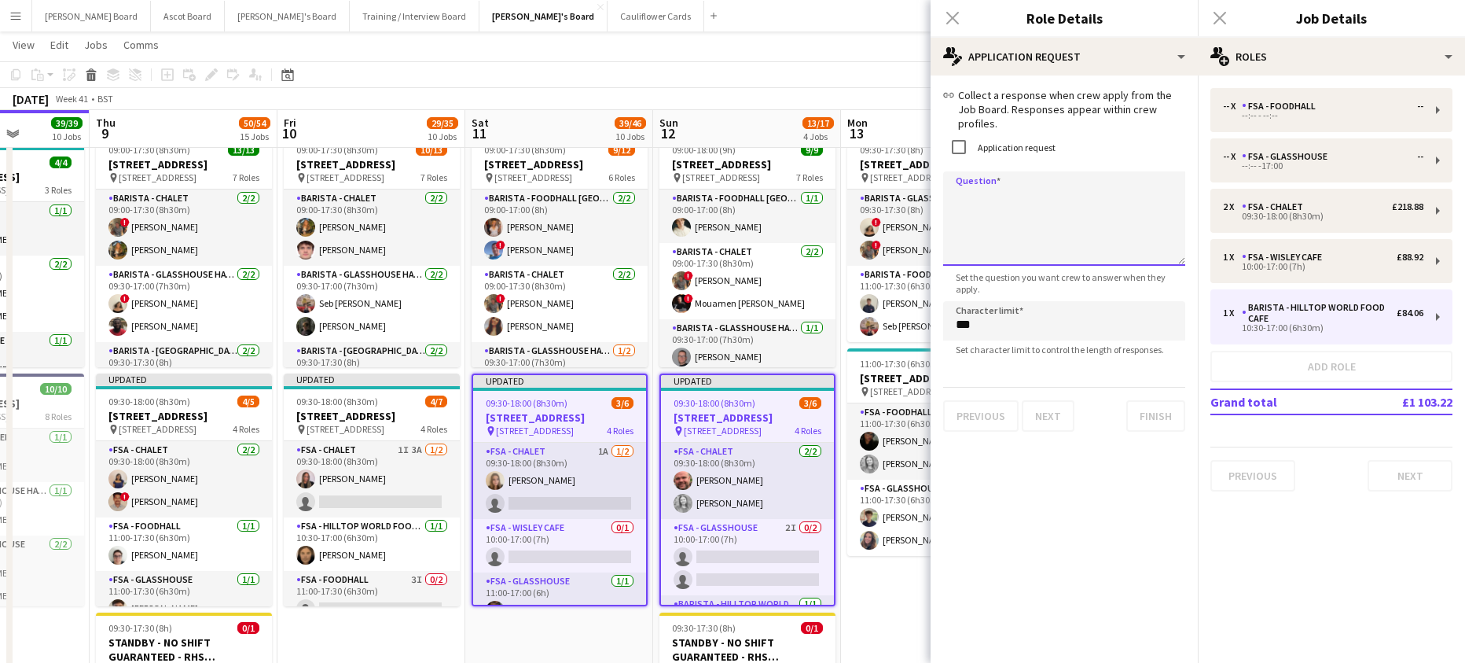
click at [1022, 215] on textarea "Question" at bounding box center [1064, 218] width 242 height 94
paste textarea "**********"
type textarea "**********"
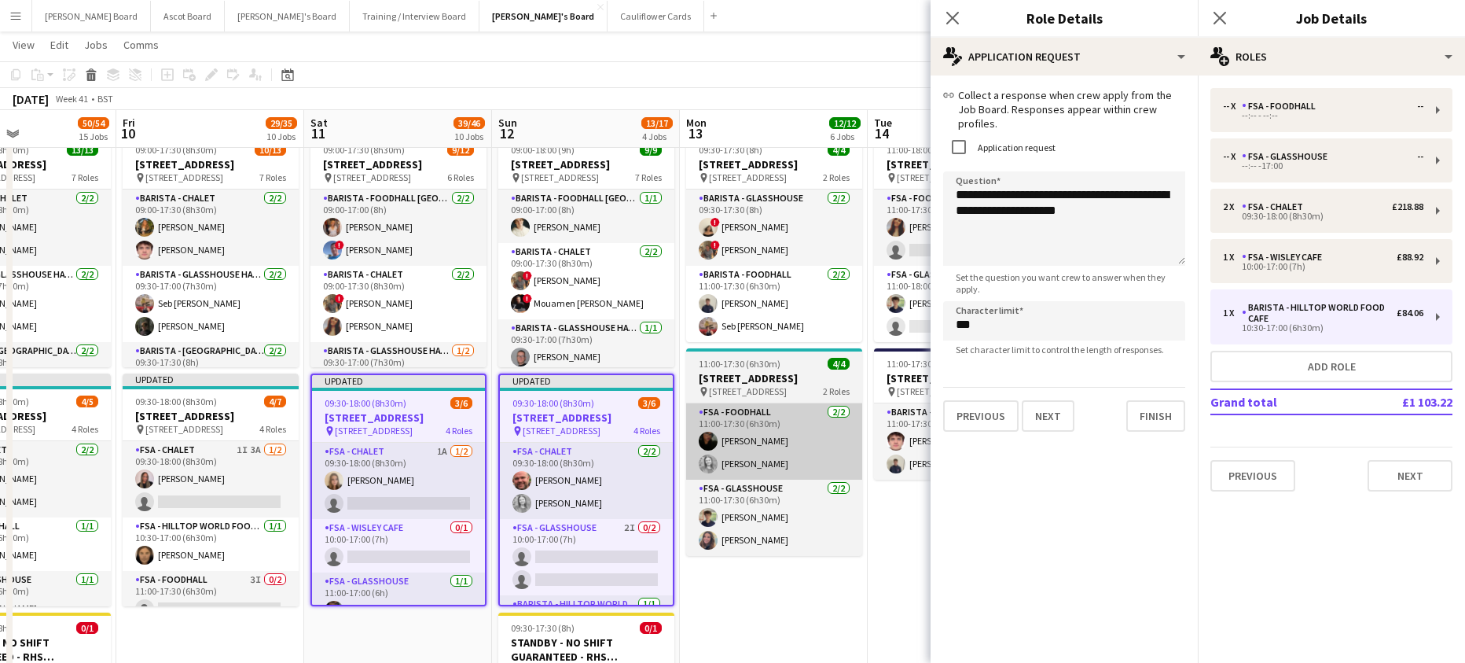
drag, startPoint x: 824, startPoint y: 534, endPoint x: 677, endPoint y: 503, distance: 150.1
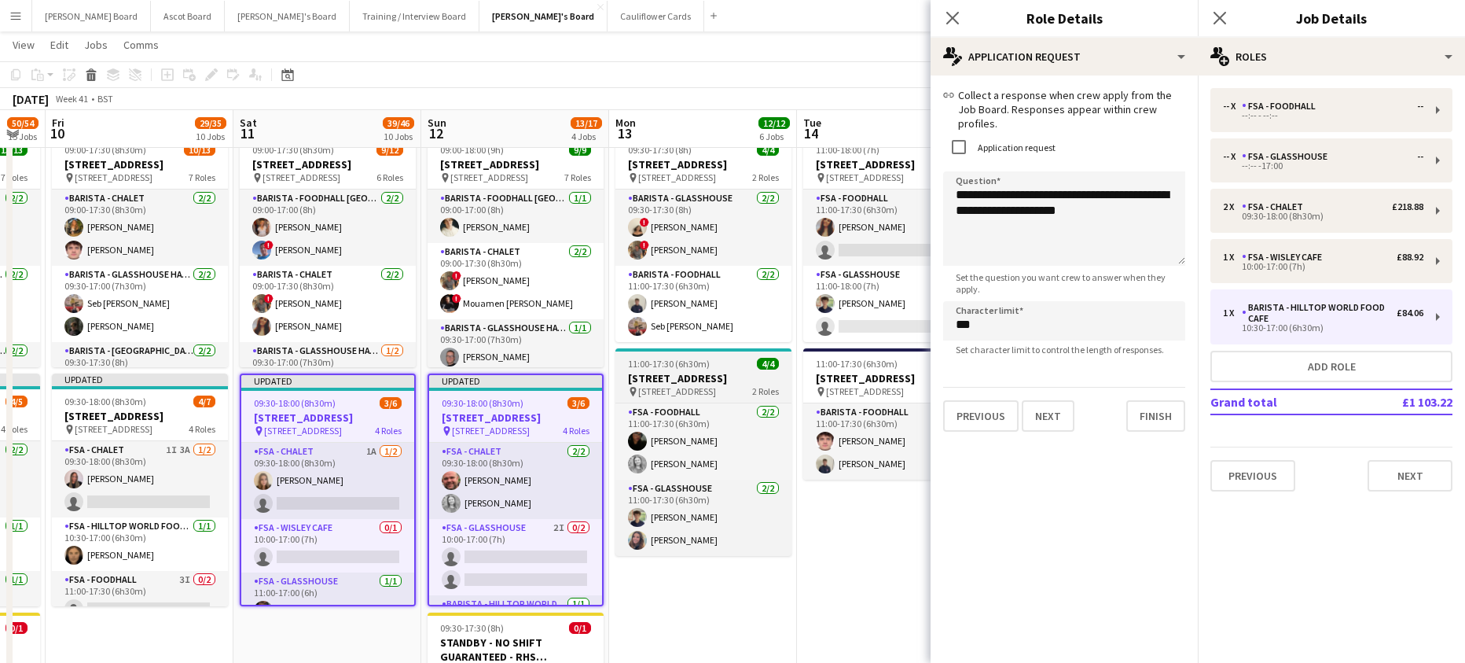
click at [683, 385] on h3 "[STREET_ADDRESS]" at bounding box center [703, 378] width 176 height 14
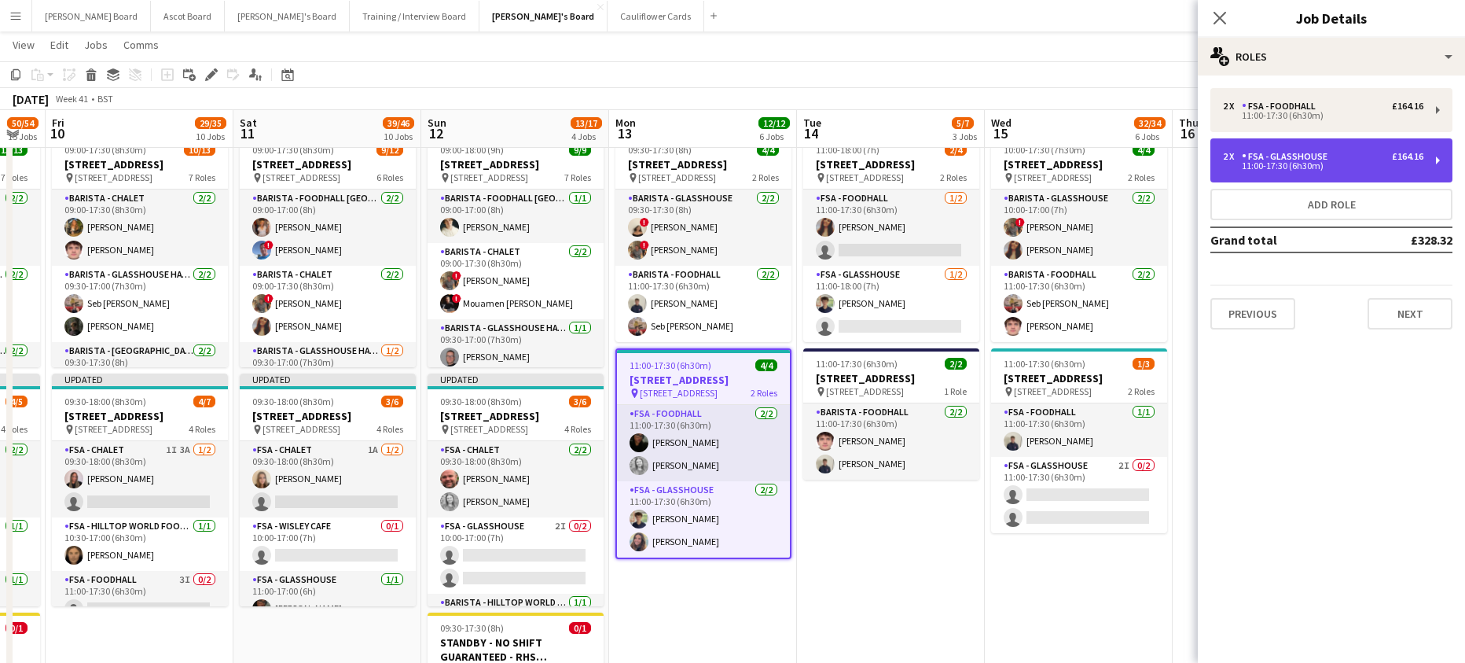
click at [1310, 150] on div "2 x FSA - Glasshouse £164.16 11:00-17:30 (6h30m)" at bounding box center [1331, 160] width 242 height 44
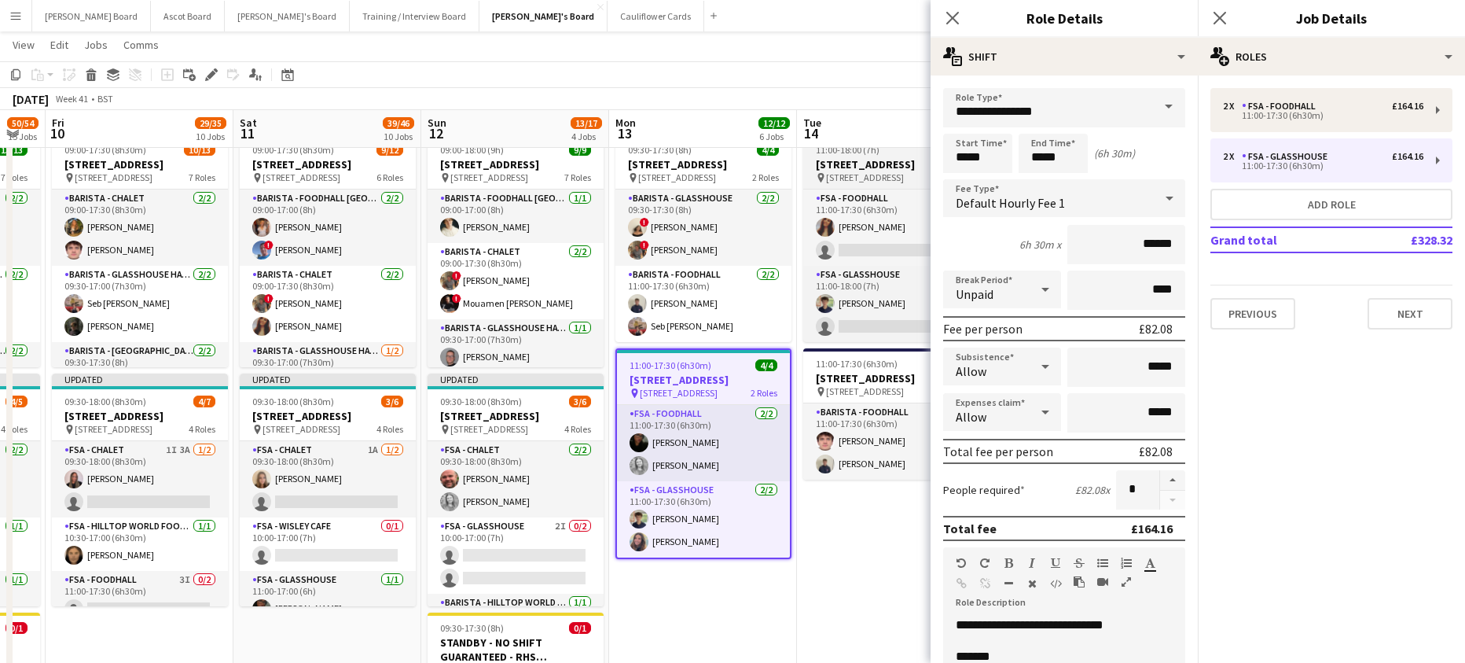
click at [871, 160] on h3 "[STREET_ADDRESS]" at bounding box center [891, 164] width 176 height 14
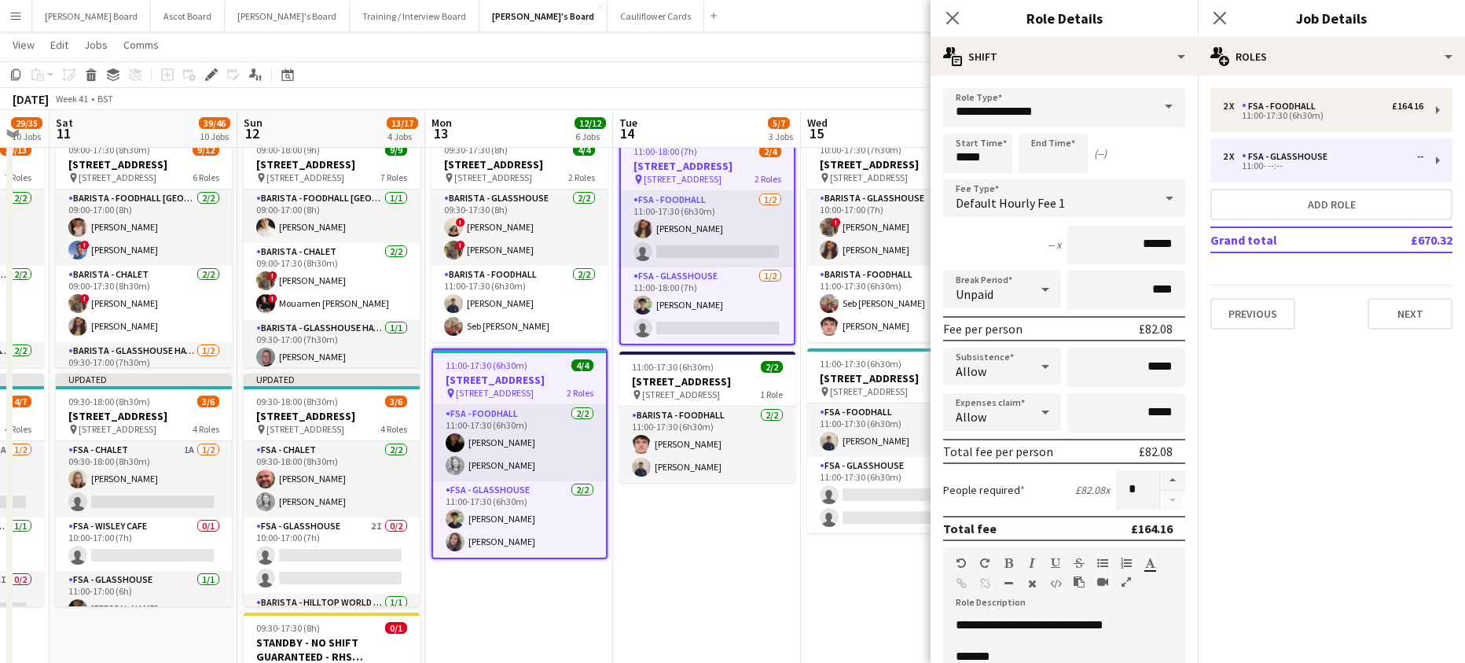
drag, startPoint x: 823, startPoint y: 556, endPoint x: 713, endPoint y: 516, distance: 117.1
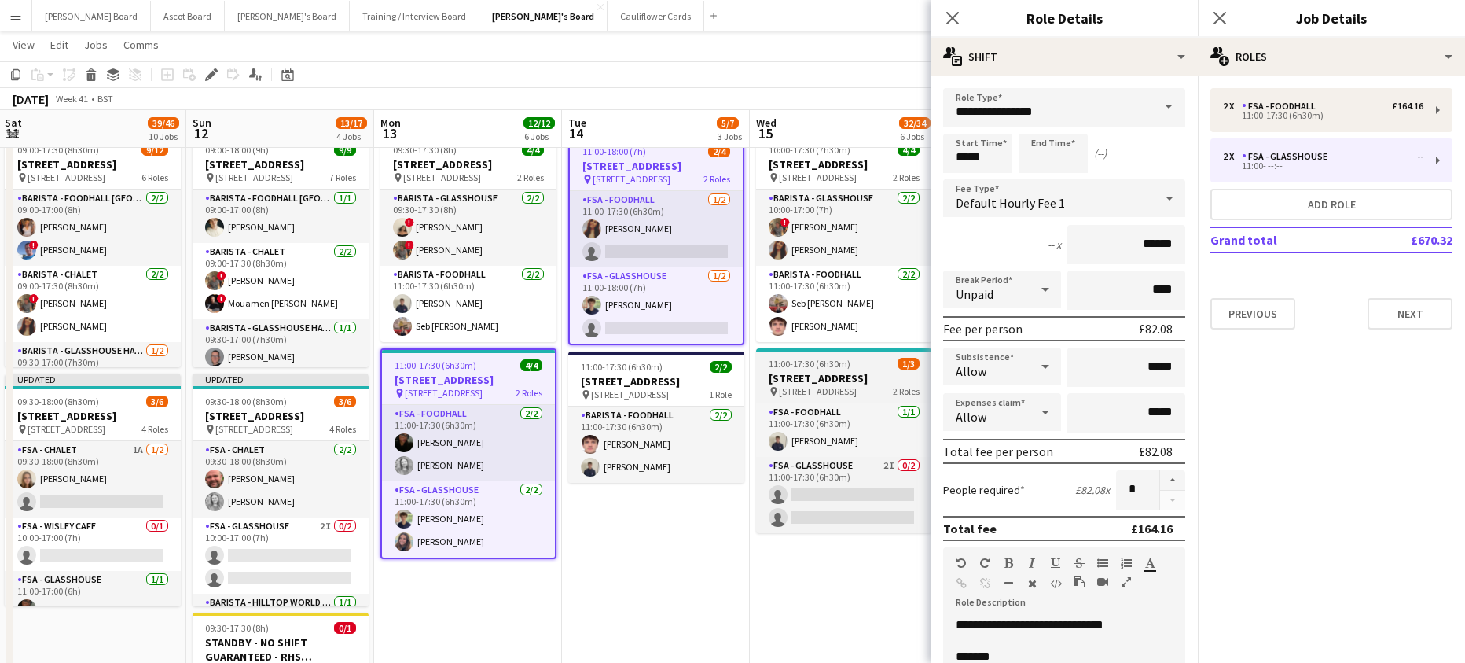
click at [811, 385] on h3 "[STREET_ADDRESS]" at bounding box center [844, 378] width 176 height 14
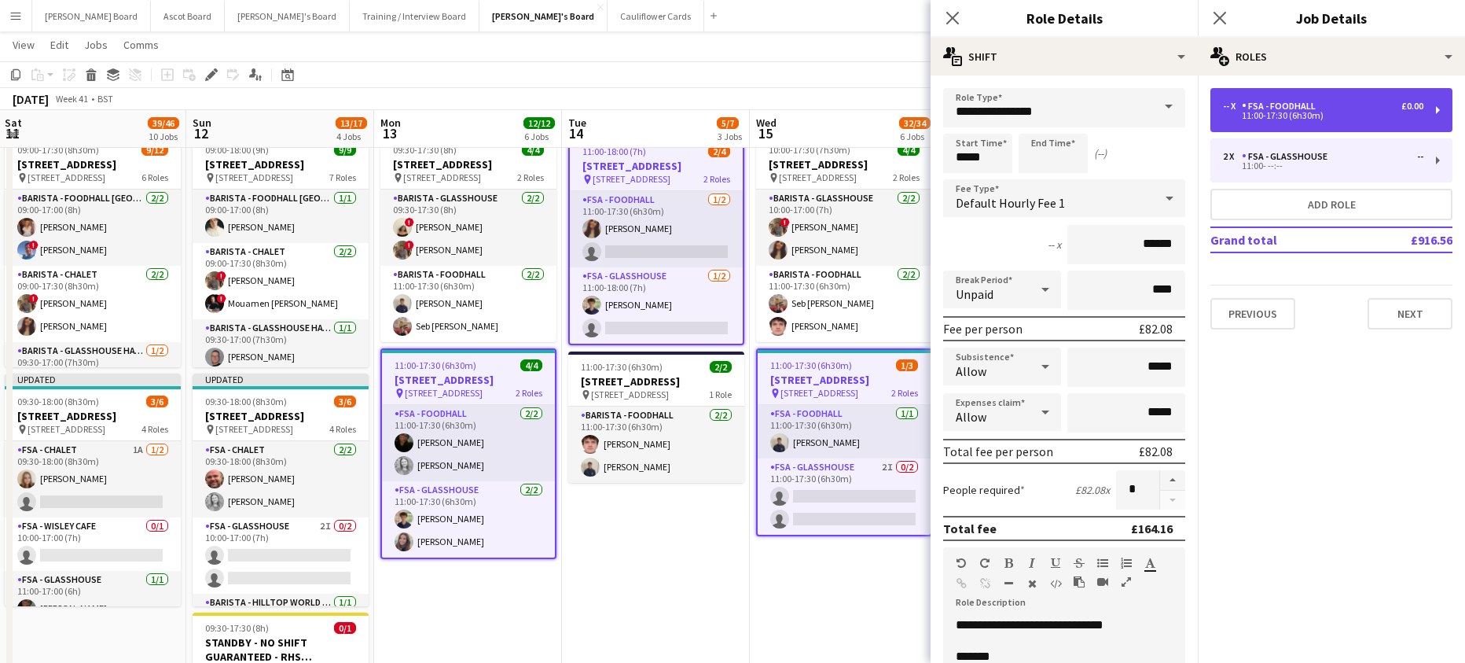
click at [1280, 101] on div "FSA - Foodhall" at bounding box center [1282, 106] width 80 height 11
type input "**********"
type input "*****"
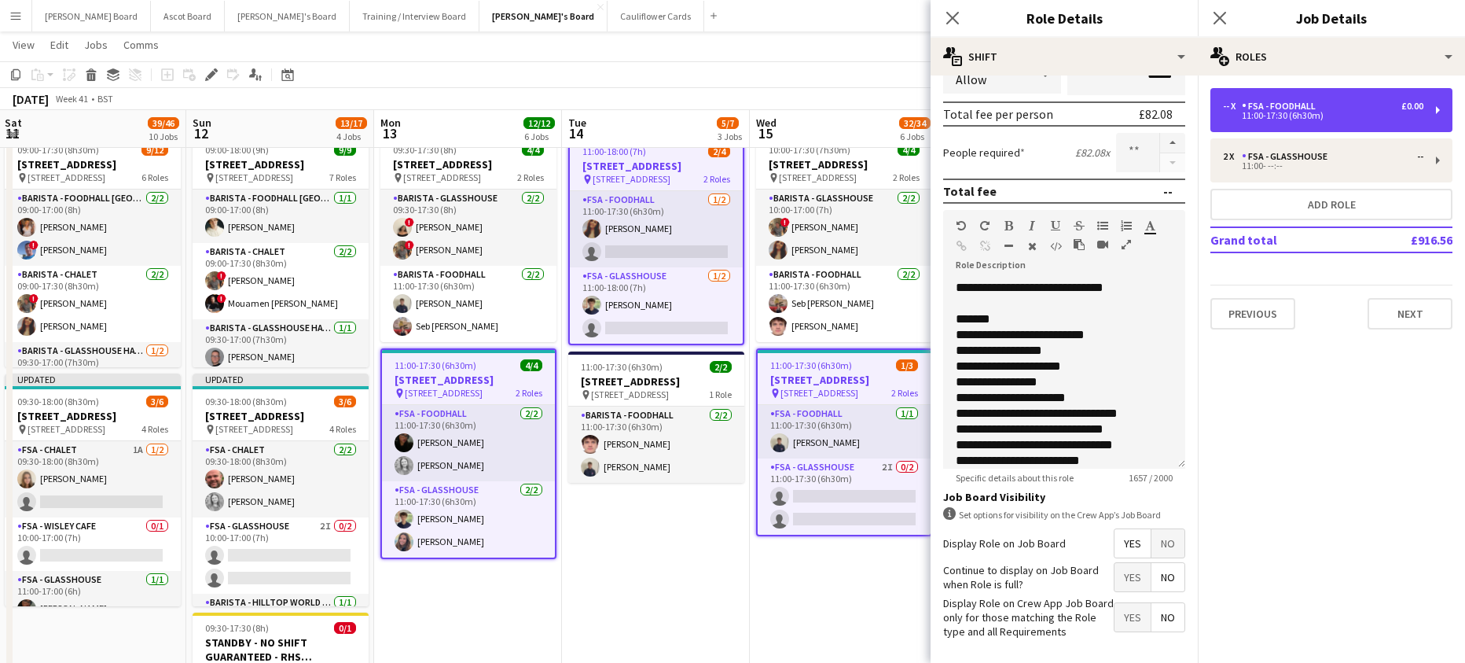
scroll to position [402, 0]
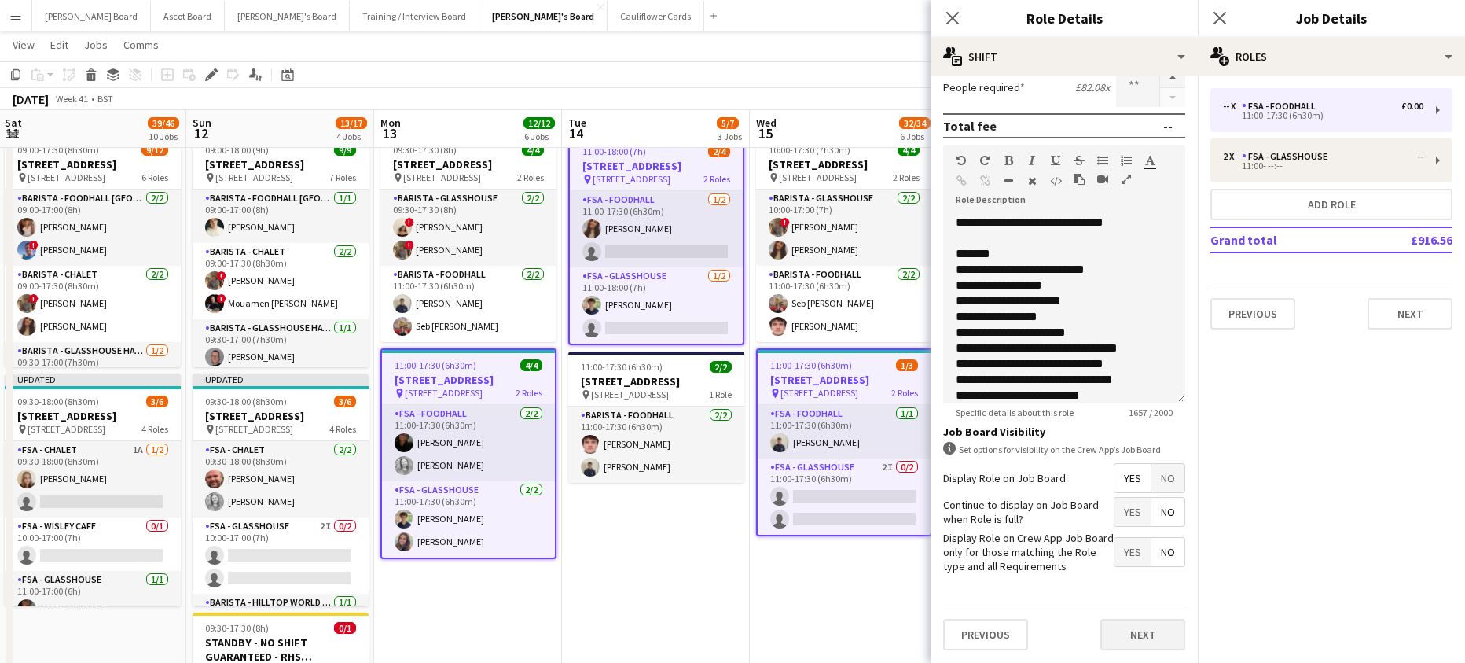
click at [1144, 619] on div "Previous Next" at bounding box center [1064, 633] width 242 height 57
click at [1141, 632] on button "Next" at bounding box center [1142, 634] width 85 height 31
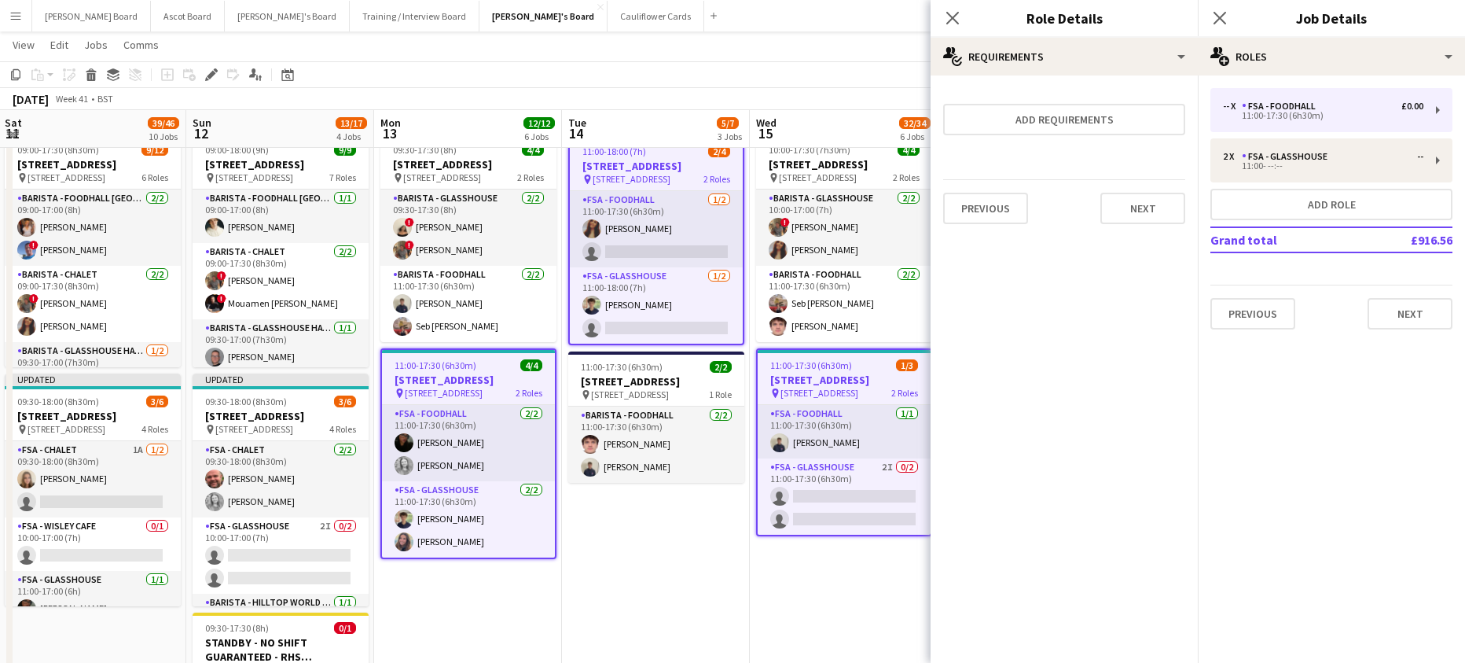
scroll to position [0, 0]
click at [1045, 109] on button "Add requirements" at bounding box center [1064, 119] width 242 height 31
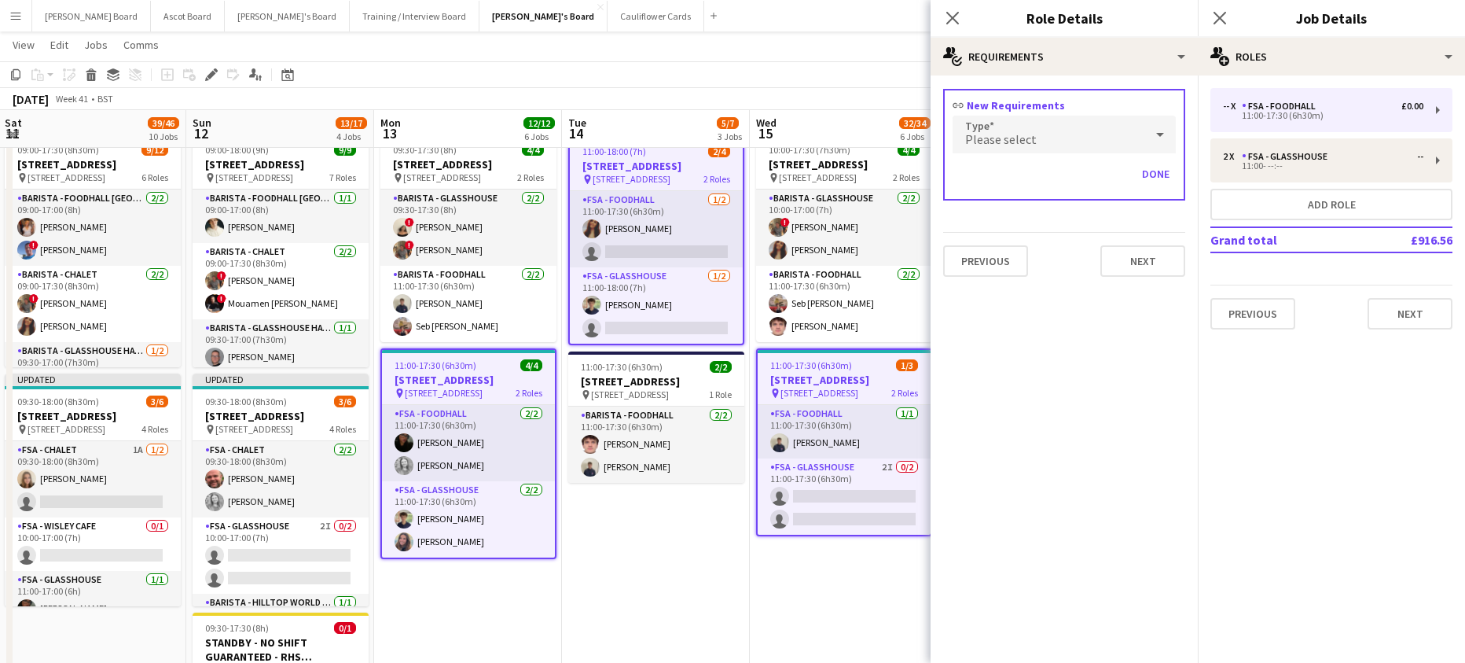
click at [1010, 109] on h3 "link New Requirements" at bounding box center [1064, 105] width 223 height 14
click at [1014, 148] on div "Please select" at bounding box center [1049, 135] width 192 height 38
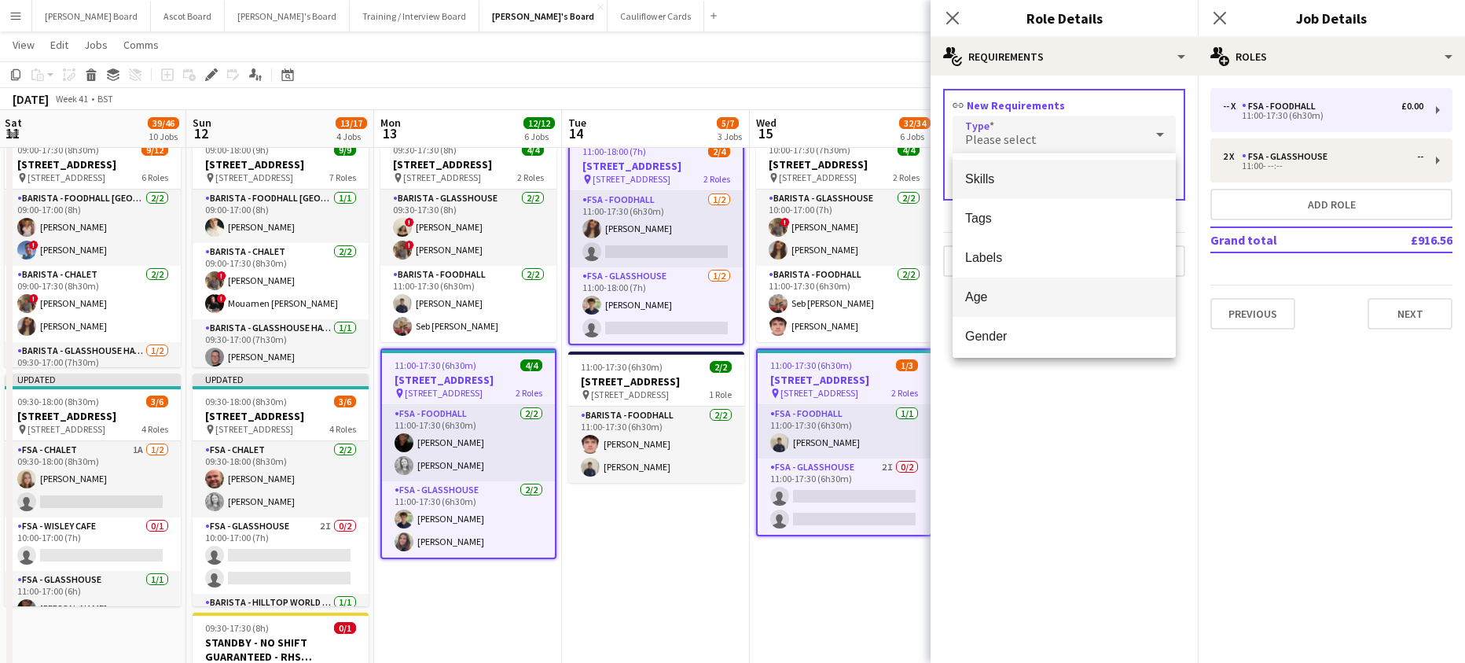
click at [1001, 296] on span "Age" at bounding box center [1064, 296] width 198 height 15
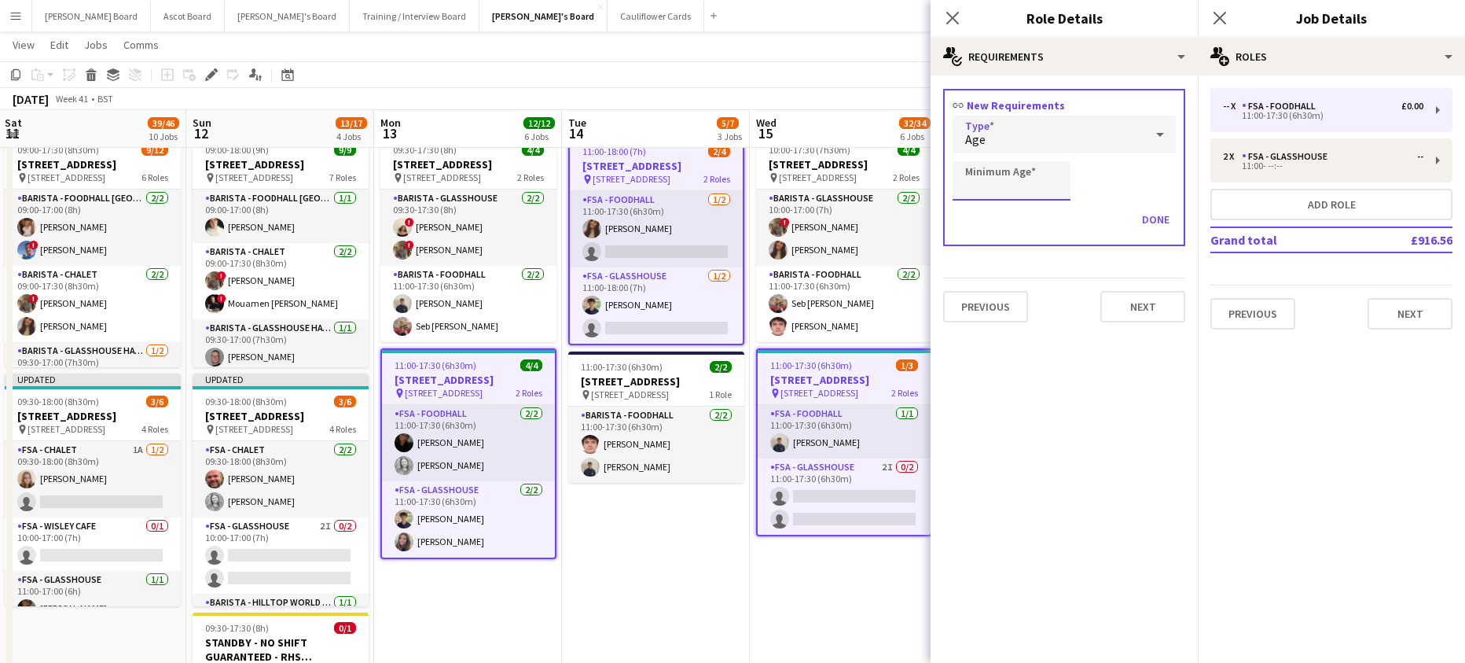
click at [997, 181] on input "Minimum Age" at bounding box center [1012, 180] width 118 height 39
type input "**"
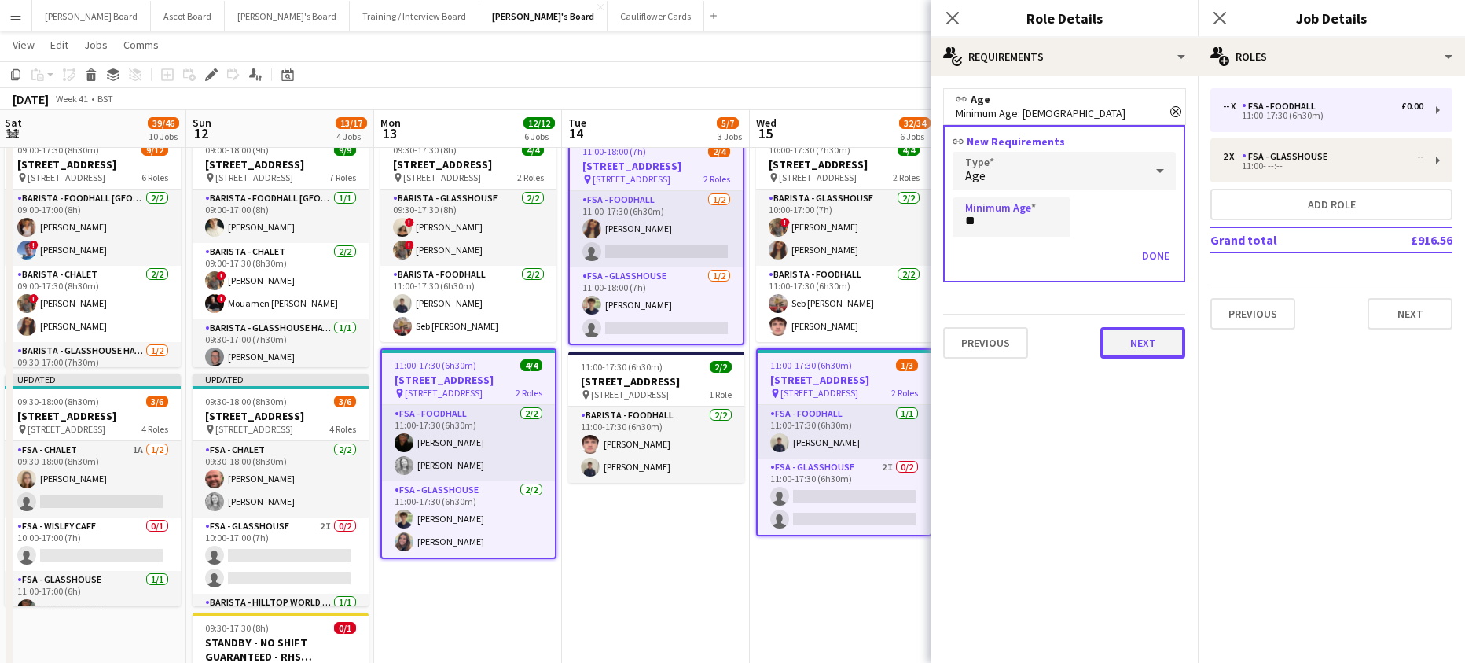
click at [1129, 340] on button "Next" at bounding box center [1142, 342] width 85 height 31
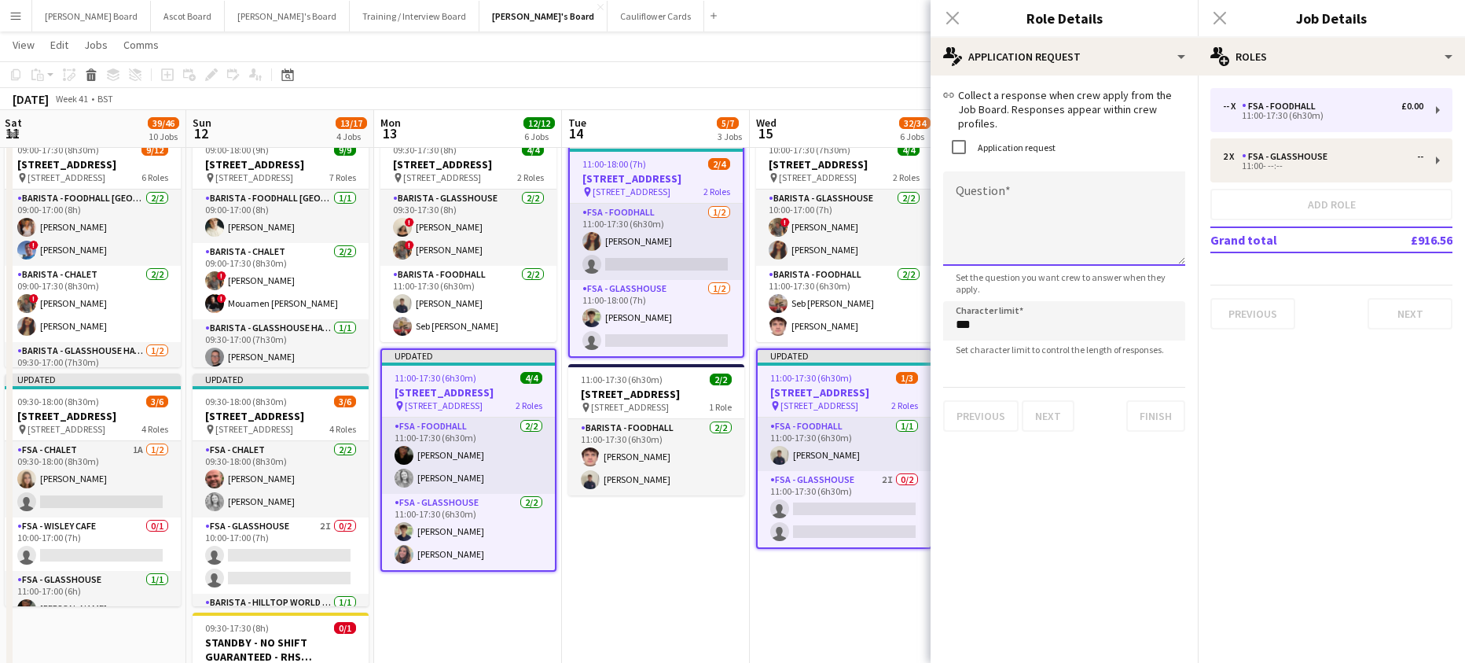
drag, startPoint x: 994, startPoint y: 188, endPoint x: 1002, endPoint y: 189, distance: 7.9
click at [996, 188] on textarea "Question" at bounding box center [1064, 218] width 242 height 94
paste textarea "**********"
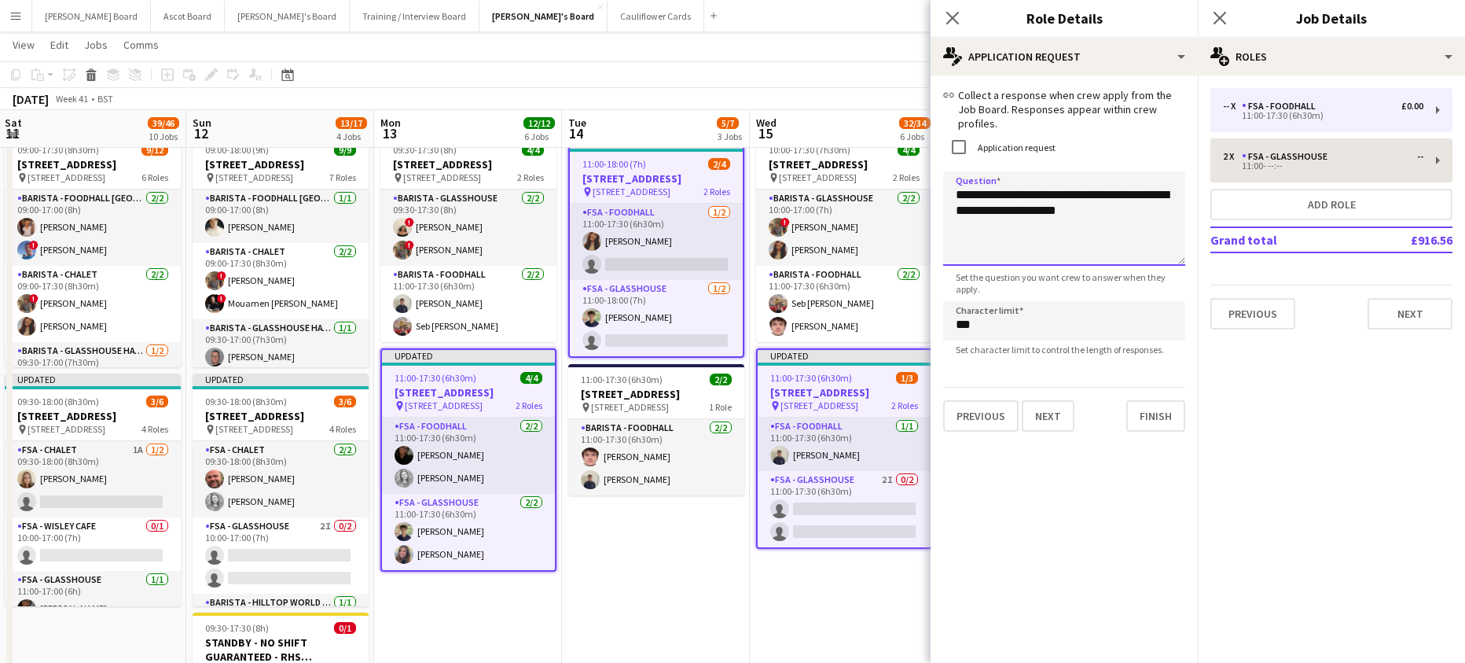
type textarea "**********"
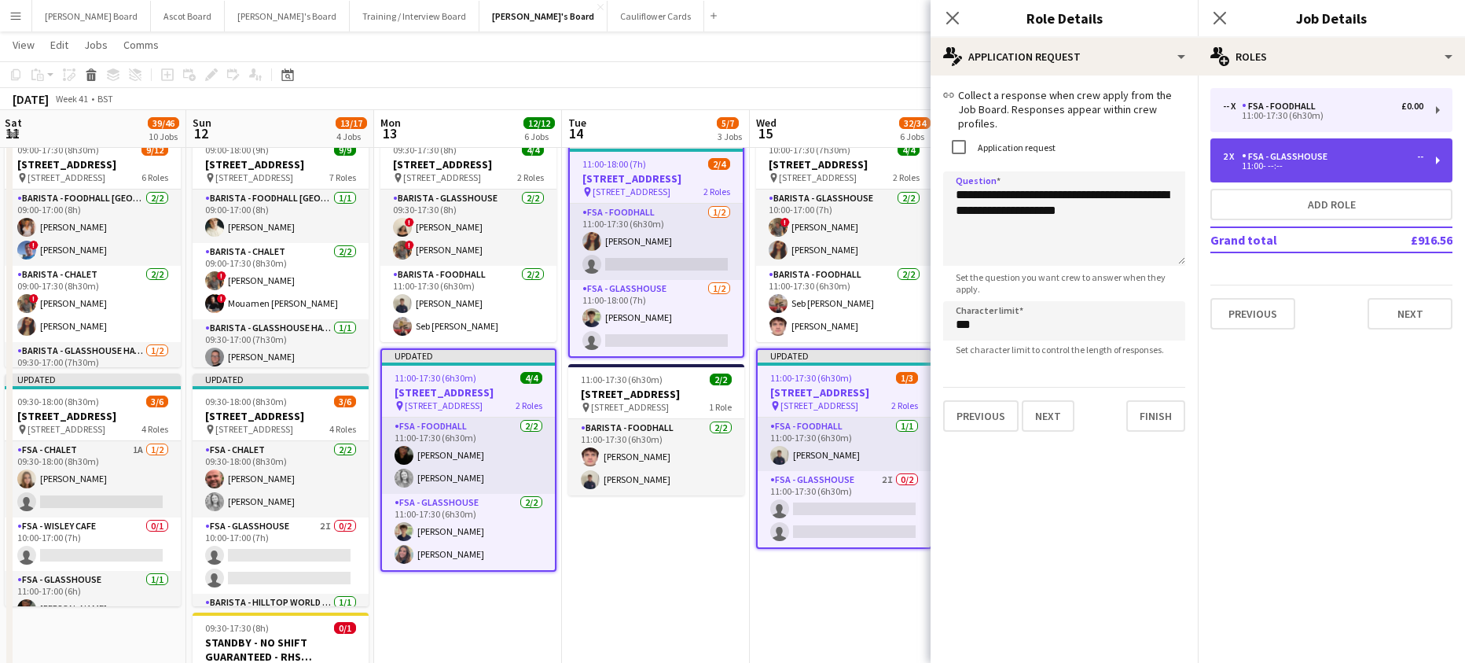
click at [1336, 170] on div "2 x FSA - Glasshouse -- 11:00- --:--" at bounding box center [1331, 160] width 242 height 44
type input "**********"
type input "*"
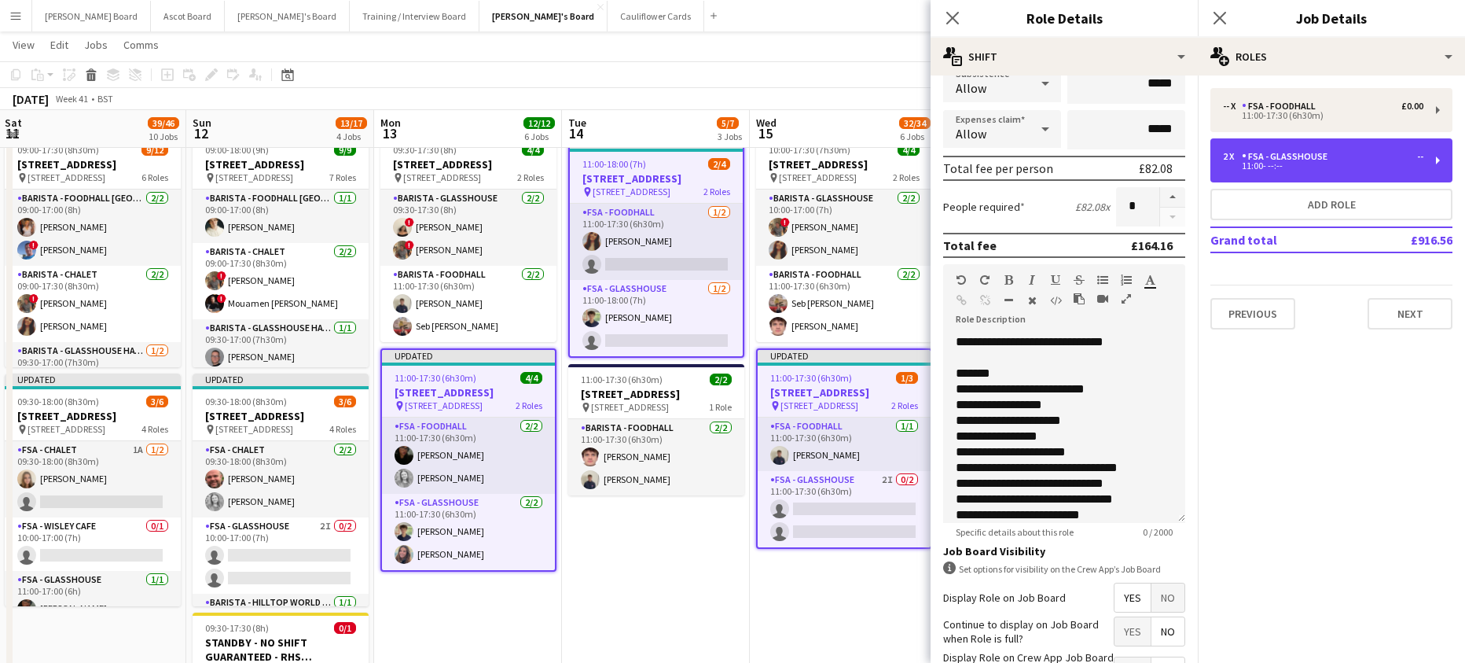
scroll to position [402, 0]
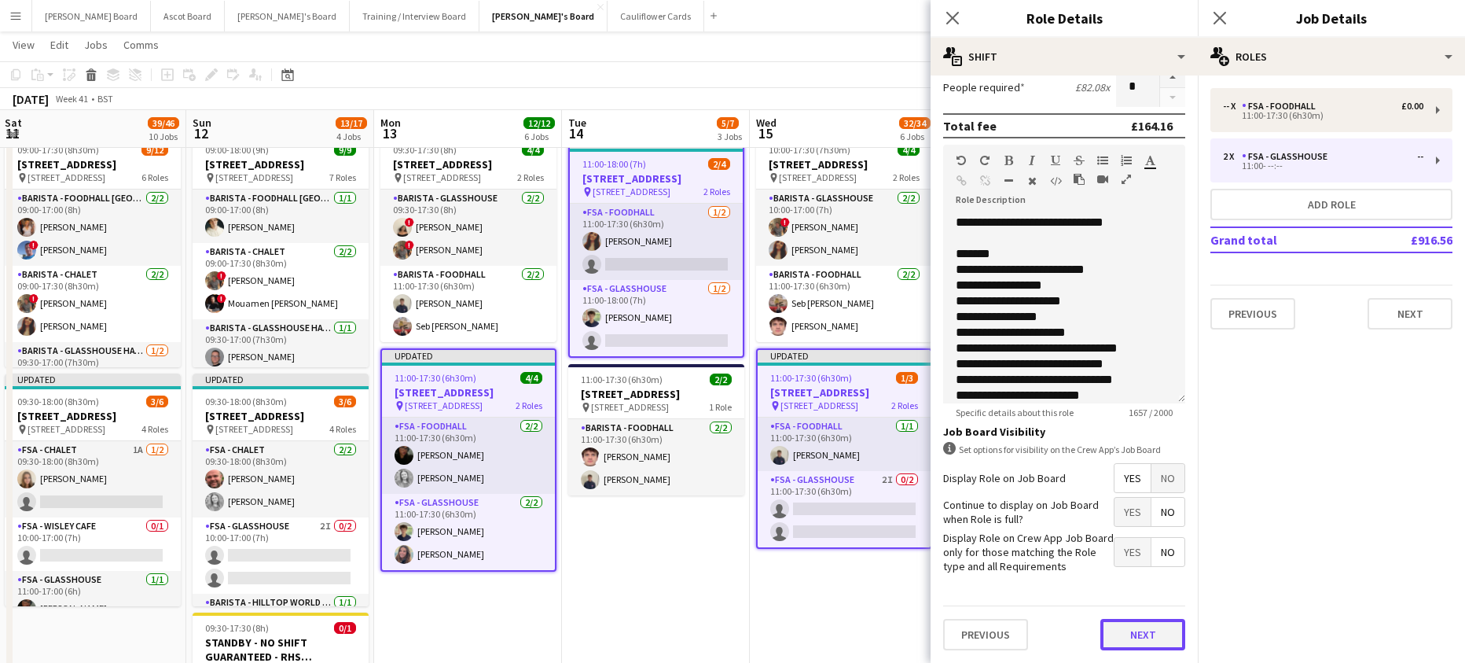
click at [1167, 637] on button "Next" at bounding box center [1142, 634] width 85 height 31
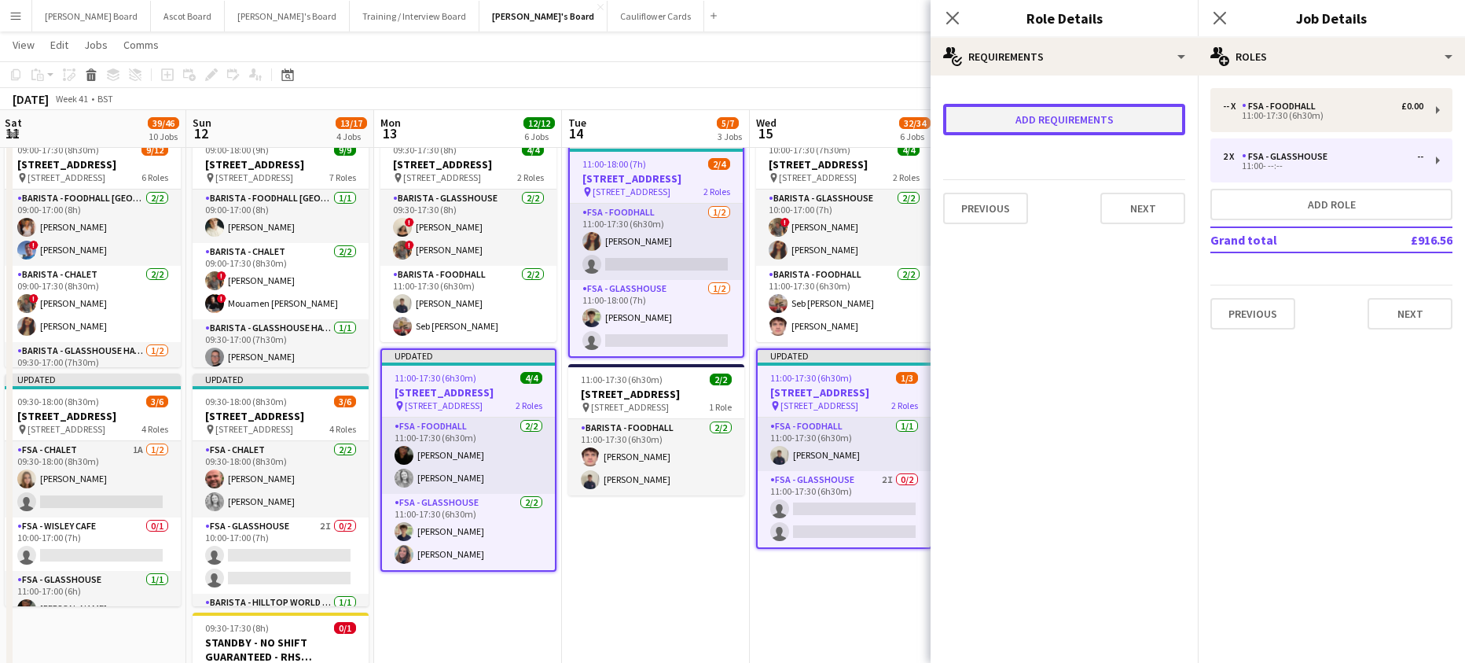
click at [1042, 117] on button "Add requirements" at bounding box center [1064, 119] width 242 height 31
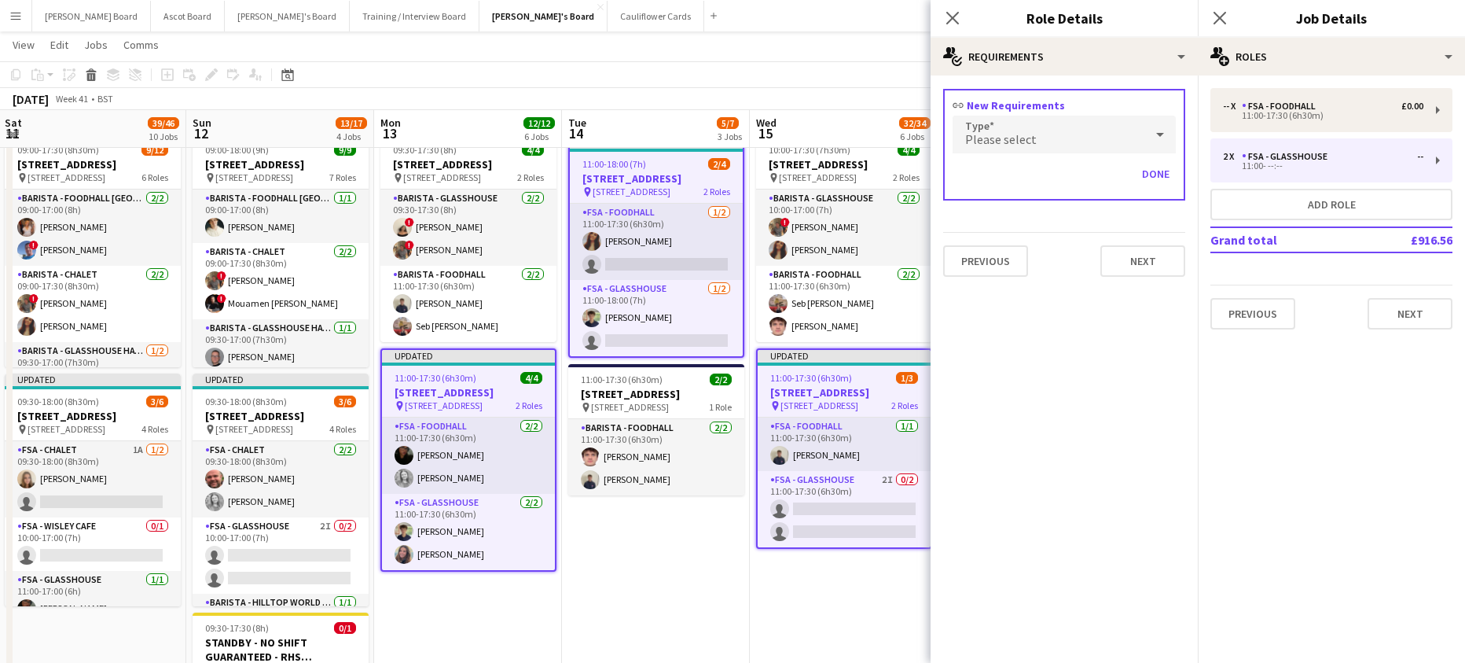
click at [1023, 136] on span "Please select" at bounding box center [1001, 139] width 72 height 16
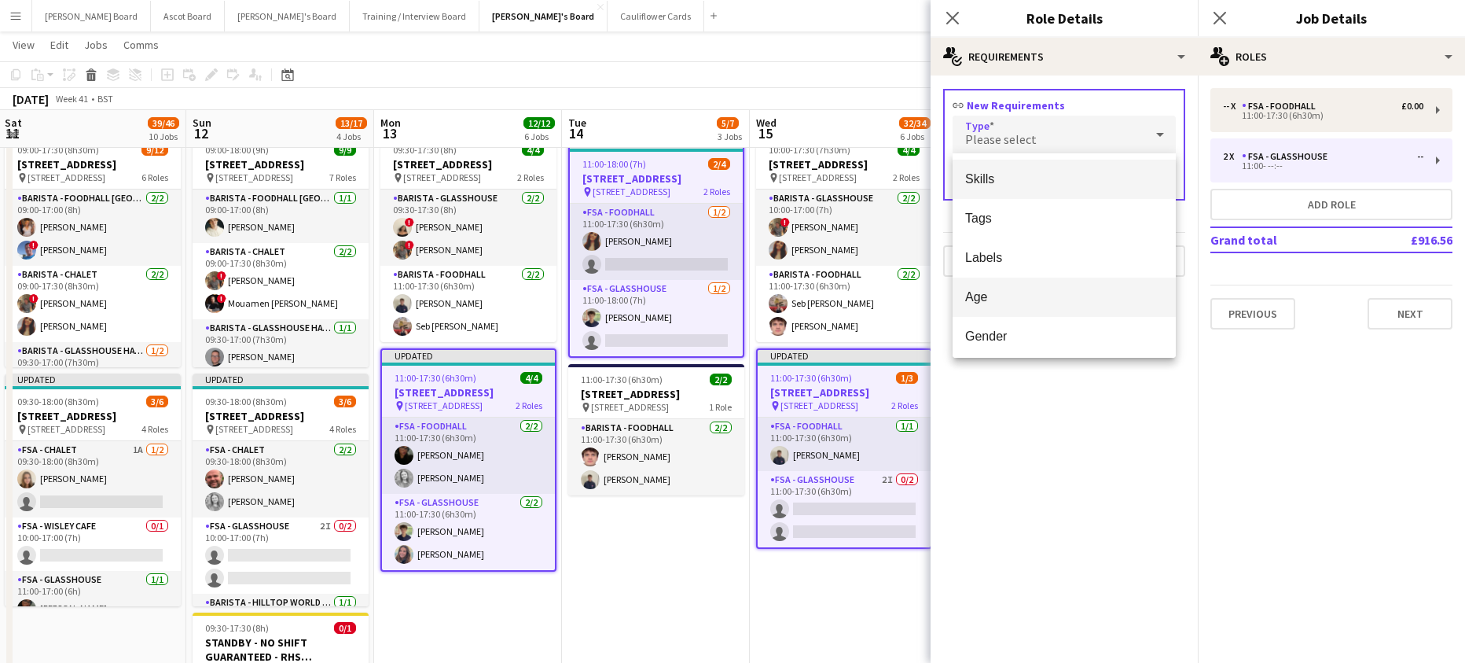
drag, startPoint x: 1006, startPoint y: 309, endPoint x: 1006, endPoint y: 292, distance: 17.3
click at [1006, 308] on mat-option "Age" at bounding box center [1064, 296] width 223 height 39
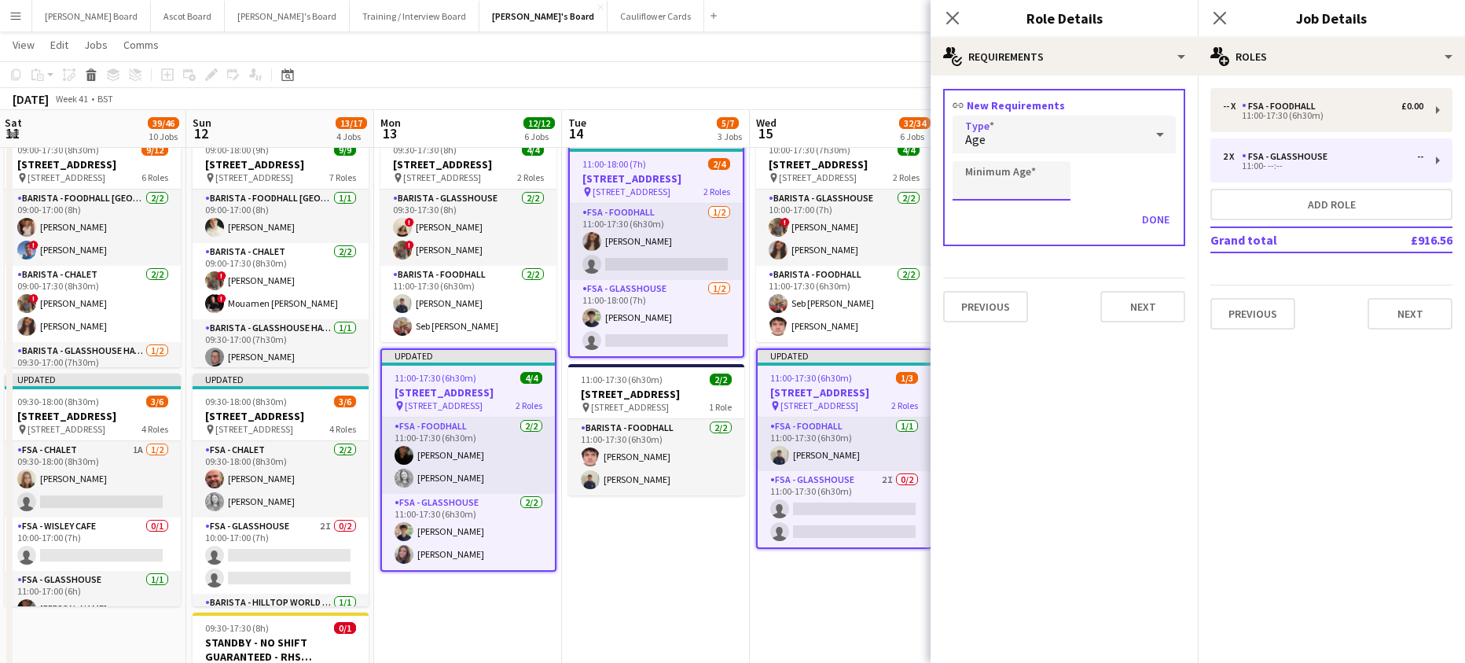
drag, startPoint x: 1019, startPoint y: 184, endPoint x: 1016, endPoint y: 198, distance: 14.3
click at [1019, 184] on input "Minimum Age" at bounding box center [1012, 180] width 118 height 39
type input "**"
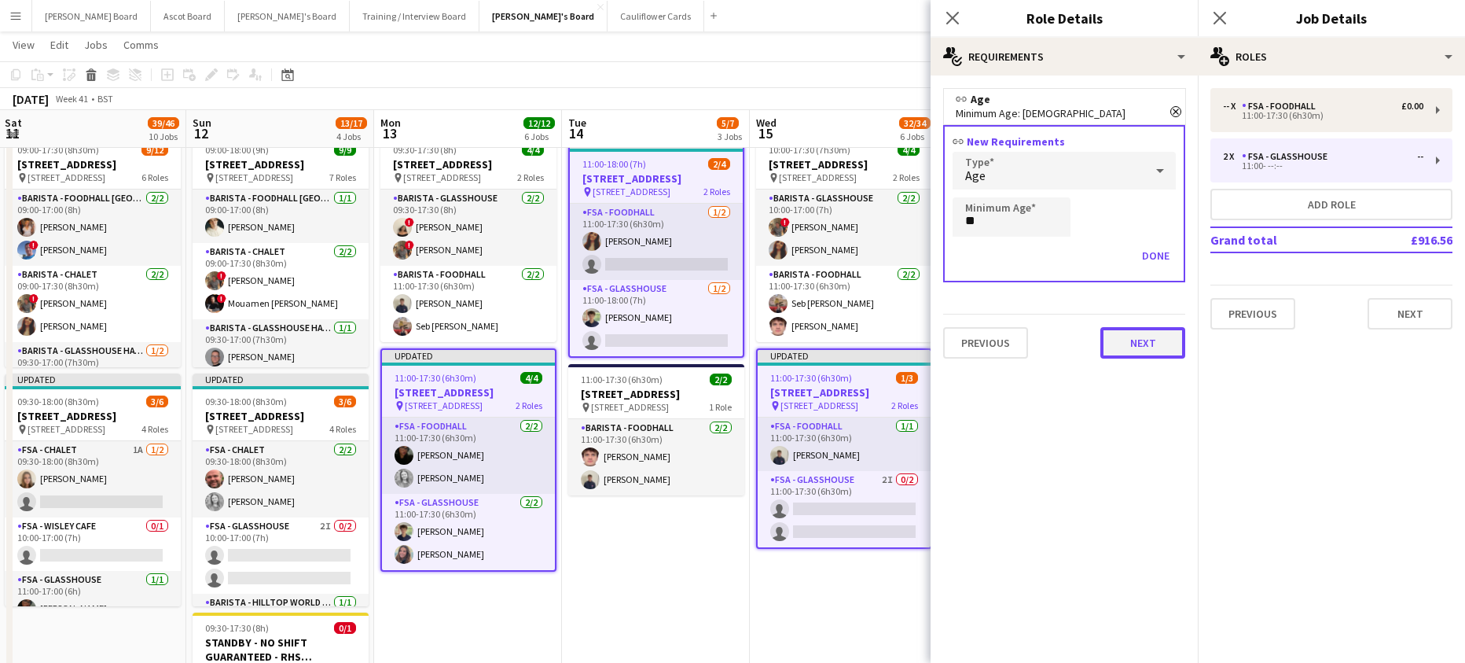
click at [1122, 334] on button "Next" at bounding box center [1142, 342] width 85 height 31
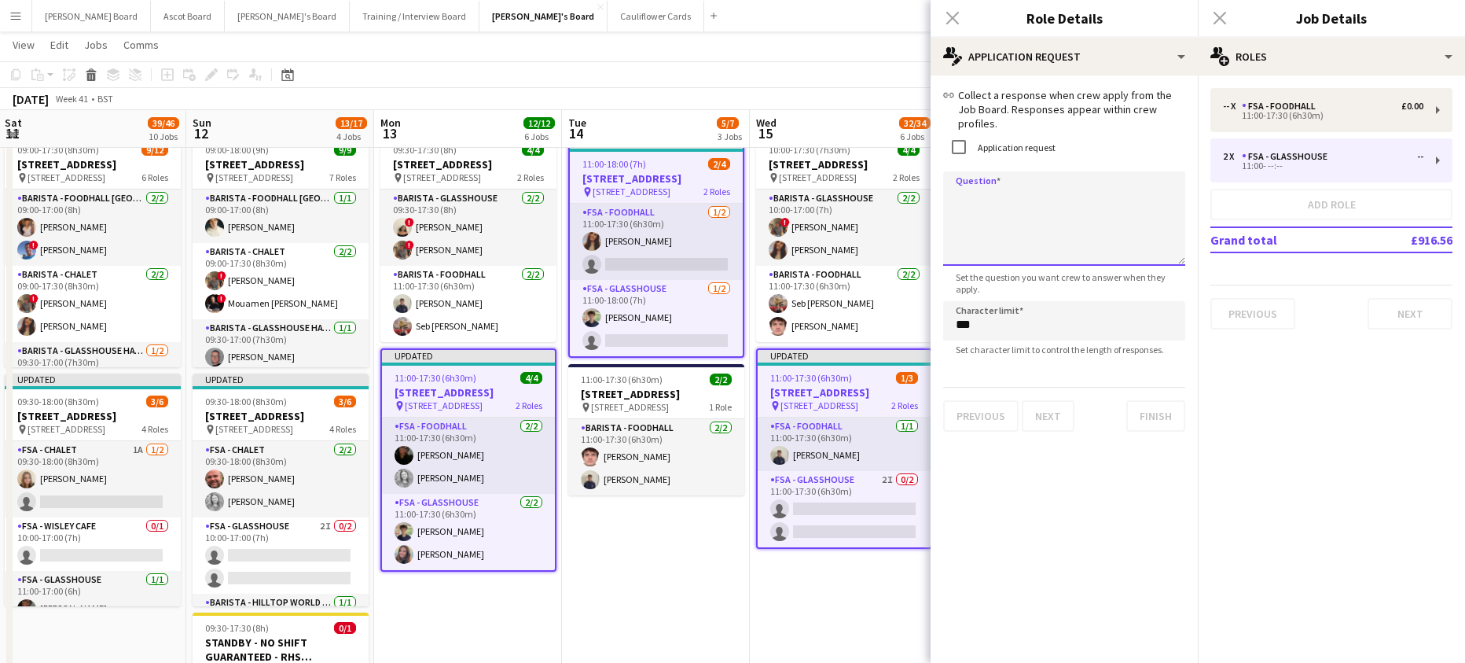
click at [1018, 197] on textarea "Question" at bounding box center [1064, 218] width 242 height 94
paste textarea "**********"
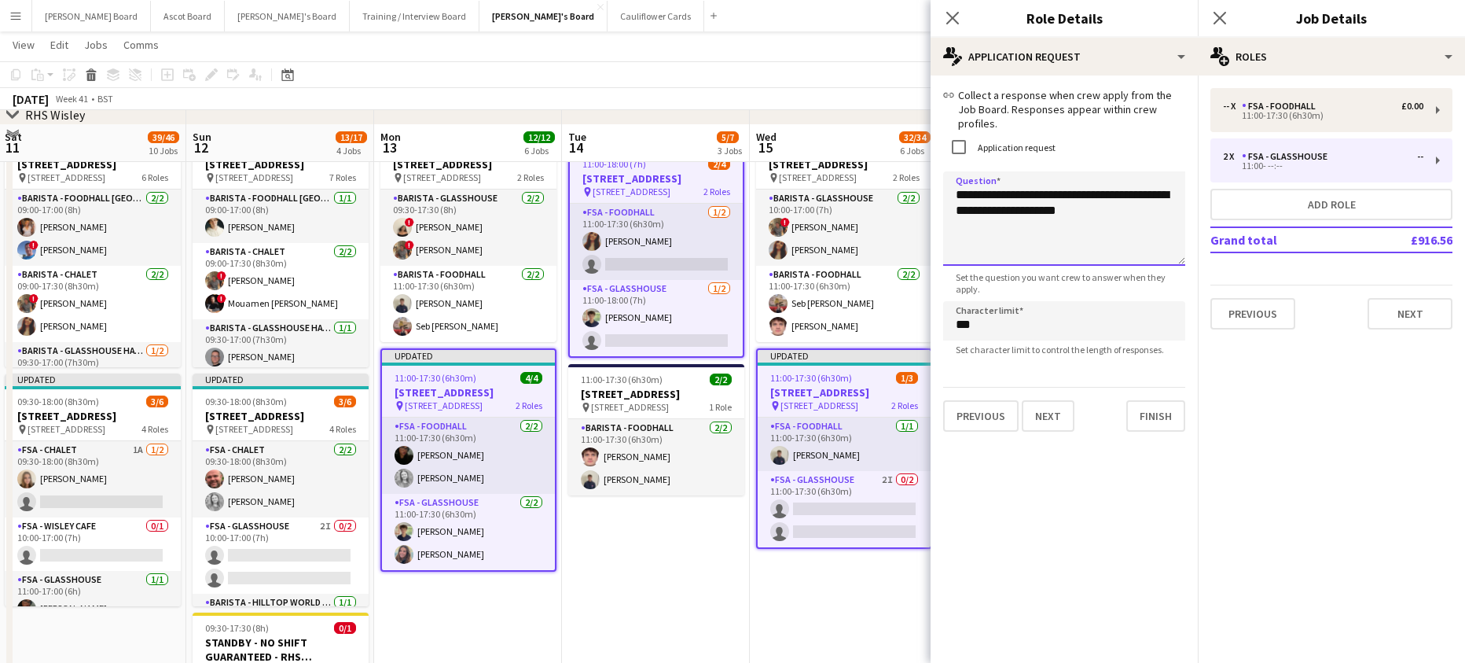
scroll to position [2998, 0]
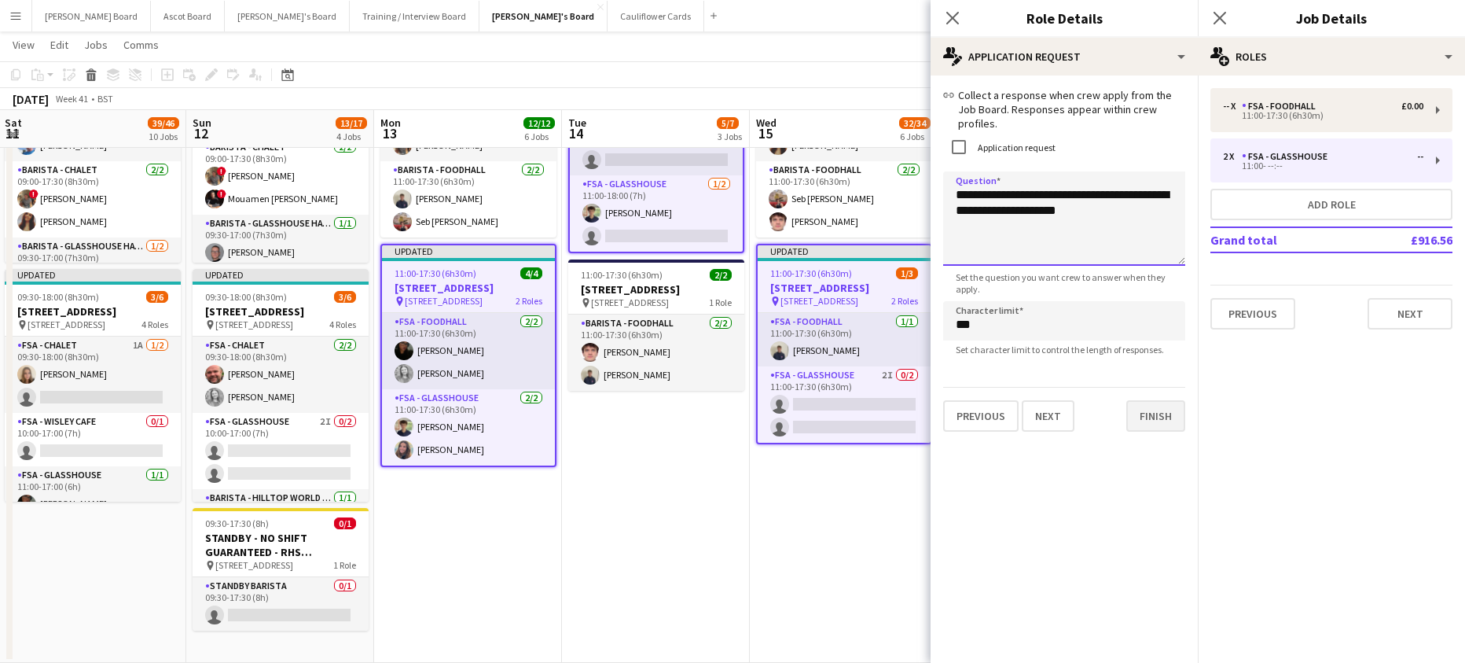
type textarea "**********"
click at [1146, 406] on button "Finish" at bounding box center [1155, 415] width 59 height 31
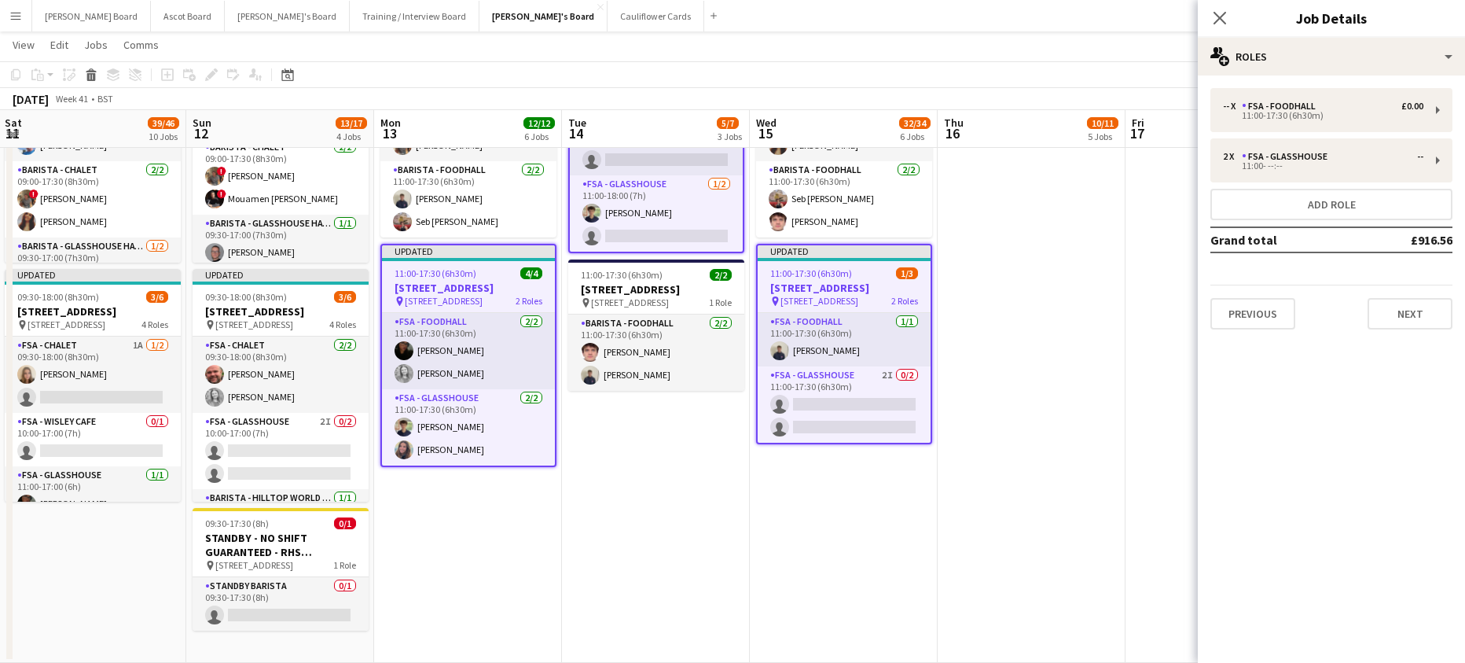
click at [952, 499] on app-date-cell at bounding box center [1032, 344] width 188 height 640
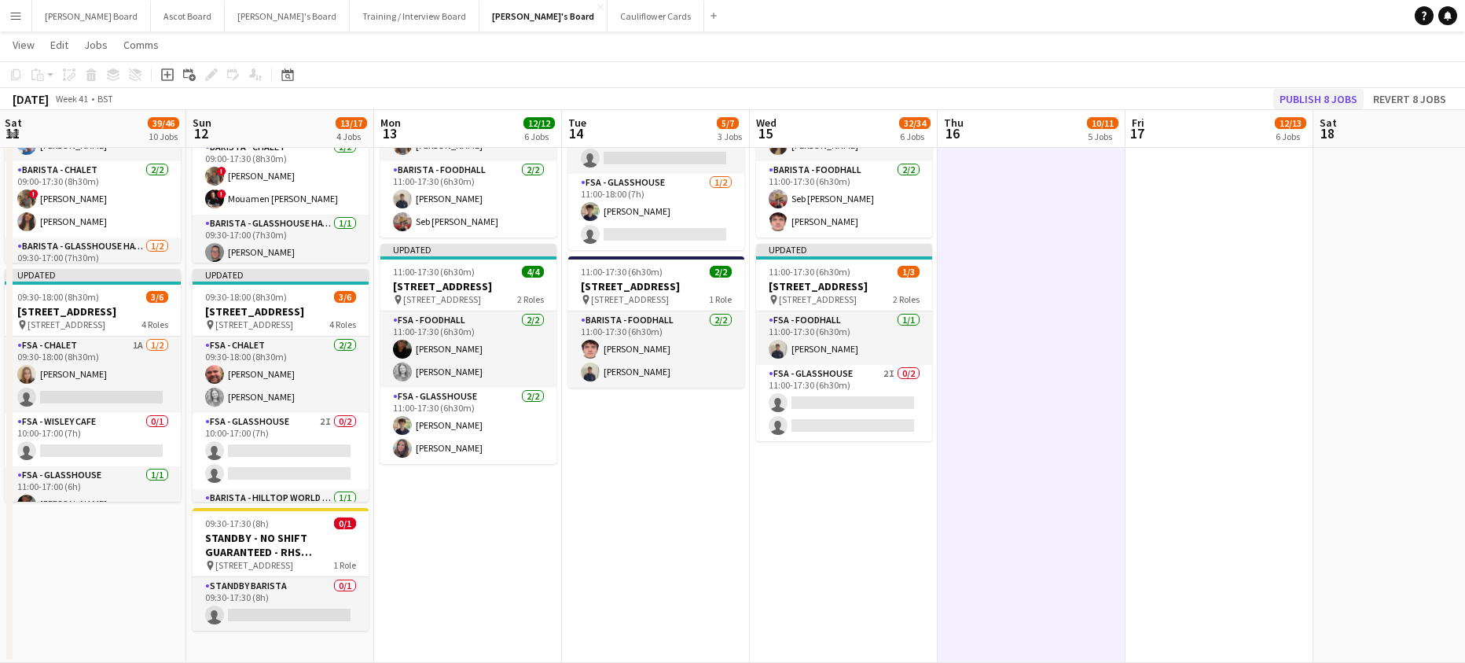
click at [1270, 97] on div "Publish 8 jobs Revert 8 jobs" at bounding box center [1363, 99] width 204 height 20
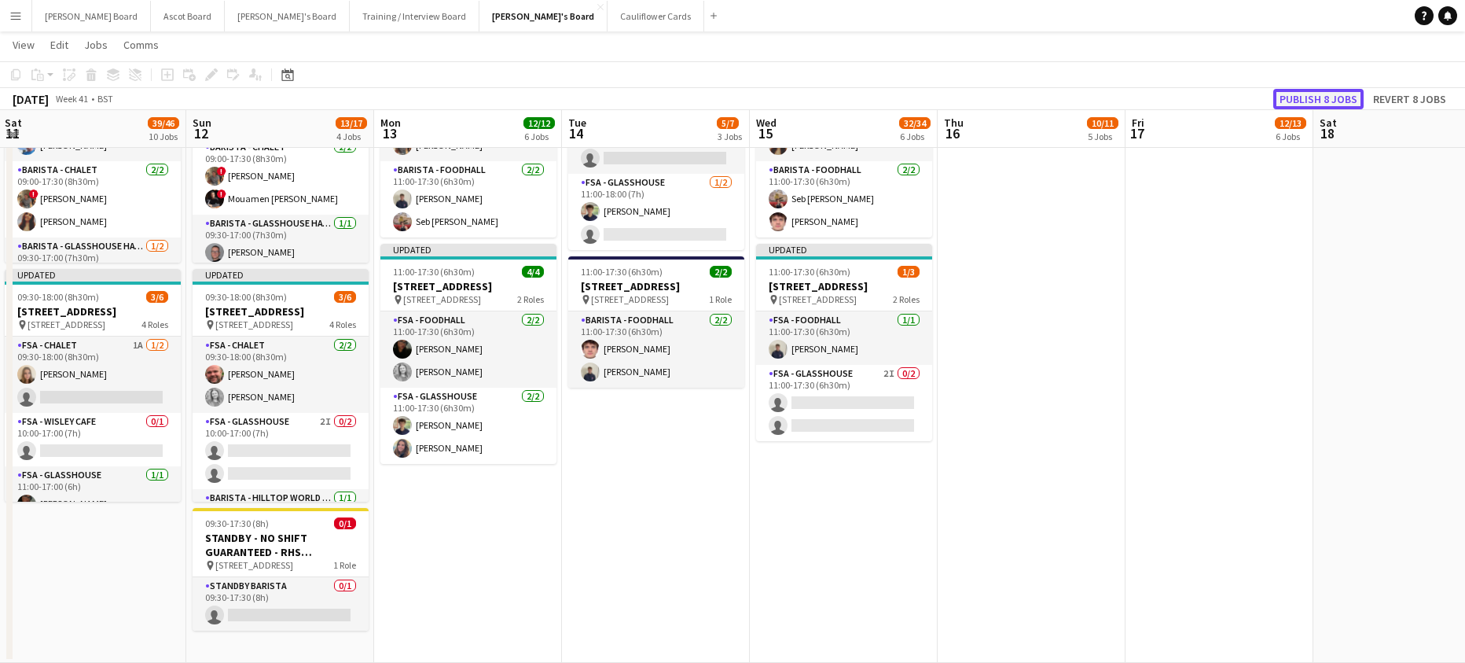
click at [1294, 97] on button "Publish 8 jobs" at bounding box center [1318, 99] width 90 height 20
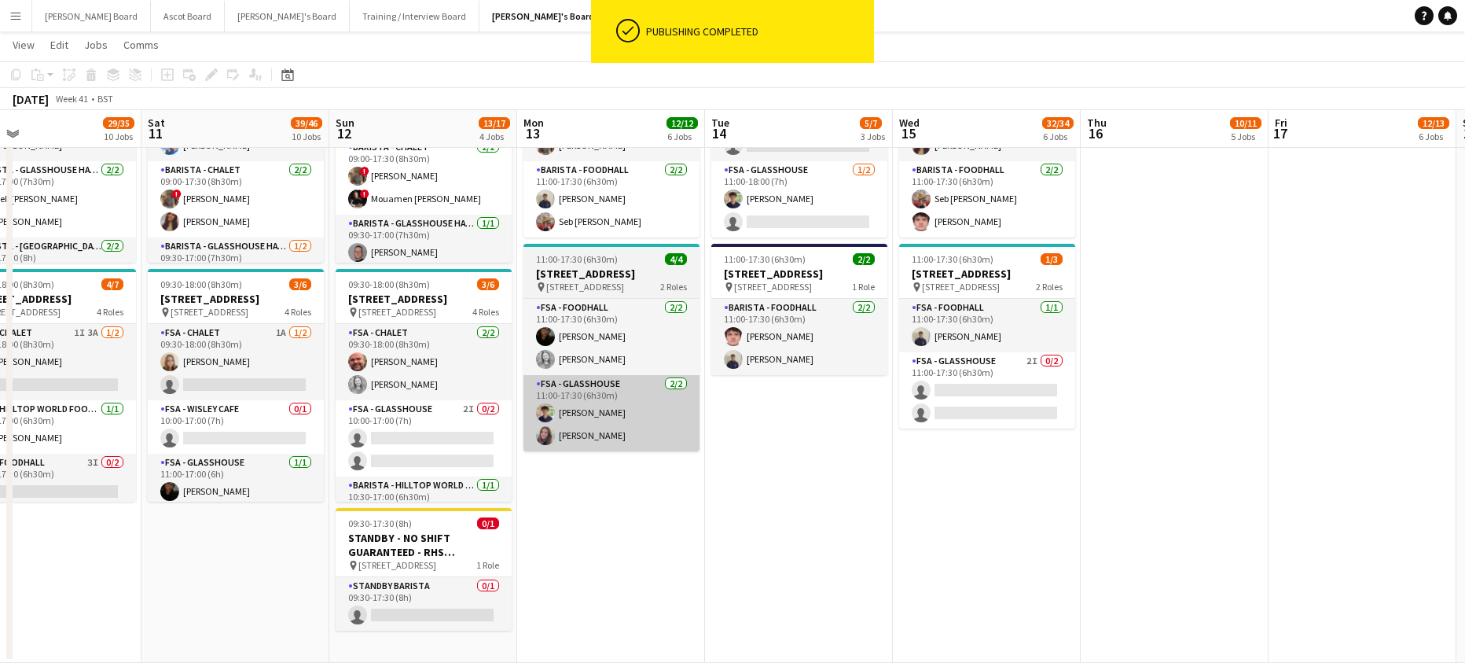
drag, startPoint x: 538, startPoint y: 457, endPoint x: 757, endPoint y: 454, distance: 218.5
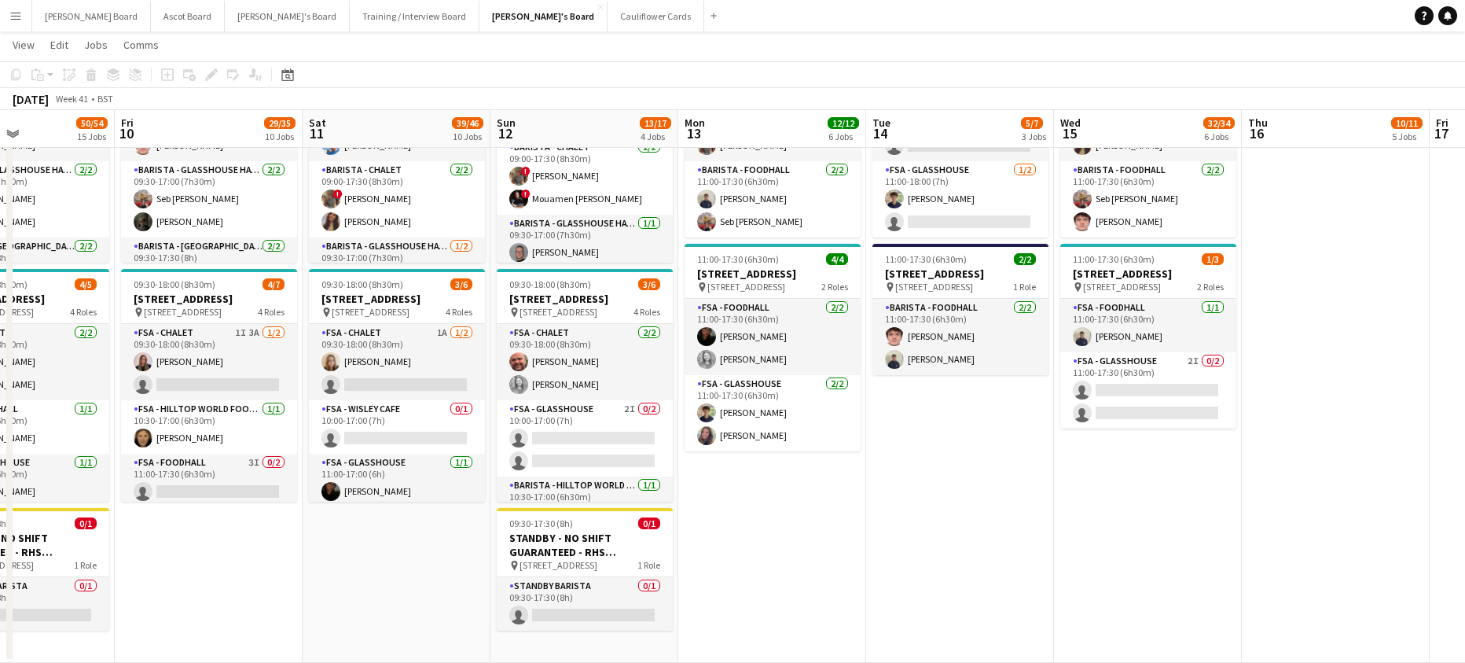
scroll to position [0, 391]
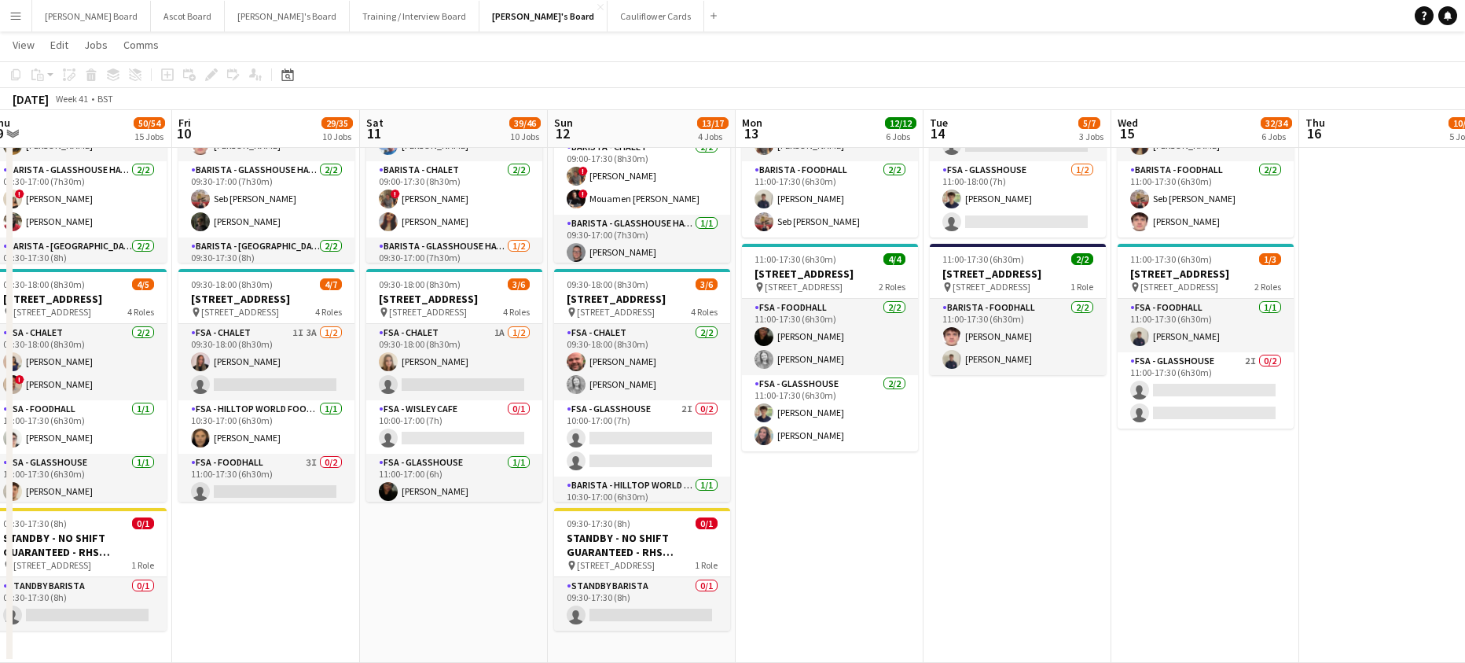
drag, startPoint x: 221, startPoint y: 411, endPoint x: 278, endPoint y: 411, distance: 57.4
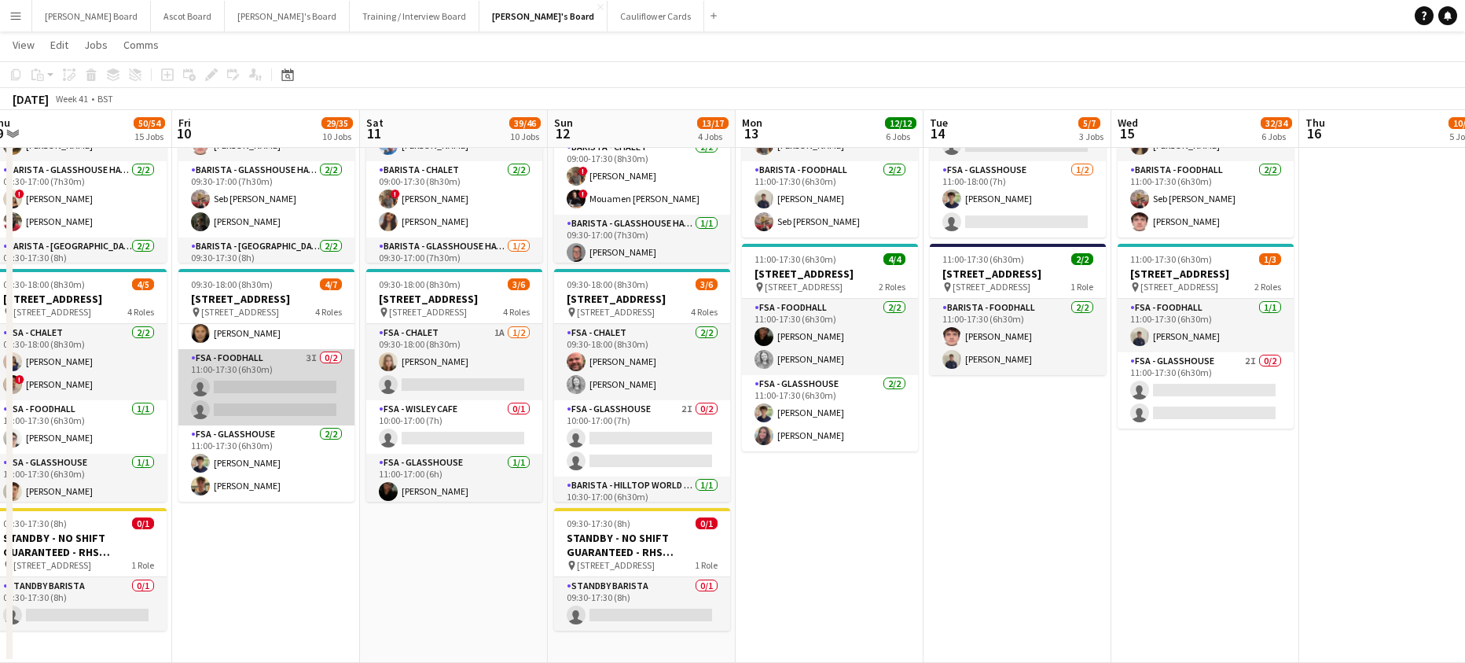
scroll to position [119, 0]
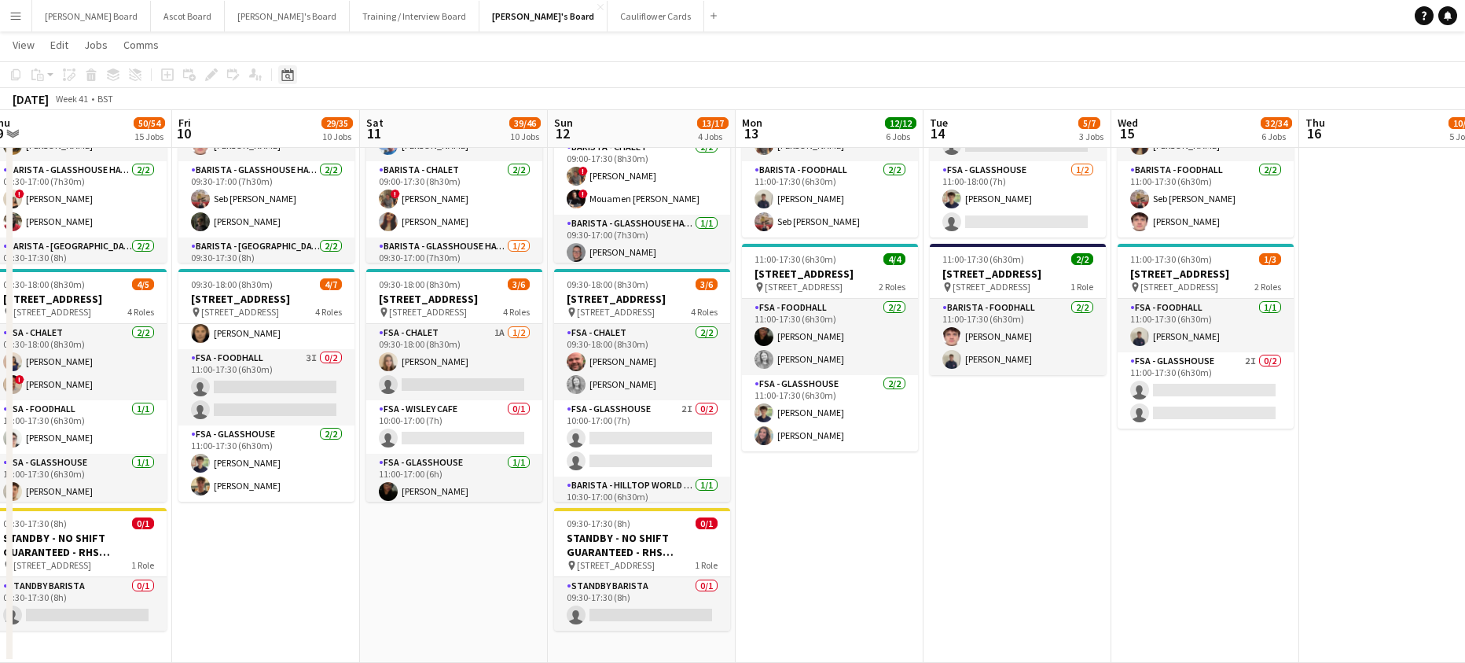
click at [294, 83] on div "Date picker" at bounding box center [287, 74] width 19 height 19
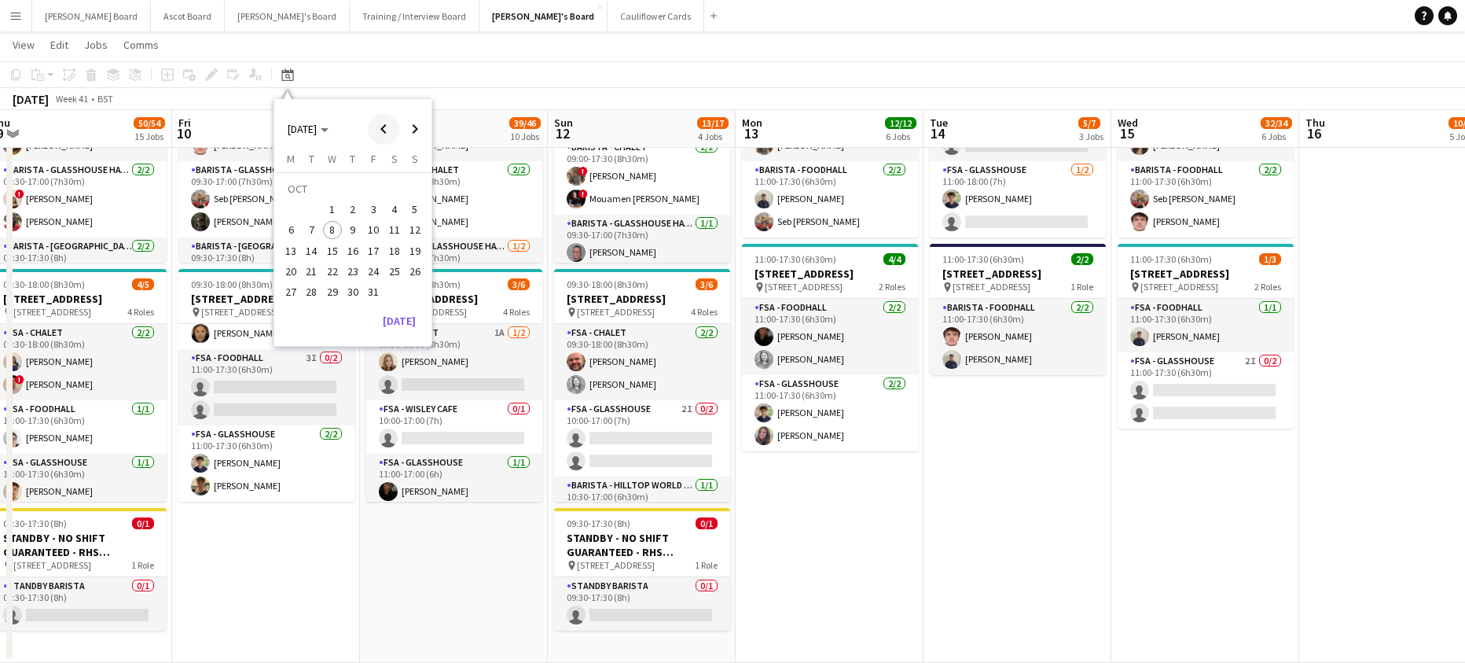
click at [377, 129] on span "Previous month" at bounding box center [383, 128] width 31 height 31
click at [378, 129] on span "Previous month" at bounding box center [383, 128] width 31 height 31
click at [408, 126] on span "Next month" at bounding box center [414, 128] width 31 height 31
click at [298, 212] on span "1" at bounding box center [290, 209] width 19 height 19
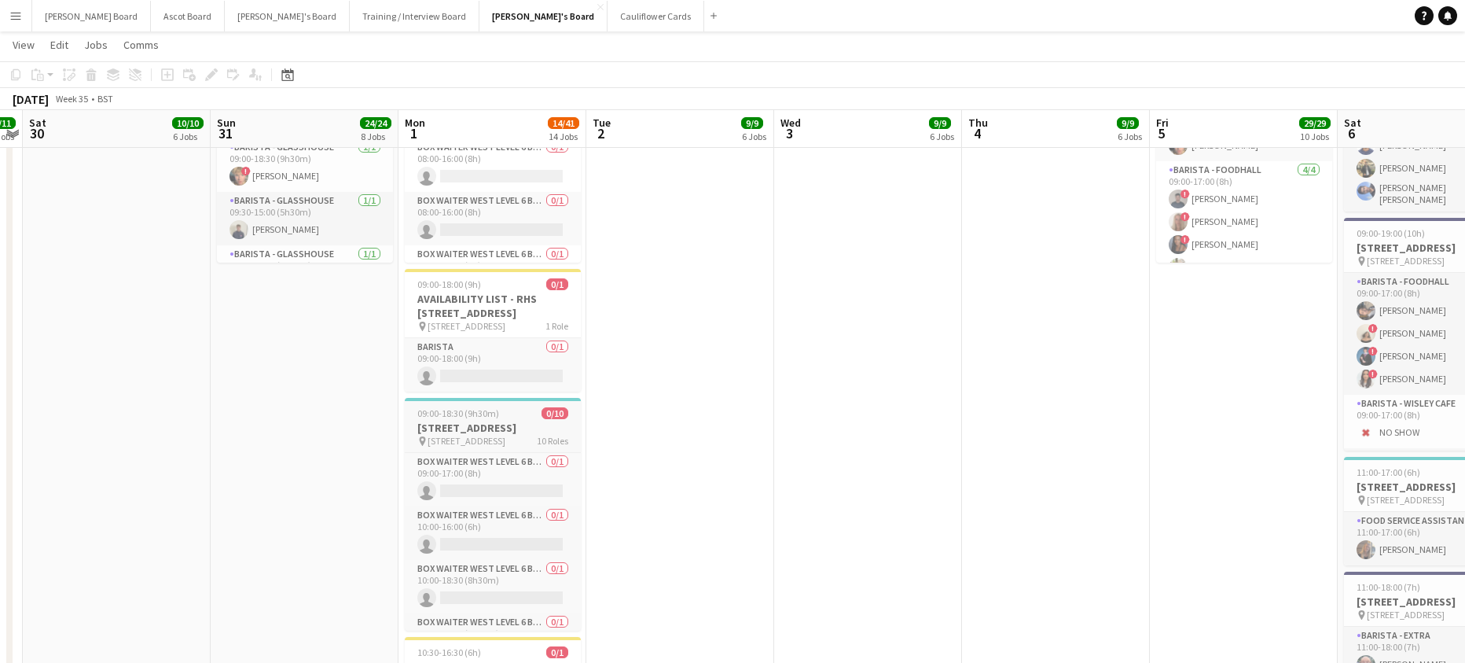
scroll to position [3266, 0]
click at [477, 421] on h3 "[STREET_ADDRESS]" at bounding box center [493, 427] width 176 height 14
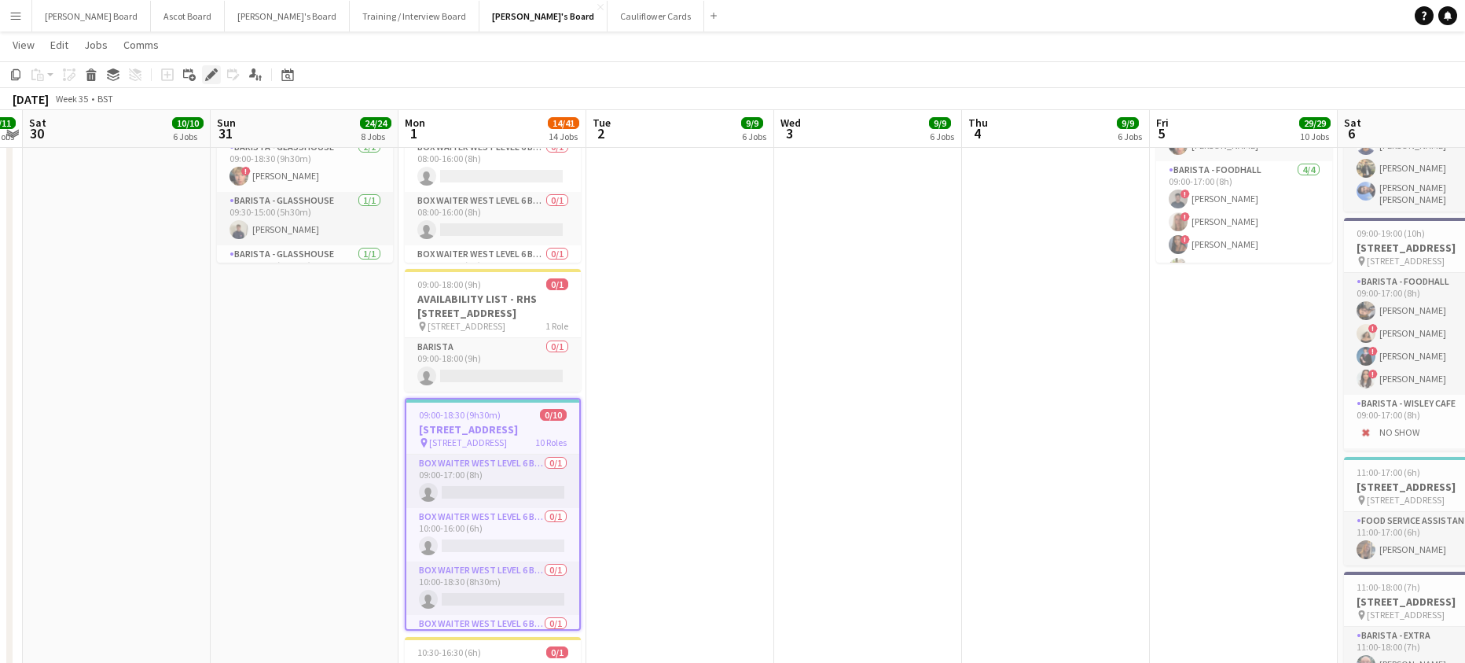
click at [206, 71] on icon "Edit" at bounding box center [211, 74] width 13 height 13
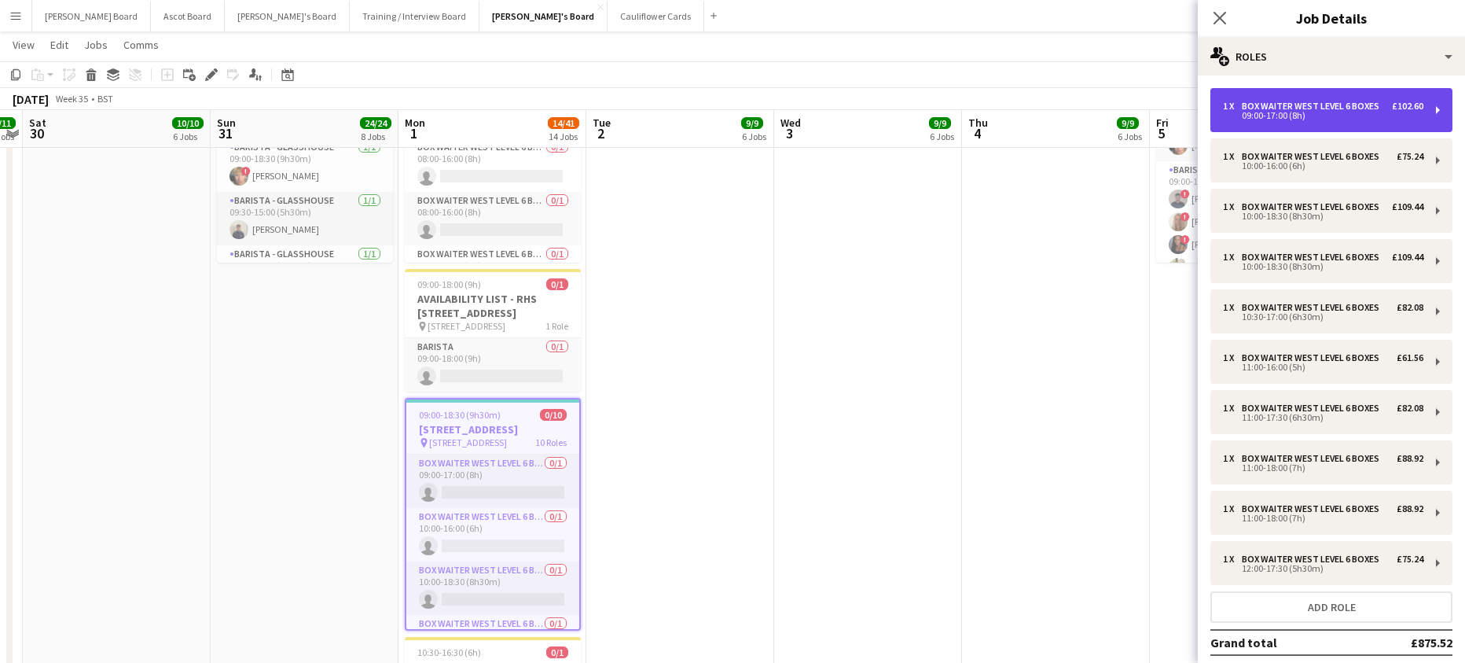
drag, startPoint x: 1288, startPoint y: 114, endPoint x: 1267, endPoint y: 128, distance: 25.5
click at [1288, 112] on div "Box Waiter WEST LEVEL 6 BOXES" at bounding box center [1314, 106] width 144 height 11
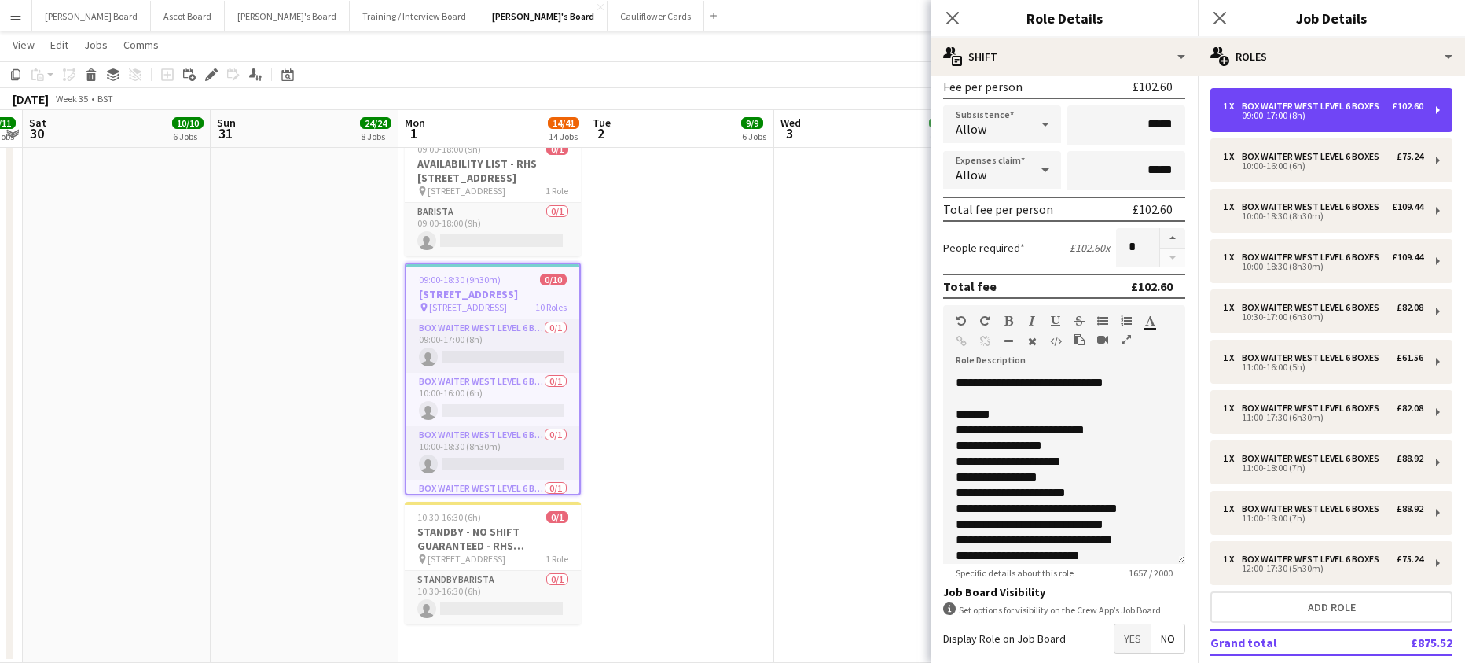
scroll to position [321, 0]
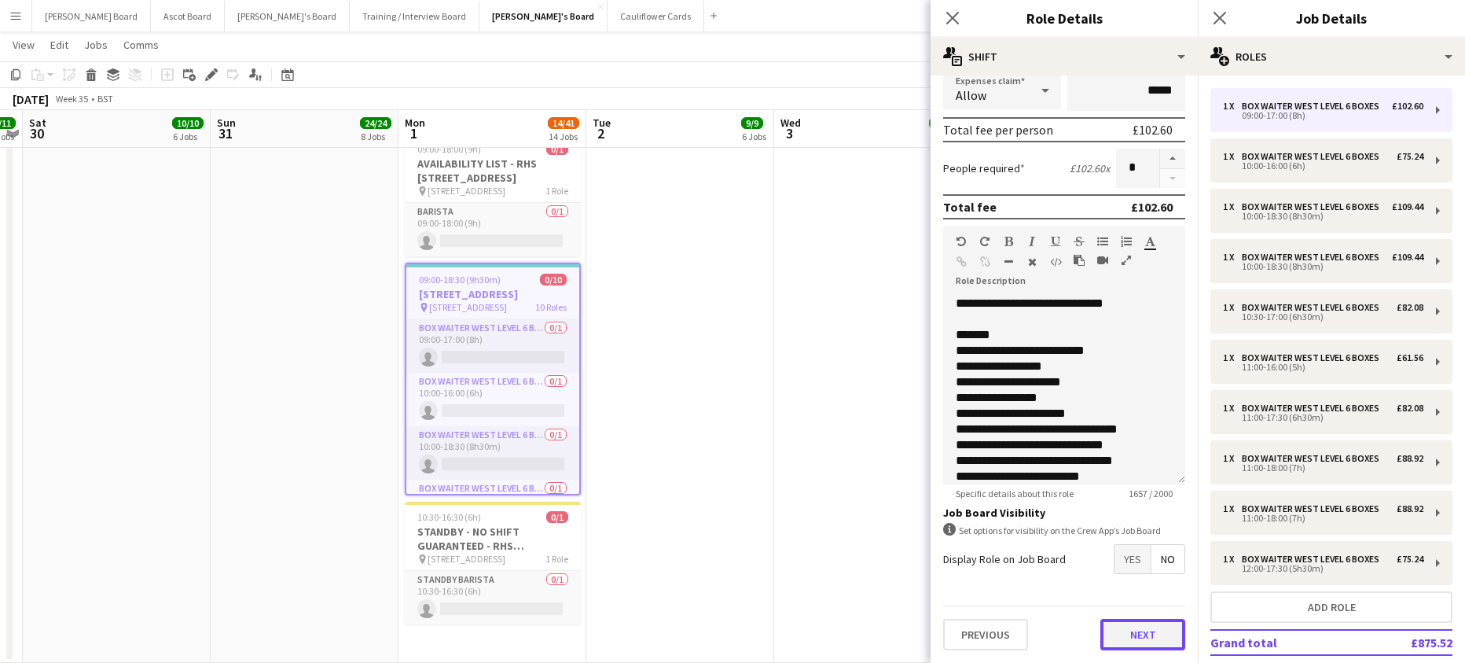
click at [1131, 630] on button "Next" at bounding box center [1142, 634] width 85 height 31
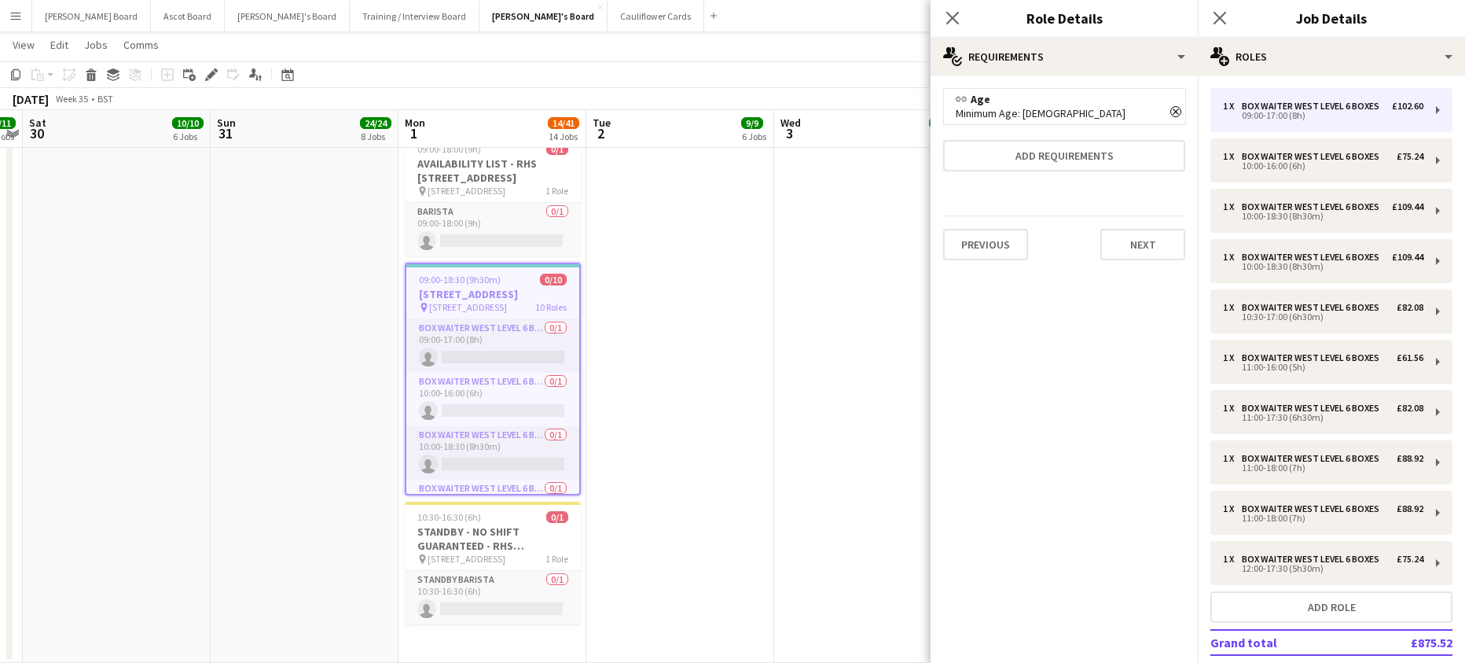
scroll to position [0, 0]
click at [1154, 255] on button "Next" at bounding box center [1142, 244] width 85 height 31
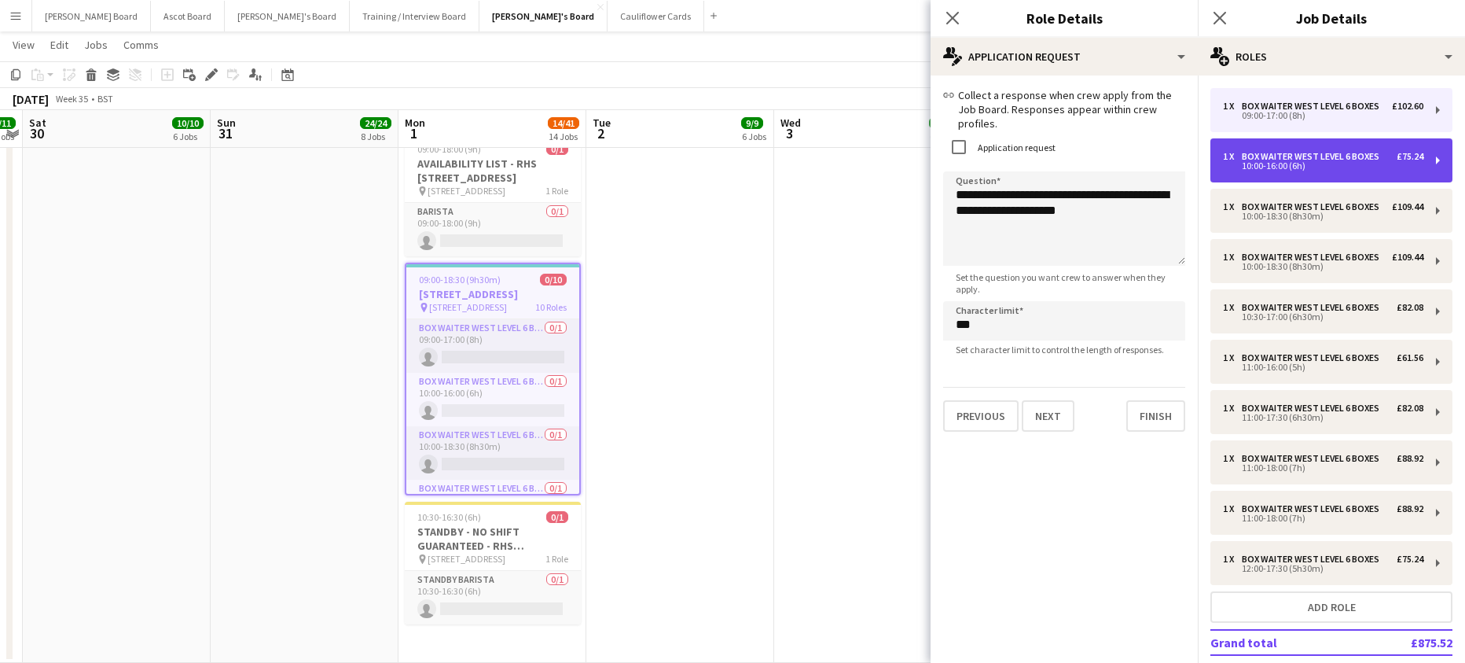
click at [1265, 162] on div "Box Waiter WEST LEVEL 6 BOXES" at bounding box center [1314, 156] width 144 height 11
type input "*****"
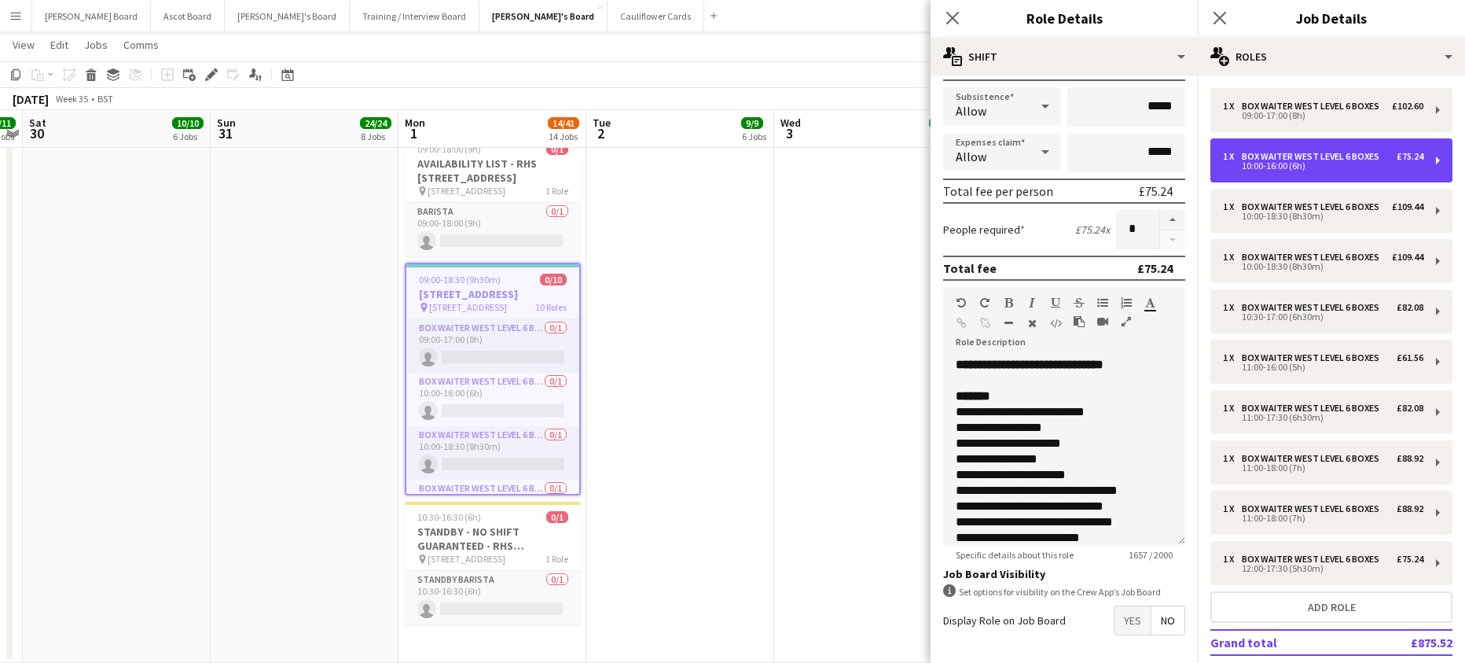
scroll to position [321, 0]
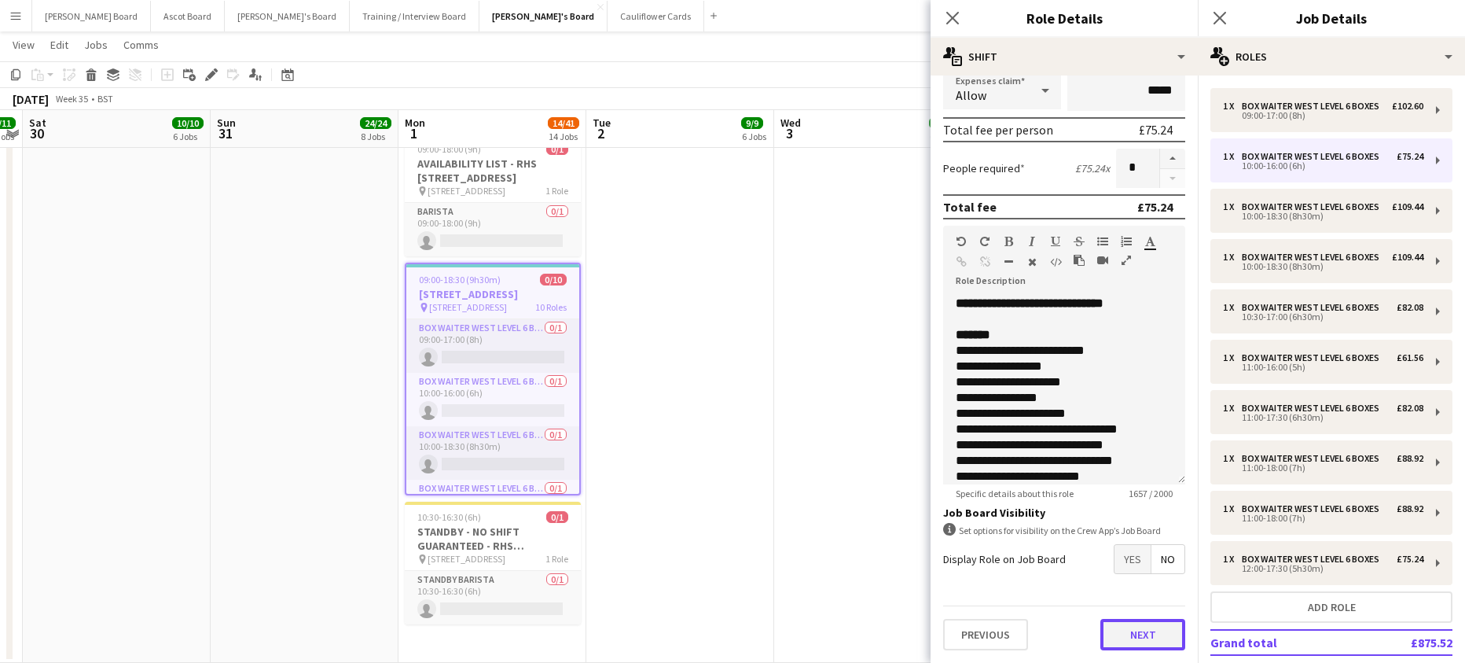
click at [1133, 644] on button "Next" at bounding box center [1142, 634] width 85 height 31
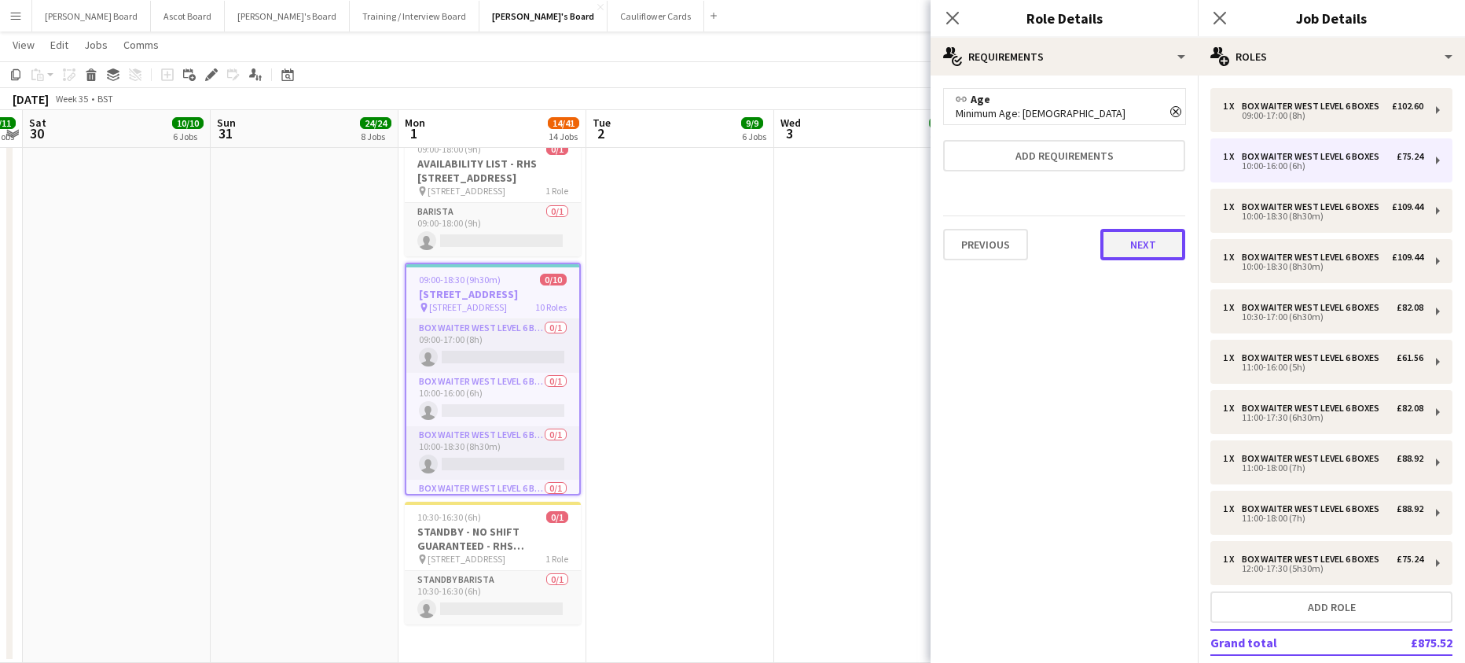
click at [1144, 259] on button "Next" at bounding box center [1142, 244] width 85 height 31
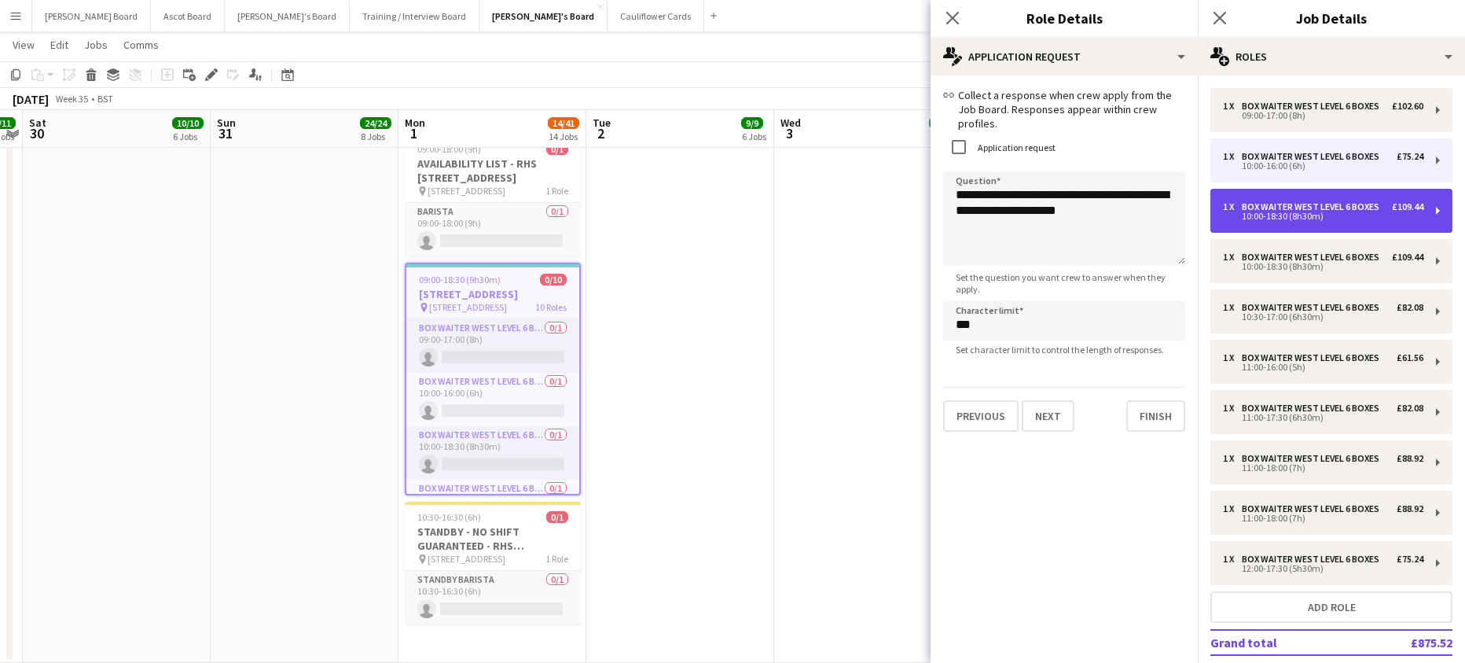
click at [1265, 212] on div "Box Waiter WEST LEVEL 6 BOXES" at bounding box center [1314, 206] width 144 height 11
type input "*****"
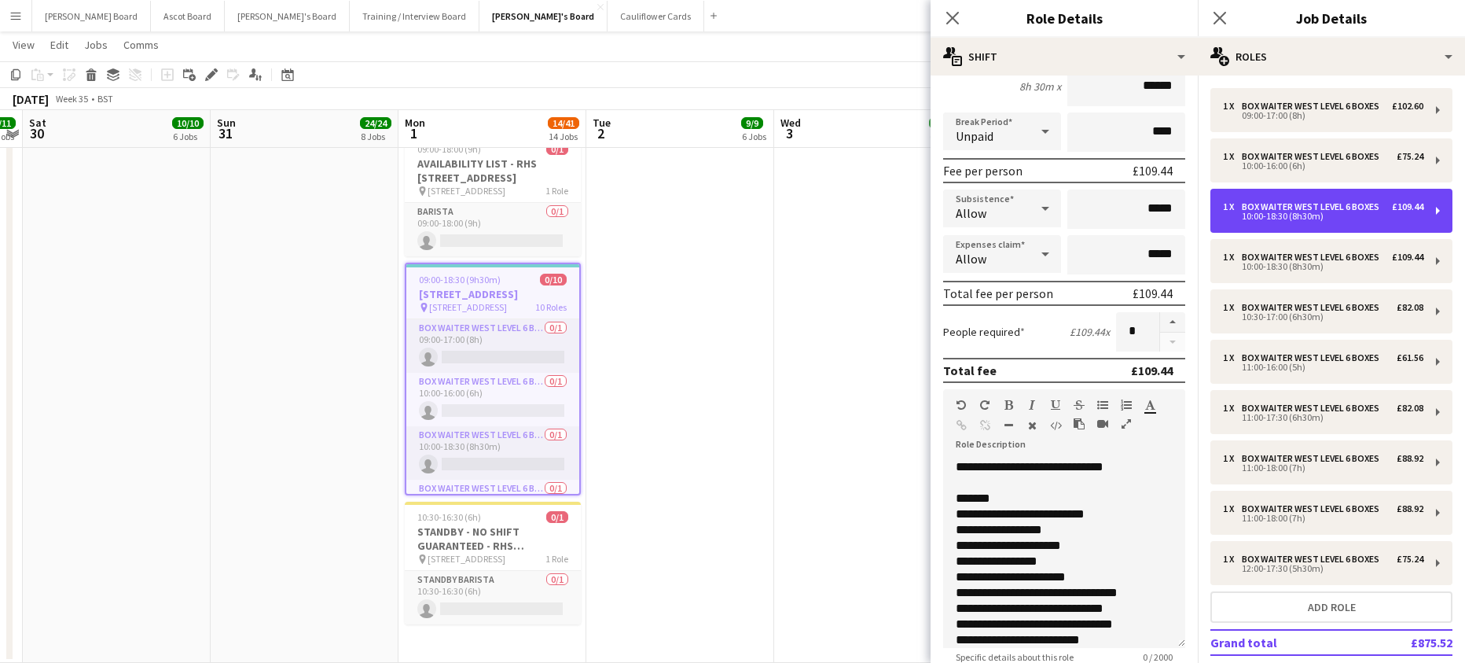
scroll to position [321, 0]
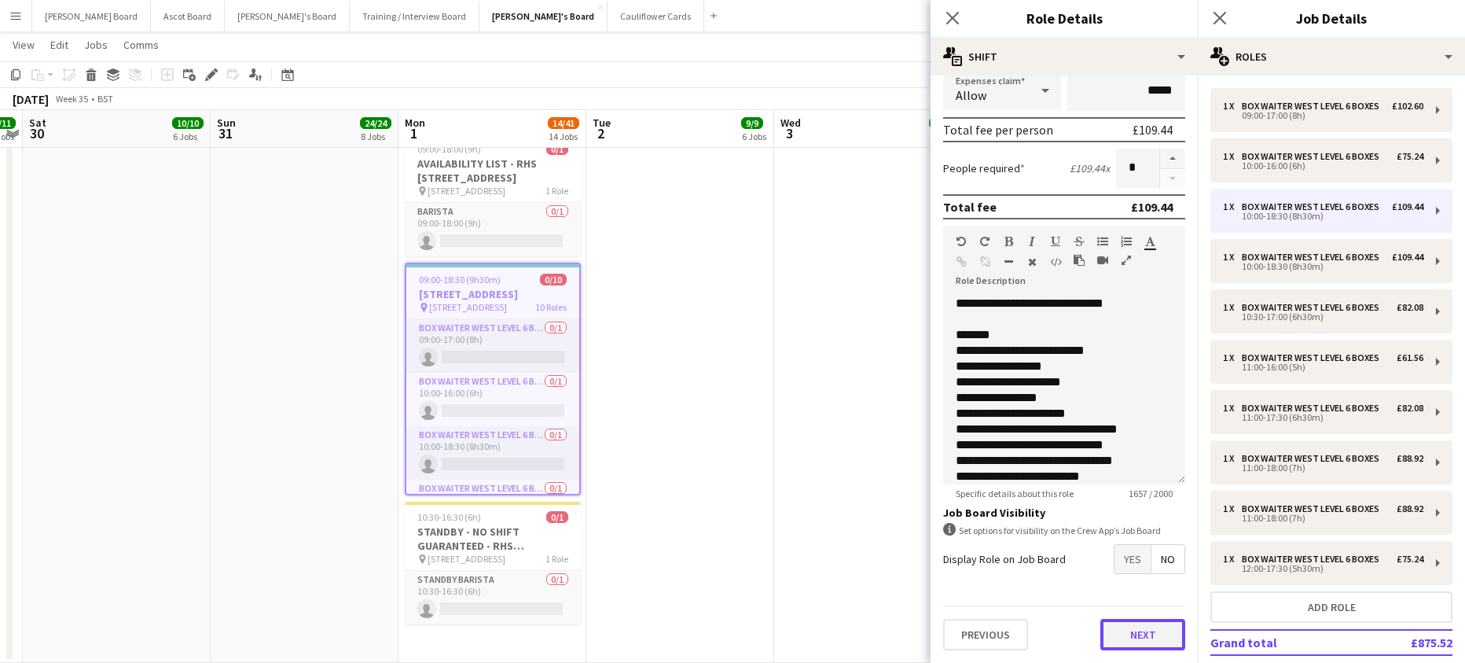
click at [1118, 640] on button "Next" at bounding box center [1142, 634] width 85 height 31
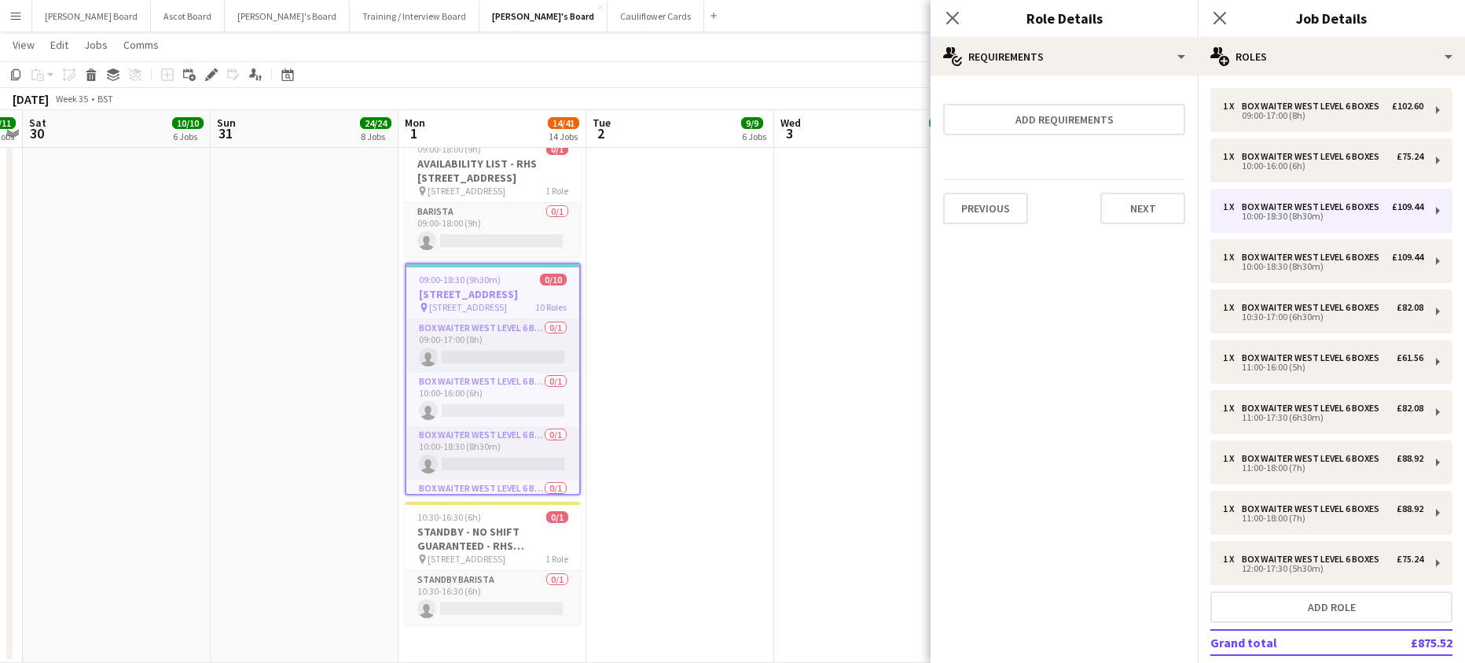
scroll to position [0, 0]
click at [1064, 127] on button "Add requirements" at bounding box center [1064, 119] width 242 height 31
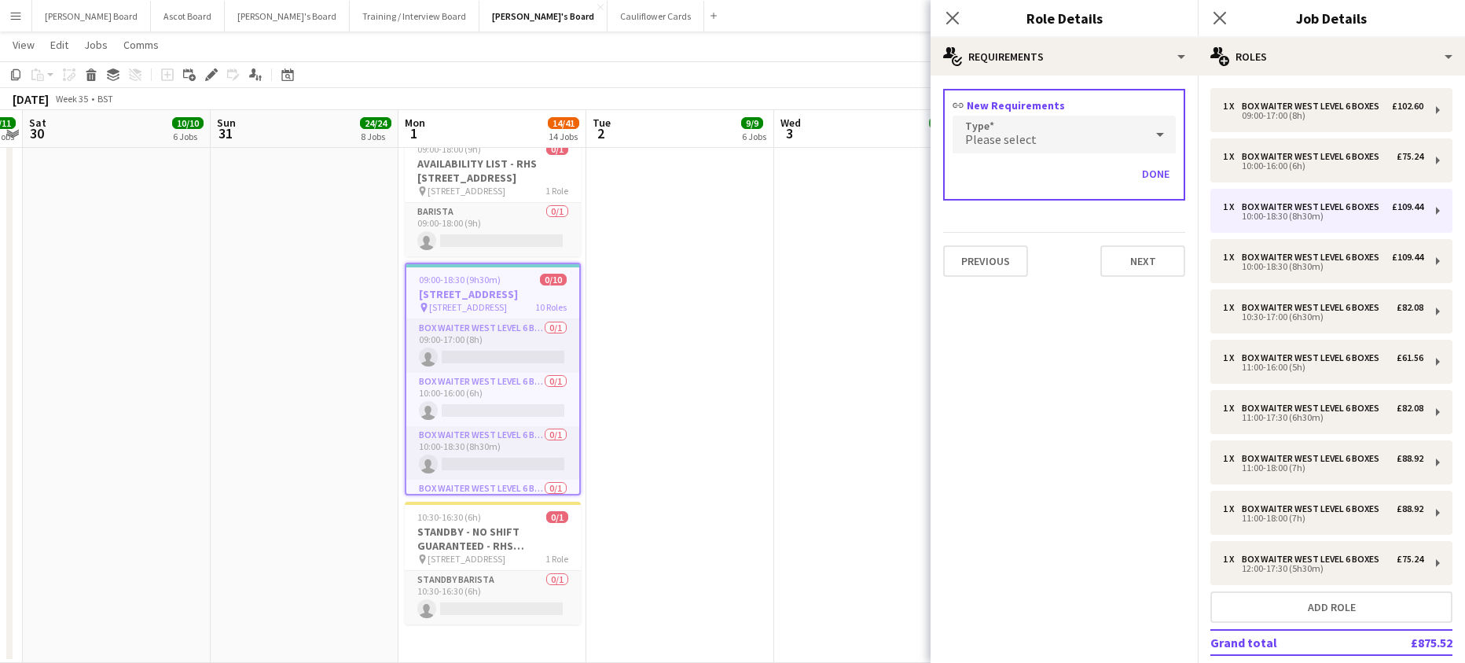
click at [1023, 147] on div "Please select" at bounding box center [1049, 135] width 192 height 38
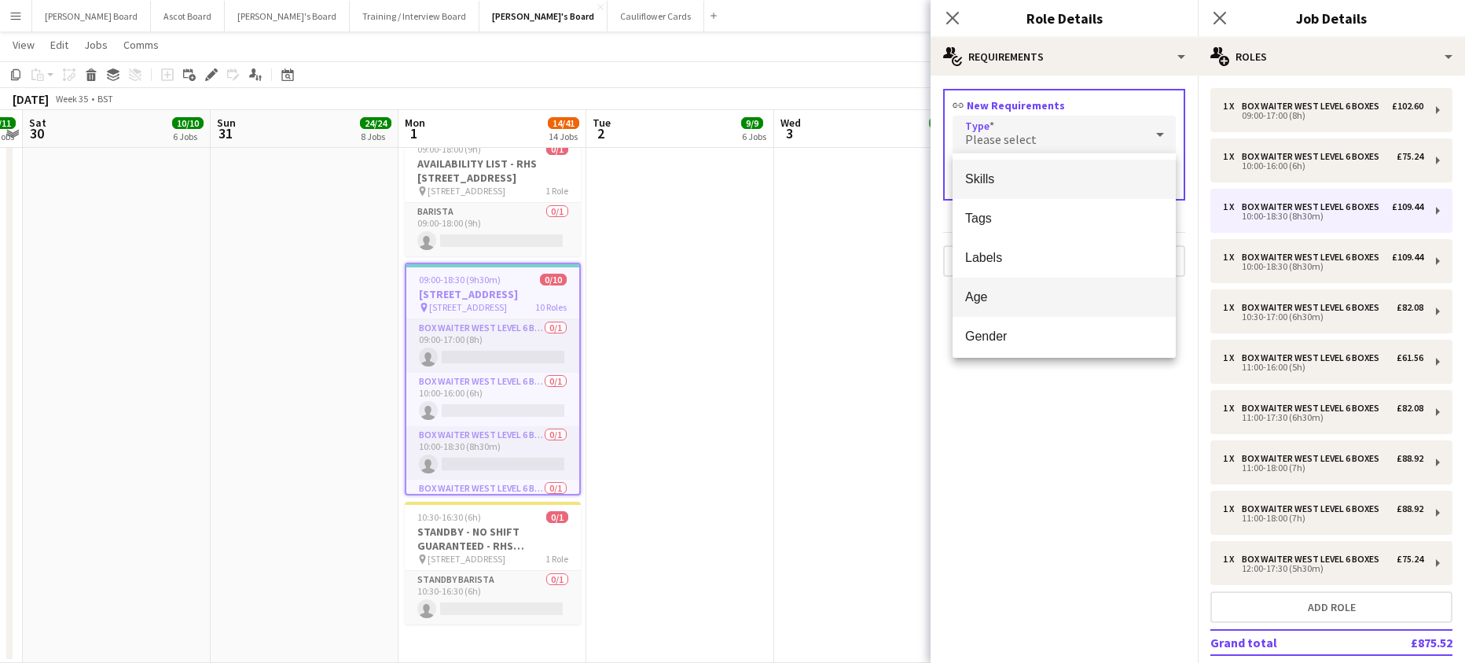
click at [982, 303] on span "Age" at bounding box center [1064, 296] width 198 height 15
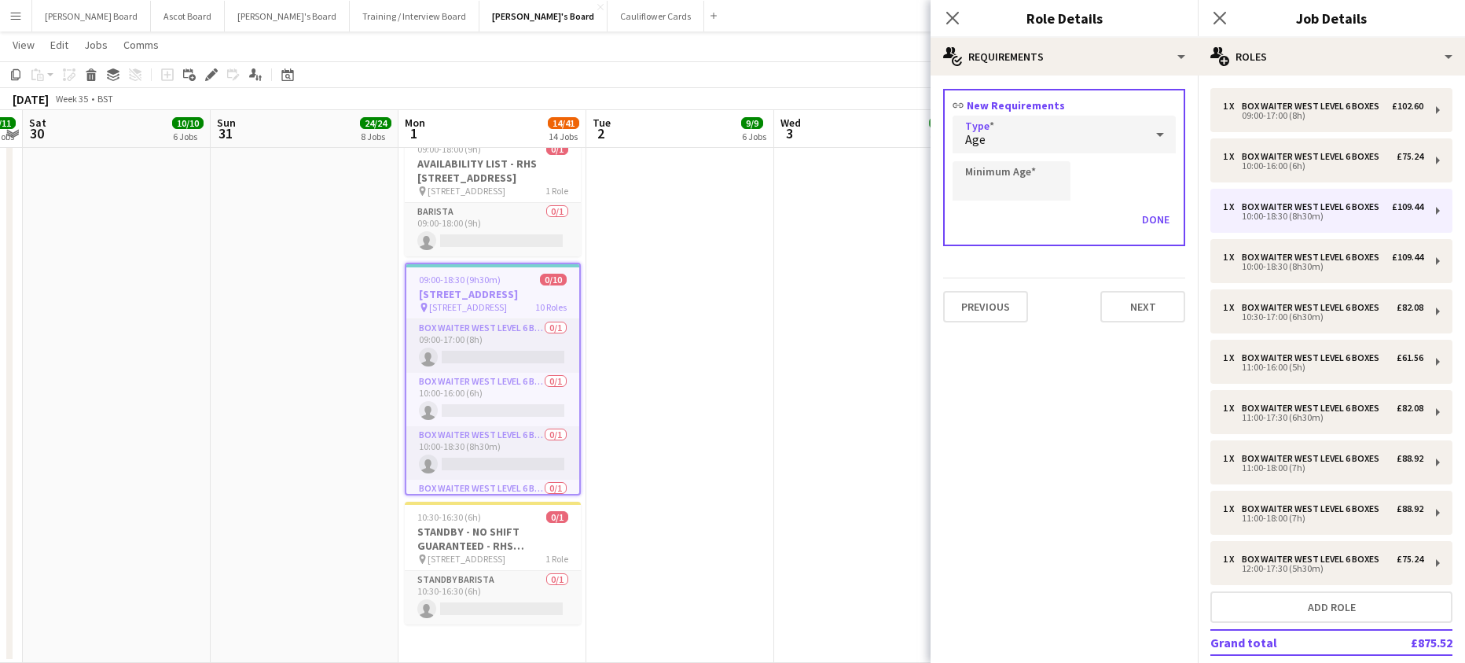
click at [972, 226] on div "Done" at bounding box center [1064, 226] width 223 height 38
click at [975, 203] on div "link New Requirements Type Age Minimum Age Done" at bounding box center [1064, 167] width 242 height 157
click at [978, 193] on input "Minimum Age" at bounding box center [1012, 180] width 118 height 39
type input "**"
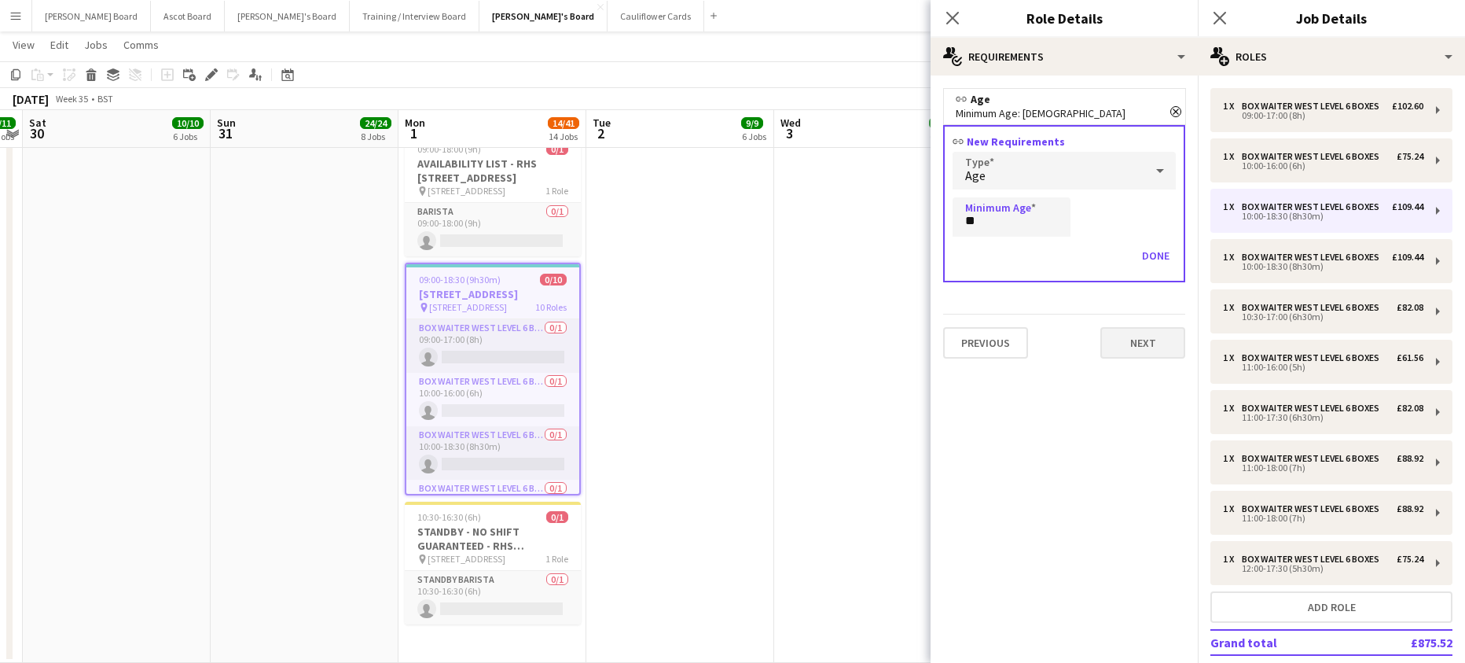
click at [1151, 379] on mat-expansion-panel "medal-empty Requirements link Age Remove Minimum Age: [DEMOGRAPHIC_DATA] link N…" at bounding box center [1064, 368] width 267 height 587
click at [1140, 347] on button "Next" at bounding box center [1142, 342] width 85 height 31
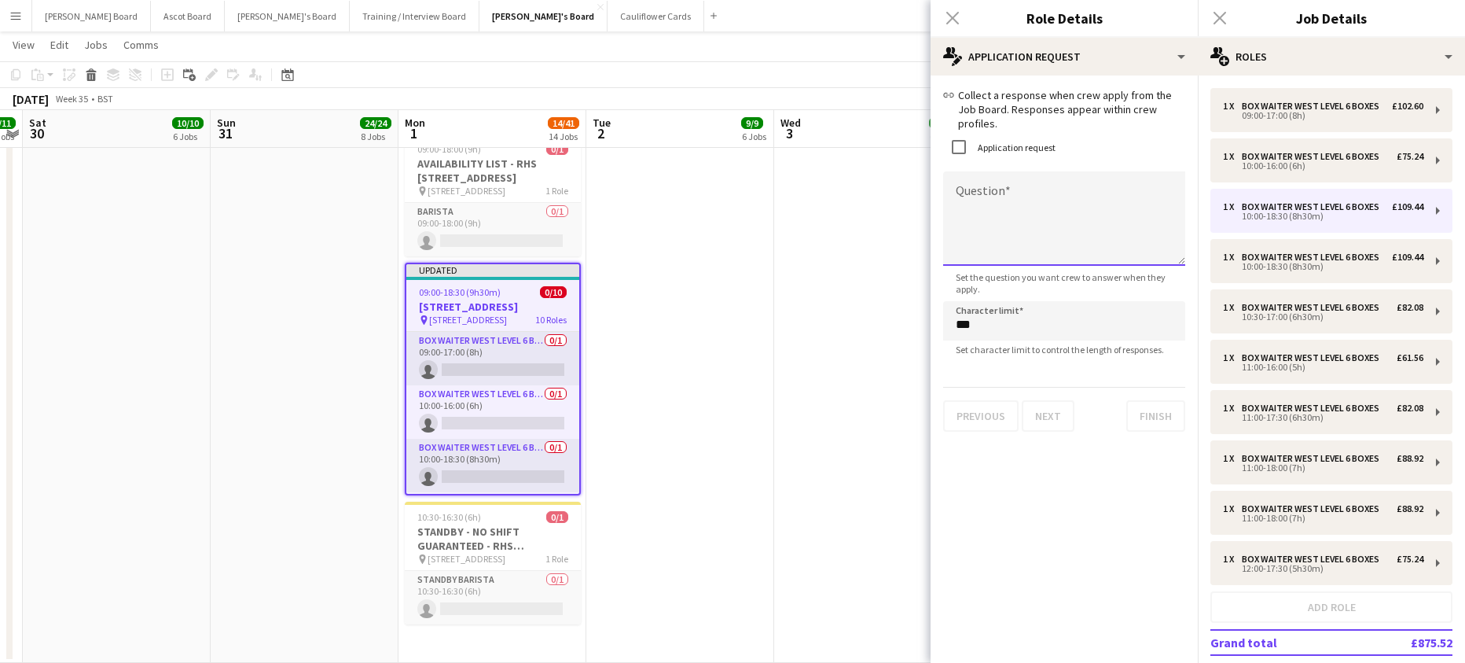
click at [980, 192] on textarea "Question" at bounding box center [1064, 218] width 242 height 94
paste textarea "**********"
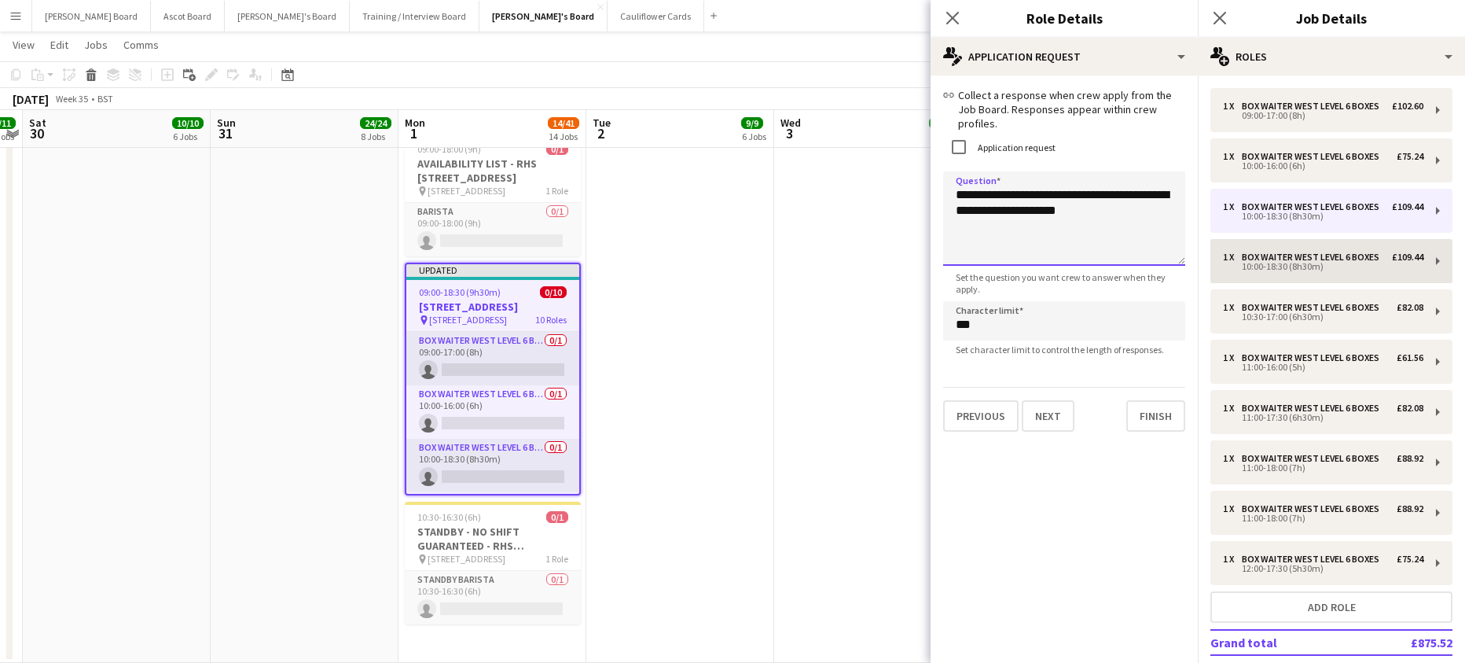
type textarea "**********"
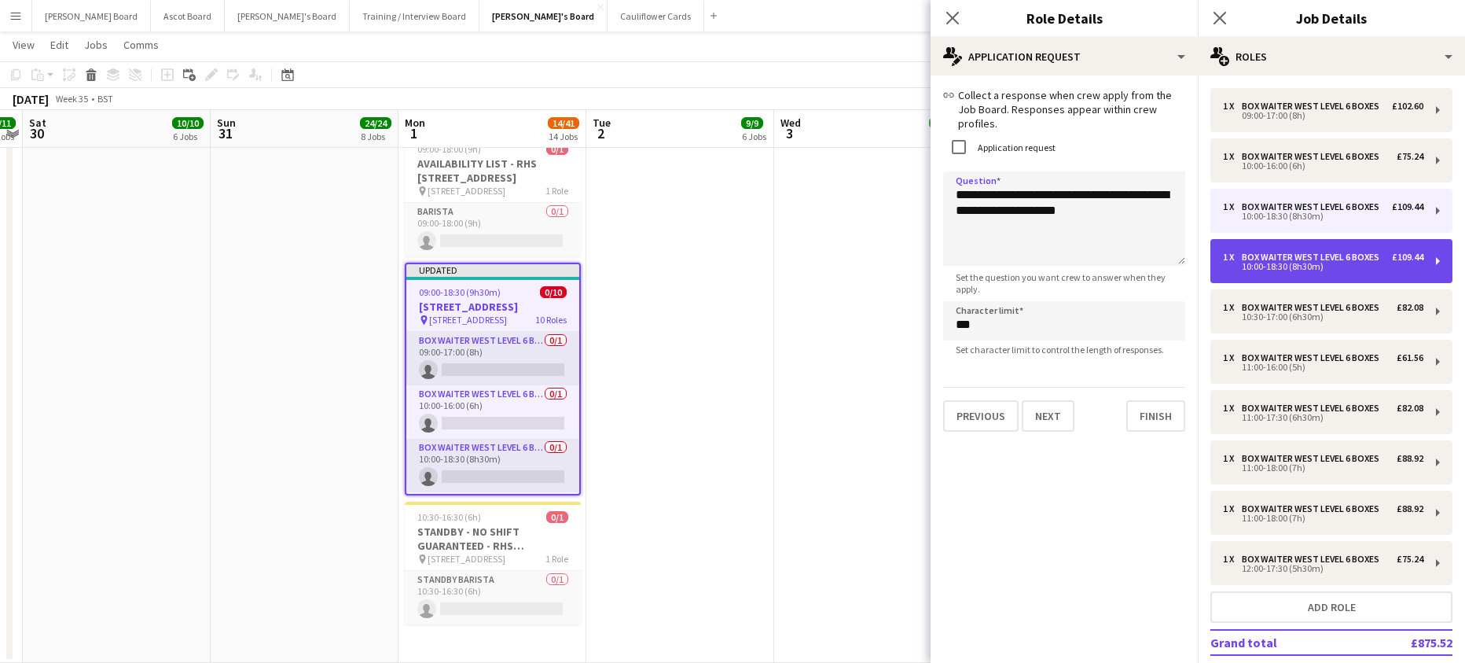
click at [1299, 283] on div "1 x Box Waiter WEST LEVEL 6 BOXES £109.44 10:00-18:30 (8h30m)" at bounding box center [1331, 261] width 242 height 44
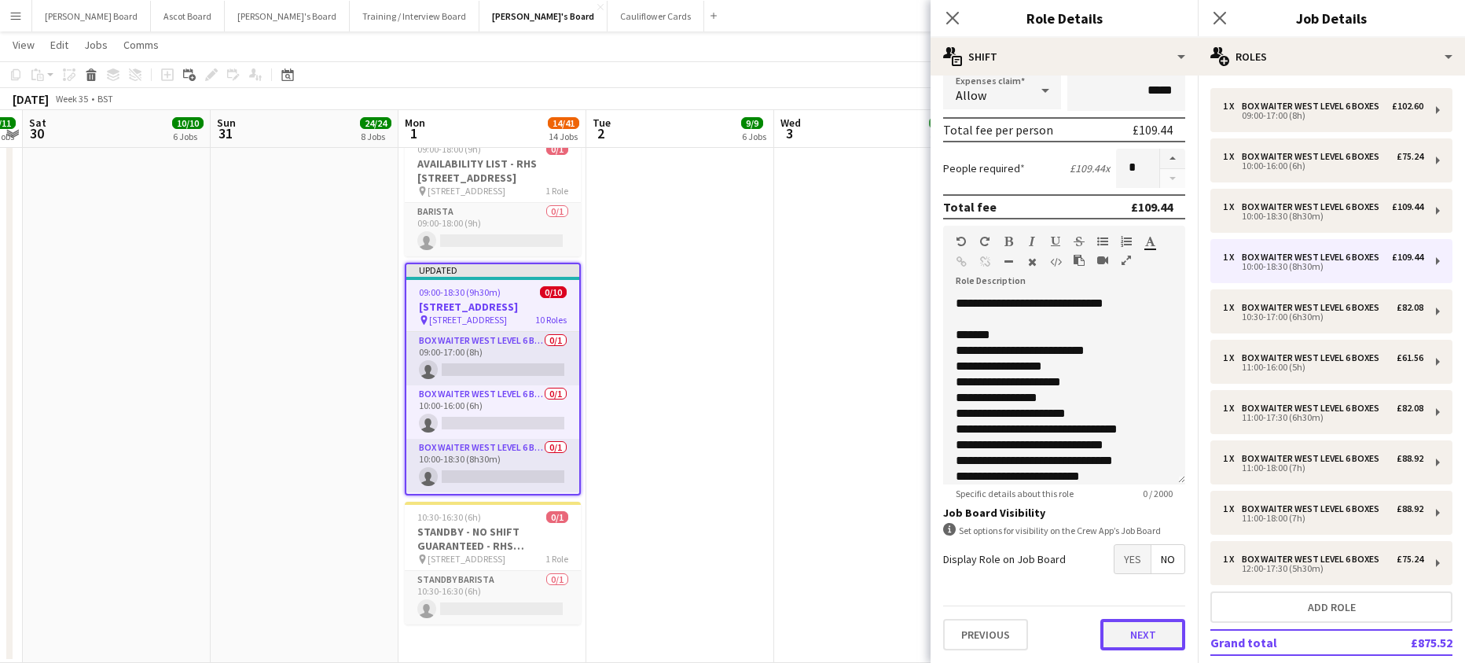
click at [1163, 594] on form "**********" at bounding box center [1064, 215] width 267 height 896
click at [1133, 630] on button "Next" at bounding box center [1142, 634] width 85 height 31
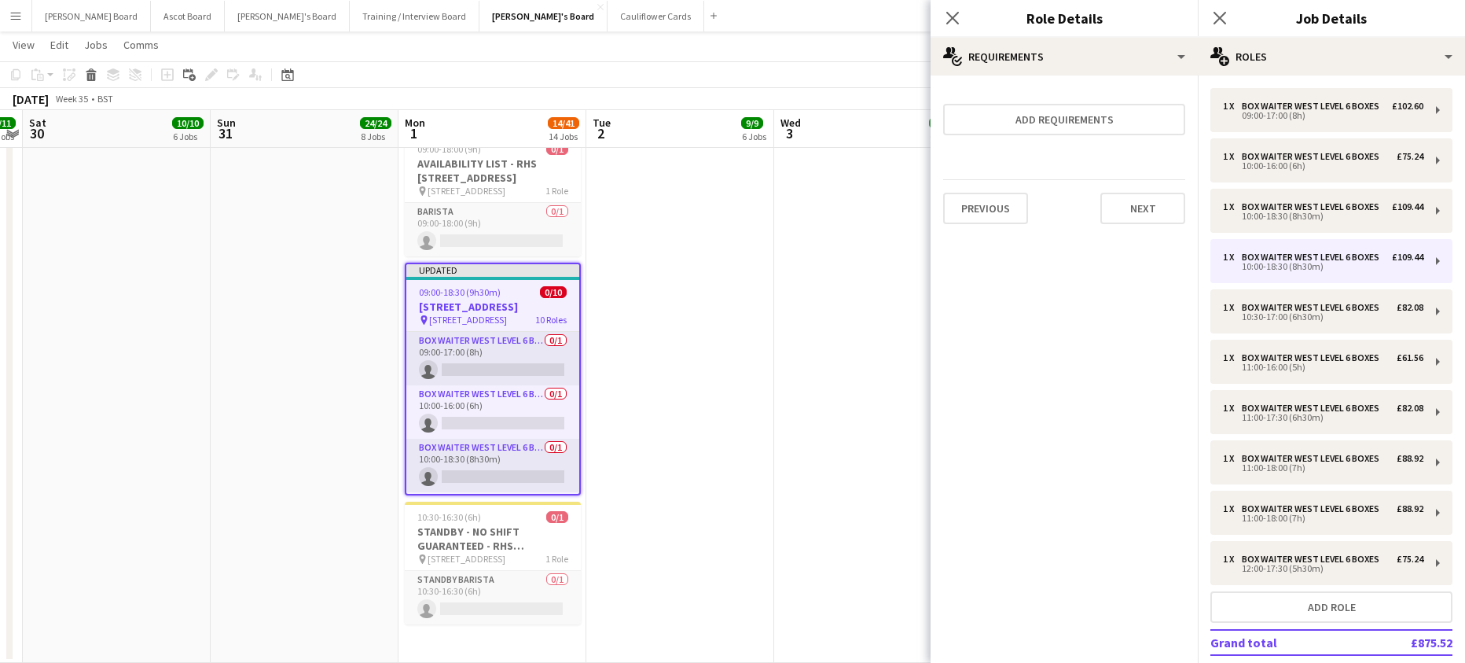
scroll to position [0, 0]
click at [1019, 97] on form "Add requirements Previous Next" at bounding box center [1064, 162] width 267 height 149
click at [1026, 132] on button "Add requirements" at bounding box center [1064, 119] width 242 height 31
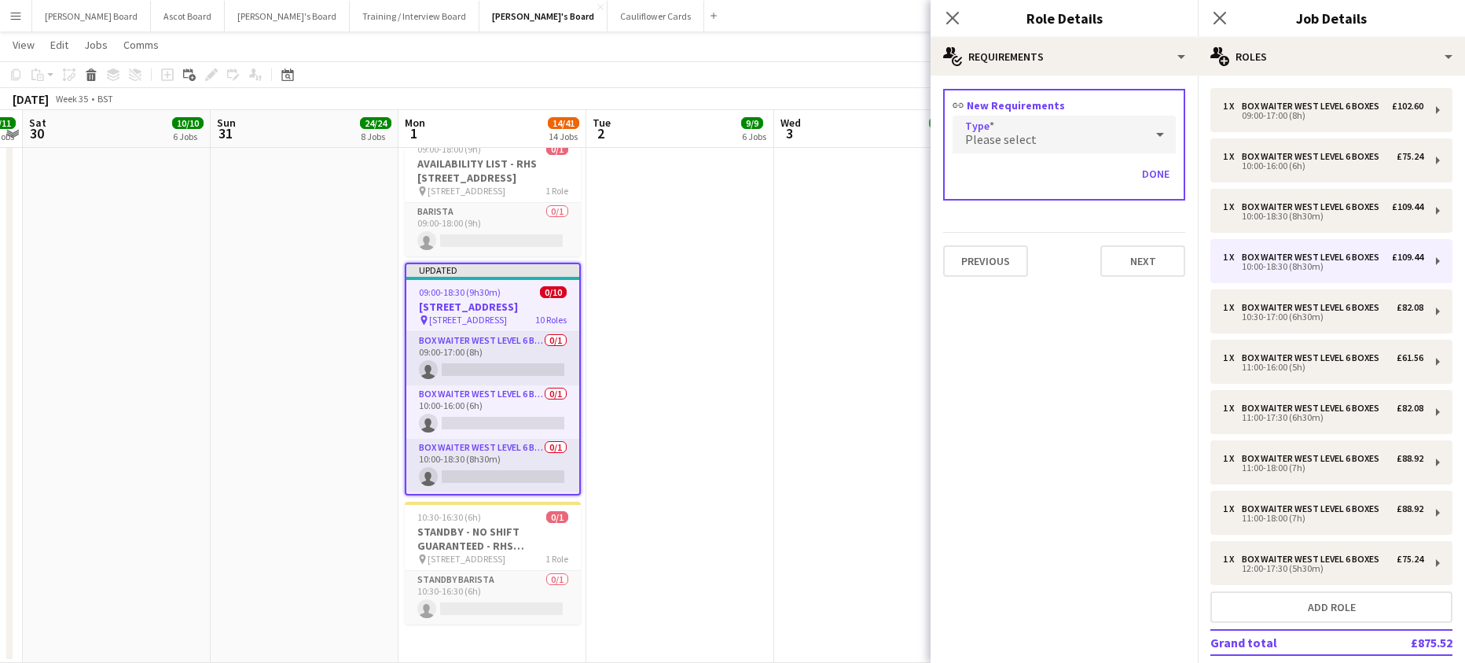
click at [1017, 121] on div "Please select" at bounding box center [1049, 135] width 192 height 38
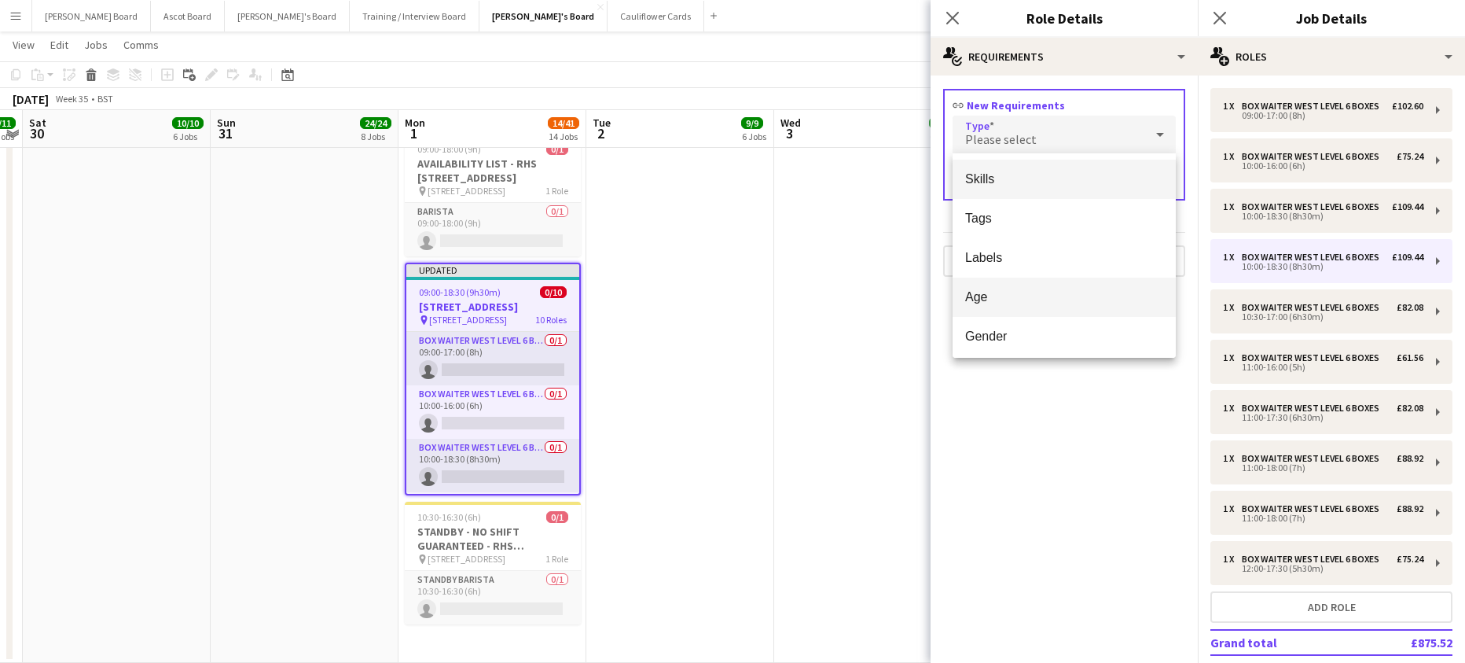
click at [1033, 307] on mat-option "Age" at bounding box center [1064, 296] width 223 height 39
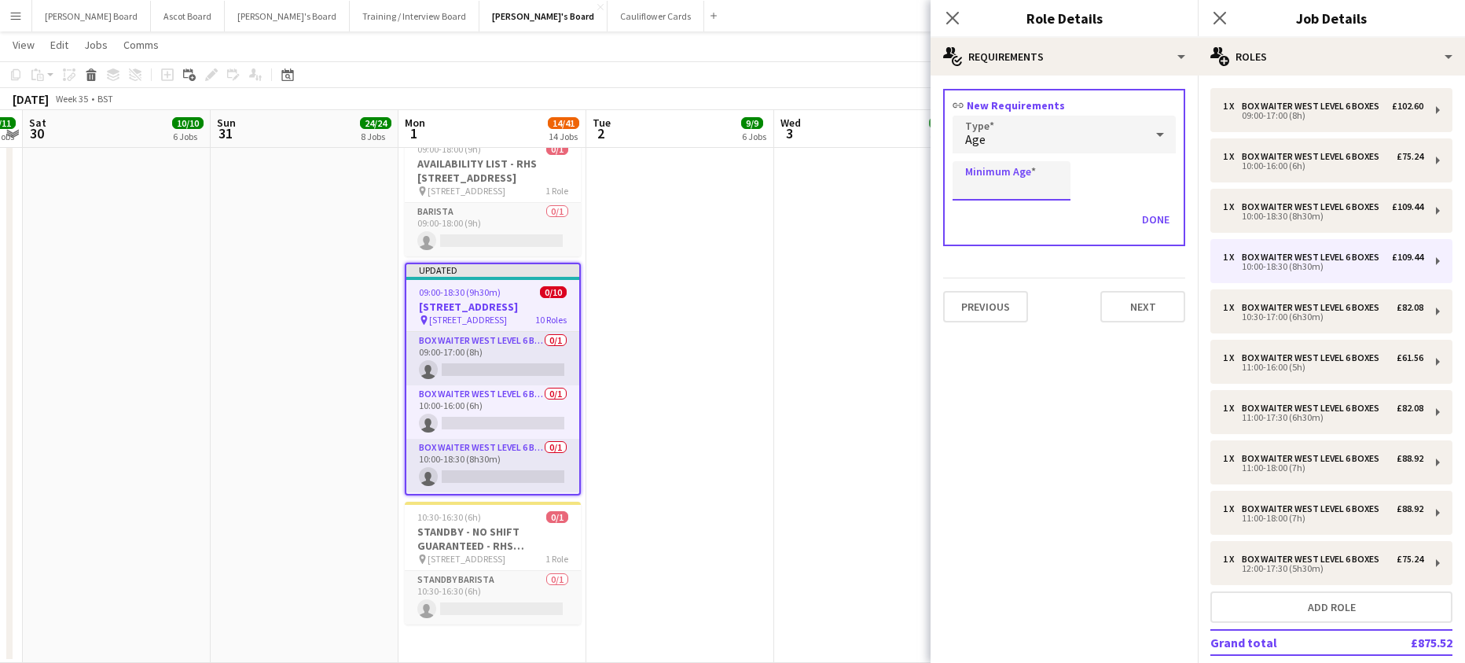
click at [1021, 179] on input "Minimum Age" at bounding box center [1012, 180] width 118 height 39
type input "**"
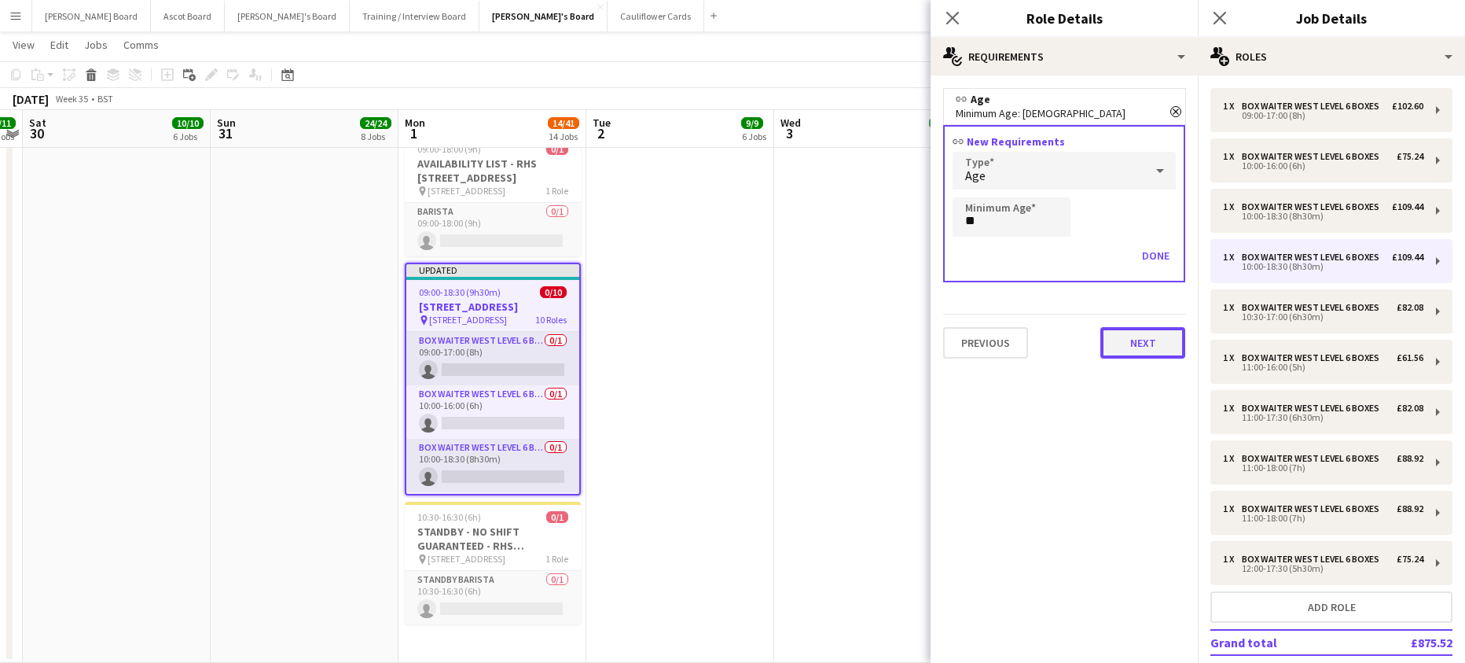
click at [1125, 343] on button "Next" at bounding box center [1142, 342] width 85 height 31
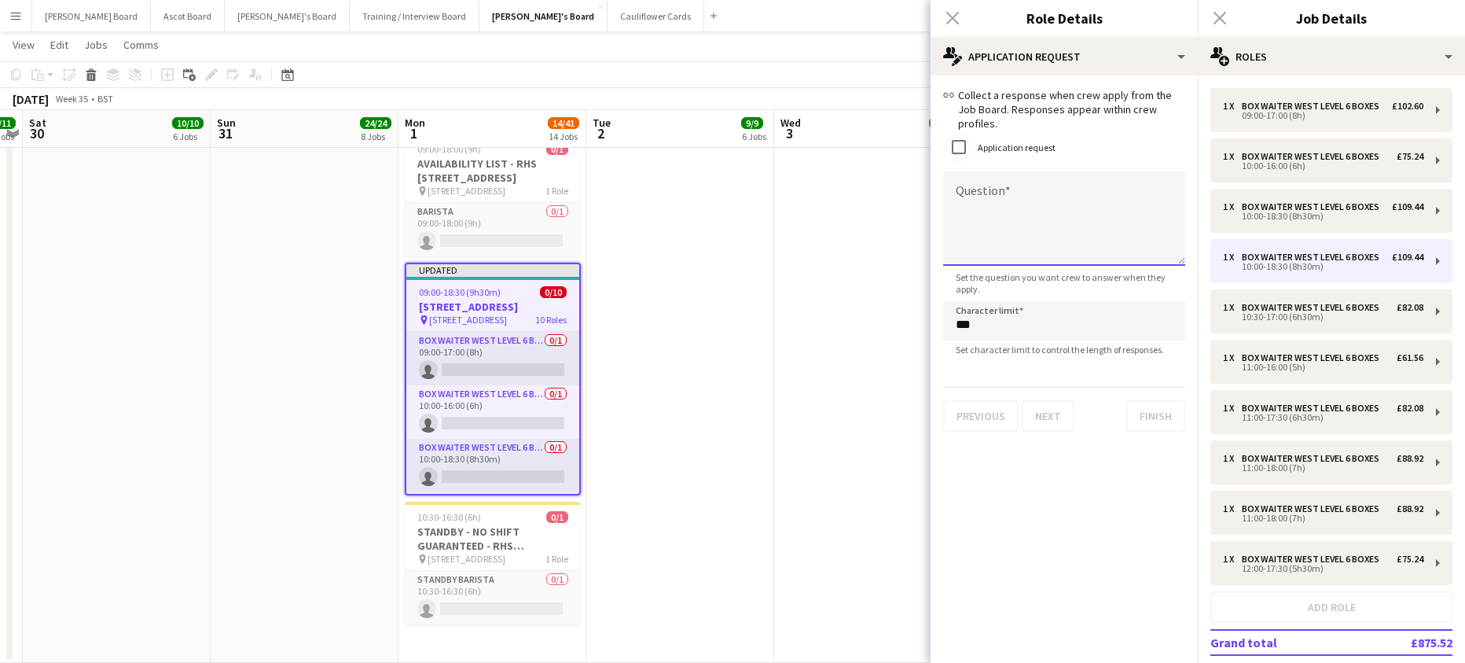
click at [996, 190] on textarea "Question" at bounding box center [1064, 218] width 242 height 94
paste textarea "**********"
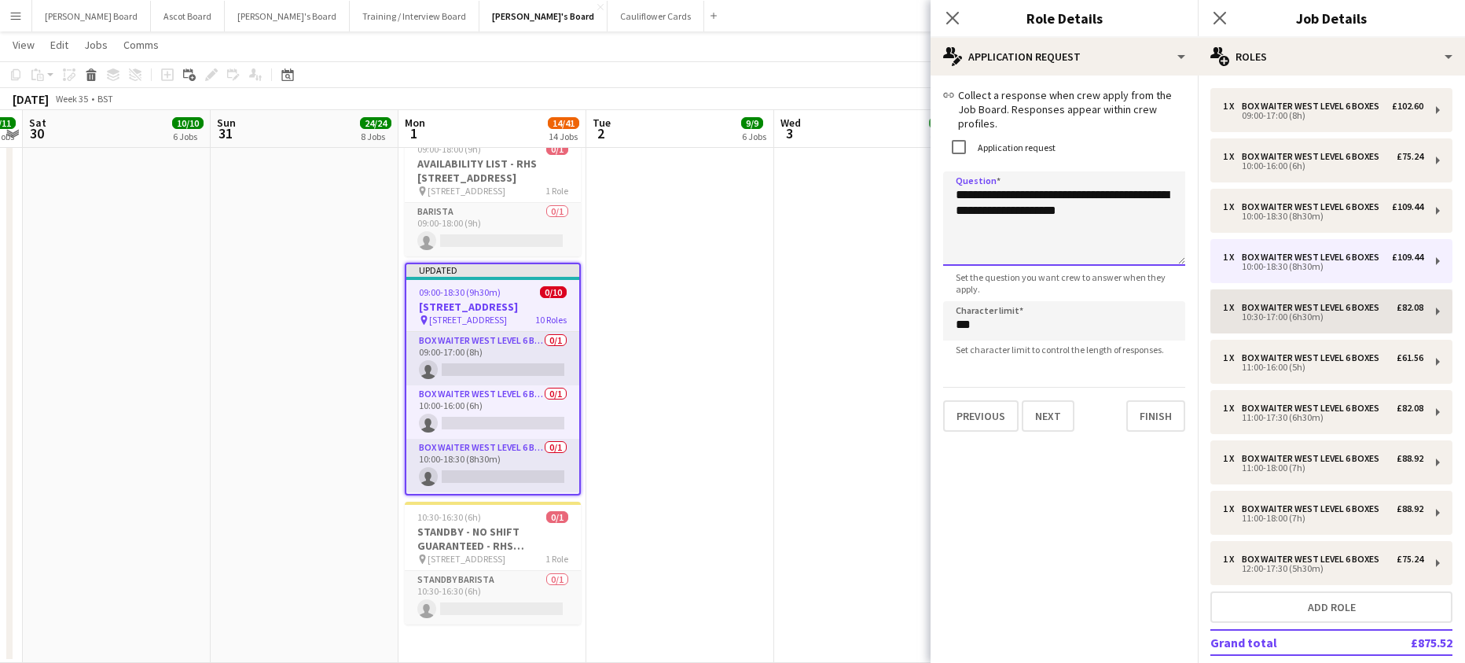
type textarea "**********"
click at [1272, 387] on div "1 x Box Waiter WEST LEVEL 6 BOXES £102.60 09:00-17:00 (8h) 1 x Box Waiter WEST …" at bounding box center [1331, 410] width 267 height 644
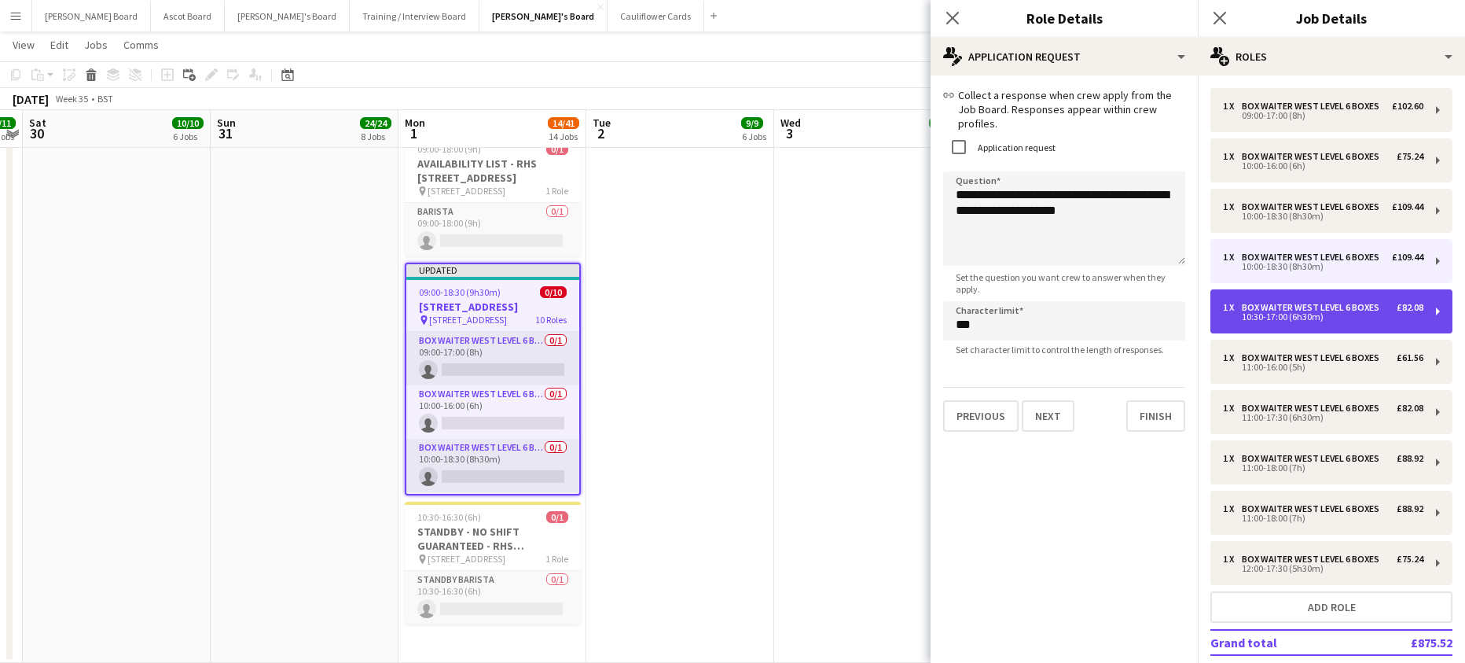
click at [1253, 313] on div "Box Waiter WEST LEVEL 6 BOXES" at bounding box center [1314, 307] width 144 height 11
type input "*****"
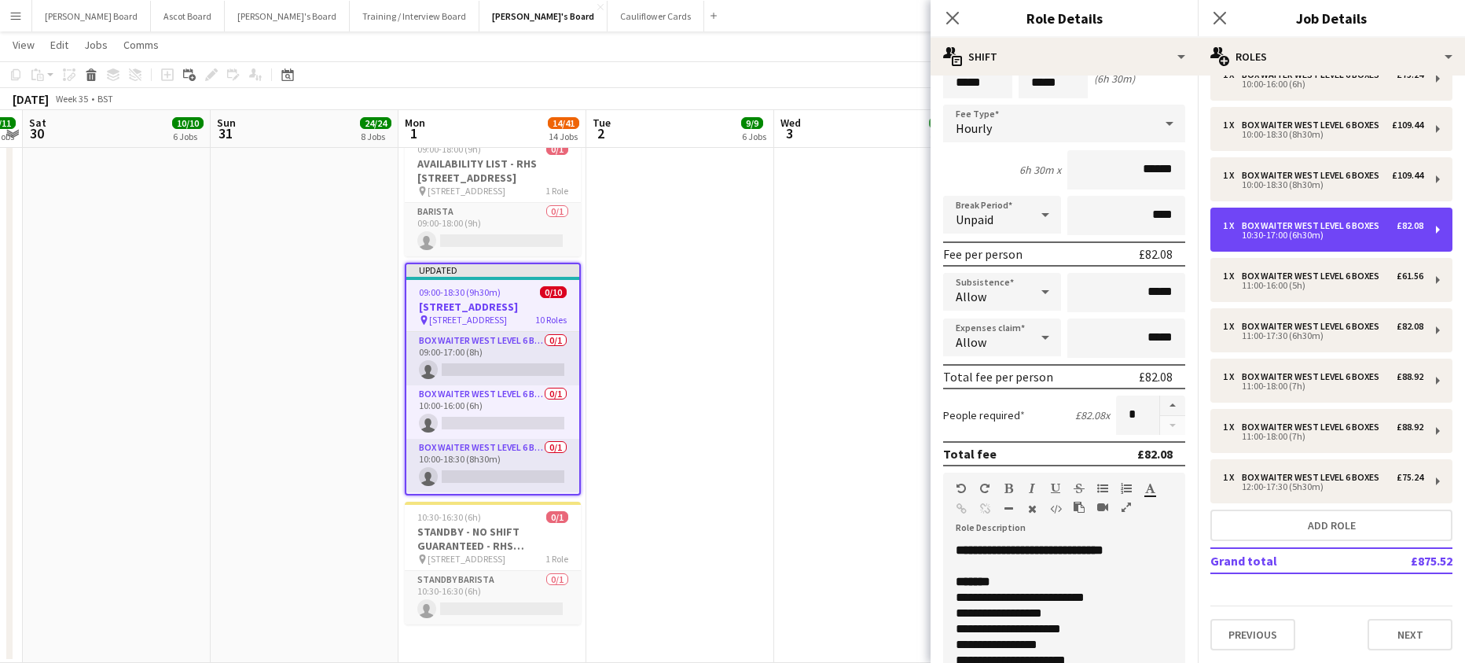
scroll to position [321, 0]
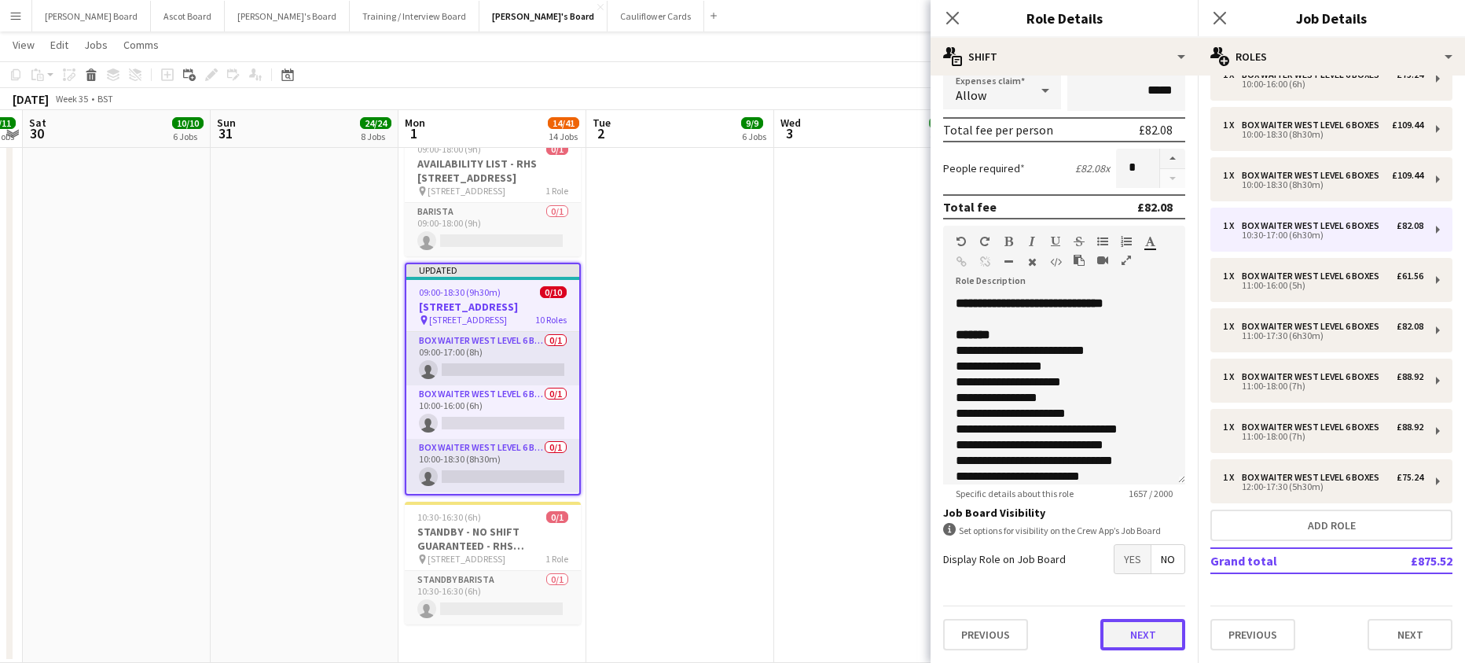
click at [1122, 638] on button "Next" at bounding box center [1142, 634] width 85 height 31
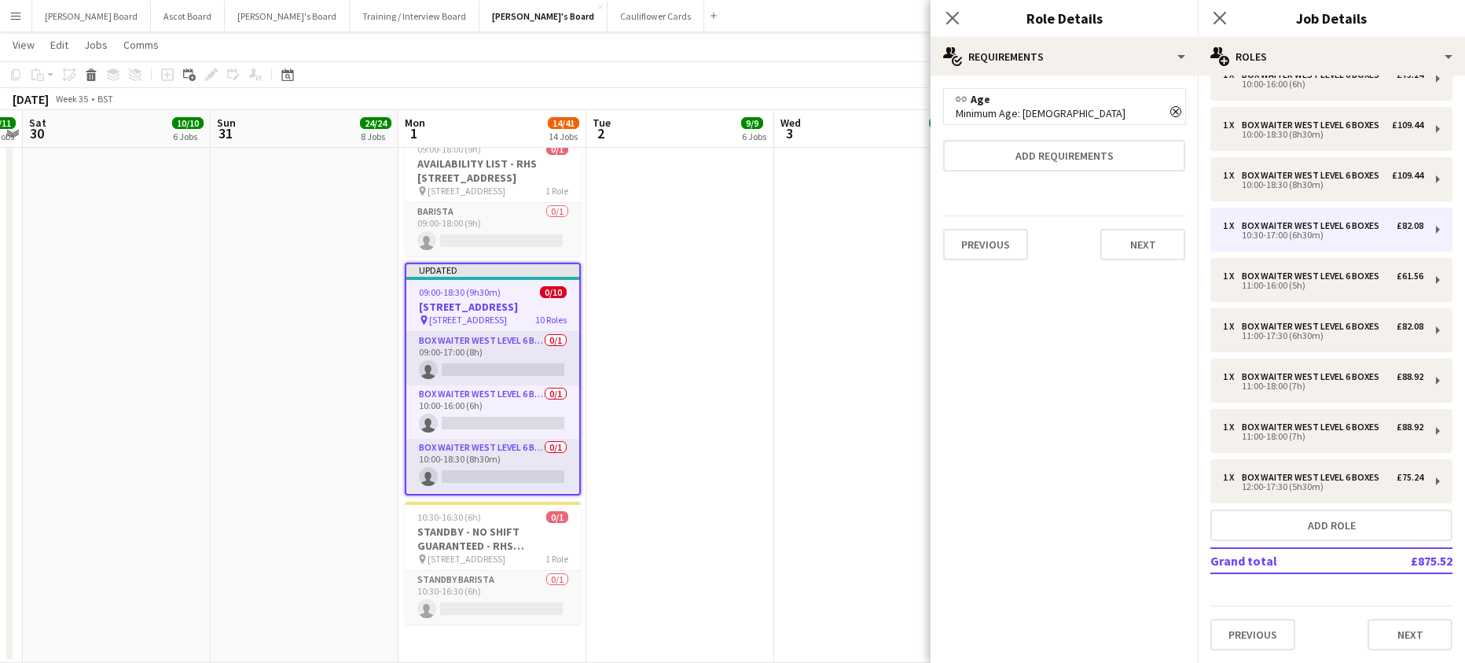
scroll to position [0, 0]
click at [1149, 259] on button "Next" at bounding box center [1142, 244] width 85 height 31
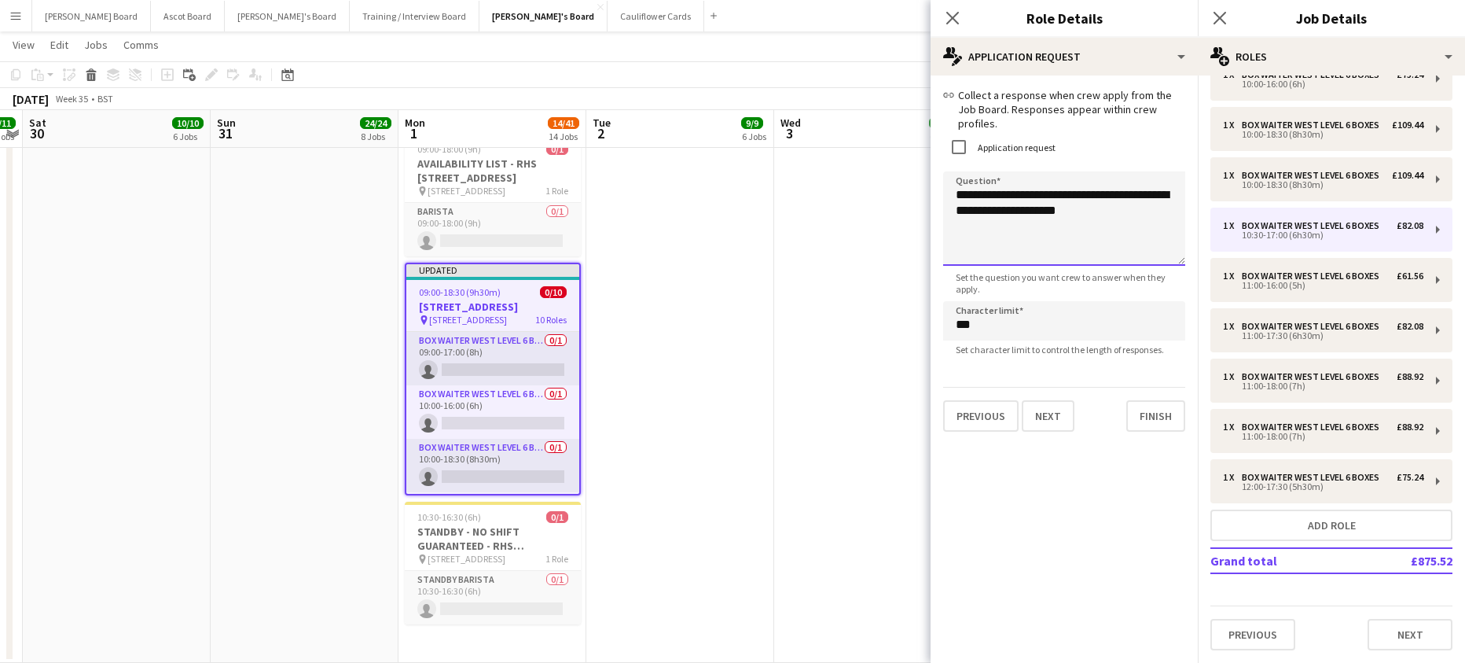
click at [1148, 254] on textarea "**********" at bounding box center [1064, 218] width 242 height 94
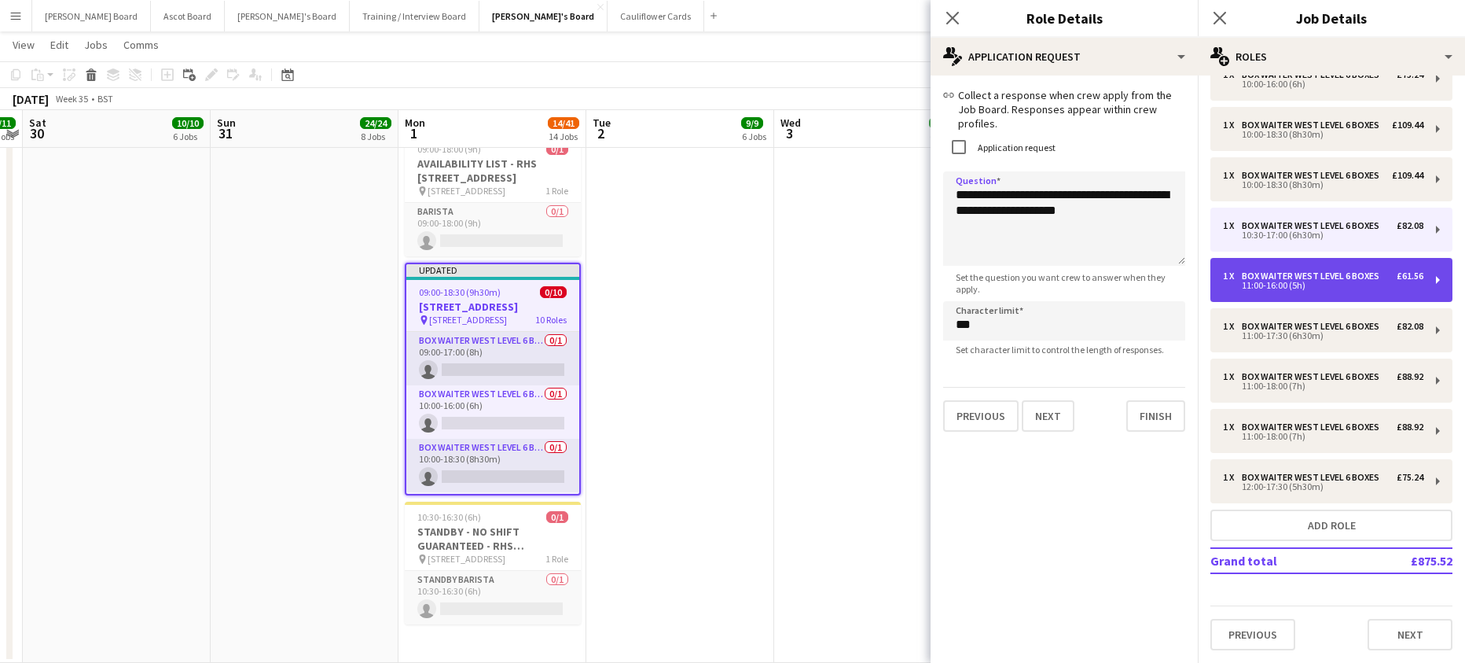
click at [1256, 270] on div "Box Waiter WEST LEVEL 6 BOXES" at bounding box center [1314, 275] width 144 height 11
type input "*****"
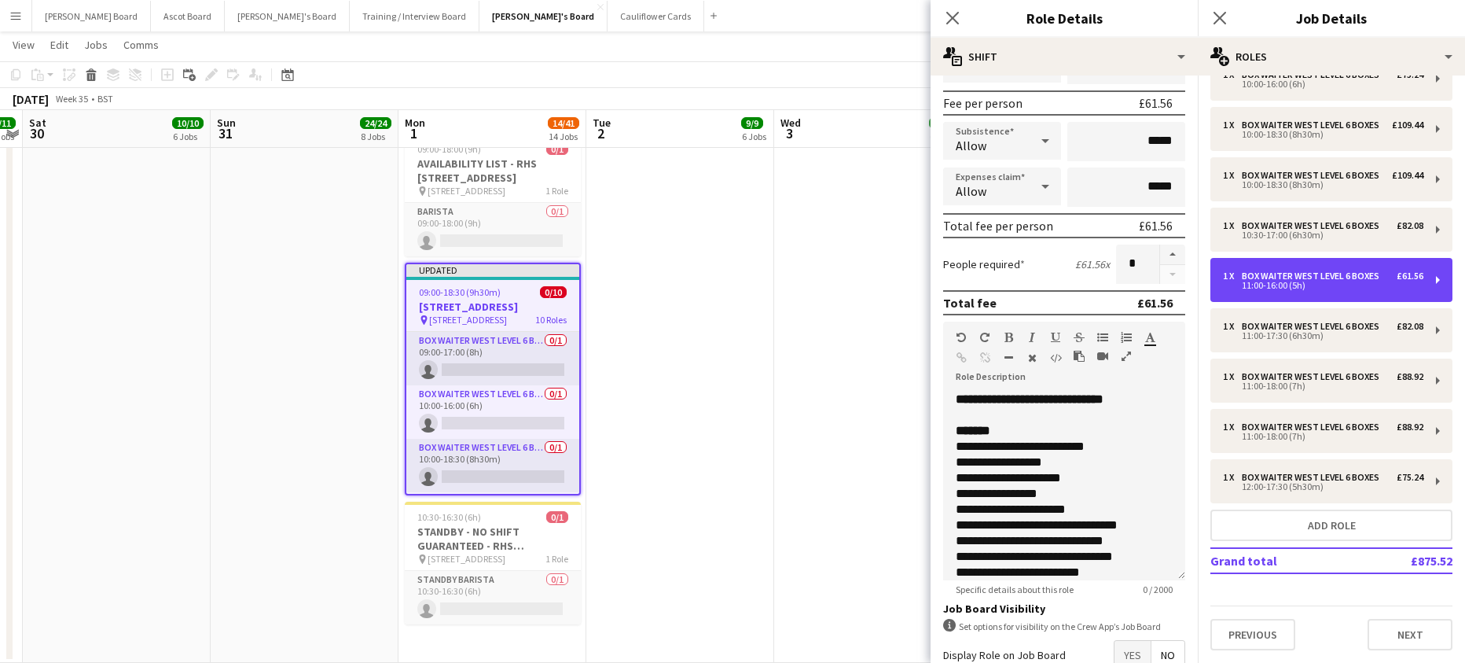
scroll to position [321, 0]
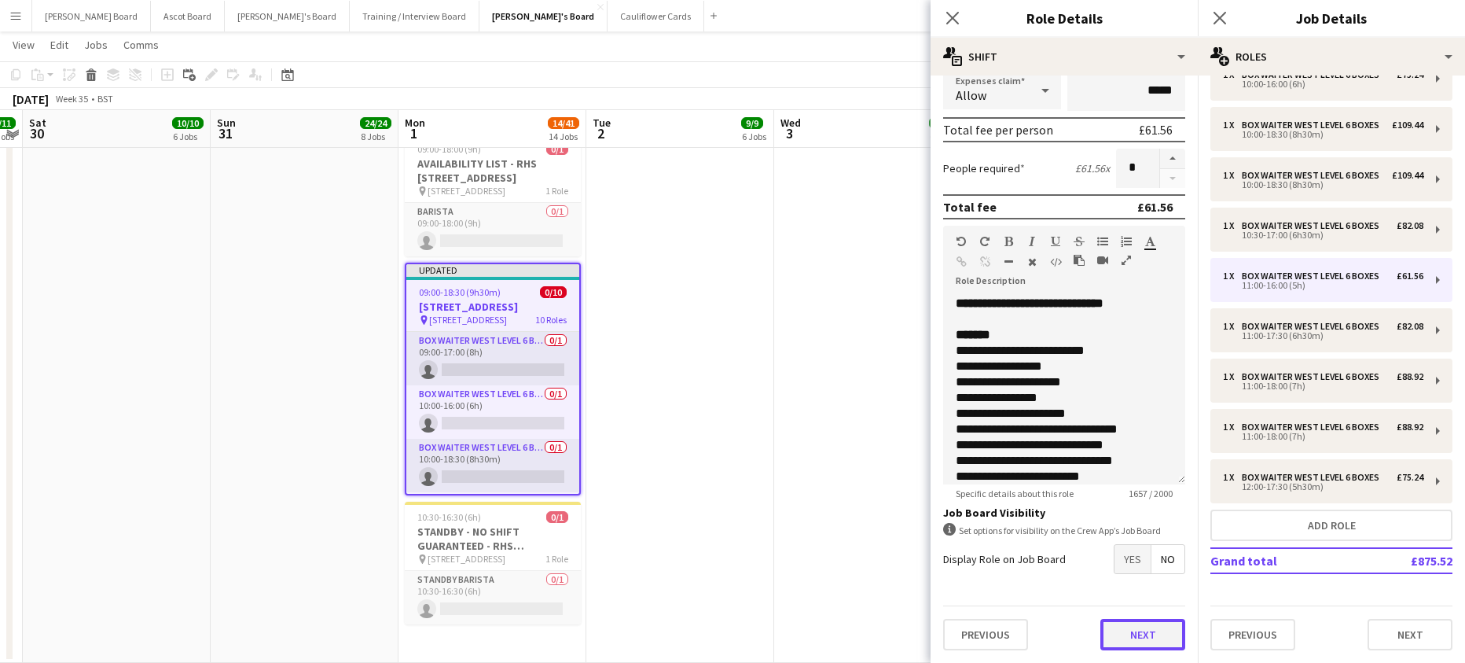
click at [1131, 645] on button "Next" at bounding box center [1142, 634] width 85 height 31
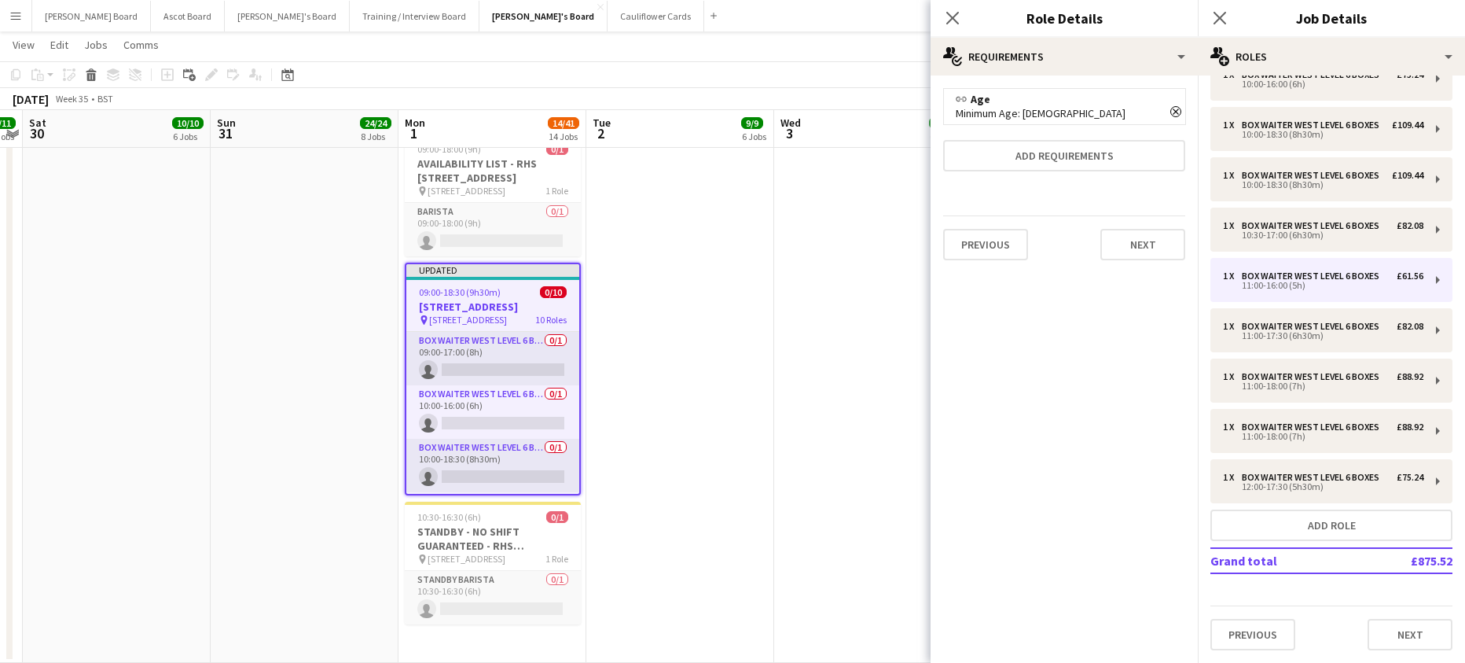
scroll to position [0, 0]
click at [1168, 248] on button "Next" at bounding box center [1142, 244] width 85 height 31
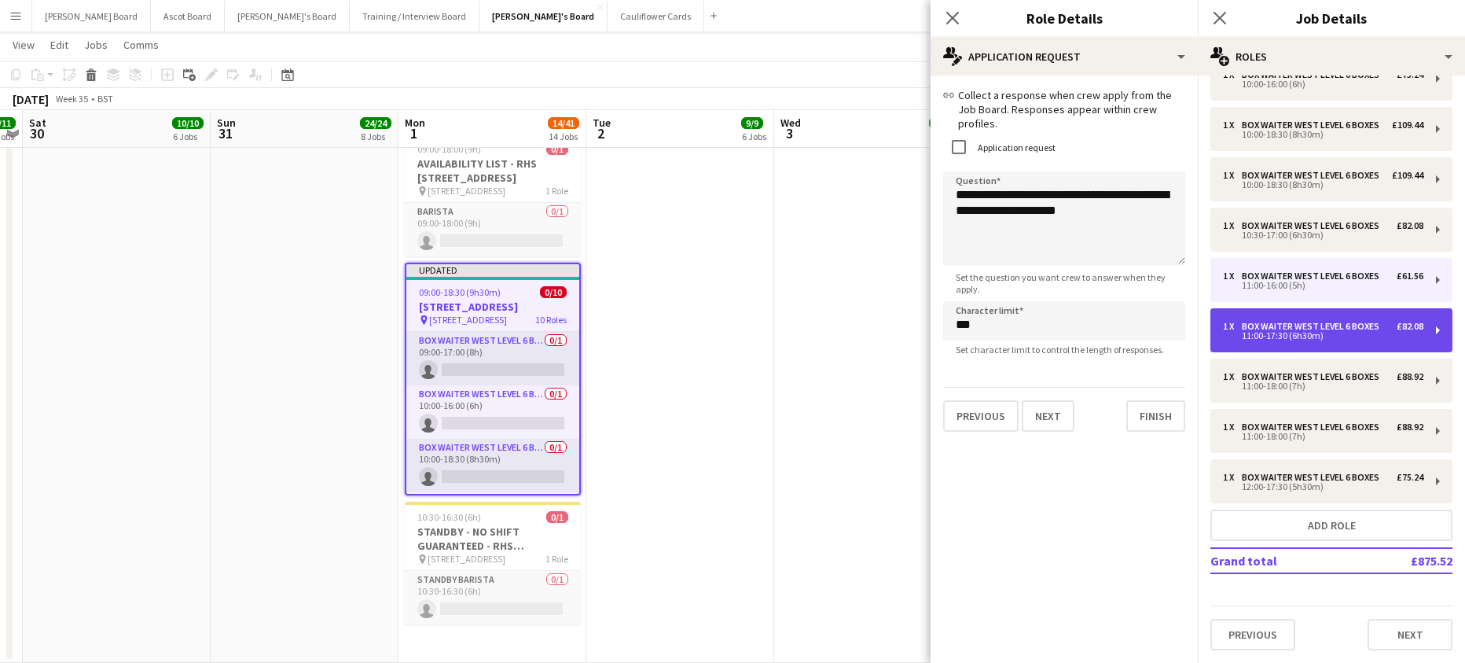
click at [1261, 321] on div "Box Waiter WEST LEVEL 6 BOXES" at bounding box center [1314, 326] width 144 height 11
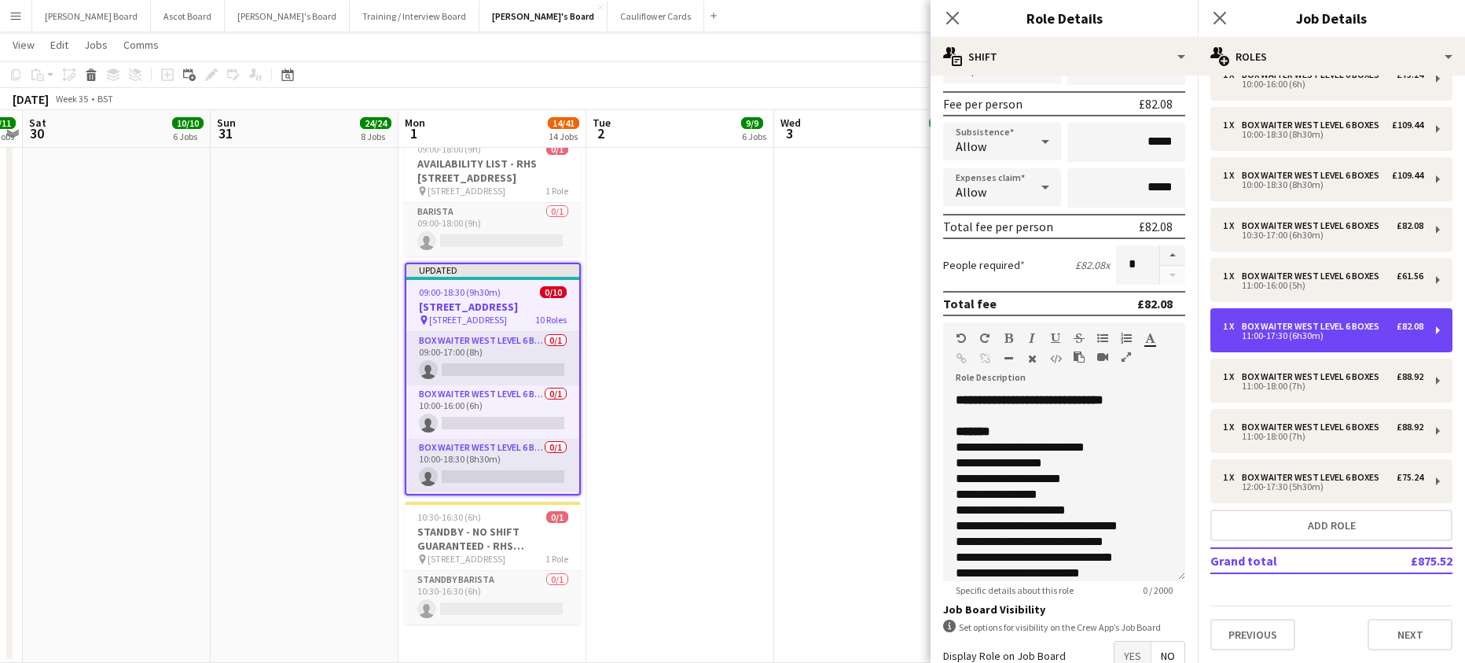
scroll to position [321, 0]
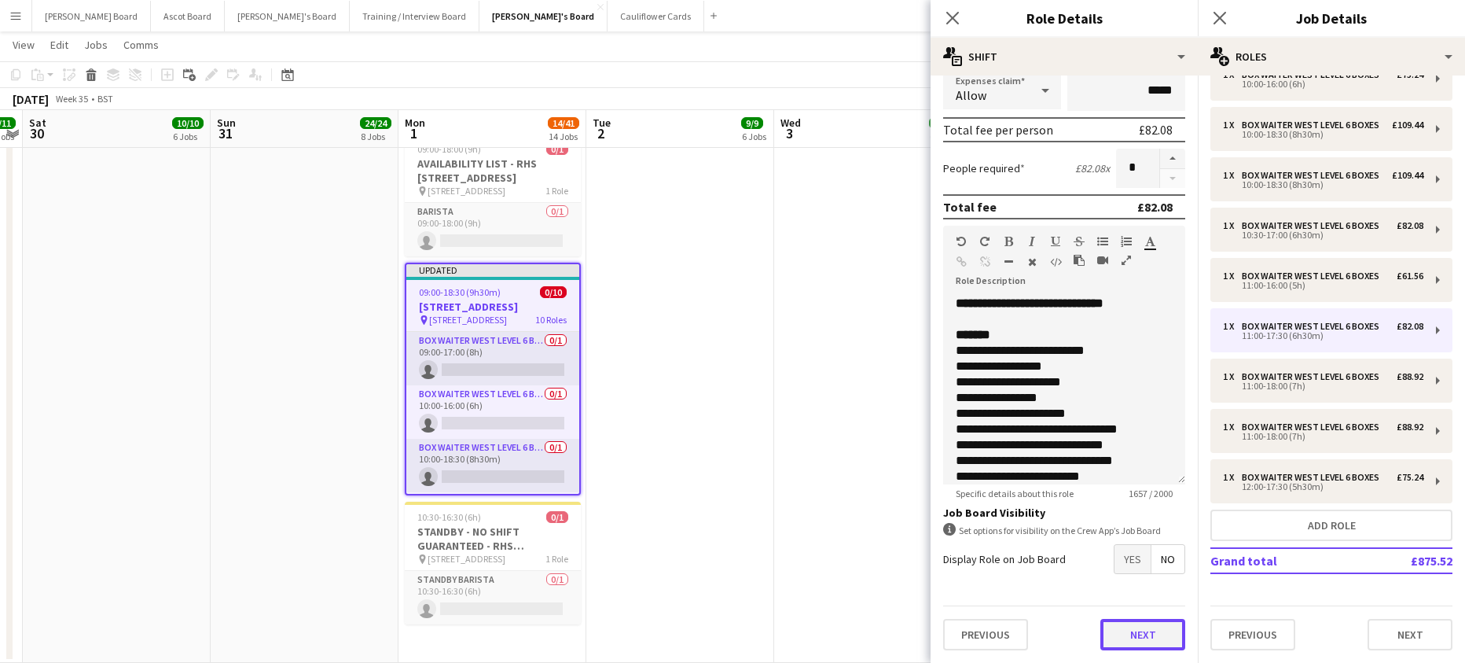
click at [1139, 640] on button "Next" at bounding box center [1142, 634] width 85 height 31
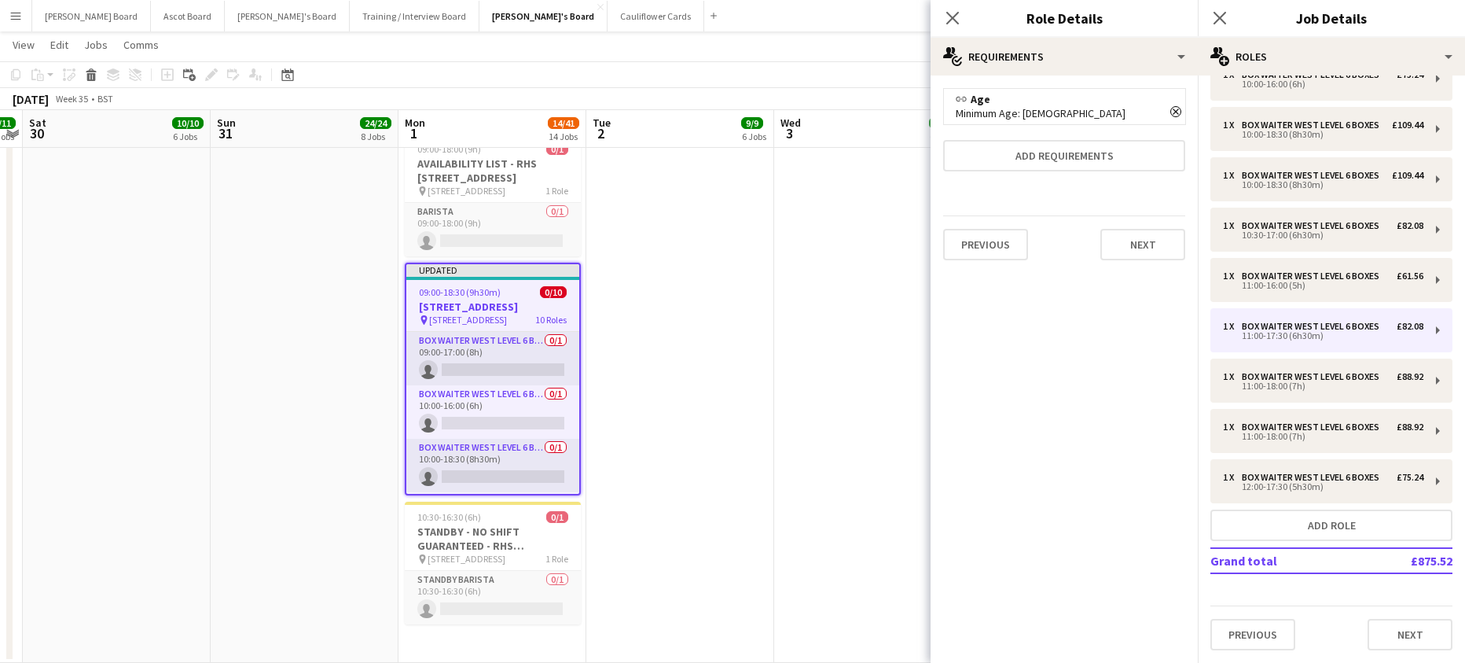
scroll to position [0, 0]
click at [1137, 246] on button "Next" at bounding box center [1142, 244] width 85 height 31
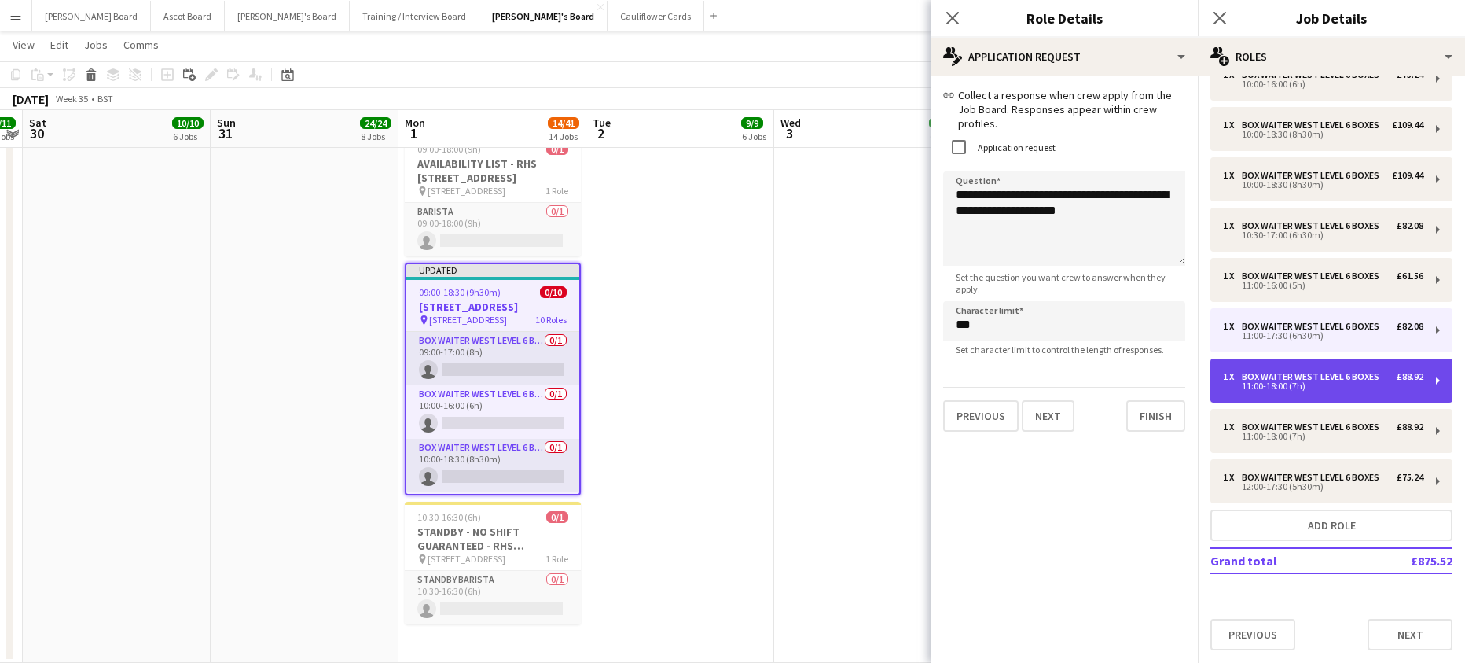
click at [1263, 377] on div "1 x Box Waiter WEST LEVEL 6 BOXES £88.92 11:00-18:00 (7h)" at bounding box center [1331, 380] width 242 height 44
type input "*****"
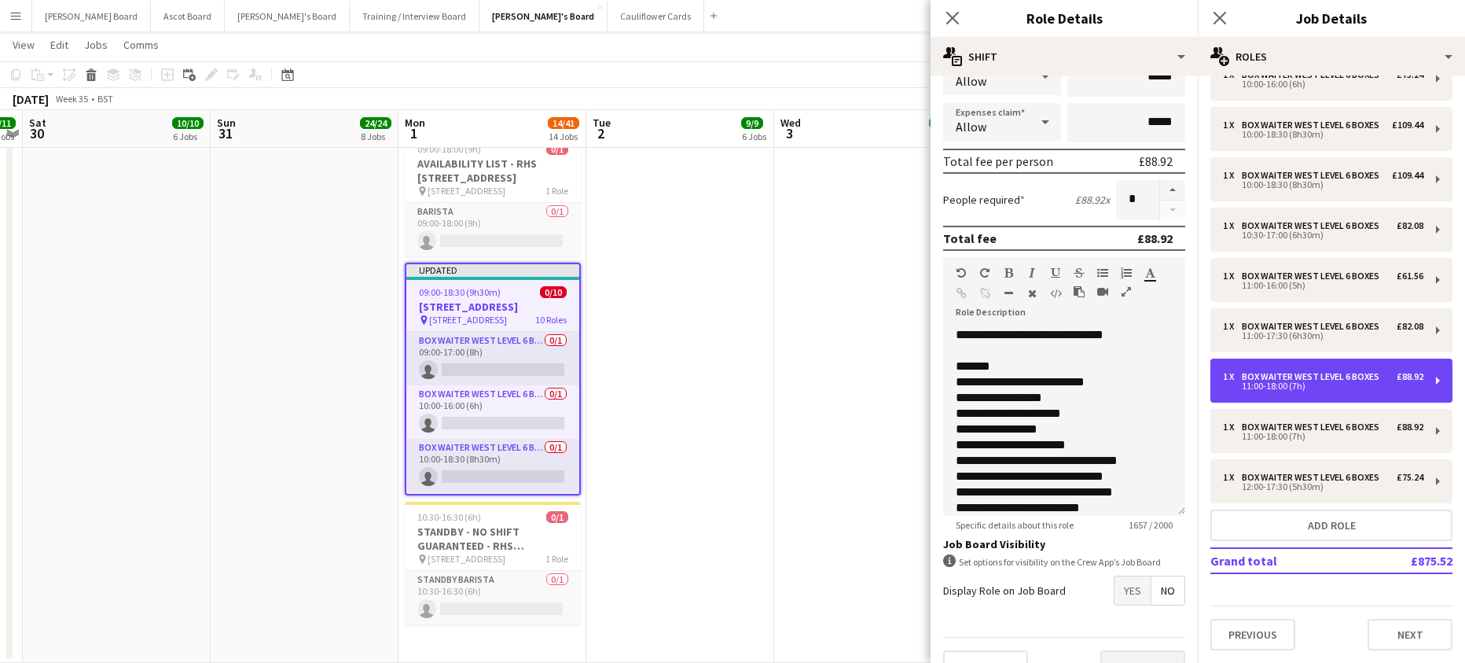
scroll to position [321, 0]
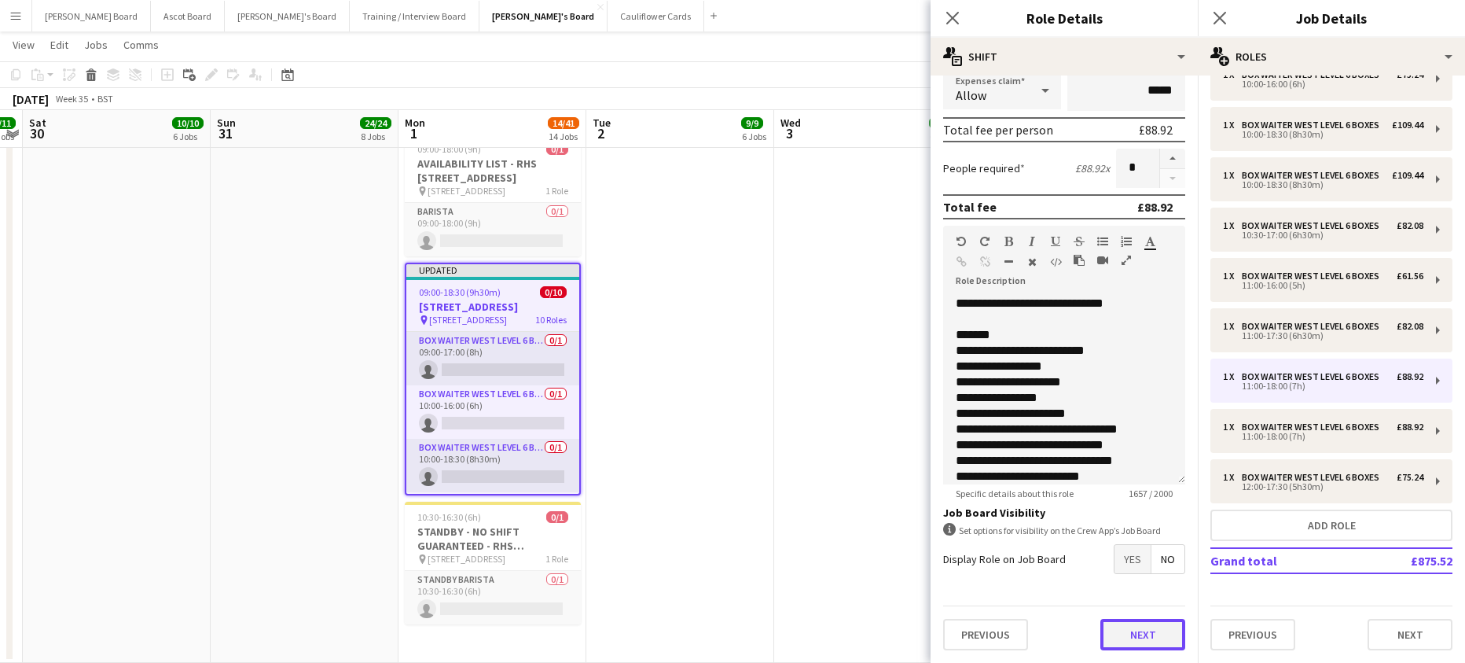
click at [1129, 641] on button "Next" at bounding box center [1142, 634] width 85 height 31
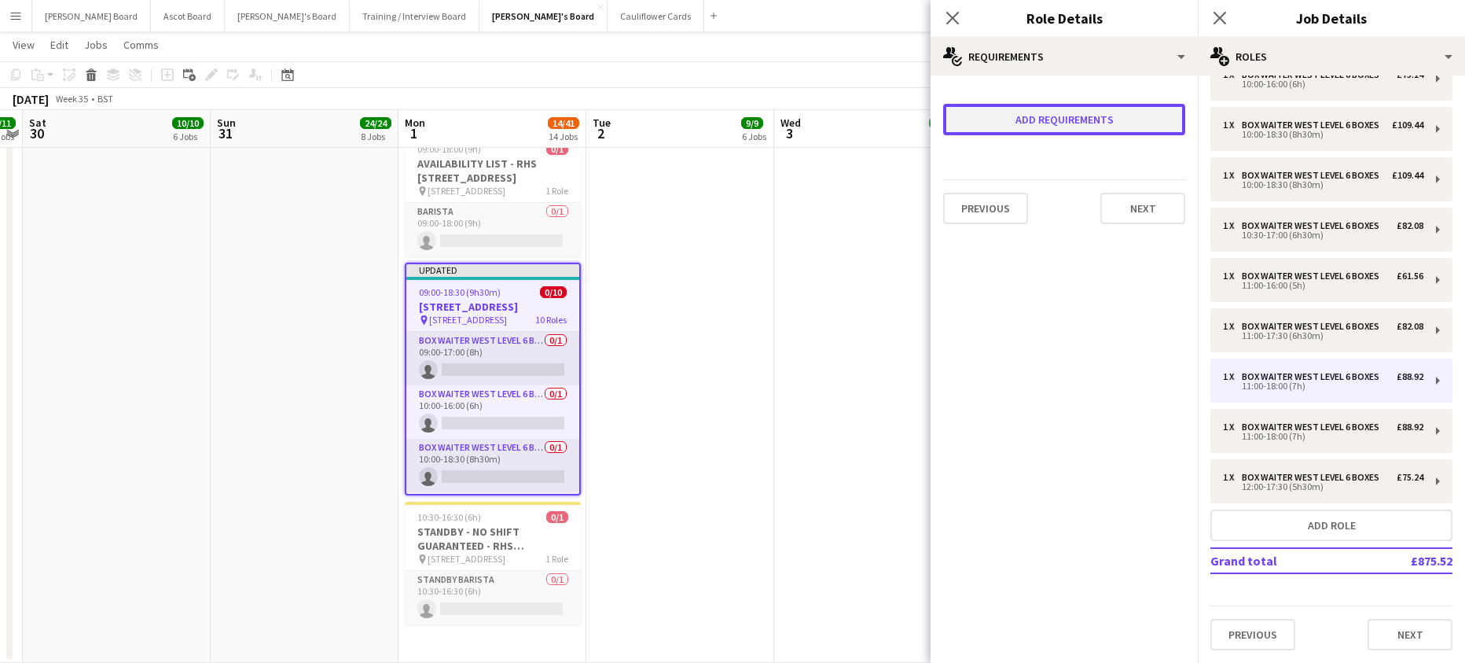
click at [1087, 117] on button "Add requirements" at bounding box center [1064, 119] width 242 height 31
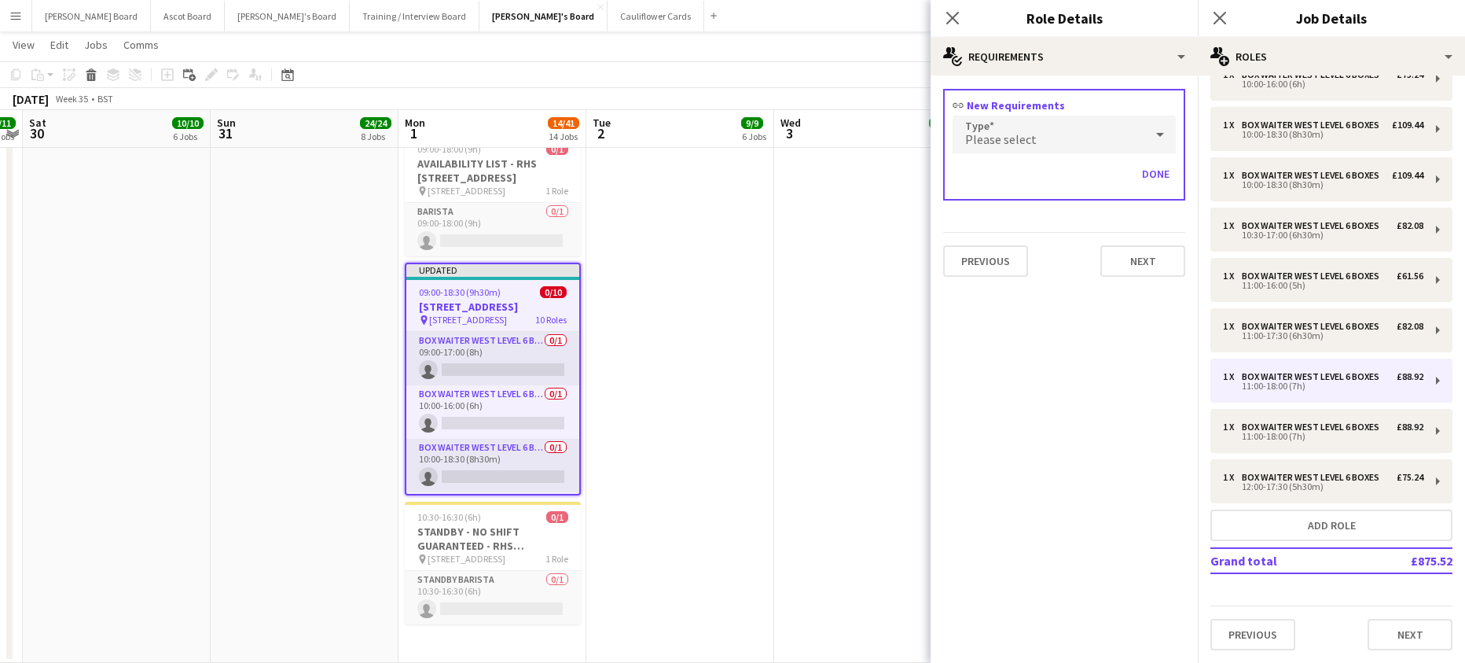
click at [999, 136] on span "Please select" at bounding box center [1001, 139] width 72 height 16
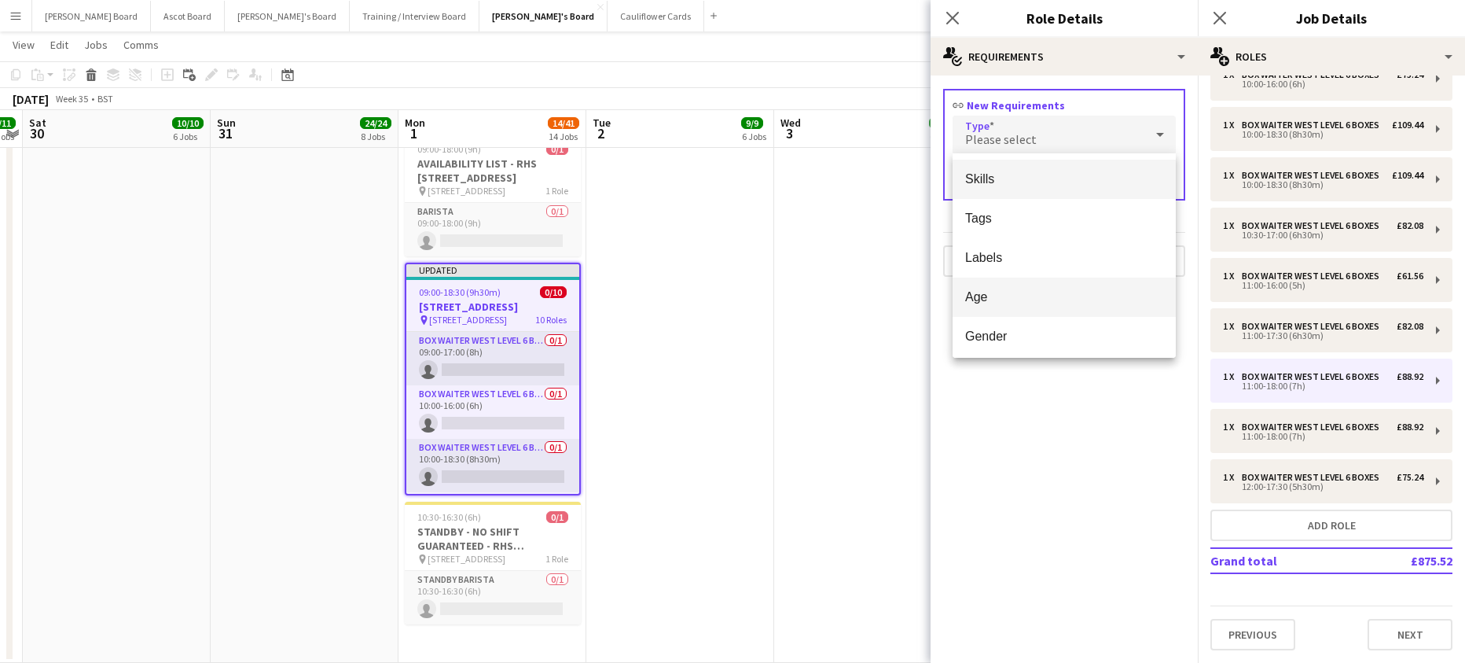
click at [1005, 290] on span "Age" at bounding box center [1064, 296] width 198 height 15
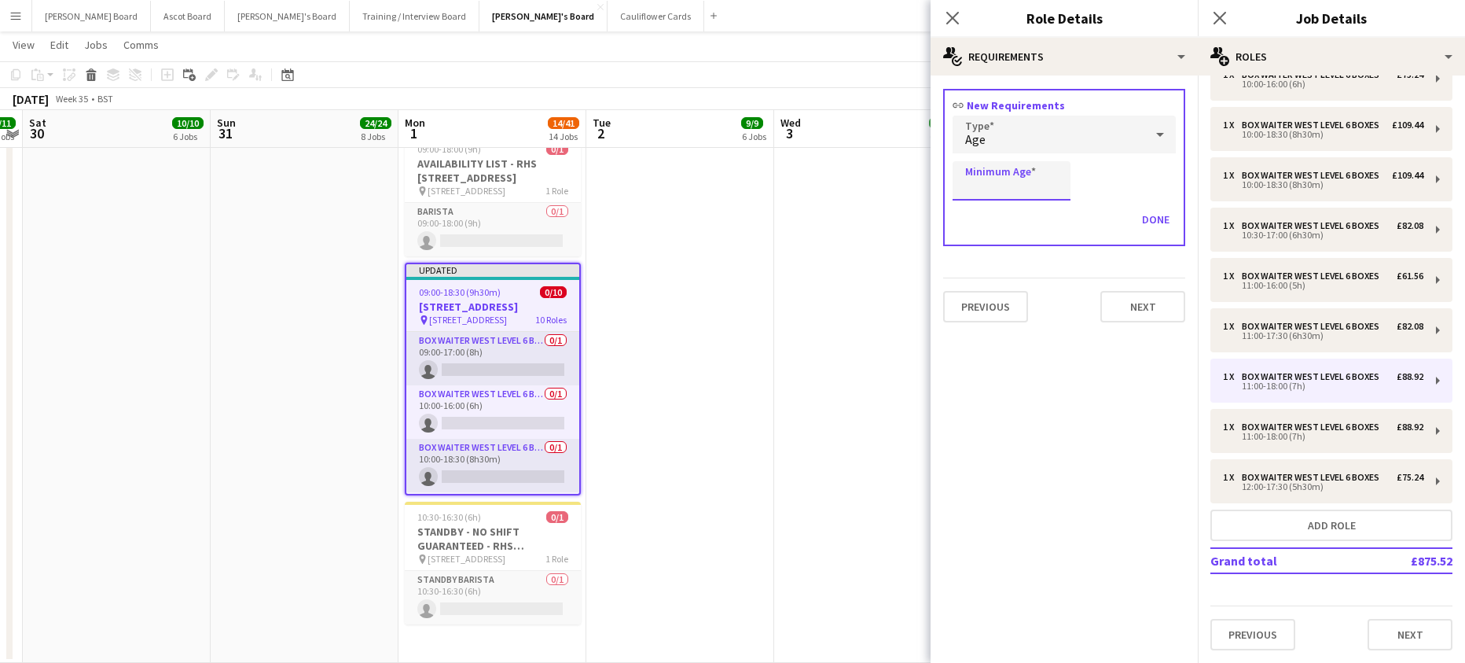
drag, startPoint x: 992, startPoint y: 185, endPoint x: 995, endPoint y: 200, distance: 15.3
click at [992, 185] on input "Minimum Age" at bounding box center [1012, 180] width 118 height 39
type input "**"
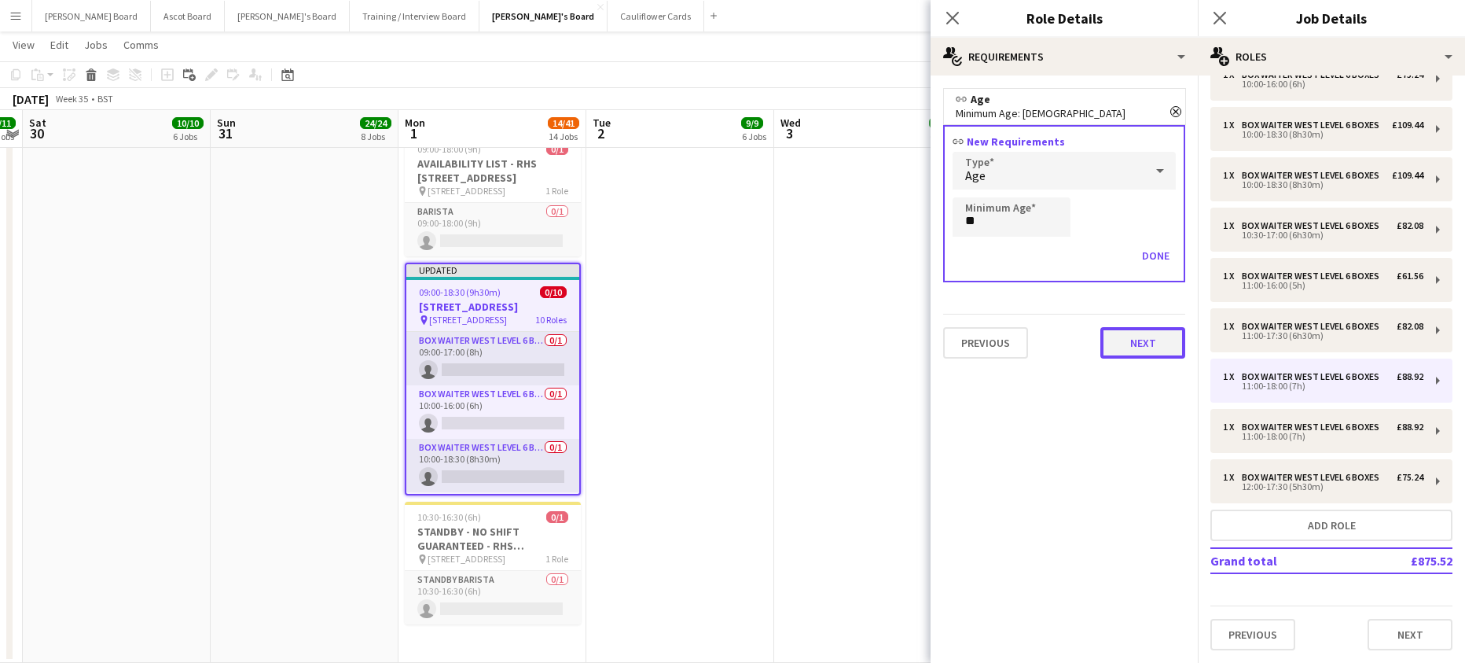
click at [1133, 339] on button "Next" at bounding box center [1142, 342] width 85 height 31
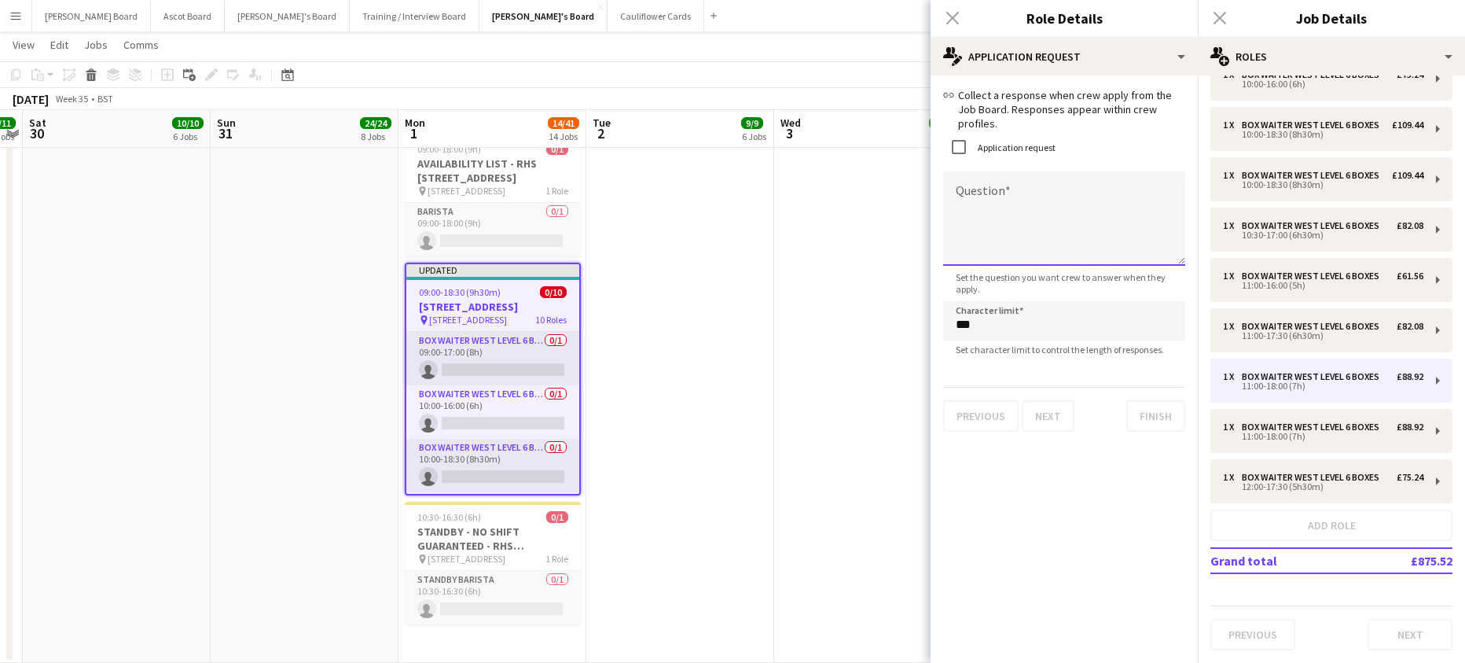
click at [969, 171] on textarea "Question" at bounding box center [1064, 218] width 242 height 94
paste textarea "**********"
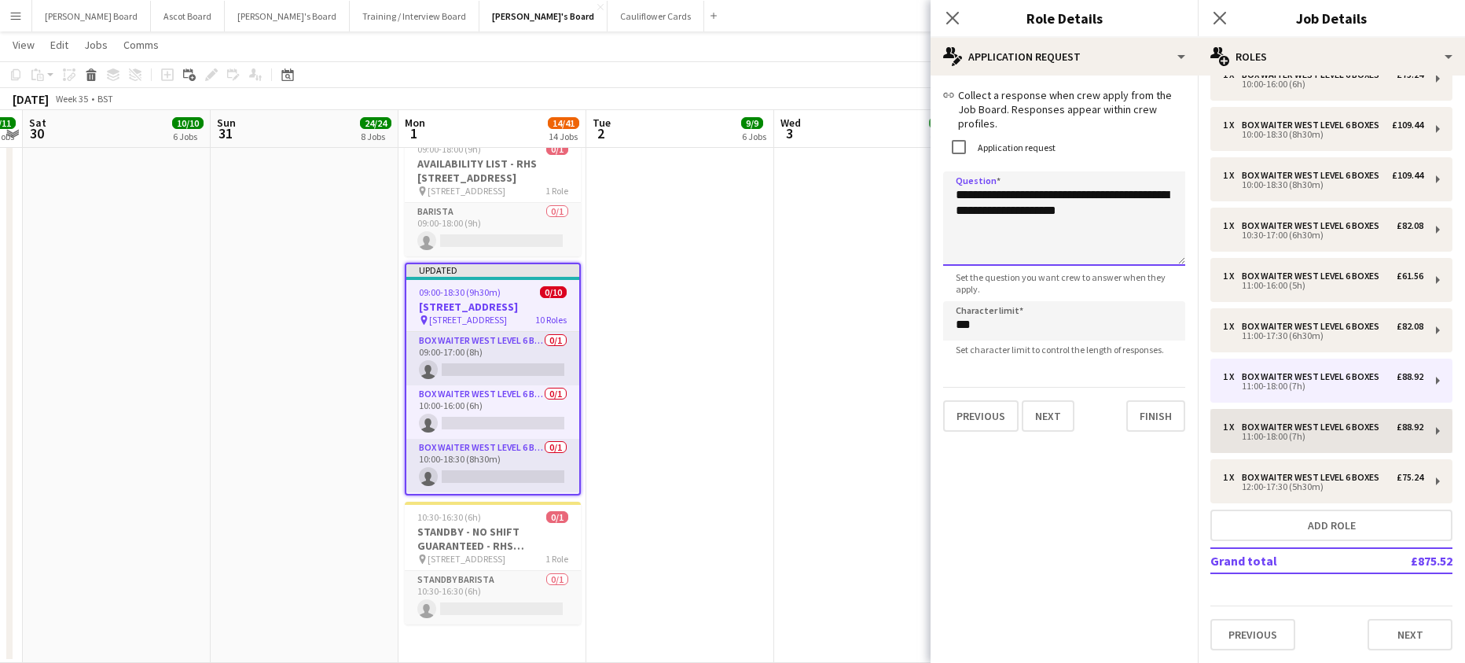
type textarea "**********"
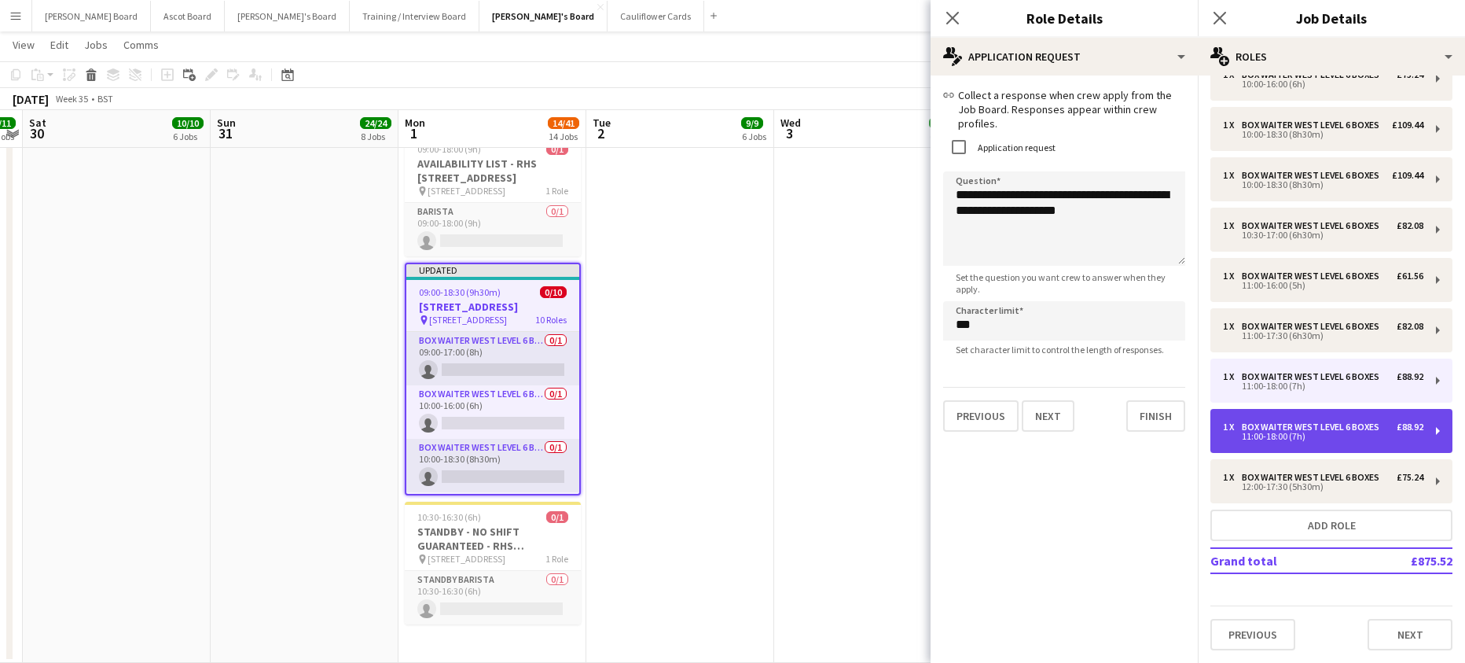
click at [1313, 430] on div "1 x Box Waiter WEST LEVEL 6 BOXES £88.92 11:00-18:00 (7h)" at bounding box center [1331, 431] width 242 height 44
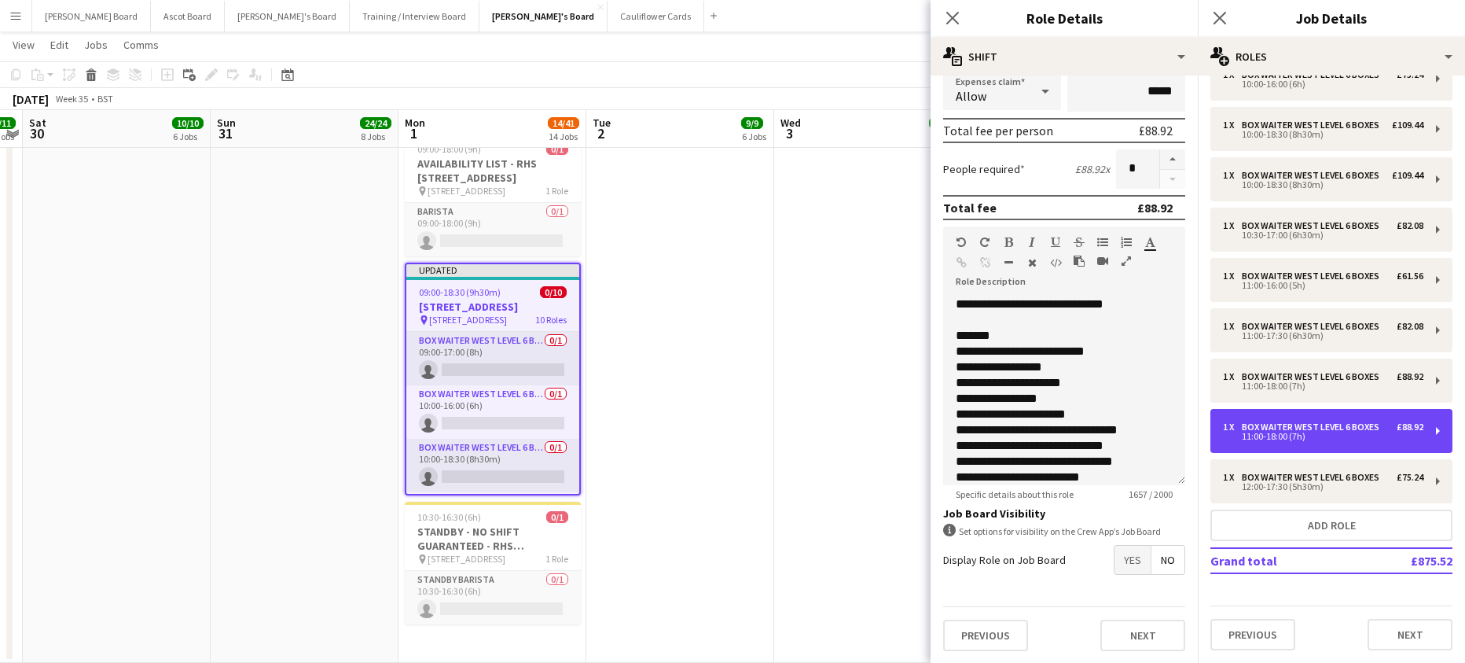
scroll to position [321, 0]
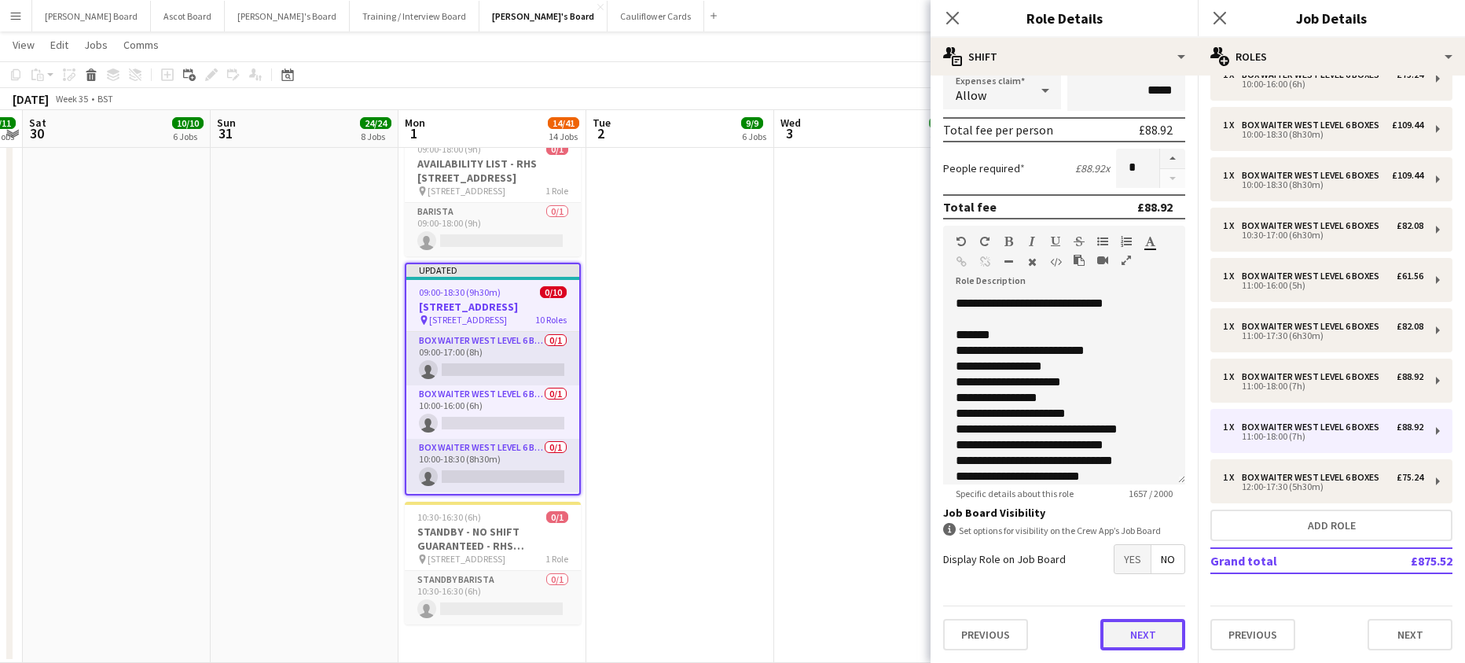
click at [1151, 628] on button "Next" at bounding box center [1142, 634] width 85 height 31
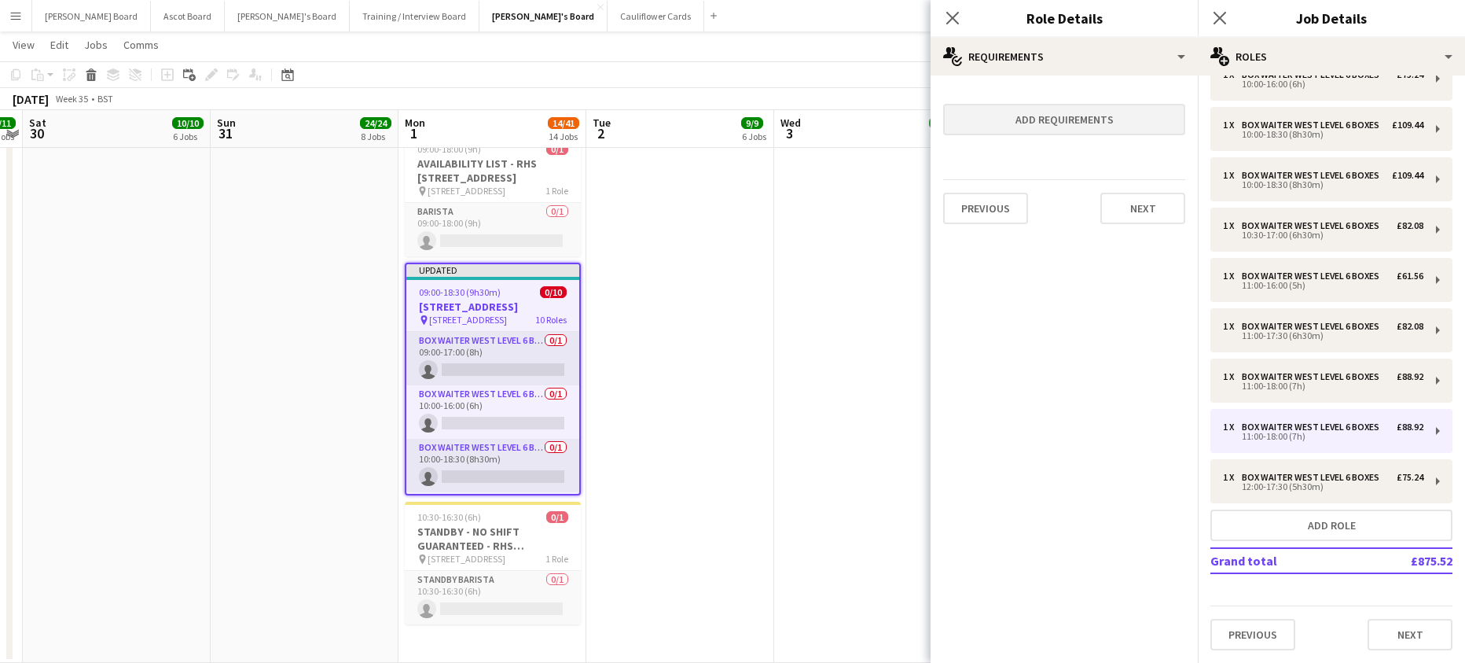
drag, startPoint x: 1015, startPoint y: 138, endPoint x: 1012, endPoint y: 123, distance: 15.3
click at [1014, 133] on form "Add requirements Previous Next" at bounding box center [1064, 162] width 267 height 149
click at [1010, 115] on button "Add requirements" at bounding box center [1064, 119] width 242 height 31
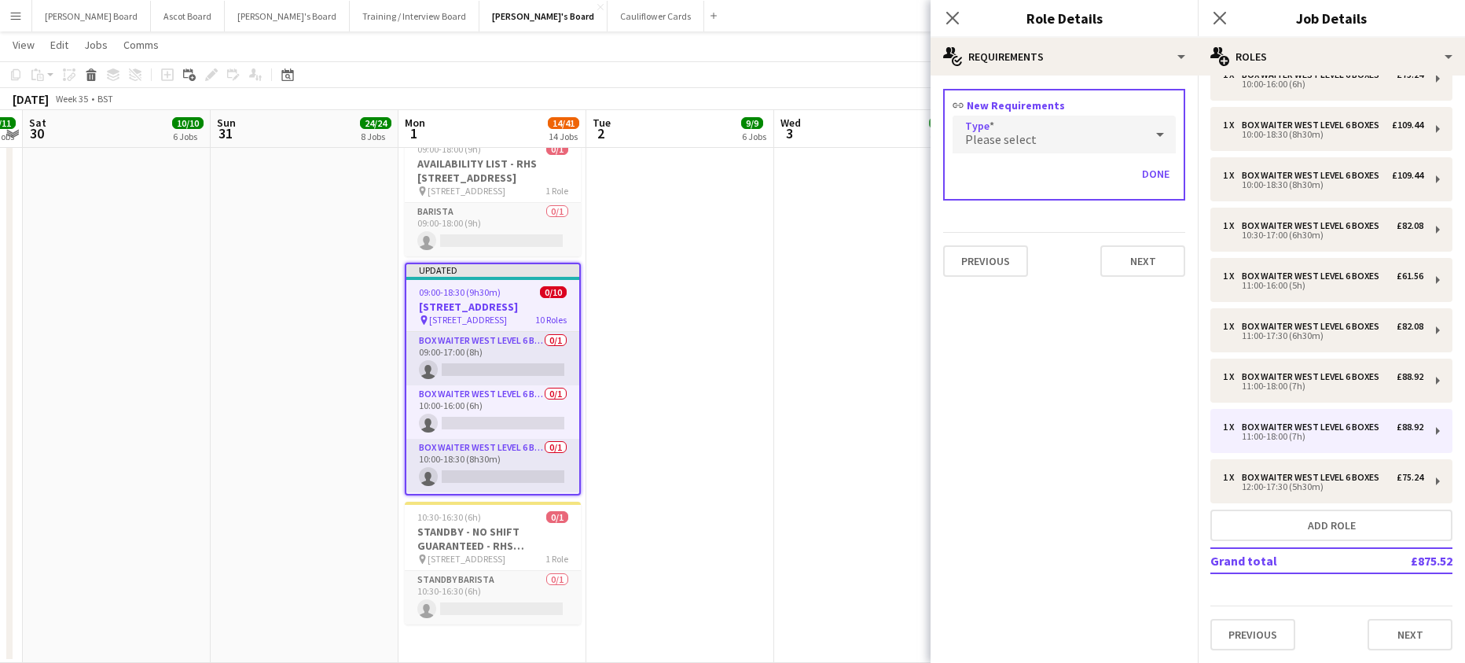
click at [987, 116] on div "Please select" at bounding box center [1049, 135] width 192 height 38
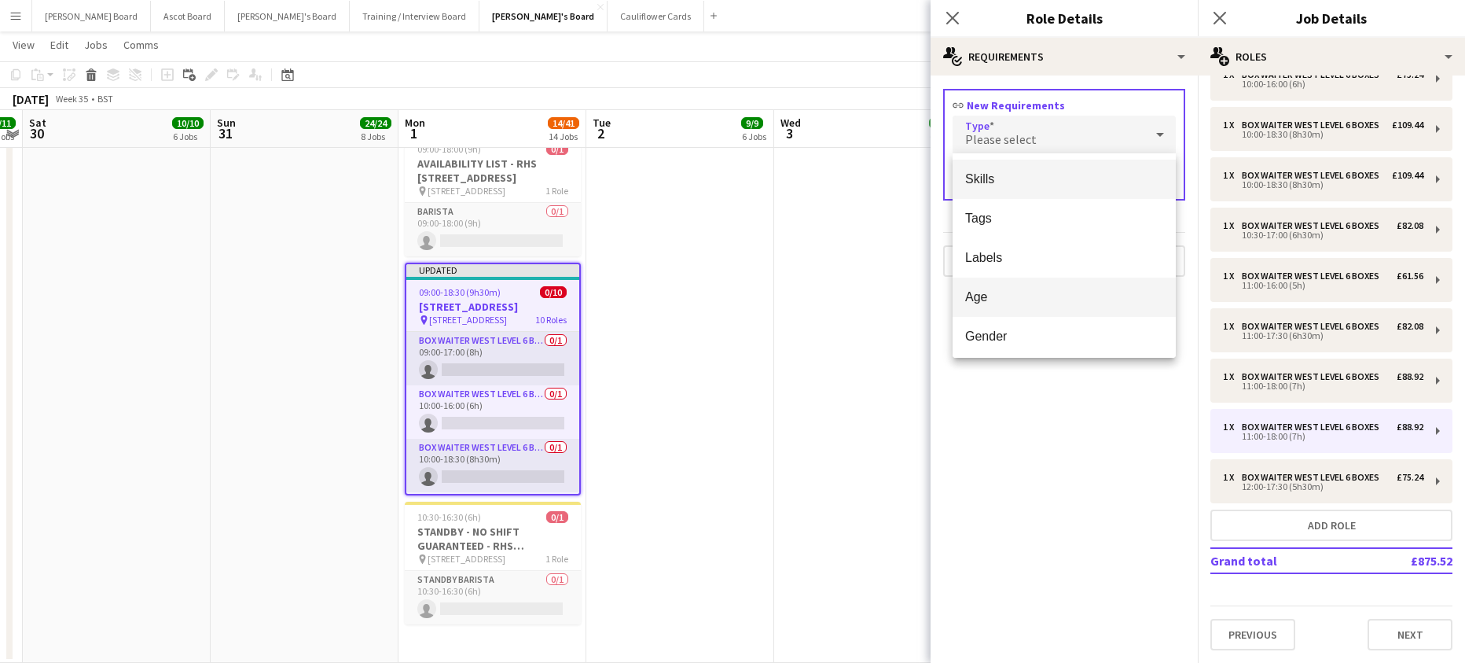
click at [1005, 293] on span "Age" at bounding box center [1064, 296] width 198 height 15
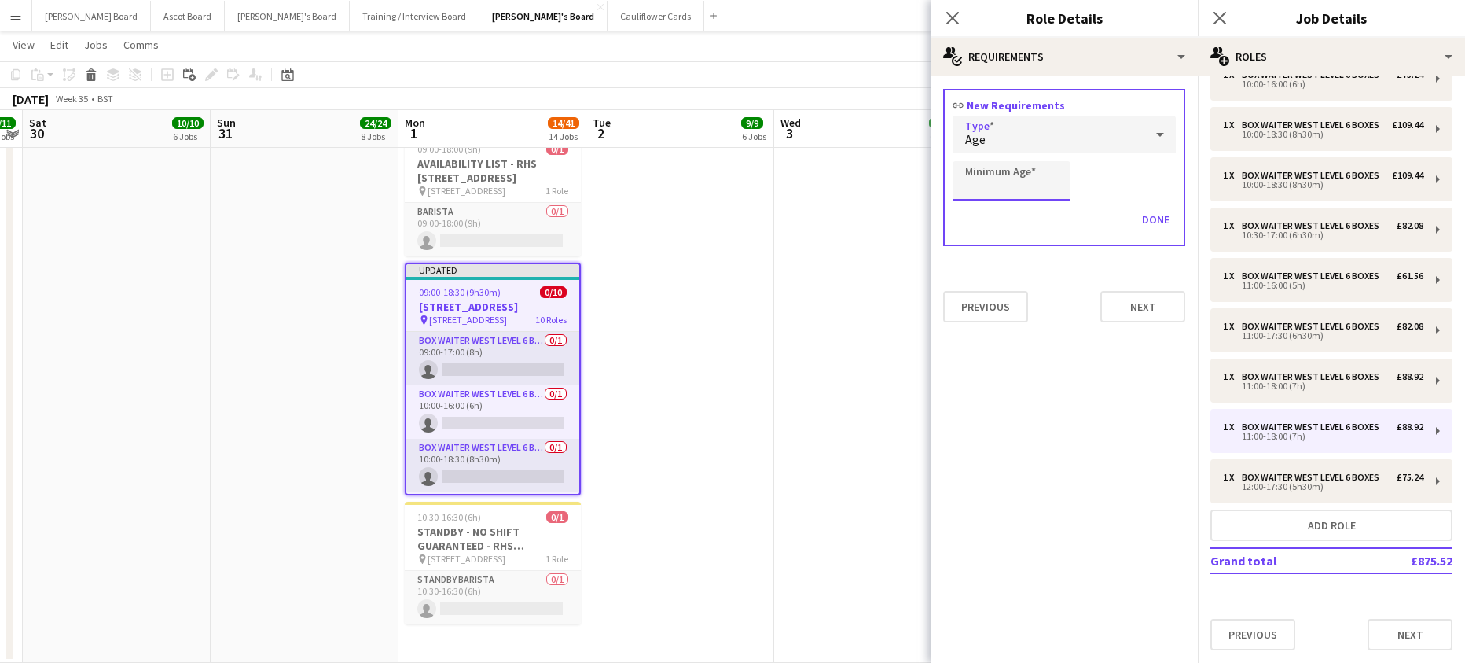
click at [996, 182] on input "Minimum Age" at bounding box center [1012, 180] width 118 height 39
type input "**"
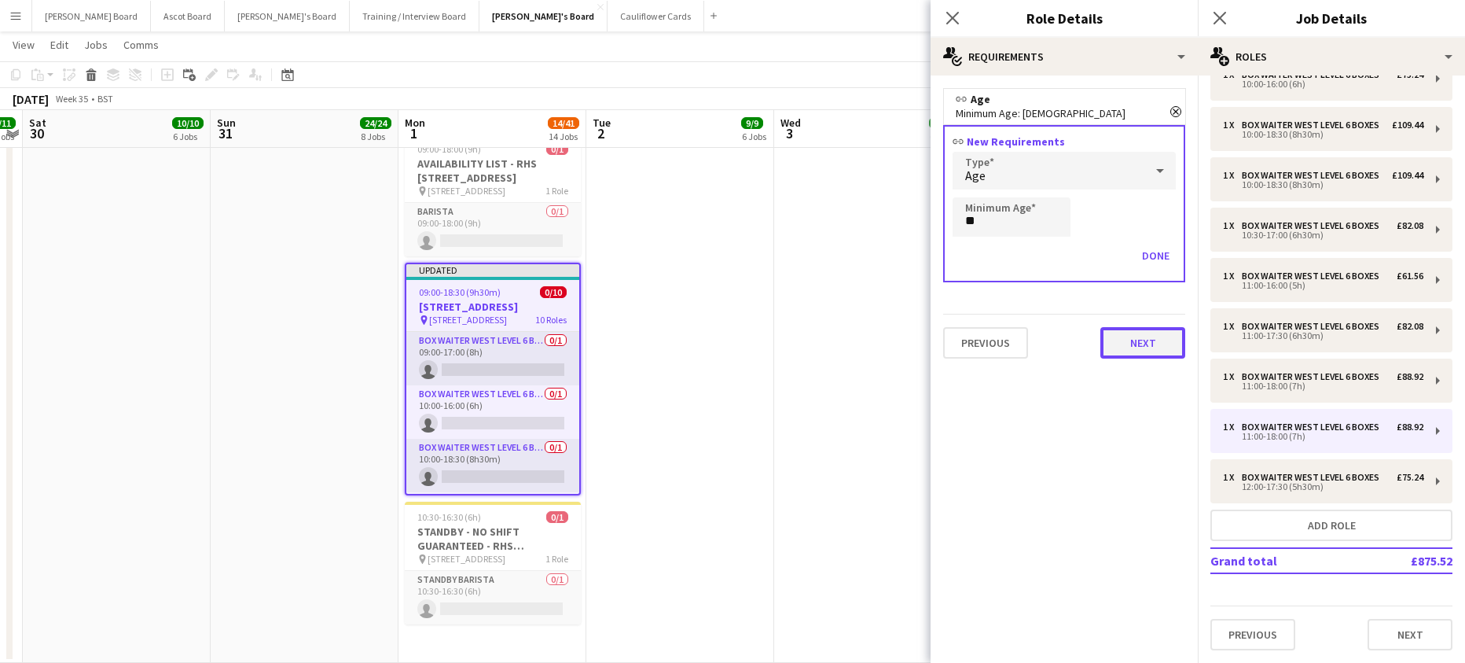
click at [1140, 340] on button "Next" at bounding box center [1142, 342] width 85 height 31
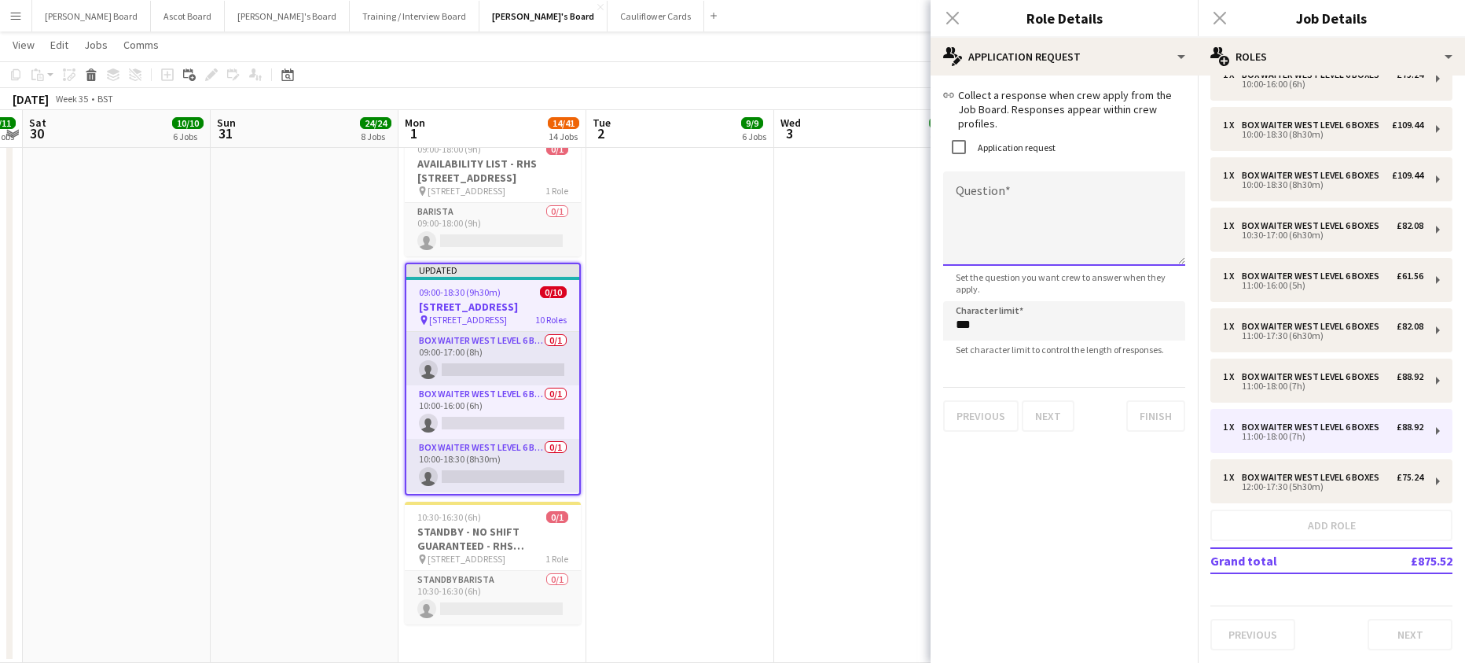
click at [1026, 207] on textarea "Question" at bounding box center [1064, 218] width 242 height 94
paste textarea "**********"
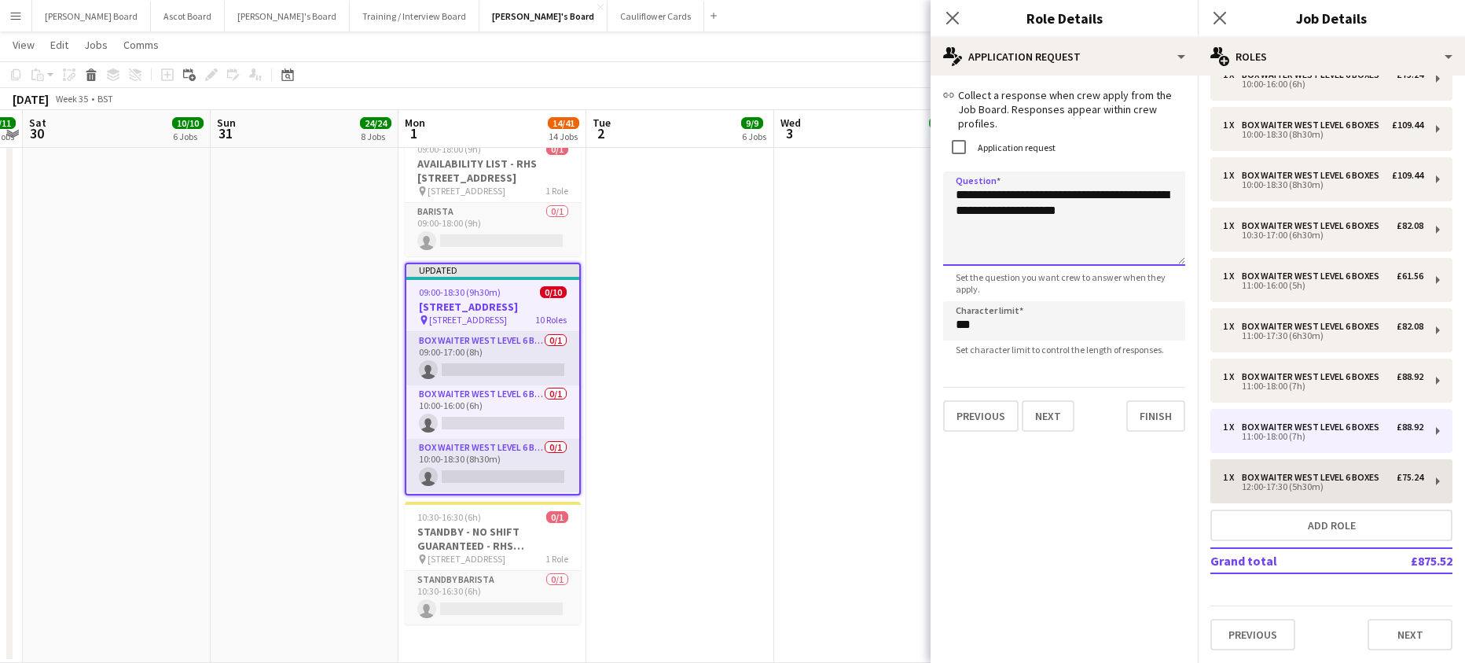
type textarea "**********"
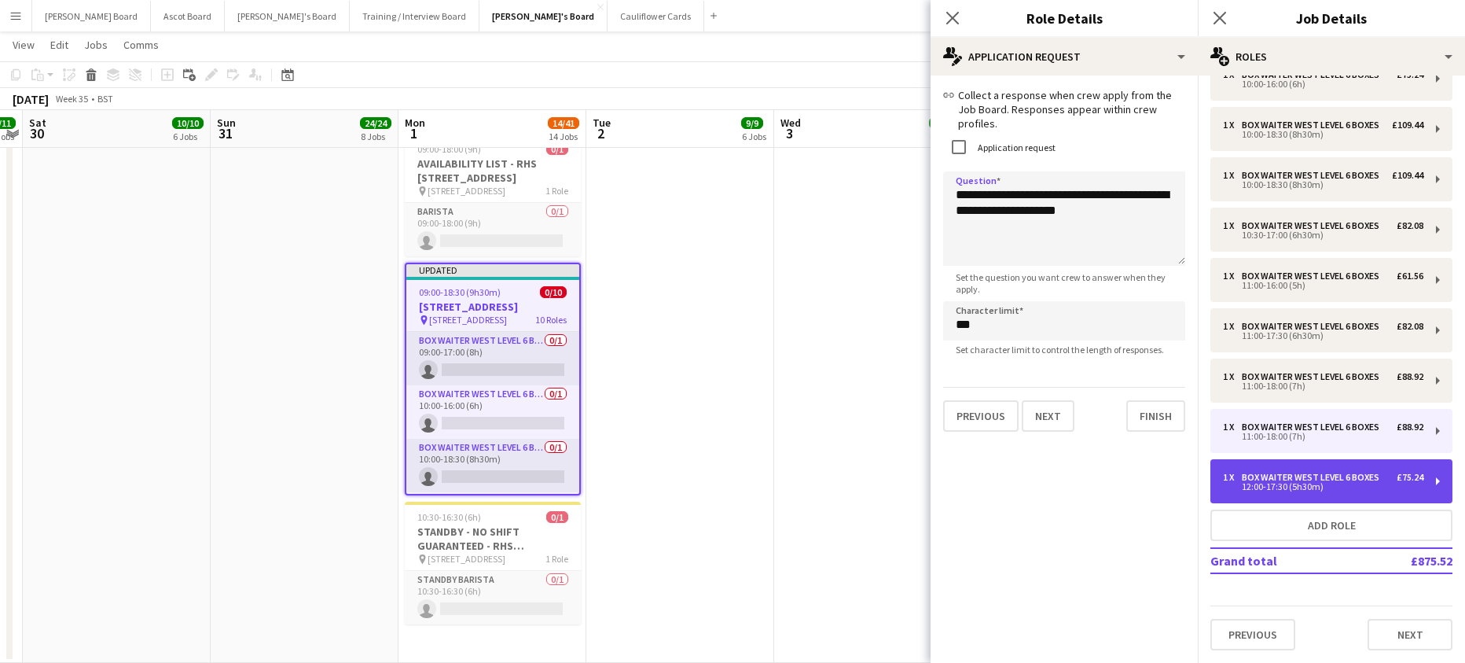
click at [1296, 477] on div "Box Waiter WEST LEVEL 6 BOXES" at bounding box center [1314, 477] width 144 height 11
type input "*****"
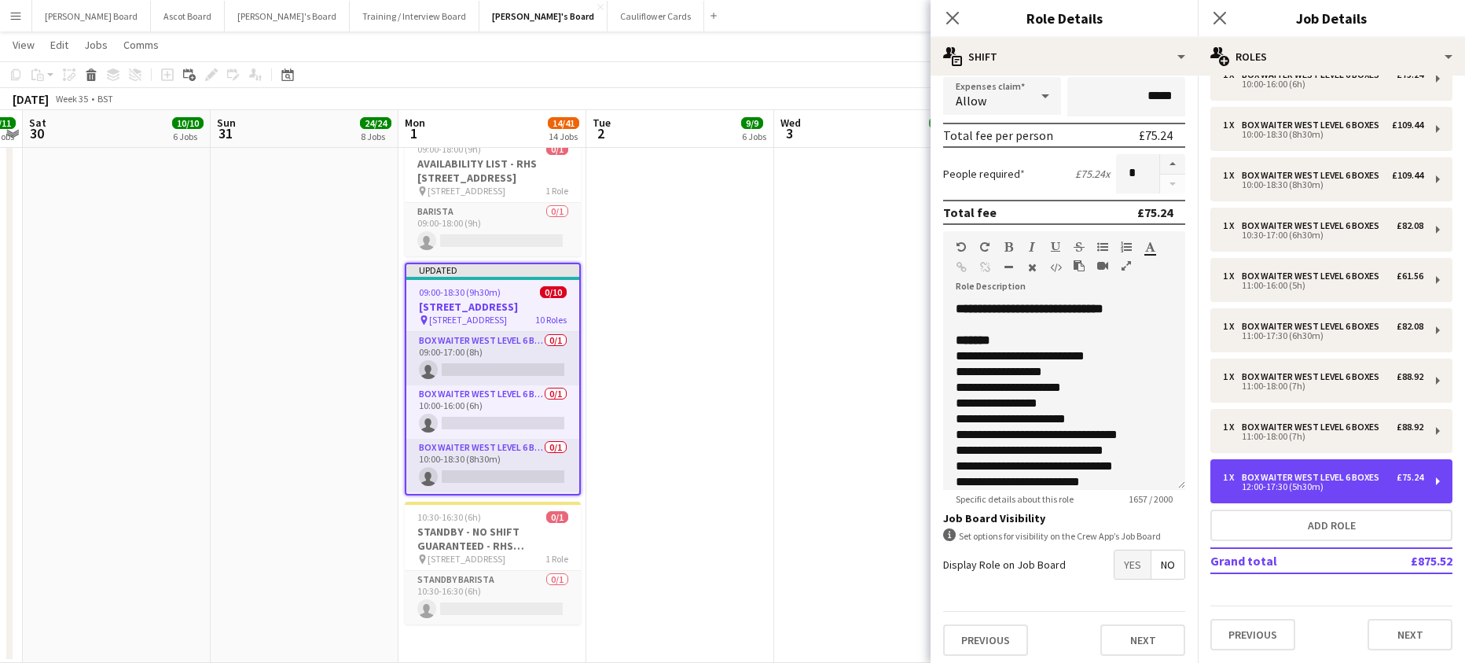
scroll to position [321, 0]
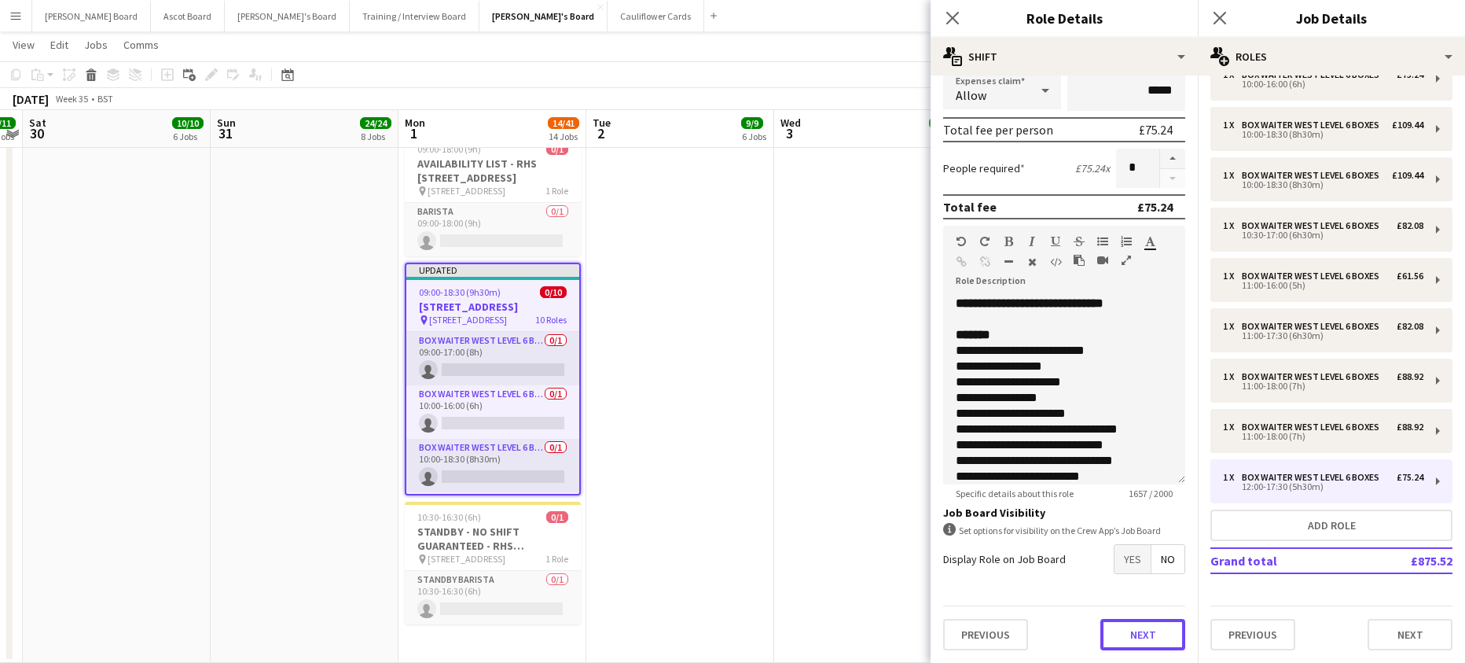
click at [1133, 626] on button "Next" at bounding box center [1142, 634] width 85 height 31
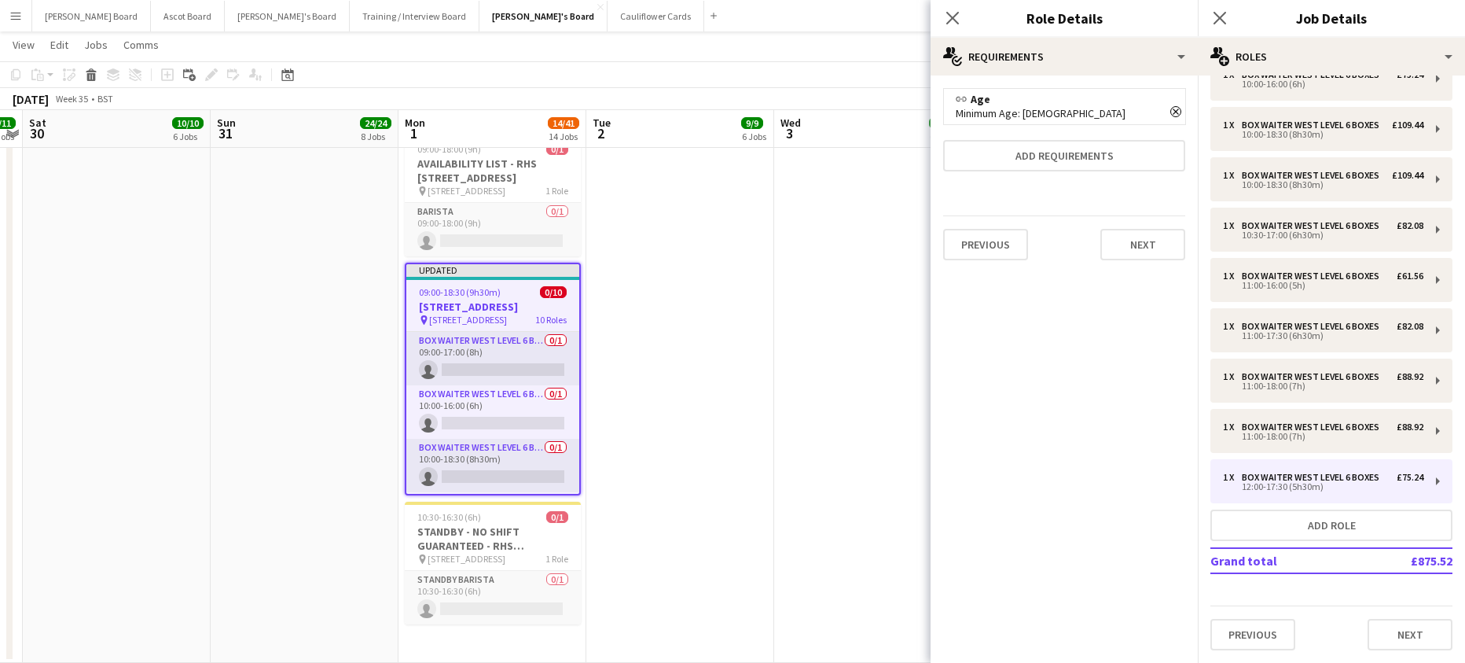
scroll to position [0, 0]
drag, startPoint x: 1133, startPoint y: 232, endPoint x: 1136, endPoint y: 245, distance: 13.6
click at [1136, 238] on button "Next" at bounding box center [1142, 244] width 85 height 31
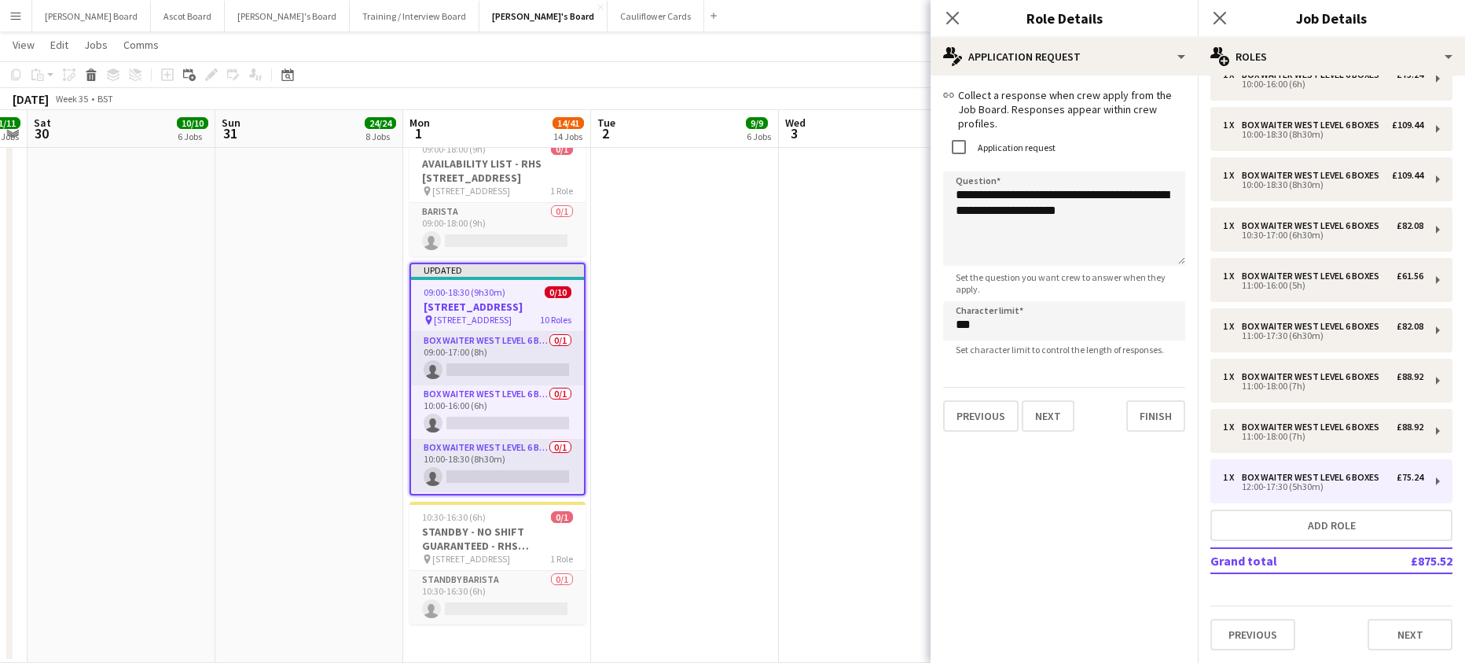
click at [888, 259] on app-date-cell at bounding box center [873, 275] width 188 height 775
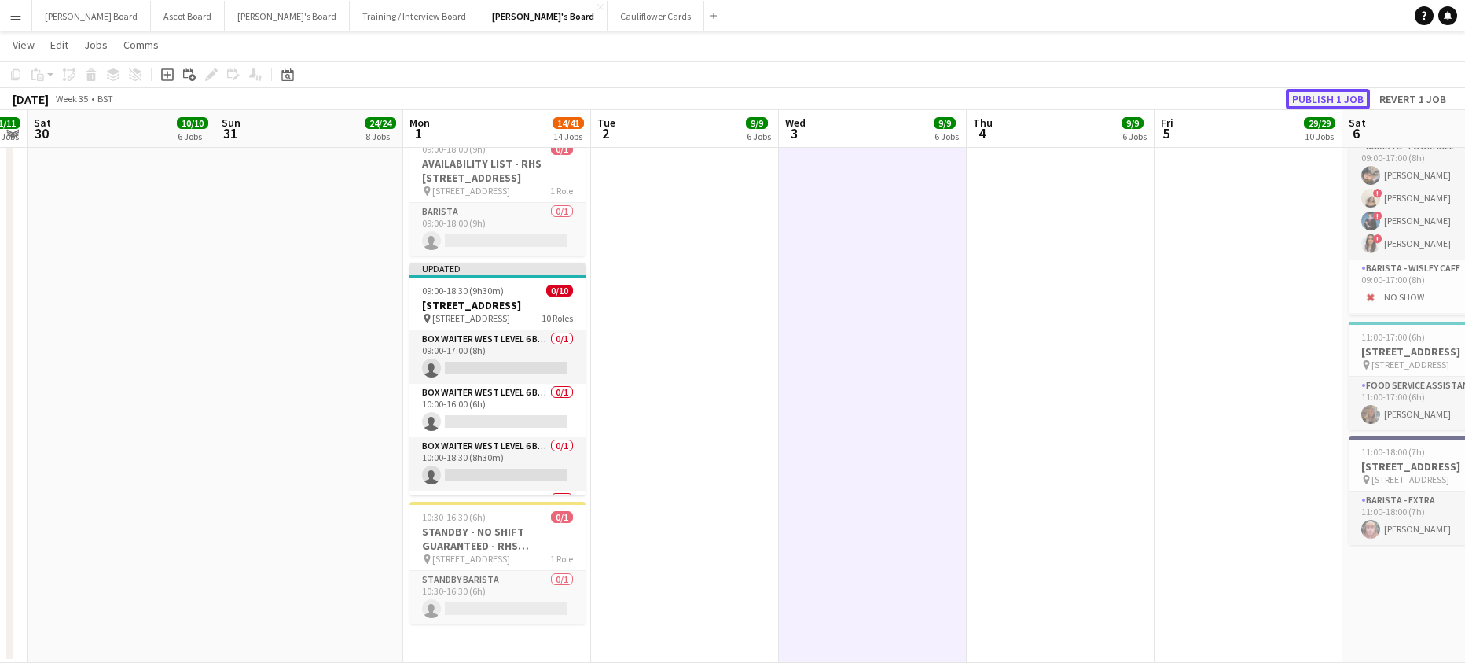
click at [1313, 97] on button "Publish 1 job" at bounding box center [1328, 99] width 84 height 20
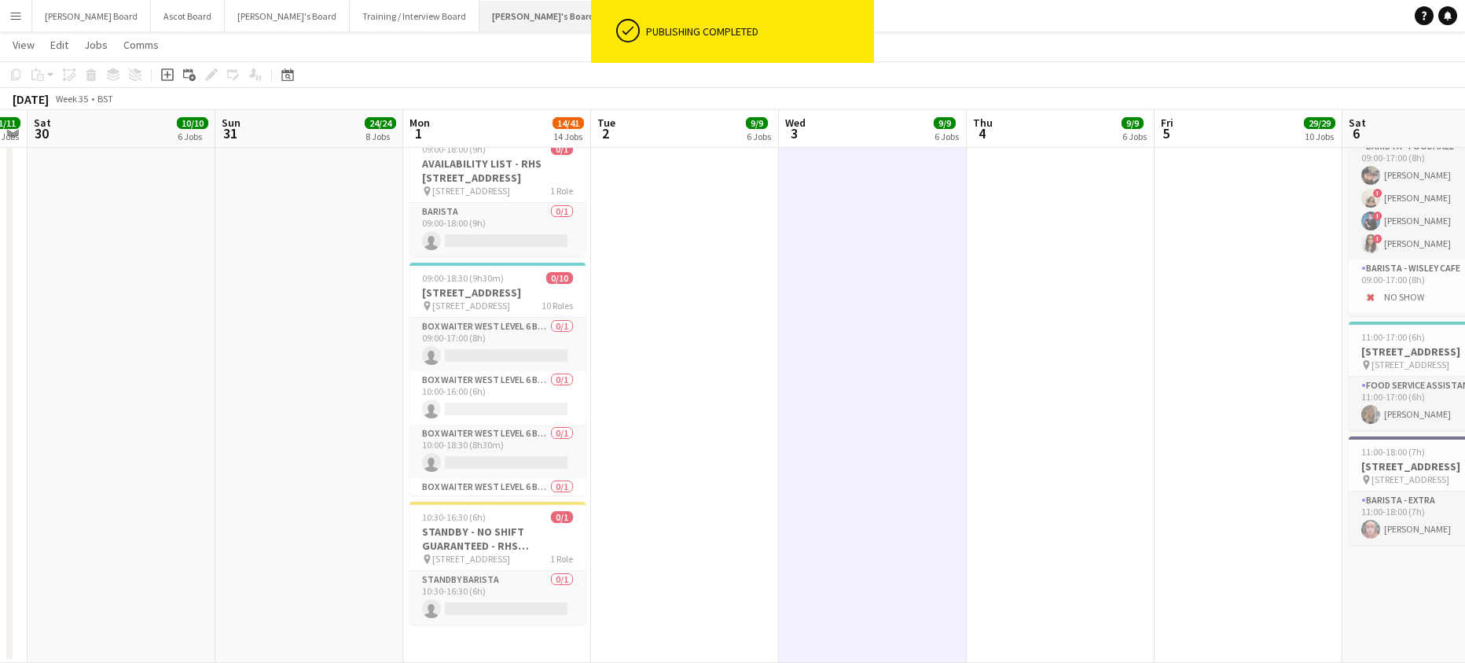
click at [479, 19] on button "[PERSON_NAME]'s Board Close" at bounding box center [543, 16] width 128 height 31
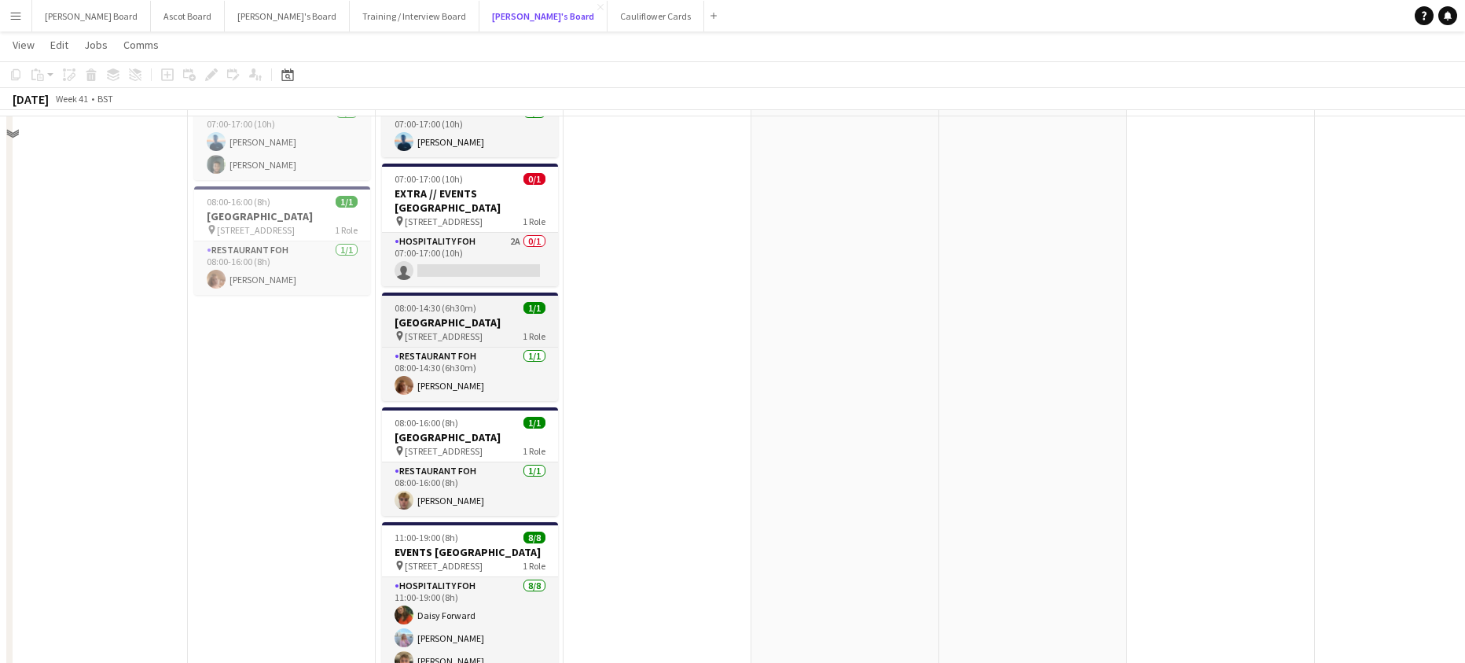
scroll to position [1467, 0]
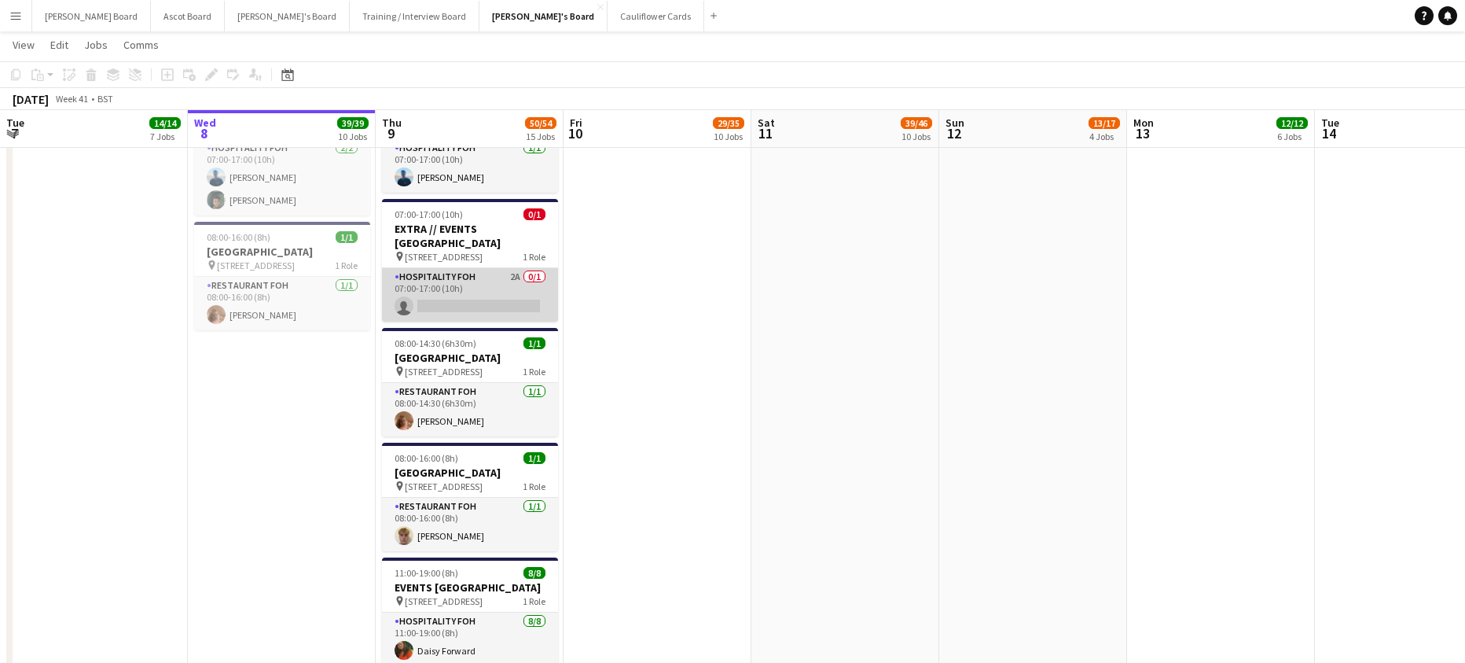
click at [489, 321] on app-card-role "Hospitality FOH 2A 0/1 07:00-17:00 (10h) single-neutral-actions" at bounding box center [470, 294] width 176 height 53
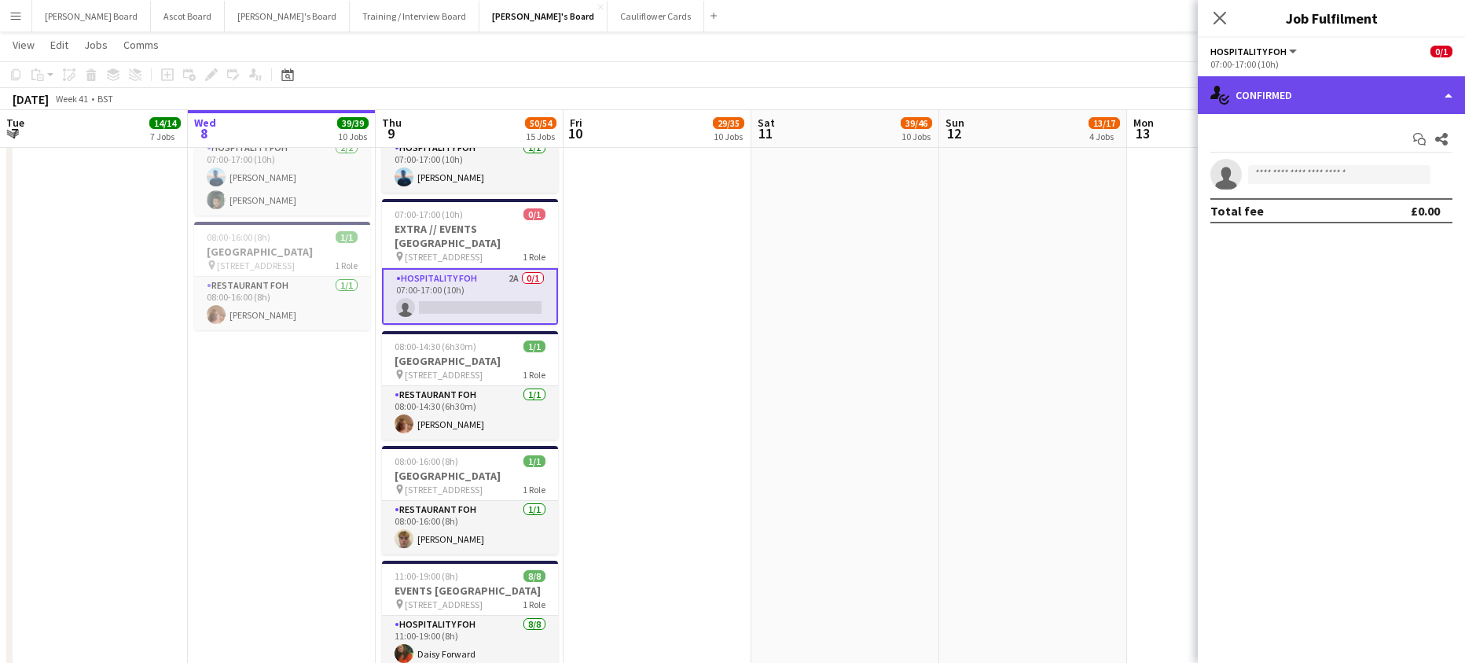
click at [1298, 83] on div "single-neutral-actions-check-2 Confirmed" at bounding box center [1331, 95] width 267 height 38
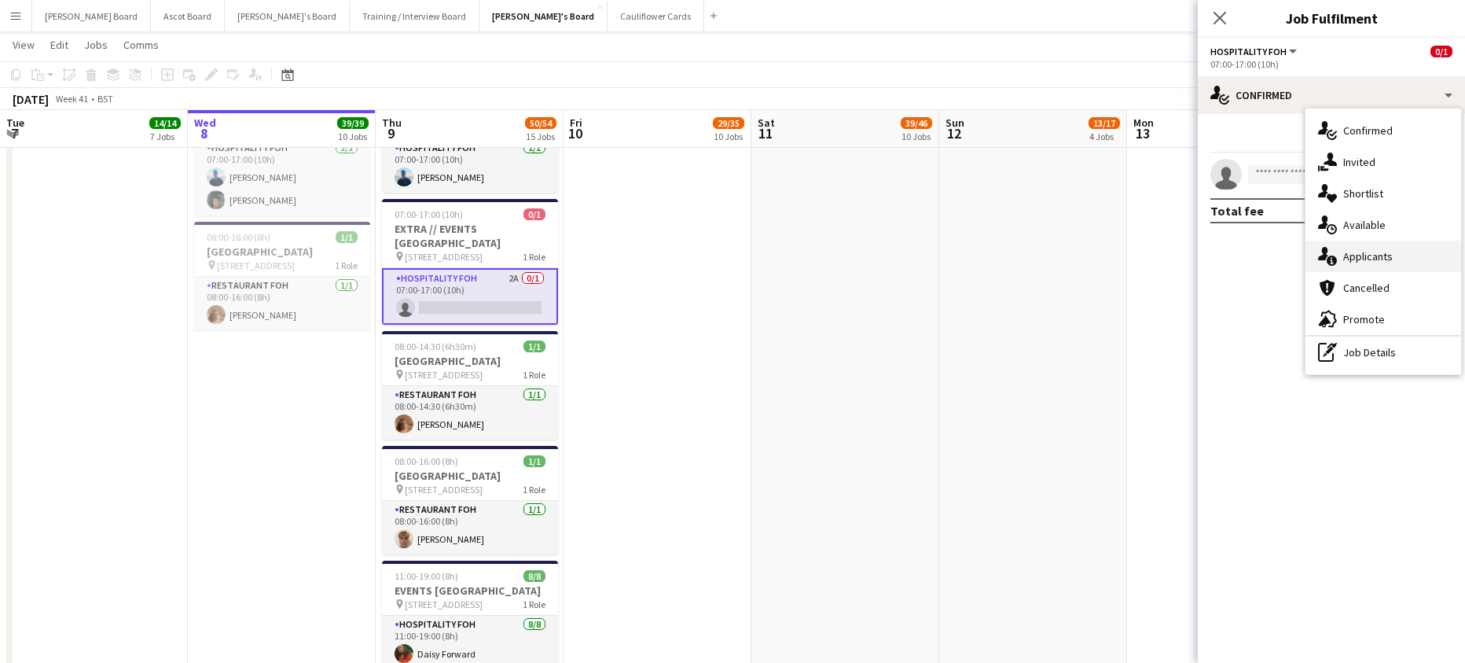
click at [1390, 248] on div "single-neutral-actions-information Applicants" at bounding box center [1383, 255] width 156 height 31
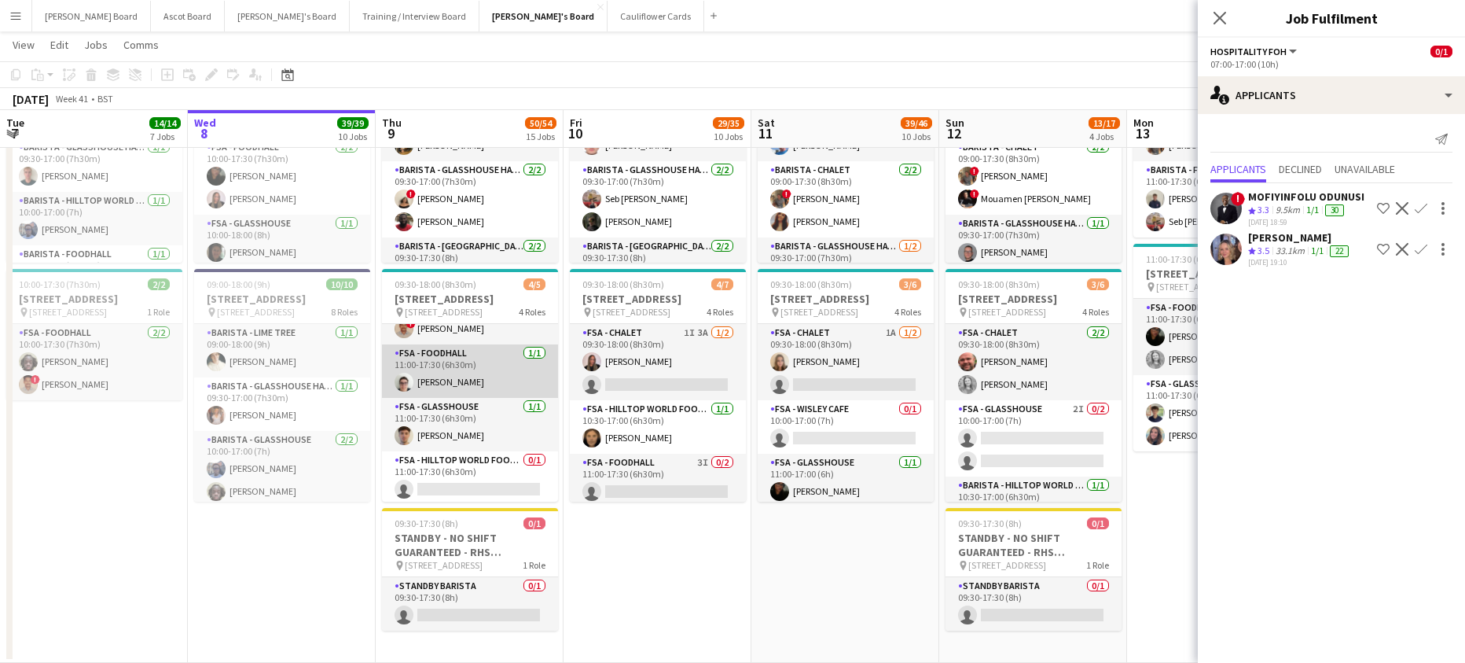
scroll to position [73, 0]
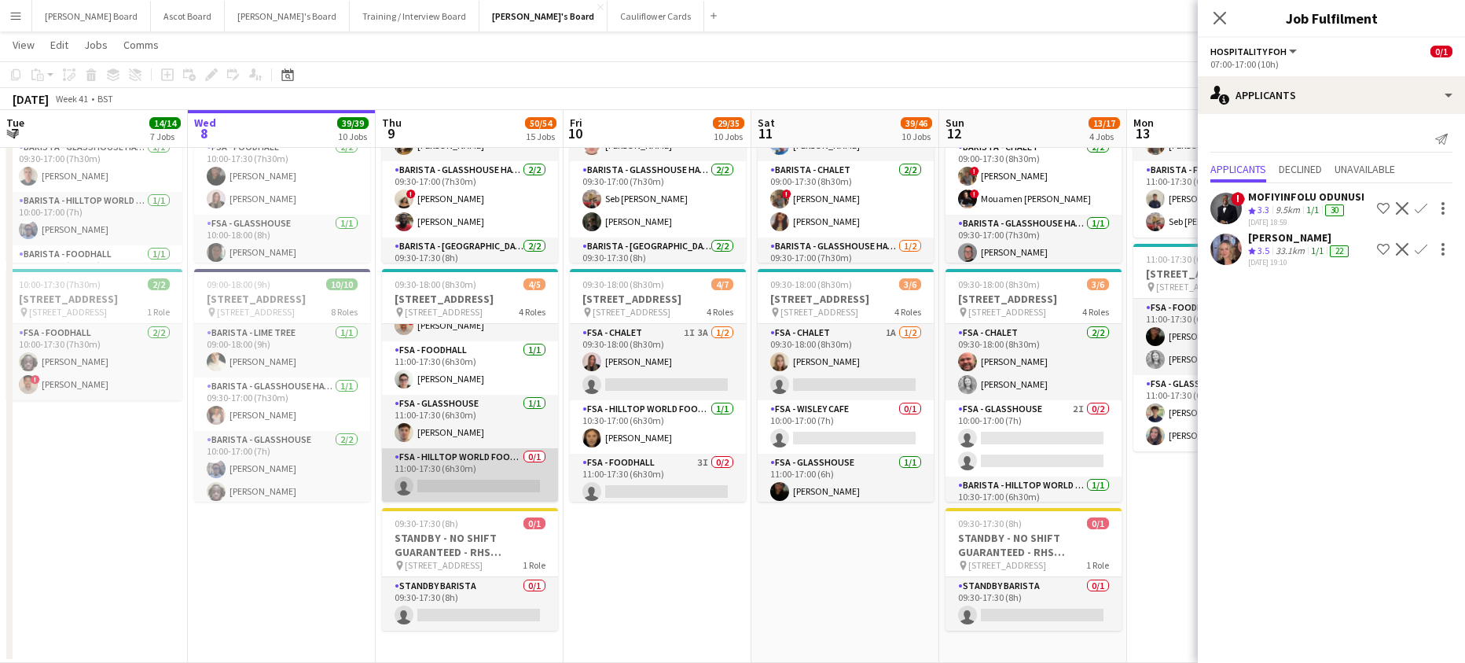
click at [472, 468] on app-card-role "FSA - Hilltop World Food Cafe 0/1 11:00-17:30 (6h30m) single-neutral-actions" at bounding box center [470, 474] width 176 height 53
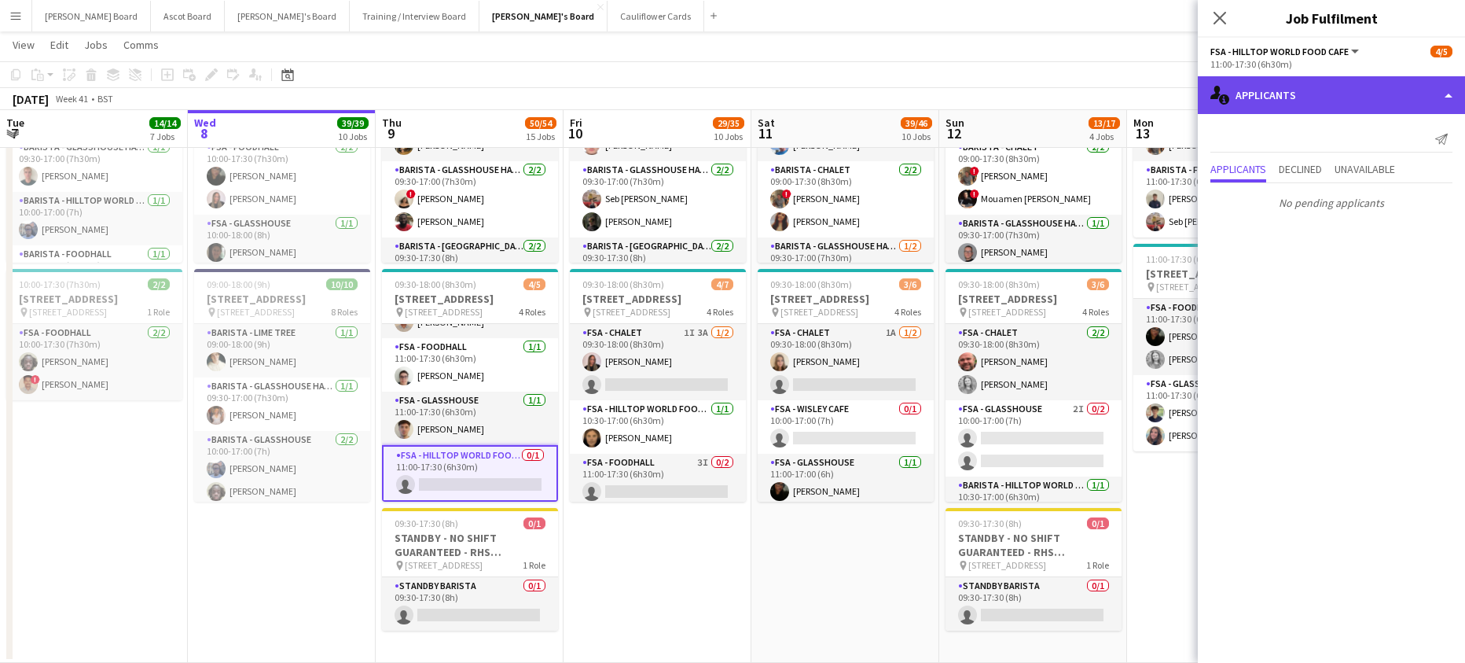
click at [1294, 90] on div "single-neutral-actions-information Applicants" at bounding box center [1331, 95] width 267 height 38
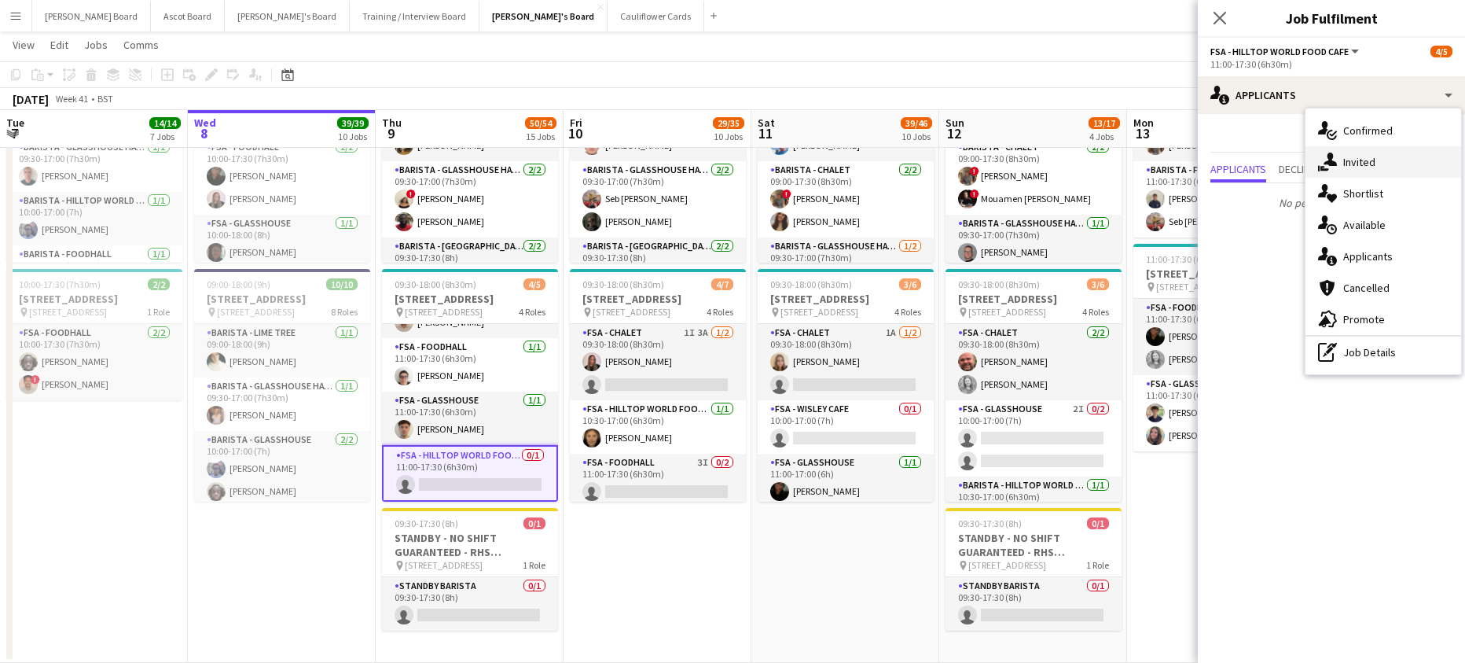
click at [1353, 162] on span "Invited" at bounding box center [1359, 162] width 32 height 14
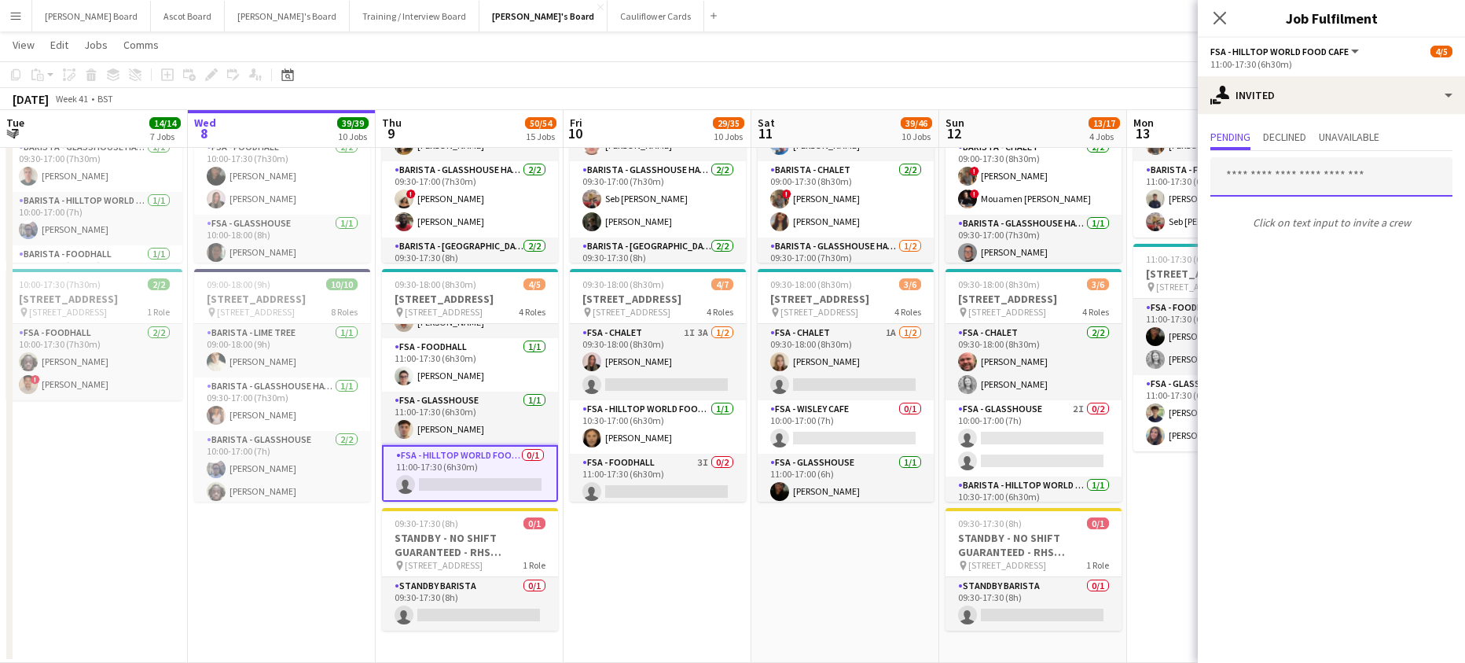
click at [1273, 176] on input "text" at bounding box center [1331, 176] width 242 height 39
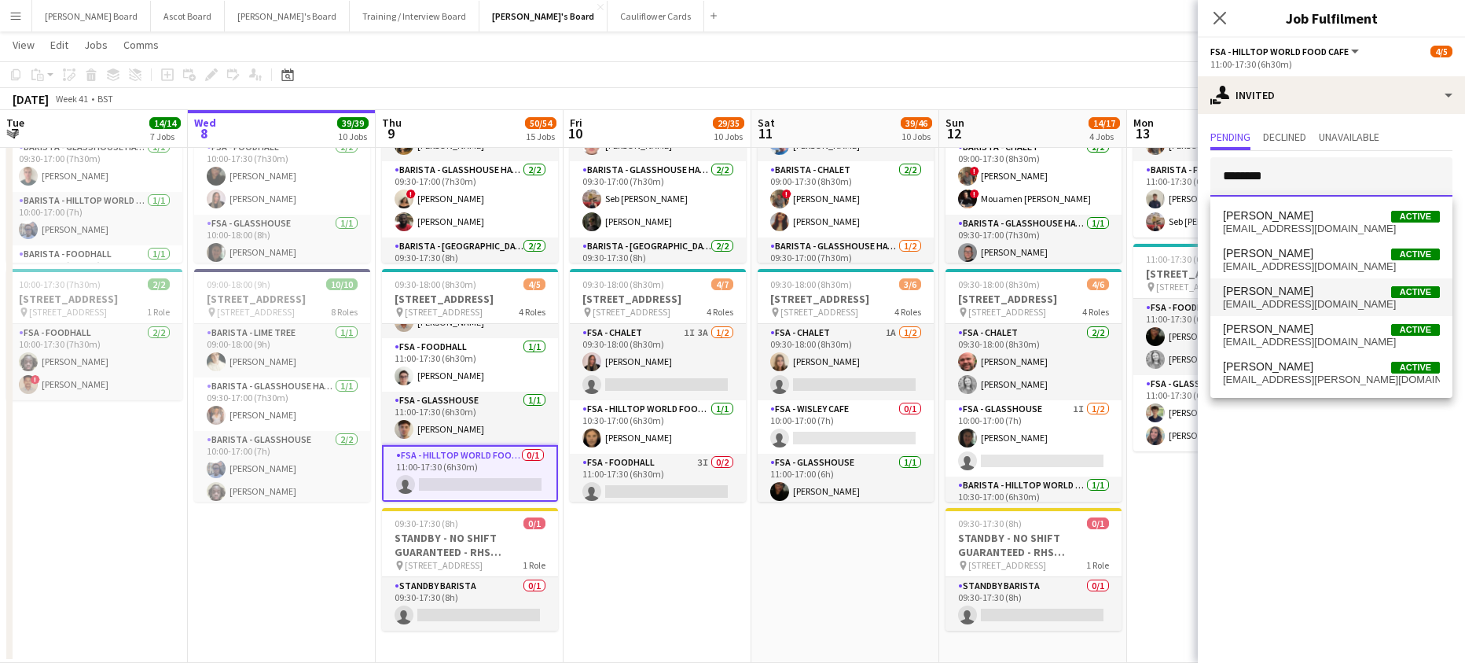
type input "********"
click at [1291, 302] on span "[EMAIL_ADDRESS][DOMAIN_NAME]" at bounding box center [1331, 304] width 217 height 13
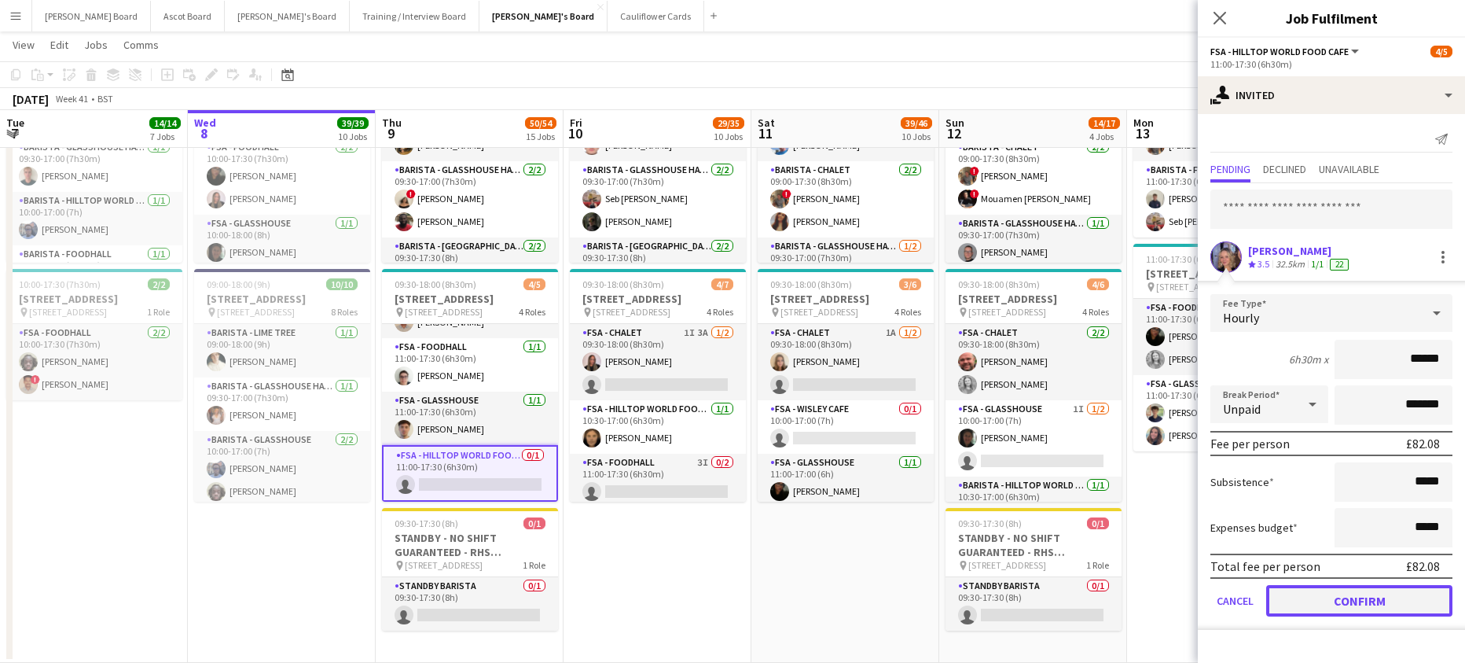
click at [1338, 599] on button "Confirm" at bounding box center [1359, 600] width 186 height 31
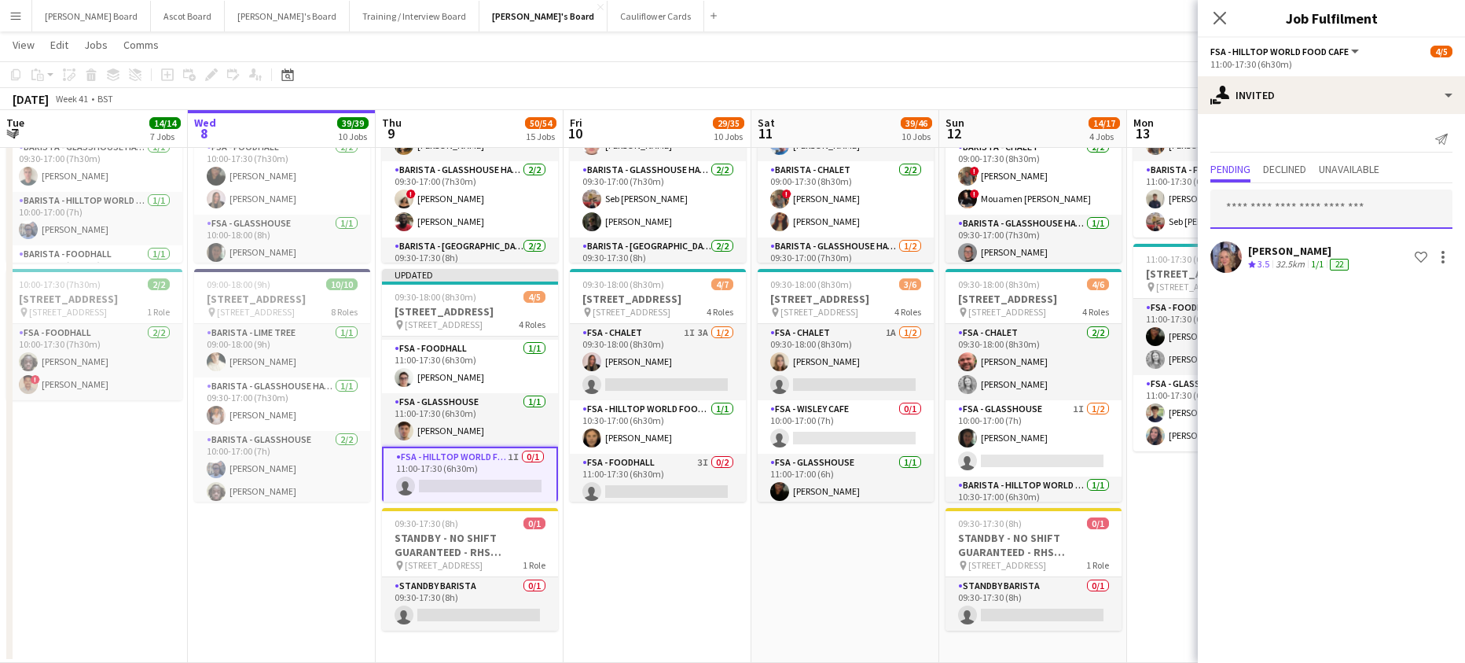
click at [1298, 209] on input "text" at bounding box center [1331, 208] width 242 height 39
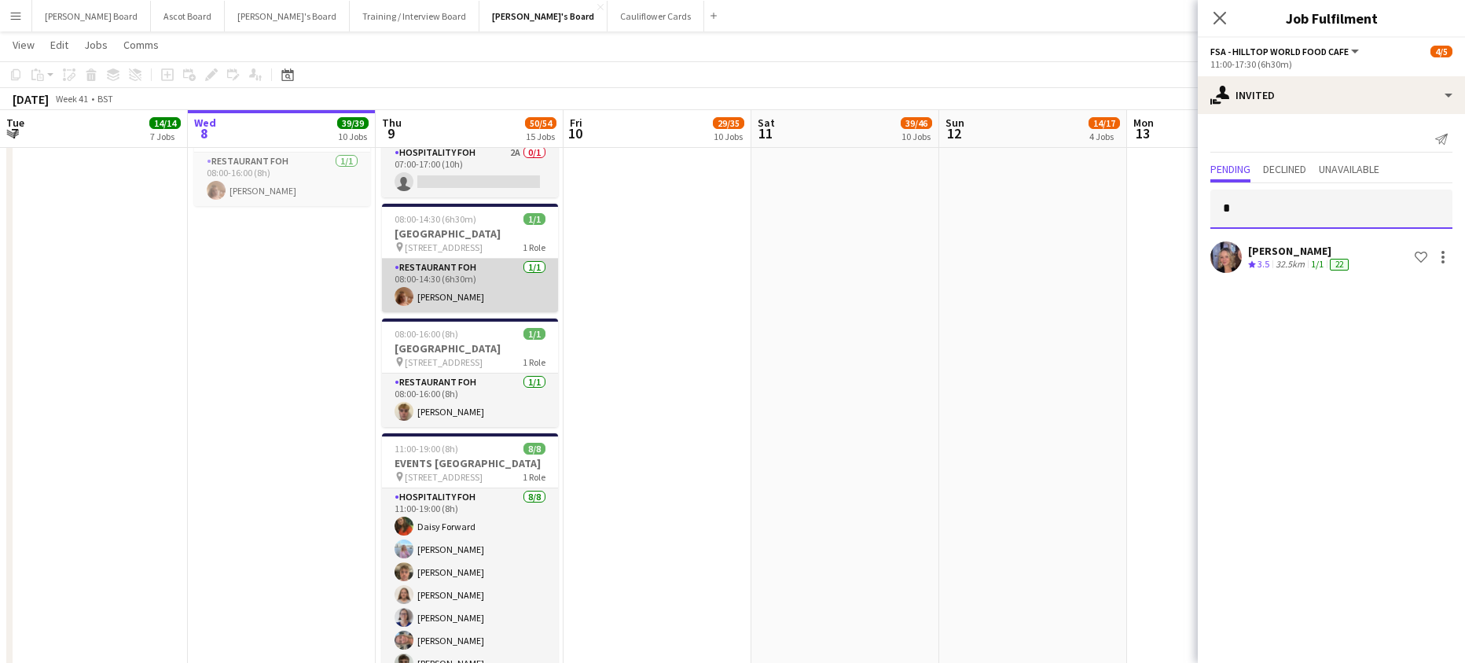
scroll to position [1531, 0]
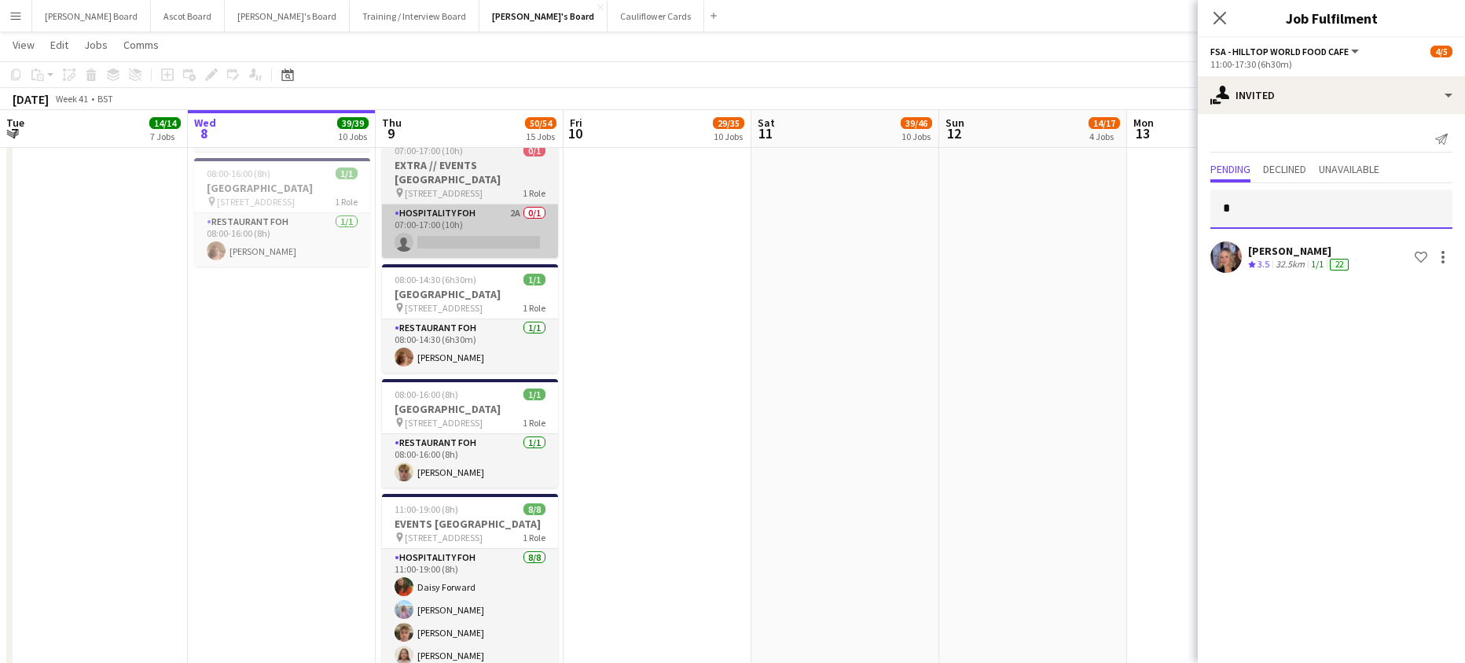
type input "*"
click at [497, 255] on app-card-role "Hospitality FOH 2A 0/1 07:00-17:00 (10h) single-neutral-actions" at bounding box center [470, 230] width 176 height 53
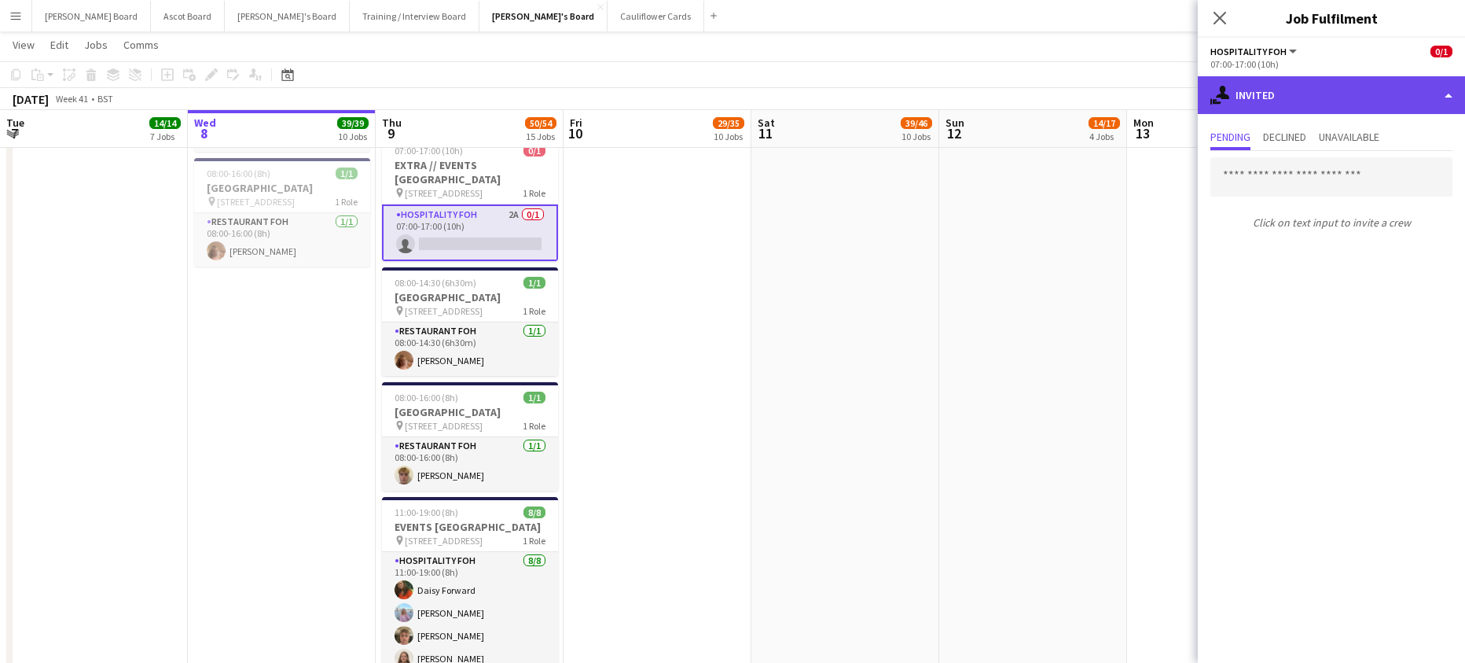
click at [1335, 97] on div "single-neutral-actions-share-1 Invited" at bounding box center [1331, 95] width 267 height 38
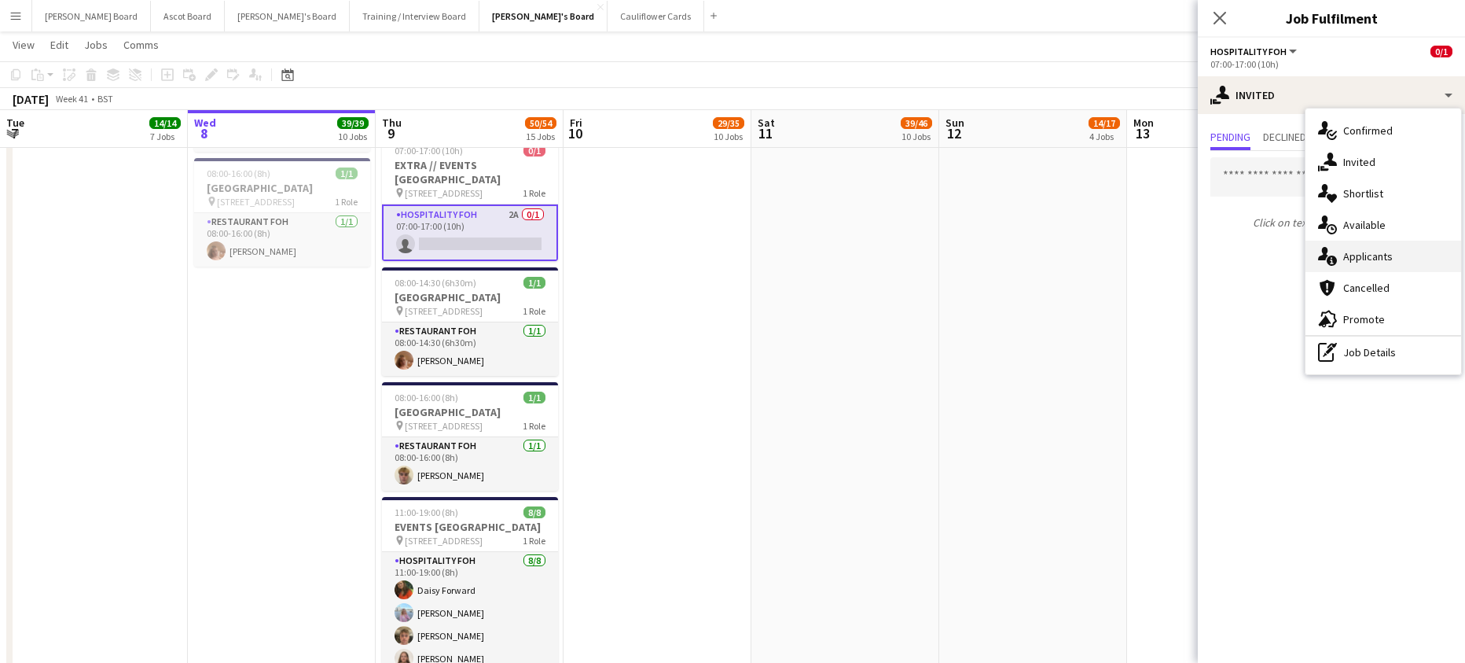
click at [1390, 256] on span "Applicants" at bounding box center [1368, 256] width 50 height 14
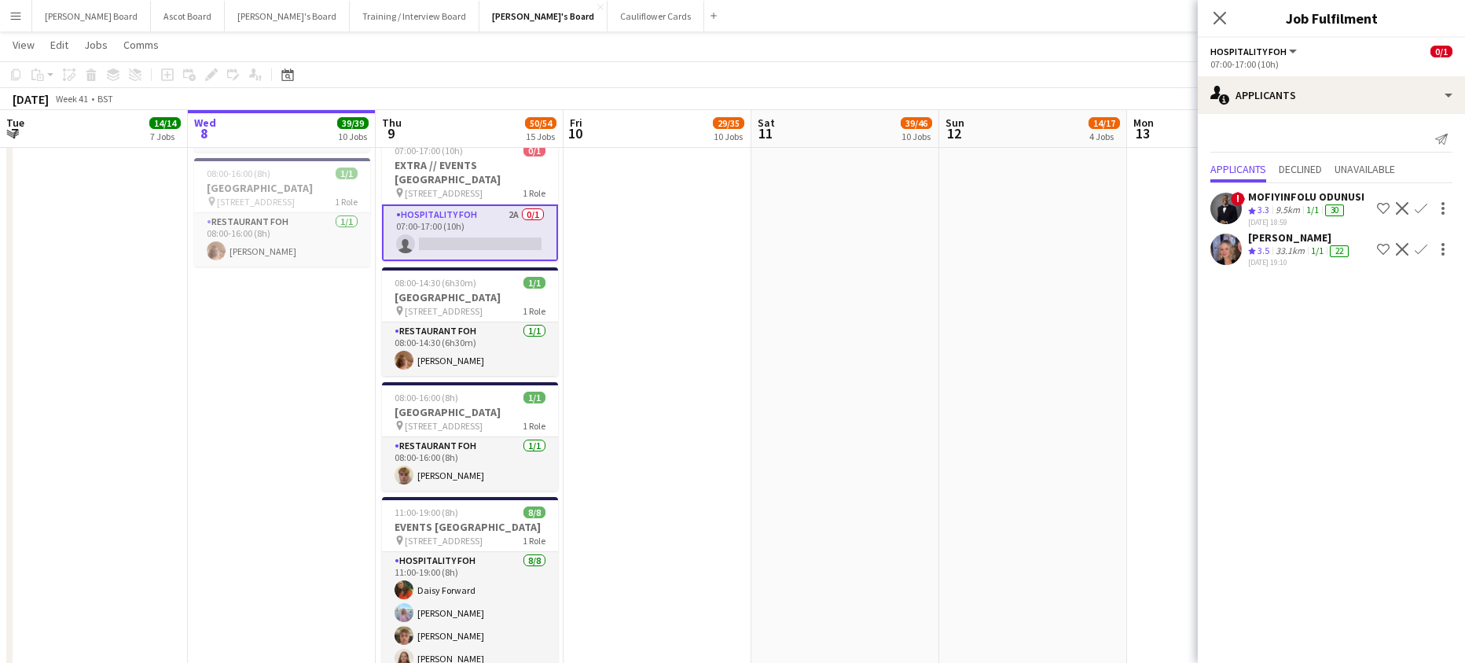
click at [1396, 215] on app-icon "Decline" at bounding box center [1402, 208] width 13 height 13
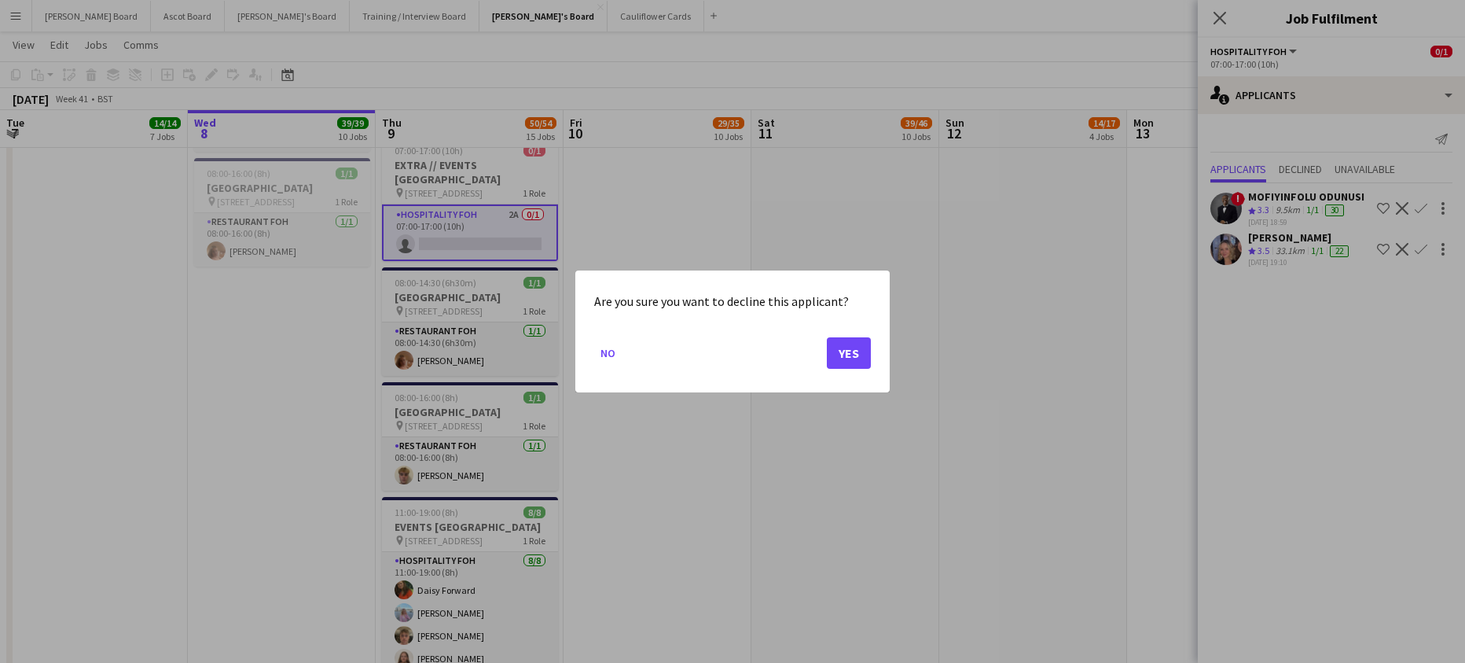
scroll to position [0, 0]
click at [835, 351] on button "Yes" at bounding box center [849, 352] width 44 height 31
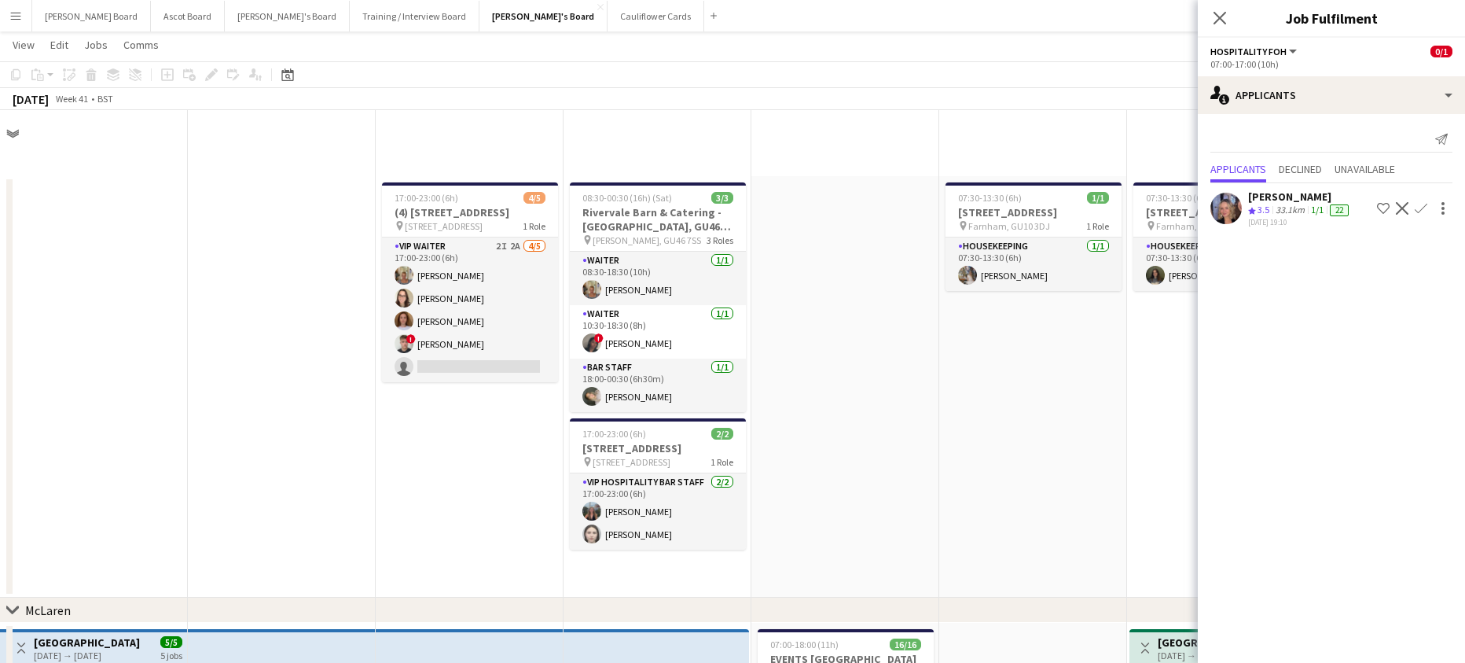
scroll to position [1531, 0]
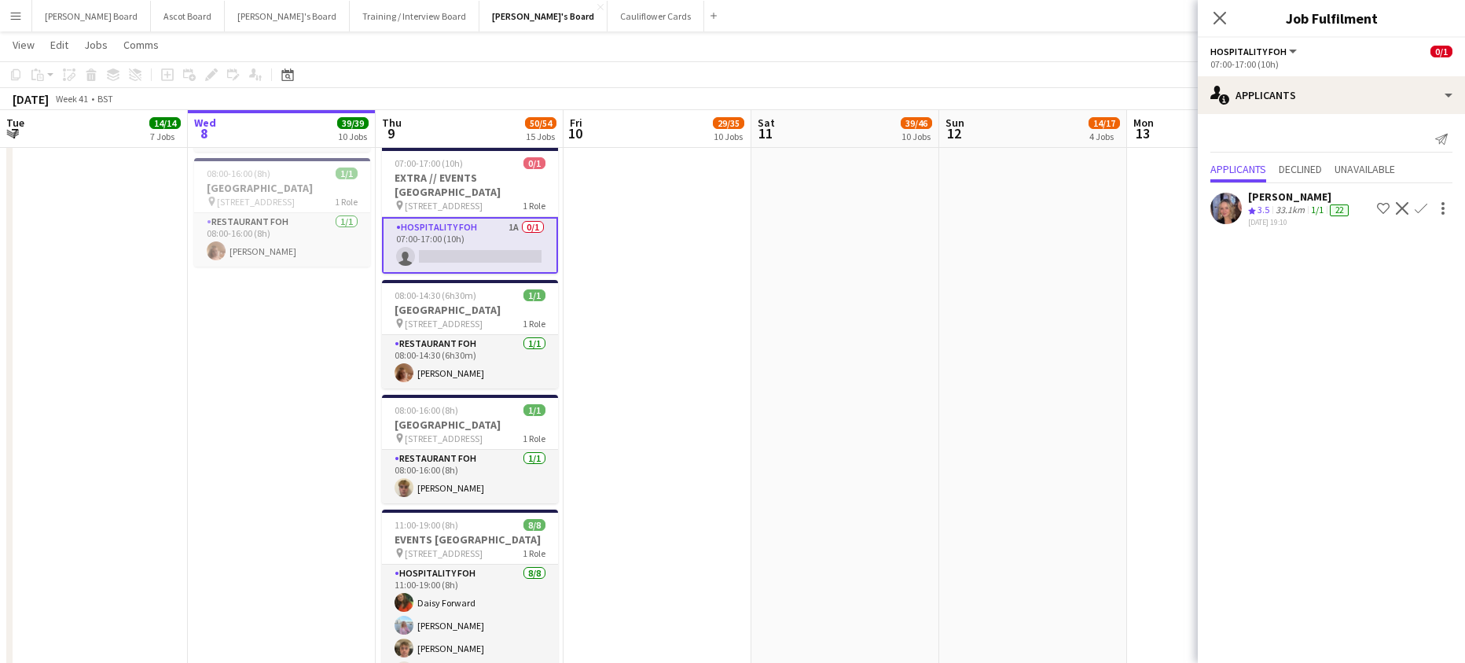
click at [1399, 211] on app-icon "Decline" at bounding box center [1402, 208] width 13 height 13
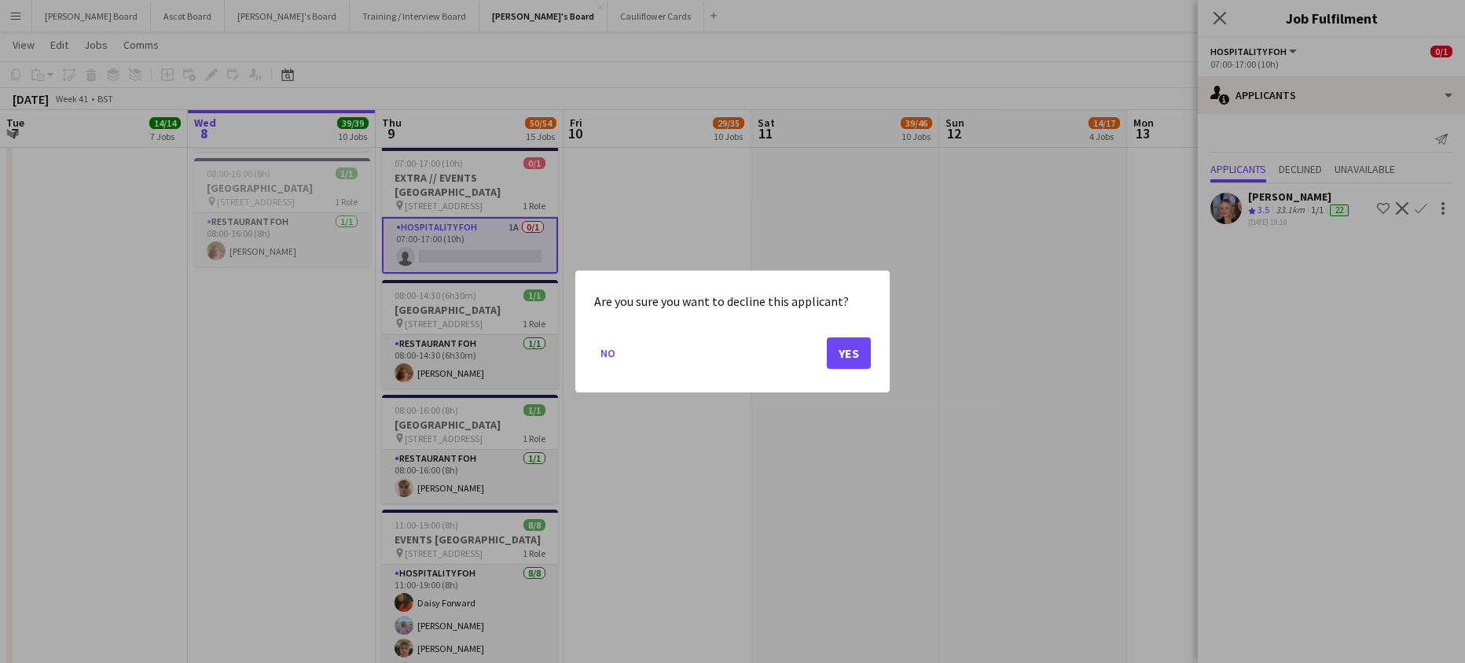
scroll to position [0, 0]
click at [843, 351] on button "Yes" at bounding box center [849, 352] width 44 height 31
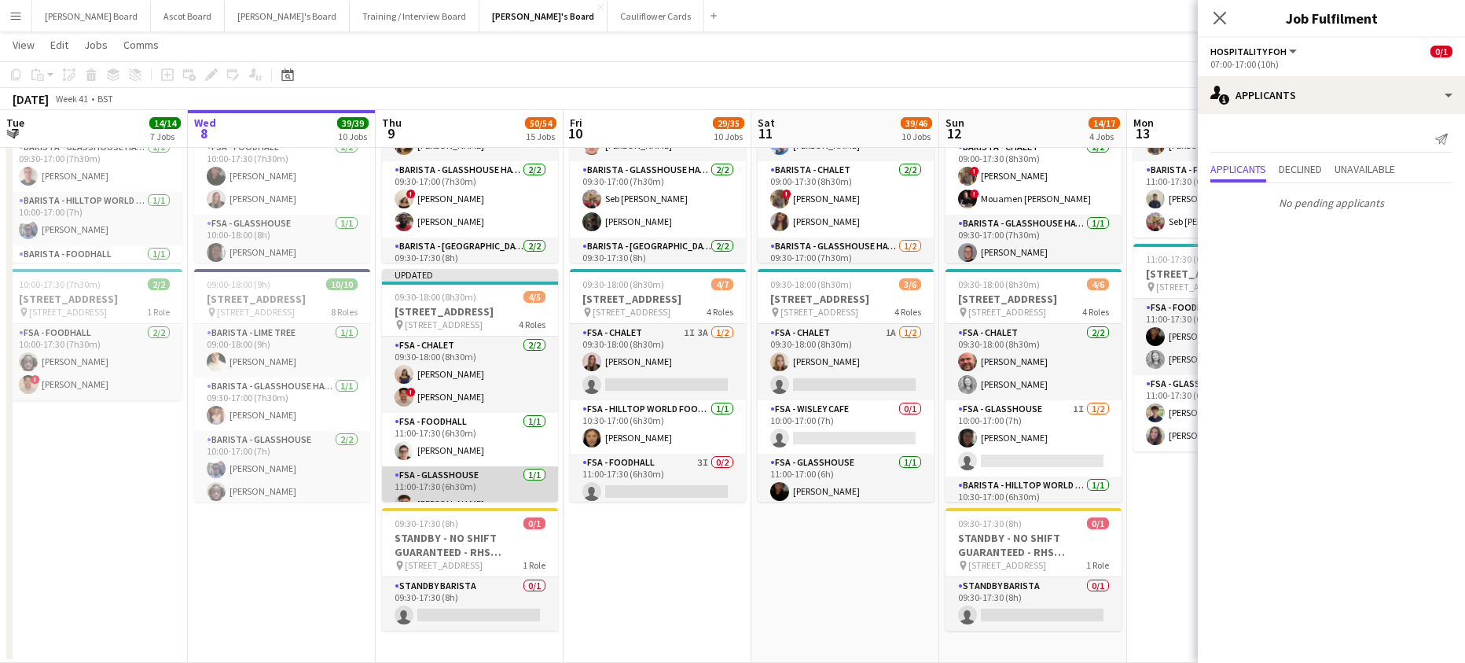
scroll to position [86, 0]
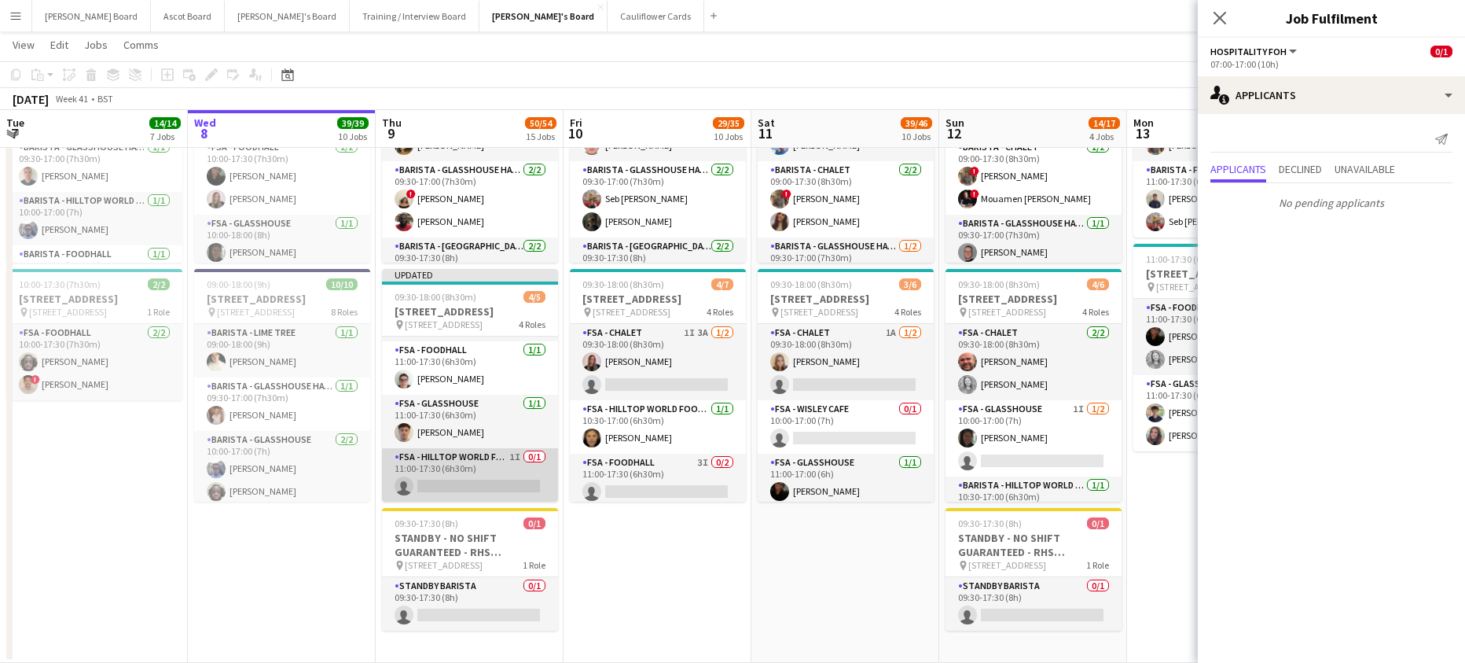
click at [498, 481] on app-card-role "FSA - Hilltop World Food Cafe 1I 0/1 11:00-17:30 (6h30m) single-neutral-actions" at bounding box center [470, 474] width 176 height 53
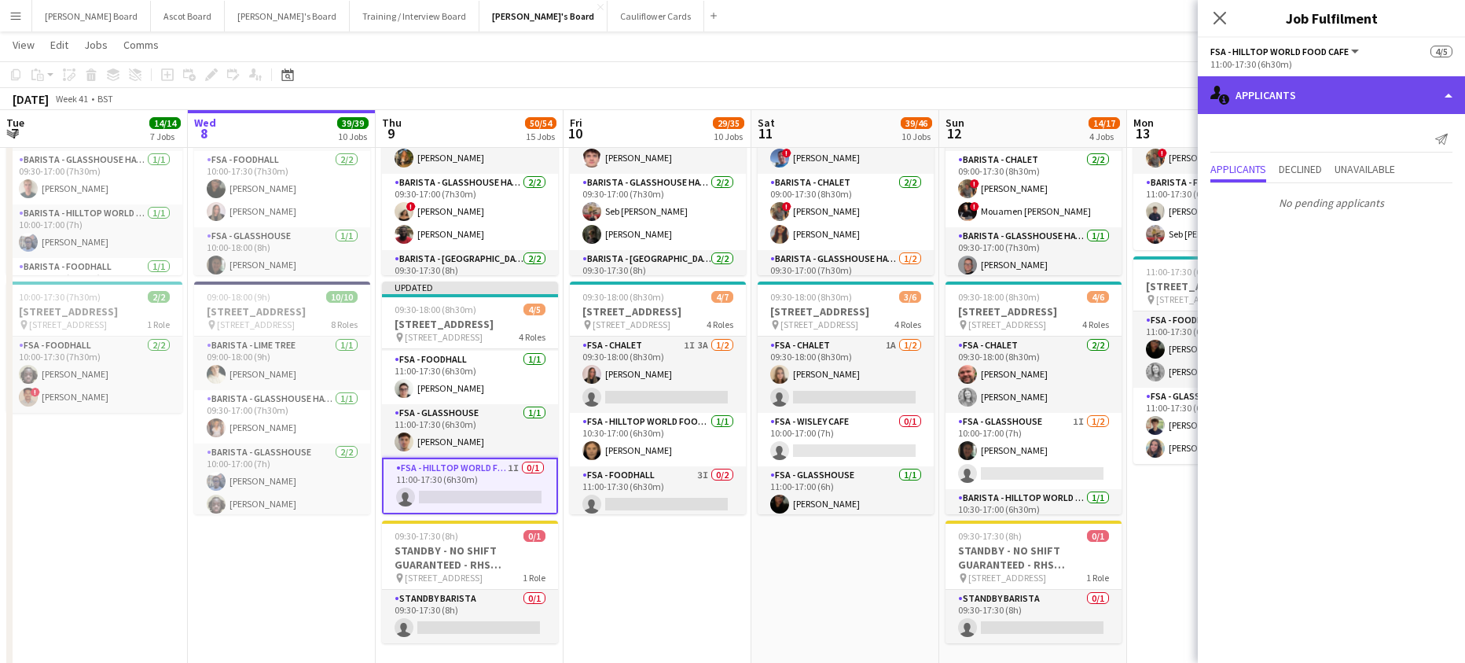
click at [1357, 97] on div "single-neutral-actions-information Applicants" at bounding box center [1331, 95] width 267 height 38
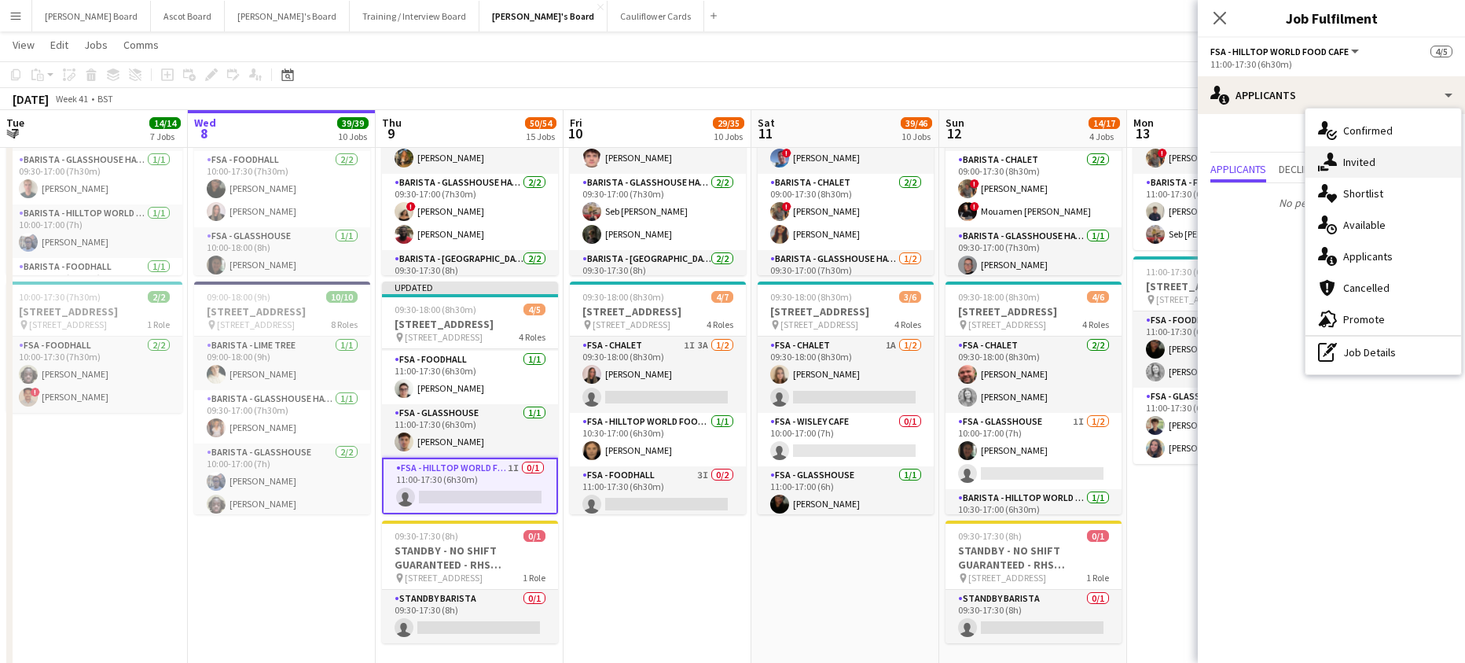
click at [1385, 163] on div "single-neutral-actions-share-1 Invited" at bounding box center [1383, 161] width 156 height 31
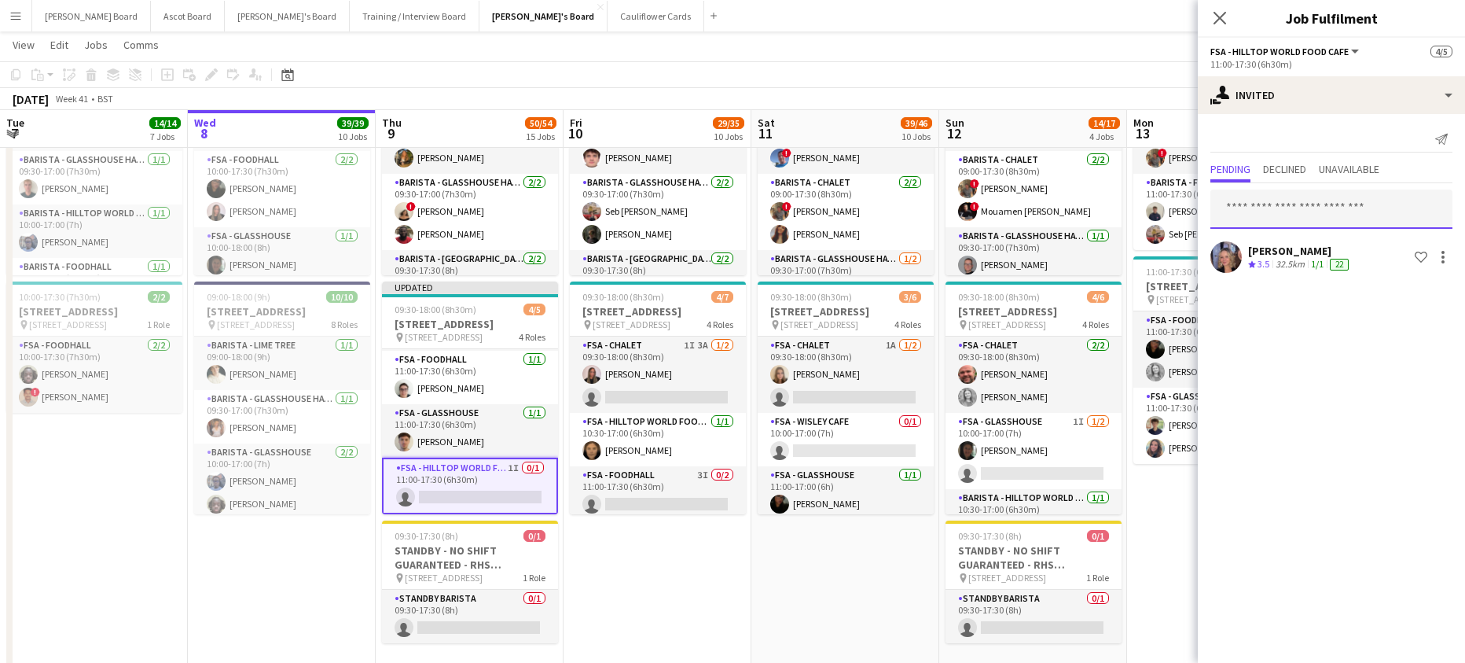
click at [1283, 196] on input "text" at bounding box center [1331, 208] width 242 height 39
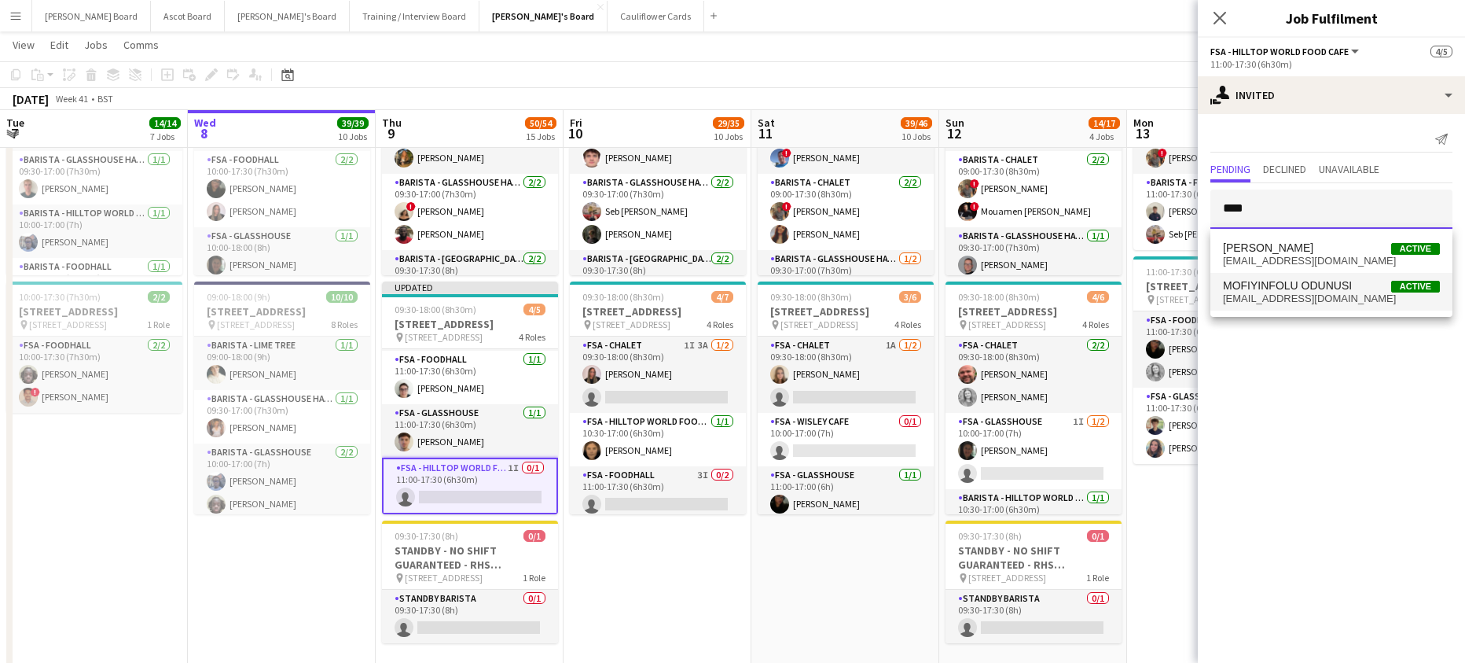
type input "****"
click at [1317, 295] on span "[EMAIL_ADDRESS][DOMAIN_NAME]" at bounding box center [1331, 298] width 217 height 13
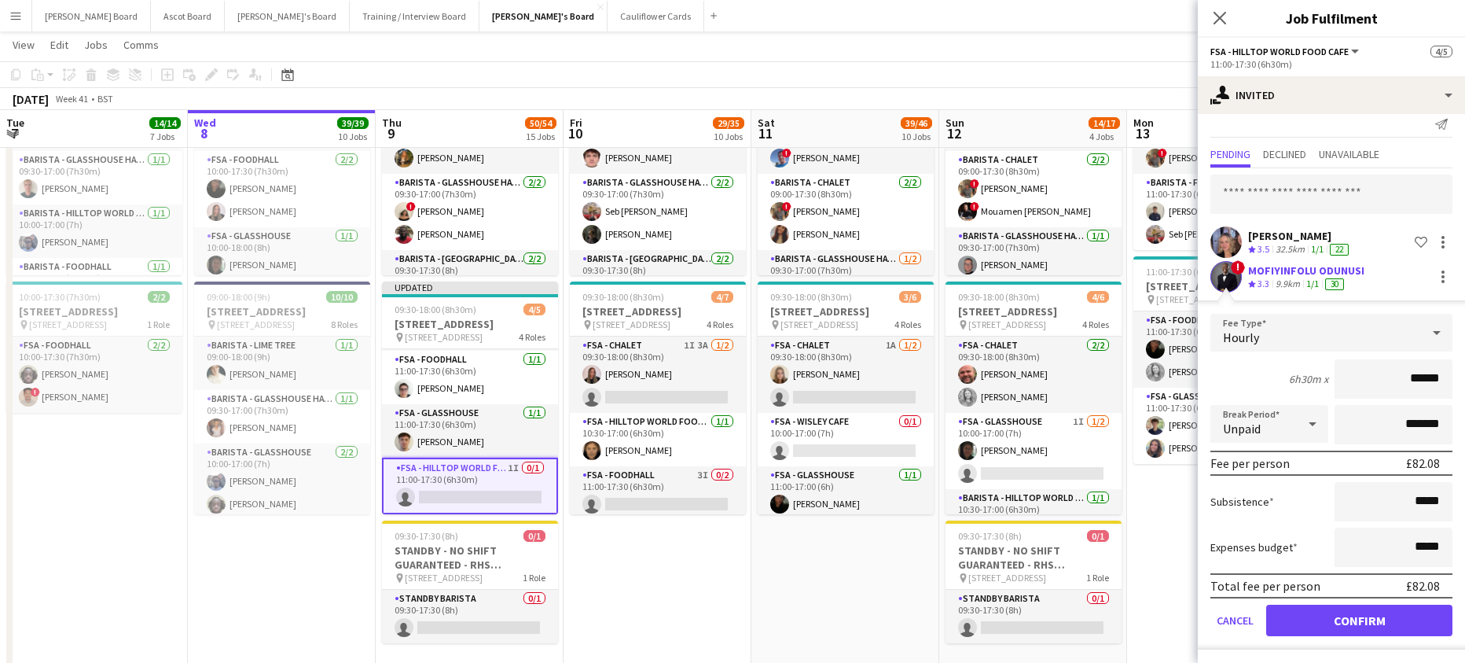
scroll to position [17, 0]
click at [1310, 624] on button "Confirm" at bounding box center [1359, 617] width 186 height 31
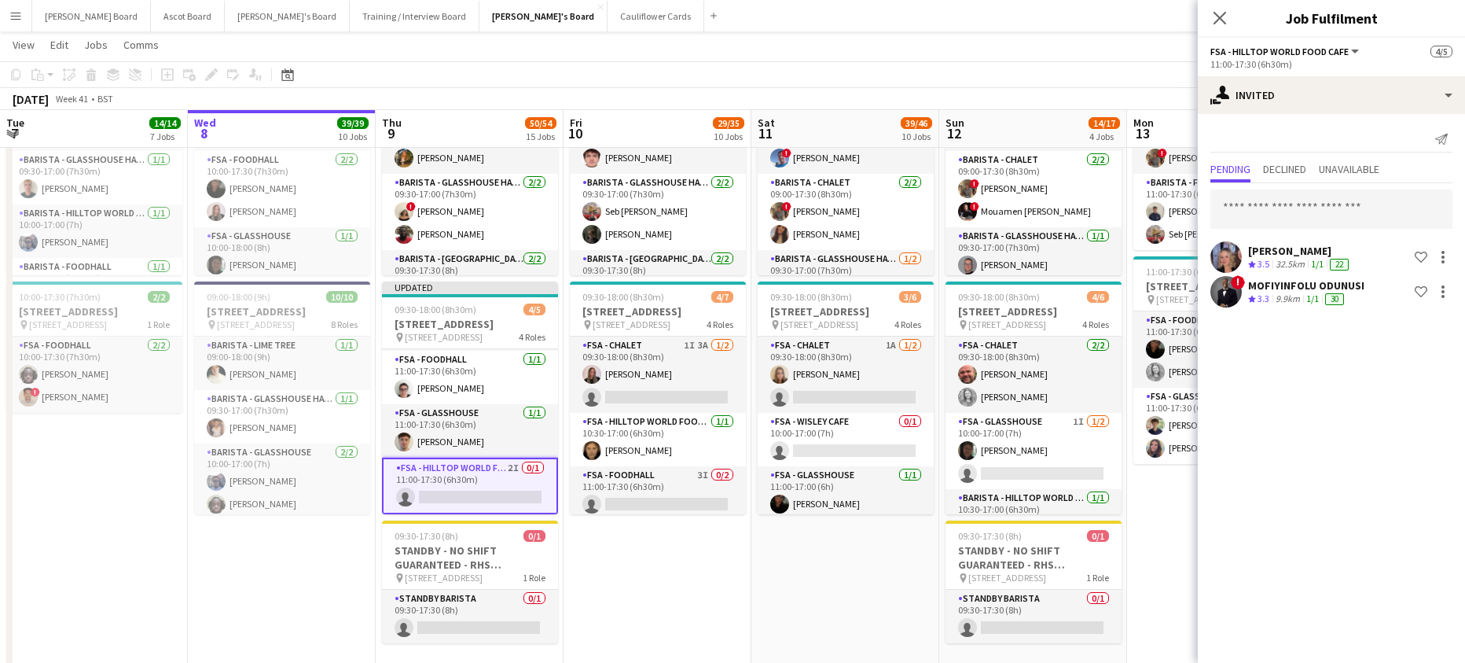
scroll to position [0, 0]
click at [829, 601] on app-date-cell "09:00-17:30 (8h30m) [STREET_ADDRESS] pin Woking, GU23 6QB 6 Roles Barista - Foo…" at bounding box center [845, 356] width 188 height 640
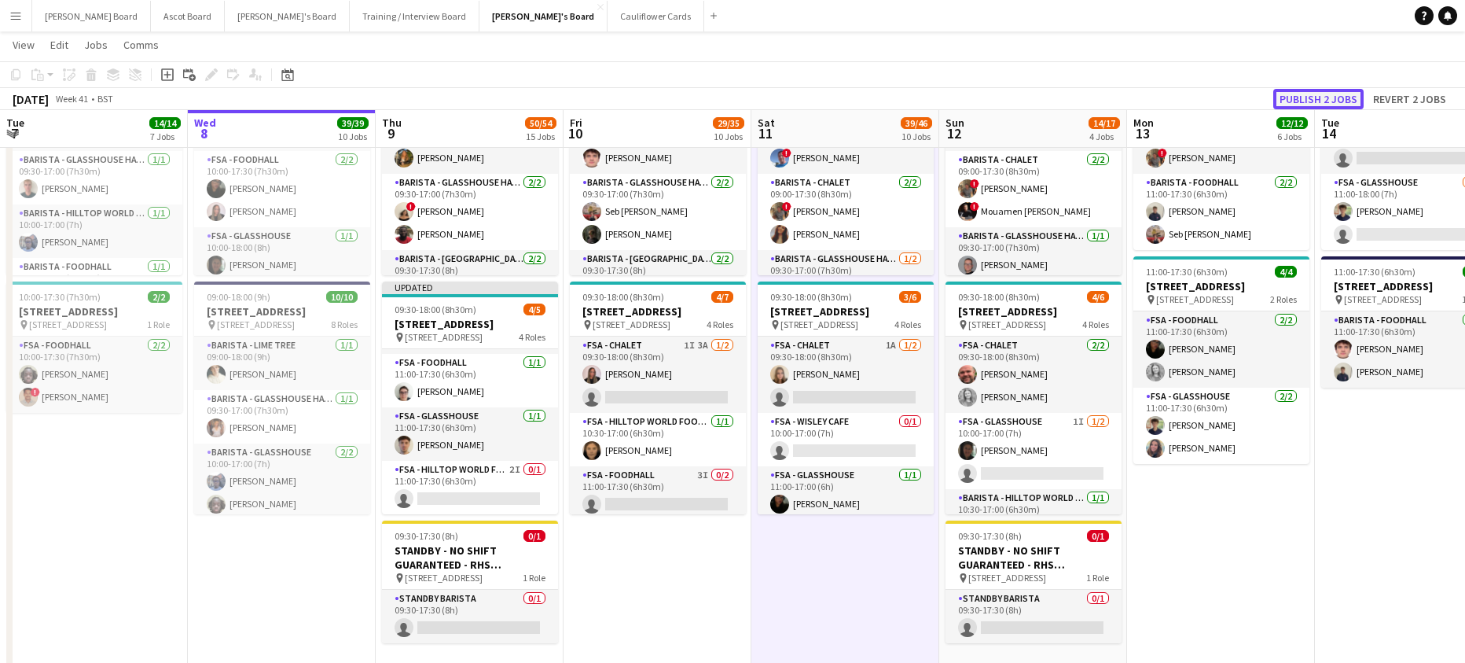
click at [1313, 97] on button "Publish 2 jobs" at bounding box center [1318, 99] width 90 height 20
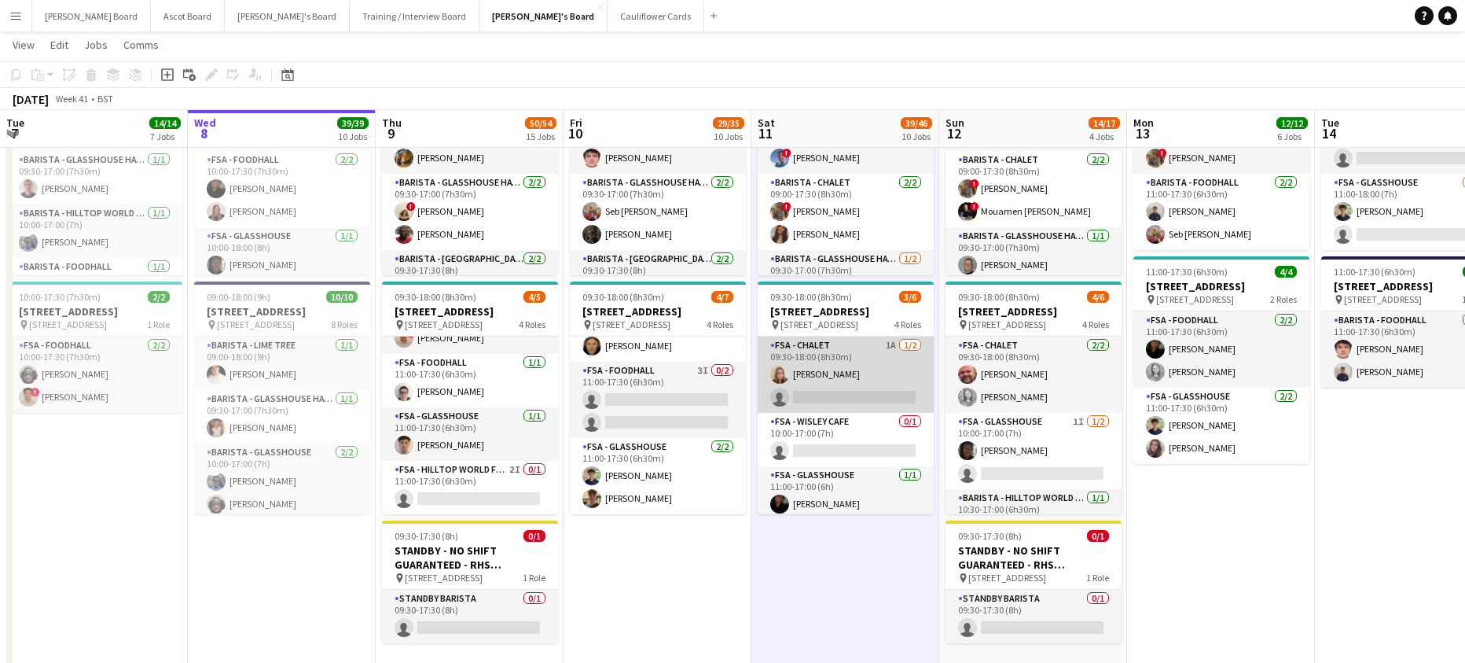
click at [894, 413] on app-card-role "FSA - Chalet 1A [DATE] 09:30-18:00 (8h30m) [PERSON_NAME] single-neutral-actions" at bounding box center [846, 374] width 176 height 76
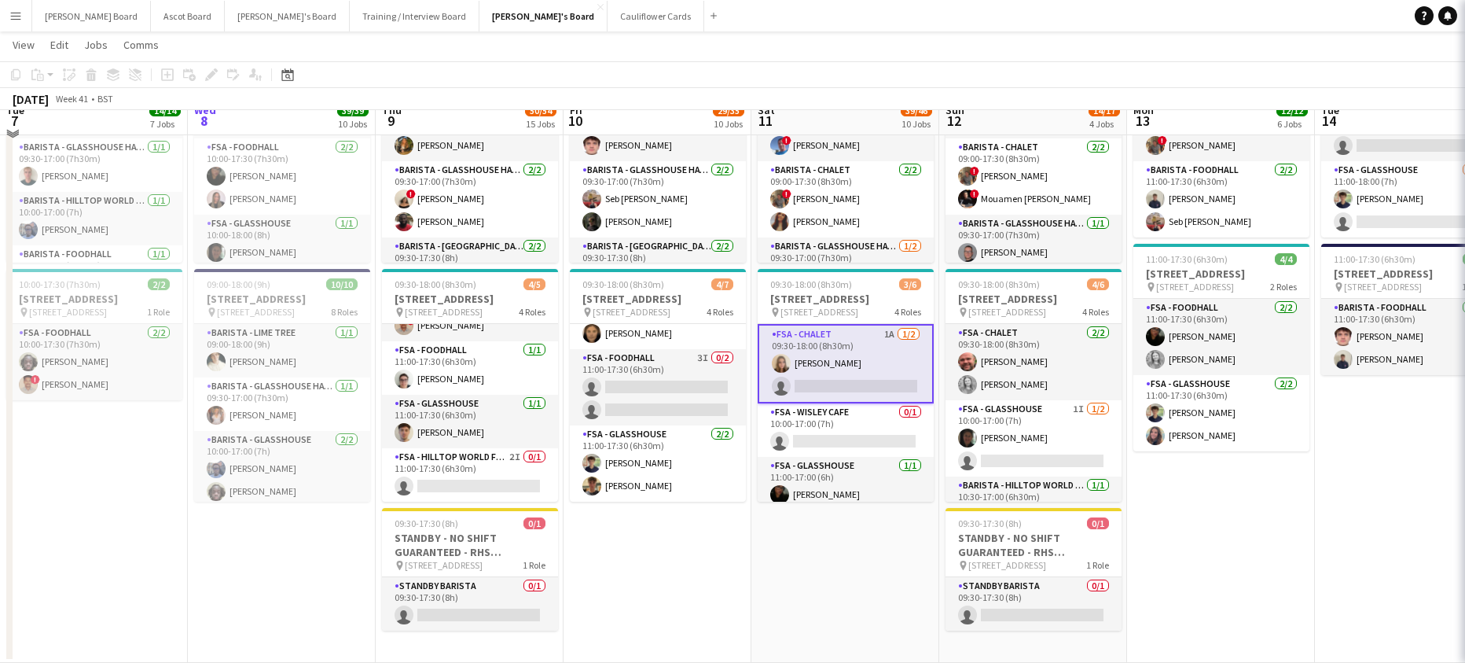
scroll to position [2986, 0]
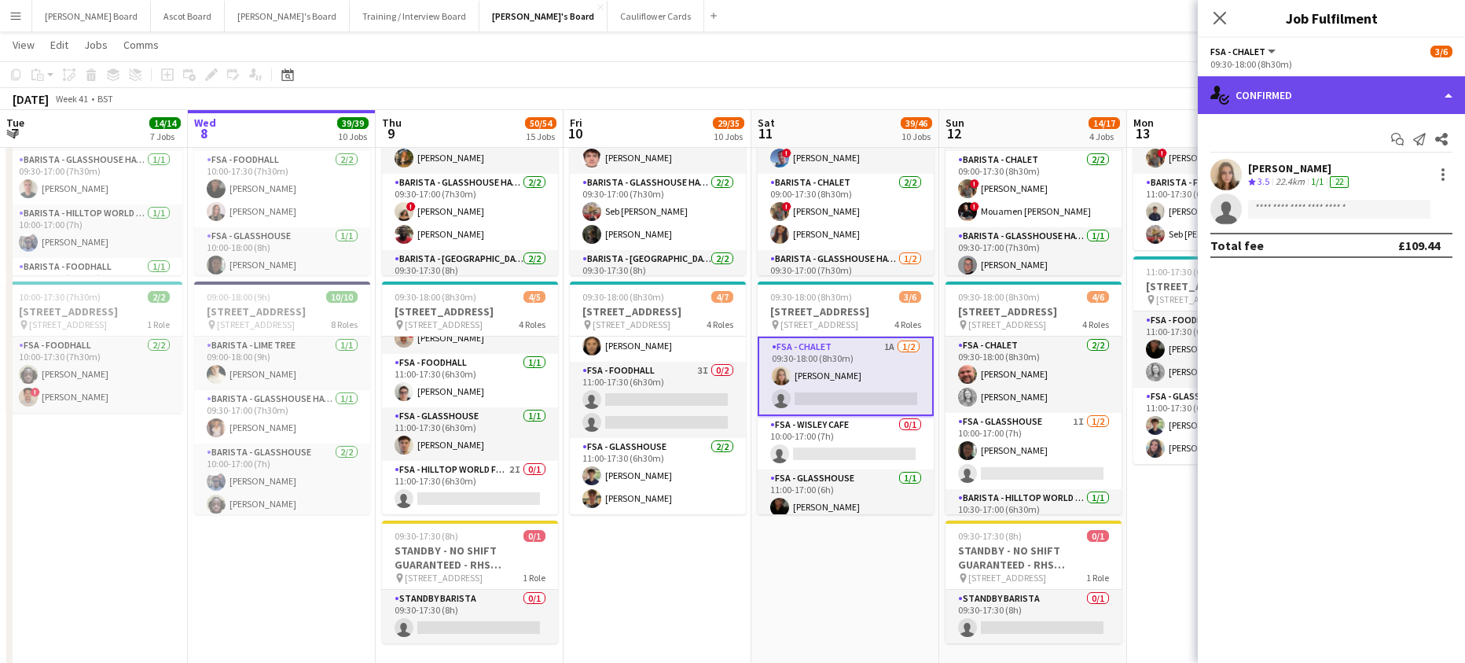
click at [1346, 92] on div "single-neutral-actions-check-2 Confirmed" at bounding box center [1331, 95] width 267 height 38
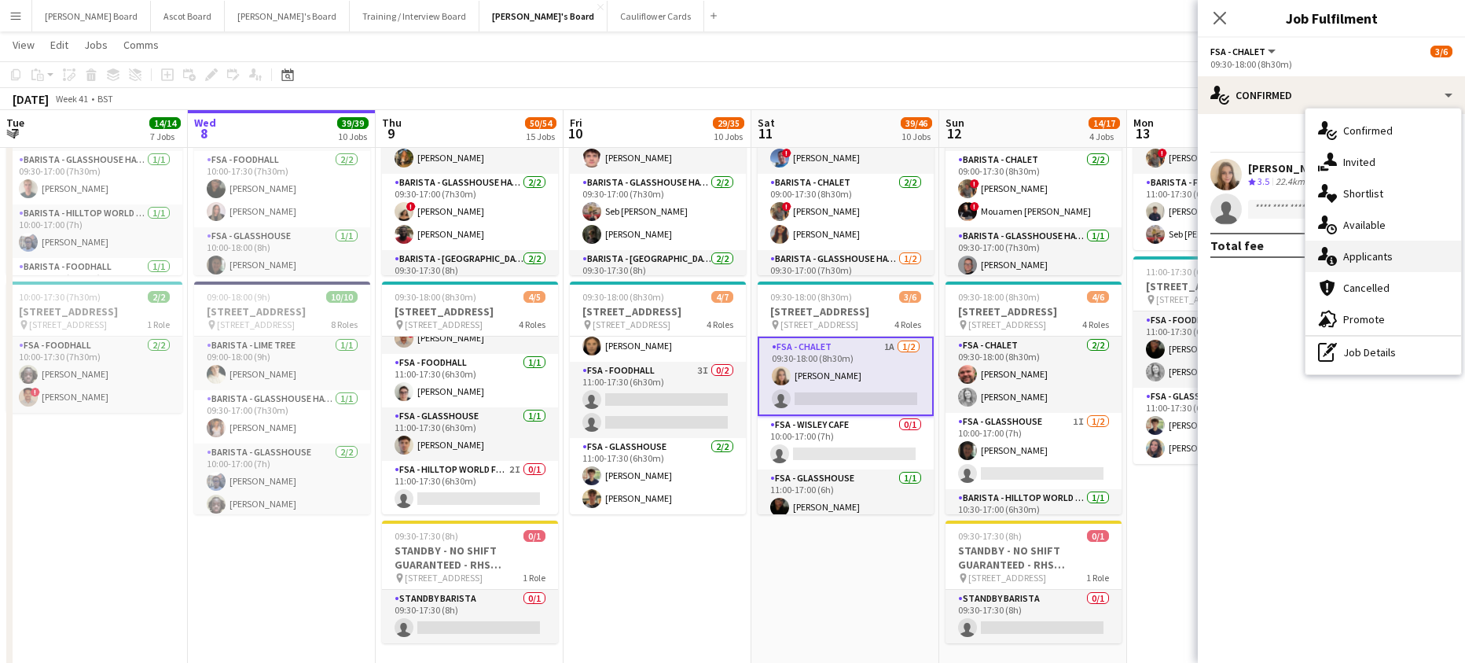
click at [1405, 257] on div "single-neutral-actions-information Applicants" at bounding box center [1383, 255] width 156 height 31
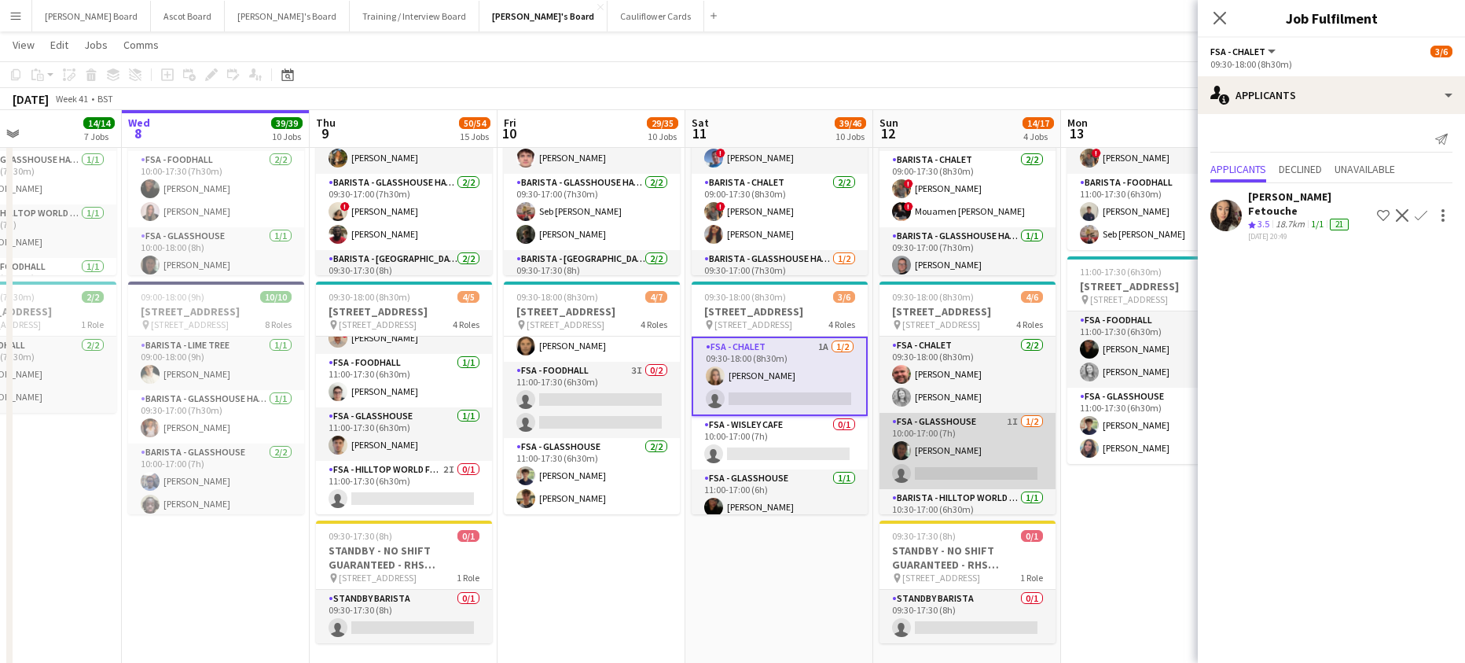
drag, startPoint x: 1063, startPoint y: 465, endPoint x: 1006, endPoint y: 461, distance: 57.5
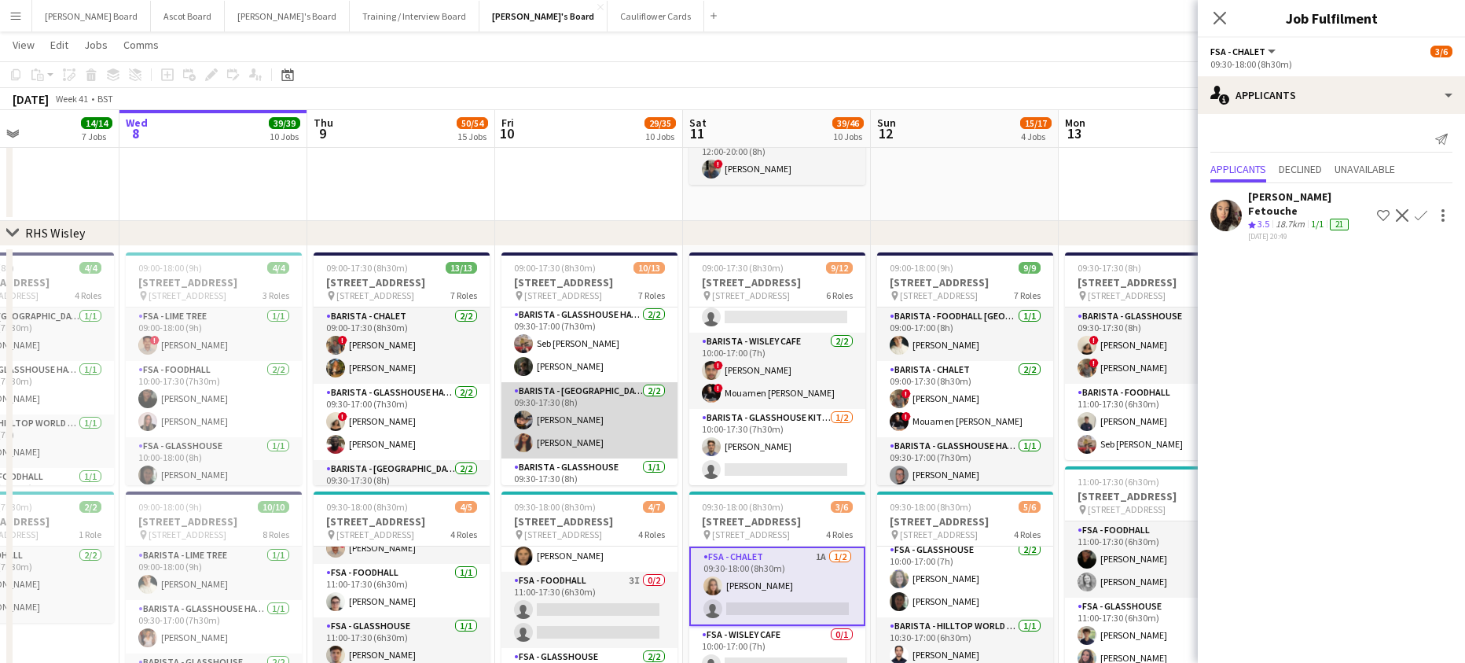
scroll to position [105, 0]
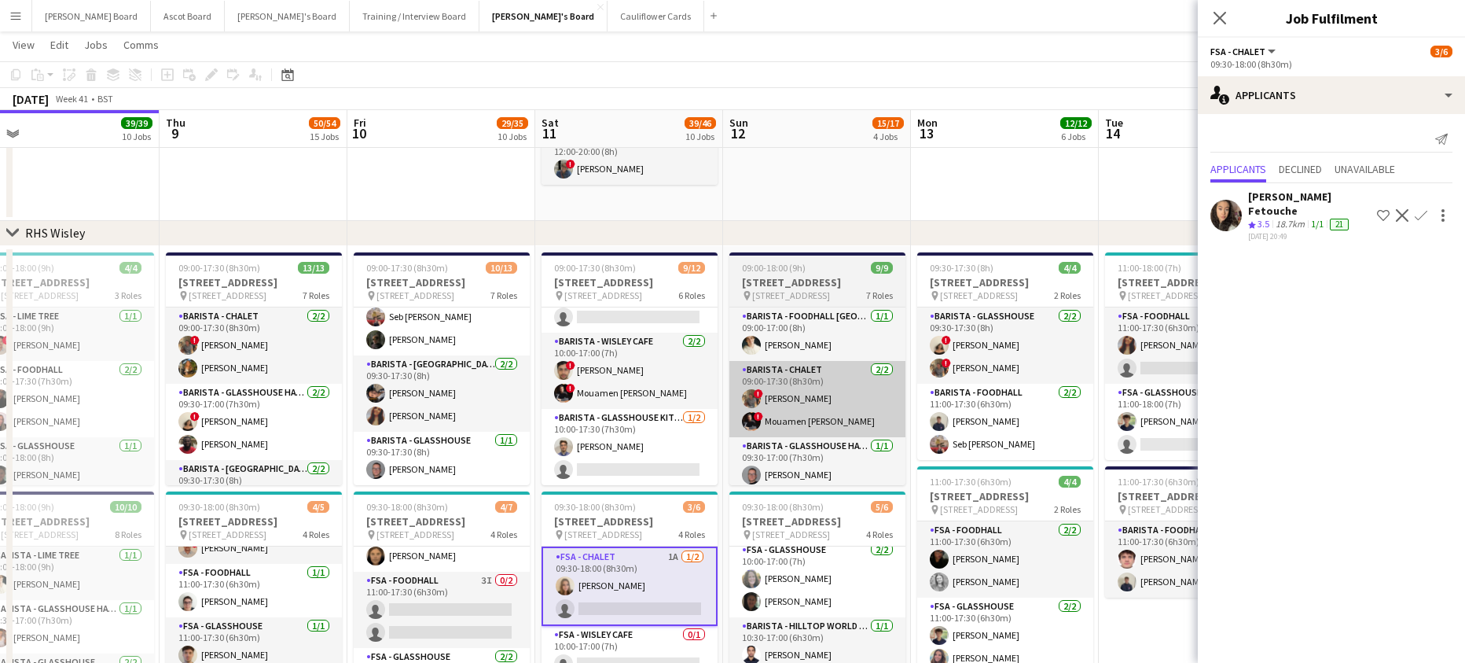
drag, startPoint x: 902, startPoint y: 400, endPoint x: 789, endPoint y: 402, distance: 113.2
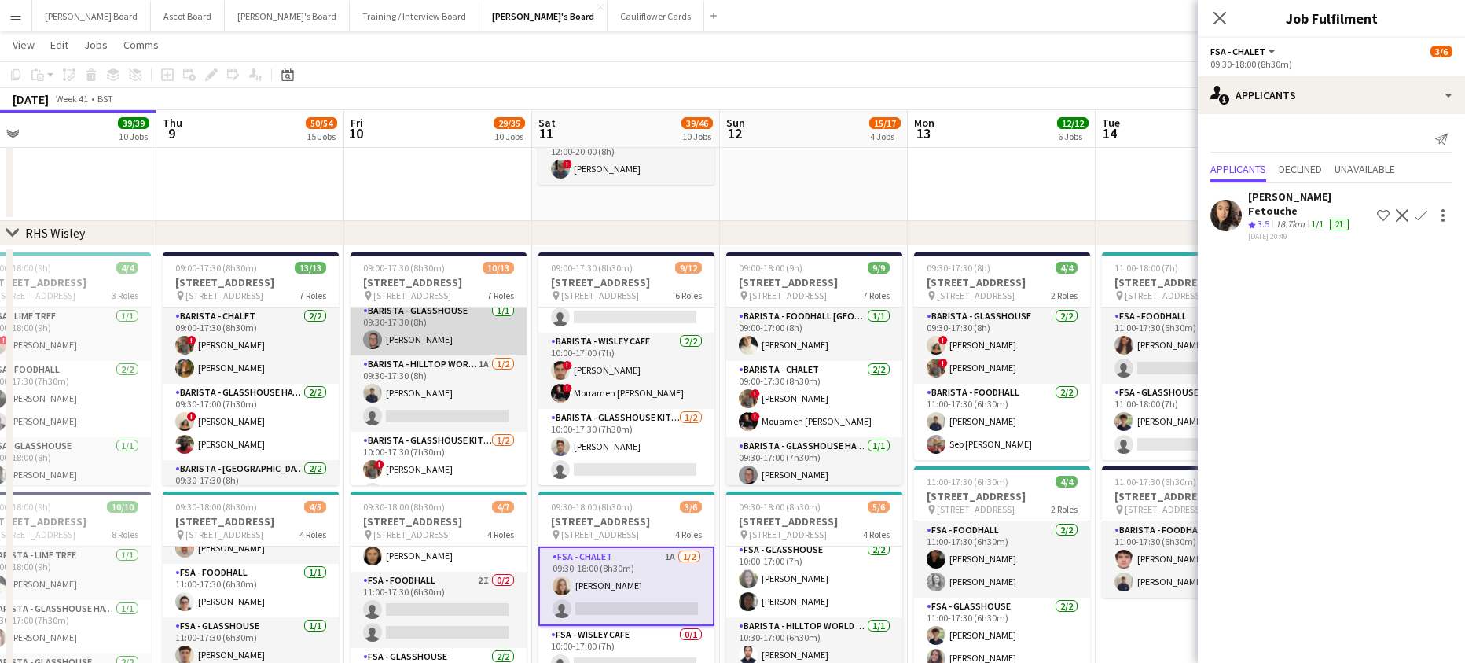
scroll to position [210, 0]
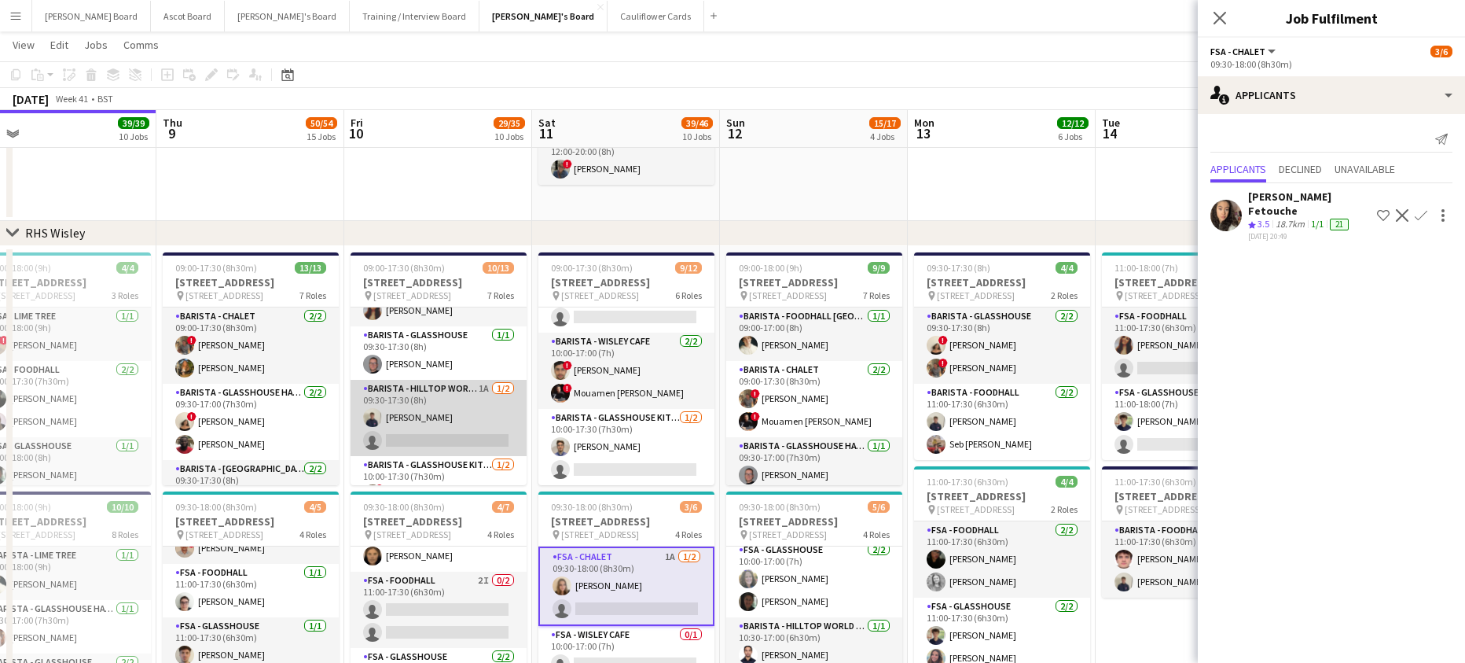
click at [455, 421] on app-card-role "Barista - Hilltop World Food Cafe 1A [DATE] 09:30-17:30 (8h) [PERSON_NAME] sing…" at bounding box center [439, 418] width 176 height 76
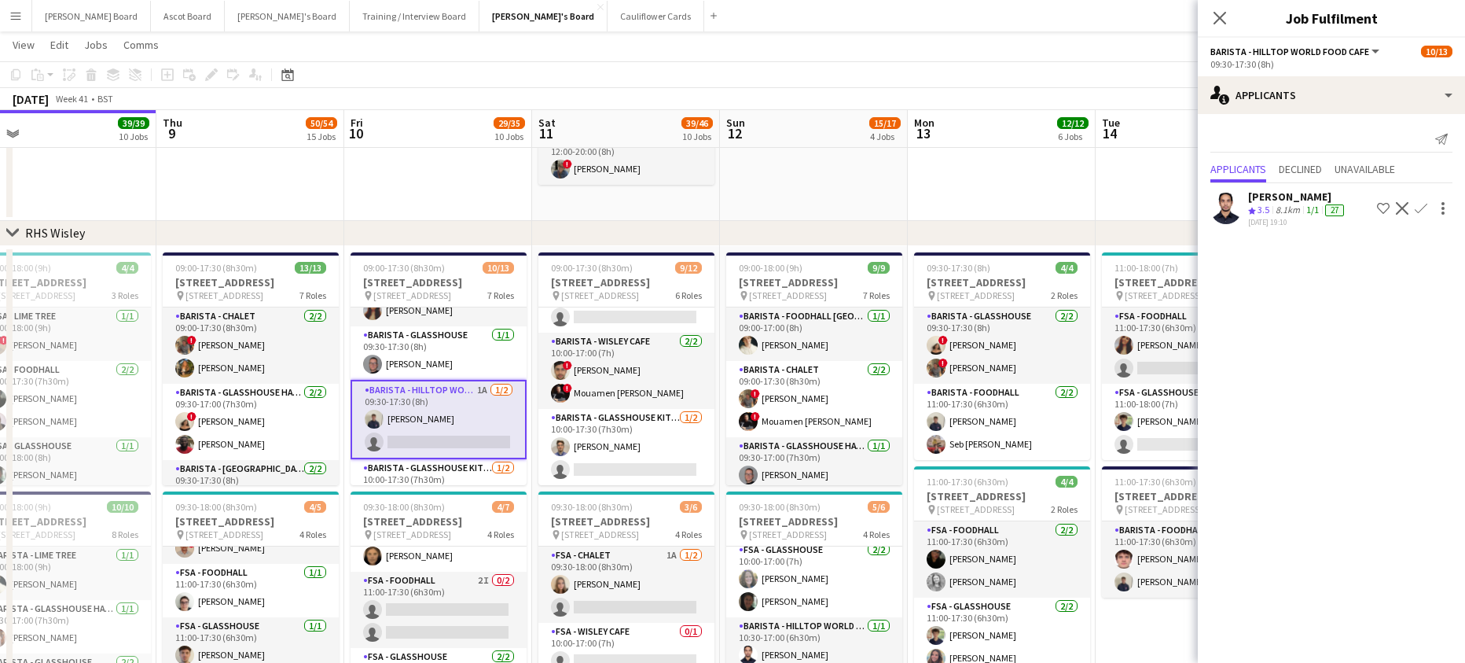
click at [1425, 207] on app-icon "Confirm" at bounding box center [1421, 208] width 13 height 13
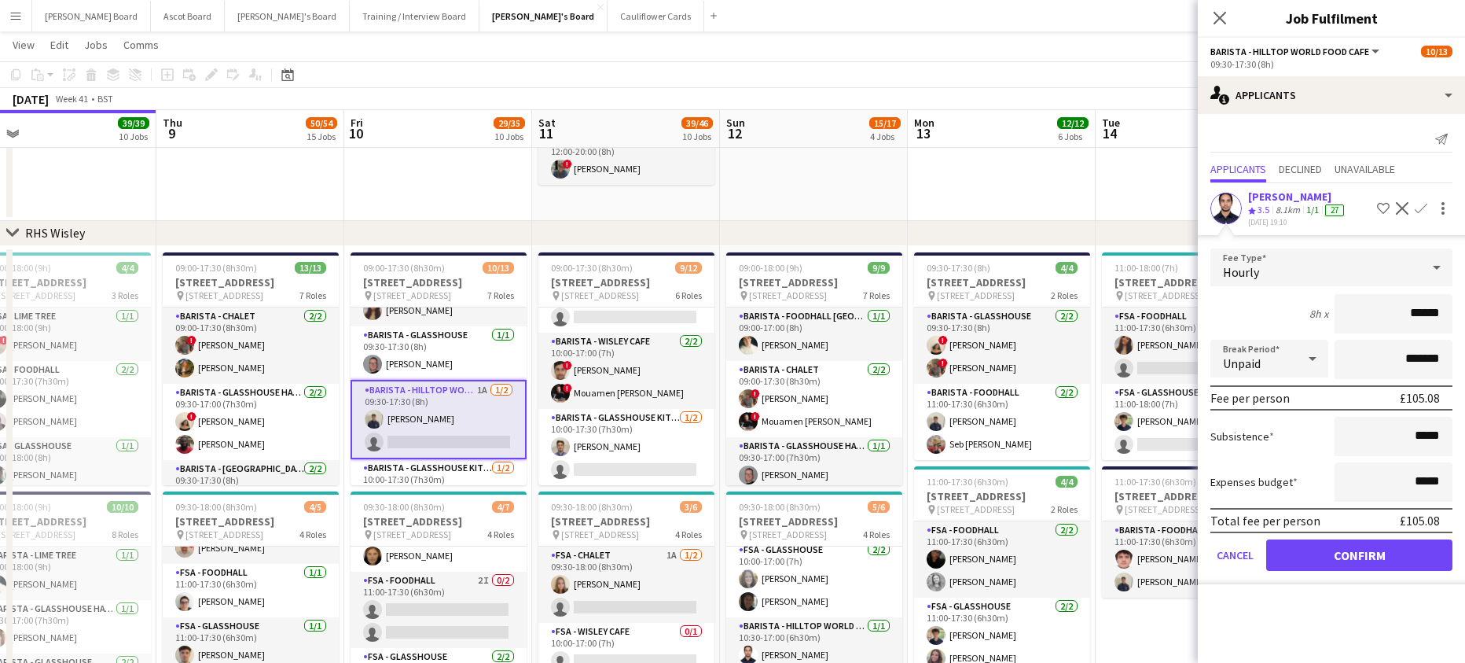
click at [1280, 211] on div "8.1km" at bounding box center [1287, 210] width 31 height 13
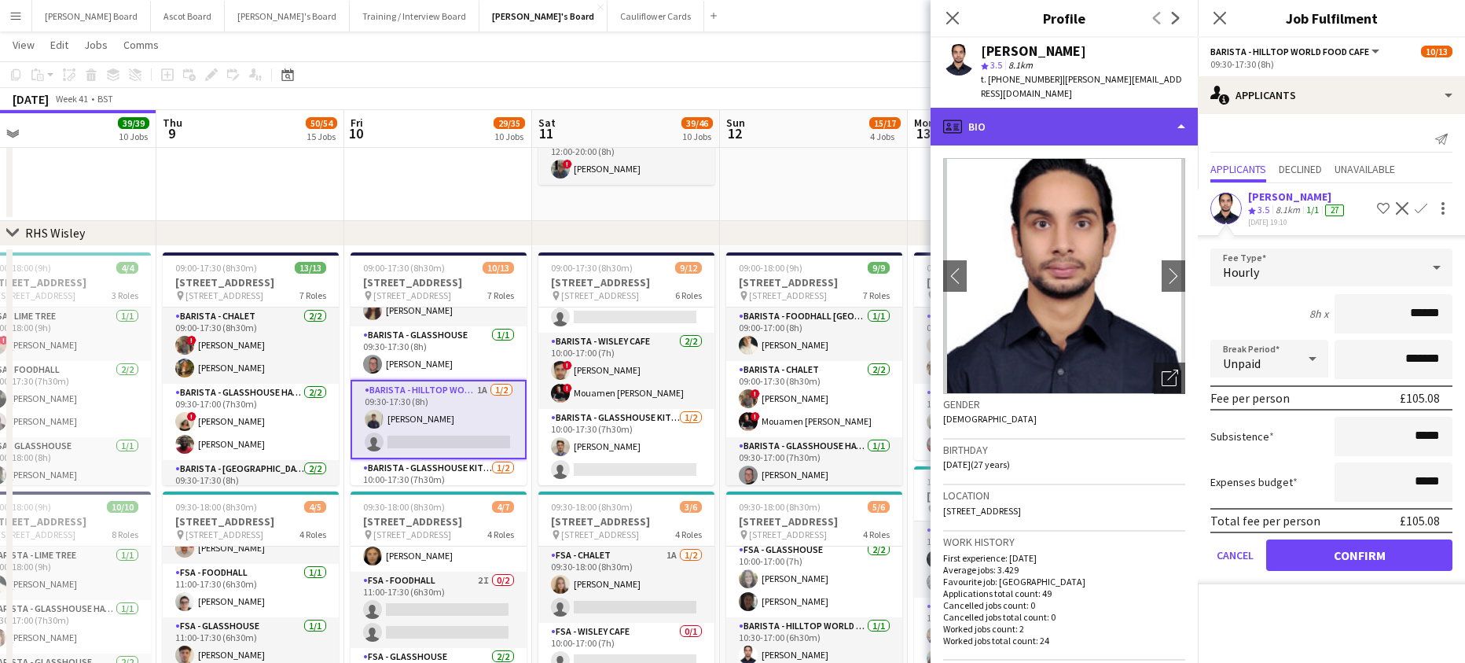
click at [1070, 115] on div "profile Bio" at bounding box center [1064, 127] width 267 height 38
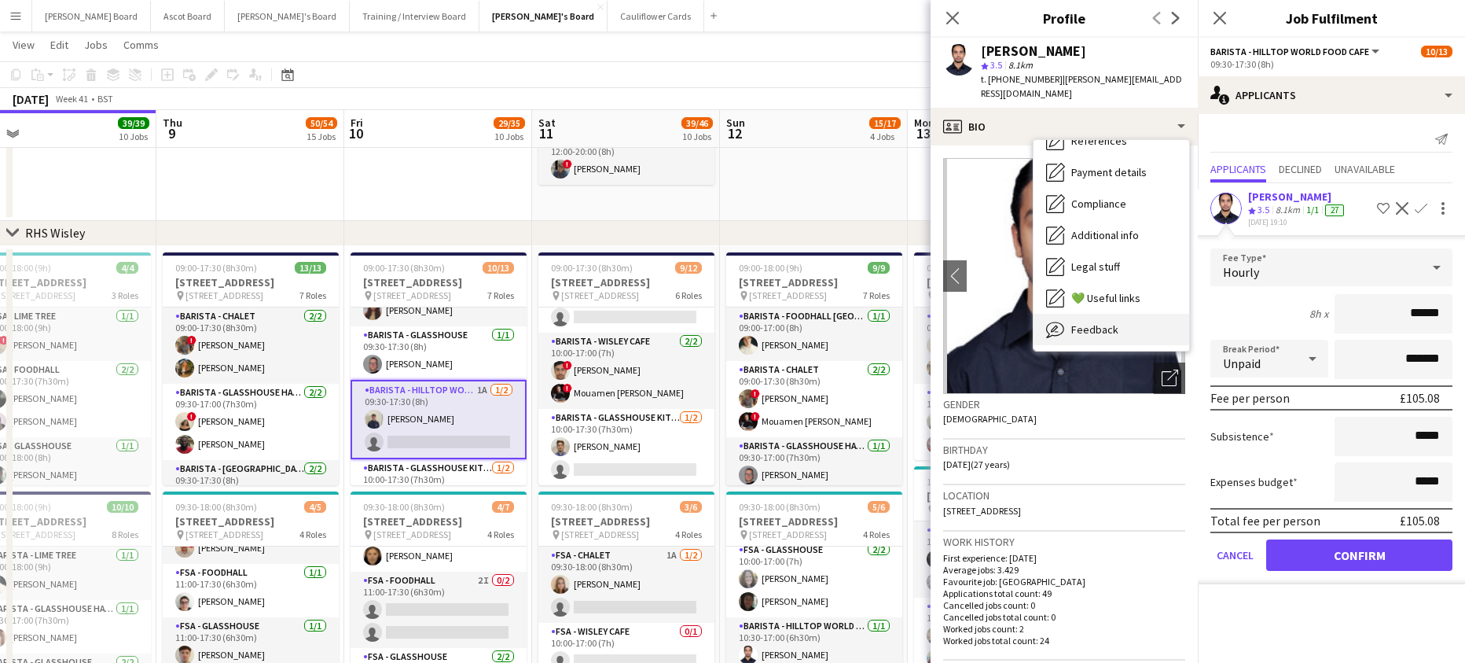
click at [1124, 314] on div "Feedback Feedback" at bounding box center [1112, 329] width 156 height 31
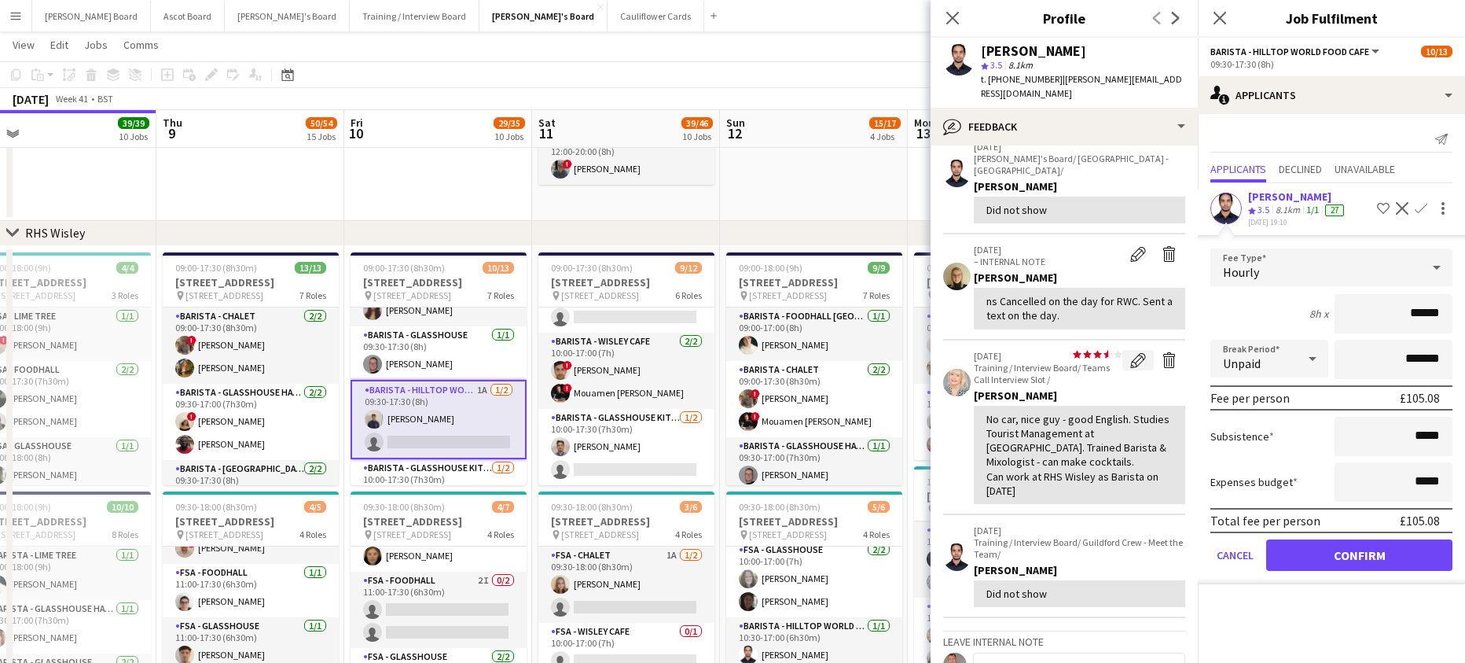
scroll to position [105, 0]
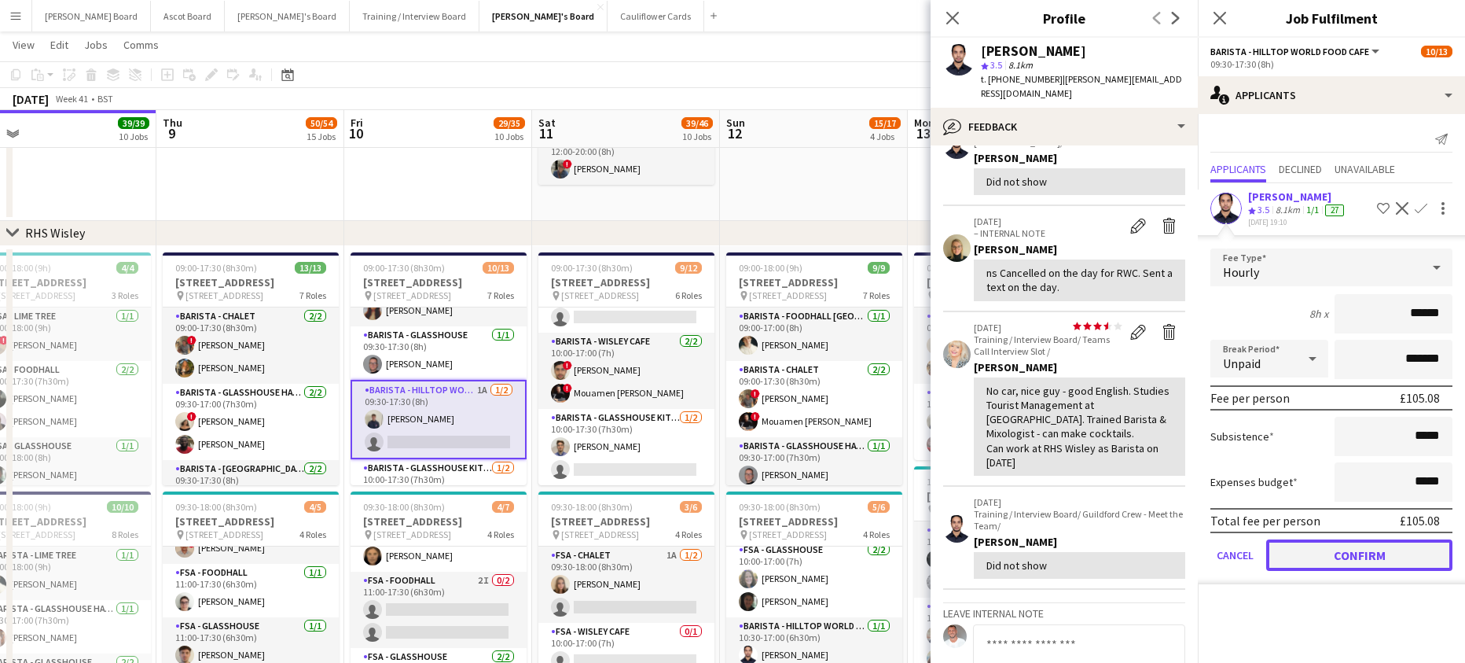
click at [1308, 551] on button "Confirm" at bounding box center [1359, 554] width 186 height 31
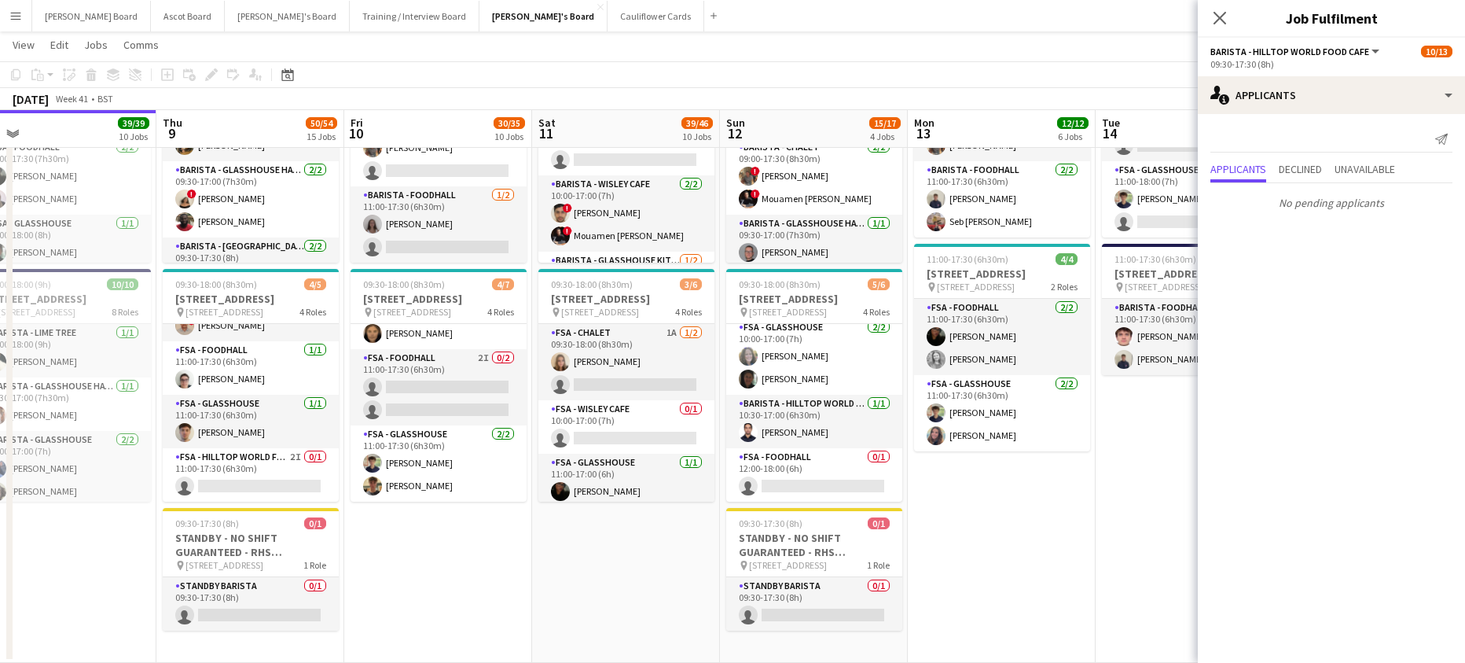
scroll to position [84, 0]
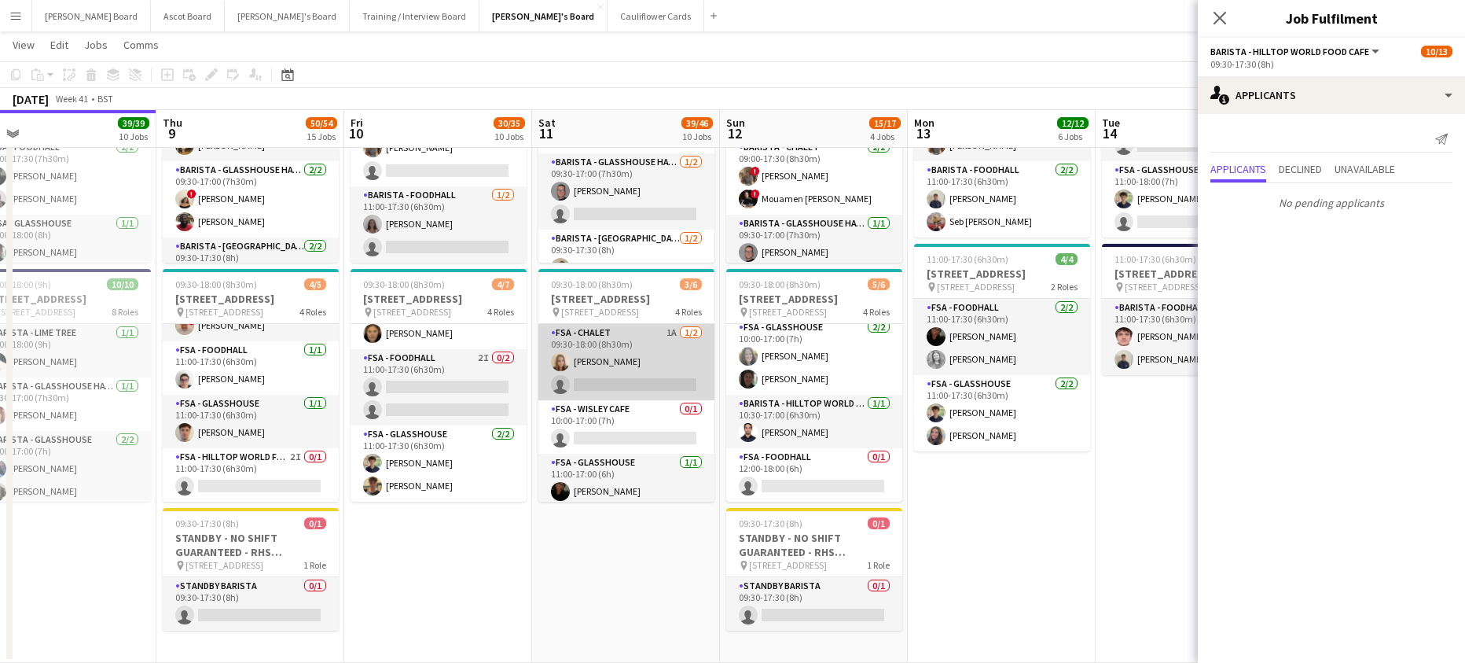
click at [663, 372] on app-card-role "FSA - Chalet 1A [DATE] 09:30-18:00 (8h30m) [PERSON_NAME] single-neutral-actions" at bounding box center [626, 362] width 176 height 76
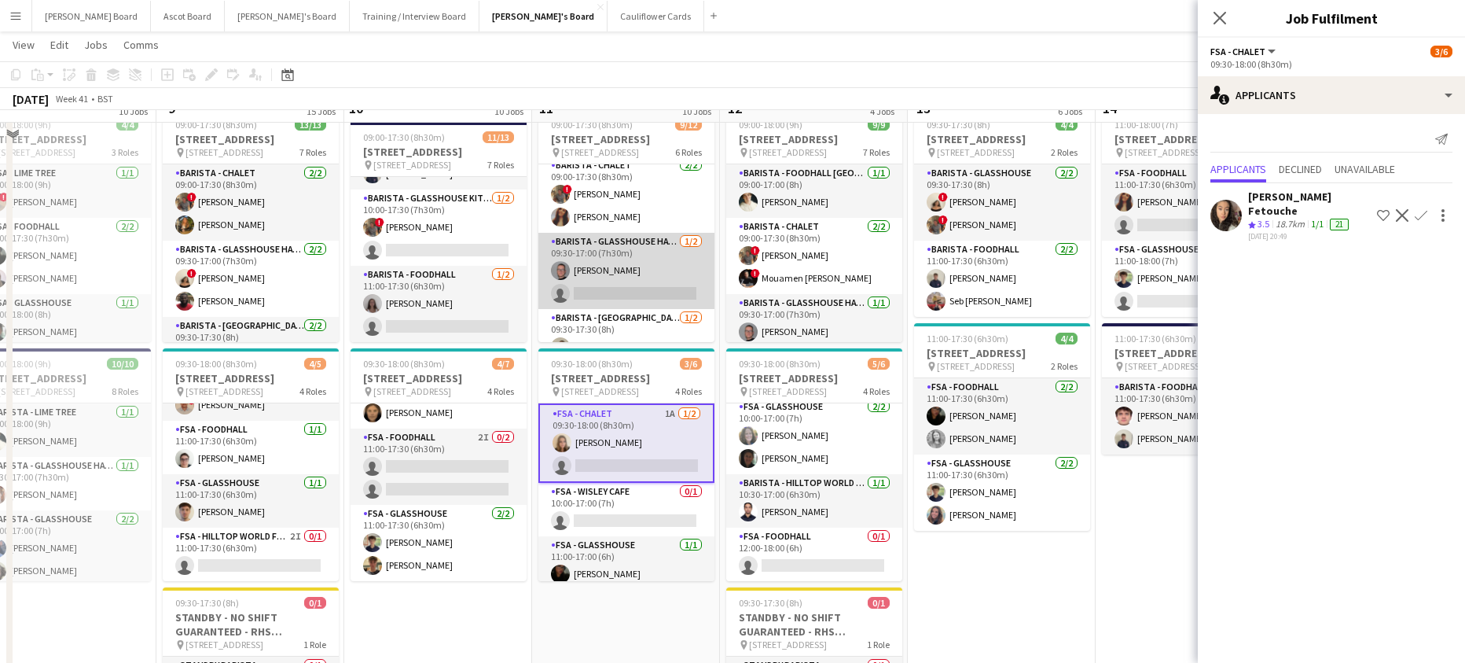
scroll to position [0, 0]
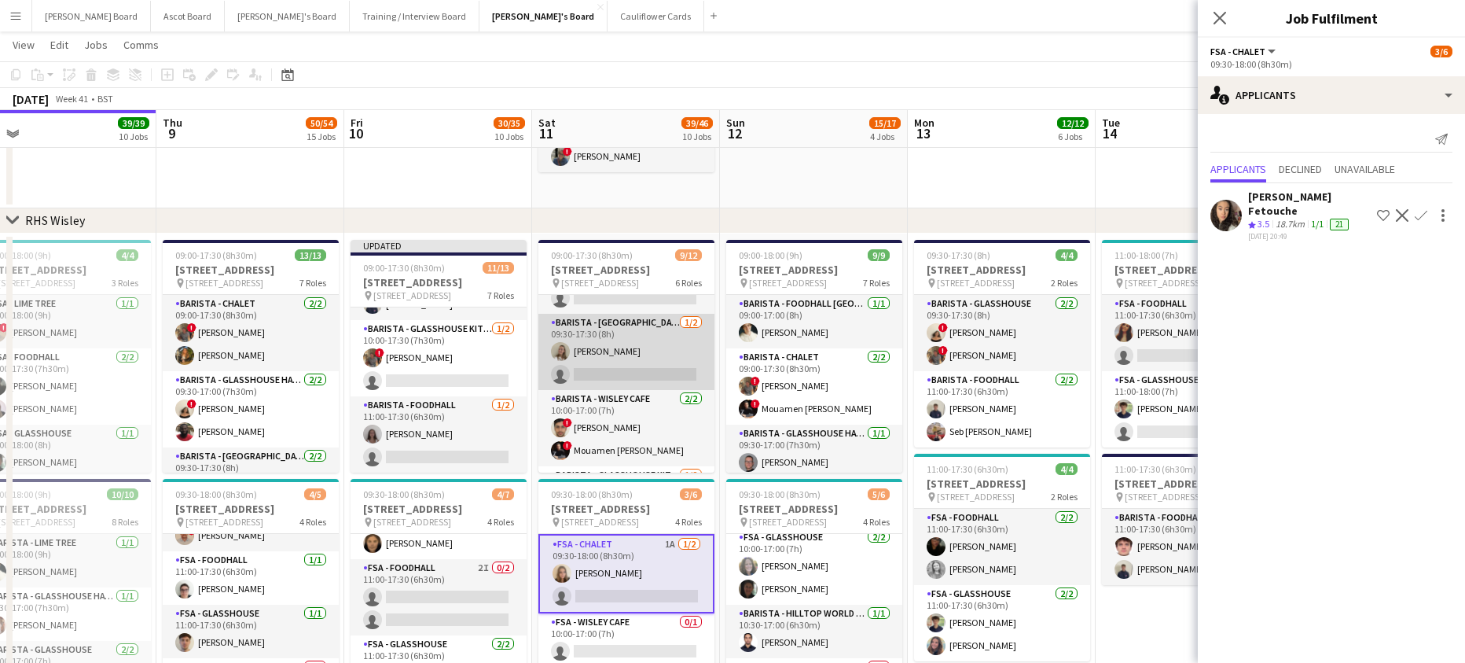
click at [659, 377] on app-card-role "Barista - [GEOGRAPHIC_DATA] [DATE] 09:30-17:30 (8h) [PERSON_NAME] single-neutra…" at bounding box center [626, 352] width 176 height 76
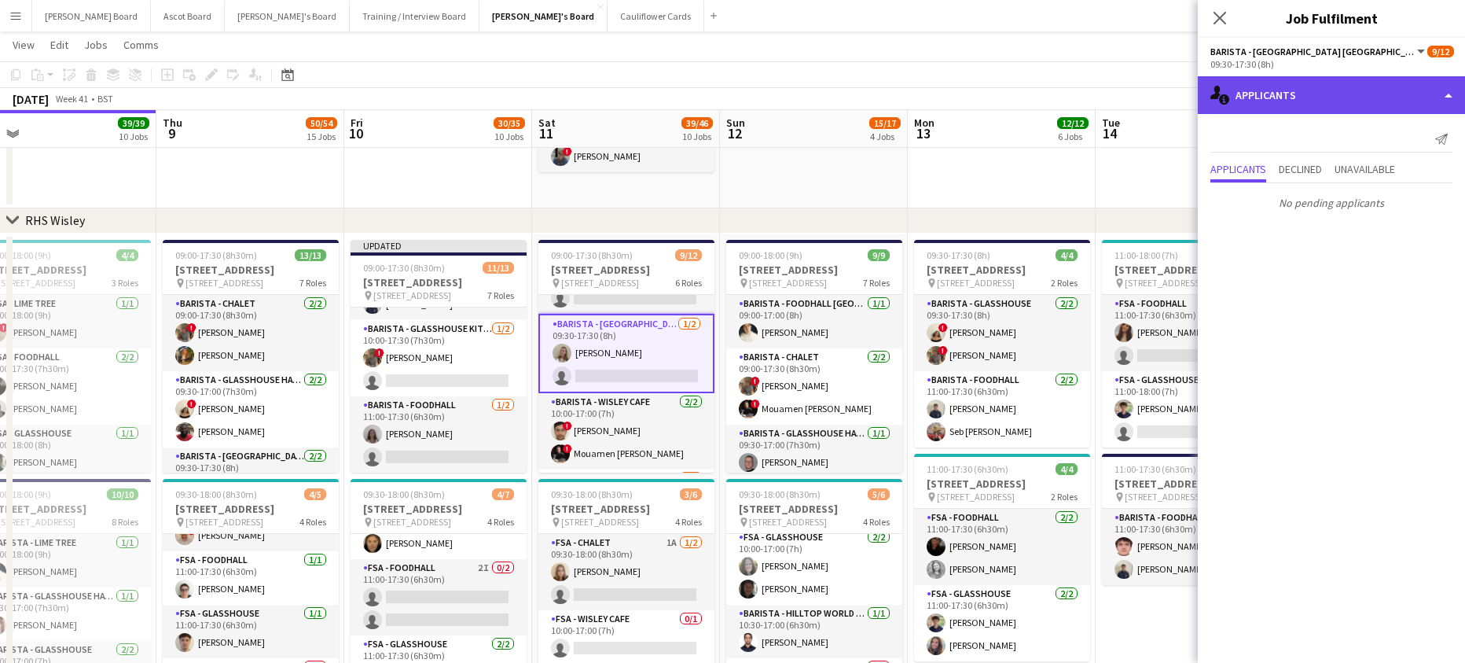
click at [1331, 89] on div "single-neutral-actions-information Applicants" at bounding box center [1331, 95] width 267 height 38
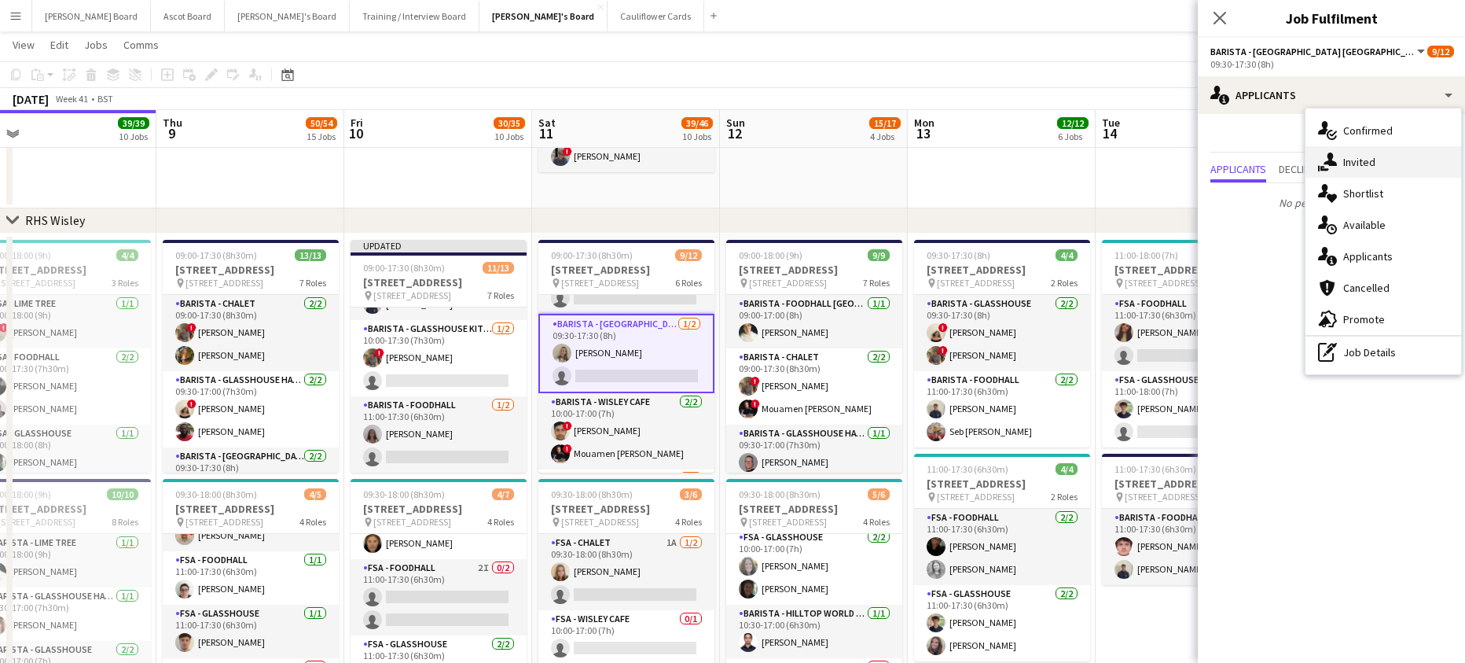
click at [1357, 154] on div "single-neutral-actions-share-1 Invited" at bounding box center [1383, 161] width 156 height 31
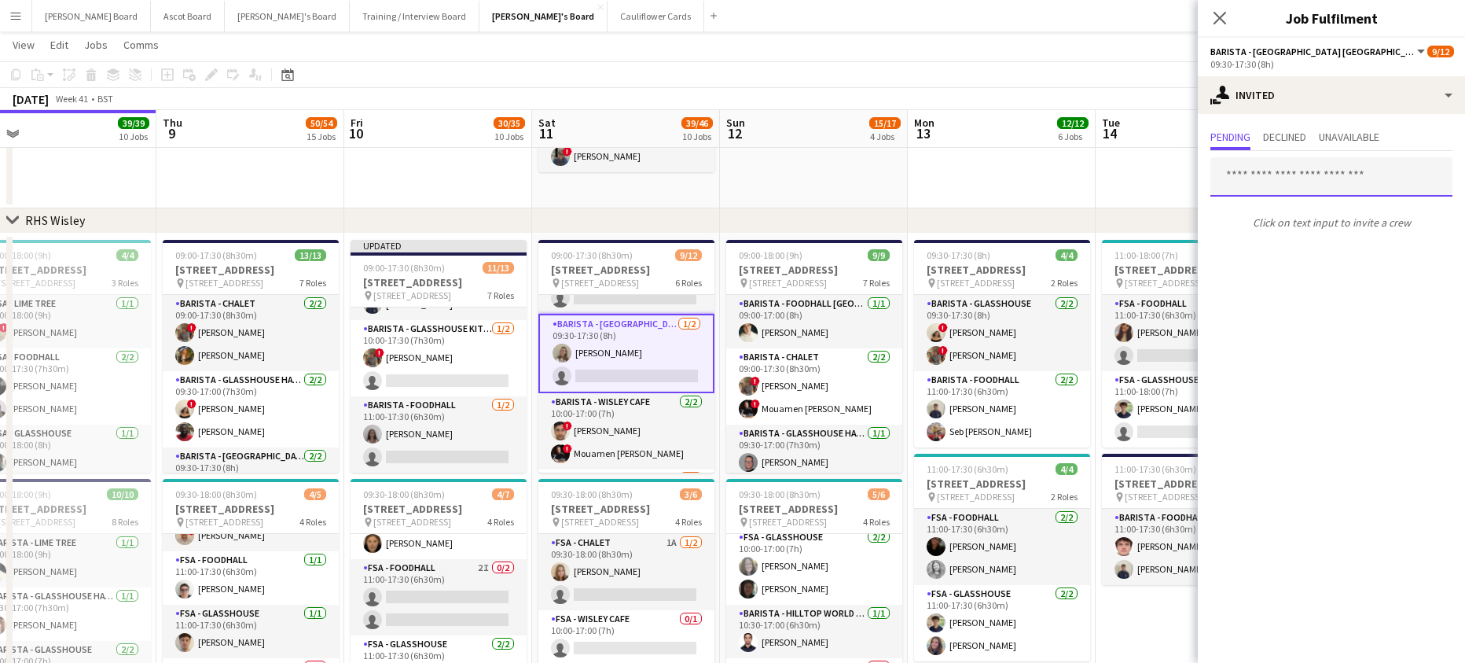
click at [1258, 179] on input "text" at bounding box center [1331, 176] width 242 height 39
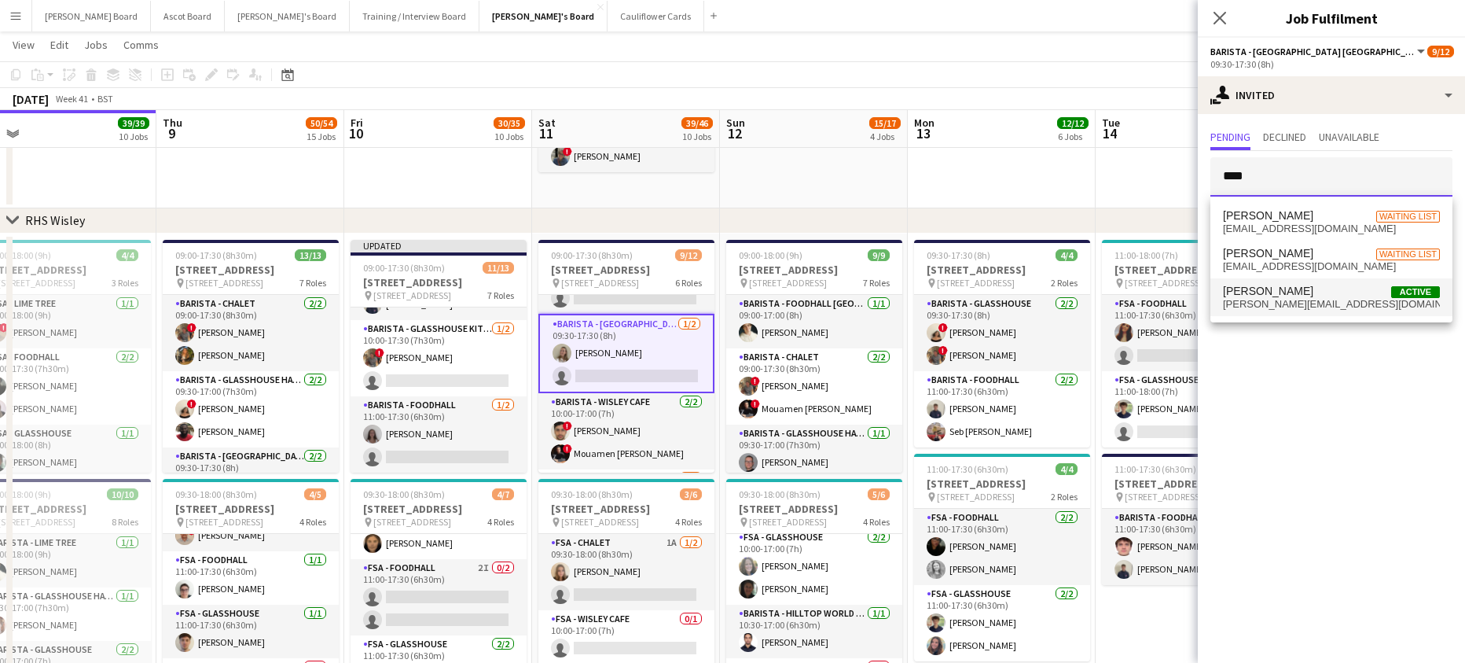
type input "****"
click at [1314, 288] on span "[PERSON_NAME] Active" at bounding box center [1331, 291] width 217 height 13
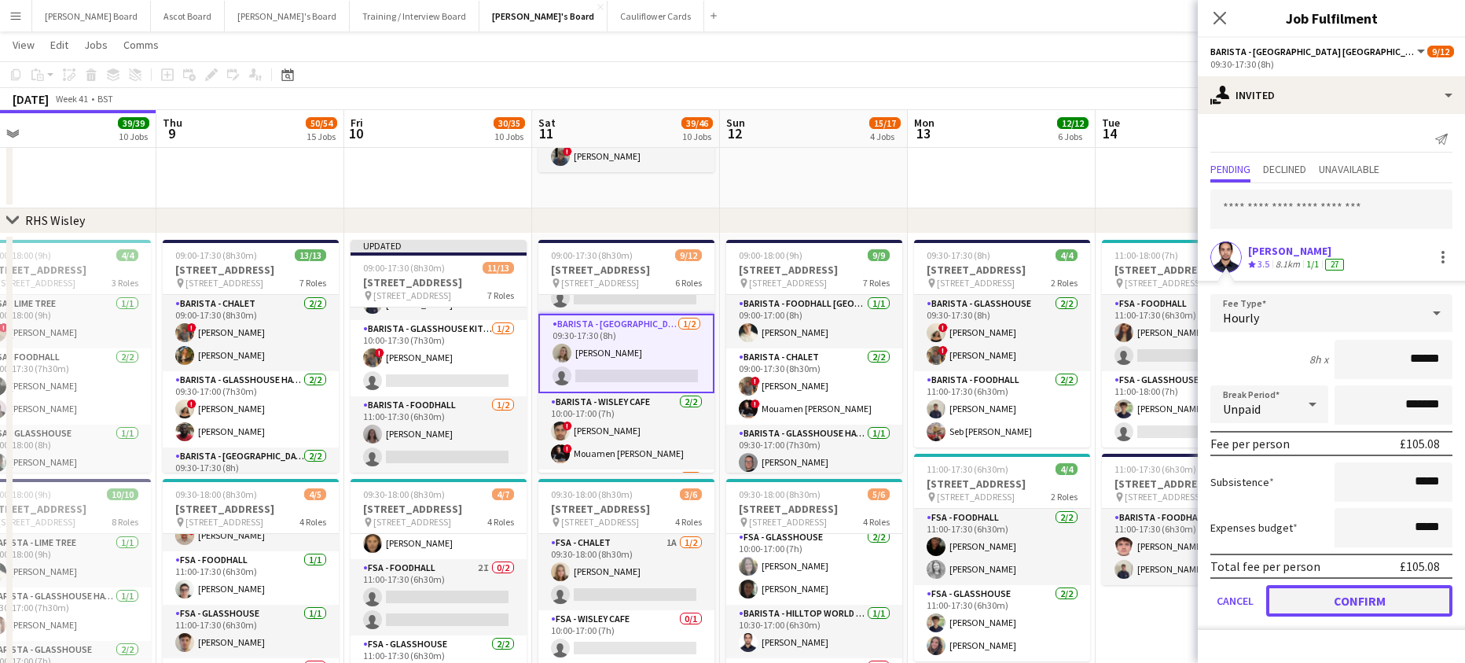
click at [1338, 611] on button "Confirm" at bounding box center [1359, 600] width 186 height 31
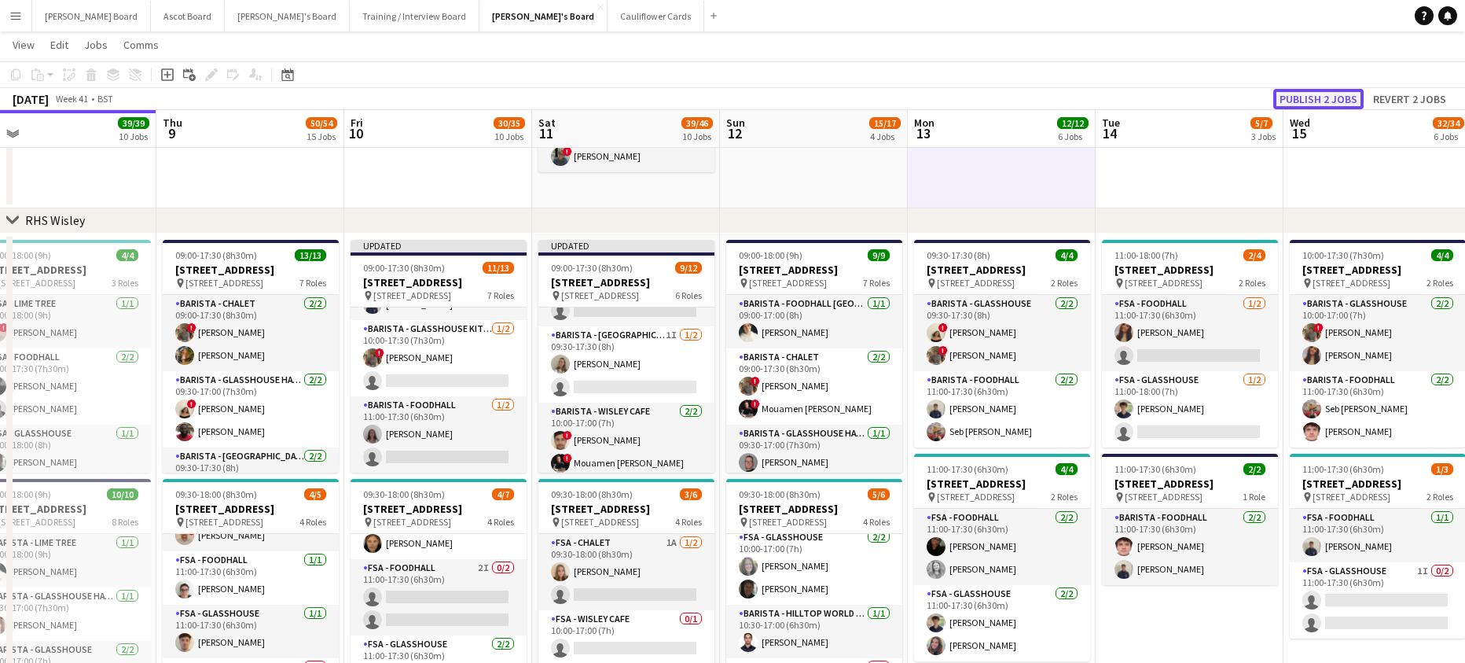
click at [1344, 104] on button "Publish 2 jobs" at bounding box center [1318, 99] width 90 height 20
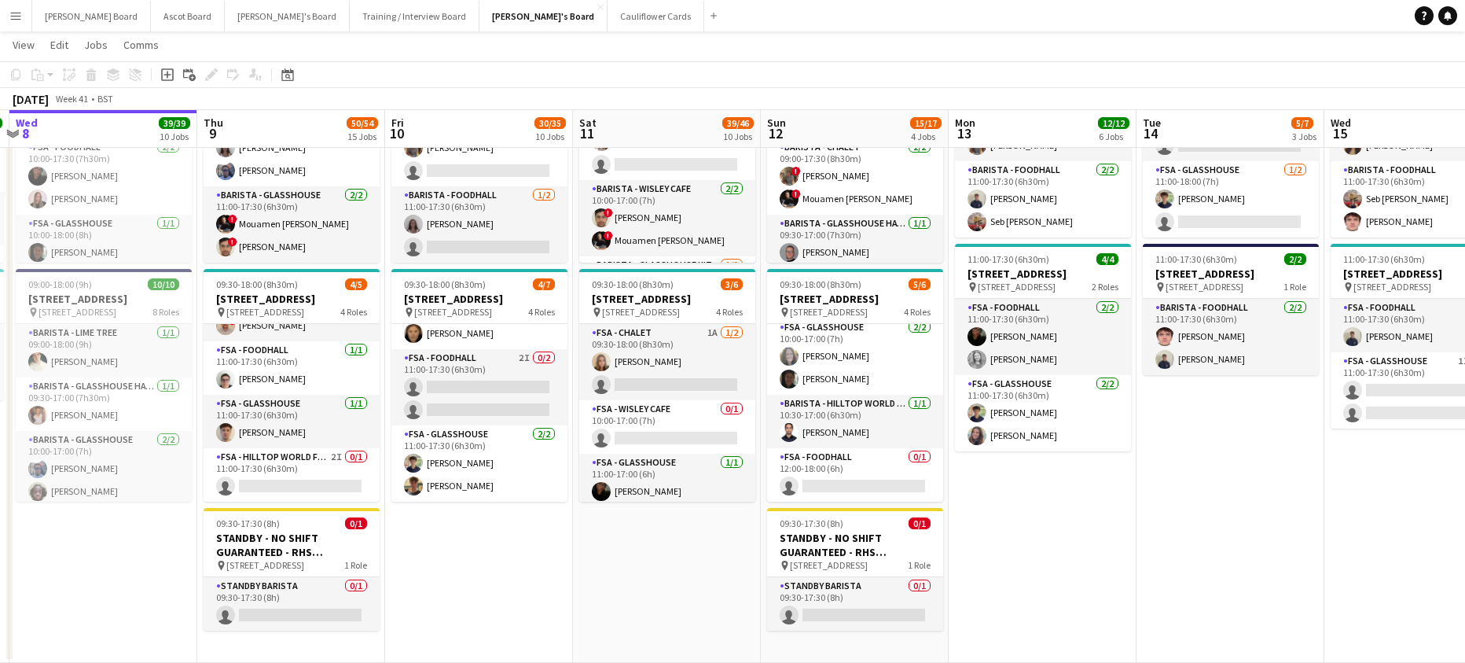
drag, startPoint x: 1247, startPoint y: 474, endPoint x: 1045, endPoint y: 495, distance: 203.1
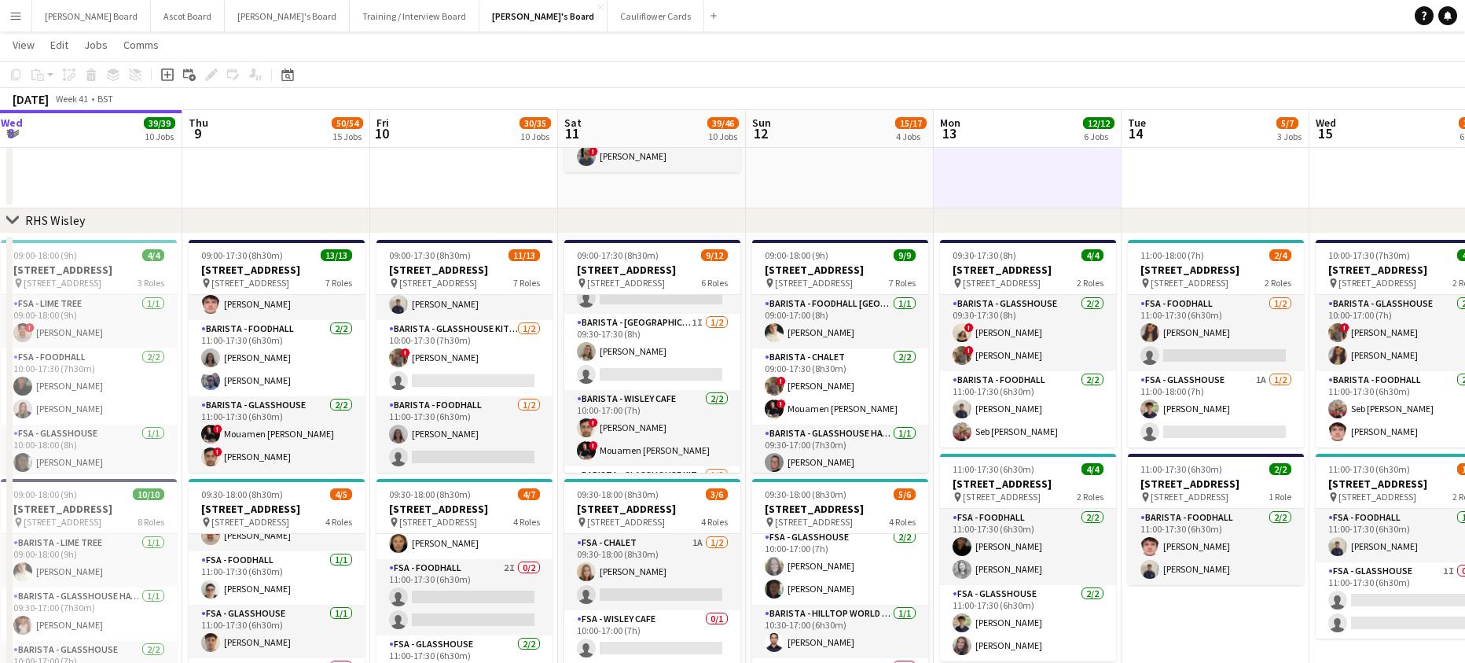
scroll to position [0, 448]
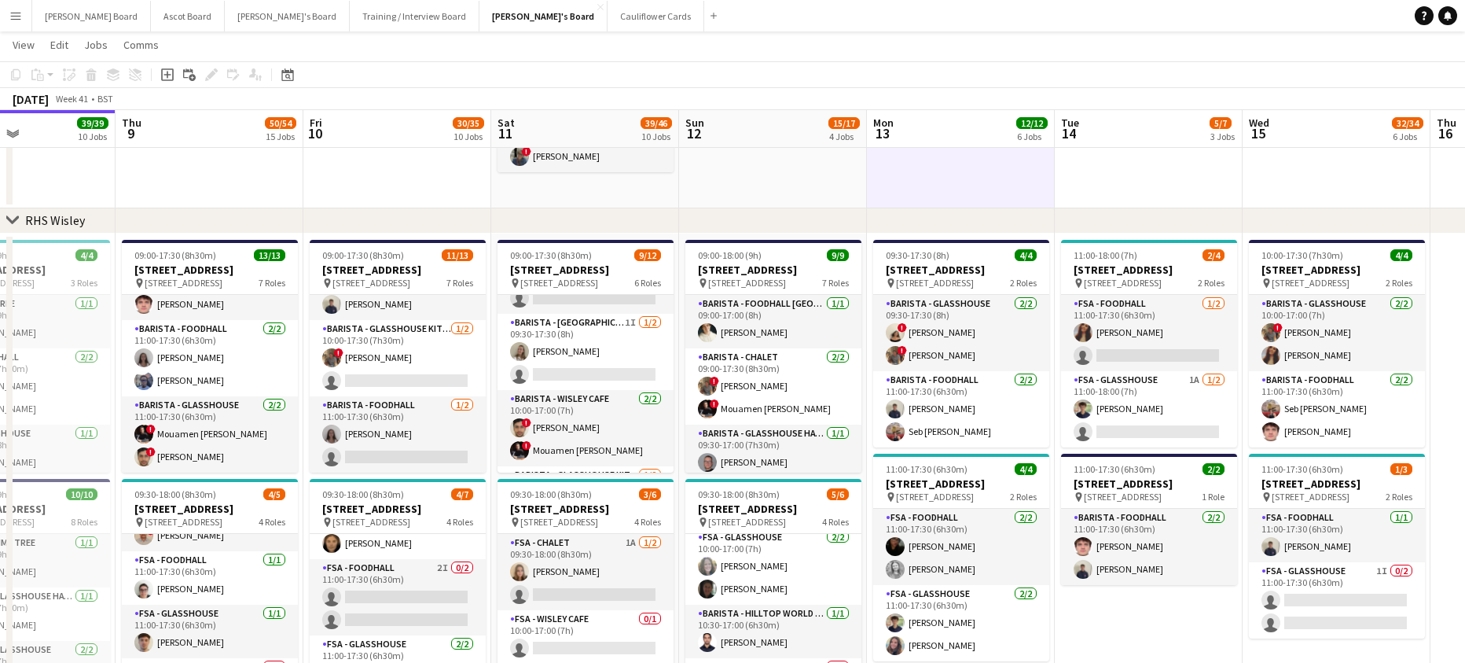
drag, startPoint x: 183, startPoint y: 427, endPoint x: 564, endPoint y: 398, distance: 382.3
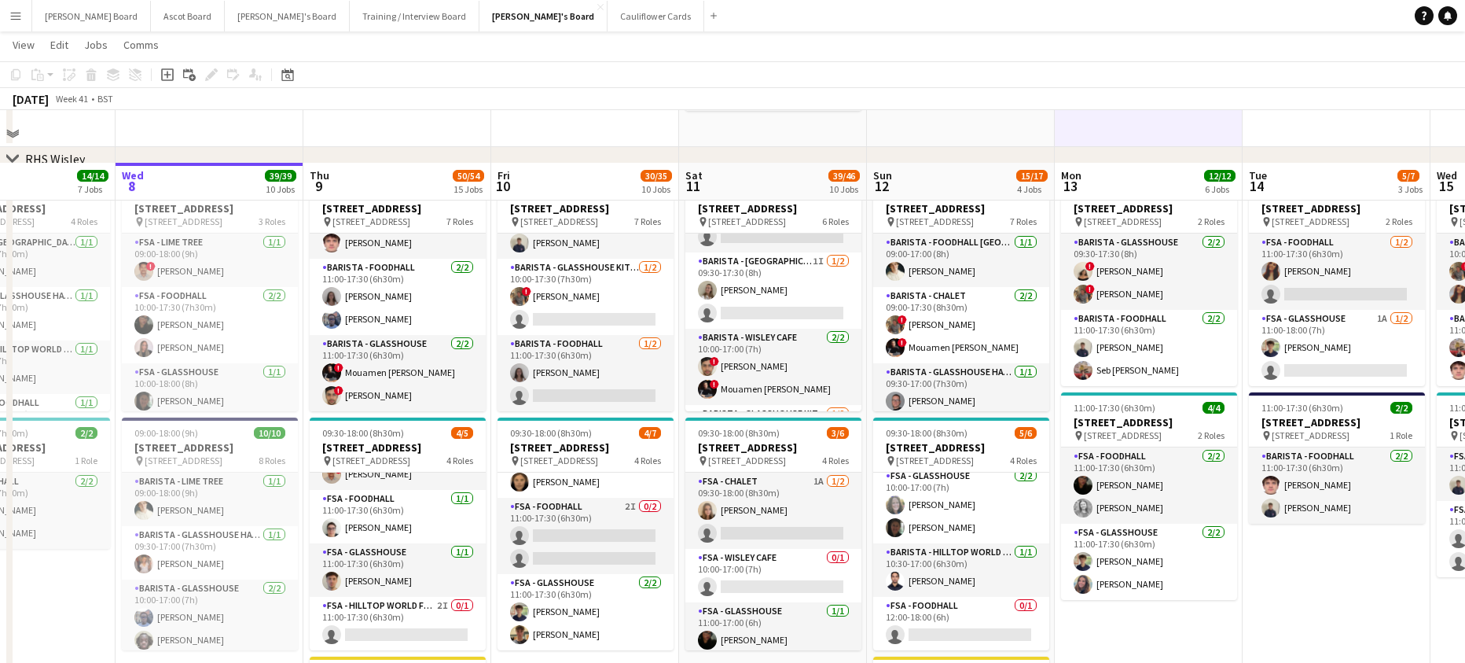
scroll to position [2998, 0]
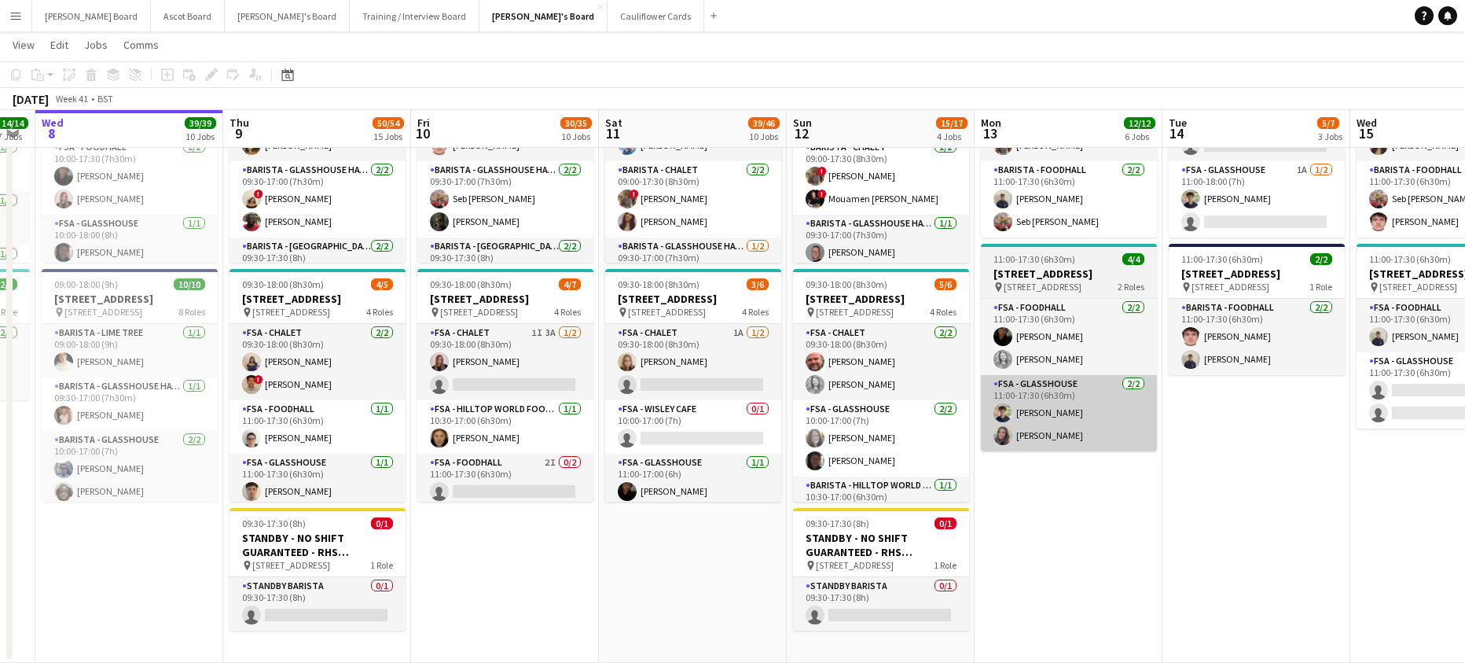
drag, startPoint x: 1233, startPoint y: 376, endPoint x: 945, endPoint y: 412, distance: 289.9
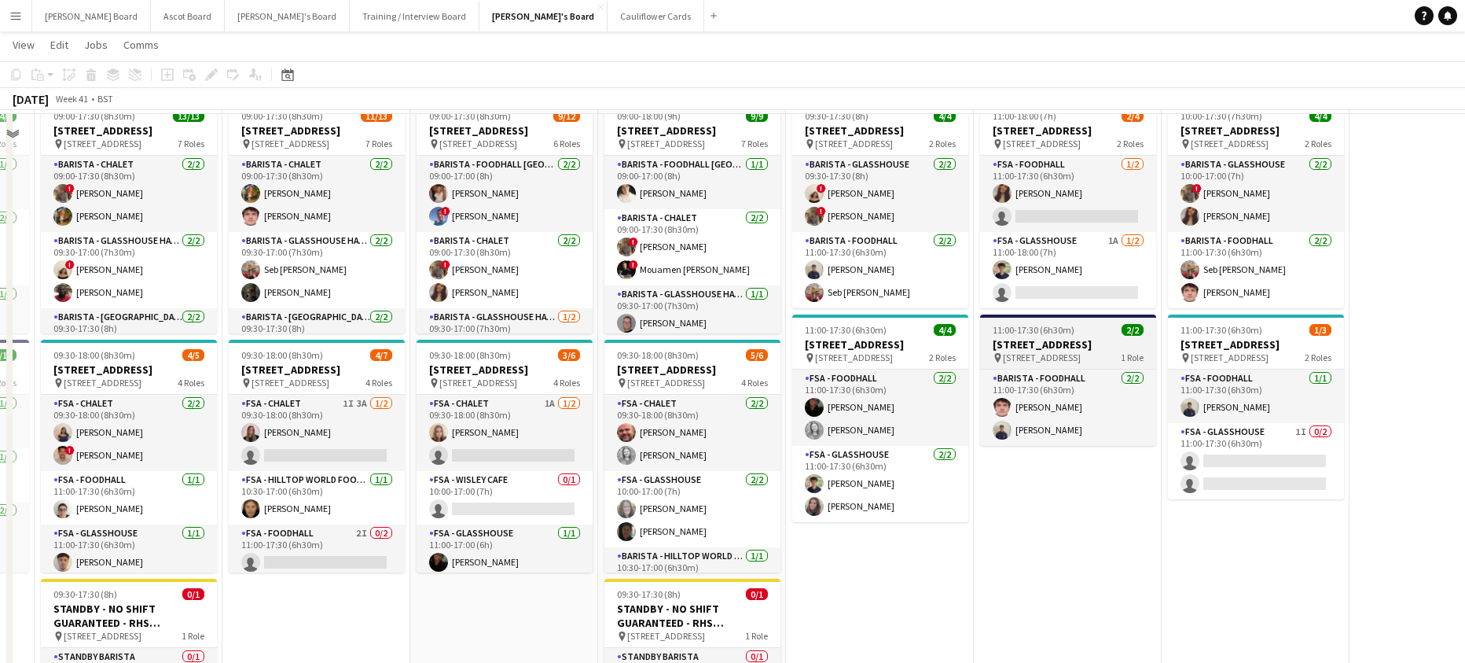
scroll to position [2894, 0]
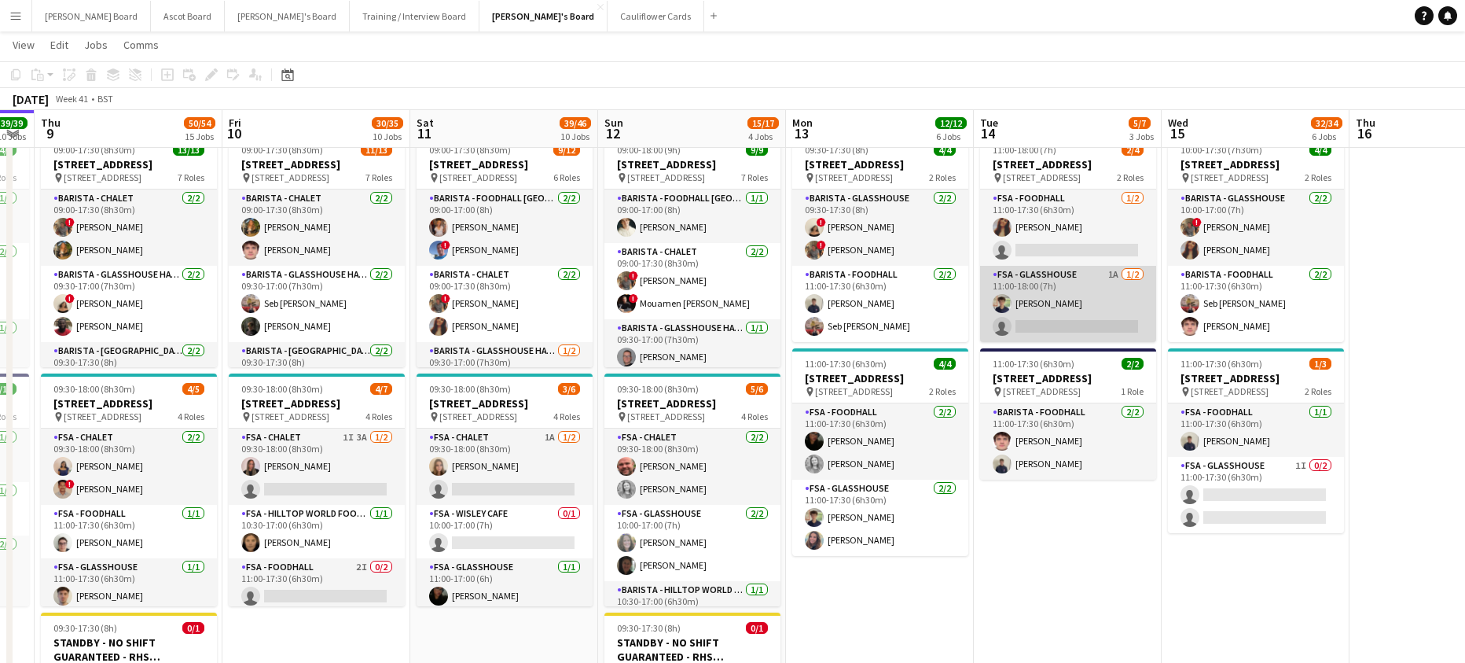
click at [1092, 329] on app-card-role "FSA - Glasshouse 1A 1/2 11:00-18:00 (7h) Sebastian Dubois single-neutral-actions" at bounding box center [1068, 304] width 176 height 76
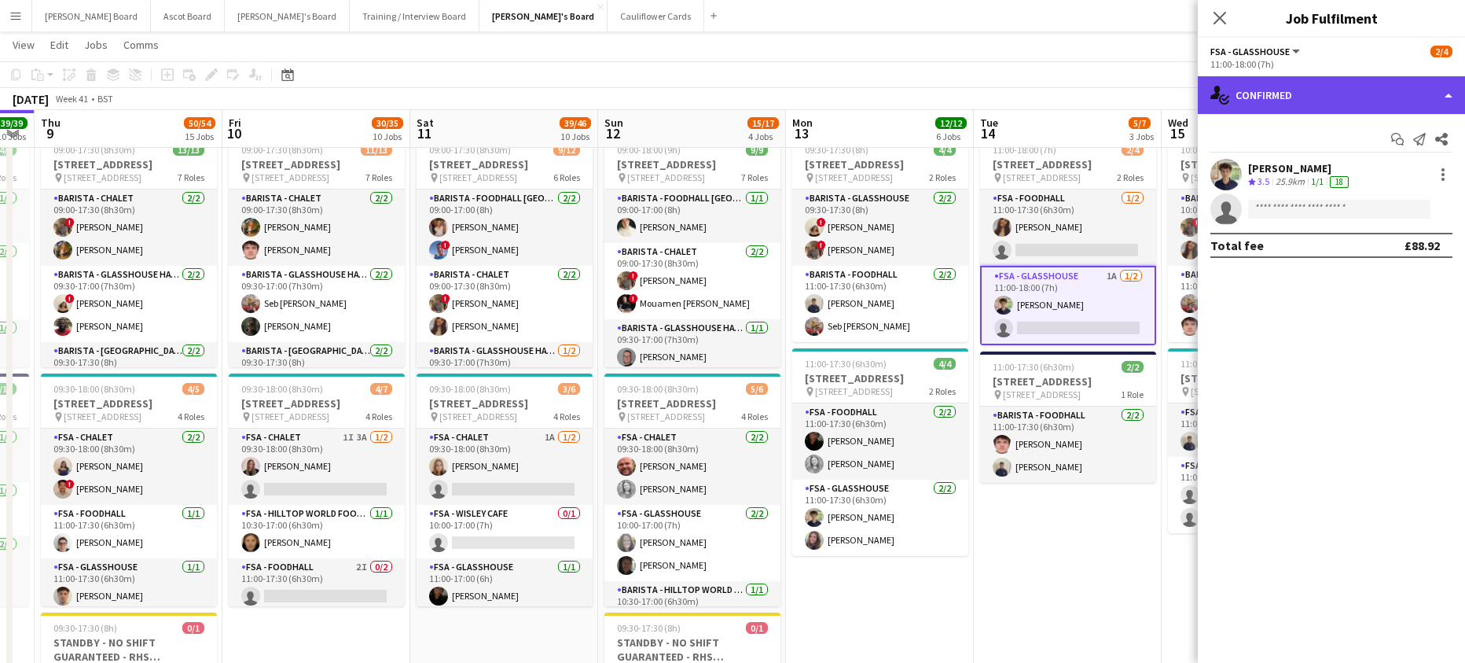
click at [1319, 86] on div "single-neutral-actions-check-2 Confirmed" at bounding box center [1331, 95] width 267 height 38
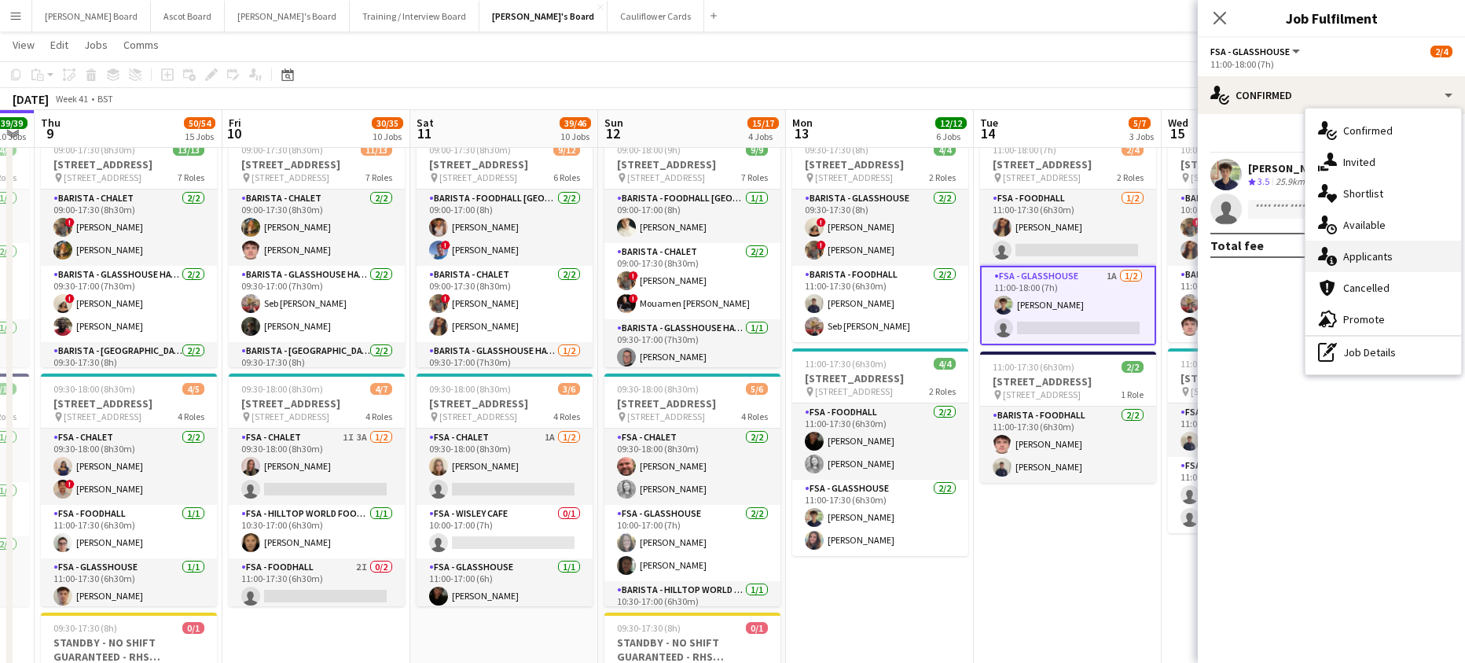
click at [1354, 263] on span "Applicants" at bounding box center [1368, 256] width 50 height 14
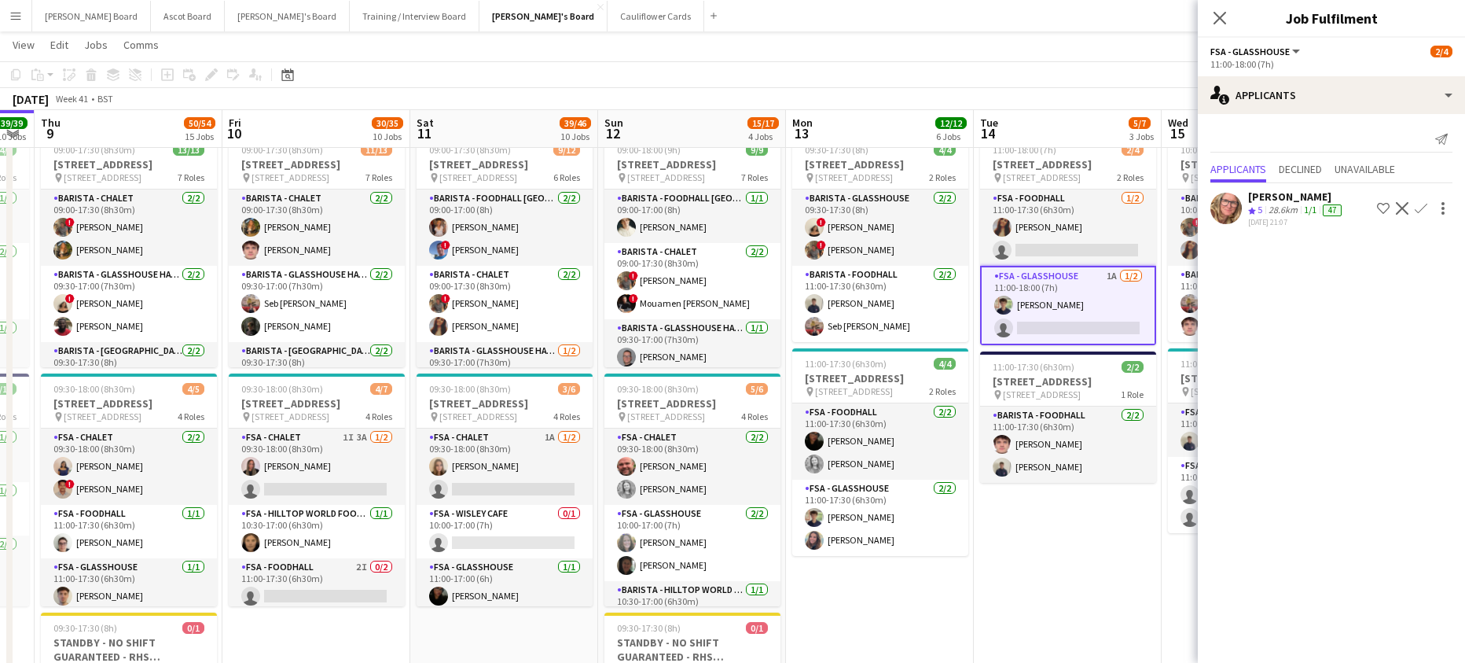
click at [1299, 212] on div "28.6km" at bounding box center [1282, 210] width 35 height 13
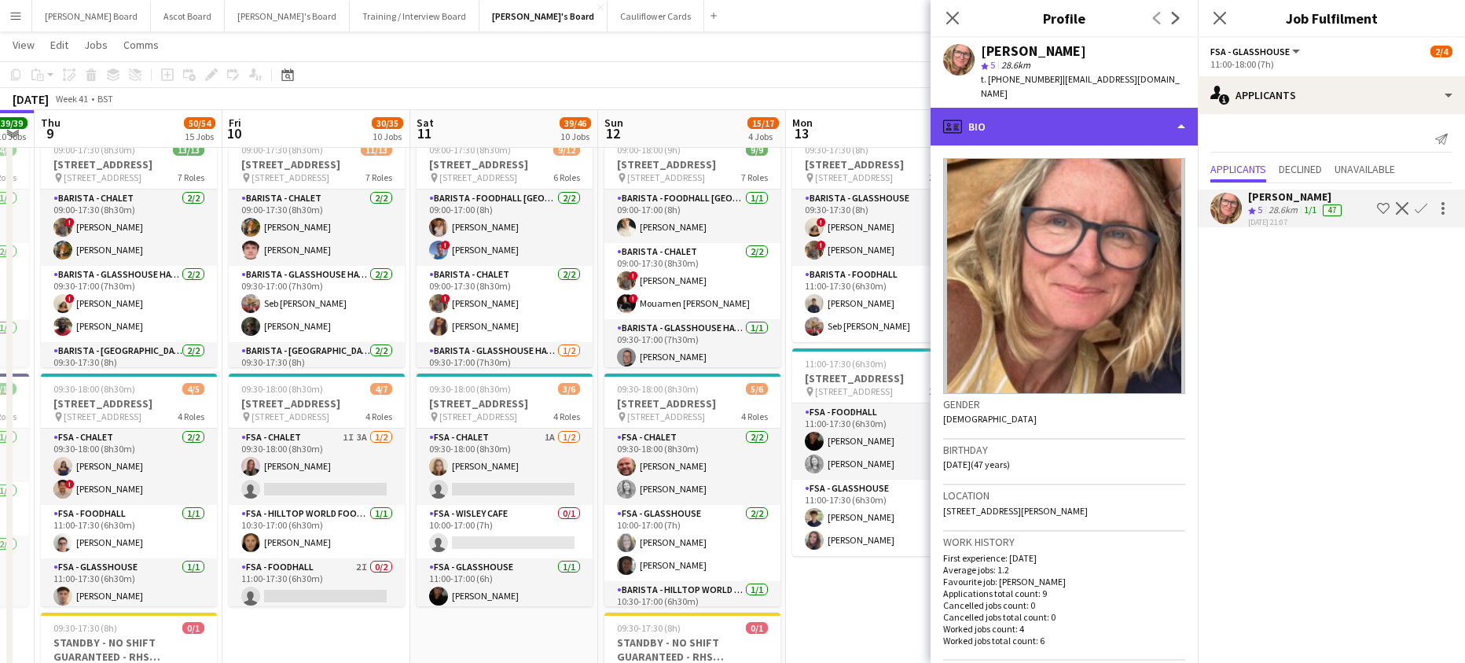
click at [1063, 122] on div "profile Bio" at bounding box center [1064, 127] width 267 height 38
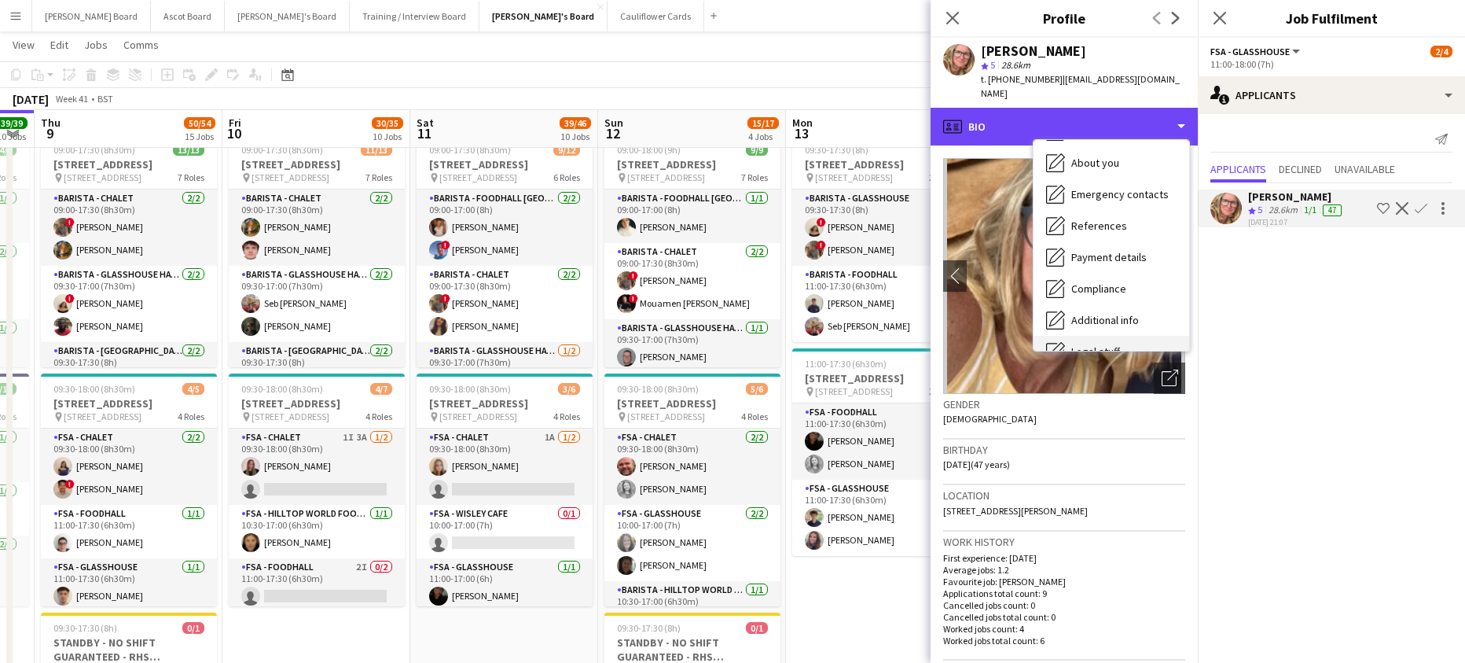
scroll to position [210, 0]
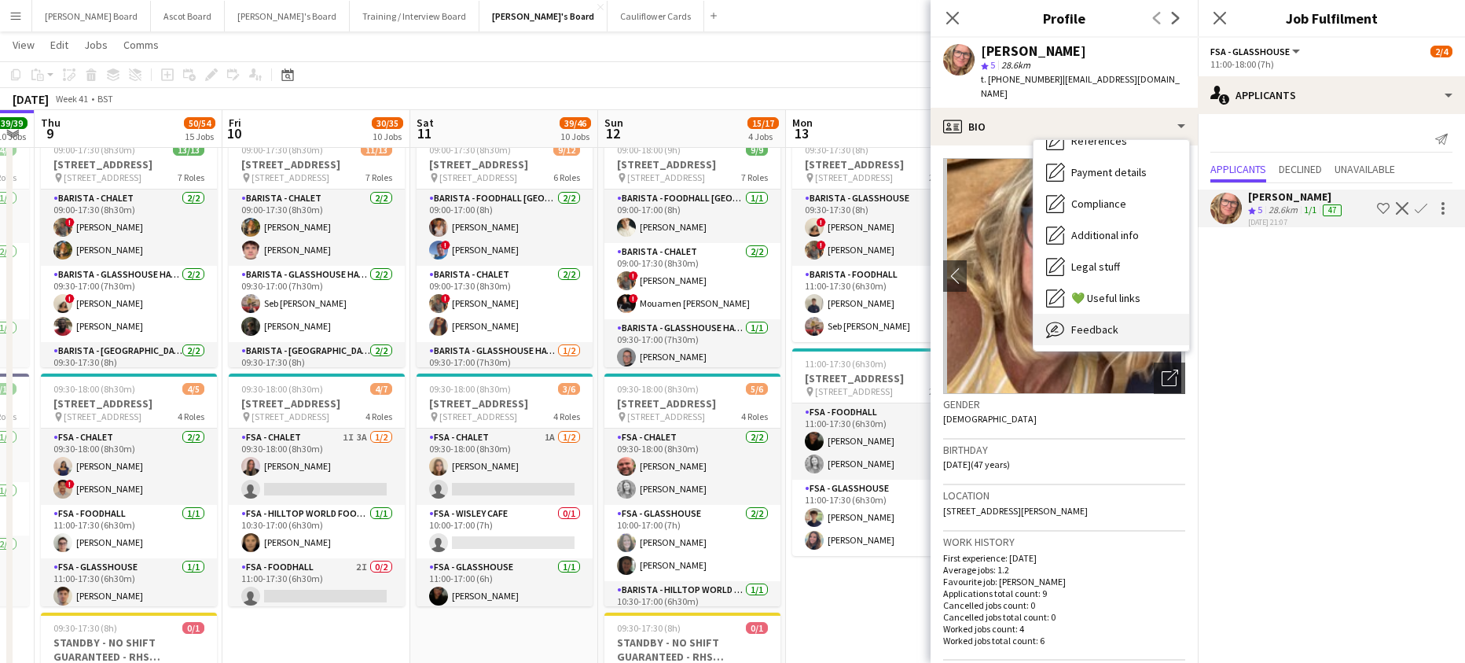
click at [1104, 314] on div "Feedback Feedback" at bounding box center [1112, 329] width 156 height 31
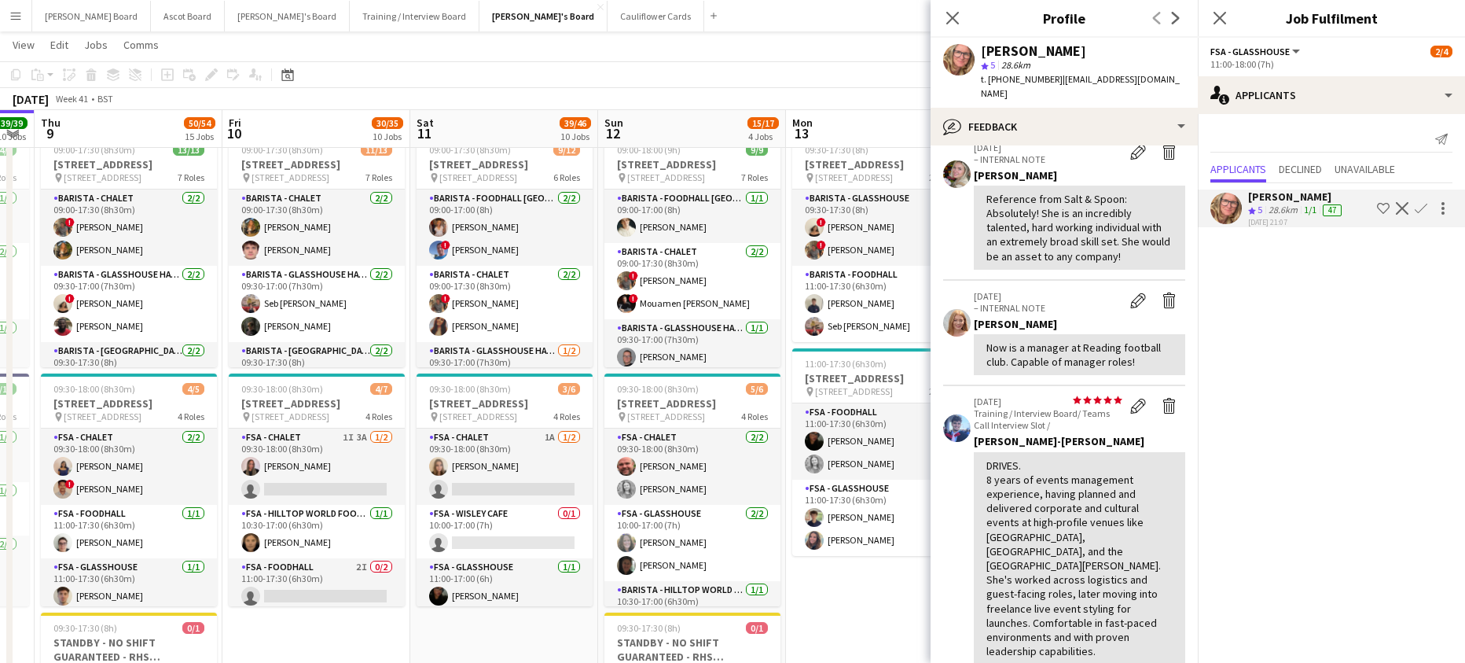
scroll to position [105, 0]
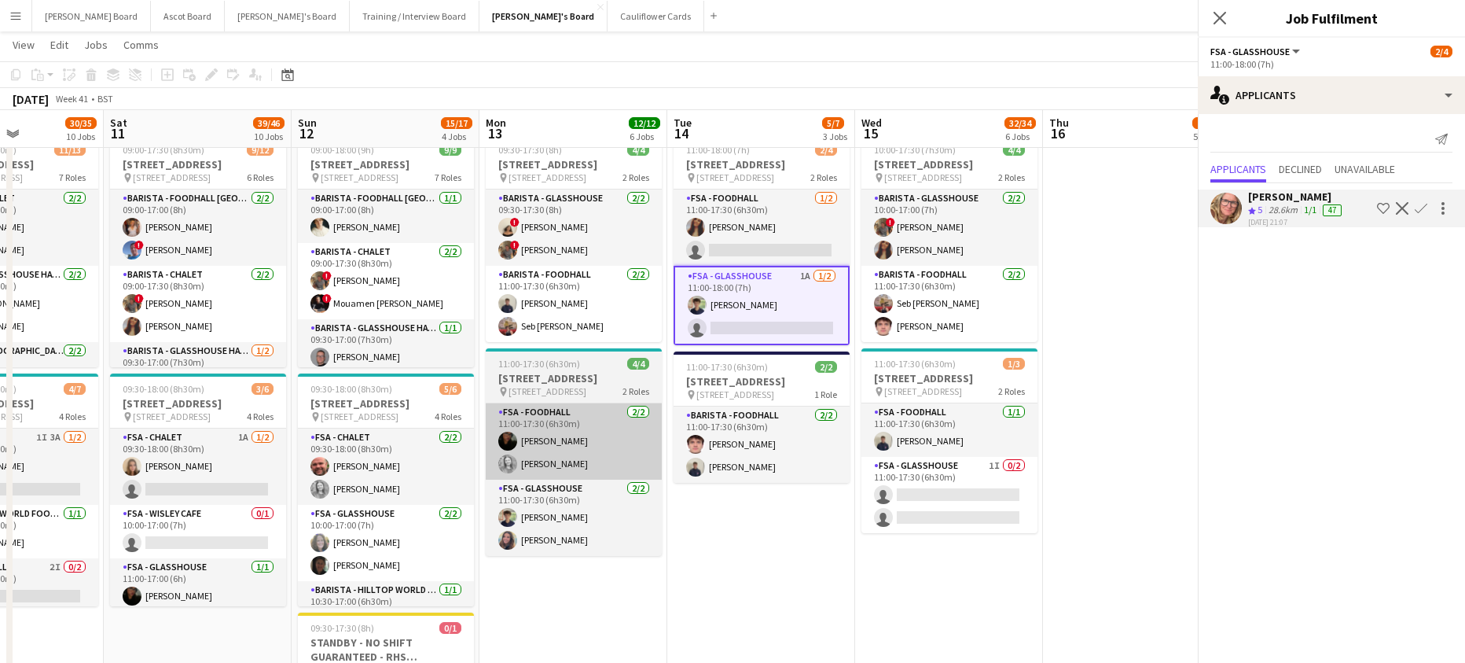
drag, startPoint x: 875, startPoint y: 465, endPoint x: 590, endPoint y: 482, distance: 285.0
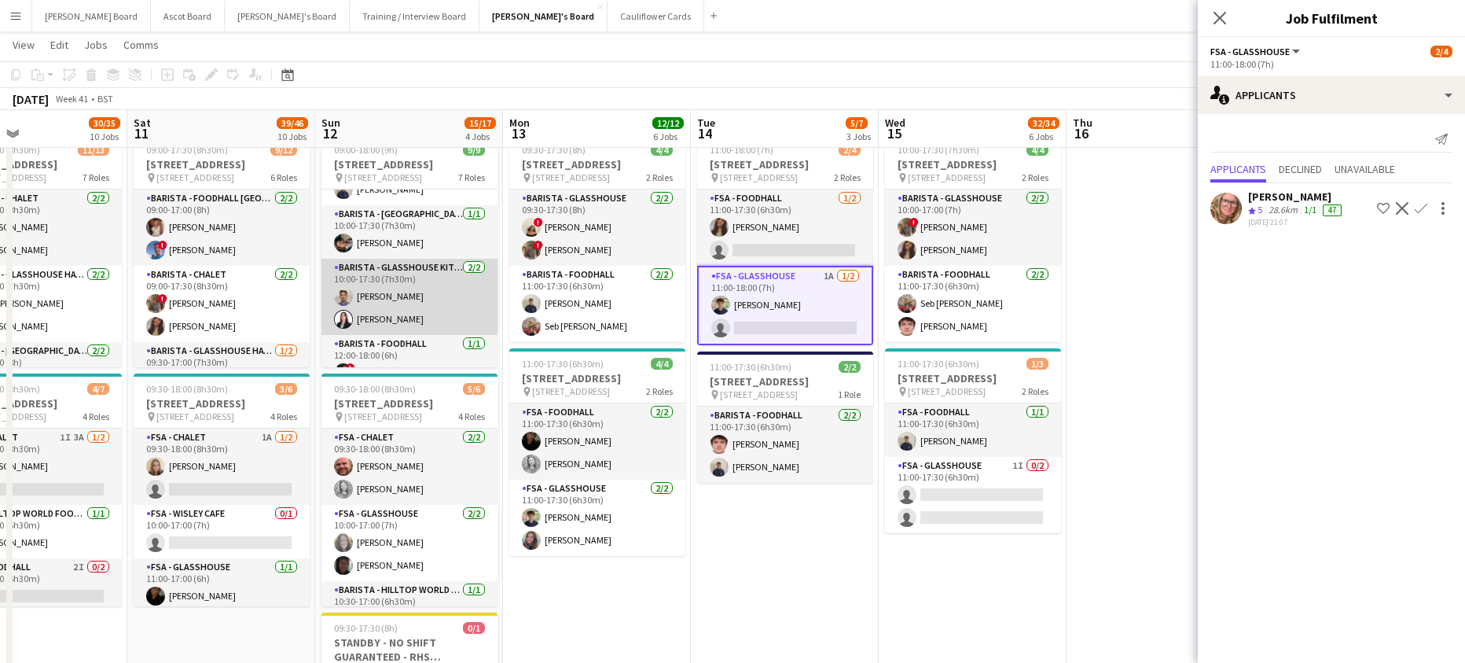
scroll to position [256, 0]
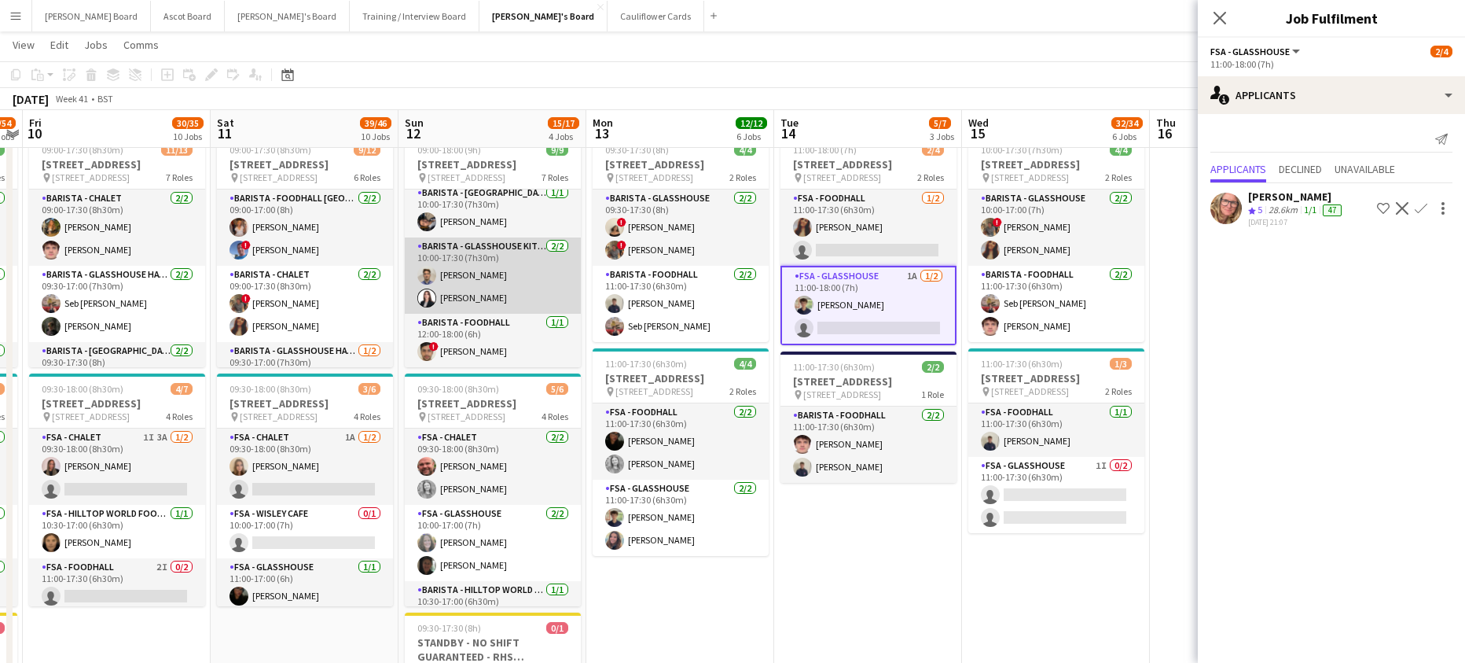
drag, startPoint x: 396, startPoint y: 302, endPoint x: 538, endPoint y: 303, distance: 141.5
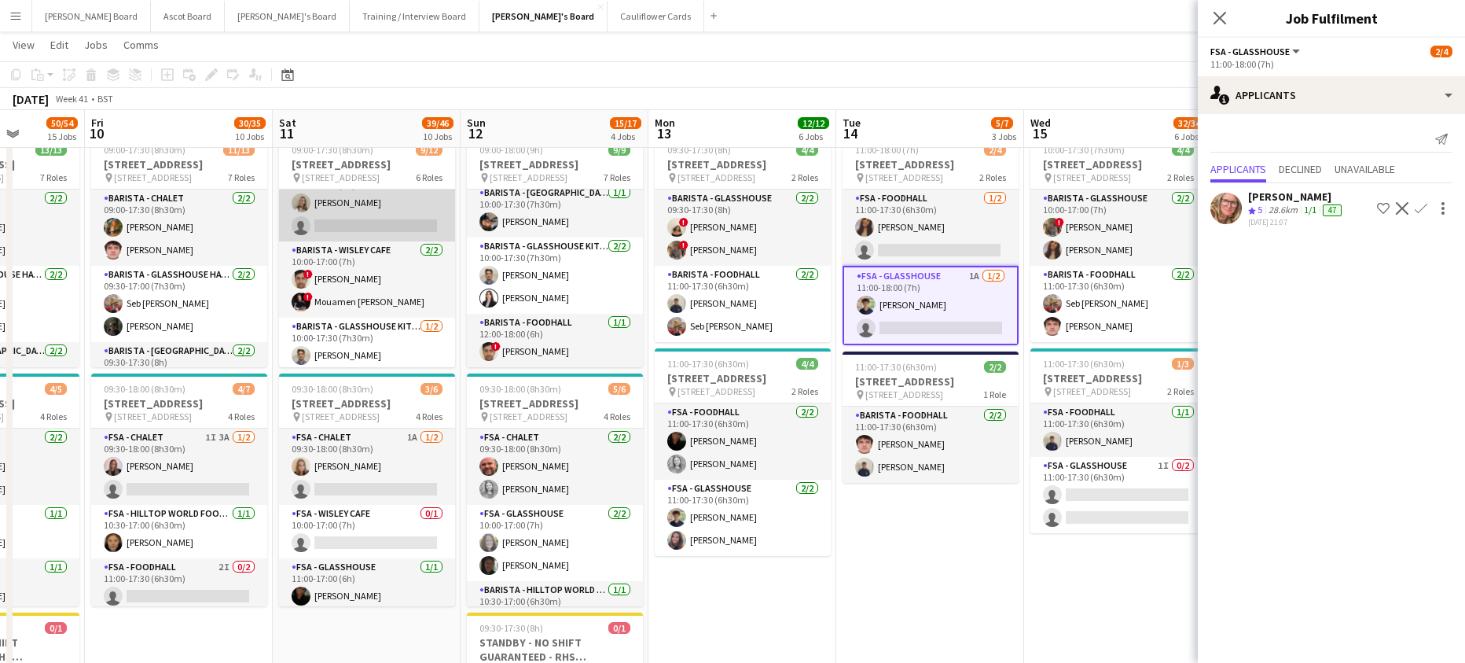
scroll to position [294, 0]
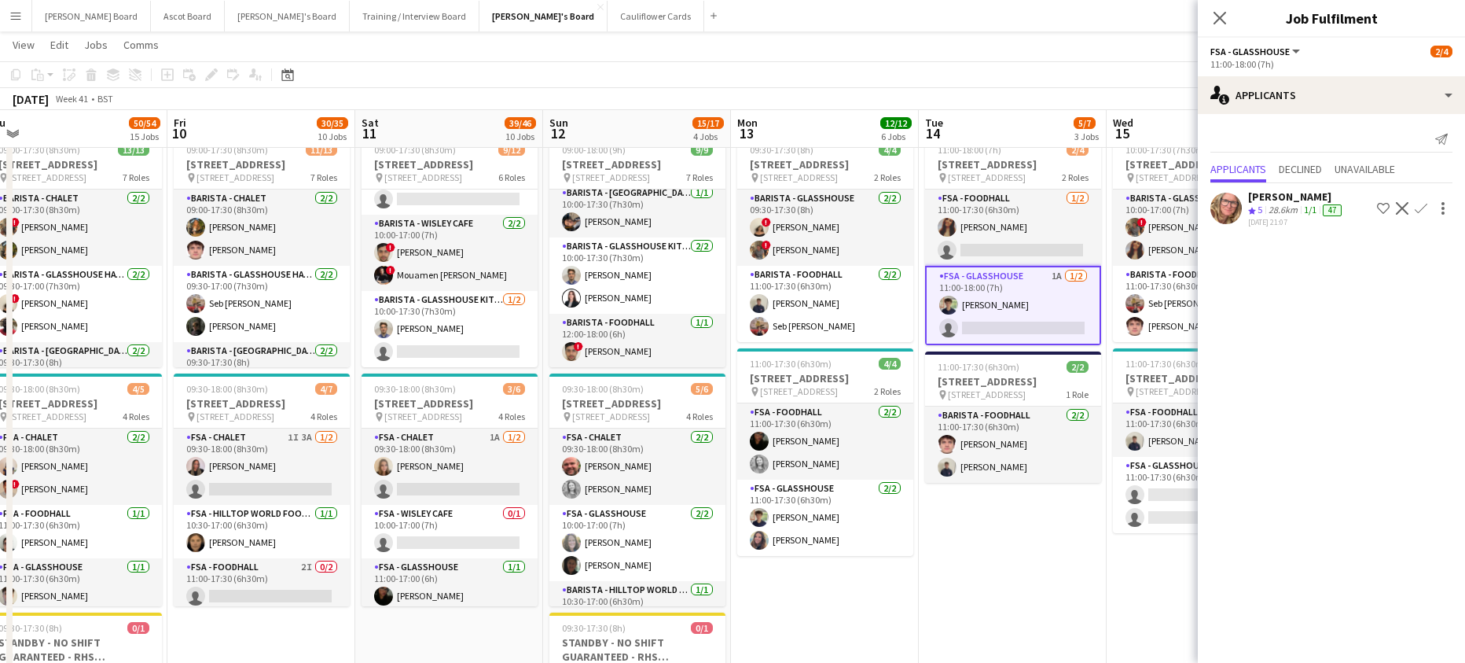
drag, startPoint x: 227, startPoint y: 303, endPoint x: 370, endPoint y: 300, distance: 143.1
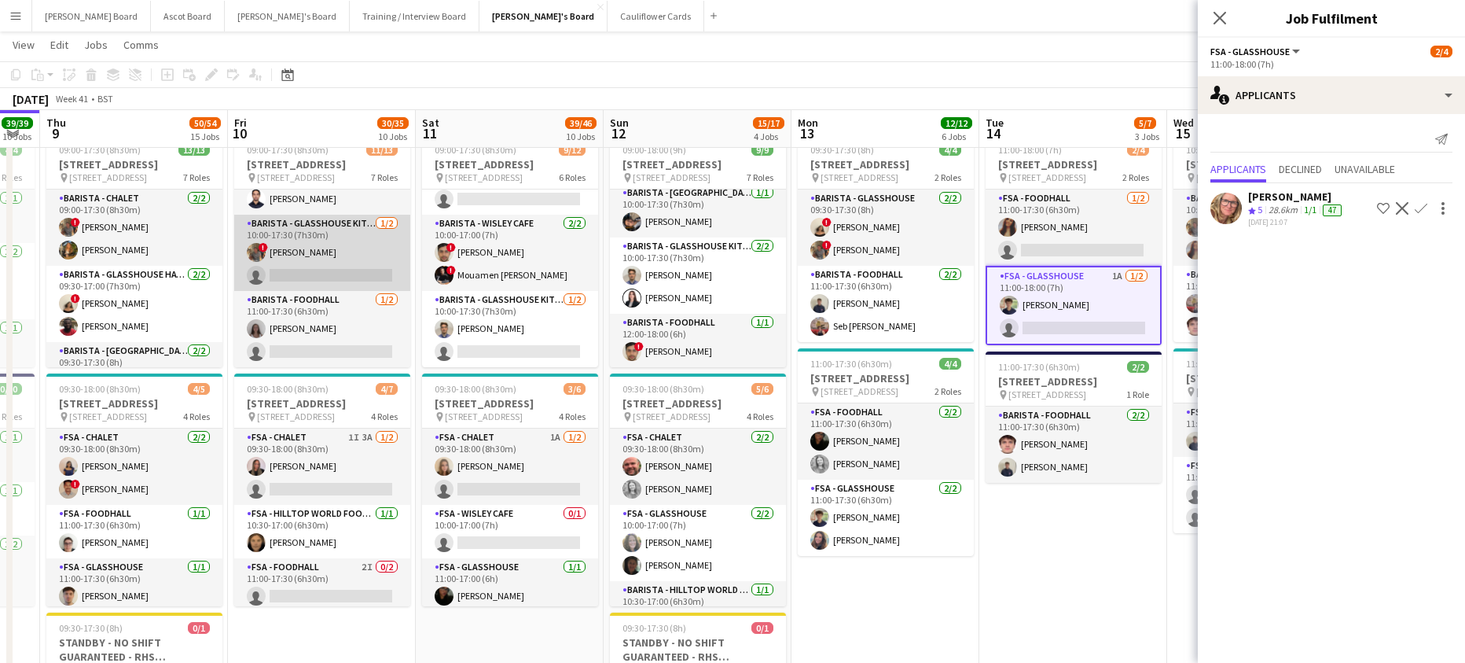
scroll to position [347, 0]
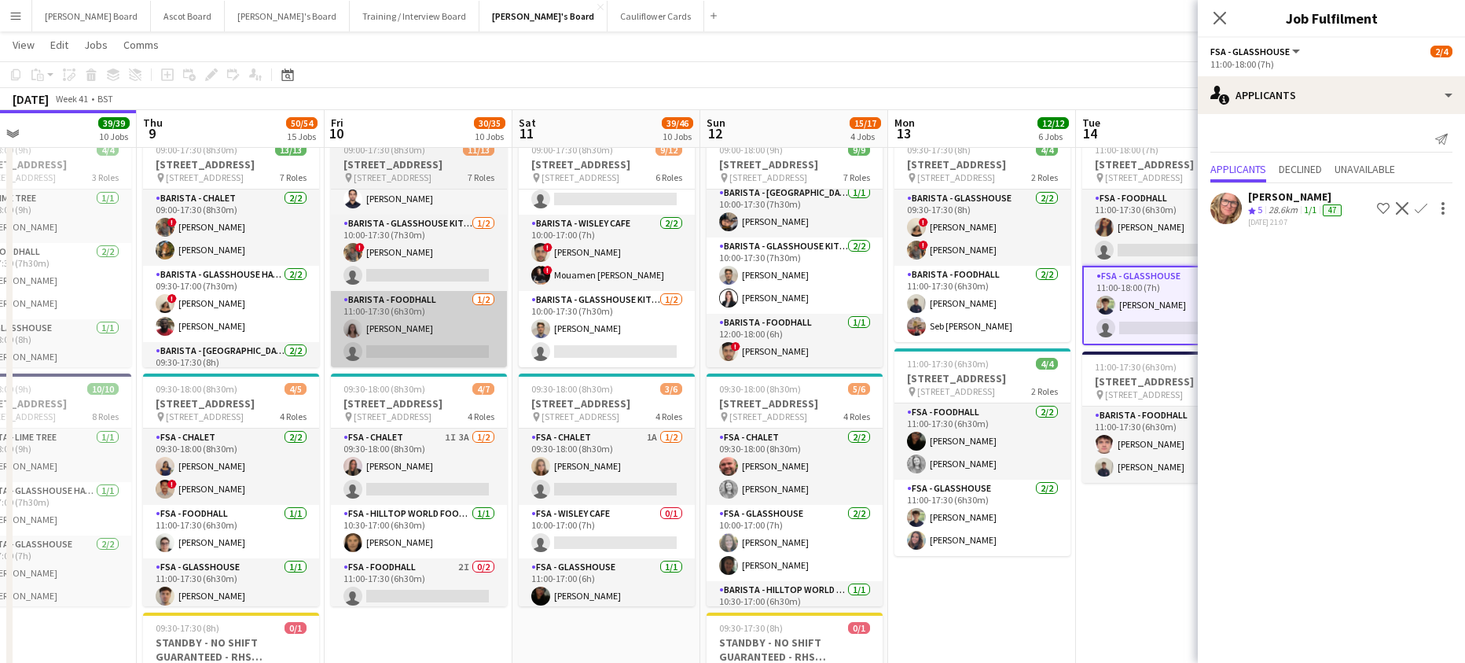
drag, startPoint x: 369, startPoint y: 335, endPoint x: 439, endPoint y: 329, distance: 69.4
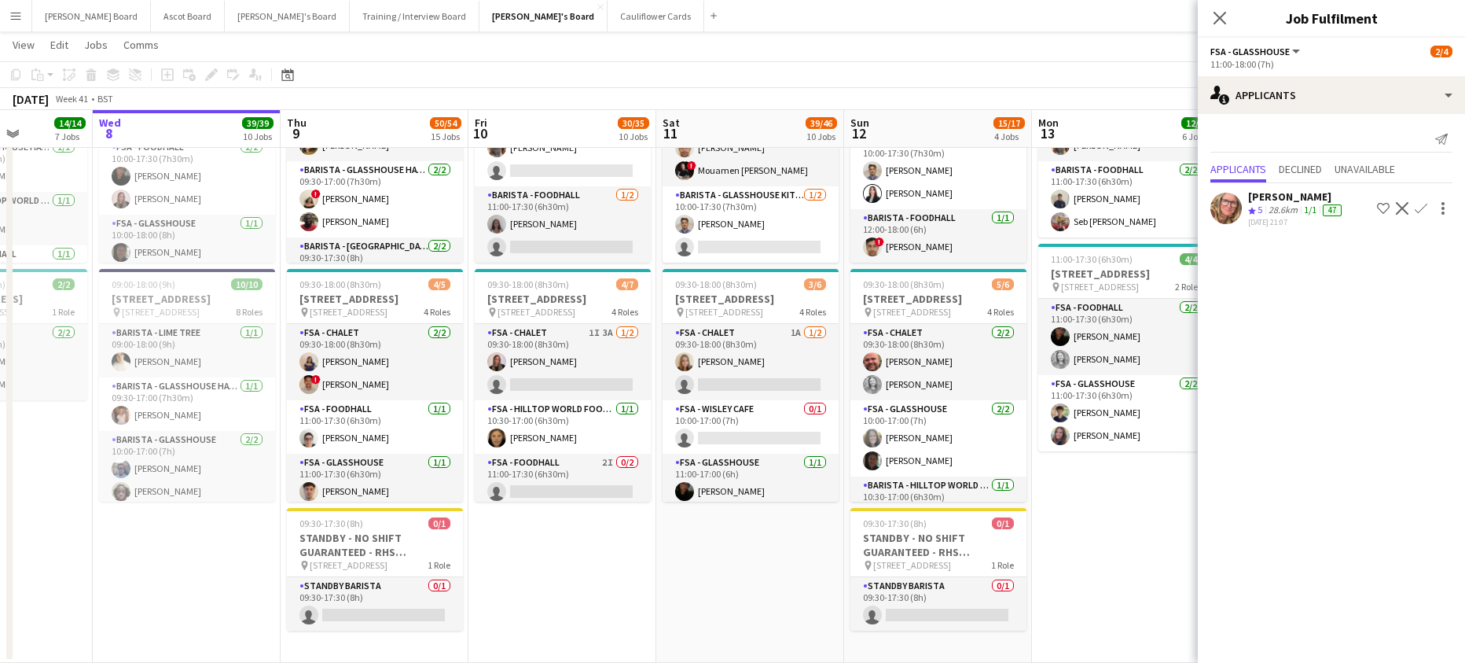
scroll to position [0, 479]
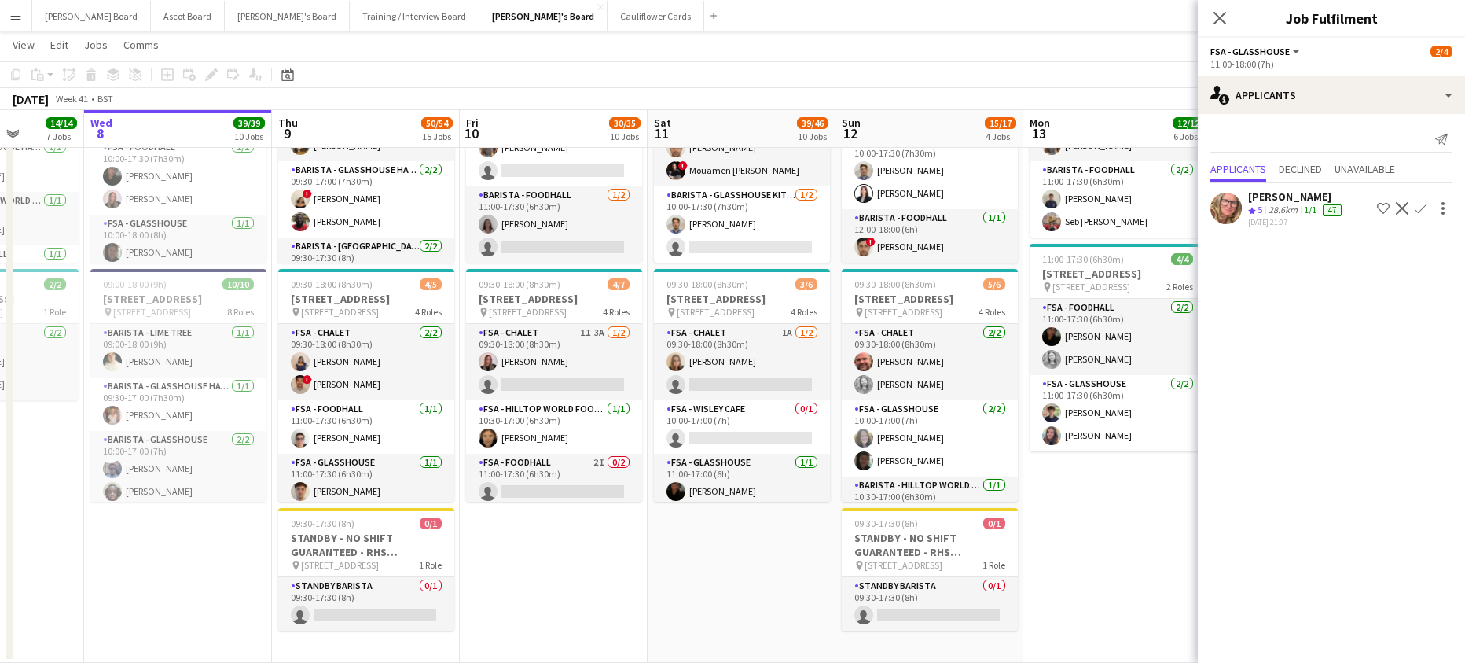
drag, startPoint x: 457, startPoint y: 579, endPoint x: 573, endPoint y: 591, distance: 116.9
drag, startPoint x: 629, startPoint y: 589, endPoint x: 620, endPoint y: 598, distance: 12.8
click at [629, 589] on app-date-cell "09:00-17:30 (8h30m) 11/13 RHS Wisley Gardens, Wisley Ln, Woking GU23 6QB pin Wo…" at bounding box center [554, 344] width 188 height 640
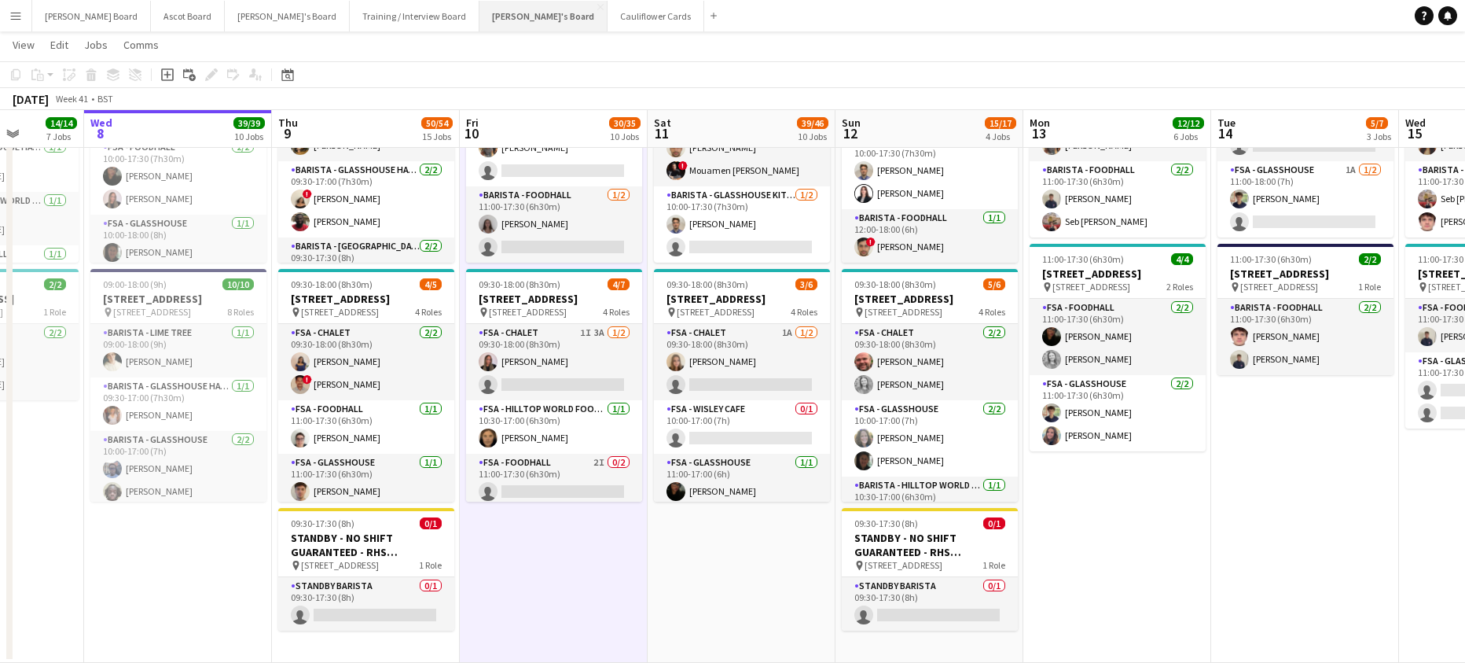
click at [479, 22] on button "[PERSON_NAME]'s Board Close" at bounding box center [543, 16] width 128 height 31
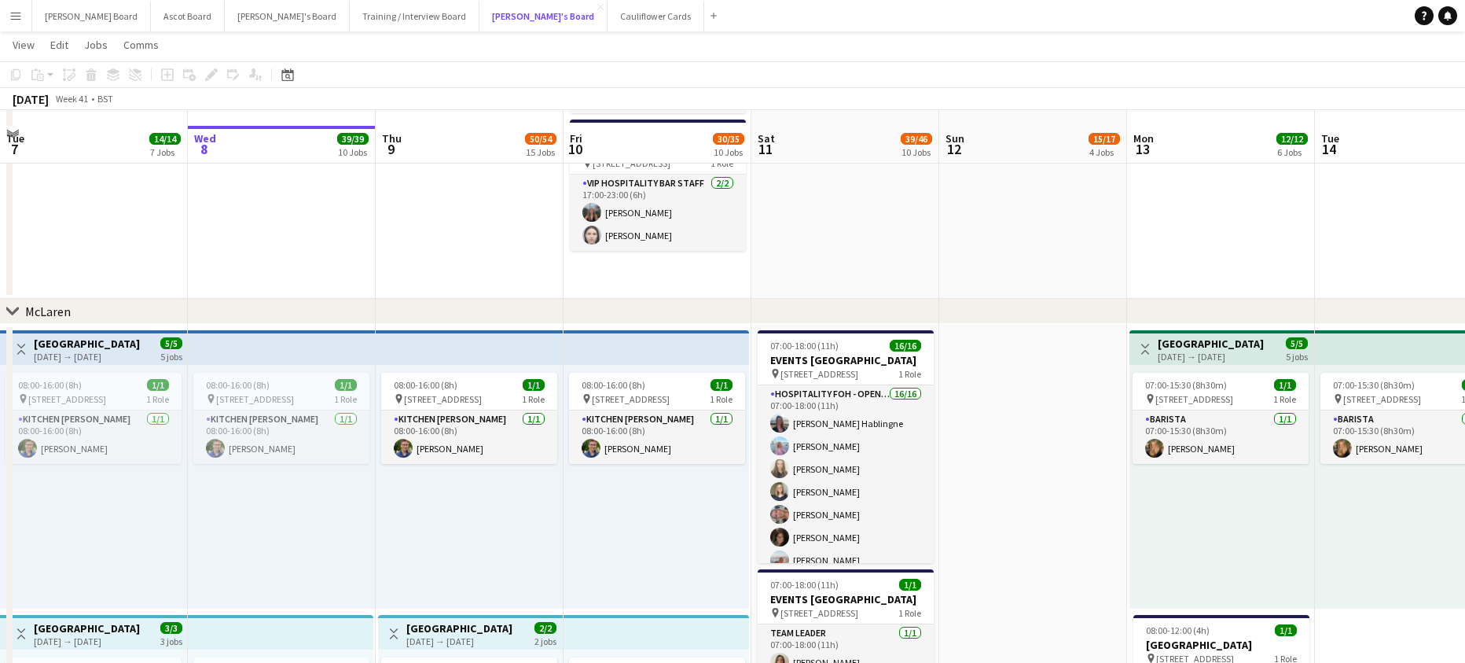
scroll to position [314, 0]
